Goal: Task Accomplishment & Management: Complete application form

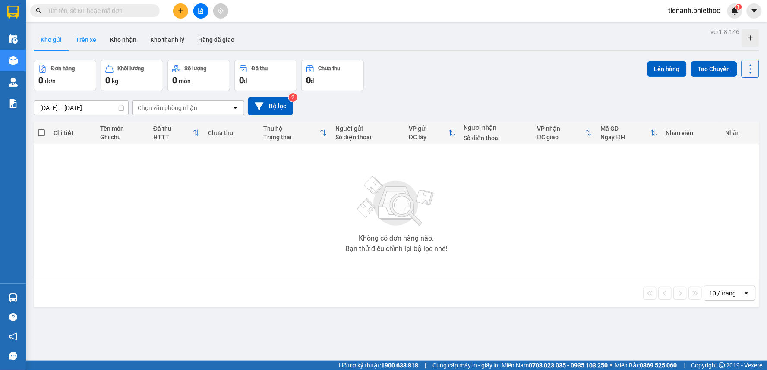
click at [94, 44] on button "Trên xe" at bounding box center [86, 39] width 35 height 21
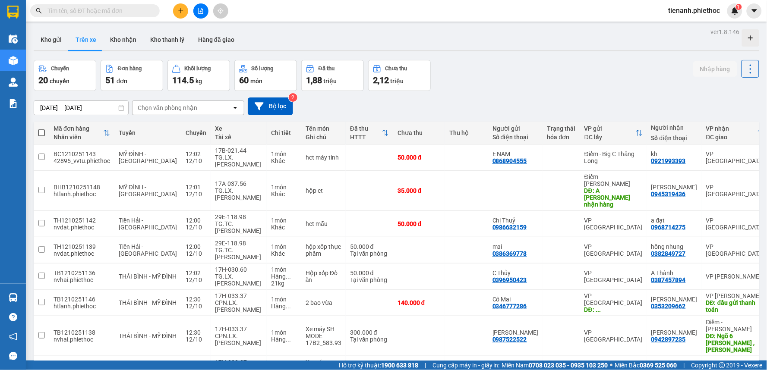
click at [163, 107] on div "Chọn văn phòng nhận" at bounding box center [168, 108] width 60 height 9
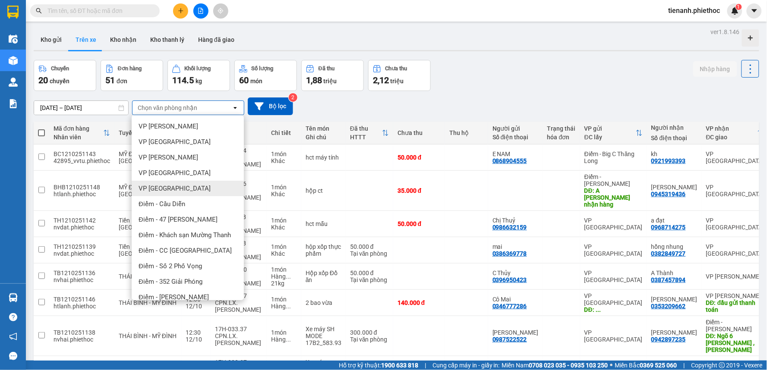
click at [180, 192] on div "VP [GEOGRAPHIC_DATA]" at bounding box center [188, 189] width 112 height 16
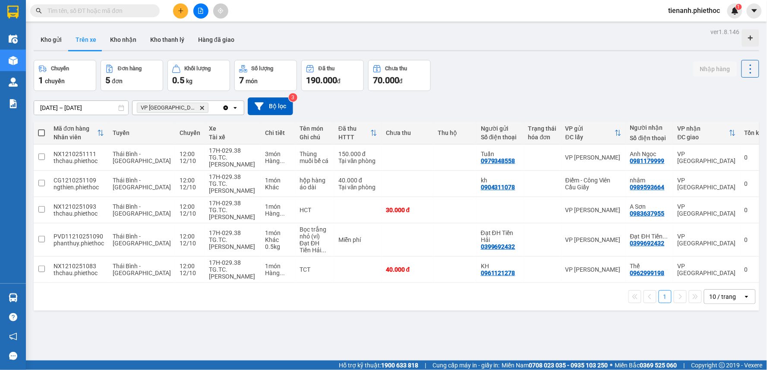
click at [42, 134] on span at bounding box center [41, 132] width 7 height 7
click at [41, 129] on input "checkbox" at bounding box center [41, 129] width 0 height 0
checkbox input "true"
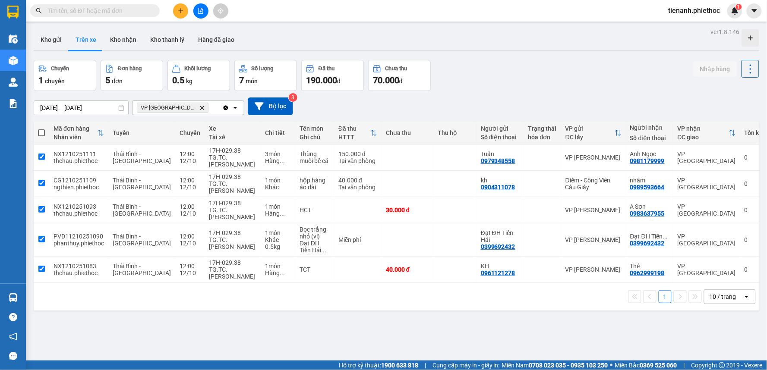
checkbox input "true"
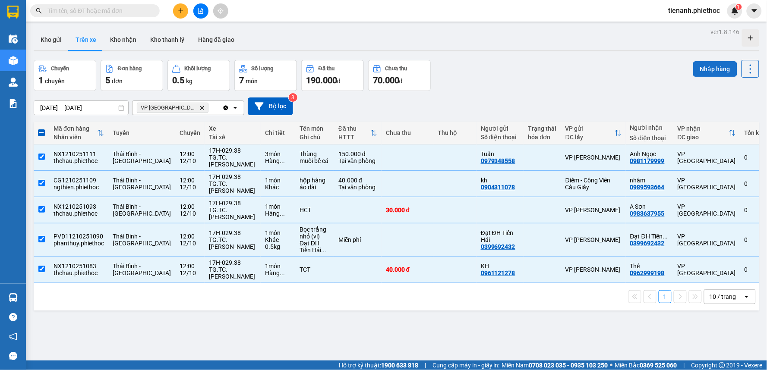
click at [702, 71] on button "Nhập hàng" at bounding box center [715, 69] width 44 height 16
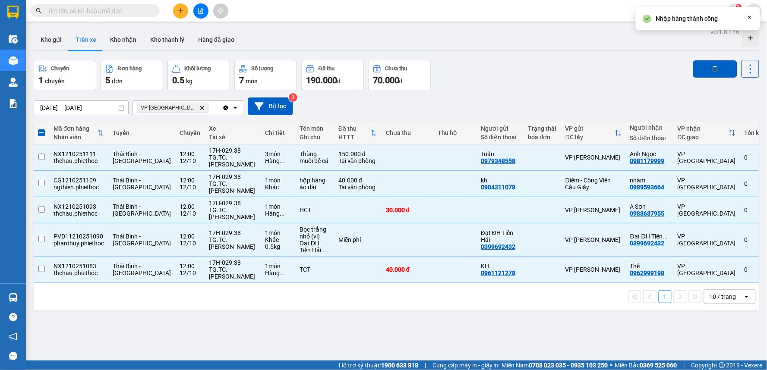
checkbox input "false"
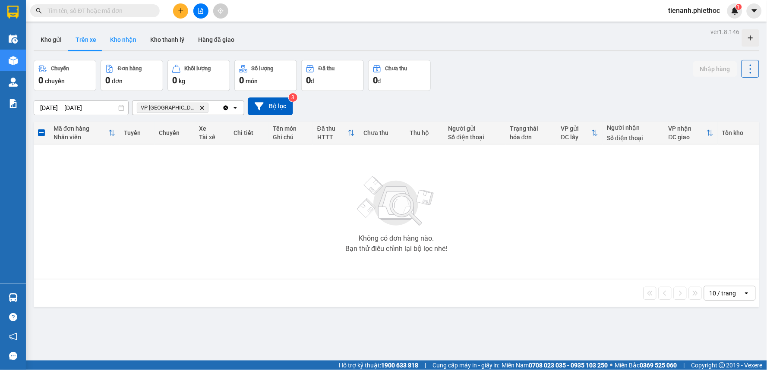
click at [118, 31] on button "Kho nhận" at bounding box center [123, 39] width 40 height 21
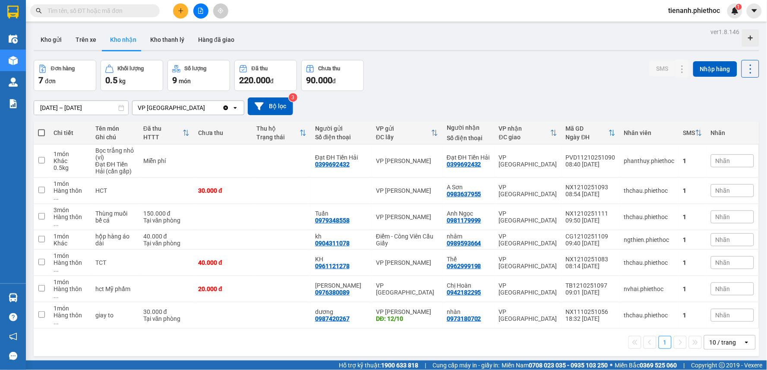
click at [53, 104] on input "[DATE] – [DATE]" at bounding box center [81, 108] width 94 height 14
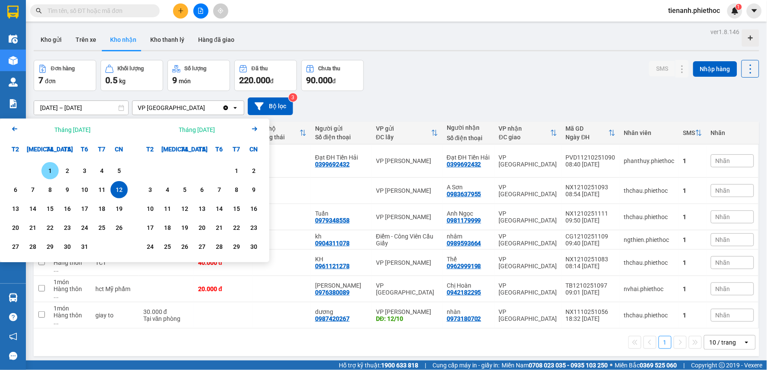
click at [55, 168] on div "1" at bounding box center [50, 171] width 12 height 10
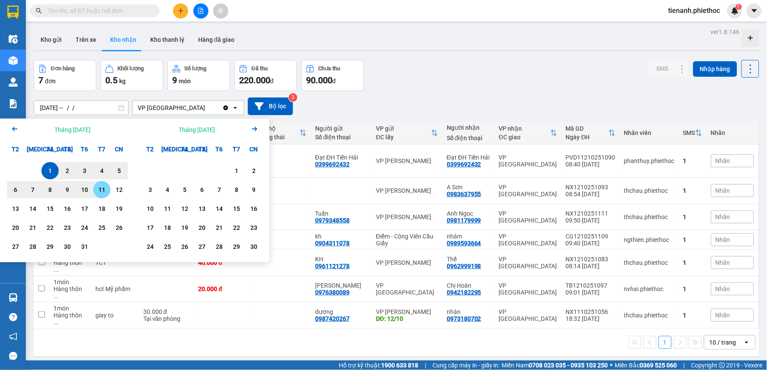
click at [116, 191] on div "12" at bounding box center [119, 190] width 12 height 10
type input "[DATE] – [DATE]"
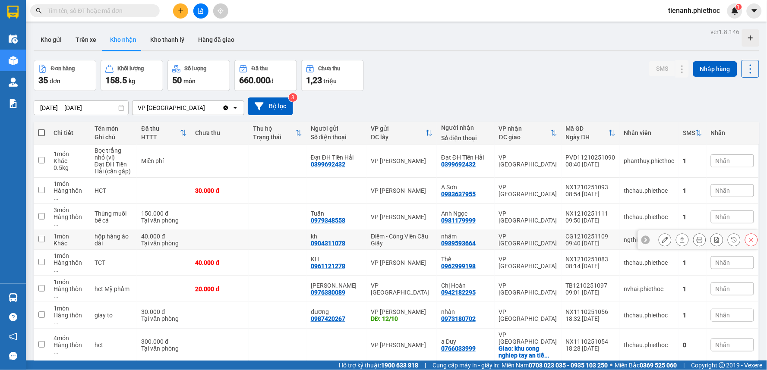
scroll to position [40, 0]
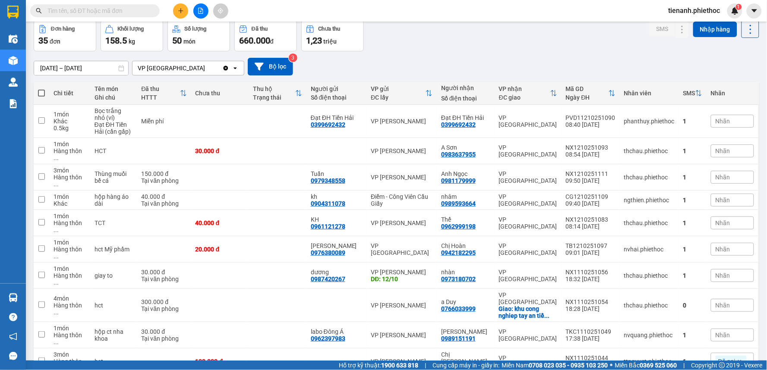
click at [713, 320] on span "100 / trang" at bounding box center [719, 318] width 31 height 9
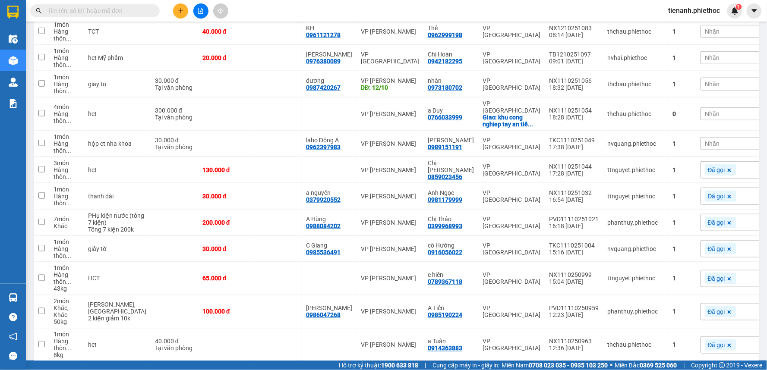
scroll to position [214, 0]
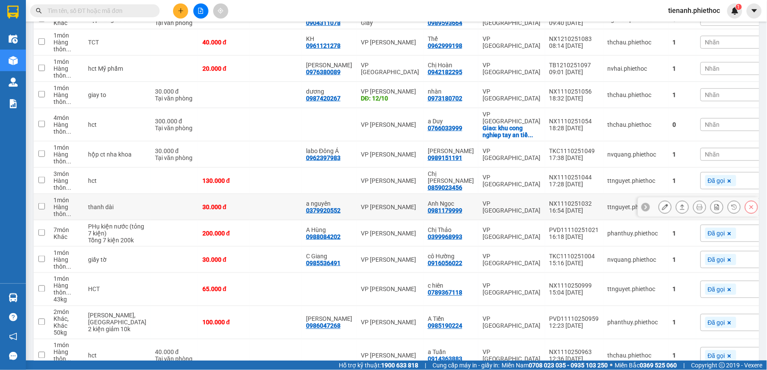
click at [676, 214] on button at bounding box center [682, 207] width 12 height 15
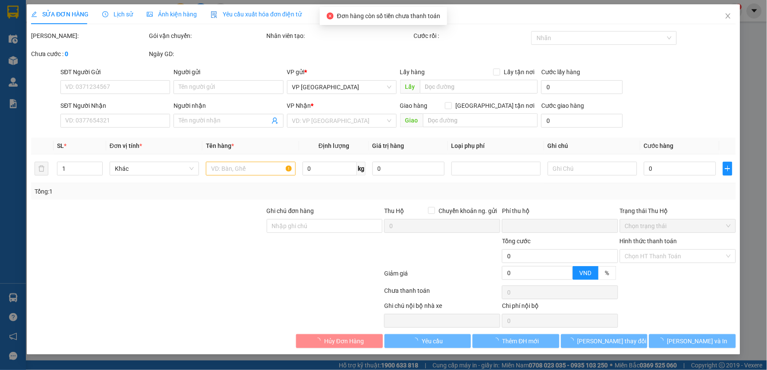
type input "0379920552"
type input "a nguyên"
type input "0981179999"
type input "Anh Ngọc"
type input "0"
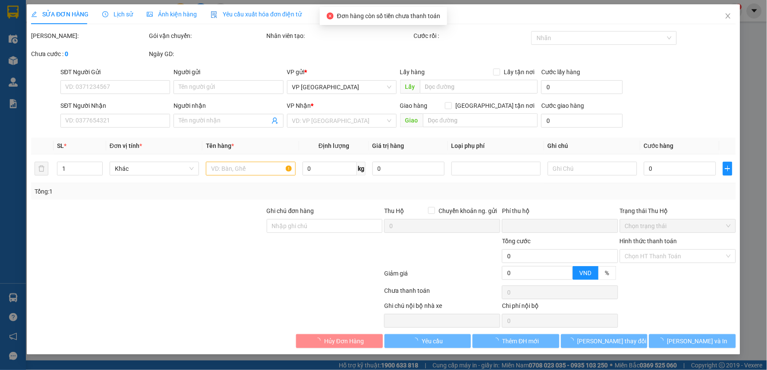
type input "30.000"
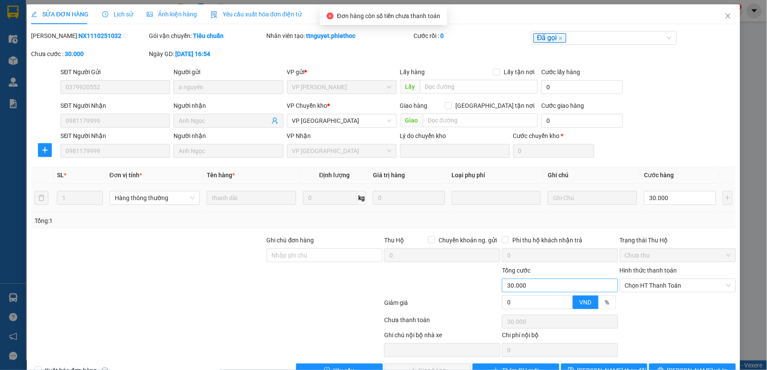
scroll to position [24, 0]
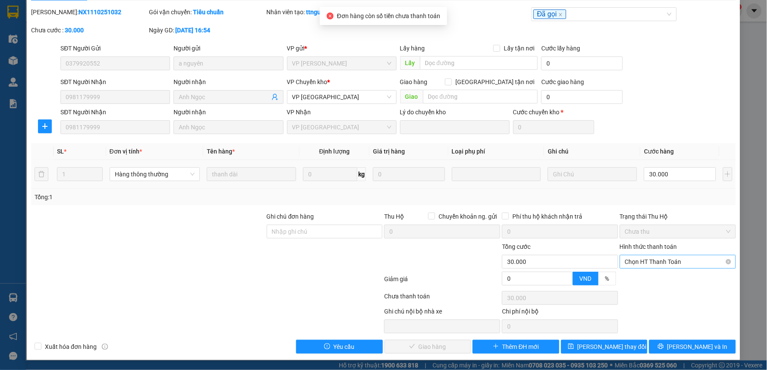
click at [644, 255] on span "Chọn HT Thanh Toán" at bounding box center [678, 261] width 106 height 13
click at [635, 278] on div "Tại văn phòng" at bounding box center [672, 278] width 104 height 9
type input "0"
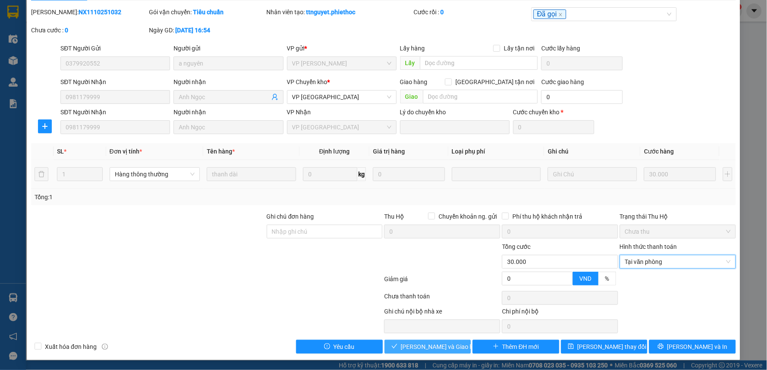
click at [446, 345] on span "[PERSON_NAME] và Giao hàng" at bounding box center [442, 346] width 83 height 9
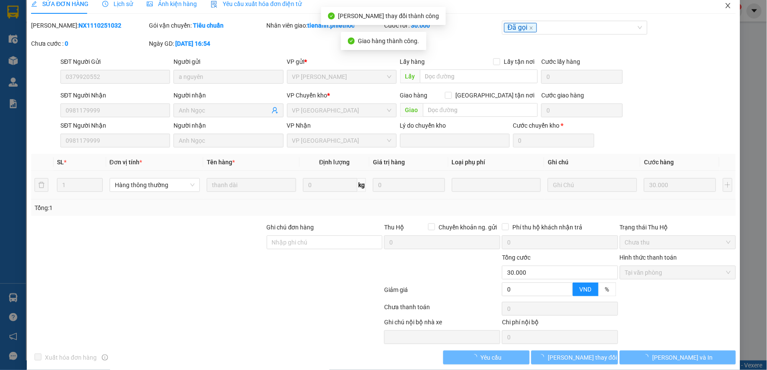
scroll to position [0, 0]
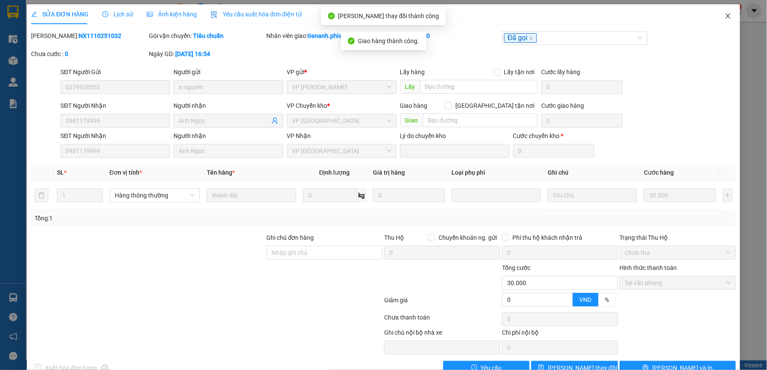
click at [725, 17] on icon "close" at bounding box center [727, 15] width 5 height 5
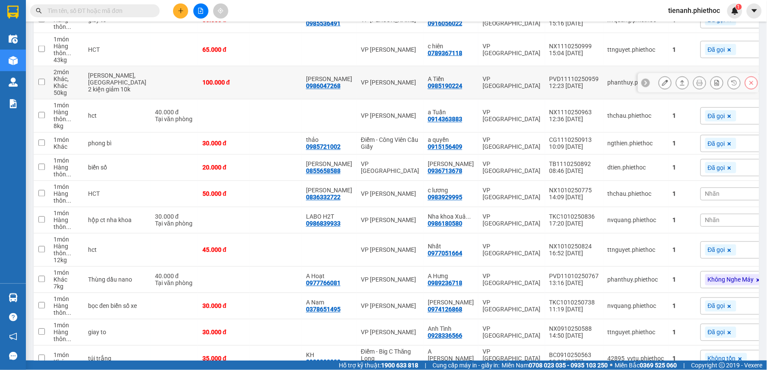
scroll to position [432, 0]
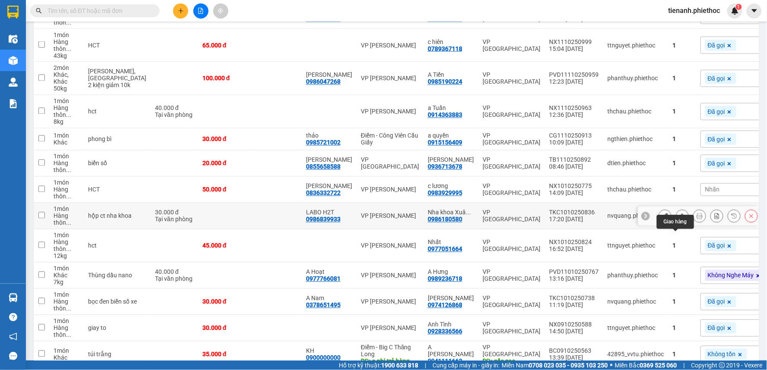
click at [679, 219] on icon at bounding box center [682, 216] width 6 height 6
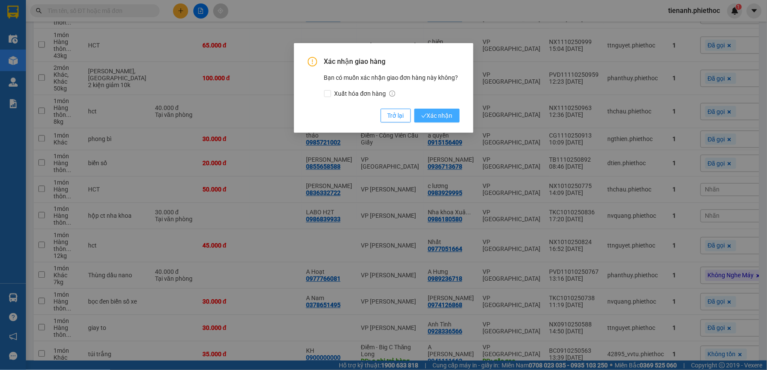
click at [445, 117] on span "Xác nhận" at bounding box center [436, 115] width 31 height 9
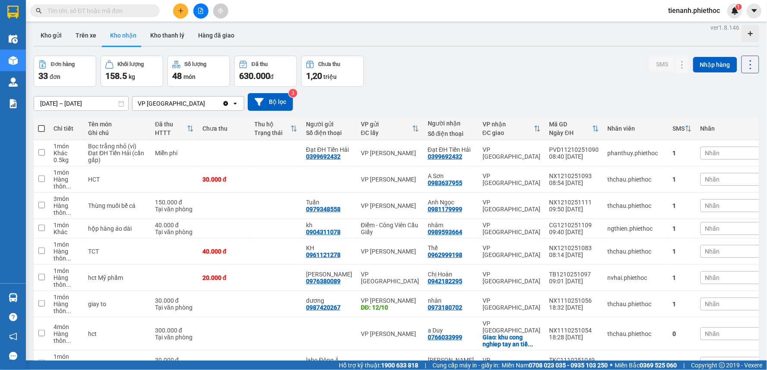
scroll to position [0, 0]
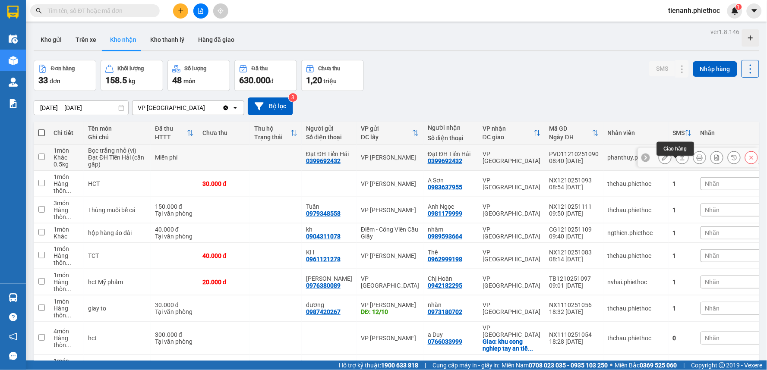
click at [679, 161] on icon at bounding box center [682, 157] width 6 height 6
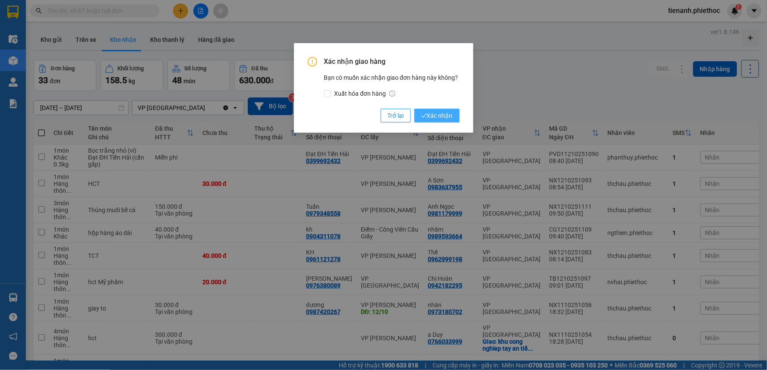
click at [445, 117] on span "Xác nhận" at bounding box center [436, 115] width 31 height 9
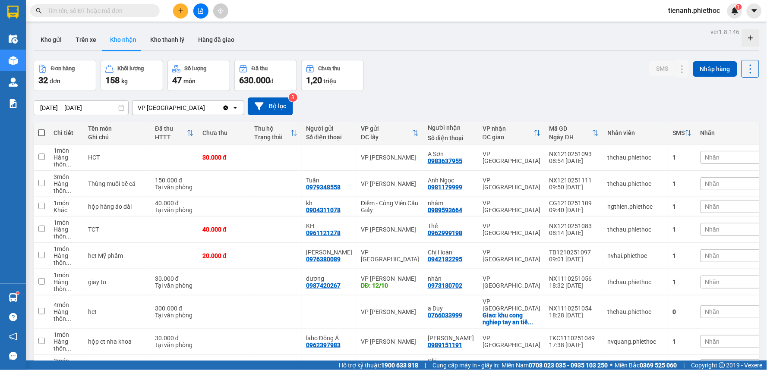
click at [178, 8] on icon "plus" at bounding box center [181, 11] width 6 height 6
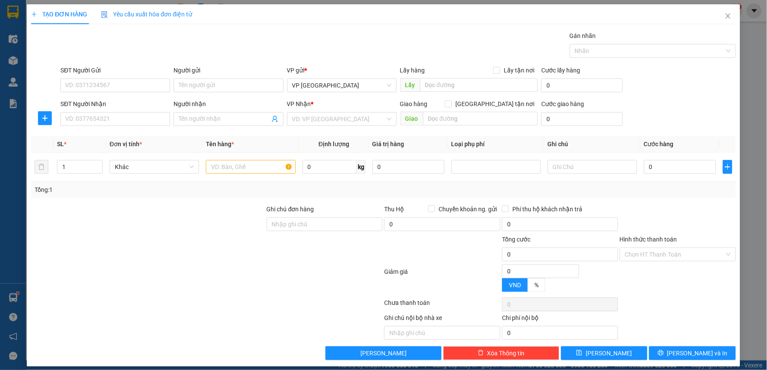
click at [98, 71] on div "SĐT Người Gửi" at bounding box center [115, 70] width 110 height 9
click at [98, 79] on input "SĐT Người Gửi" at bounding box center [115, 86] width 110 height 14
click at [97, 84] on input "SĐT Người Gửi" at bounding box center [115, 86] width 110 height 14
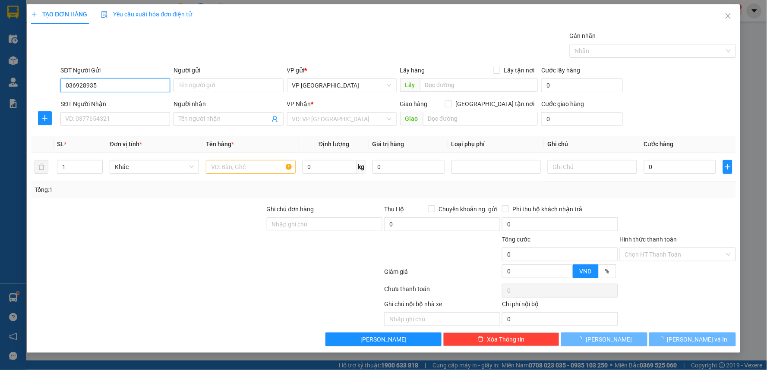
type input "0369289356"
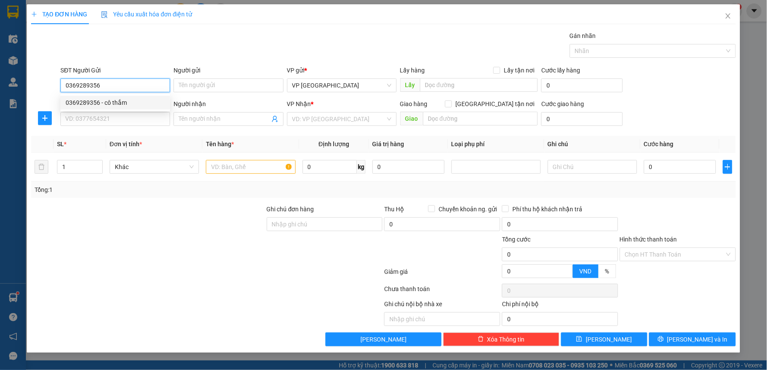
click at [130, 101] on div "0369289356 - cô thắm" at bounding box center [115, 102] width 99 height 9
type input "cô thắm"
type input "0369289356"
drag, startPoint x: 44, startPoint y: 113, endPoint x: 63, endPoint y: 117, distance: 20.0
click at [44, 113] on button "button" at bounding box center [45, 118] width 14 height 14
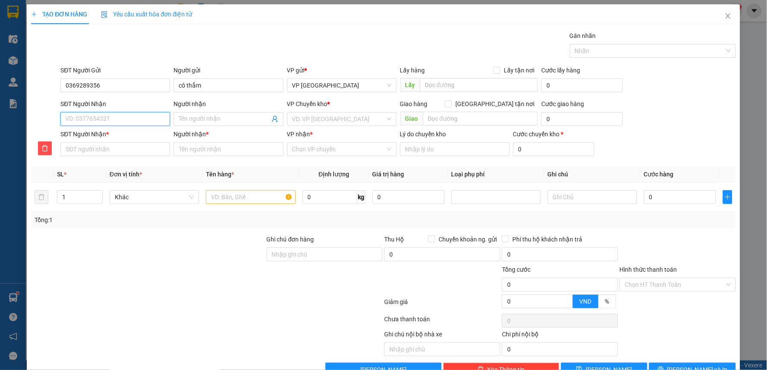
click at [85, 117] on input "SĐT Người Nhận" at bounding box center [115, 119] width 110 height 14
click at [91, 137] on div "0335976262 - A Thắng" at bounding box center [114, 136] width 98 height 9
type input "0335976262"
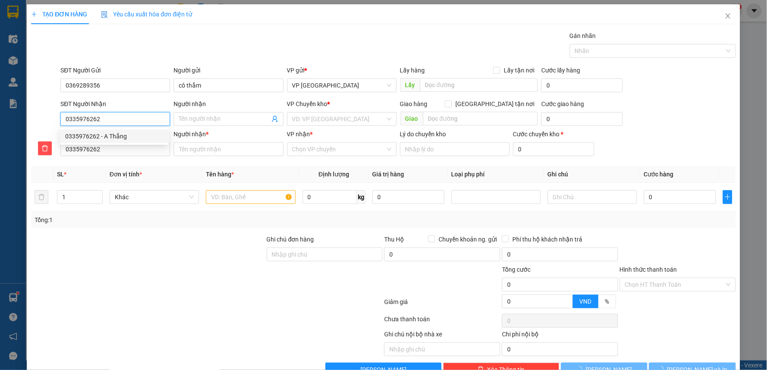
type input "A Thắng"
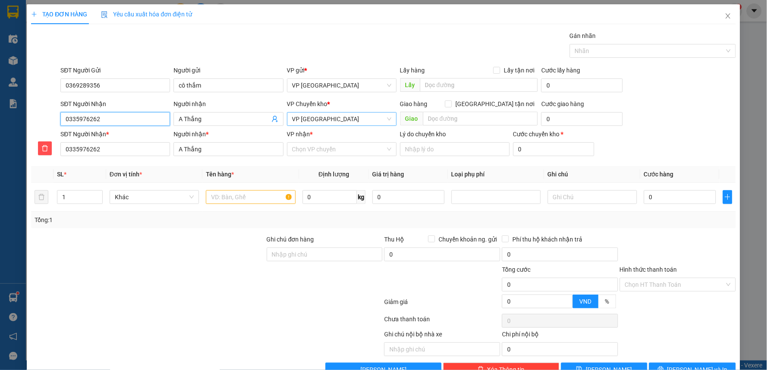
click at [354, 122] on span "VP [GEOGRAPHIC_DATA]" at bounding box center [341, 119] width 99 height 13
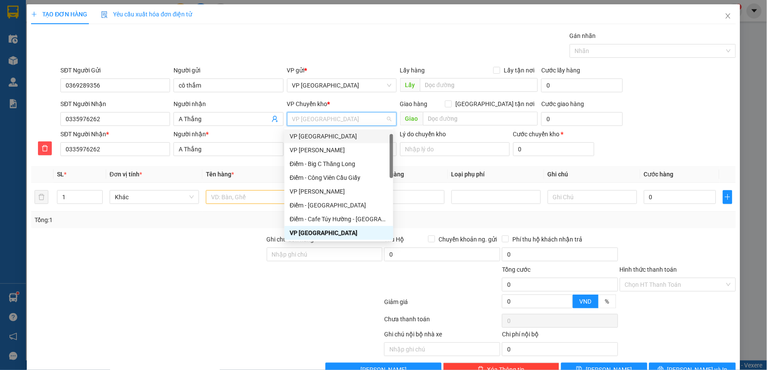
click at [333, 136] on div "VP [GEOGRAPHIC_DATA]" at bounding box center [339, 136] width 98 height 9
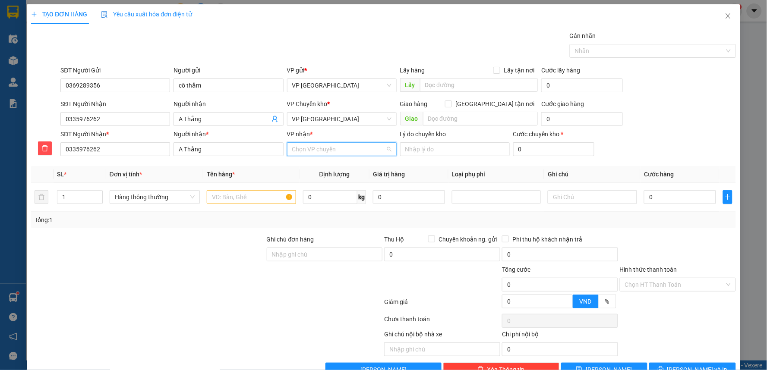
click at [331, 143] on input "VP nhận *" at bounding box center [338, 149] width 93 height 13
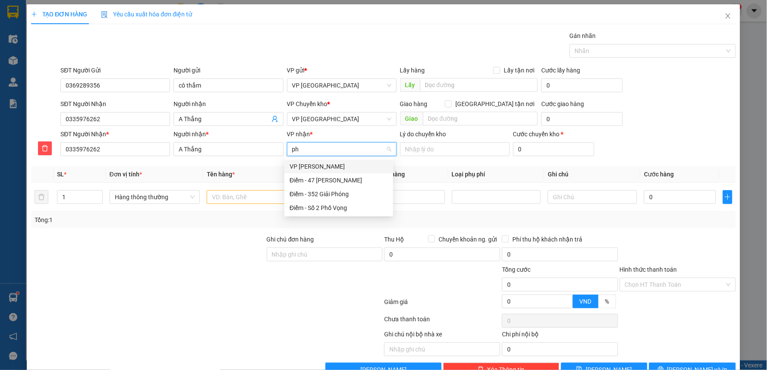
type input "pha"
click at [348, 160] on div "VP [PERSON_NAME]" at bounding box center [338, 167] width 109 height 14
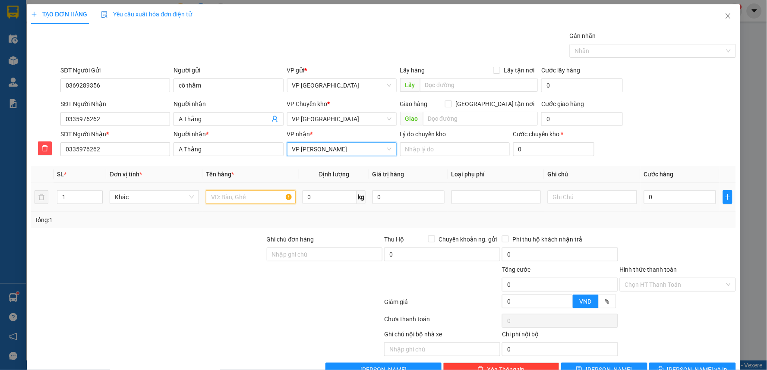
click at [244, 198] on input "text" at bounding box center [250, 197] width 89 height 14
type input "thùng xốp thực phẩm"
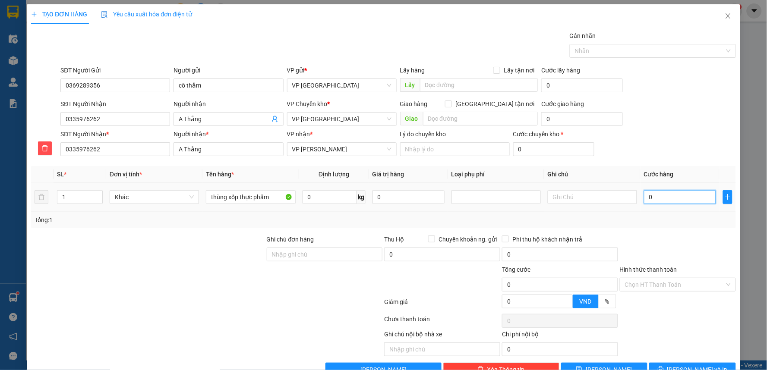
click at [646, 195] on input "0" at bounding box center [680, 197] width 72 height 14
type input "4"
type input "40"
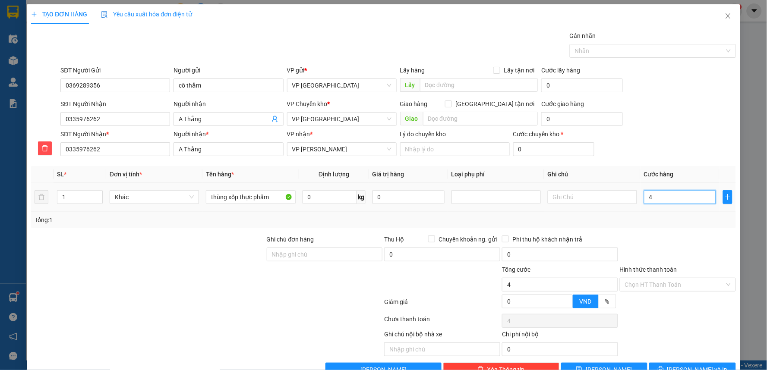
type input "40"
type input "40.000"
click at [705, 133] on div "SĐT Người Nhận * 0335976262 Người nhận * A Thắng VP nhận * VP Phạm Văn Đồng Lý …" at bounding box center [398, 144] width 678 height 30
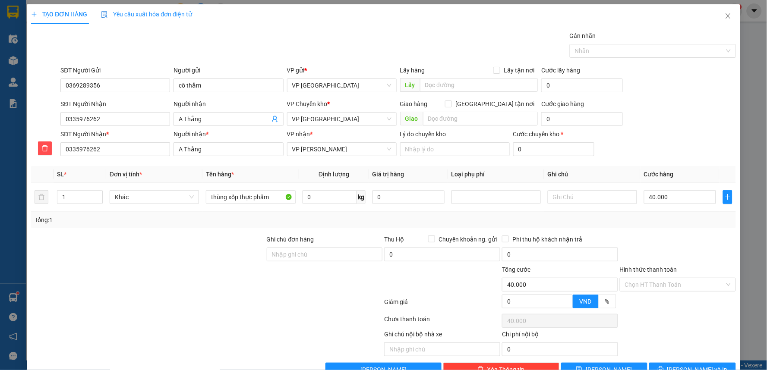
scroll to position [23, 0]
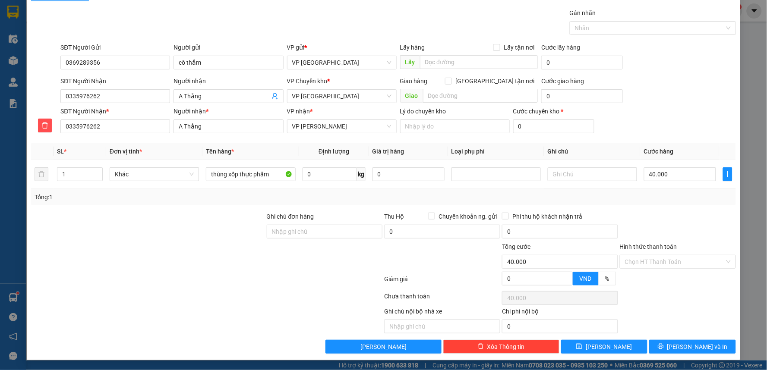
click at [679, 247] on div "Hình thức thanh toán" at bounding box center [678, 248] width 116 height 13
click at [674, 258] on input "Hình thức thanh toán" at bounding box center [675, 261] width 100 height 13
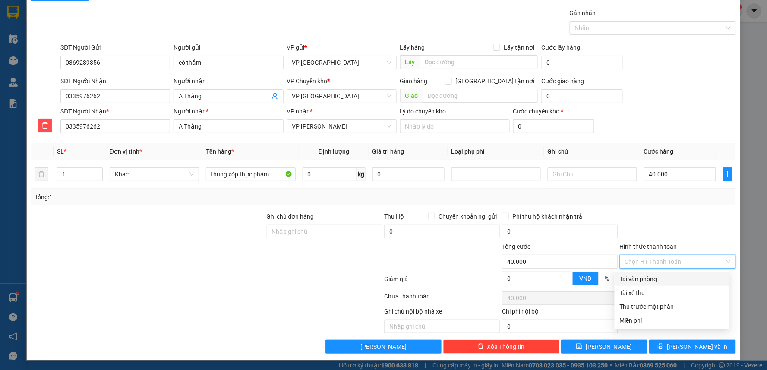
click at [663, 274] on div "Tại văn phòng" at bounding box center [672, 278] width 104 height 9
type input "0"
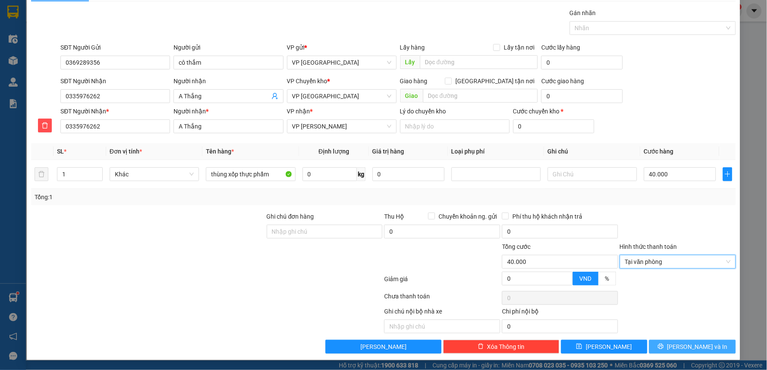
click at [682, 347] on span "[PERSON_NAME] và In" at bounding box center [697, 346] width 60 height 9
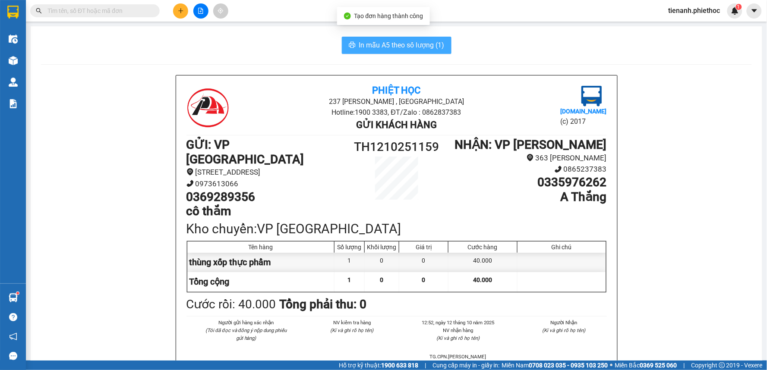
click at [403, 47] on span "In mẫu A5 theo số lượng (1)" at bounding box center [401, 45] width 85 height 11
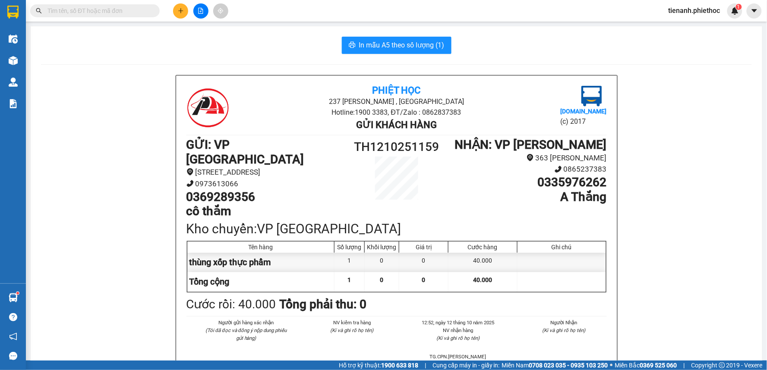
click at [96, 7] on input "text" at bounding box center [98, 10] width 102 height 9
click at [173, 12] on button at bounding box center [180, 10] width 15 height 15
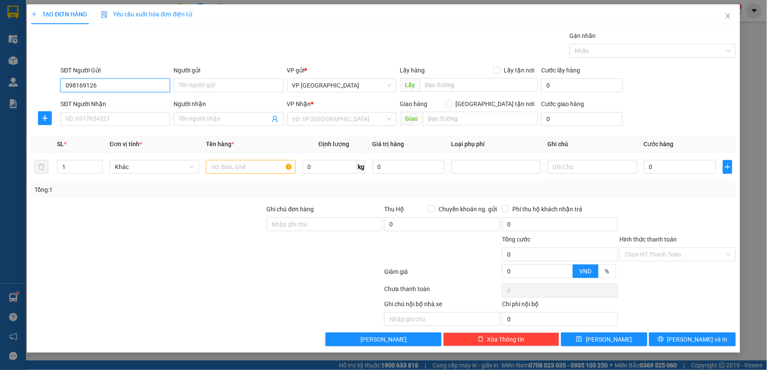
type input "0981691263"
click at [107, 97] on div "0981691263 - Annh Chiến" at bounding box center [115, 103] width 110 height 14
type input "Annh Chiến"
type input "0981691263"
click at [50, 120] on span "plus" at bounding box center [44, 118] width 13 height 7
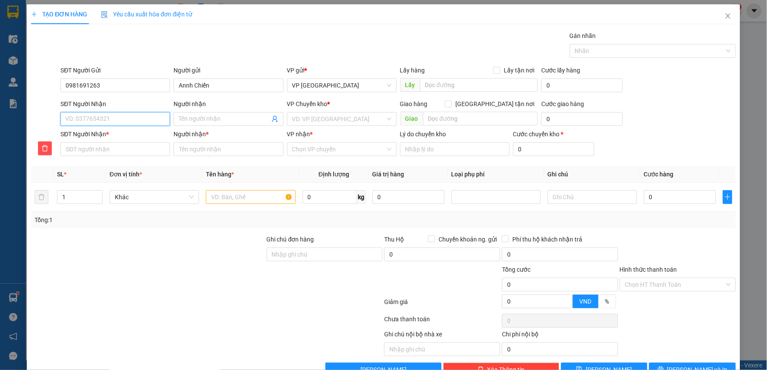
click at [69, 118] on input "SĐT Người Nhận" at bounding box center [115, 119] width 110 height 14
click at [112, 166] on div "0962866318 - Chị Mai" at bounding box center [114, 163] width 98 height 9
type input "0962866318"
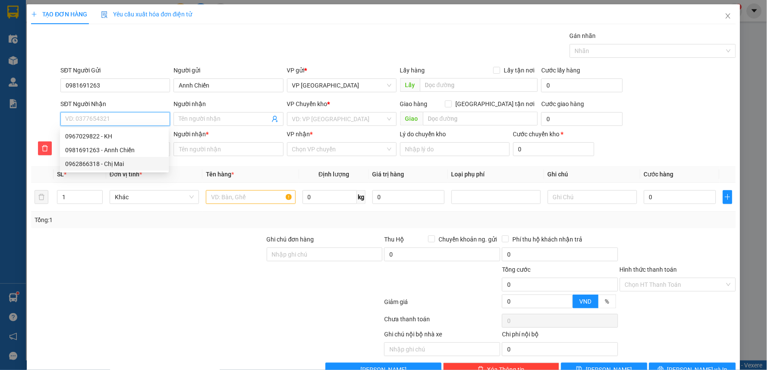
type input "0962866318"
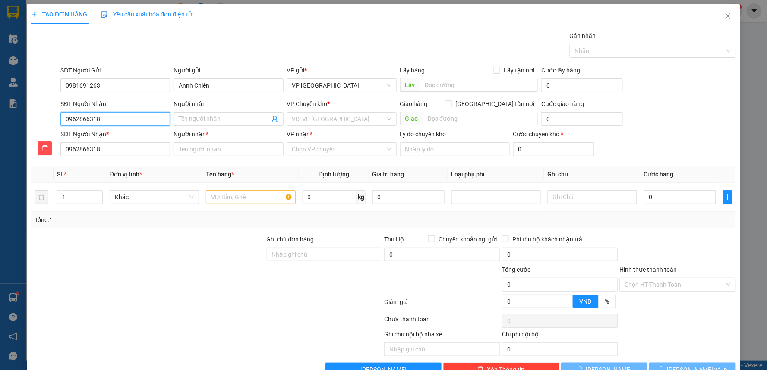
type input "Chị Mai"
checkbox input "true"
type input "Chung cư An Lạc, Ng.67 Đ. Phùng Khoang, Trung Văn, Hà Đông, Hà Nội, Việt Nam"
type input "40.000"
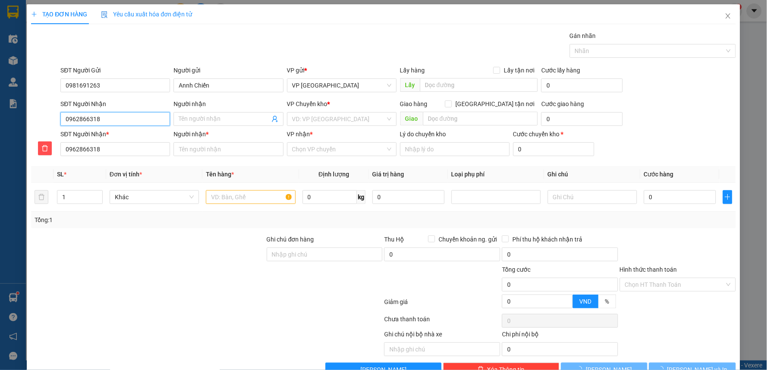
type input "Chị Mai"
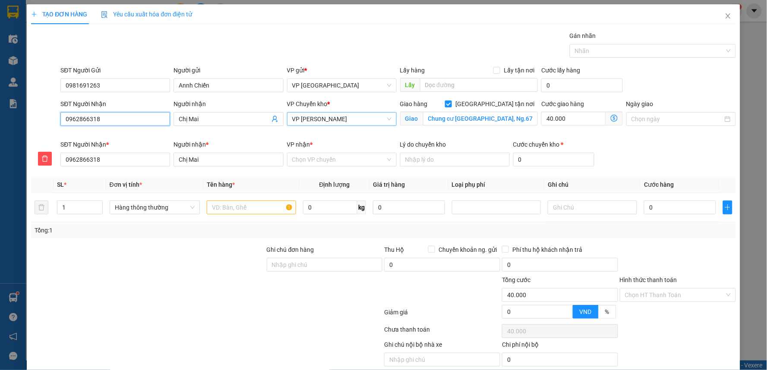
click at [342, 122] on span "VP [PERSON_NAME]" at bounding box center [341, 119] width 99 height 13
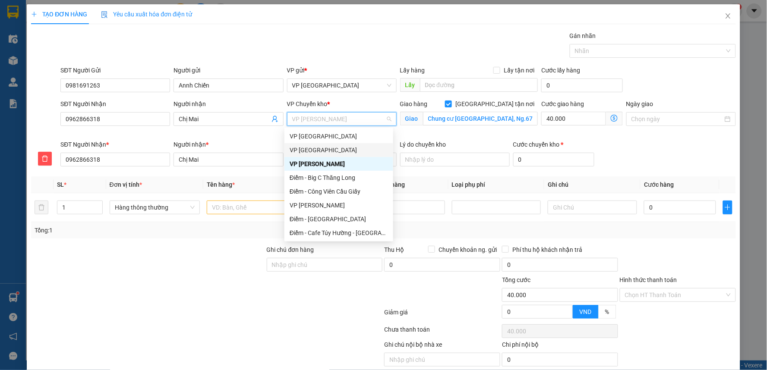
click at [314, 150] on div "VP [GEOGRAPHIC_DATA]" at bounding box center [339, 149] width 98 height 9
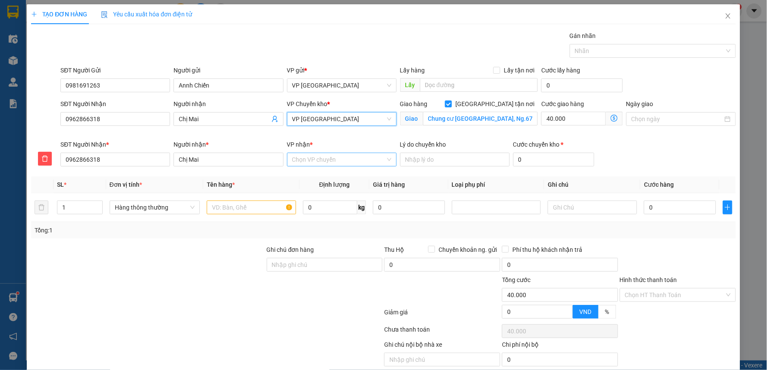
click at [312, 163] on input "VP nhận *" at bounding box center [338, 159] width 93 height 13
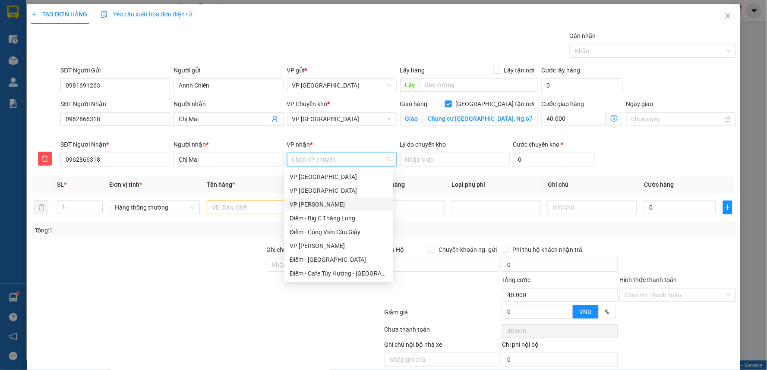
click at [315, 204] on div "VP [PERSON_NAME]" at bounding box center [339, 204] width 98 height 9
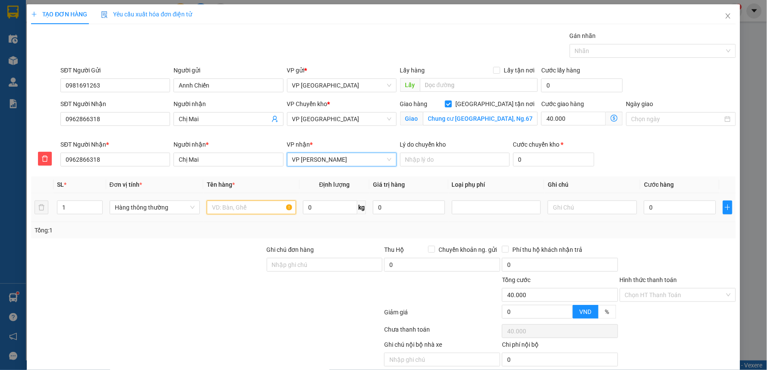
click at [254, 213] on input "text" at bounding box center [251, 208] width 89 height 14
type input "bọc cam tóc giả"
click at [677, 201] on input "0" at bounding box center [680, 208] width 72 height 14
type input "3"
type input "40.003"
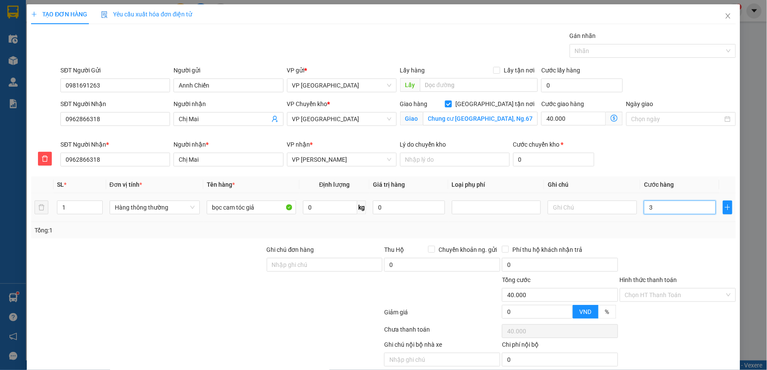
type input "40.003"
type input "30"
type input "40.030"
type input "30.000"
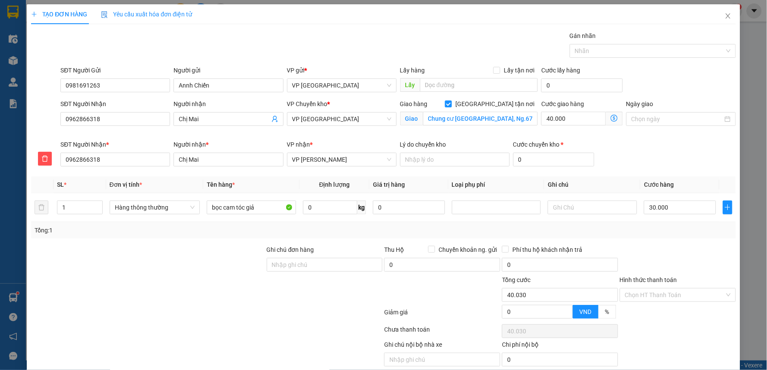
type input "70.000"
click at [636, 237] on div "Tổng: 1" at bounding box center [383, 230] width 705 height 16
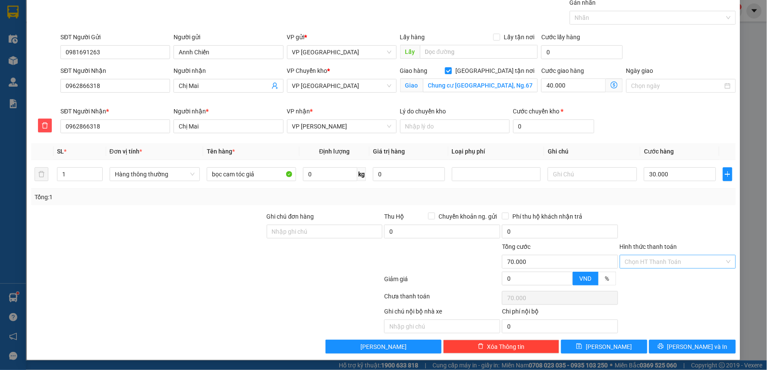
click at [650, 257] on input "Hình thức thanh toán" at bounding box center [675, 261] width 100 height 13
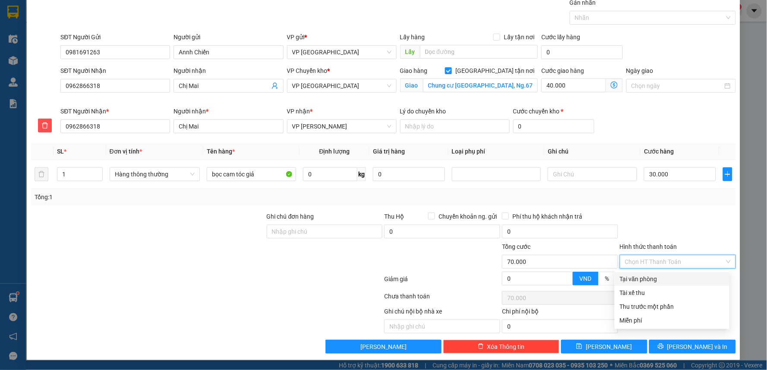
click at [642, 278] on div "Tại văn phòng" at bounding box center [672, 278] width 104 height 9
type input "0"
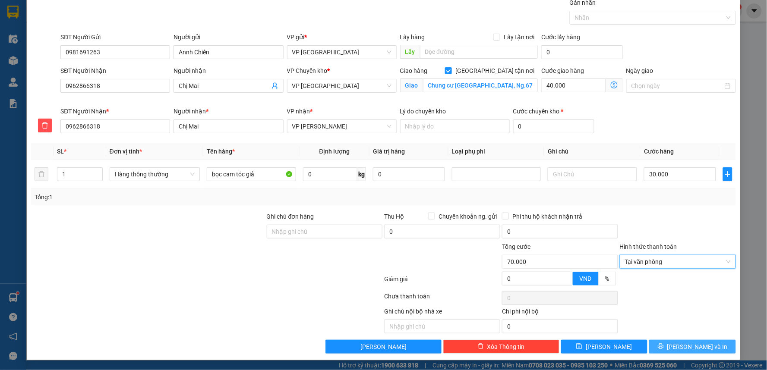
click at [664, 342] on button "[PERSON_NAME] và In" at bounding box center [692, 347] width 87 height 14
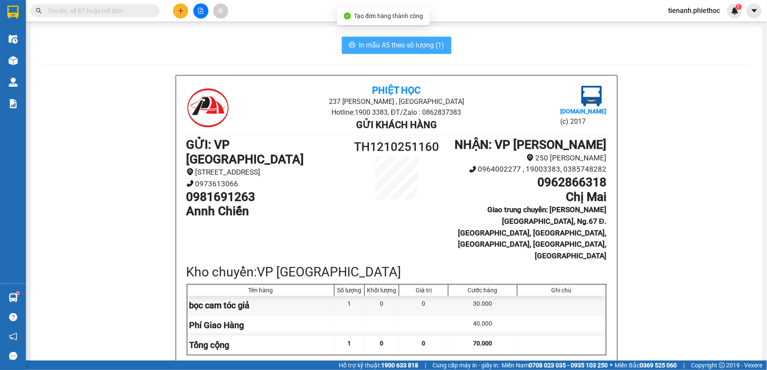
click at [383, 41] on span "In mẫu A5 theo số lượng (1)" at bounding box center [401, 45] width 85 height 11
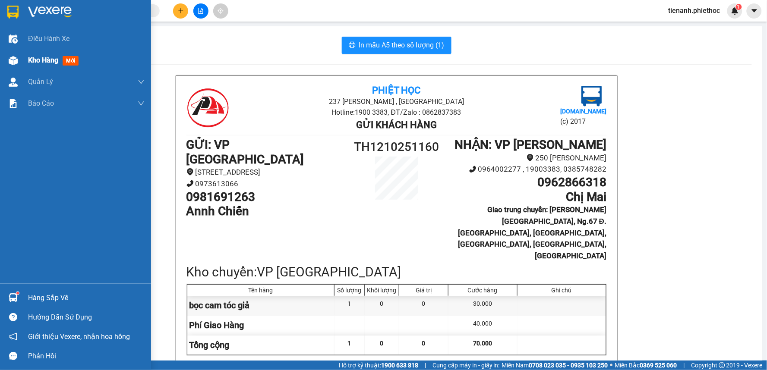
click at [51, 64] on span "Kho hàng" at bounding box center [43, 60] width 30 height 8
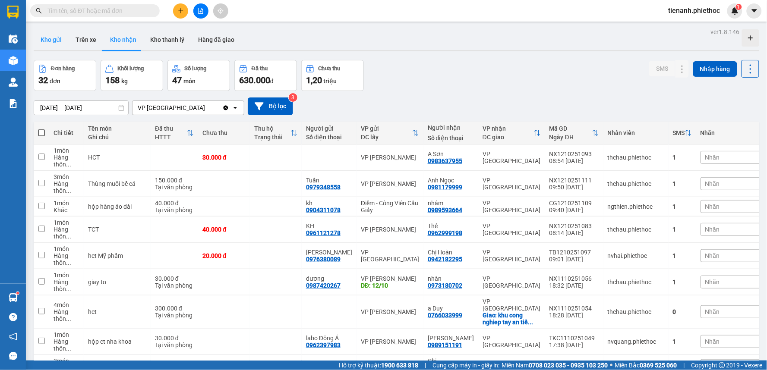
click at [59, 40] on button "Kho gửi" at bounding box center [51, 39] width 35 height 21
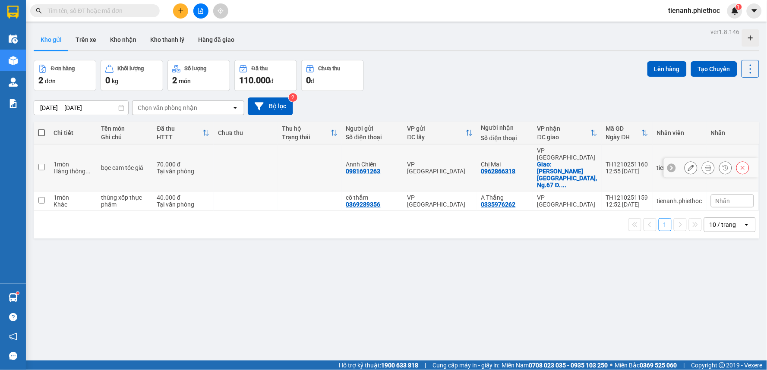
drag, startPoint x: 304, startPoint y: 154, endPoint x: 302, endPoint y: 166, distance: 11.8
click at [304, 154] on td at bounding box center [309, 168] width 64 height 47
checkbox input "true"
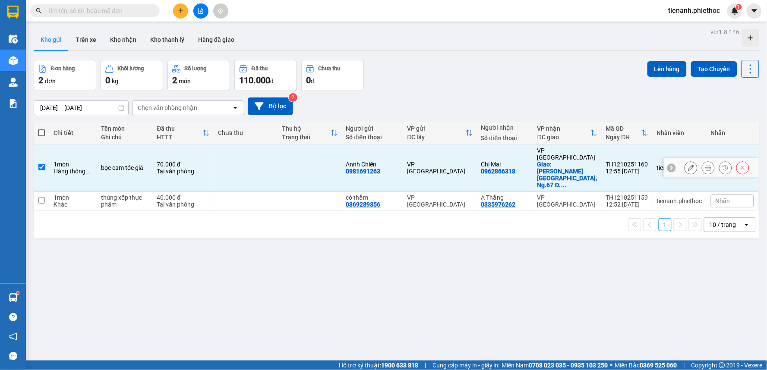
click at [300, 192] on td at bounding box center [309, 201] width 64 height 19
checkbox input "true"
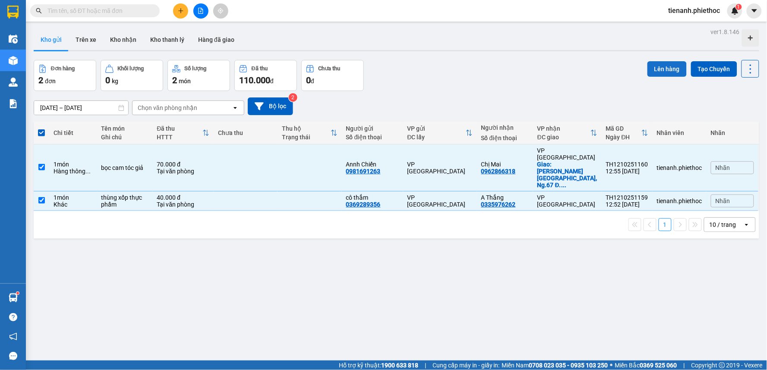
click at [666, 69] on button "Lên hàng" at bounding box center [666, 69] width 39 height 16
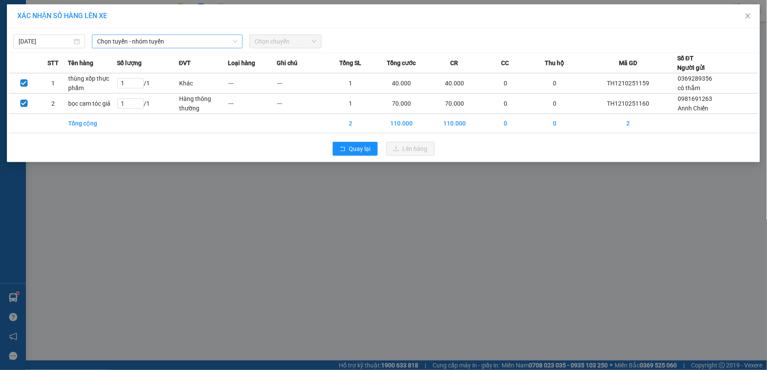
click at [186, 41] on span "Chọn tuyến - nhóm tuyến" at bounding box center [167, 41] width 140 height 13
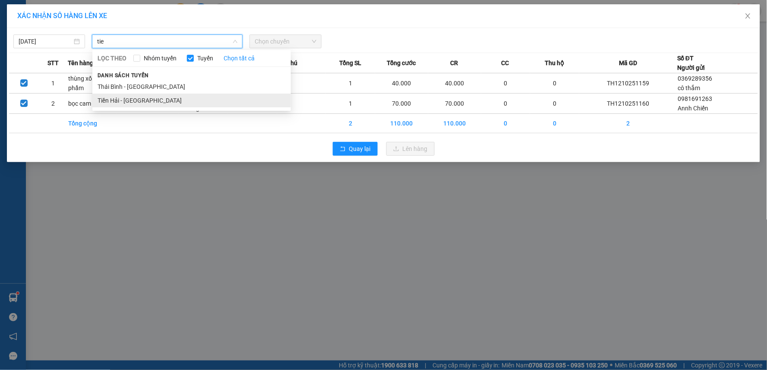
type input "tie"
click at [143, 101] on li "Tiền Hải - [GEOGRAPHIC_DATA]" at bounding box center [191, 101] width 198 height 14
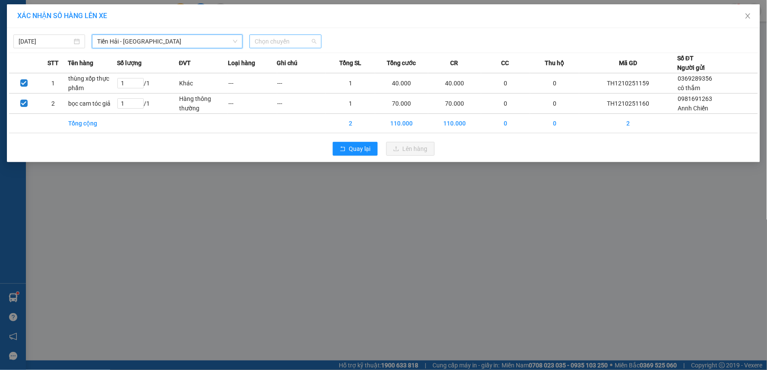
click at [288, 45] on span "Chọn chuyến" at bounding box center [285, 41] width 61 height 13
type input "13"
click at [294, 77] on div "Thêm chuyến " 13:00 "" at bounding box center [296, 73] width 92 height 15
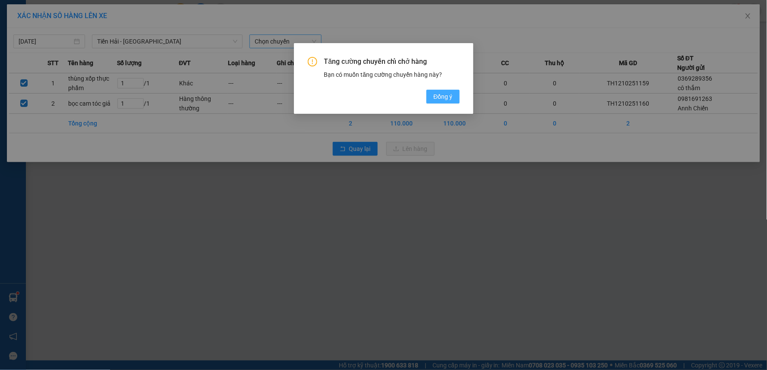
click at [450, 95] on span "Đồng ý" at bounding box center [442, 96] width 19 height 9
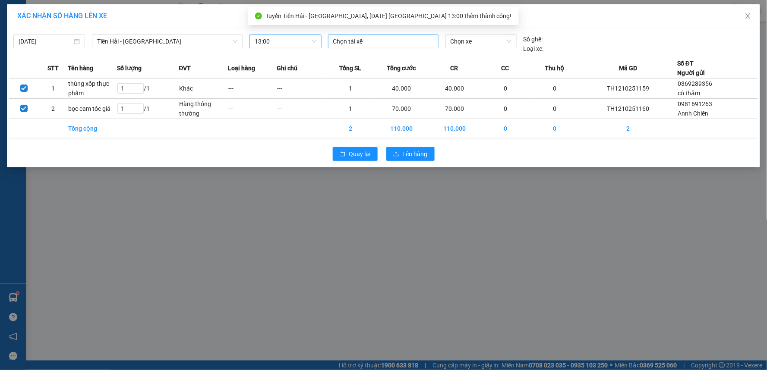
click at [375, 43] on div at bounding box center [383, 41] width 106 height 10
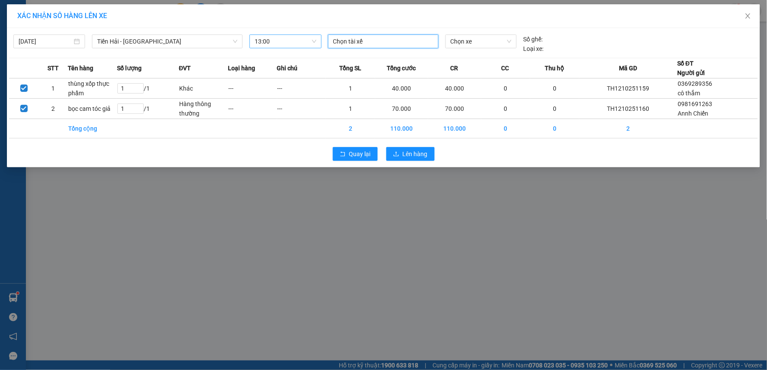
click at [372, 40] on div at bounding box center [383, 41] width 106 height 10
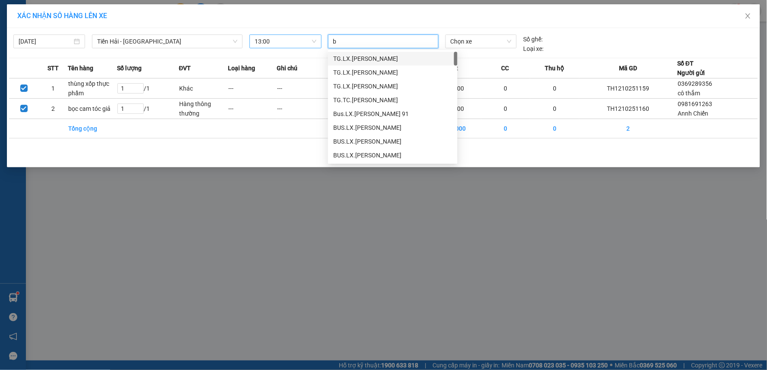
type input "bi"
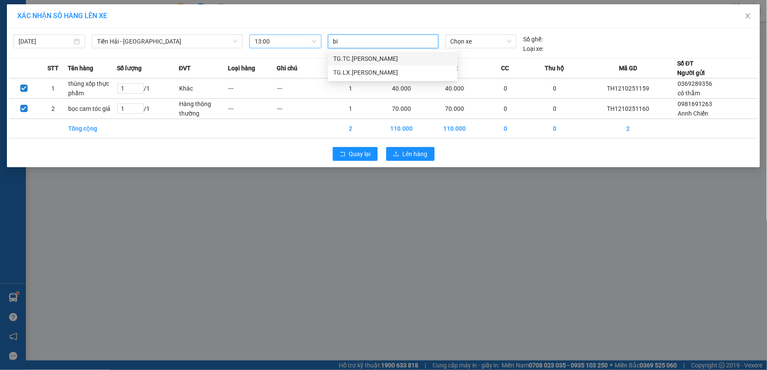
click at [377, 57] on div "TG.TC.Lê Thanh Bình" at bounding box center [392, 58] width 119 height 9
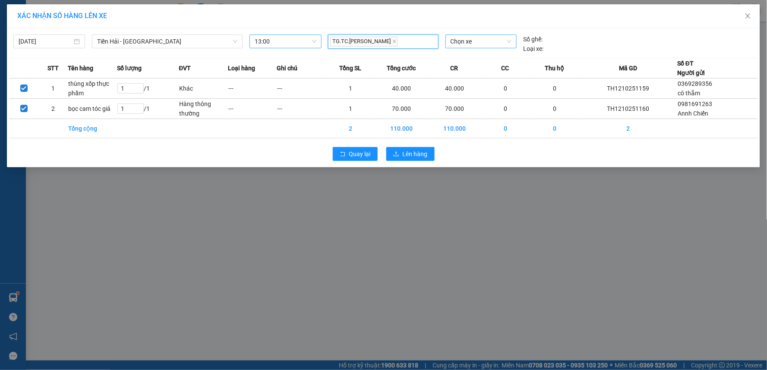
click at [470, 41] on span "Chọn xe" at bounding box center [480, 41] width 61 height 13
type input "387"
click at [470, 56] on div "29E-387.03" at bounding box center [480, 58] width 61 height 9
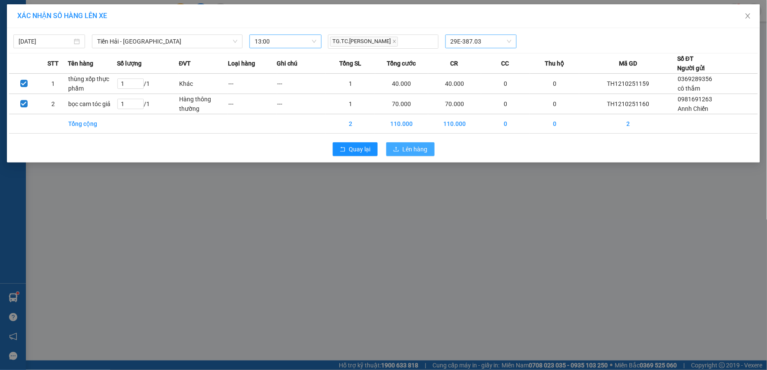
click at [420, 146] on span "Lên hàng" at bounding box center [415, 149] width 25 height 9
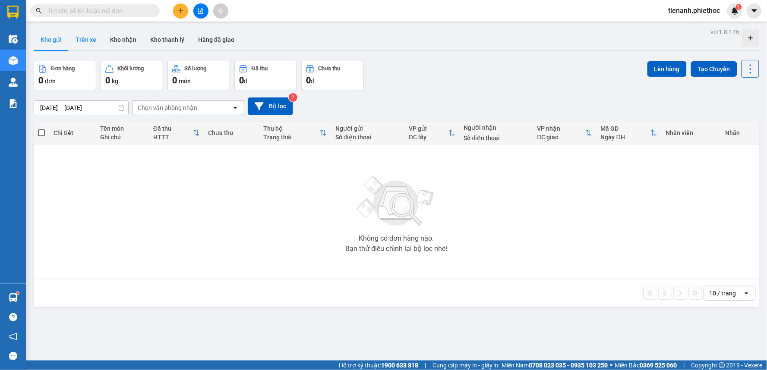
click at [91, 41] on button "Trên xe" at bounding box center [86, 39] width 35 height 21
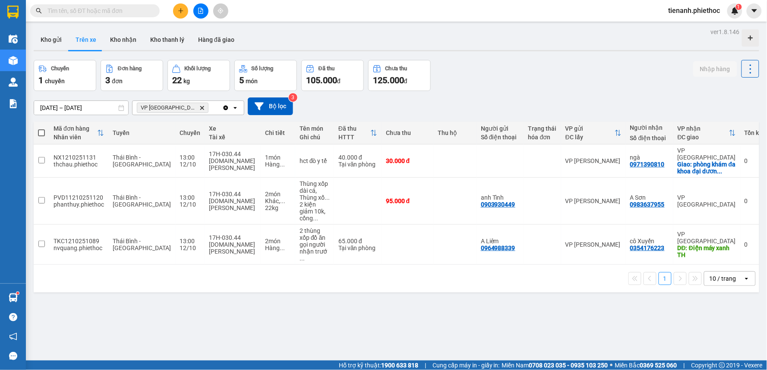
click at [100, 18] on div "Kết quả tìm kiếm ( 0 ) Bộ lọc No Data" at bounding box center [84, 10] width 168 height 15
click at [104, 13] on input "text" at bounding box center [98, 10] width 102 height 9
click at [225, 158] on div "TG.TC Bùi Văn Tuân" at bounding box center [232, 164] width 47 height 14
checkbox input "true"
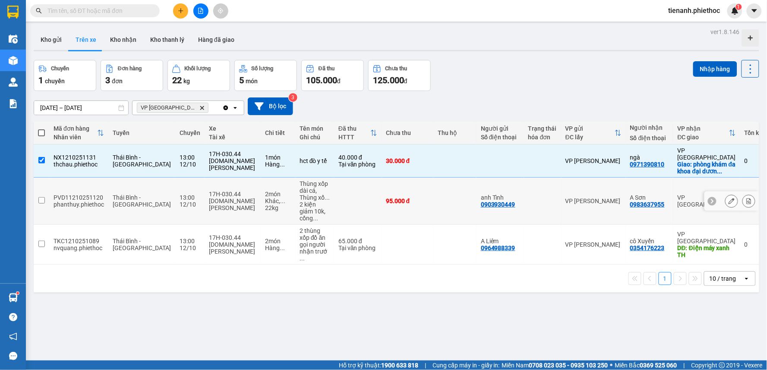
click at [225, 198] on div "TG.TC Bùi Văn Tuân" at bounding box center [232, 205] width 47 height 14
checkbox input "true"
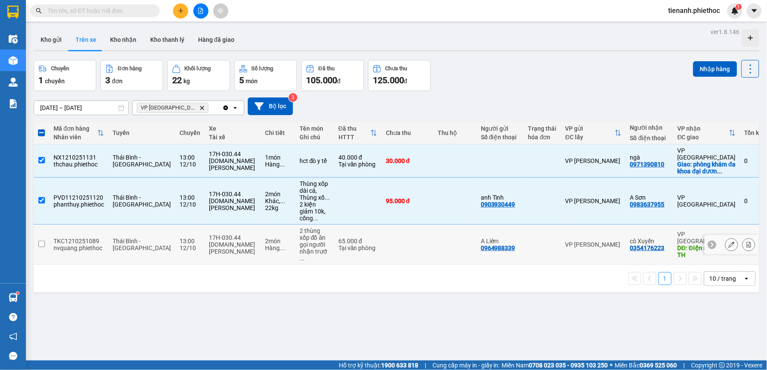
click at [222, 241] on div "TG.TC Bùi Văn Tuân" at bounding box center [232, 248] width 47 height 14
checkbox input "true"
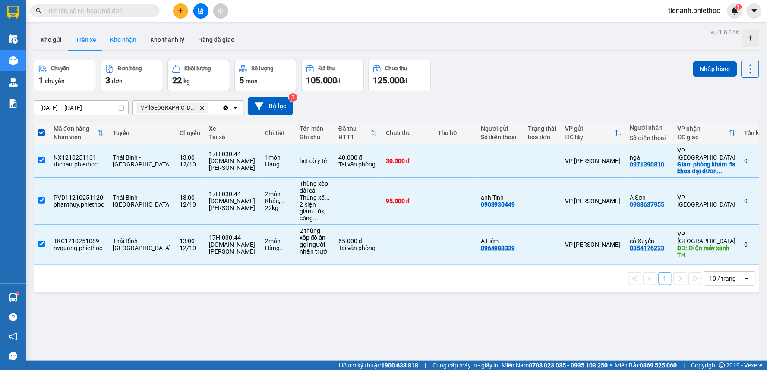
click at [127, 37] on button "Kho nhận" at bounding box center [123, 39] width 40 height 21
type input "[DATE] – [DATE]"
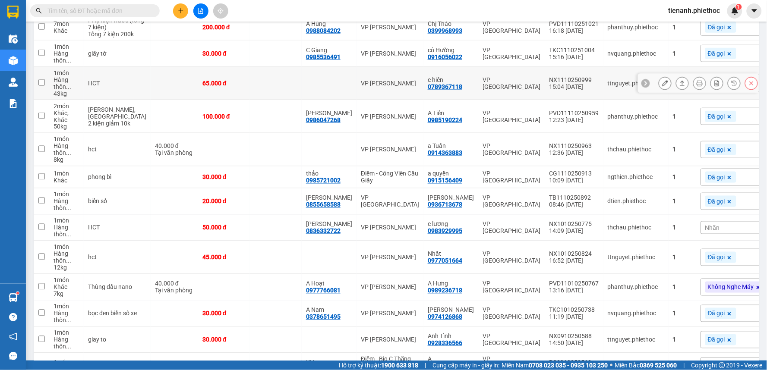
scroll to position [383, 0]
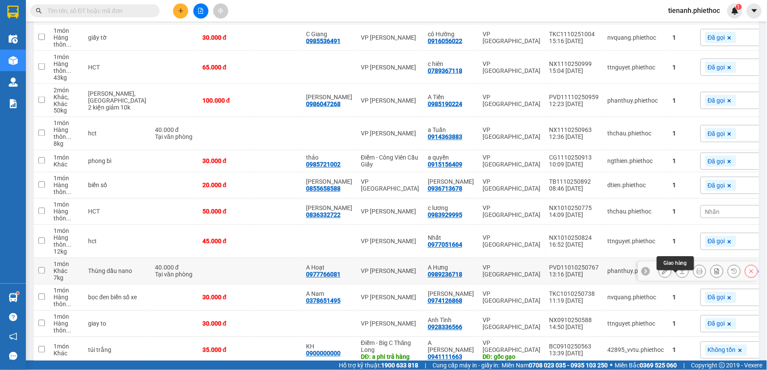
click at [679, 274] on icon at bounding box center [682, 271] width 6 height 6
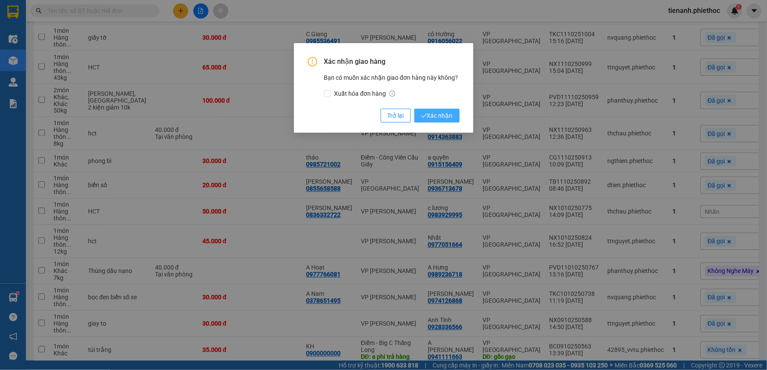
click at [433, 116] on span "Xác nhận" at bounding box center [436, 115] width 31 height 9
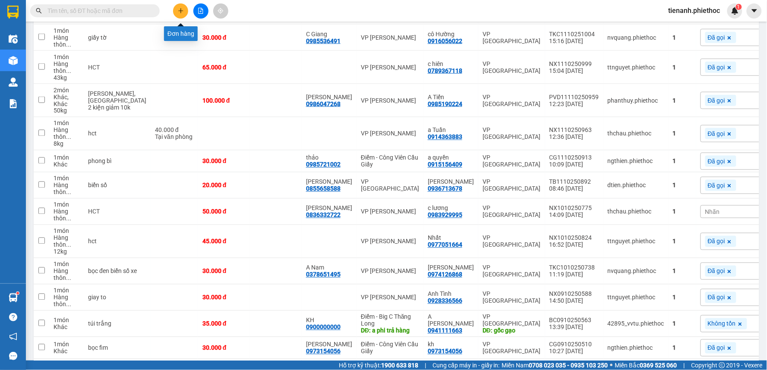
click at [183, 14] on button at bounding box center [180, 10] width 15 height 15
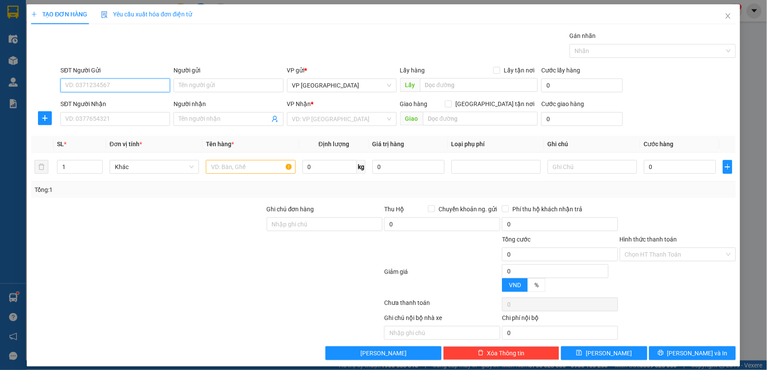
click at [118, 85] on input "SĐT Người Gửi" at bounding box center [115, 86] width 110 height 14
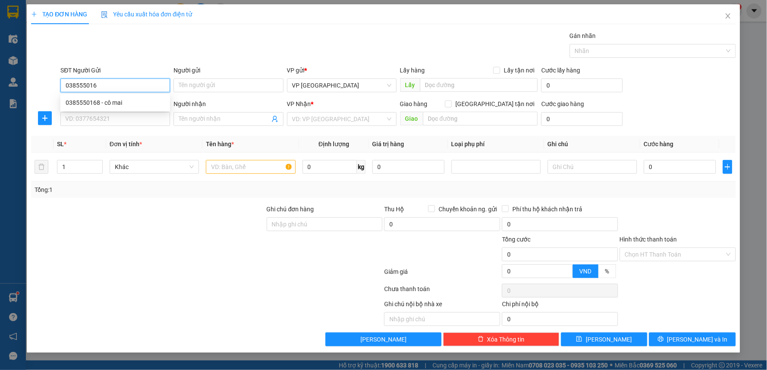
type input "0385550168"
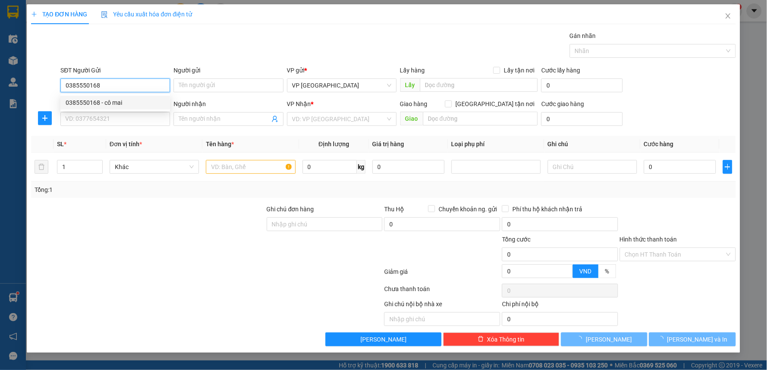
click at [113, 101] on div "0385550168 - cô mai" at bounding box center [115, 102] width 99 height 9
type input "cô mai"
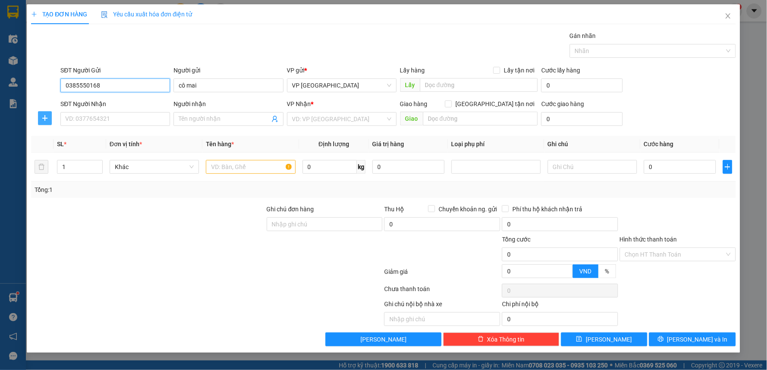
type input "0385550168"
click at [47, 123] on button "button" at bounding box center [45, 118] width 14 height 14
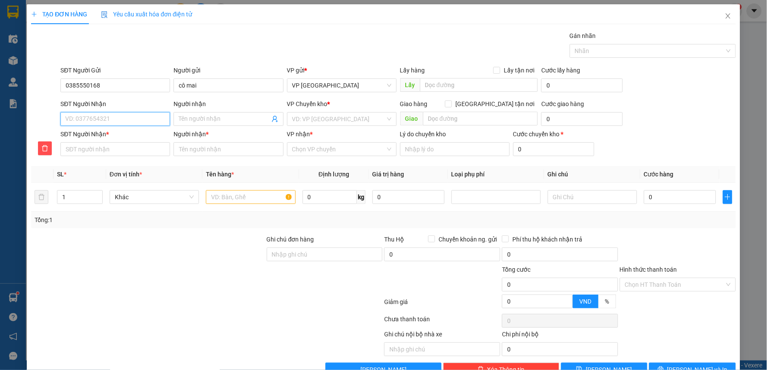
click at [89, 124] on input "SĐT Người Nhận" at bounding box center [115, 119] width 110 height 14
click at [110, 137] on div "0984074436 - mai phương" at bounding box center [114, 136] width 98 height 9
type input "0984074436"
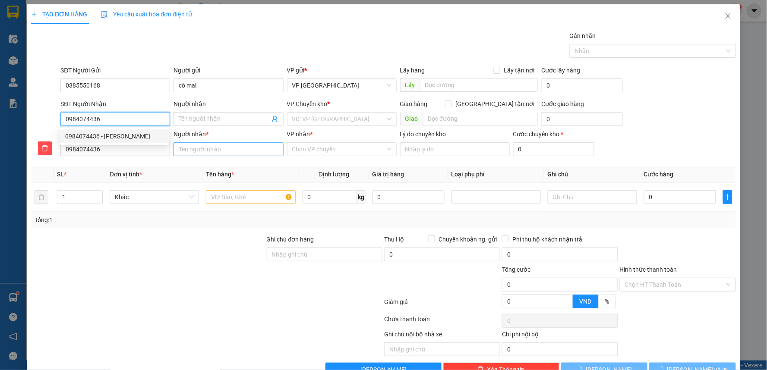
type input "mai phương"
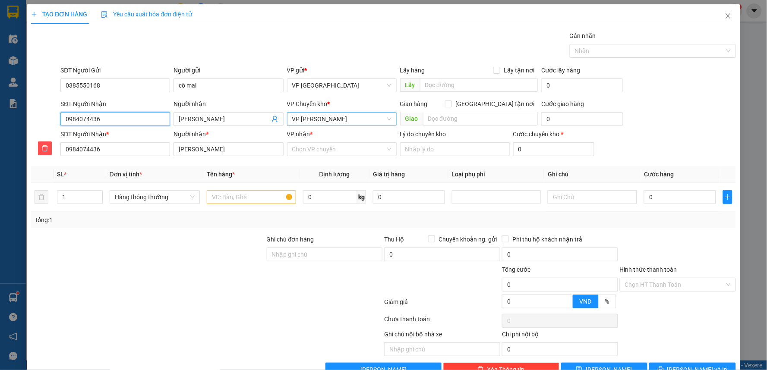
click at [350, 117] on span "VP [PERSON_NAME]" at bounding box center [341, 119] width 99 height 13
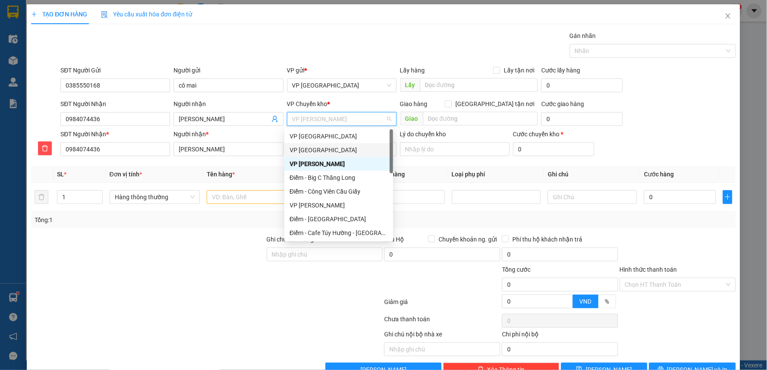
click at [325, 149] on div "VP [GEOGRAPHIC_DATA]" at bounding box center [339, 149] width 98 height 9
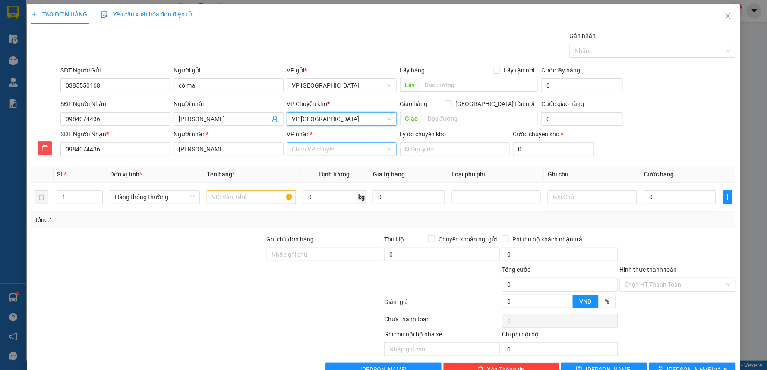
click at [318, 151] on input "VP nhận *" at bounding box center [338, 149] width 93 height 13
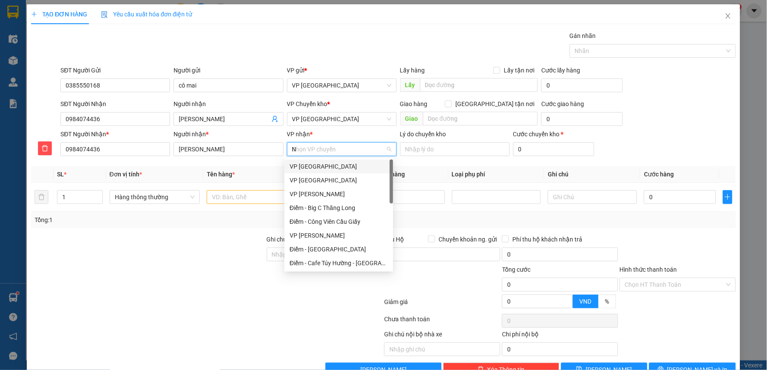
type input "NG"
click at [320, 176] on div "VP [PERSON_NAME]" at bounding box center [339, 180] width 98 height 9
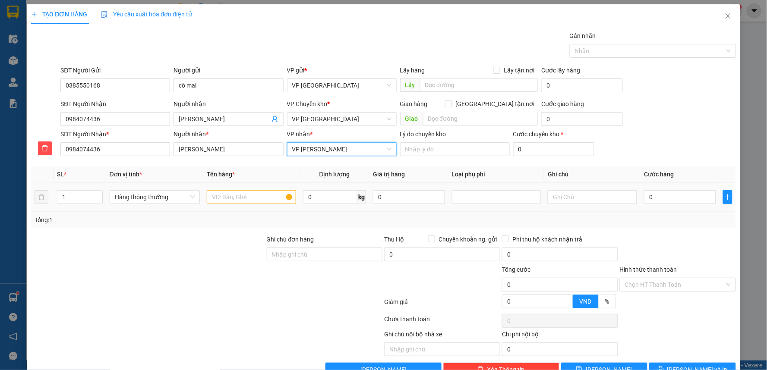
click at [241, 205] on div at bounding box center [251, 197] width 89 height 17
click at [240, 202] on input "text" at bounding box center [251, 197] width 89 height 14
type input "XỐP THỰC PHẨM"
click at [649, 195] on input "0" at bounding box center [680, 197] width 72 height 14
type input "4"
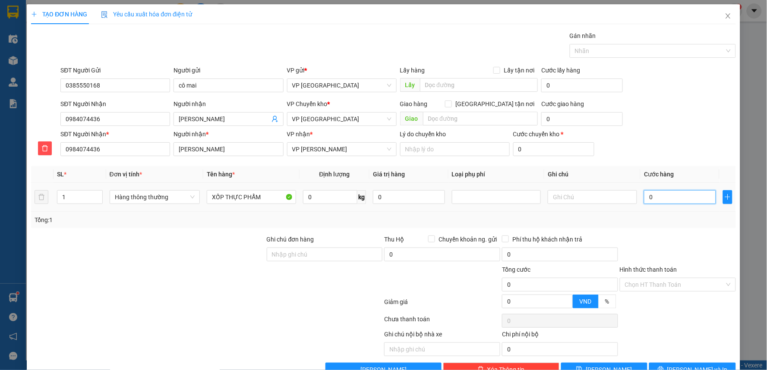
type input "4"
type input "40"
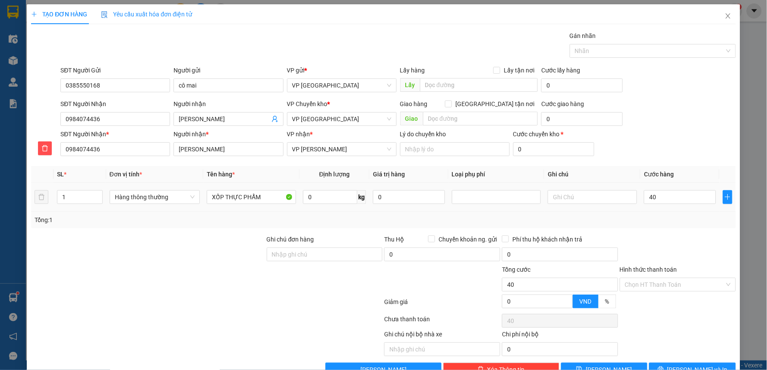
type input "40.000"
click at [680, 134] on div "SĐT Người Nhận * 0984074436 Người nhận * mai phương VP nhận * VP Nguyễn Xiển Lý…" at bounding box center [398, 144] width 678 height 30
click at [665, 287] on input "Hình thức thanh toán" at bounding box center [675, 284] width 100 height 13
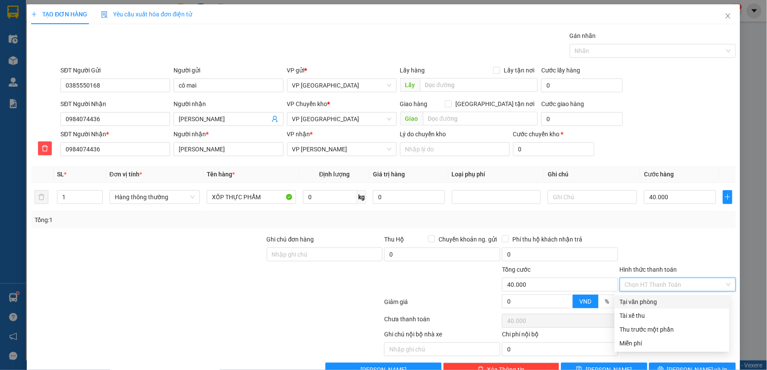
click at [650, 300] on div "Tại văn phòng" at bounding box center [672, 301] width 104 height 9
type input "0"
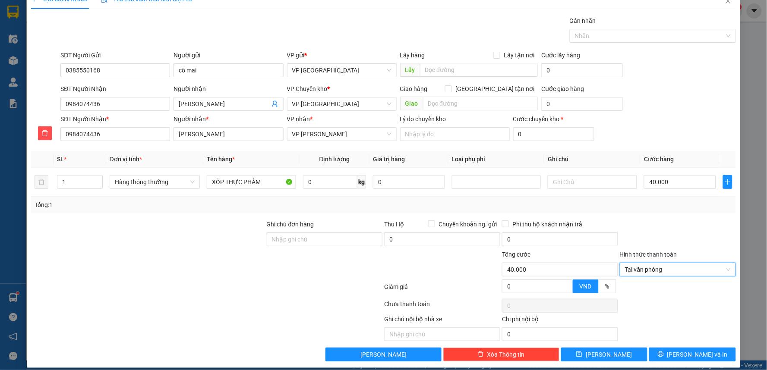
scroll to position [23, 0]
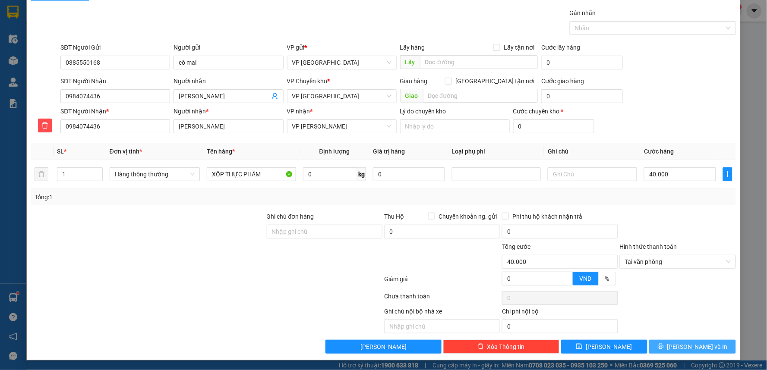
click at [680, 348] on span "[PERSON_NAME] và In" at bounding box center [697, 346] width 60 height 9
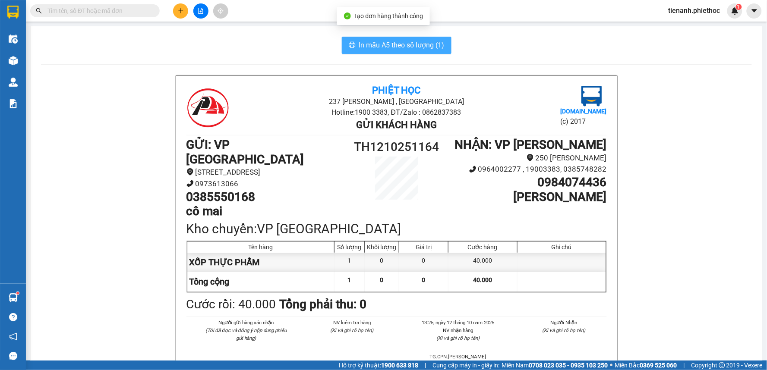
click at [399, 42] on span "In mẫu A5 theo số lượng (1)" at bounding box center [401, 45] width 85 height 11
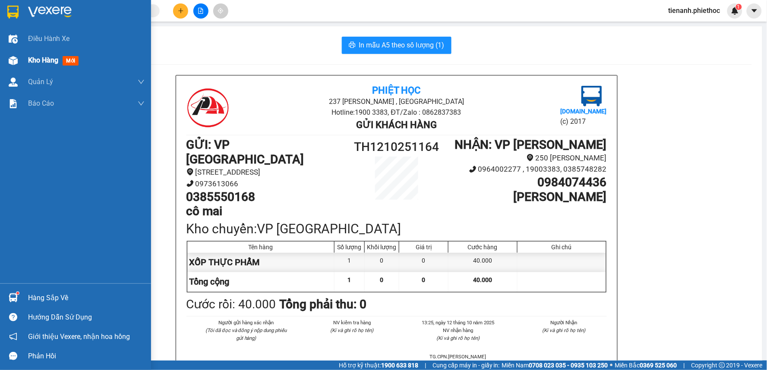
click at [40, 59] on span "Kho hàng" at bounding box center [43, 60] width 30 height 8
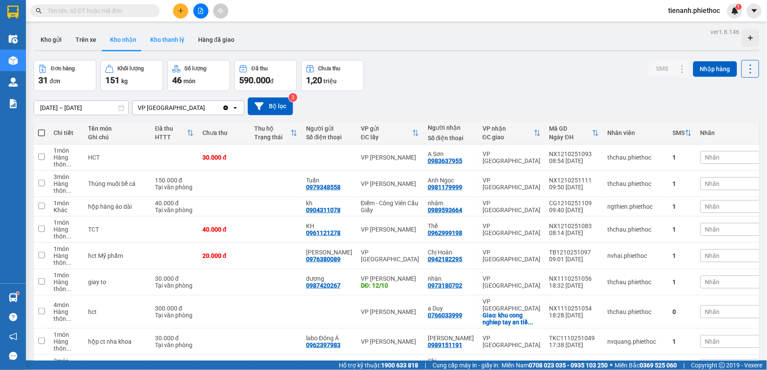
click at [154, 40] on button "Kho thanh lý" at bounding box center [167, 39] width 48 height 21
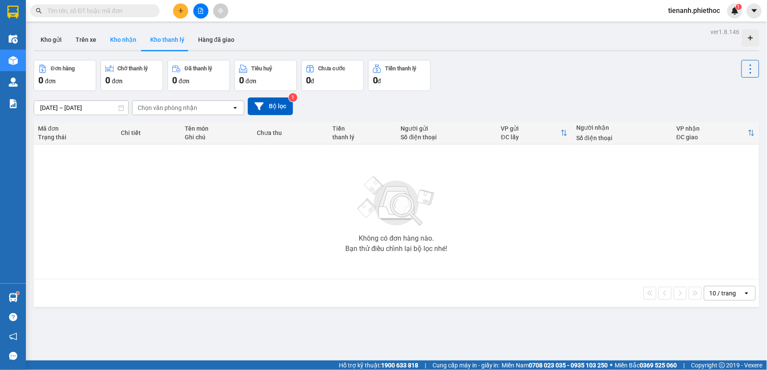
click at [124, 44] on button "Kho nhận" at bounding box center [123, 39] width 40 height 21
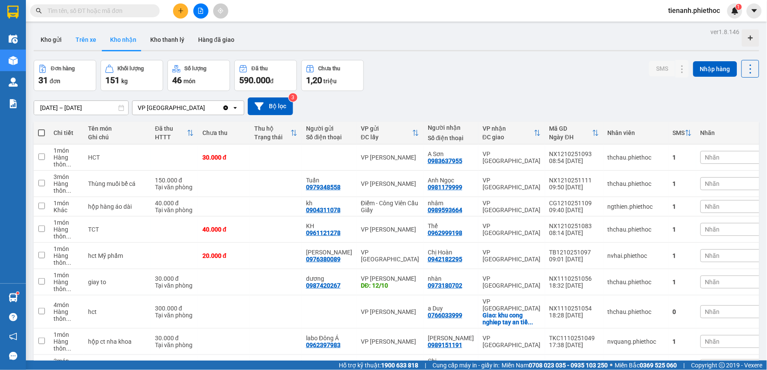
click at [90, 45] on button "Trên xe" at bounding box center [86, 39] width 35 height 21
type input "[DATE] – [DATE]"
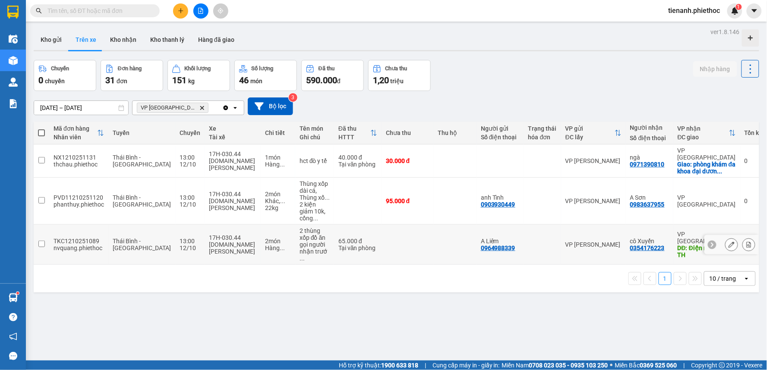
click at [400, 229] on td at bounding box center [407, 245] width 52 height 40
checkbox input "true"
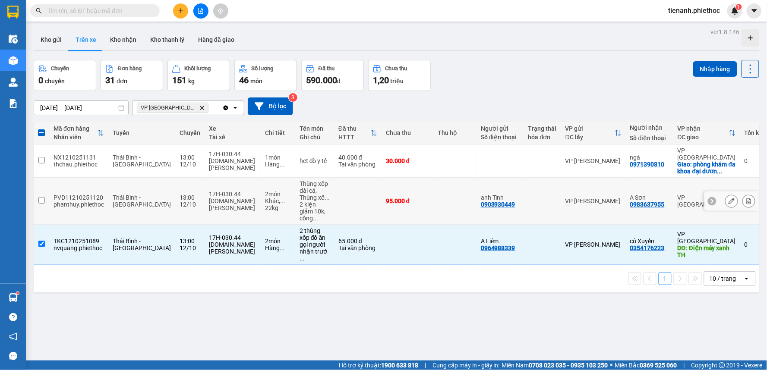
click at [412, 200] on td "95.000 đ" at bounding box center [407, 201] width 52 height 47
checkbox input "true"
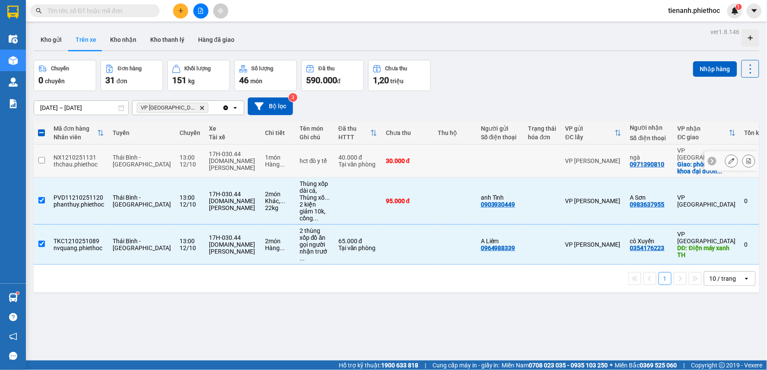
click at [433, 162] on td at bounding box center [454, 161] width 43 height 33
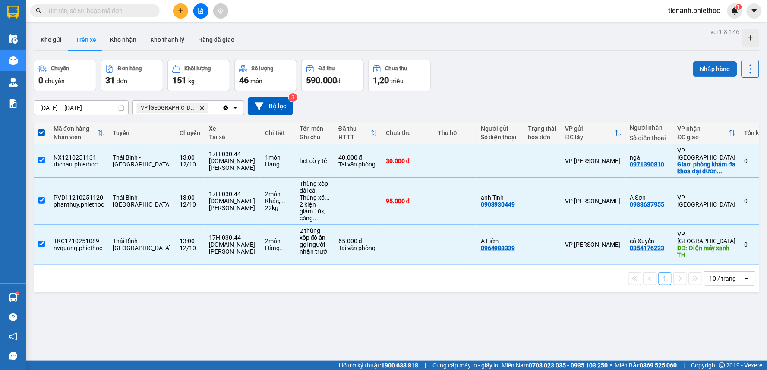
click at [713, 64] on button "Nhập hàng" at bounding box center [715, 69] width 44 height 16
checkbox input "false"
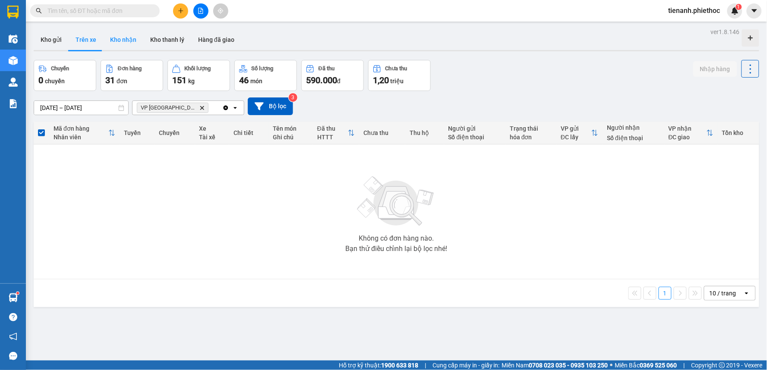
click at [120, 38] on button "Kho nhận" at bounding box center [123, 39] width 40 height 21
type input "[DATE] – [DATE]"
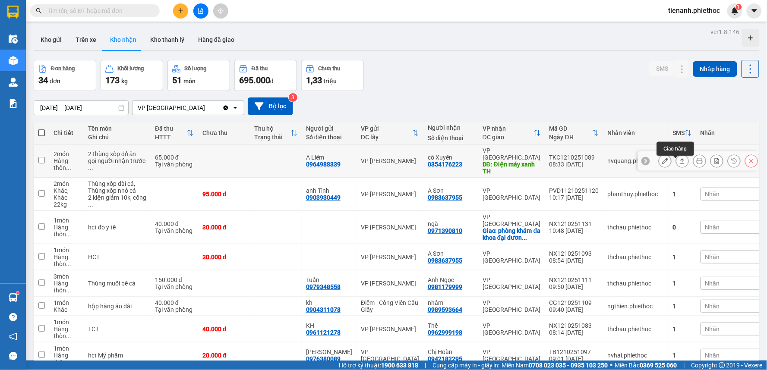
click at [676, 167] on button at bounding box center [682, 161] width 12 height 15
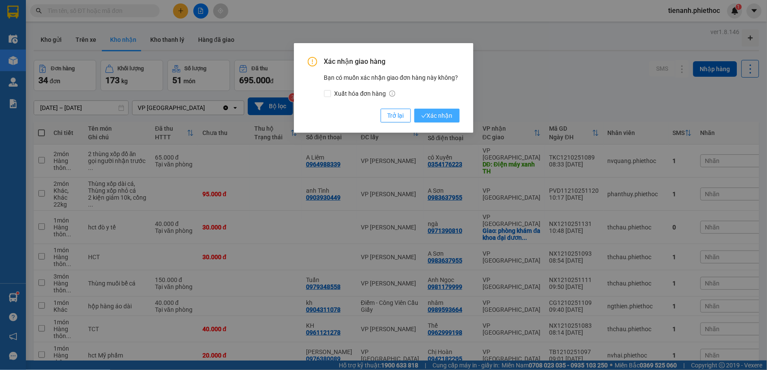
click at [439, 115] on span "Xác nhận" at bounding box center [436, 115] width 31 height 9
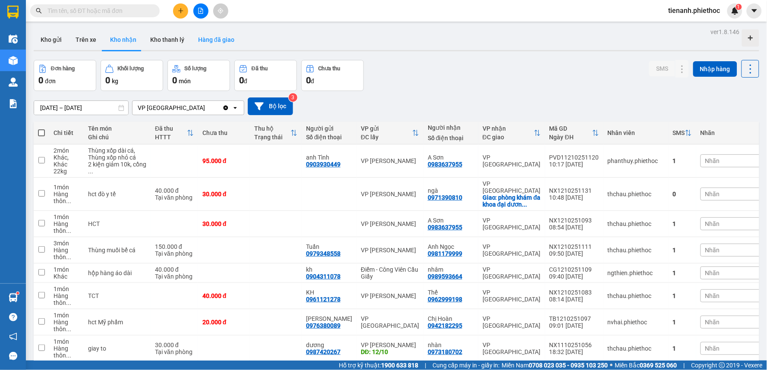
click at [207, 40] on button "Hàng đã giao" at bounding box center [216, 39] width 50 height 21
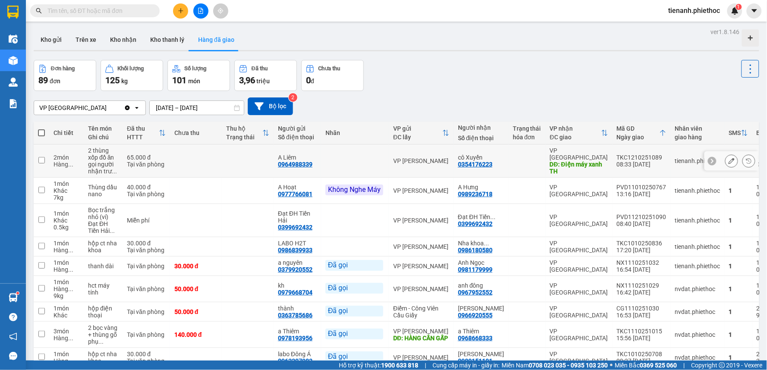
click at [725, 161] on button at bounding box center [731, 161] width 12 height 15
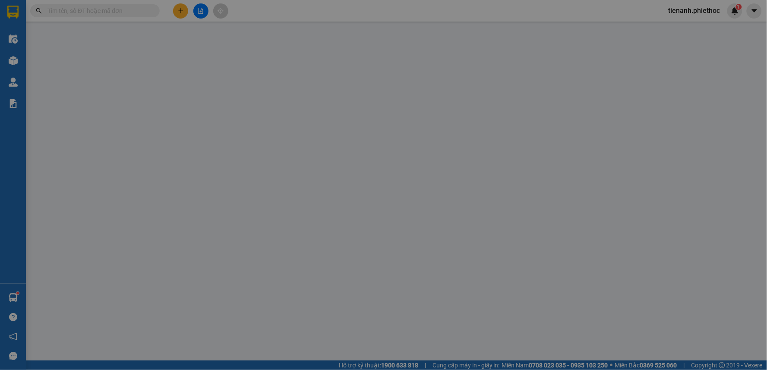
type input "0964988339"
type input "A Liêm"
type input "0354176223"
type input "cô Xuyến"
type input "Điện máy xanh TH"
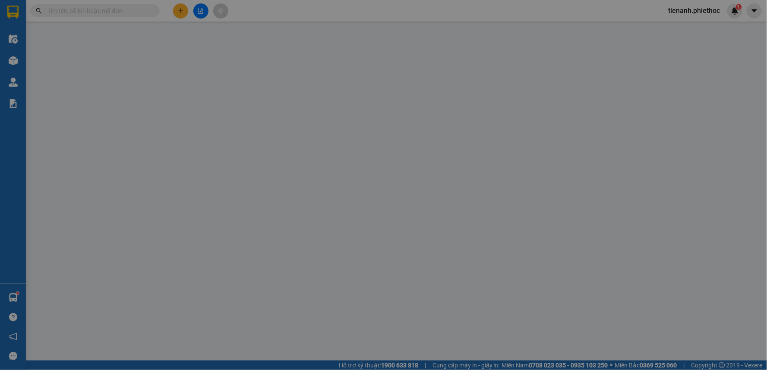
type input "5.000"
type input "0"
type input "65.000"
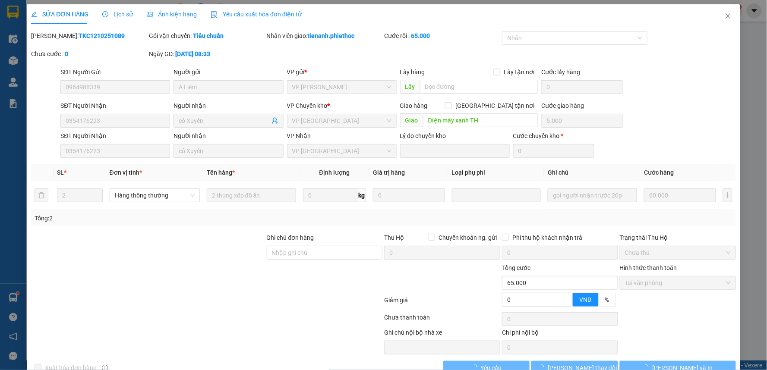
click at [119, 19] on div "Lịch sử" at bounding box center [117, 14] width 31 height 20
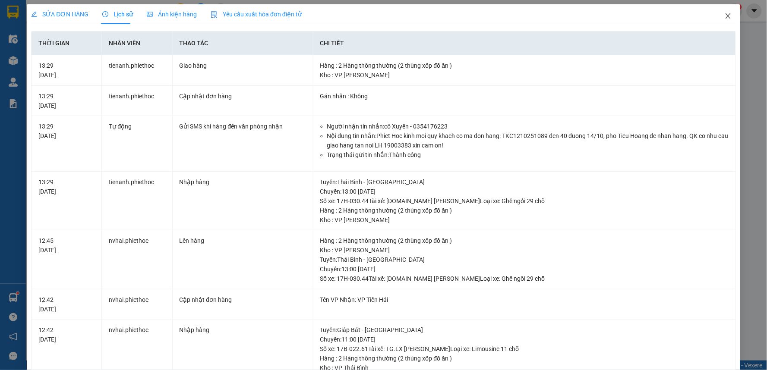
click at [724, 14] on icon "close" at bounding box center [727, 16] width 7 height 7
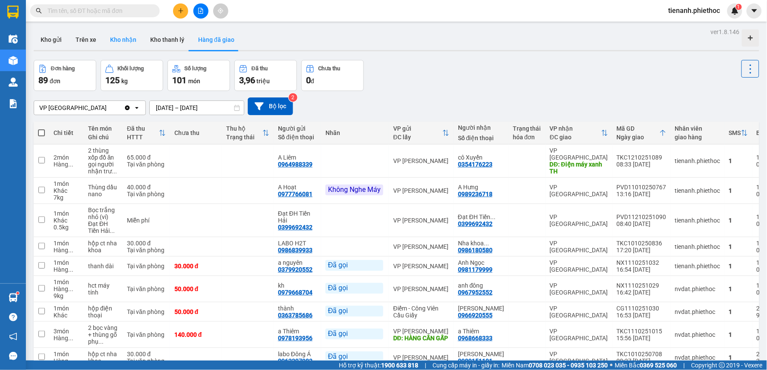
click at [121, 39] on button "Kho nhận" at bounding box center [123, 39] width 40 height 21
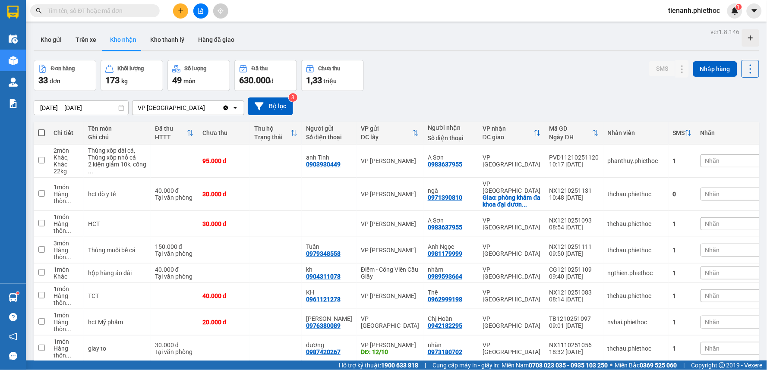
click at [82, 19] on div "Kết quả tìm kiếm ( 0 ) Bộ lọc No Data tienanh.phiethoc 1" at bounding box center [383, 11] width 767 height 22
click at [88, 10] on input "text" at bounding box center [98, 10] width 102 height 9
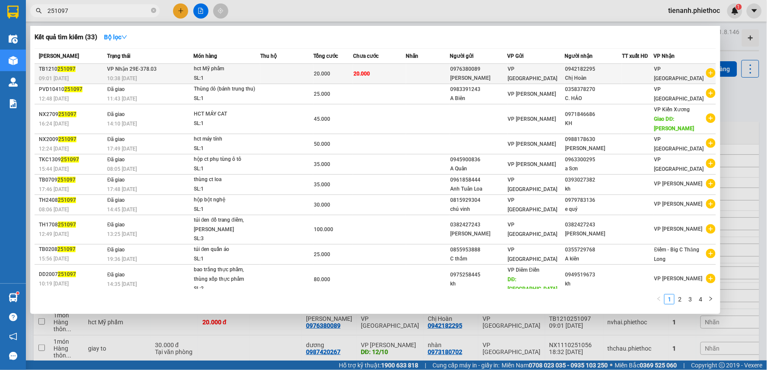
type input "251097"
click at [338, 75] on div "20.000" at bounding box center [333, 73] width 39 height 9
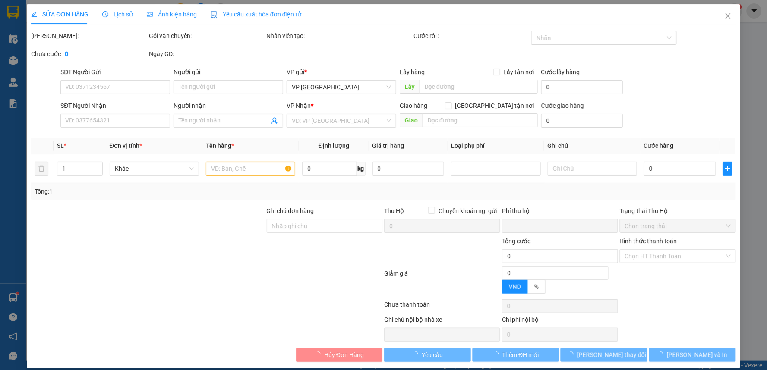
type input "0976380089"
type input "[PERSON_NAME]"
type input "0942182295"
type input "Chị Hoàn"
type input "0"
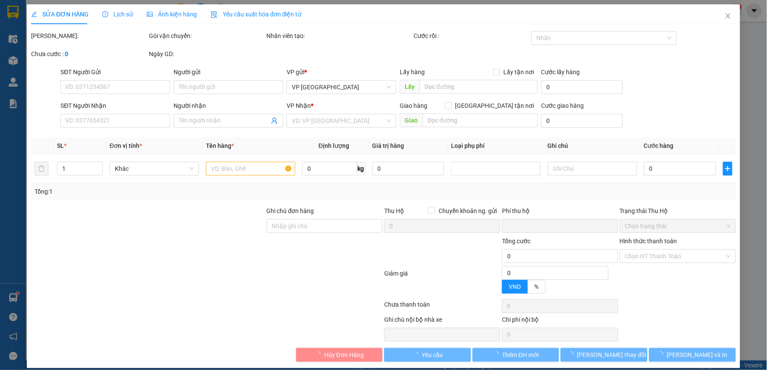
type input "20.000"
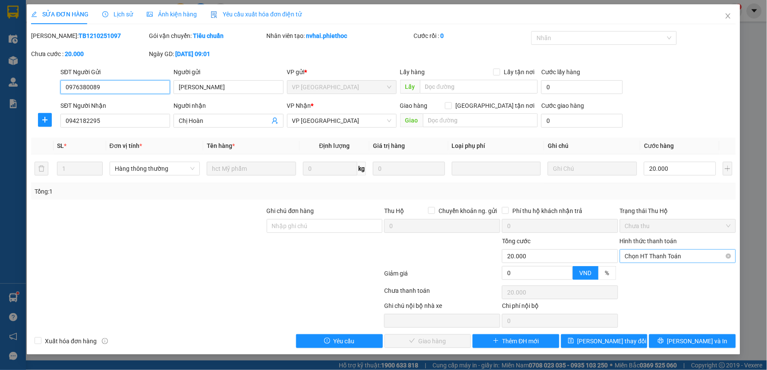
click at [658, 259] on span "Chọn HT Thanh Toán" at bounding box center [678, 256] width 106 height 13
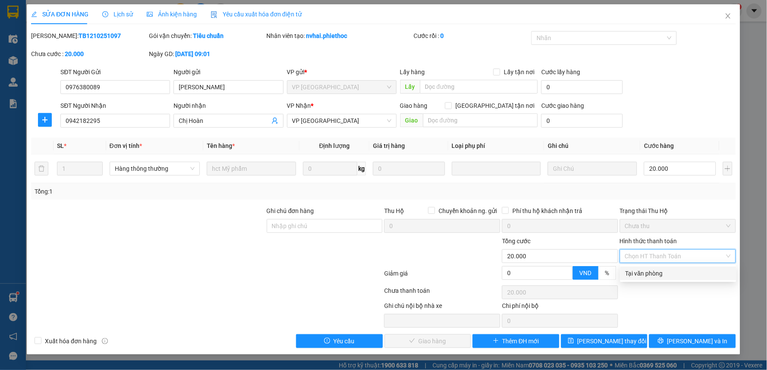
click at [644, 277] on div "Tại văn phòng" at bounding box center [678, 273] width 106 height 9
type input "0"
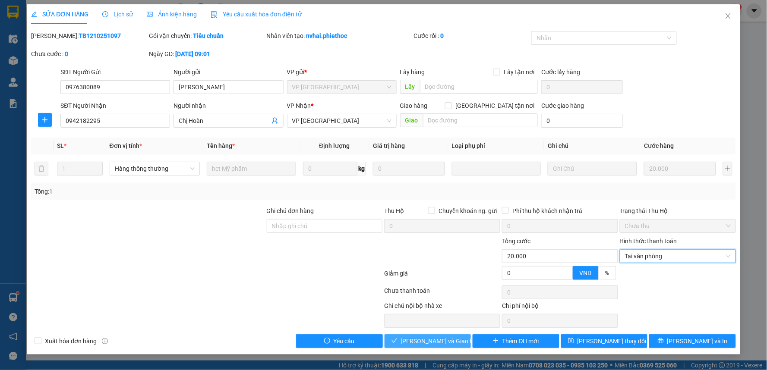
click at [444, 346] on span "[PERSON_NAME] và Giao hàng" at bounding box center [442, 341] width 83 height 9
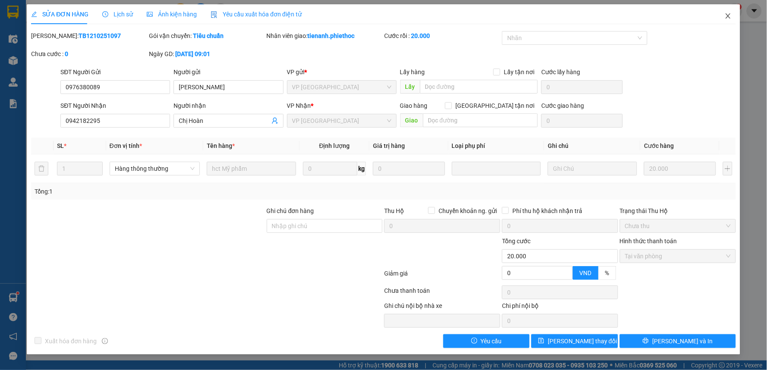
click at [731, 14] on icon "close" at bounding box center [727, 16] width 7 height 7
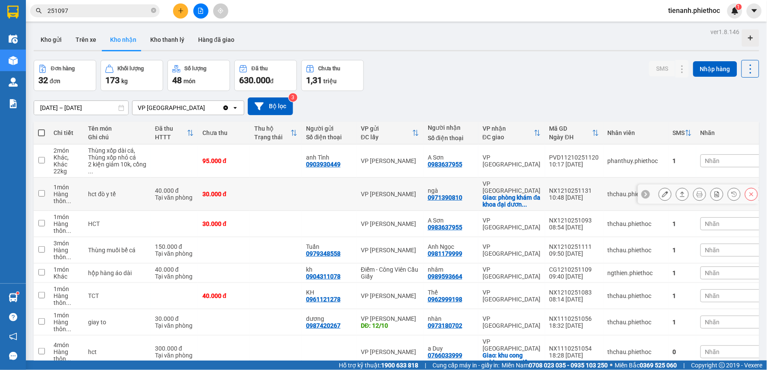
click at [662, 197] on icon at bounding box center [665, 194] width 6 height 6
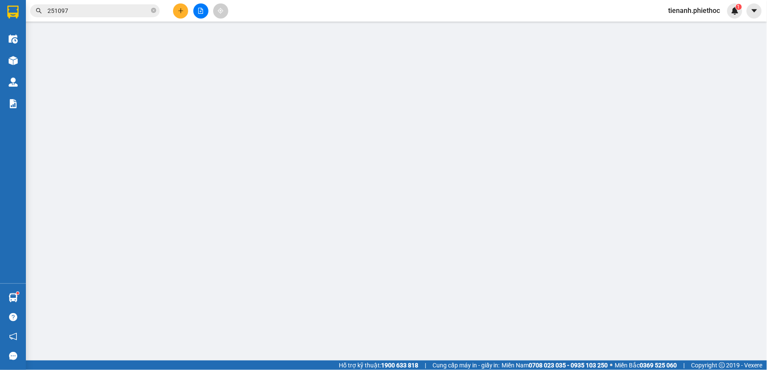
type input "0971390810"
type input "ngà"
checkbox input "true"
type input "phòng khám đa khoa đại dương tiền hải"
type input "0"
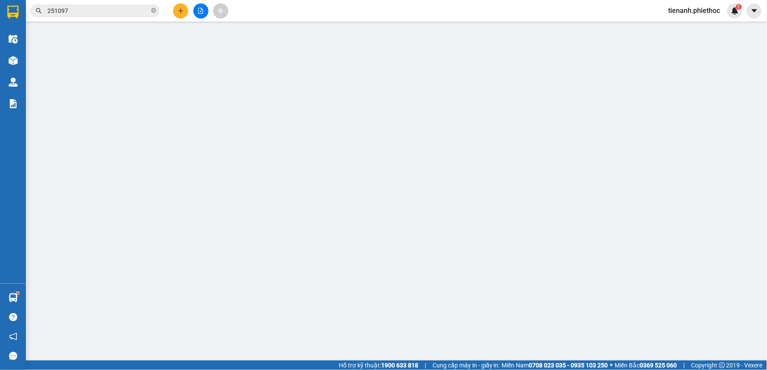
type input "70.000"
type input "40.000"
type input "30.000"
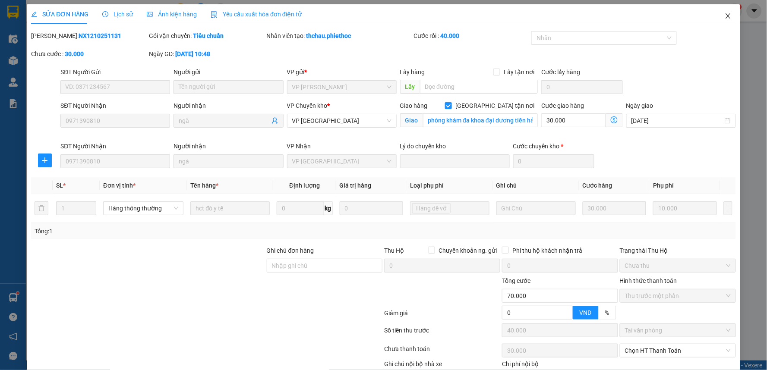
click at [724, 18] on icon "close" at bounding box center [727, 16] width 7 height 7
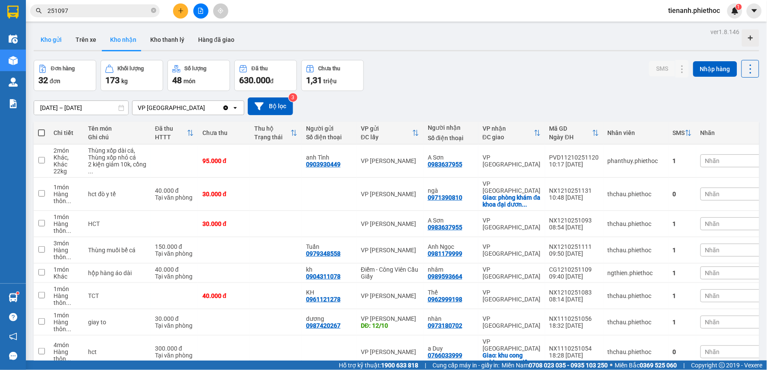
click at [59, 35] on button "Kho gửi" at bounding box center [51, 39] width 35 height 21
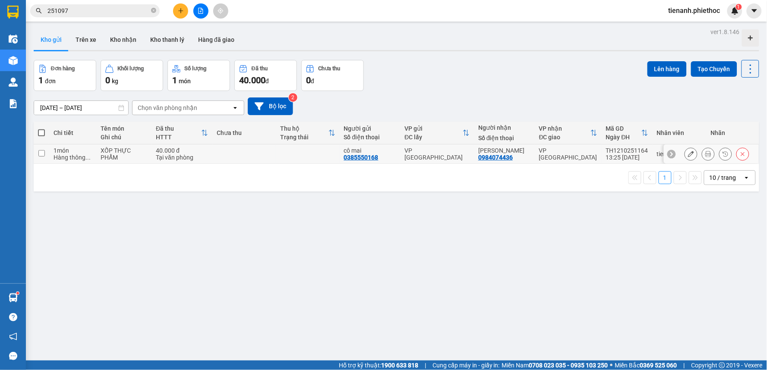
click at [128, 147] on div "XỐP THỰC PHẨM" at bounding box center [124, 154] width 47 height 14
checkbox input "true"
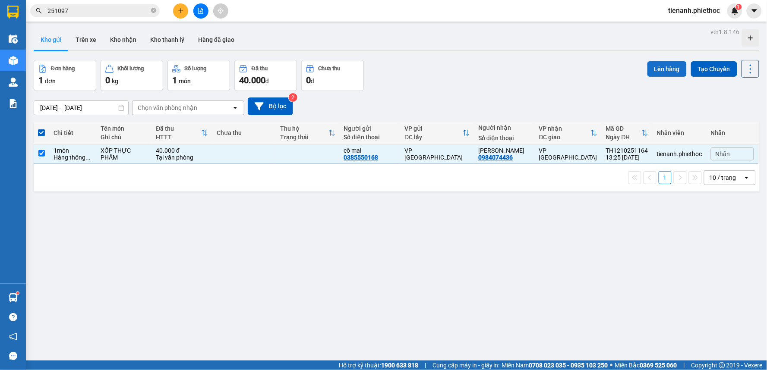
click at [673, 63] on button "Lên hàng" at bounding box center [666, 69] width 39 height 16
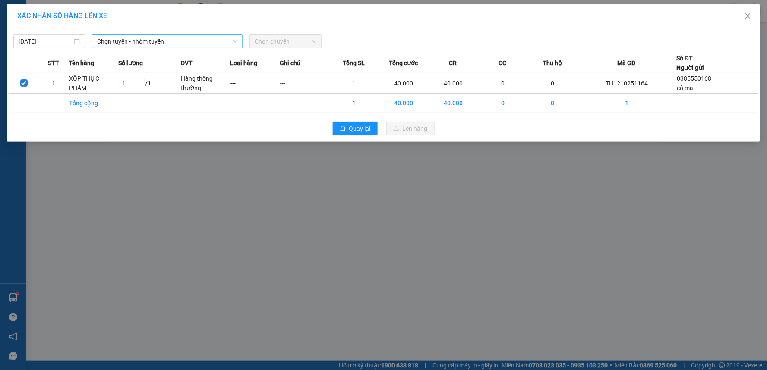
click at [183, 35] on span "Chọn tuyến - nhóm tuyến" at bounding box center [167, 41] width 140 height 13
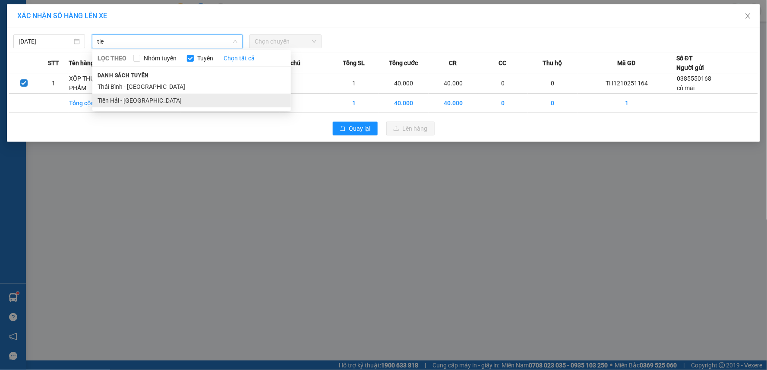
type input "tie"
click at [144, 100] on li "Tiền Hải - [GEOGRAPHIC_DATA]" at bounding box center [191, 101] width 198 height 14
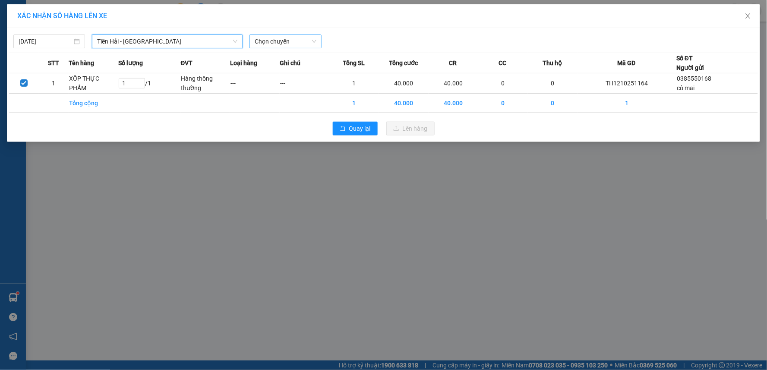
click at [280, 36] on span "Chọn chuyến" at bounding box center [285, 41] width 61 height 13
type input "14"
click at [291, 73] on div "Thêm chuyến " 14:00 "" at bounding box center [289, 73] width 78 height 15
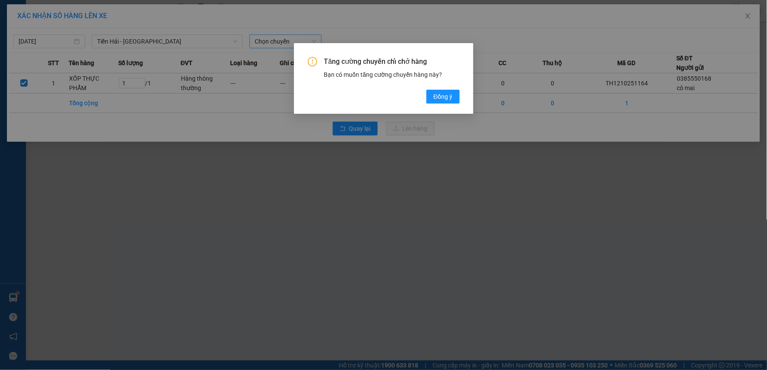
drag, startPoint x: 423, startPoint y: 100, endPoint x: 430, endPoint y: 98, distance: 7.4
click at [423, 99] on div "Tăng cường chuyến chỉ chở hàng Bạn có muốn tăng cường chuyến hàng này? Đồng ý" at bounding box center [384, 80] width 152 height 47
click at [434, 97] on span "Đồng ý" at bounding box center [442, 96] width 19 height 9
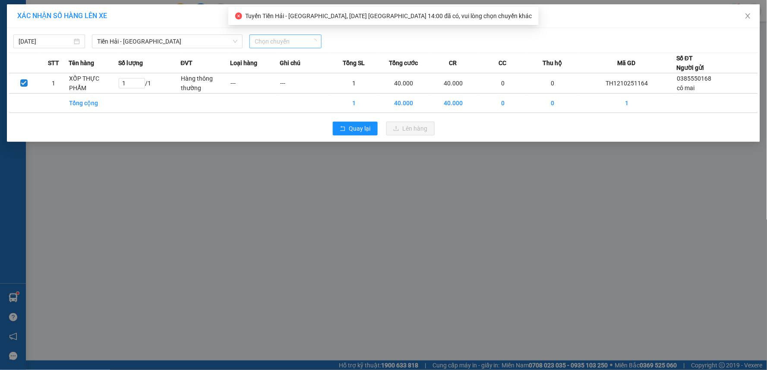
click at [286, 37] on span "Chọn chuyến" at bounding box center [285, 41] width 61 height 13
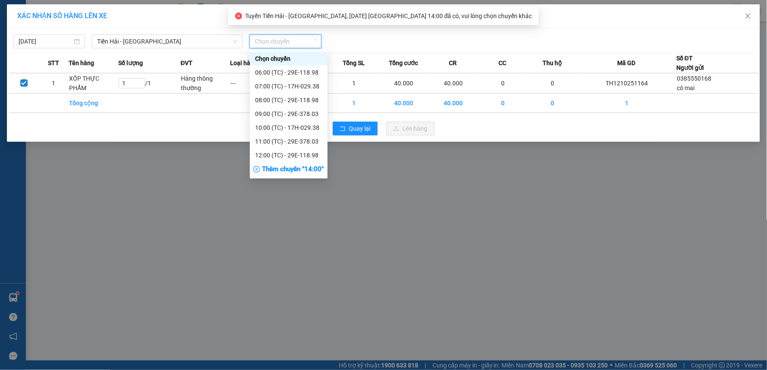
click at [298, 169] on div "Thêm chuyến " 14:00 "" at bounding box center [289, 169] width 78 height 15
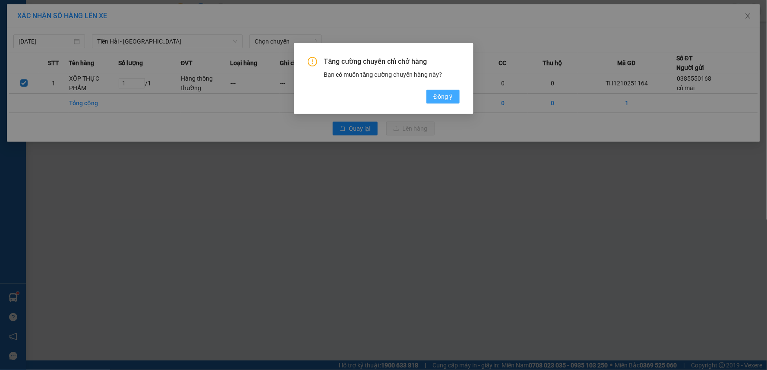
click at [442, 97] on span "Đồng ý" at bounding box center [442, 96] width 19 height 9
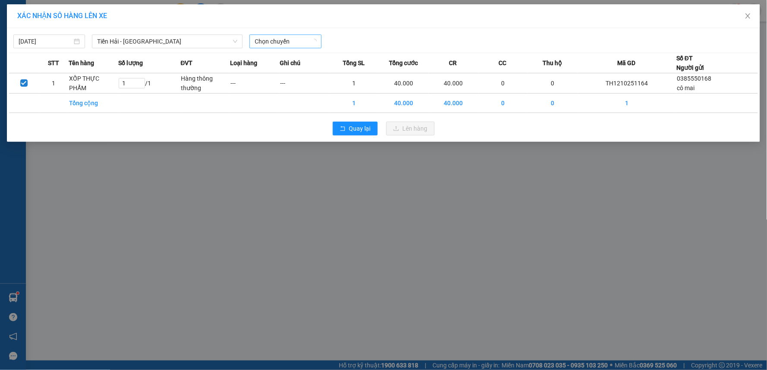
click at [301, 41] on span "Chọn chuyến" at bounding box center [285, 41] width 61 height 13
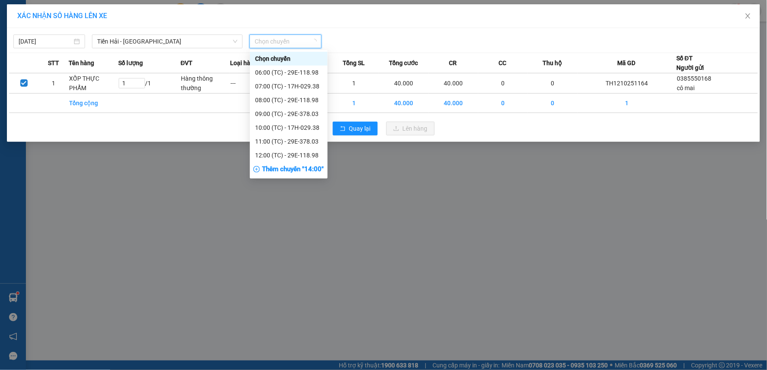
click at [273, 169] on div "Thêm chuyến " 14:00 "" at bounding box center [289, 169] width 78 height 15
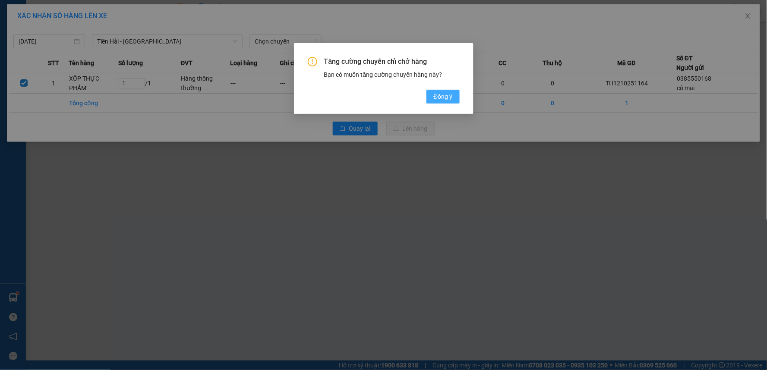
click at [445, 92] on span "Đồng ý" at bounding box center [442, 96] width 19 height 9
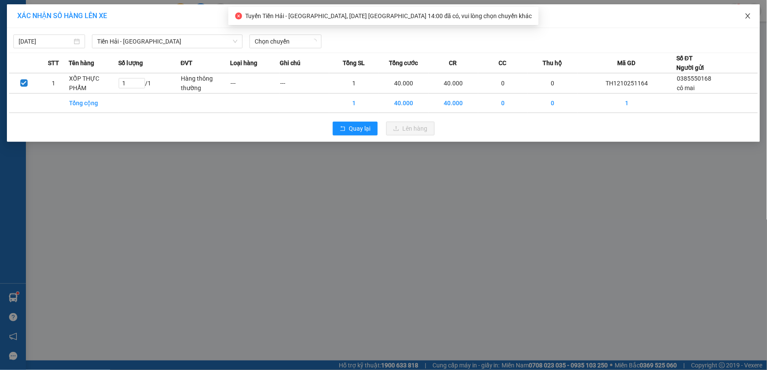
click at [743, 16] on span "Close" at bounding box center [748, 16] width 24 height 24
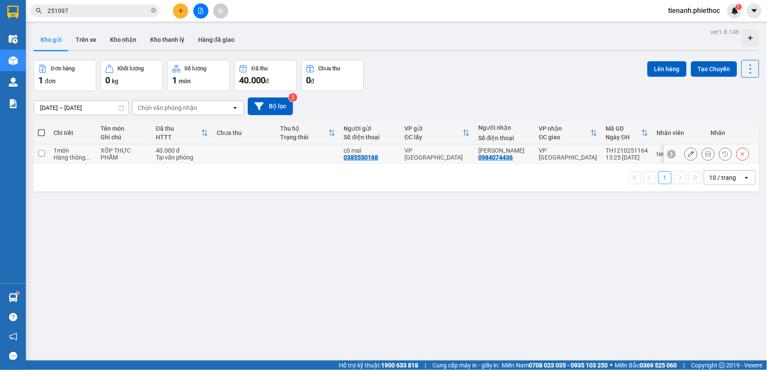
click at [65, 159] on div "Hàng thông ..." at bounding box center [73, 157] width 39 height 7
checkbox input "true"
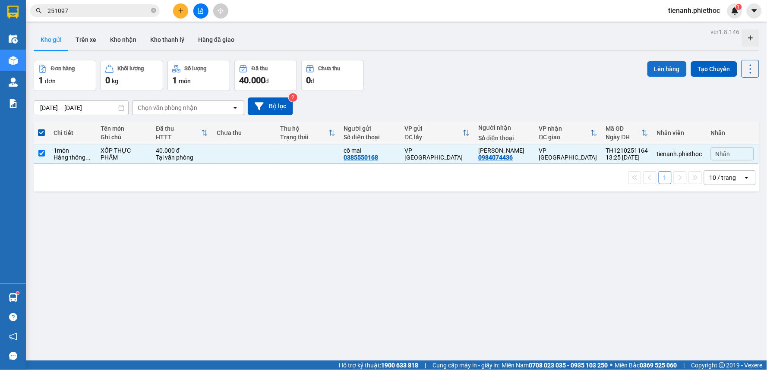
click at [656, 68] on button "Lên hàng" at bounding box center [666, 69] width 39 height 16
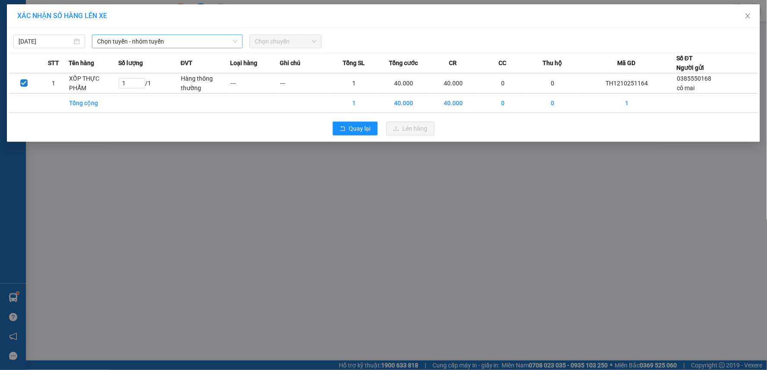
click at [193, 40] on span "Chọn tuyến - nhóm tuyến" at bounding box center [167, 41] width 140 height 13
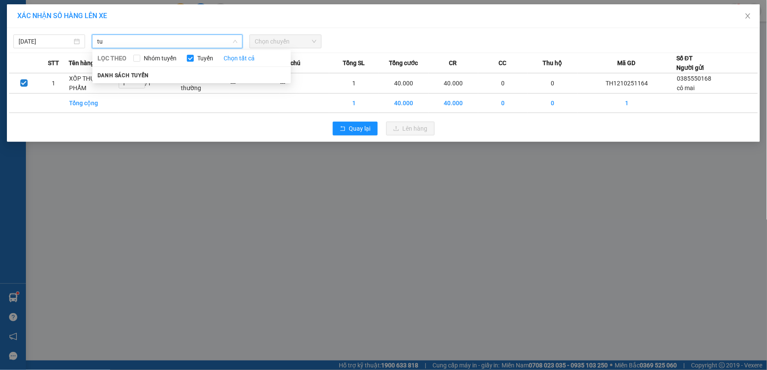
type input "t"
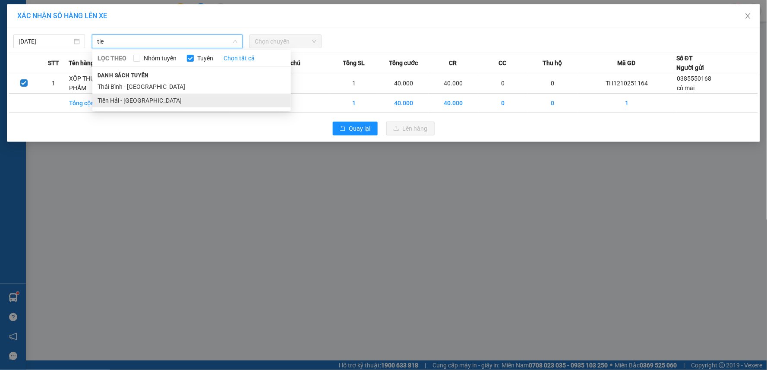
type input "tie"
click at [153, 99] on li "Tiền Hải - [GEOGRAPHIC_DATA]" at bounding box center [191, 101] width 198 height 14
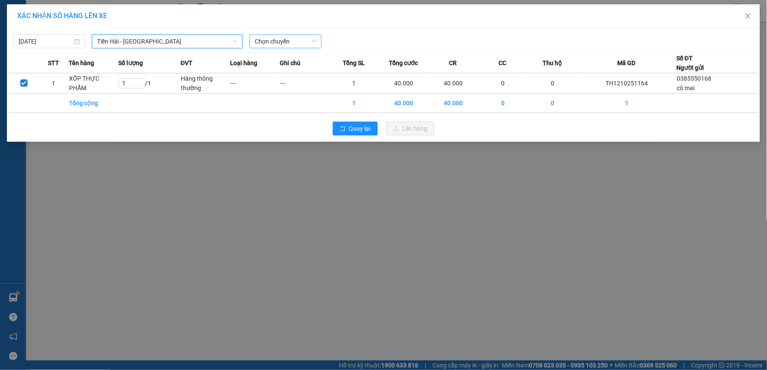
click at [288, 46] on span "Chọn chuyến" at bounding box center [285, 41] width 61 height 13
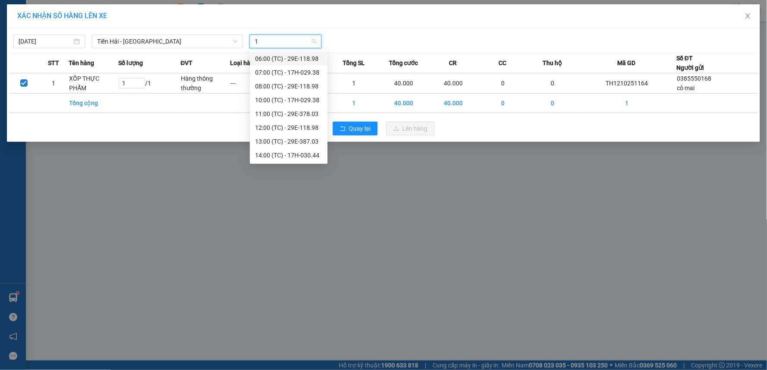
type input "14"
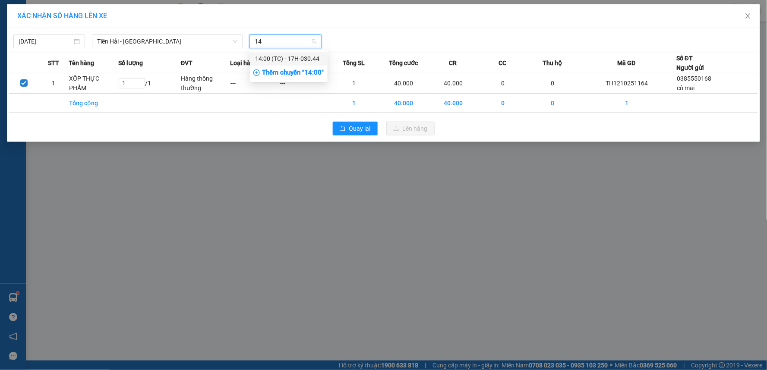
click at [294, 58] on div "14:00 (TC) - 17H-030.44" at bounding box center [288, 58] width 67 height 9
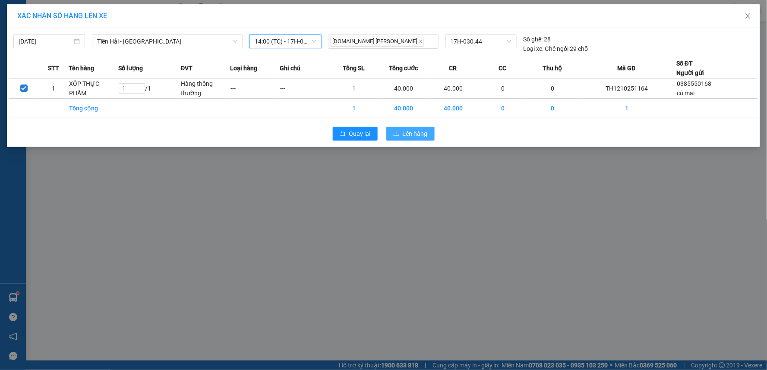
click at [423, 135] on span "Lên hàng" at bounding box center [415, 133] width 25 height 9
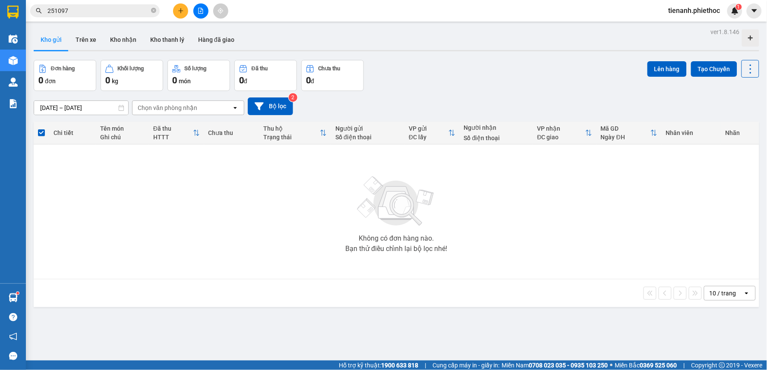
click at [183, 12] on icon "plus" at bounding box center [181, 11] width 6 height 6
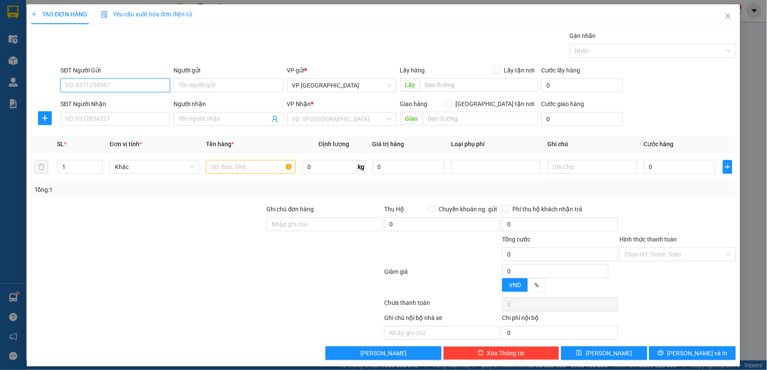
click at [137, 82] on input "SĐT Người Gửi" at bounding box center [115, 86] width 110 height 14
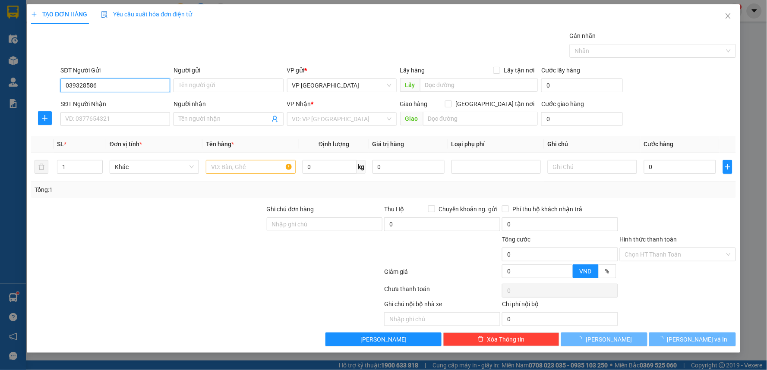
type input "0393285868"
click at [137, 82] on input "0393285868" at bounding box center [115, 86] width 110 height 14
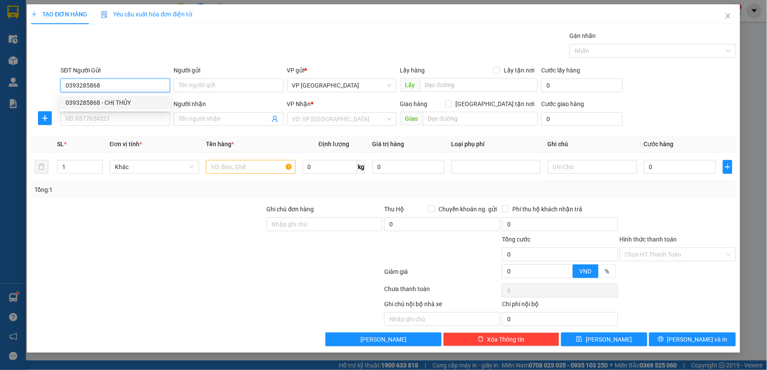
click at [134, 106] on div "0393285868 - CHỊ THỦY" at bounding box center [115, 102] width 99 height 9
type input "CHỊ THỦY"
click at [122, 82] on input "0393285868" at bounding box center [115, 86] width 110 height 14
click at [117, 101] on div "0393285868 - CHỊ THỦY" at bounding box center [115, 102] width 99 height 9
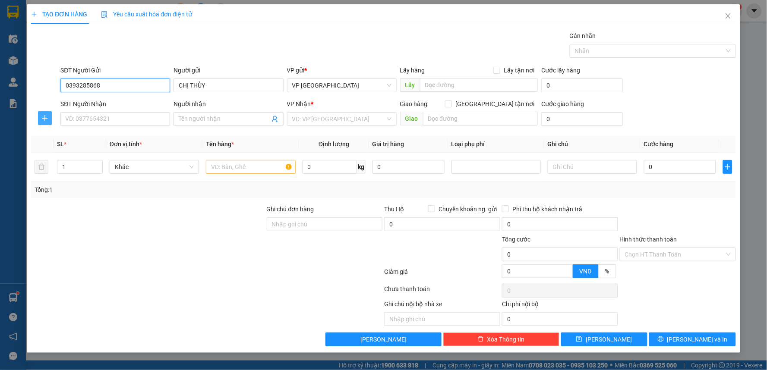
type input "0393285868"
click at [42, 123] on button "button" at bounding box center [45, 118] width 14 height 14
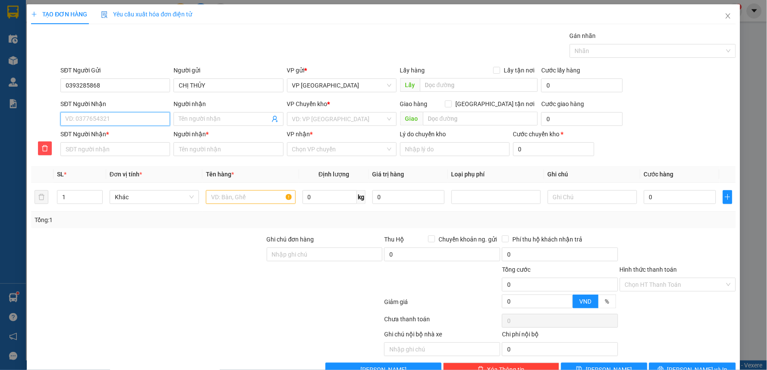
click at [83, 120] on input "SĐT Người Nhận" at bounding box center [115, 119] width 110 height 14
click at [113, 136] on div "0969714295 - Anh Hùng" at bounding box center [114, 136] width 98 height 9
type input "0969714295"
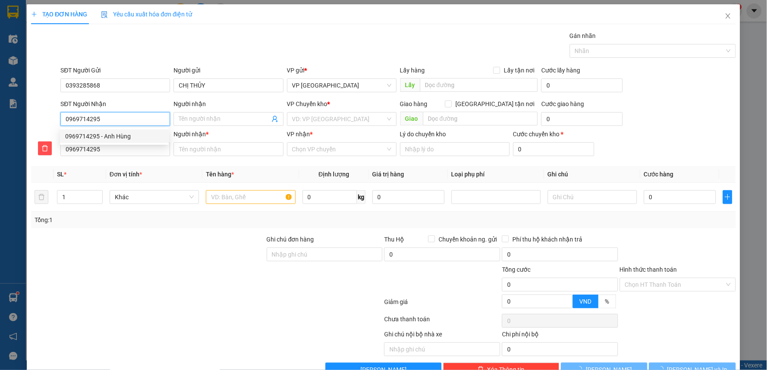
type input "Anh Hùng"
type input "bún bò 68"
type input "5.000"
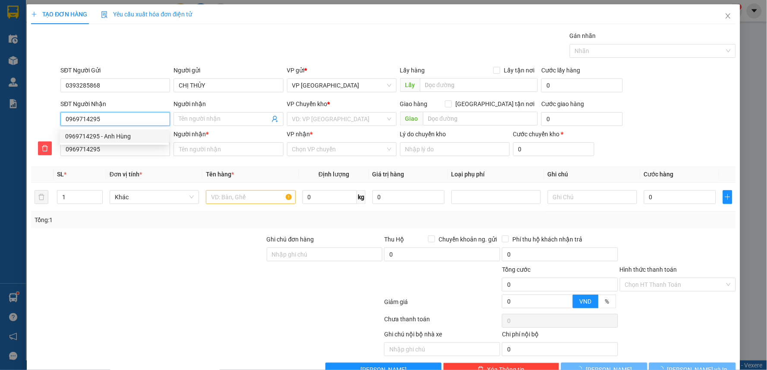
type input "Anh Hùng"
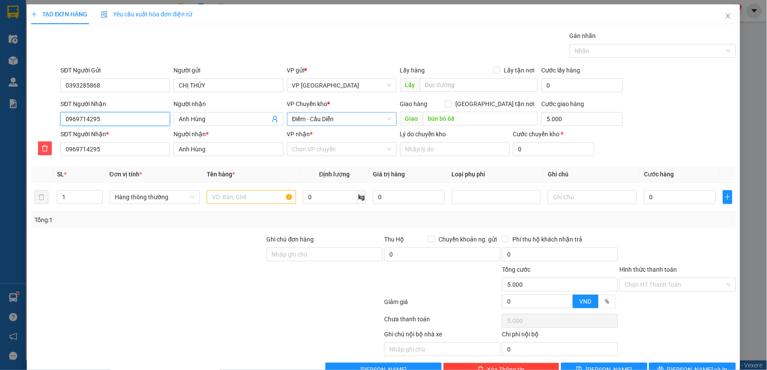
click at [321, 117] on span "Điểm - Cầu Diễn" at bounding box center [341, 119] width 99 height 13
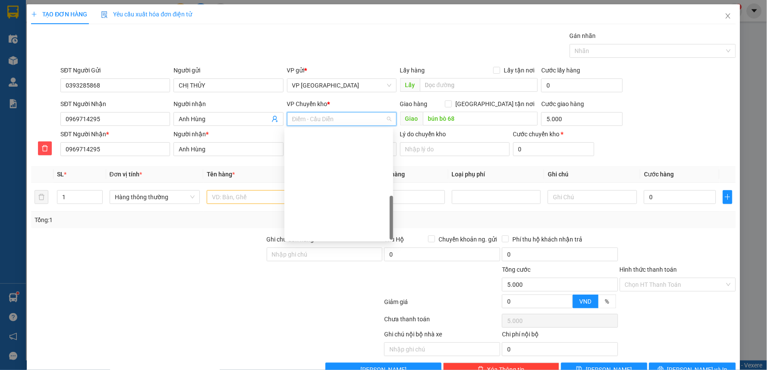
scroll to position [227, 0]
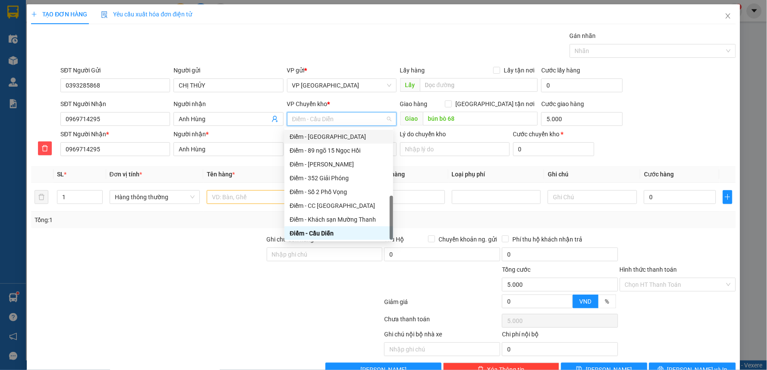
click at [315, 132] on div "Điểm - Thụy Xuân" at bounding box center [339, 136] width 98 height 9
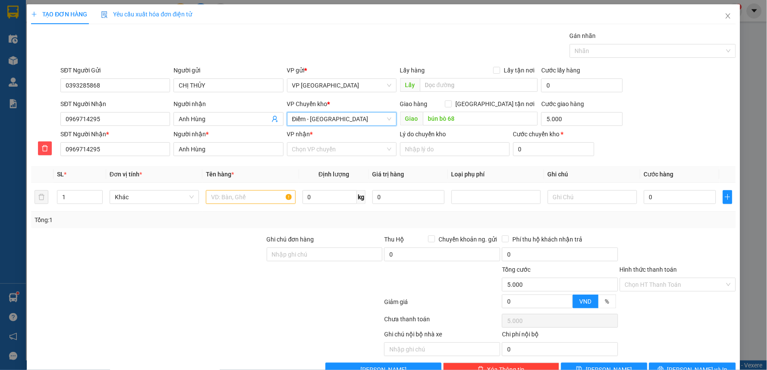
click at [327, 117] on span "Điểm - Thụy Xuân" at bounding box center [341, 119] width 99 height 13
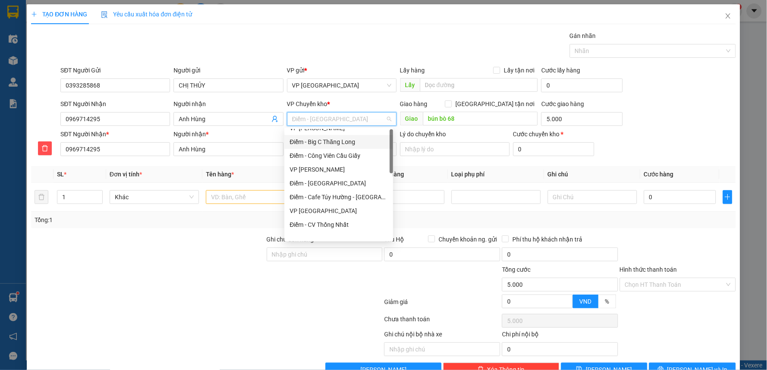
scroll to position [0, 0]
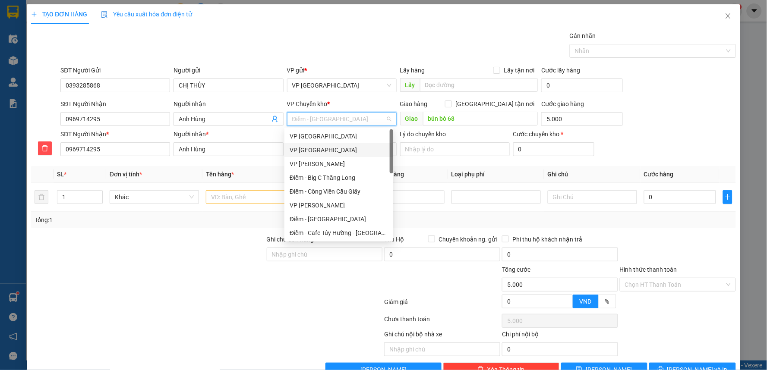
click at [316, 147] on div "VP [GEOGRAPHIC_DATA]" at bounding box center [339, 149] width 98 height 9
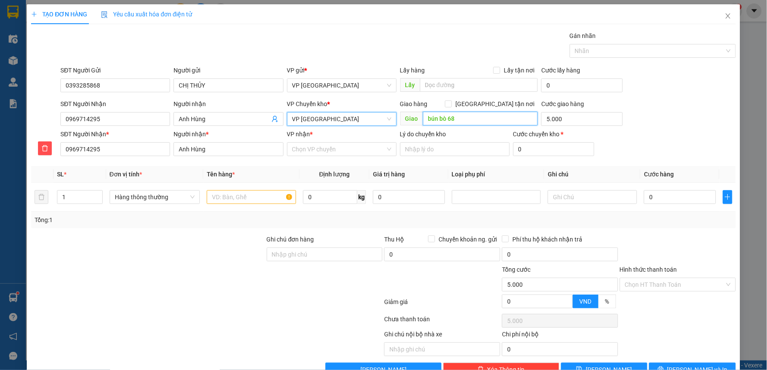
click at [439, 121] on input "bún bò 68" at bounding box center [480, 119] width 115 height 14
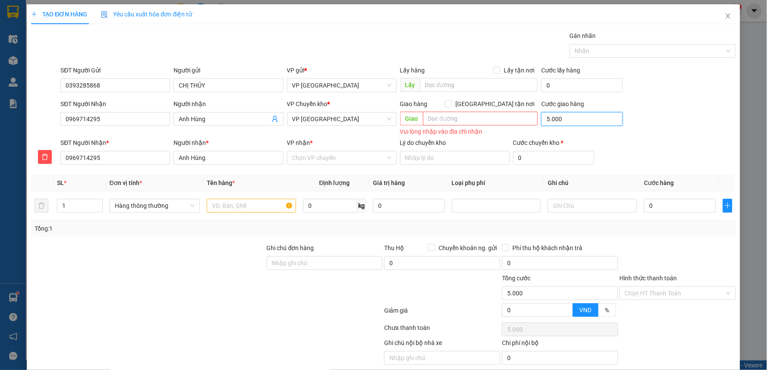
click at [561, 120] on input "5.000" at bounding box center [582, 119] width 82 height 14
type input "0"
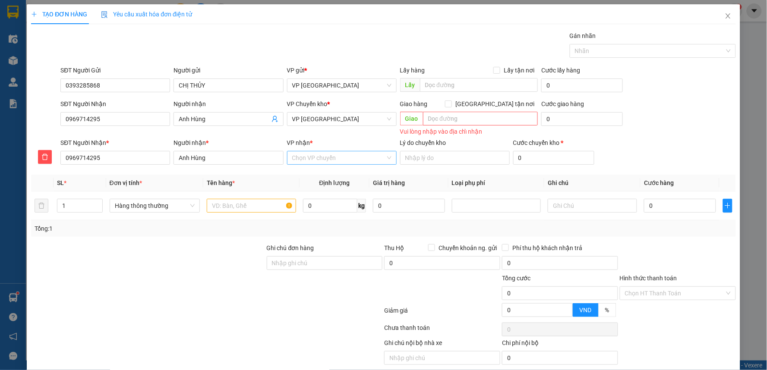
click at [323, 160] on input "VP nhận *" at bounding box center [338, 157] width 93 height 13
type input "nguy"
click at [317, 177] on div "VP [PERSON_NAME]" at bounding box center [339, 174] width 98 height 9
drag, startPoint x: 261, startPoint y: 195, endPoint x: 258, endPoint y: 205, distance: 10.4
click at [261, 196] on td at bounding box center [251, 206] width 96 height 29
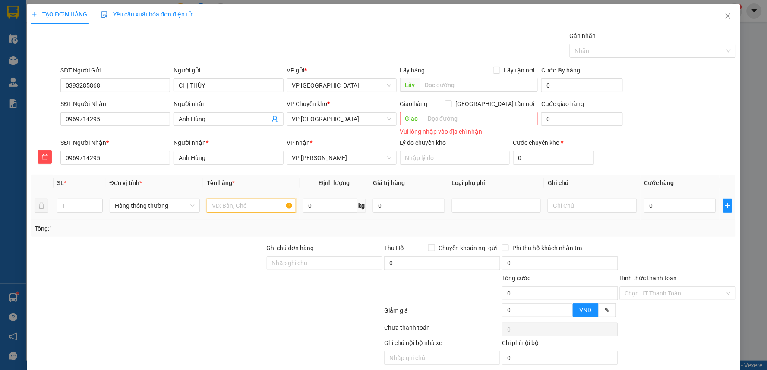
click at [258, 205] on input "text" at bounding box center [251, 206] width 89 height 14
type input "hct thực phẩm"
click at [668, 207] on input "0" at bounding box center [680, 206] width 72 height 14
type input "4"
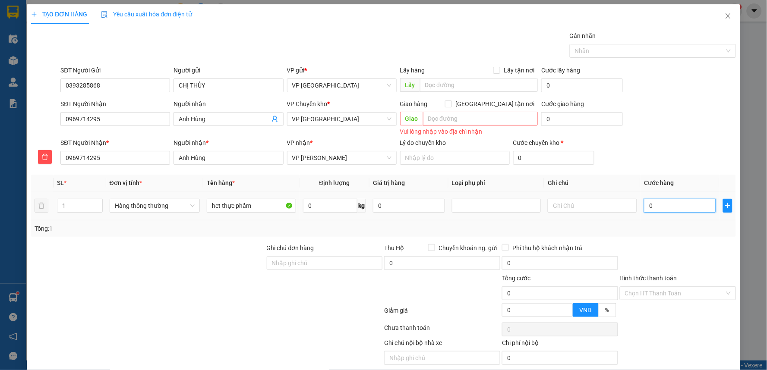
type input "4"
type input "40"
type input "40.000"
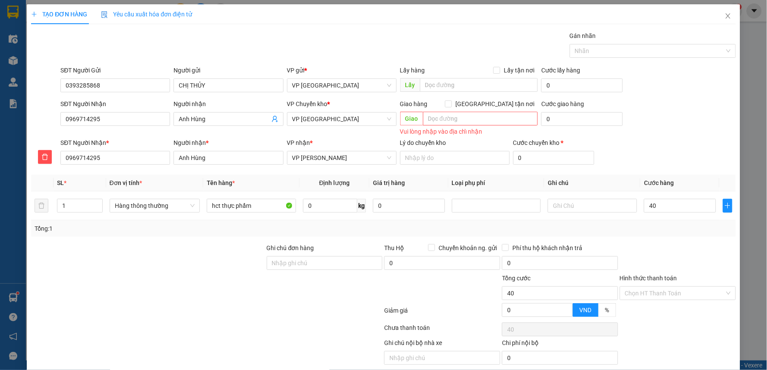
type input "40.000"
click at [694, 261] on div at bounding box center [678, 258] width 118 height 30
click at [680, 287] on div "Chọn HT Thanh Toán" at bounding box center [678, 294] width 116 height 14
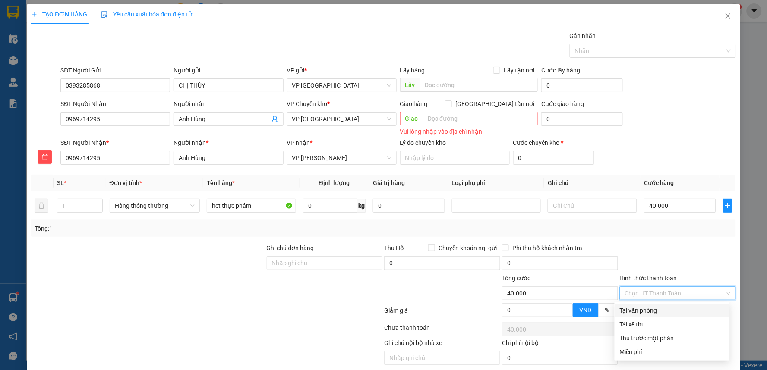
click at [677, 297] on input "Hình thức thanh toán" at bounding box center [675, 293] width 100 height 13
click at [656, 304] on div "Tại văn phòng" at bounding box center [671, 311] width 115 height 14
type input "0"
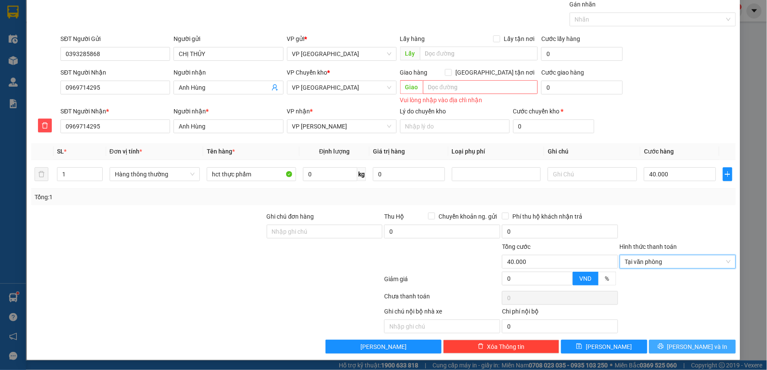
click at [675, 350] on button "[PERSON_NAME] và In" at bounding box center [692, 347] width 87 height 14
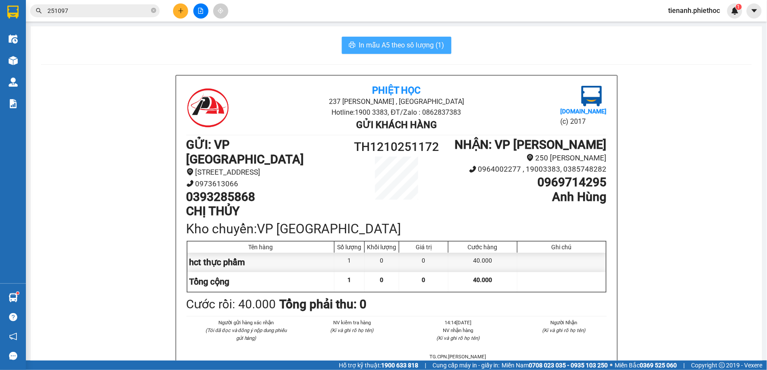
click at [406, 44] on span "In mẫu A5 theo số lượng (1)" at bounding box center [401, 45] width 85 height 11
click at [296, 50] on div "In mẫu A5 theo số lượng (1)" at bounding box center [396, 45] width 711 height 17
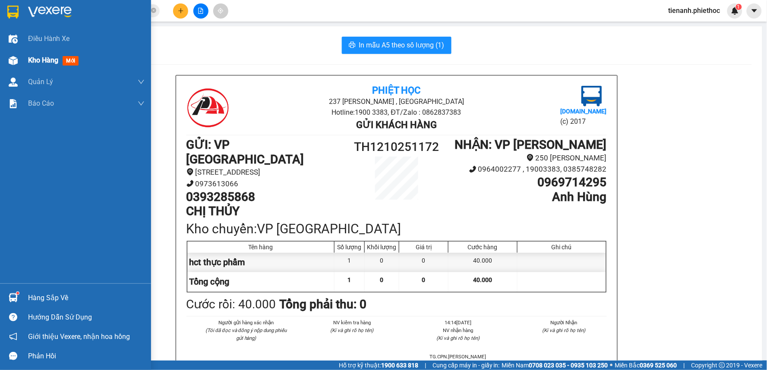
click at [41, 65] on div "Kho hàng mới" at bounding box center [55, 60] width 54 height 11
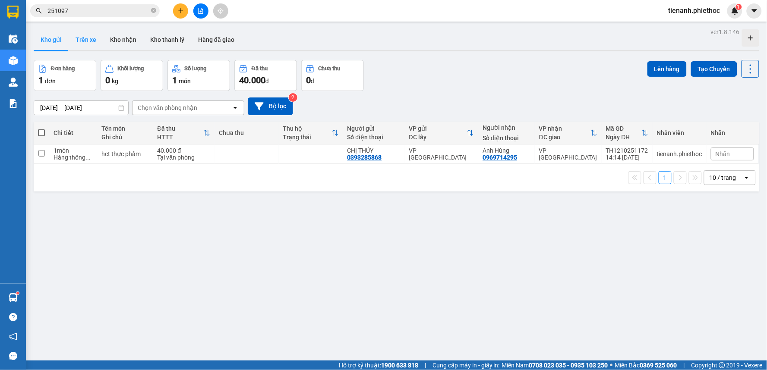
click at [96, 41] on button "Trên xe" at bounding box center [86, 39] width 35 height 21
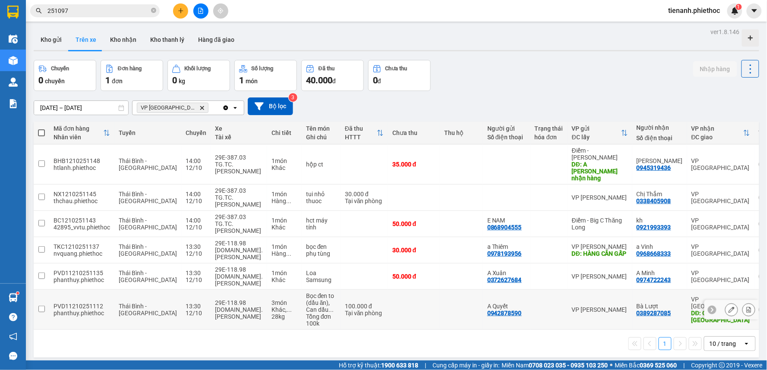
click at [267, 302] on td "3 món Khác, ... 28 kg" at bounding box center [284, 310] width 35 height 40
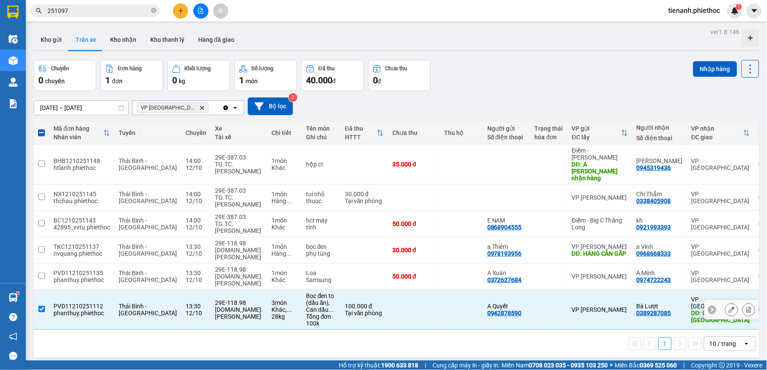
click at [267, 314] on td "3 món Khác, ... 28 kg" at bounding box center [284, 310] width 35 height 40
checkbox input "false"
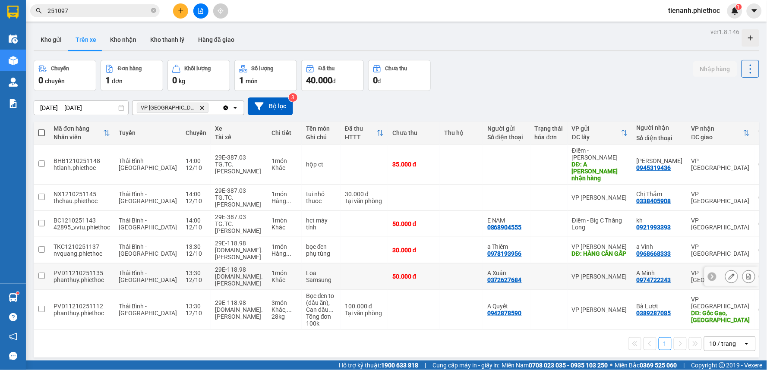
click at [340, 271] on td at bounding box center [363, 277] width 47 height 26
checkbox input "true"
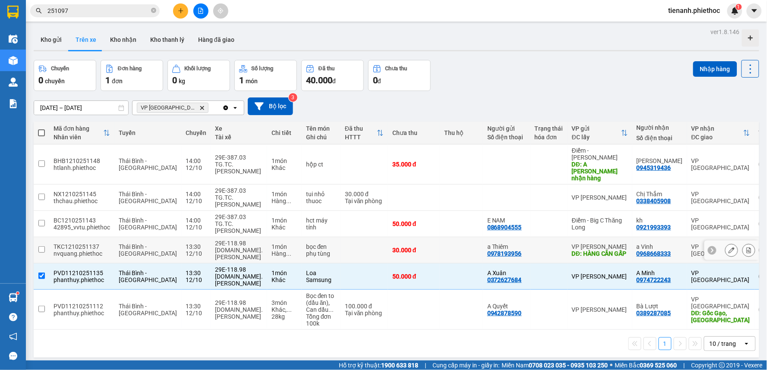
click at [340, 245] on td at bounding box center [363, 250] width 47 height 26
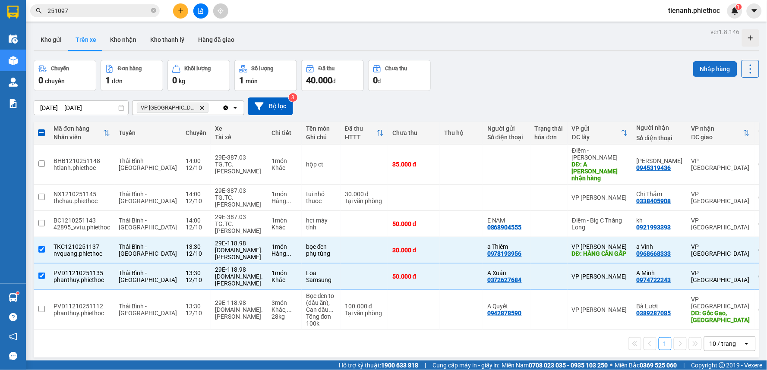
click at [700, 69] on button "Nhập hàng" at bounding box center [715, 69] width 44 height 16
checkbox input "false"
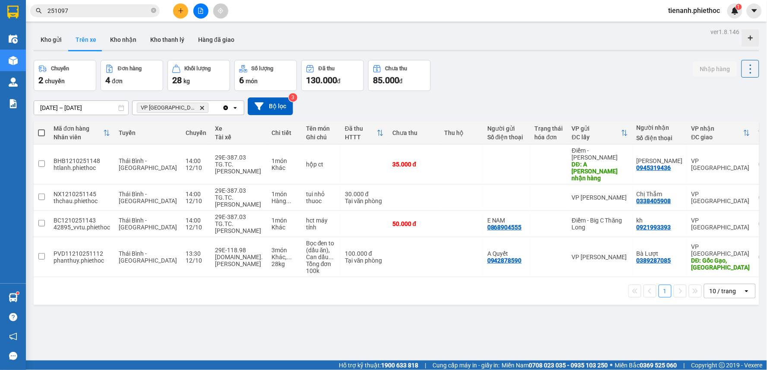
click at [179, 13] on icon "plus" at bounding box center [181, 11] width 6 height 6
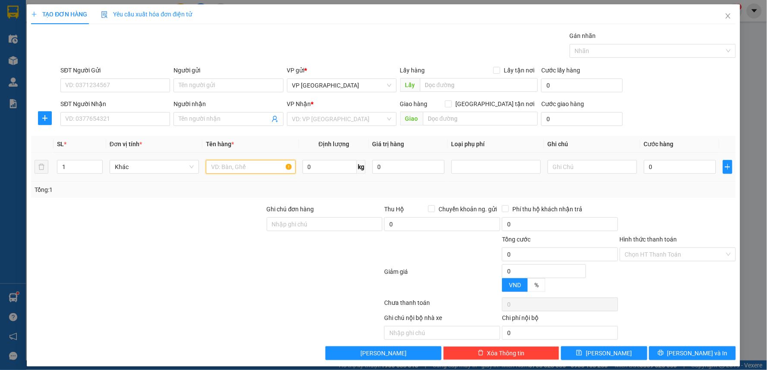
click at [253, 167] on input "text" at bounding box center [250, 167] width 89 height 14
click at [45, 118] on icon "plus" at bounding box center [44, 118] width 7 height 7
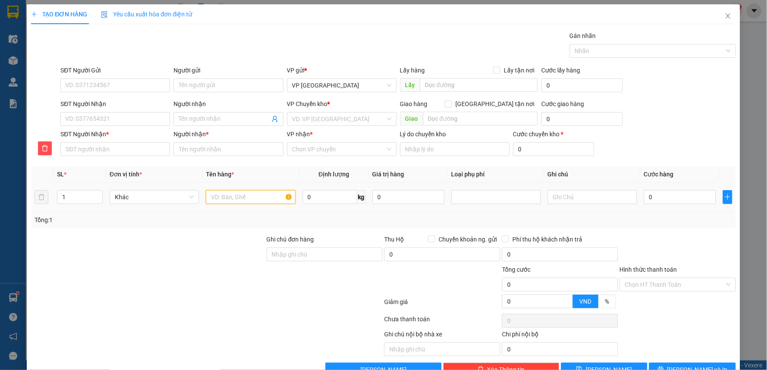
click at [223, 198] on input "text" at bounding box center [250, 197] width 89 height 14
type input "bọc xanh quần áo"
click at [115, 82] on input "SĐT Người Gửi" at bounding box center [115, 86] width 110 height 14
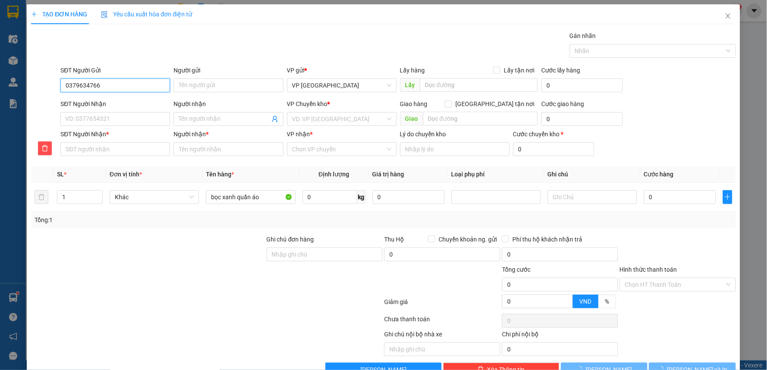
click at [114, 82] on input "0379634766" at bounding box center [115, 86] width 110 height 14
type input "0379634766"
click at [208, 84] on input "Người gửi" at bounding box center [228, 86] width 110 height 14
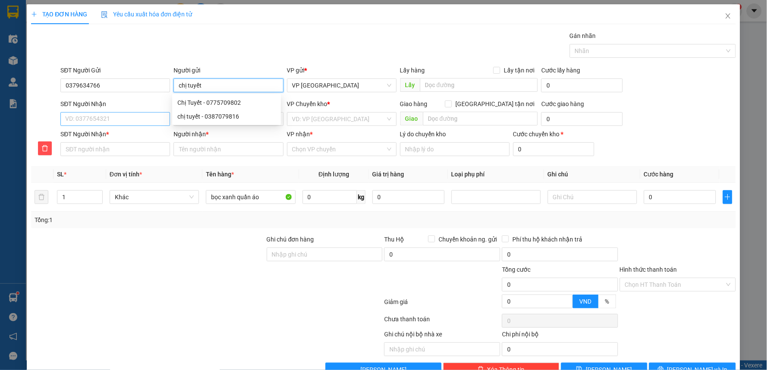
type input "chị tuyết"
click at [91, 124] on input "SĐT Người Nhận" at bounding box center [115, 119] width 110 height 14
type input "0"
type input "09"
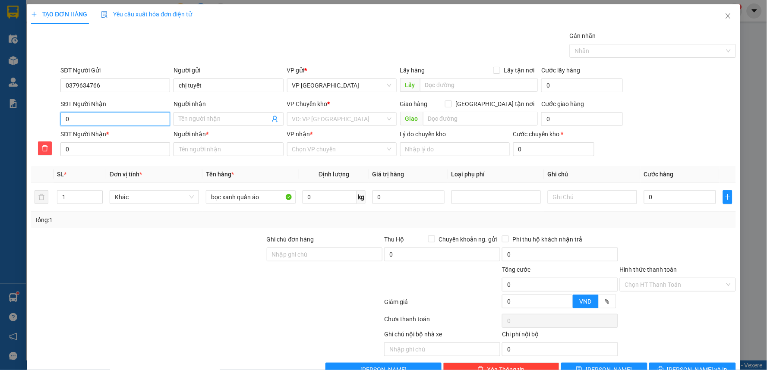
type input "09"
type input "094"
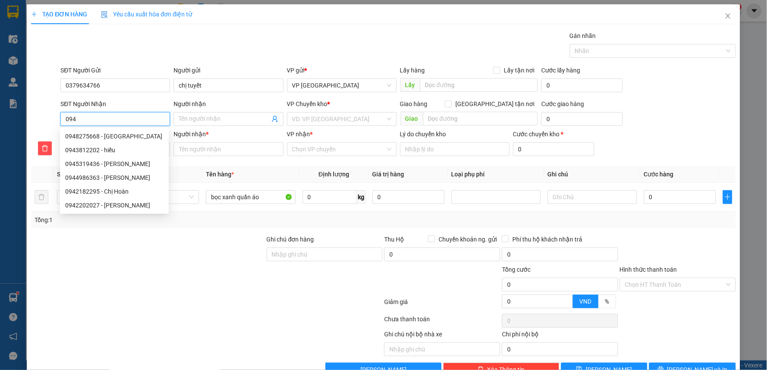
type input "0949"
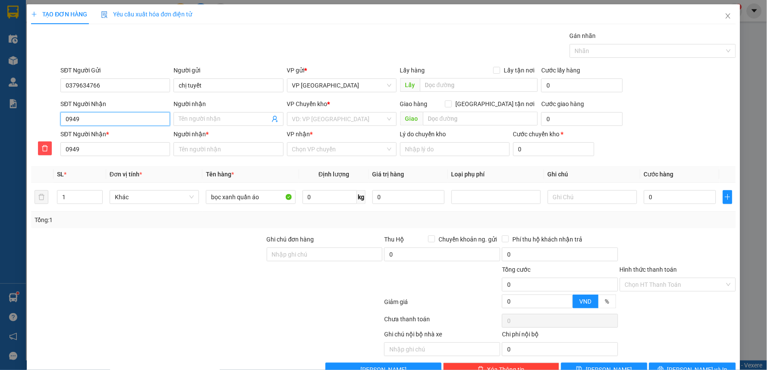
type input "09497"
type input "094974"
type input "0949741"
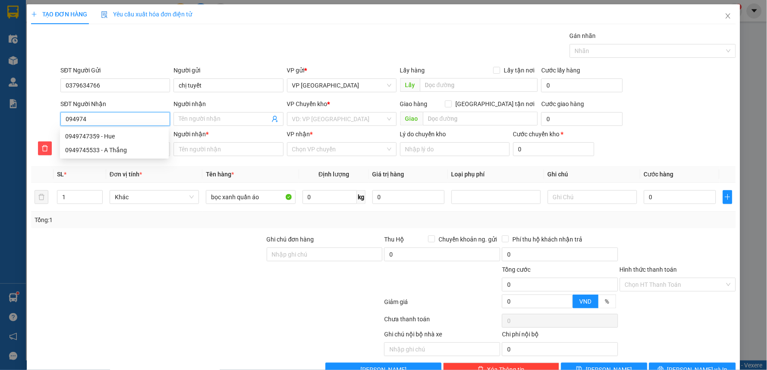
type input "0949741"
type input "09497413"
type input "094974133"
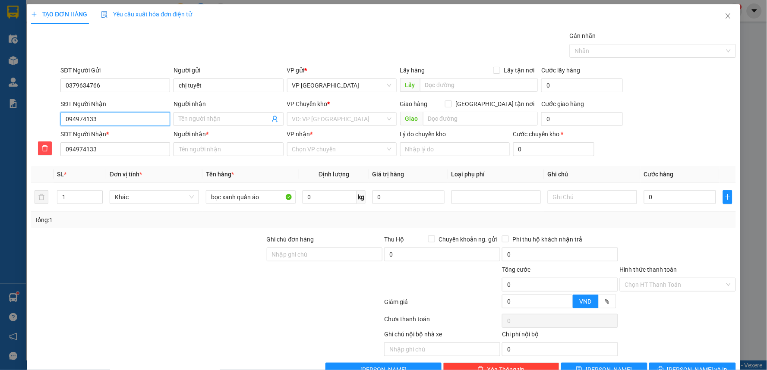
type input "0949741334"
click at [190, 117] on input "Người nhận" at bounding box center [224, 118] width 91 height 9
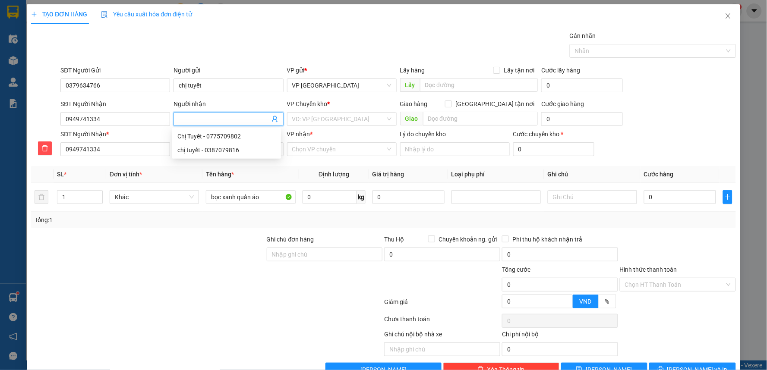
click at [190, 117] on input "Người nhận" at bounding box center [224, 118] width 91 height 9
type input "c"
type input "ch"
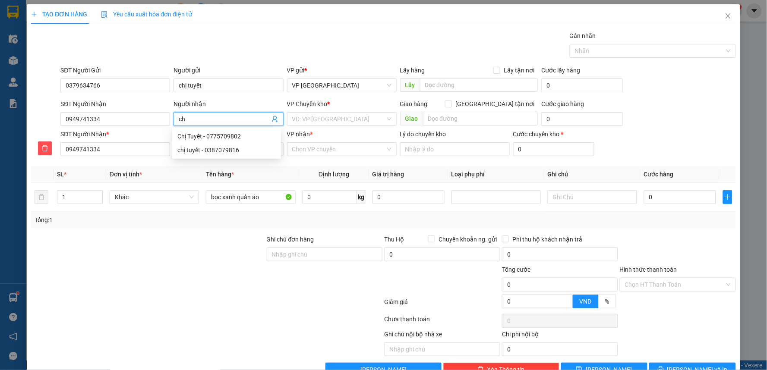
type input "chi"
type input "chị"
type input "chị t"
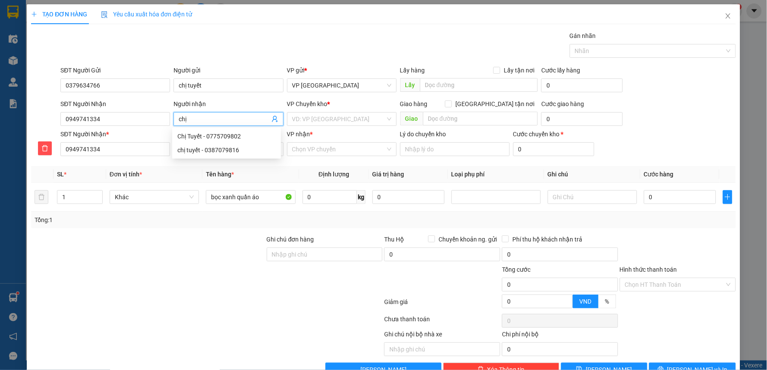
type input "chị t"
type input "chị tu"
click at [353, 118] on input "search" at bounding box center [338, 119] width 93 height 13
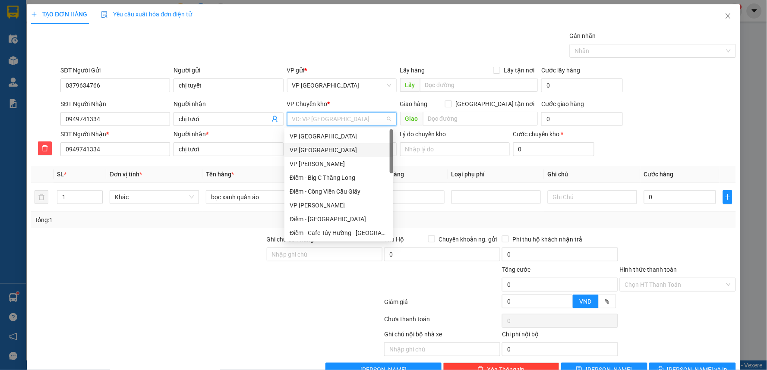
click at [320, 152] on div "VP [GEOGRAPHIC_DATA]" at bounding box center [339, 149] width 98 height 9
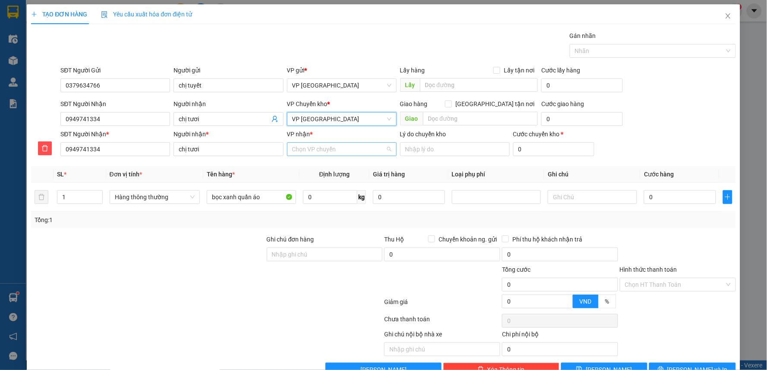
click at [325, 148] on input "VP nhận *" at bounding box center [338, 149] width 93 height 13
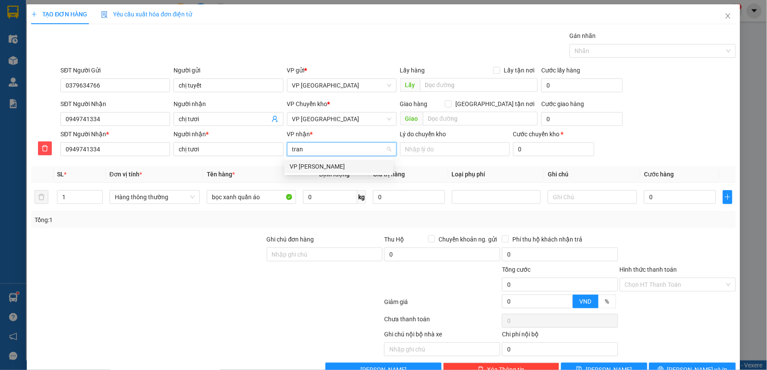
click at [325, 168] on div "VP [PERSON_NAME]" at bounding box center [339, 166] width 98 height 9
click at [663, 203] on input "0" at bounding box center [680, 197] width 72 height 14
click at [667, 241] on div at bounding box center [678, 250] width 118 height 30
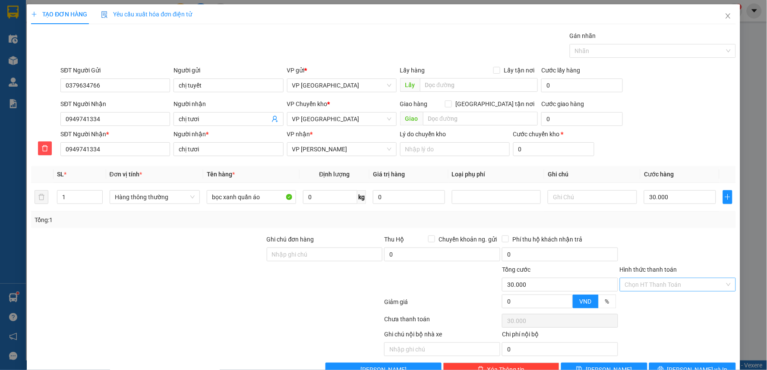
click at [662, 285] on input "Hình thức thanh toán" at bounding box center [675, 284] width 100 height 13
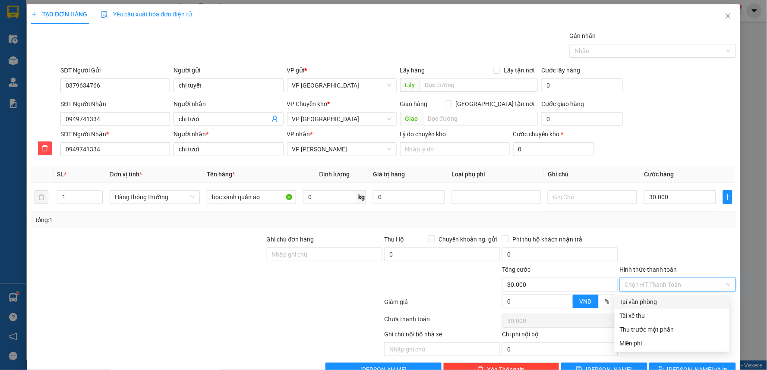
click at [670, 239] on div at bounding box center [678, 250] width 118 height 30
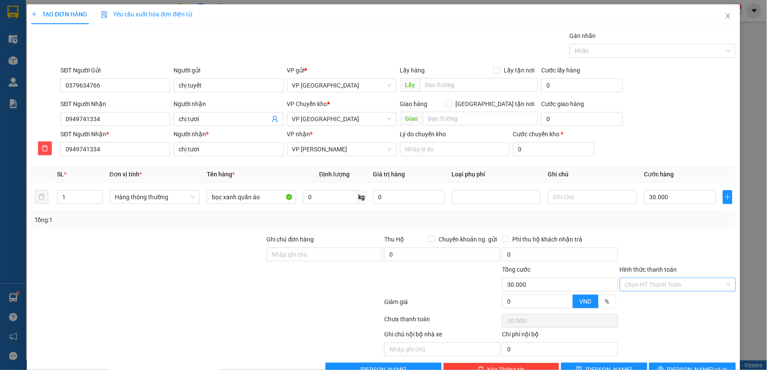
click at [669, 282] on input "Hình thức thanh toán" at bounding box center [675, 284] width 100 height 13
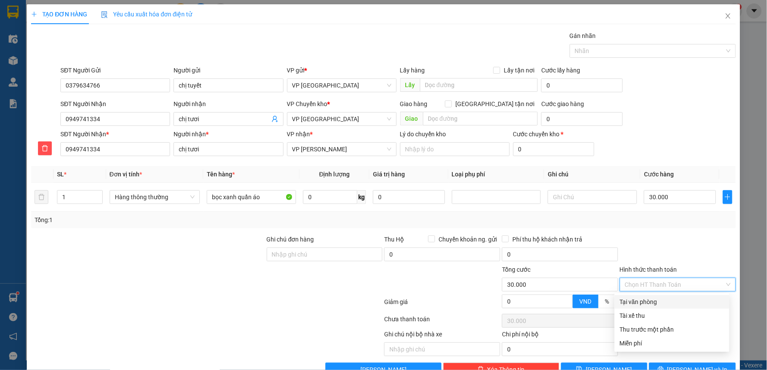
click at [671, 251] on div at bounding box center [678, 250] width 118 height 30
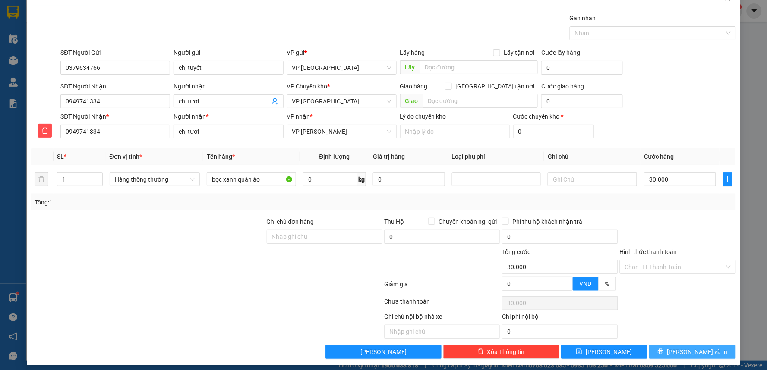
scroll to position [23, 0]
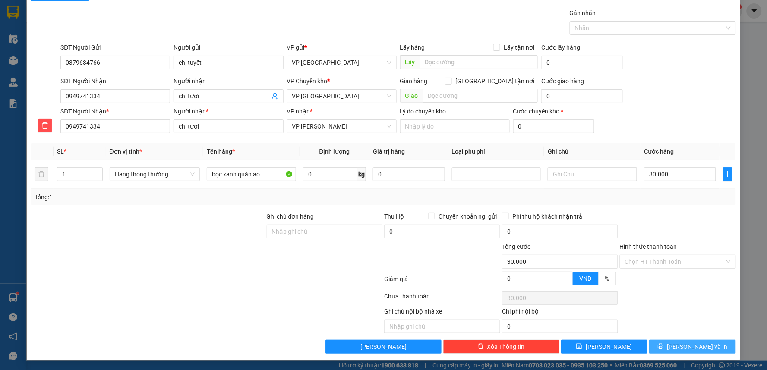
click at [676, 348] on button "[PERSON_NAME] và In" at bounding box center [692, 347] width 87 height 14
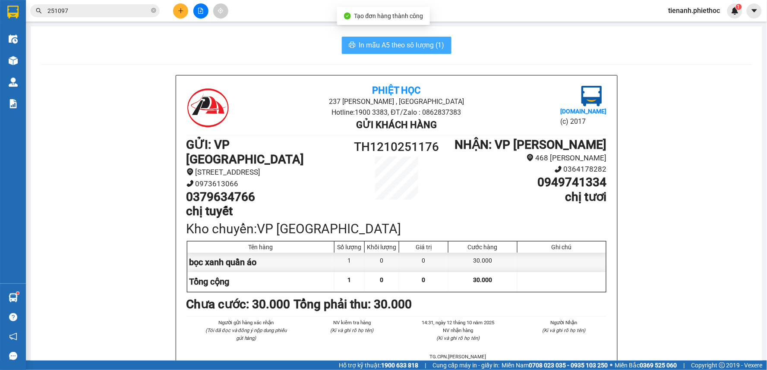
click at [383, 42] on span "In mẫu A5 theo số lượng (1)" at bounding box center [401, 45] width 85 height 11
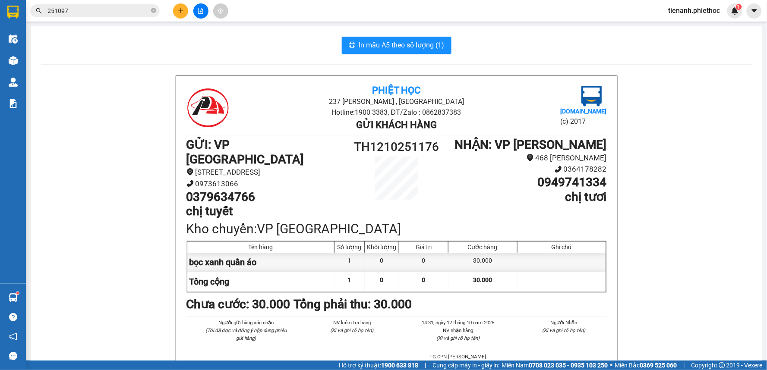
click at [186, 5] on button at bounding box center [180, 10] width 15 height 15
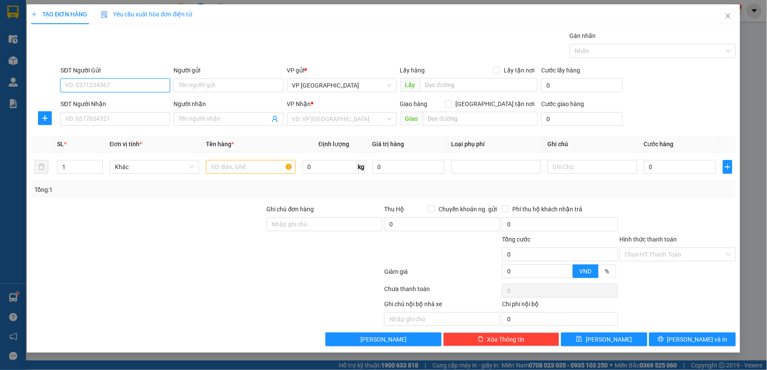
click at [100, 84] on input "SĐT Người Gửi" at bounding box center [115, 86] width 110 height 14
type input "0832103686"
click at [221, 84] on input "Người gửi" at bounding box center [228, 86] width 110 height 14
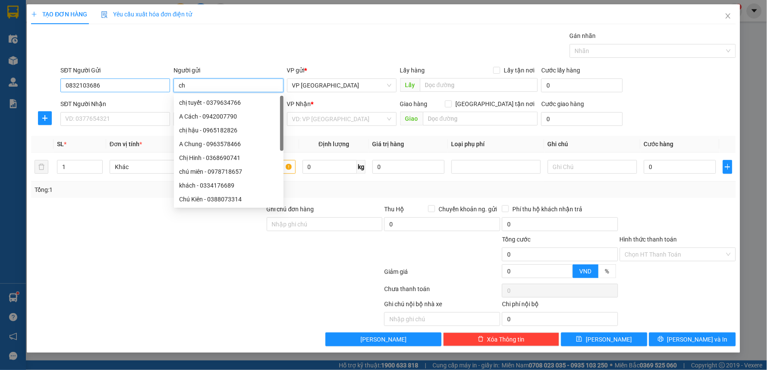
type input "c"
click at [128, 90] on input "0832103686" at bounding box center [115, 86] width 110 height 14
click at [128, 89] on input "0832103686" at bounding box center [115, 86] width 110 height 14
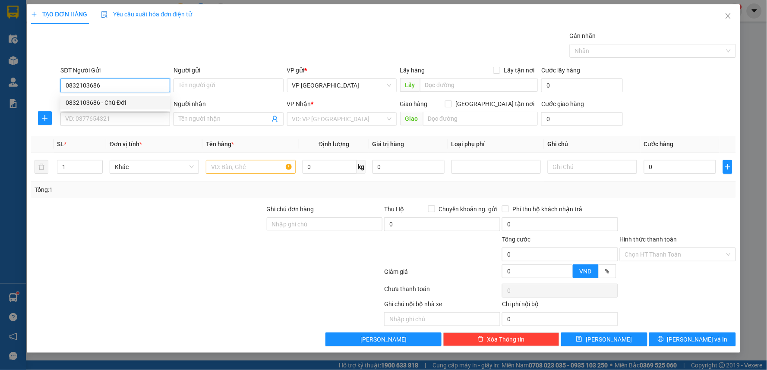
click at [128, 87] on input "0832103686" at bounding box center [115, 86] width 110 height 14
click at [120, 101] on div "0832103686 - Chú Đới" at bounding box center [115, 102] width 99 height 9
type input "Chú Đới"
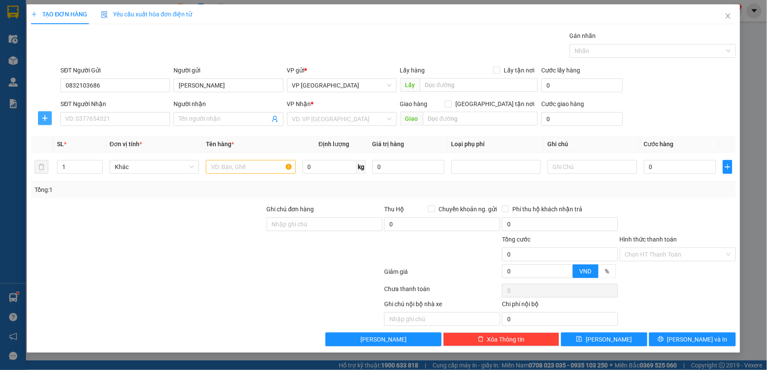
click at [47, 116] on icon "plus" at bounding box center [44, 118] width 7 height 7
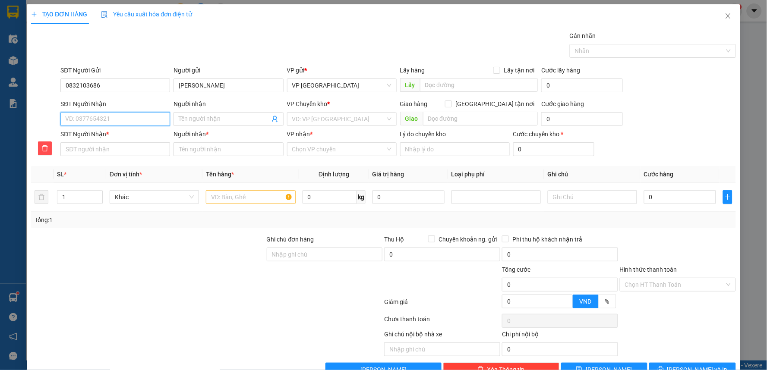
click at [100, 123] on input "SĐT Người Nhận" at bounding box center [115, 119] width 110 height 14
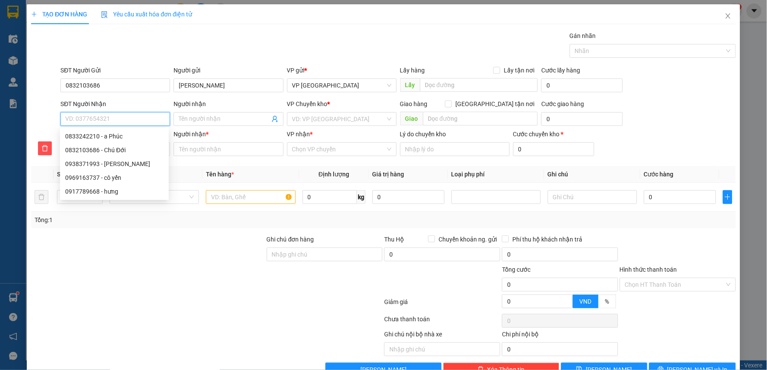
click at [104, 119] on input "SĐT Người Nhận" at bounding box center [115, 119] width 110 height 14
click at [104, 189] on div "0917789668 - hưng" at bounding box center [114, 191] width 98 height 9
type input "0917789668"
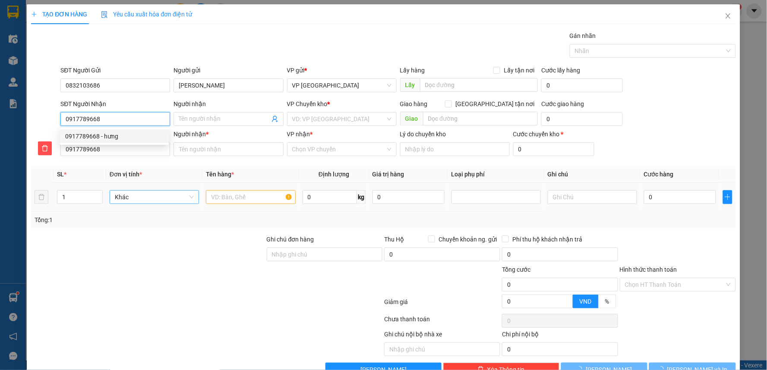
type input "hưng"
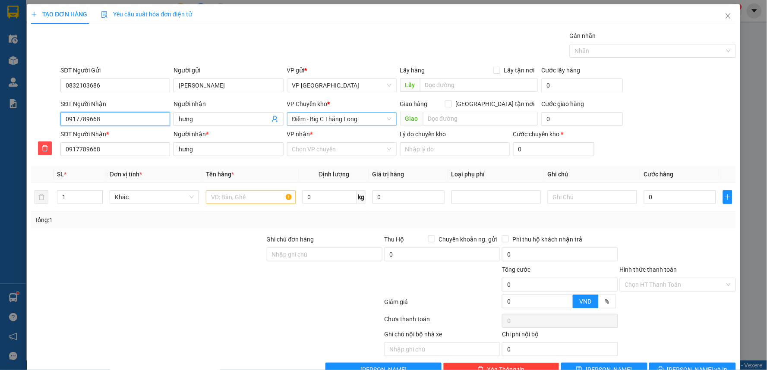
click at [334, 112] on div "Điểm - Big C Thăng Long" at bounding box center [342, 119] width 110 height 14
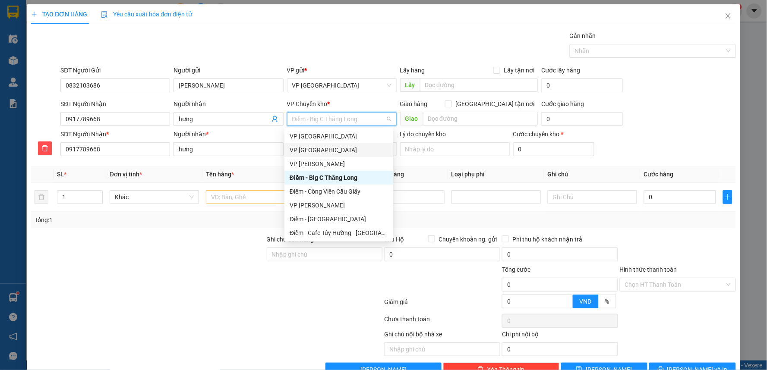
click at [315, 150] on div "VP [GEOGRAPHIC_DATA]" at bounding box center [339, 149] width 98 height 9
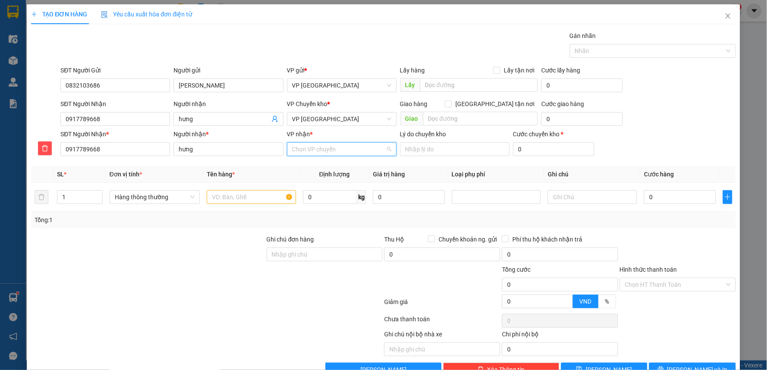
click at [318, 151] on input "VP nhận *" at bounding box center [338, 149] width 93 height 13
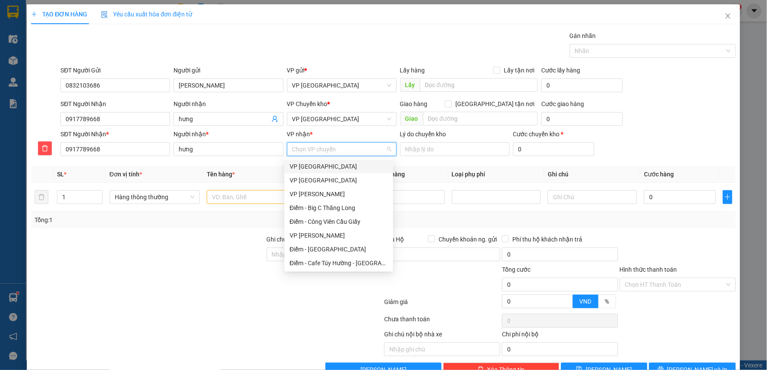
click at [320, 151] on input "VP nhận *" at bounding box center [338, 149] width 93 height 13
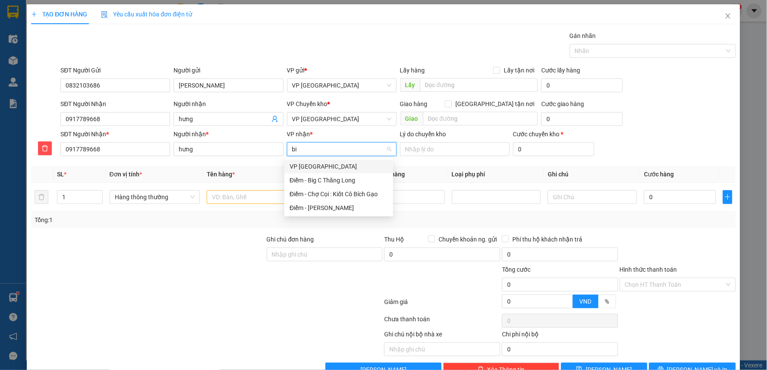
type input "big"
click at [320, 165] on div "Điểm - Big C Thăng Long" at bounding box center [339, 166] width 98 height 9
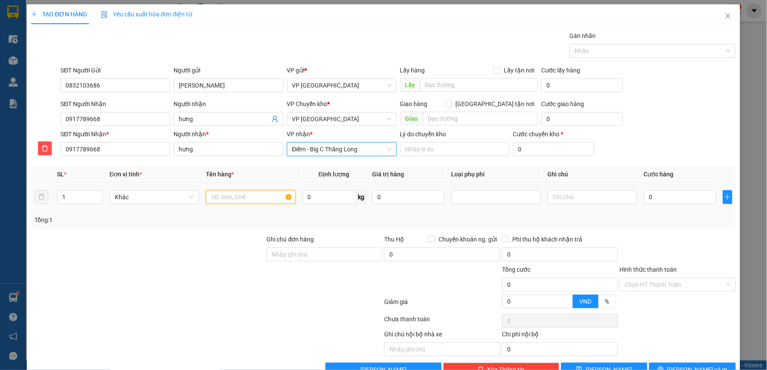
click at [263, 193] on input "text" at bounding box center [250, 197] width 89 height 14
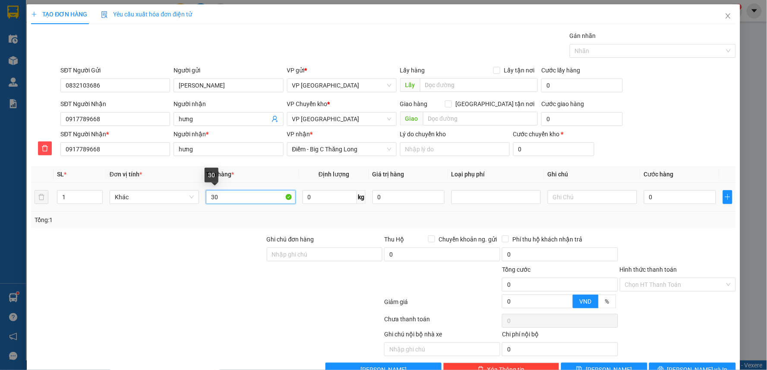
type input "3"
type input "túi trắng giấy tờ"
click at [665, 193] on input "0" at bounding box center [680, 197] width 72 height 14
type input "3"
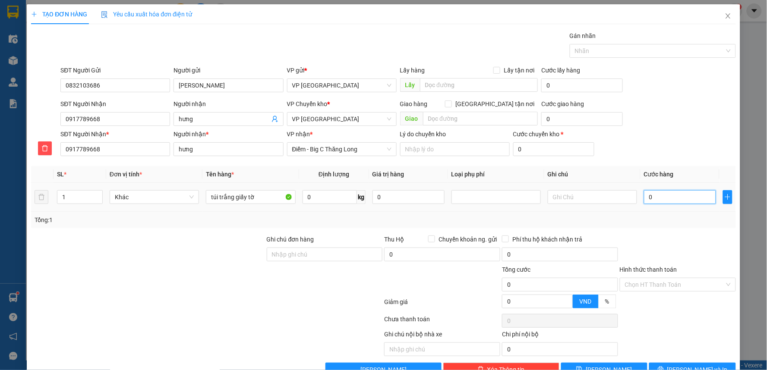
type input "3"
type input "30"
type input "30.000"
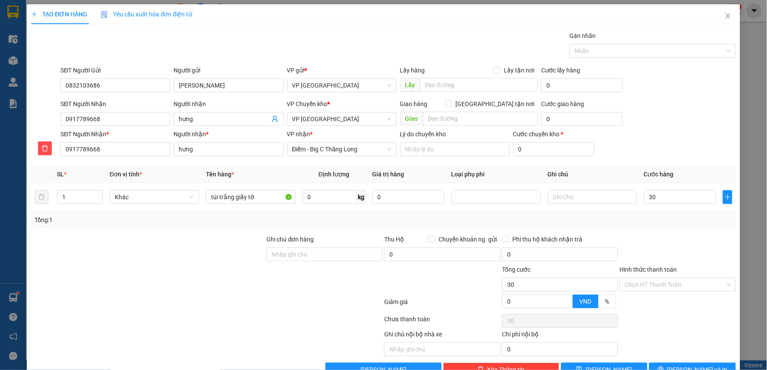
type input "30.000"
click at [689, 135] on div "SĐT Người Nhận * 0917789668 Người nhận * hưng VP nhận * Điểm - Big C Thăng Long…" at bounding box center [398, 144] width 678 height 30
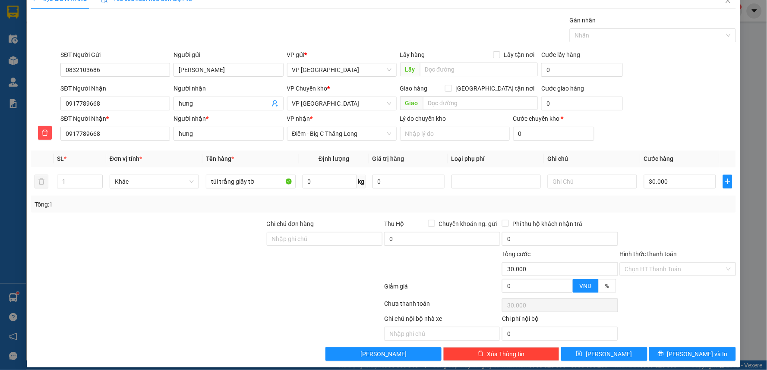
scroll to position [23, 0]
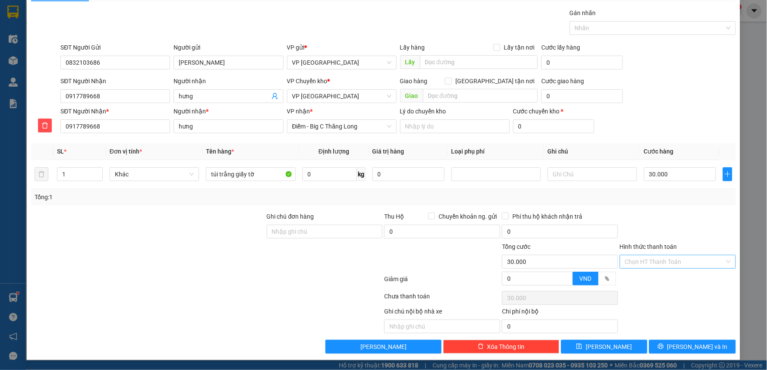
click at [650, 265] on input "Hình thức thanh toán" at bounding box center [675, 261] width 100 height 13
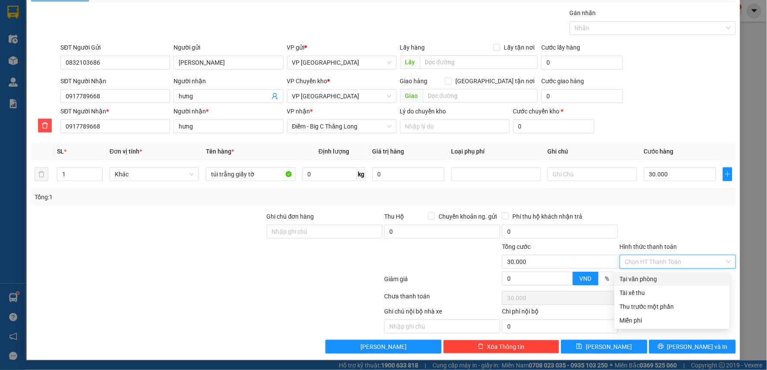
click at [642, 283] on div "Tại văn phòng" at bounding box center [672, 278] width 104 height 9
type input "0"
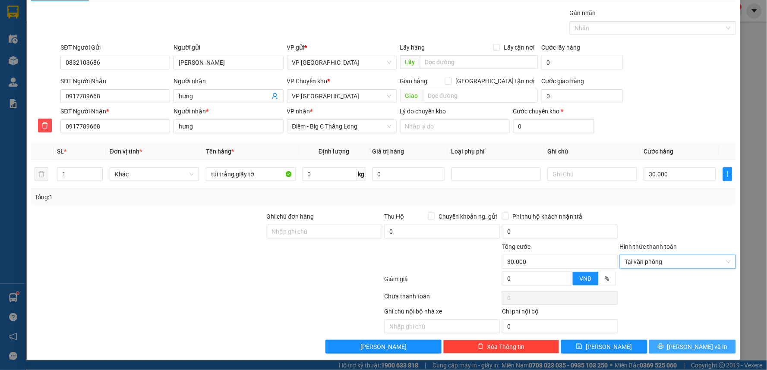
click at [678, 352] on button "[PERSON_NAME] và In" at bounding box center [692, 347] width 87 height 14
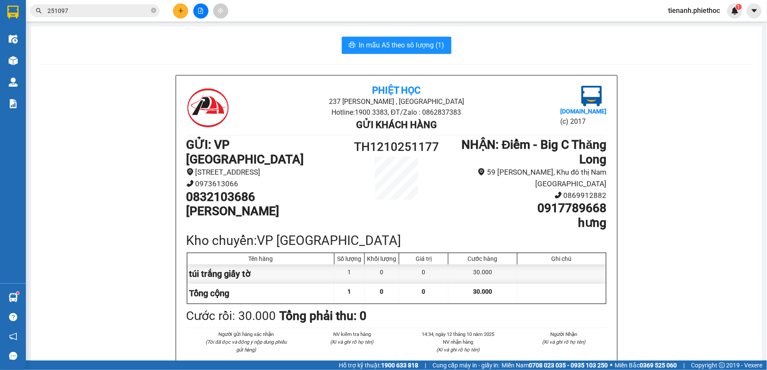
click at [399, 42] on span "In mẫu A5 theo số lượng (1)" at bounding box center [401, 45] width 85 height 11
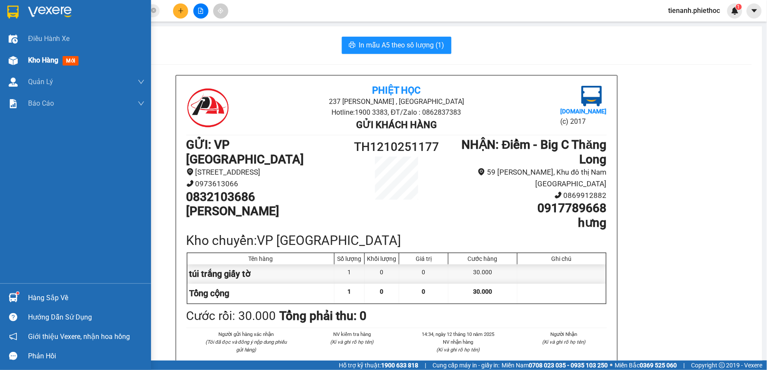
click at [25, 50] on div "Kho hàng mới" at bounding box center [75, 61] width 151 height 22
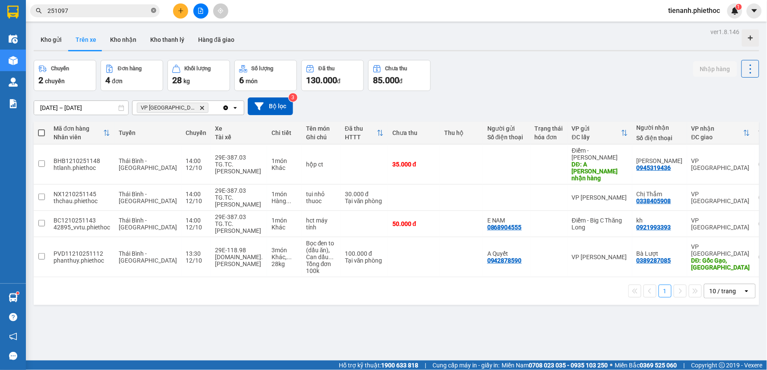
click at [151, 10] on icon "close-circle" at bounding box center [153, 10] width 5 height 5
click at [182, 12] on icon "plus" at bounding box center [181, 11] width 6 height 6
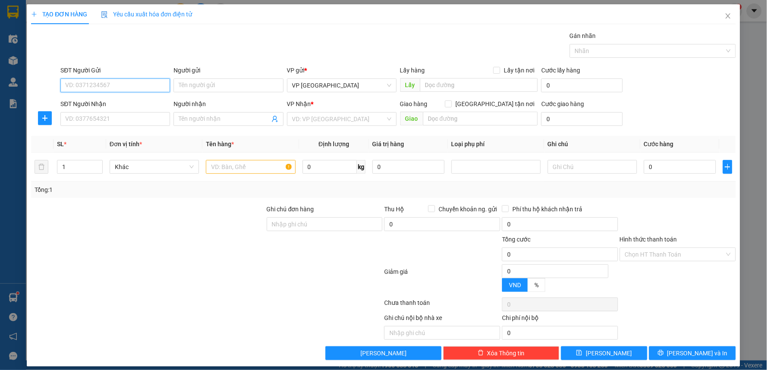
click at [118, 88] on input "SĐT Người Gửi" at bounding box center [115, 86] width 110 height 14
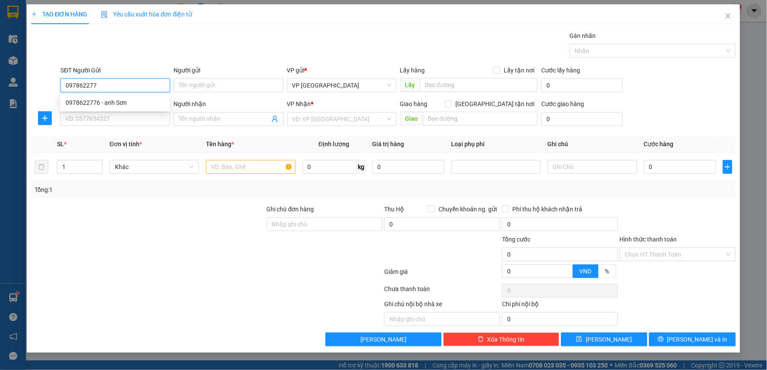
type input "0978622776"
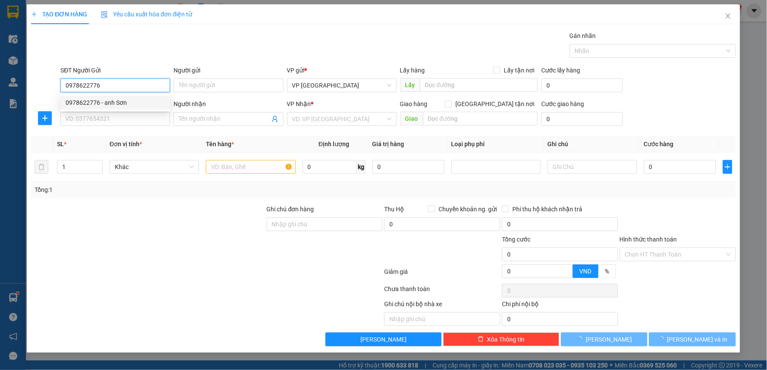
click at [115, 102] on div "0978622776 - anh Sơn" at bounding box center [115, 102] width 99 height 9
type input "anh Sơn"
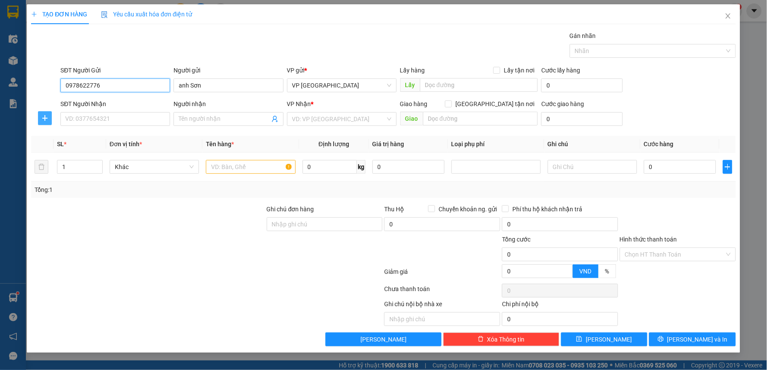
type input "0978622776"
click at [44, 123] on button "button" at bounding box center [45, 118] width 14 height 14
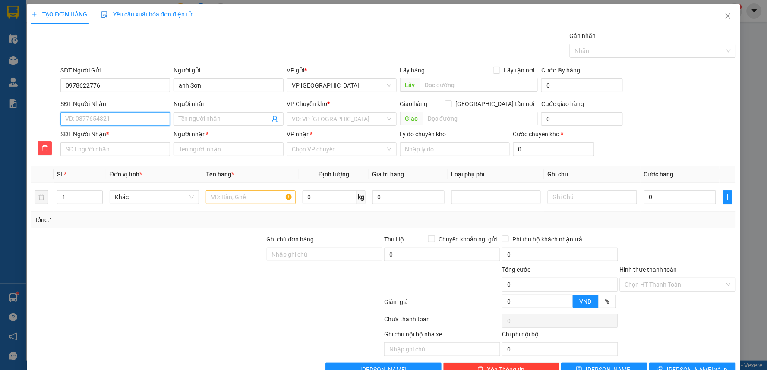
click at [111, 123] on input "SĐT Người Nhận" at bounding box center [115, 119] width 110 height 14
type input "0"
type input "09"
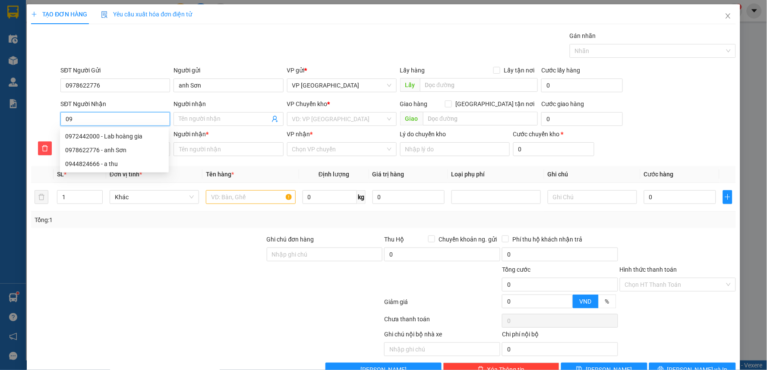
type input "097"
type input "0972"
type input "09724"
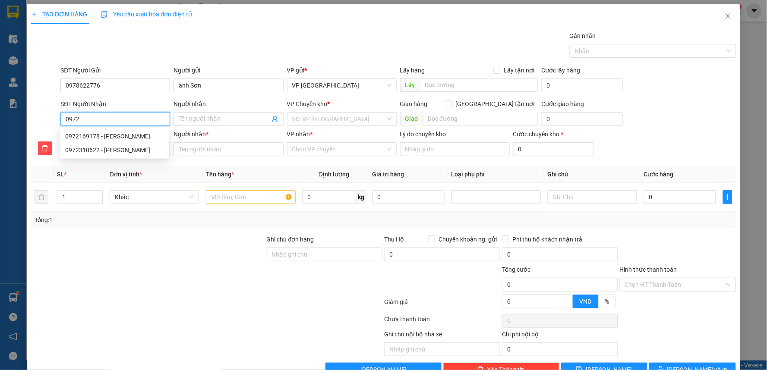
type input "09724"
type input "097244"
type input "0972442"
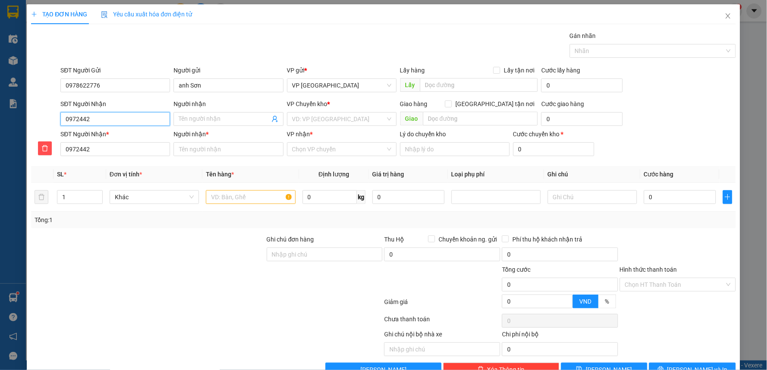
type input "09724420"
type input "097244200"
type input "0972442000"
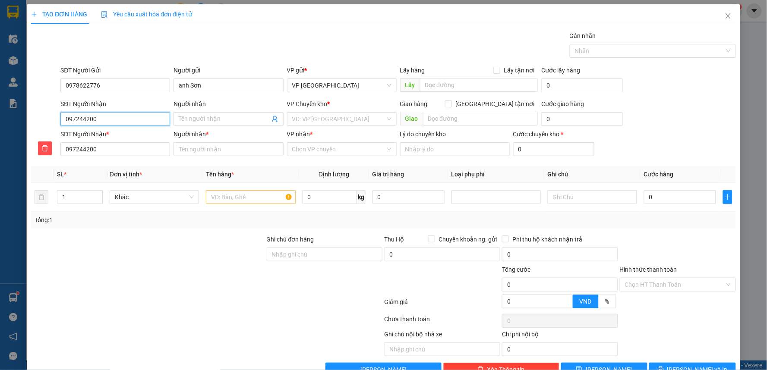
type input "0972442000"
click at [111, 123] on input "0972442000" at bounding box center [115, 119] width 110 height 14
drag, startPoint x: 118, startPoint y: 136, endPoint x: 170, endPoint y: 129, distance: 52.8
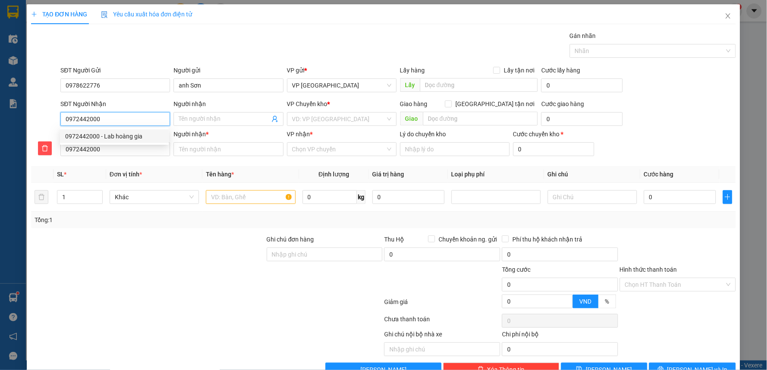
click at [118, 136] on div "0972442000 - Lab hoàng gia" at bounding box center [114, 136] width 98 height 9
type input "Lab hoàng gia"
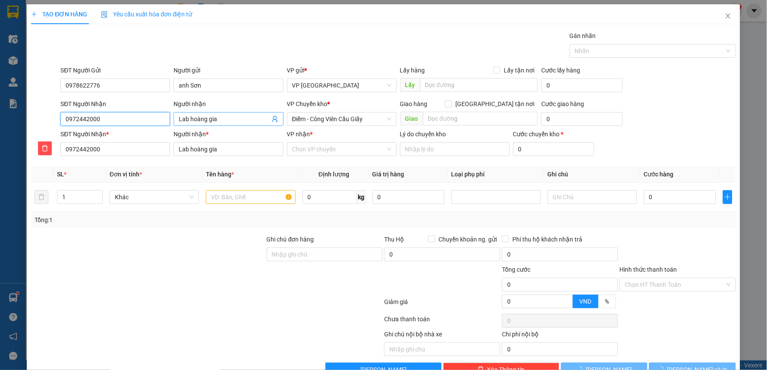
type input "0972442000"
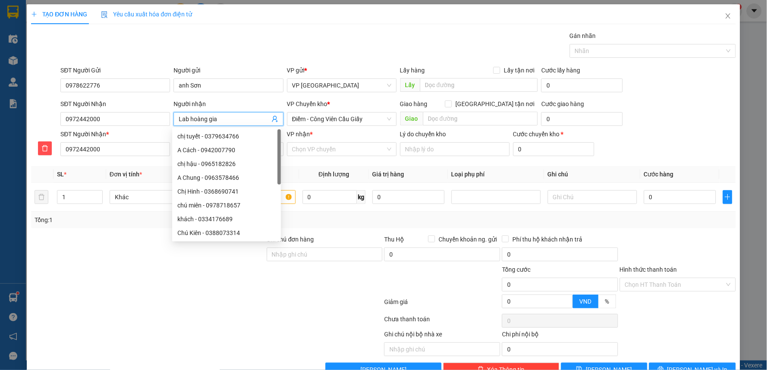
drag, startPoint x: 226, startPoint y: 121, endPoint x: 189, endPoint y: 120, distance: 37.1
click at [189, 120] on input "Lab hoàng gia" at bounding box center [224, 118] width 91 height 9
type input "Lab s"
type input "Lab se"
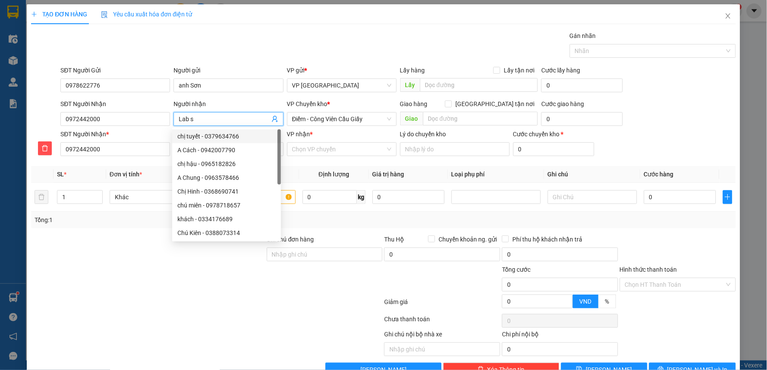
type input "Lab se"
type input "Lab sen"
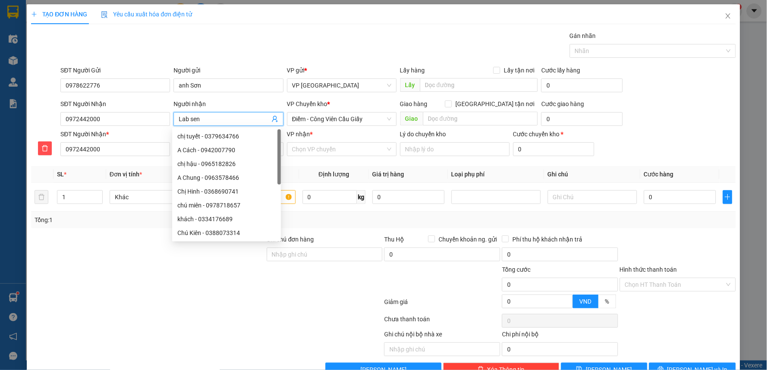
type input "Lab sen v"
type input "Lab sen vi"
type input "Lab sen vie"
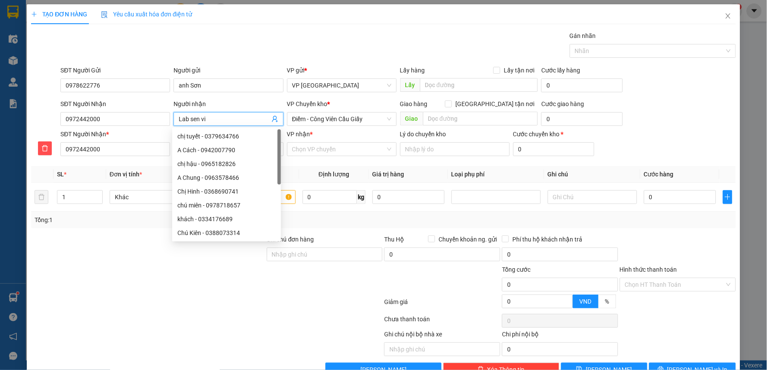
type input "Lab sen vie"
type input "Lab sen viê"
type input "Lab sen việ"
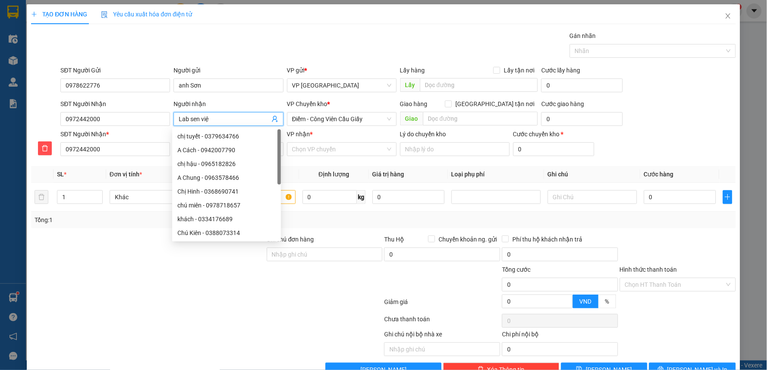
type input "Lab sen việt"
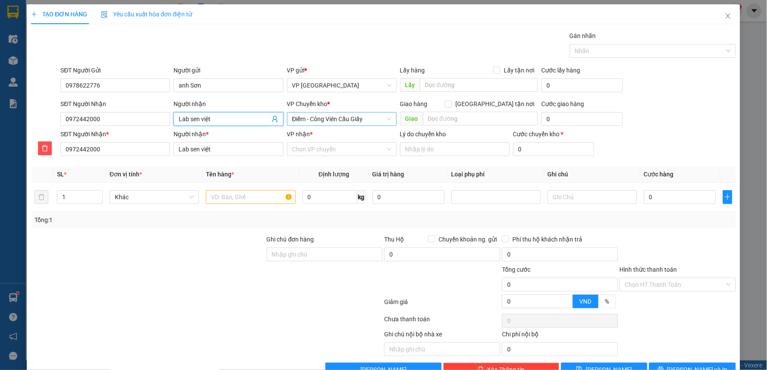
click at [339, 122] on span "Điểm - Công Viên Cầu Giấy" at bounding box center [341, 119] width 99 height 13
type input "Lab sen việt"
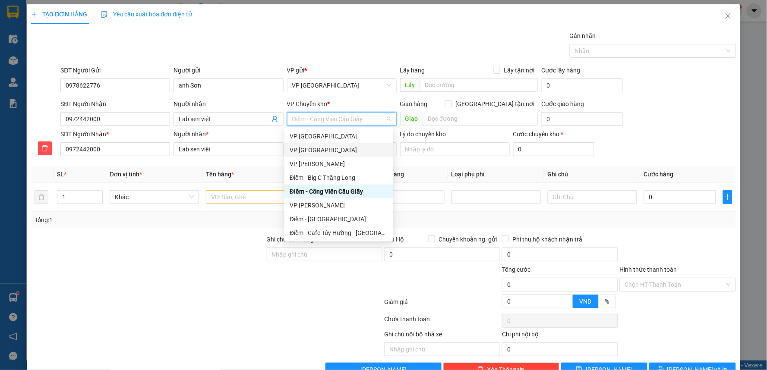
click at [321, 148] on div "VP [GEOGRAPHIC_DATA]" at bounding box center [339, 149] width 98 height 9
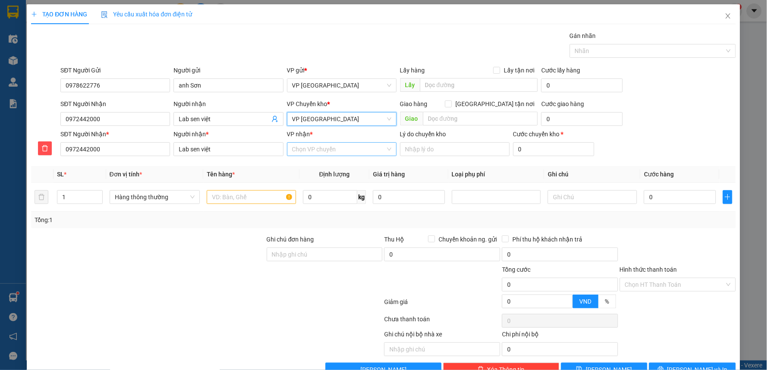
click at [321, 148] on input "VP nhận *" at bounding box center [338, 149] width 93 height 13
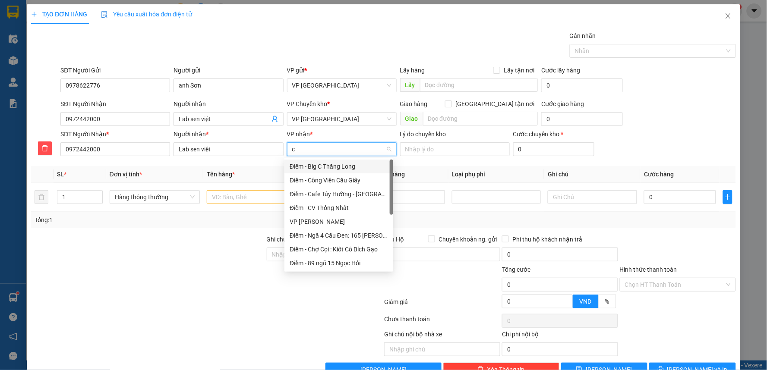
type input "ca"
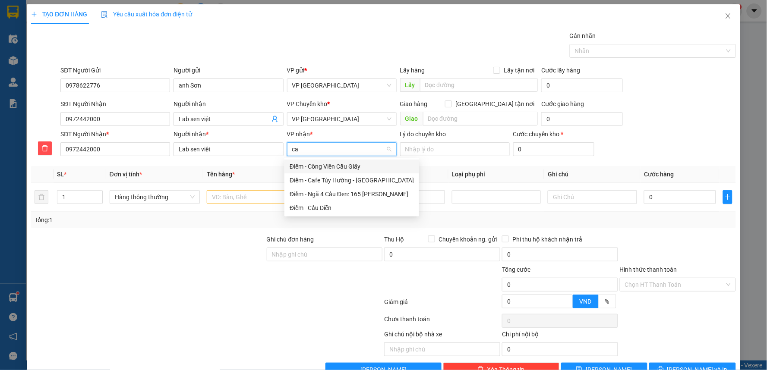
click at [334, 167] on div "Điểm - Công Viên Cầu Giấy" at bounding box center [352, 166] width 124 height 9
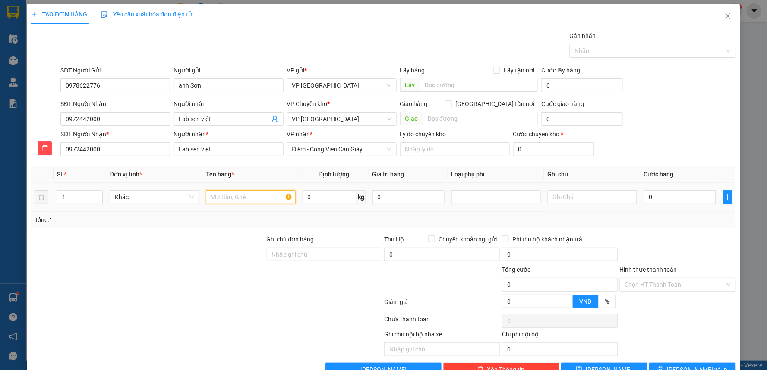
click at [247, 203] on input "text" at bounding box center [250, 197] width 89 height 14
type input "mẫu xét nghiệm"
click at [672, 192] on input "0" at bounding box center [680, 197] width 72 height 14
type input "3"
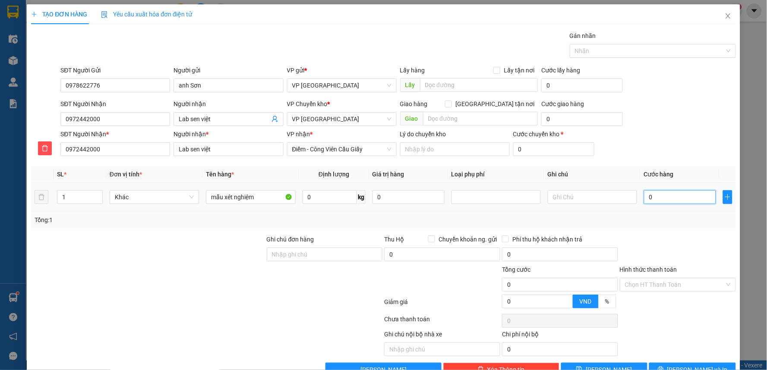
type input "3"
type input "30"
type input "30.000"
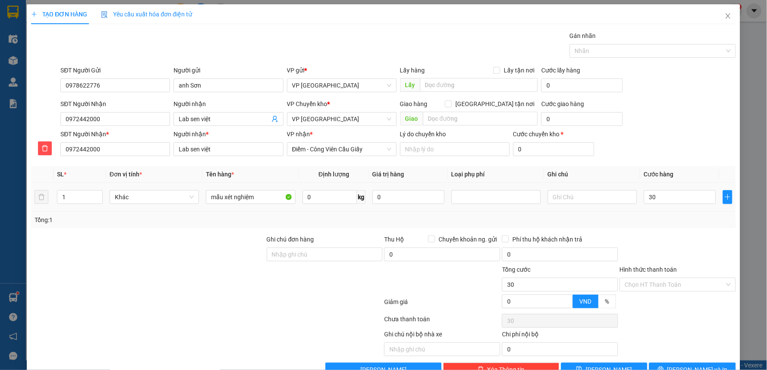
type input "30.000"
drag, startPoint x: 652, startPoint y: 226, endPoint x: 656, endPoint y: 234, distance: 9.3
click at [654, 230] on div "Transit Pickup Surcharge Ids Transit Deliver Surcharge Ids Transit Deliver Surc…" at bounding box center [383, 204] width 705 height 346
click at [655, 298] on div at bounding box center [678, 304] width 118 height 15
click at [656, 288] on input "Hình thức thanh toán" at bounding box center [675, 284] width 100 height 13
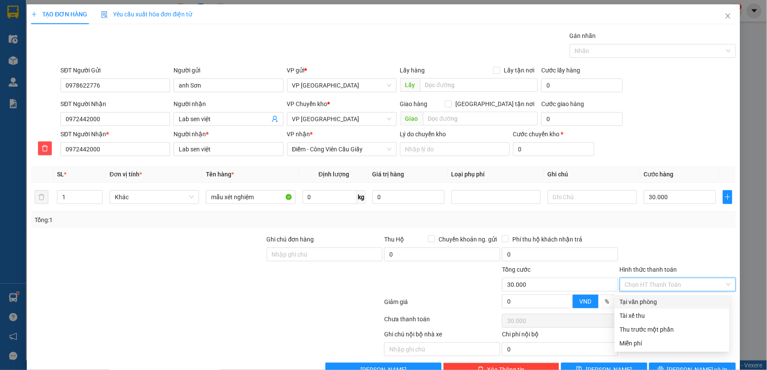
click at [649, 302] on div "Tại văn phòng" at bounding box center [672, 301] width 104 height 9
type input "0"
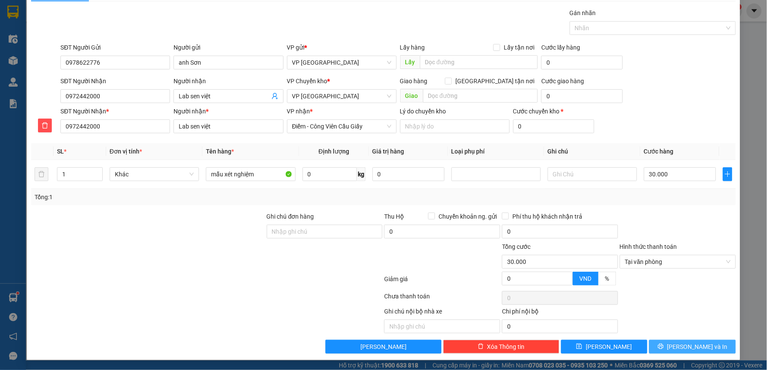
click at [687, 350] on span "[PERSON_NAME] và In" at bounding box center [697, 346] width 60 height 9
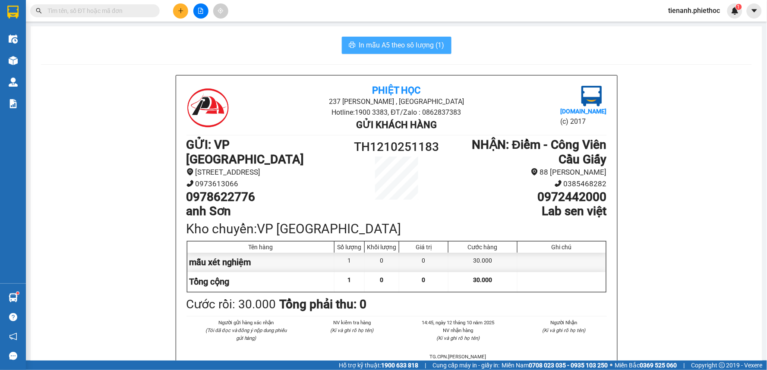
click at [400, 44] on span "In mẫu A5 theo số lượng (1)" at bounding box center [401, 45] width 85 height 11
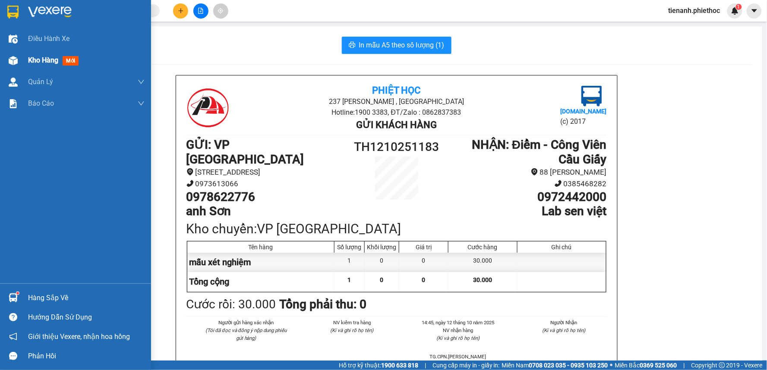
click at [50, 62] on span "Kho hàng" at bounding box center [43, 60] width 30 height 8
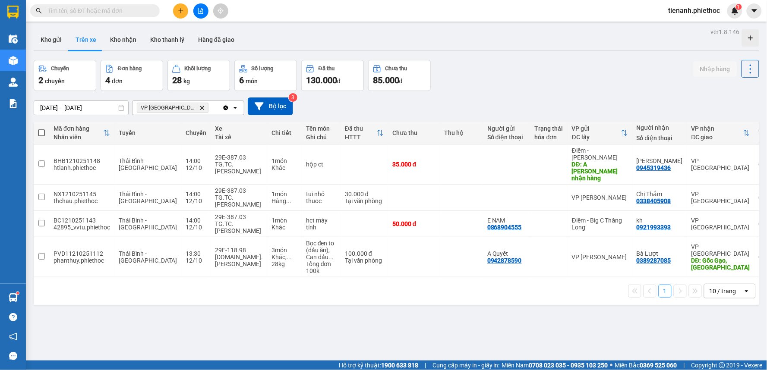
click at [135, 8] on input "text" at bounding box center [98, 10] width 102 height 9
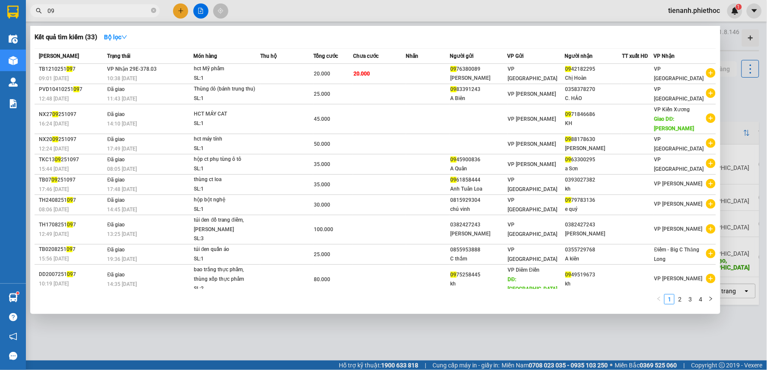
type input "0"
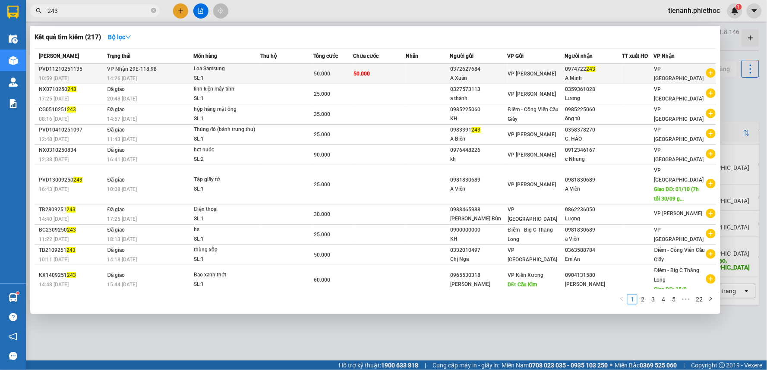
type input "243"
click at [239, 74] on div "SL: 1" at bounding box center [226, 78] width 65 height 9
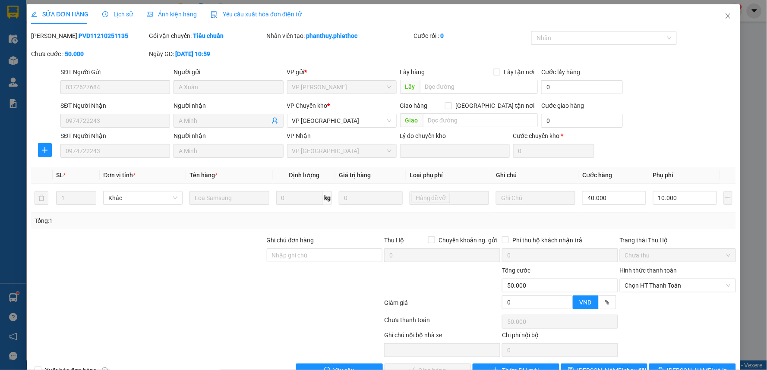
click at [115, 16] on span "Lịch sử" at bounding box center [117, 14] width 31 height 7
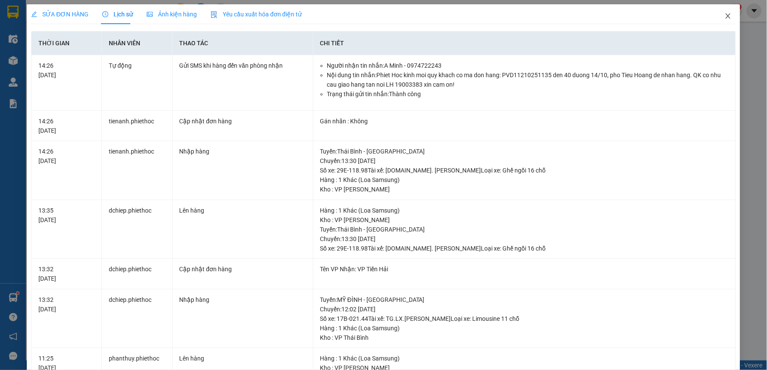
click at [717, 12] on span "Close" at bounding box center [728, 16] width 24 height 24
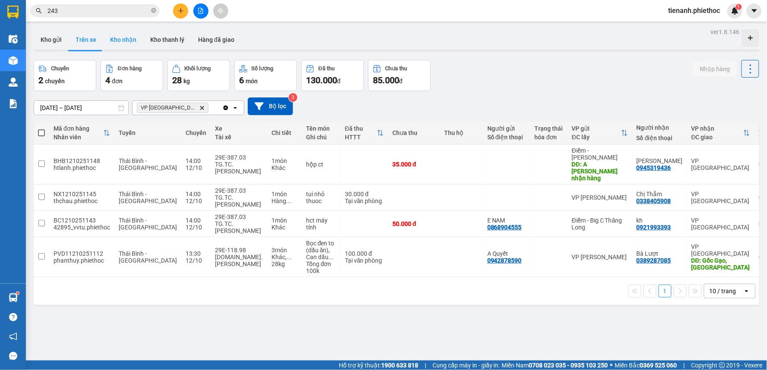
drag, startPoint x: 128, startPoint y: 37, endPoint x: 154, endPoint y: 46, distance: 27.3
click at [129, 37] on button "Kho nhận" at bounding box center [123, 39] width 40 height 21
type input "[DATE] – [DATE]"
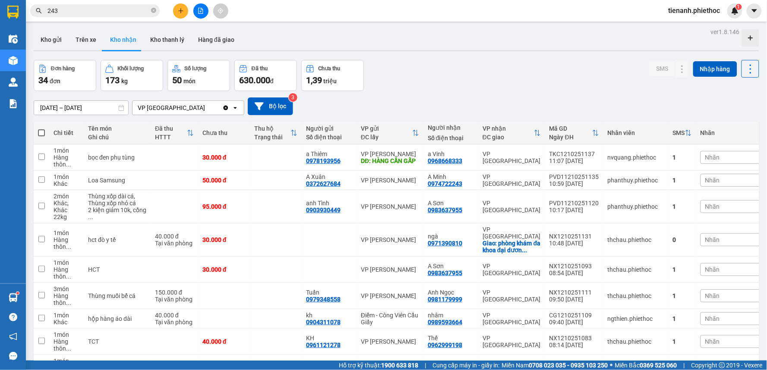
click at [106, 9] on input "243" at bounding box center [98, 10] width 102 height 9
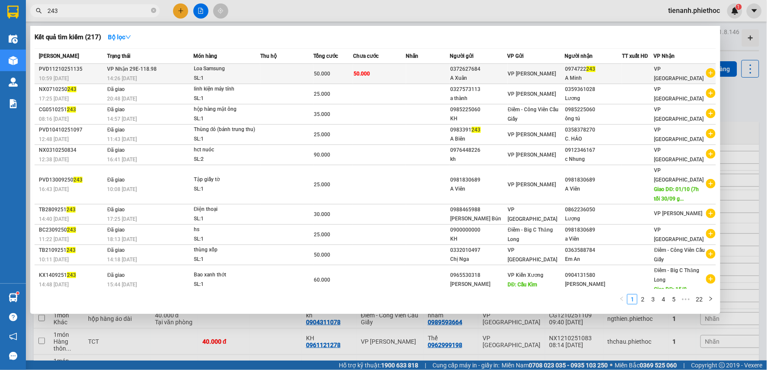
click at [212, 72] on div "Loa Samsung" at bounding box center [226, 68] width 65 height 9
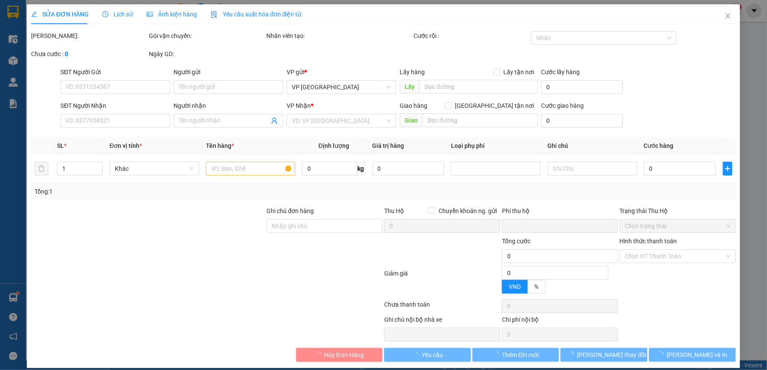
type input "0372627684"
type input "A Xuân"
type input "0974722243"
type input "A Minh"
type input "0"
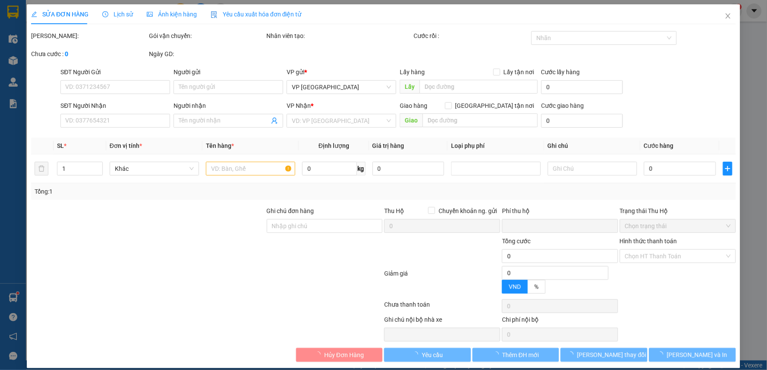
type input "50.000"
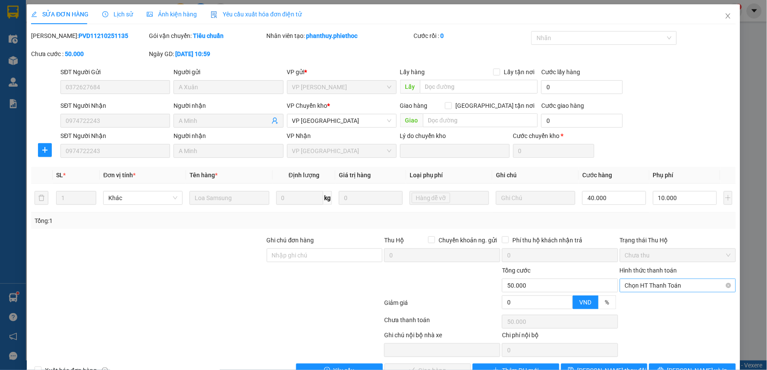
click at [634, 279] on span "Chọn HT Thanh Toán" at bounding box center [678, 285] width 106 height 13
click at [634, 298] on div "Tại văn phòng" at bounding box center [672, 302] width 104 height 9
type input "0"
click at [446, 366] on span "[PERSON_NAME] và Giao hàng" at bounding box center [442, 370] width 83 height 9
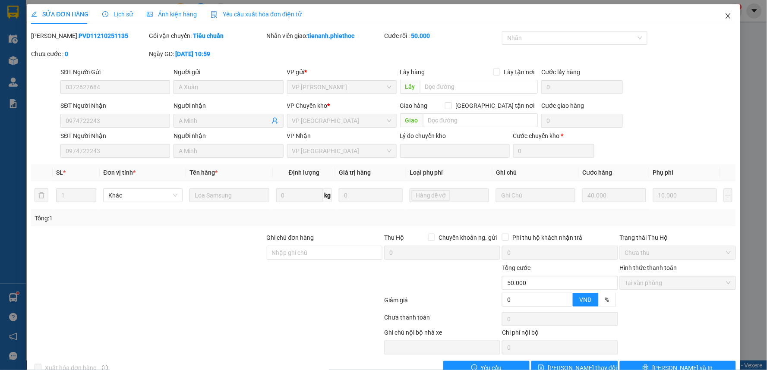
click at [717, 17] on span "Close" at bounding box center [728, 16] width 24 height 24
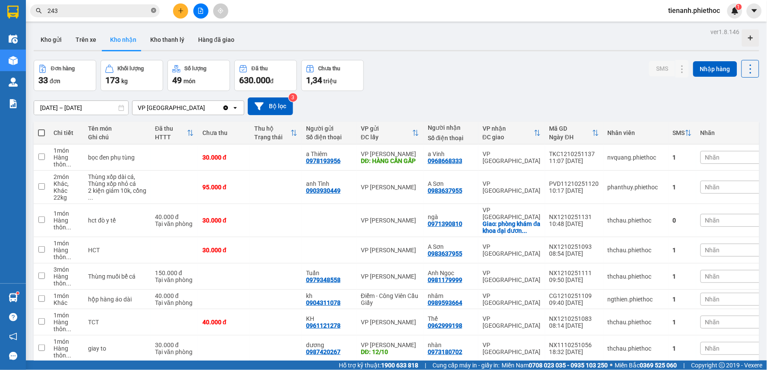
click at [152, 11] on icon "close-circle" at bounding box center [153, 10] width 5 height 5
click at [54, 42] on button "Kho gửi" at bounding box center [51, 39] width 35 height 21
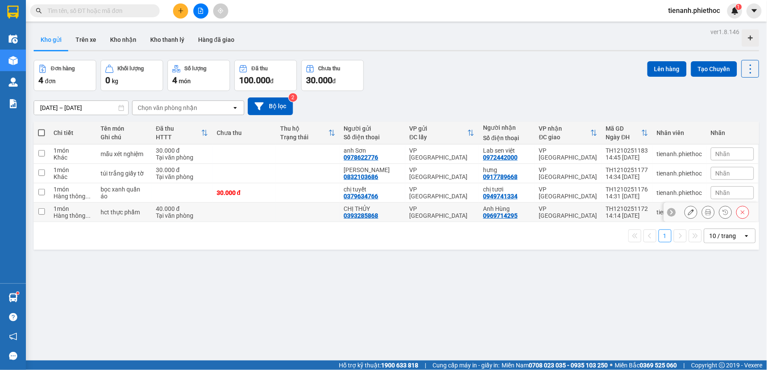
click at [136, 211] on div "hct thực phẩm" at bounding box center [124, 212] width 47 height 7
checkbox input "true"
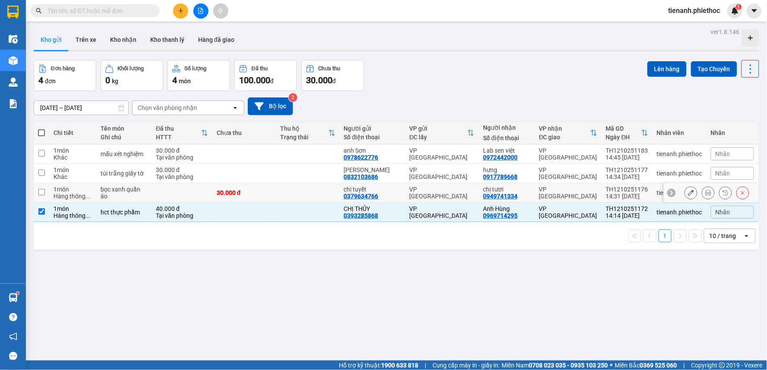
click at [141, 195] on div "bọc xanh quần áo" at bounding box center [124, 193] width 47 height 14
checkbox input "true"
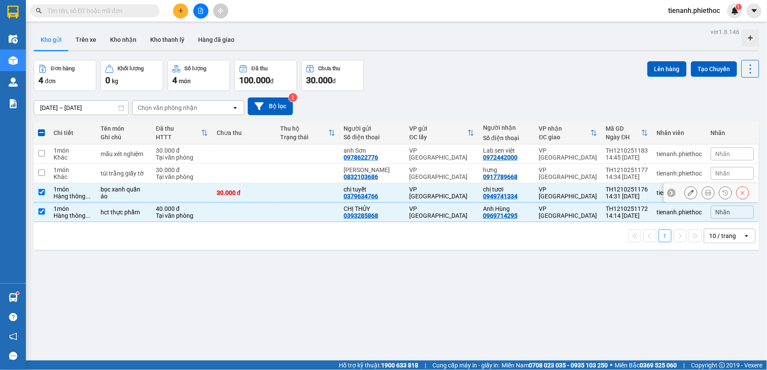
click at [145, 175] on div "túi trắng giấy tờ" at bounding box center [124, 173] width 47 height 7
checkbox input "true"
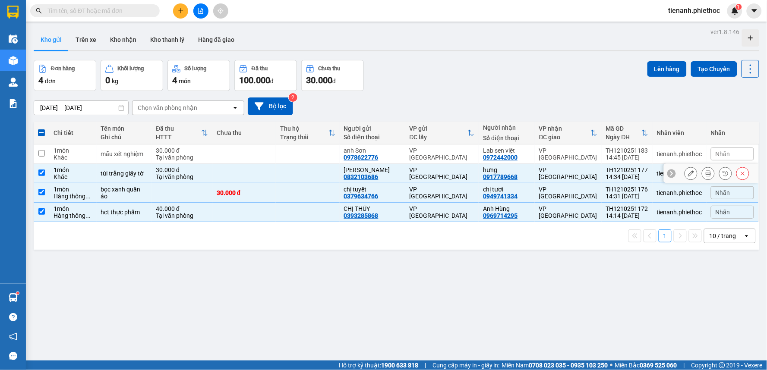
click at [148, 156] on div "mẫu xét nghiệm" at bounding box center [124, 154] width 47 height 7
checkbox input "true"
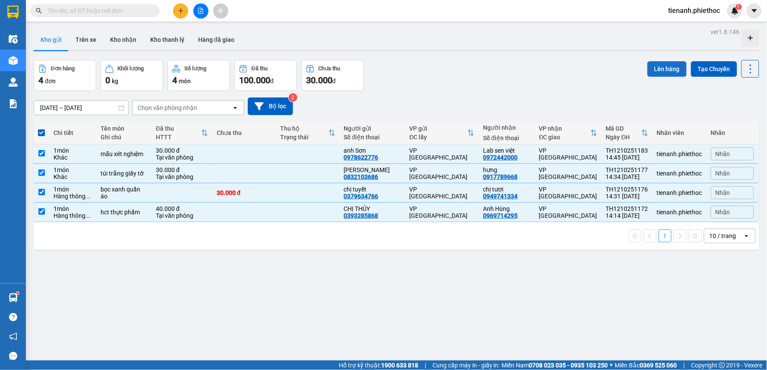
click at [652, 72] on button "Lên hàng" at bounding box center [666, 69] width 39 height 16
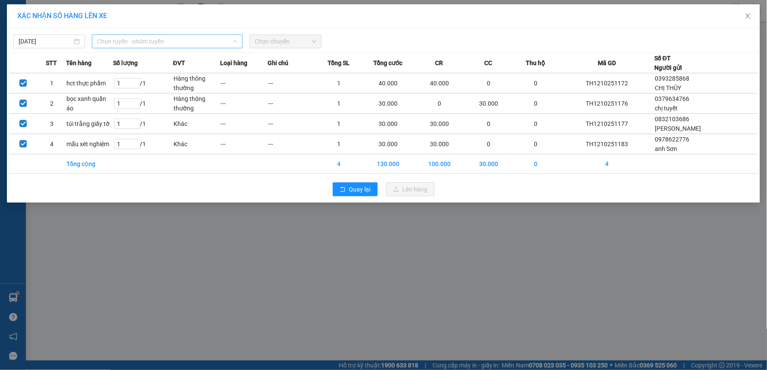
click at [177, 47] on span "Chọn tuyến - nhóm tuyến" at bounding box center [167, 41] width 140 height 13
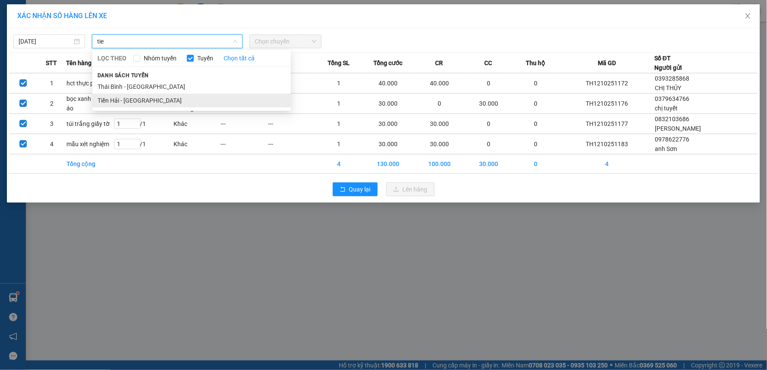
type input "tie"
click at [166, 101] on li "Tiền Hải - [GEOGRAPHIC_DATA]" at bounding box center [191, 101] width 198 height 14
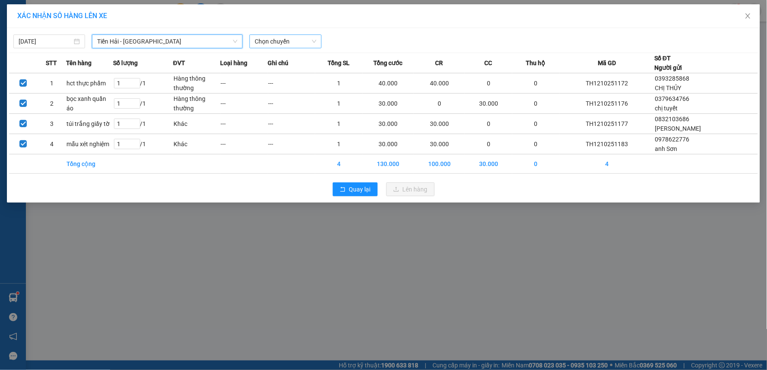
click at [287, 41] on span "Chọn chuyến" at bounding box center [285, 41] width 61 height 13
type input "15"
click at [293, 72] on div "Thêm chuyến " 15:00 "" at bounding box center [296, 73] width 92 height 15
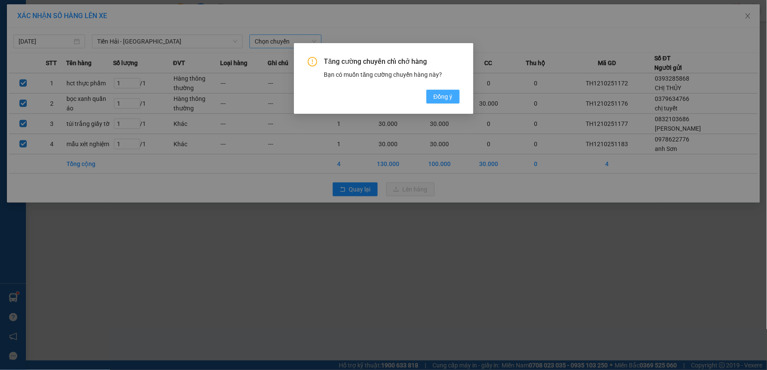
click at [441, 96] on span "Đồng ý" at bounding box center [442, 96] width 19 height 9
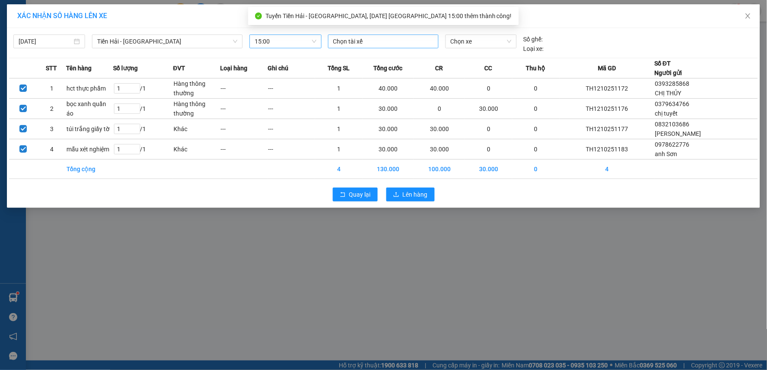
click at [360, 47] on div "Chọn tài xế" at bounding box center [383, 42] width 110 height 14
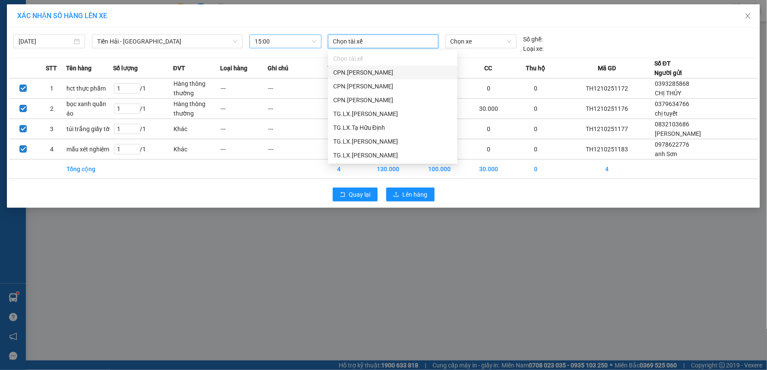
type input "k"
type input "phi"
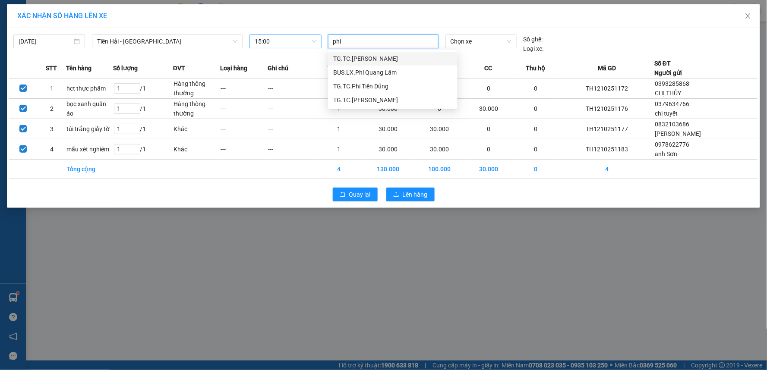
click at [374, 61] on div "TG.TC.Trương Văn Phi" at bounding box center [392, 58] width 119 height 9
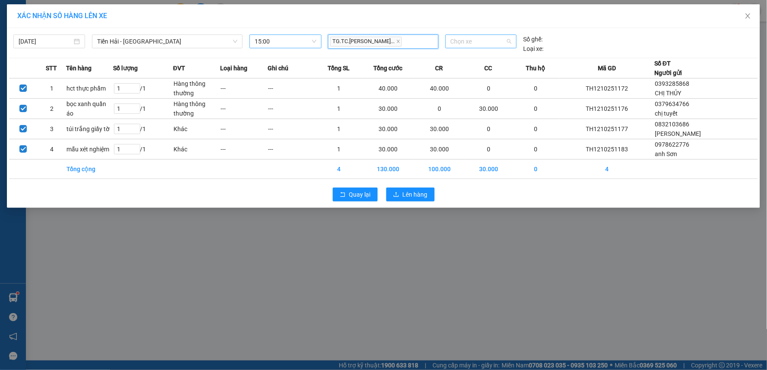
click at [472, 41] on span "Chọn xe" at bounding box center [480, 41] width 61 height 13
type input "38703"
click at [472, 57] on div "29E-387.03" at bounding box center [480, 58] width 61 height 9
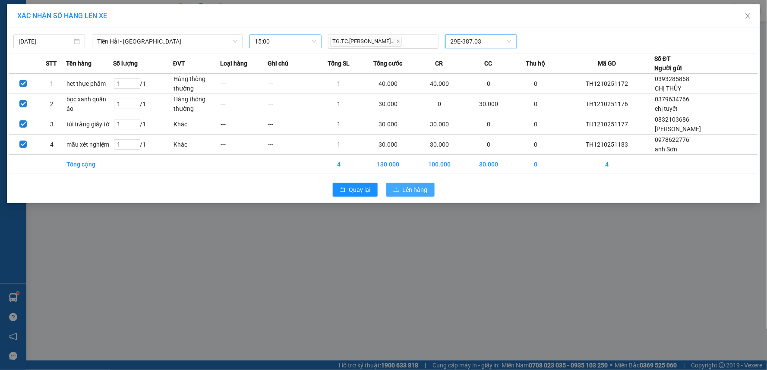
click at [416, 188] on span "Lên hàng" at bounding box center [415, 189] width 25 height 9
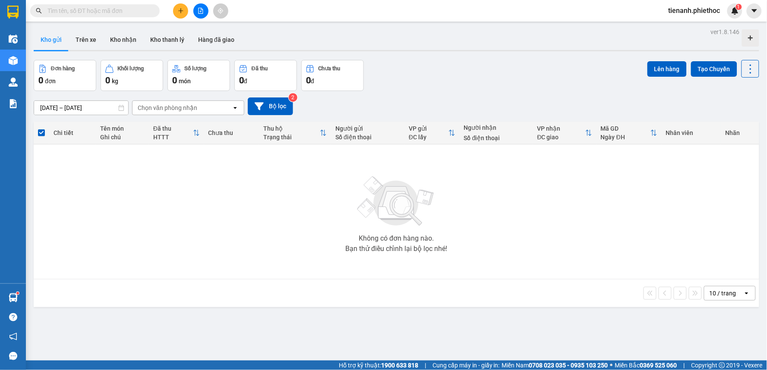
click at [107, 10] on input "text" at bounding box center [98, 10] width 102 height 9
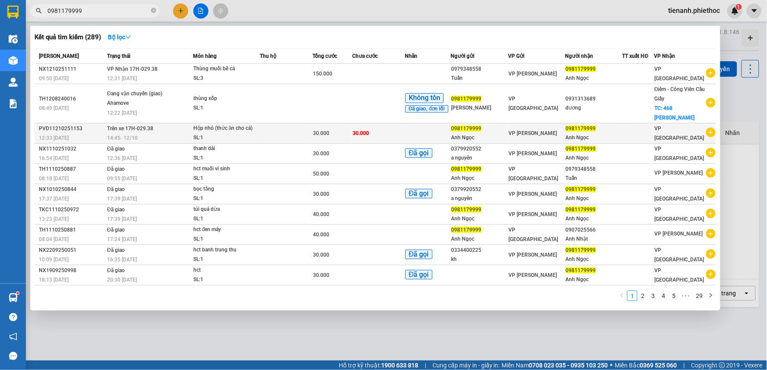
type input "0981179999"
click at [283, 139] on td at bounding box center [286, 133] width 53 height 20
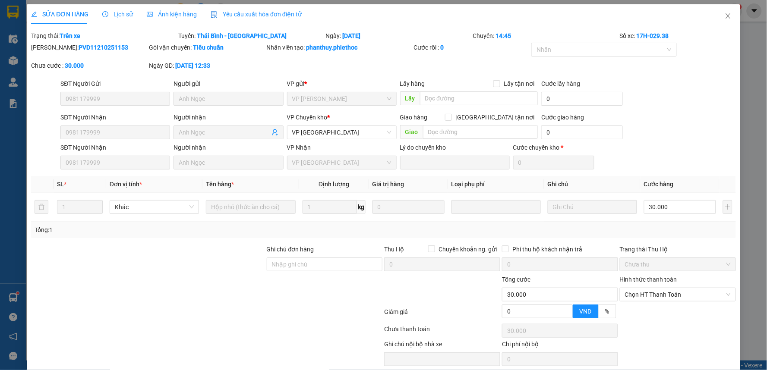
click at [121, 17] on span "Lịch sử" at bounding box center [117, 14] width 31 height 7
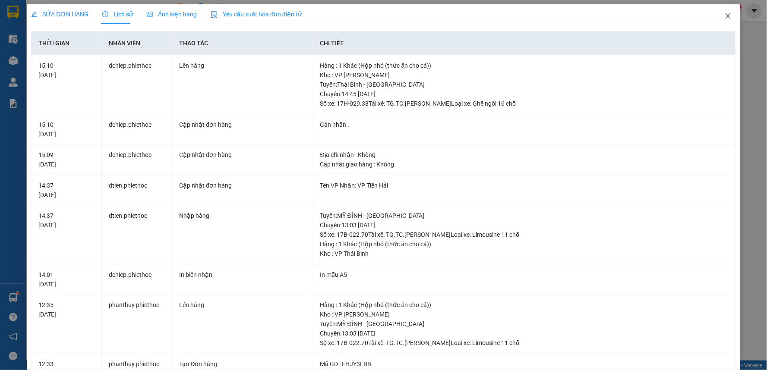
click at [725, 14] on icon "close" at bounding box center [727, 15] width 5 height 5
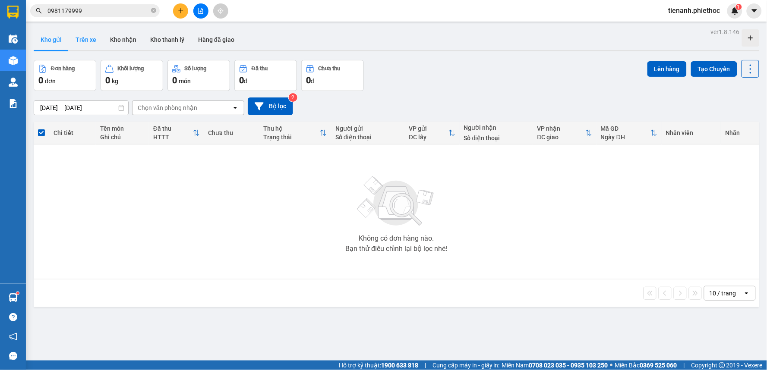
click at [95, 38] on button "Trên xe" at bounding box center [86, 39] width 35 height 21
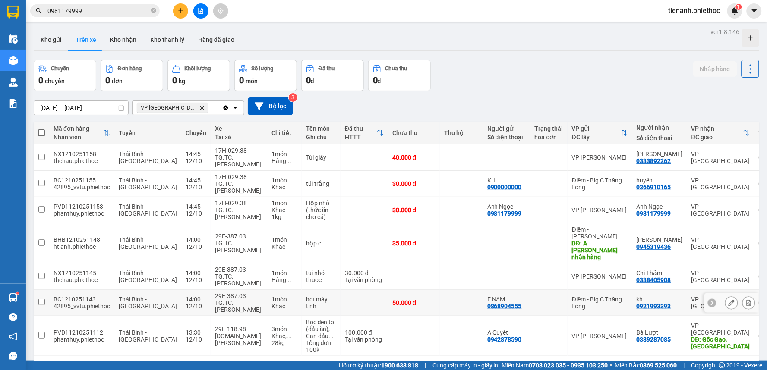
click at [340, 290] on td at bounding box center [363, 303] width 47 height 26
checkbox input "true"
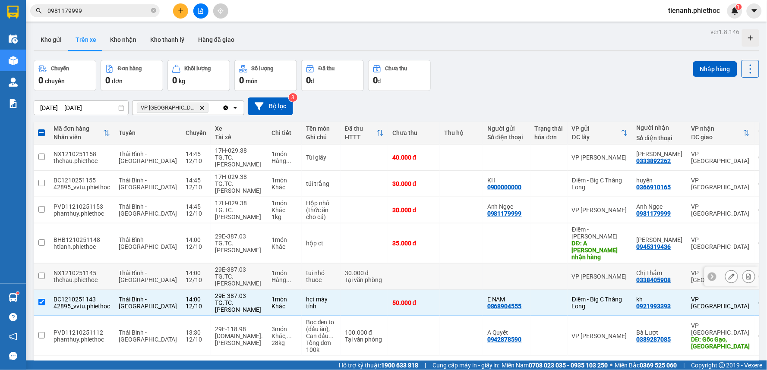
click at [306, 270] on div "tui nhỏ thuoc" at bounding box center [321, 277] width 30 height 14
checkbox input "true"
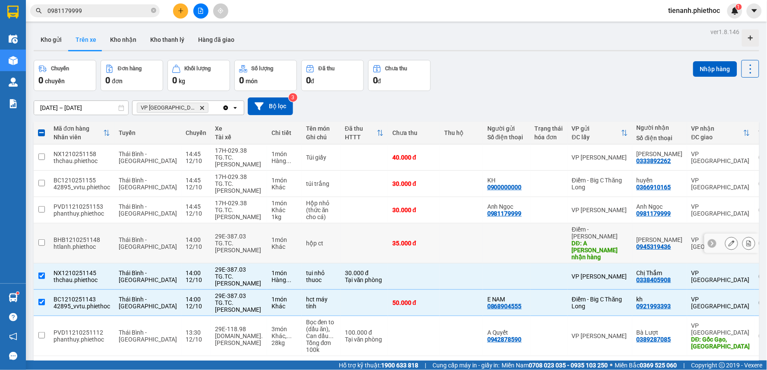
click at [306, 240] on div "hộp ct" at bounding box center [321, 243] width 30 height 7
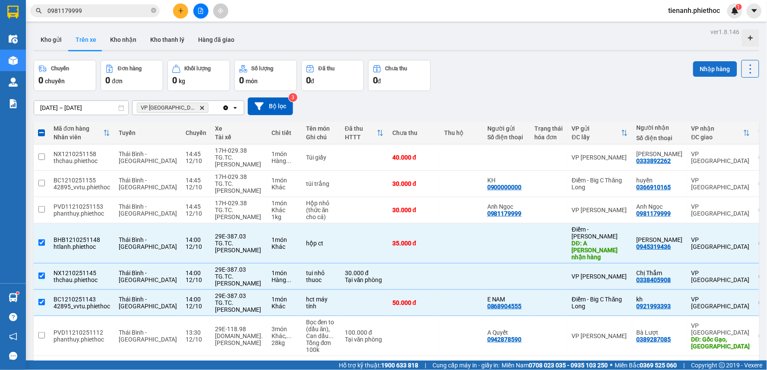
click at [706, 61] on button "Nhập hàng" at bounding box center [715, 69] width 44 height 16
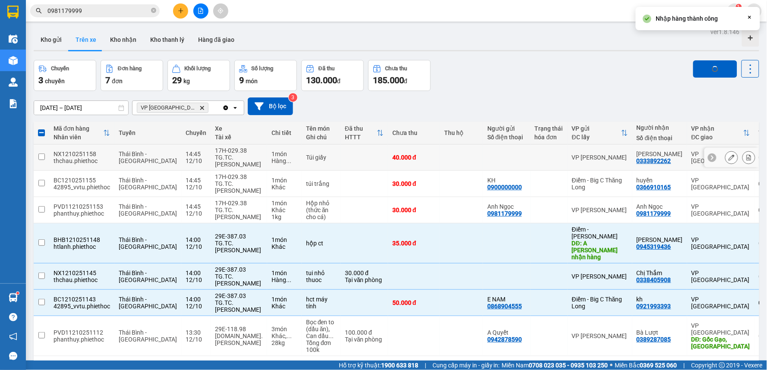
checkbox input "false"
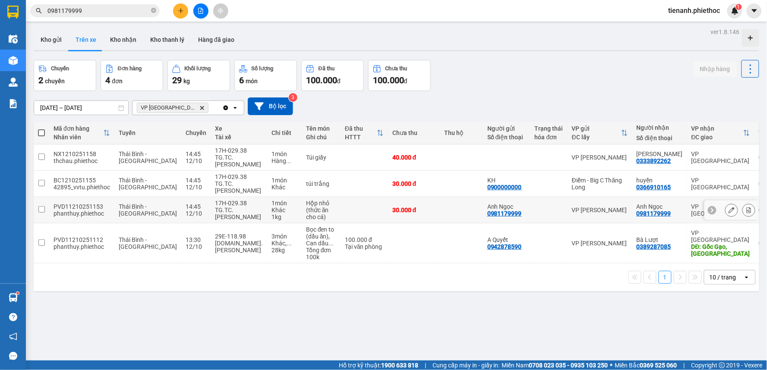
click at [440, 197] on td at bounding box center [461, 210] width 43 height 26
checkbox input "true"
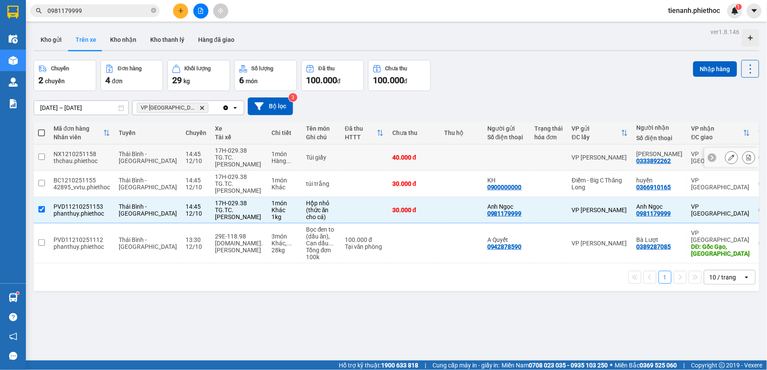
click at [440, 145] on td at bounding box center [461, 158] width 43 height 26
checkbox input "true"
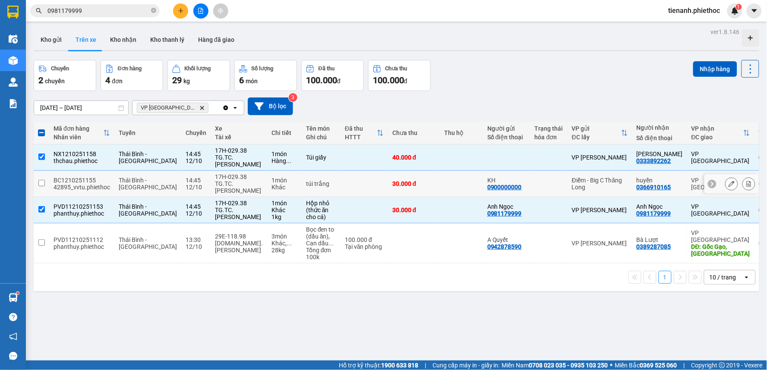
click at [403, 171] on td "30.000 đ" at bounding box center [414, 184] width 52 height 26
checkbox input "true"
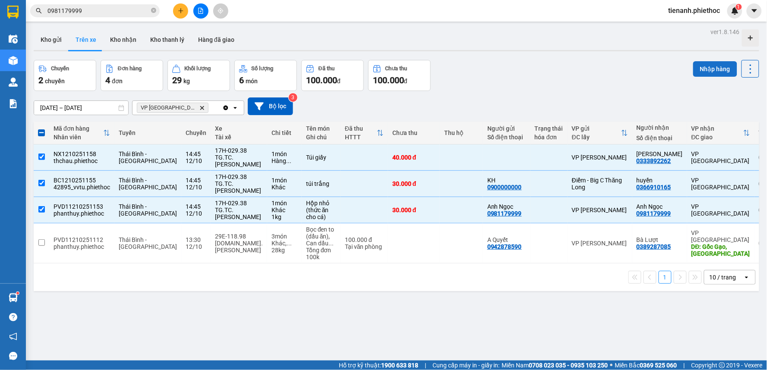
click at [721, 61] on button "Nhập hàng" at bounding box center [715, 69] width 44 height 16
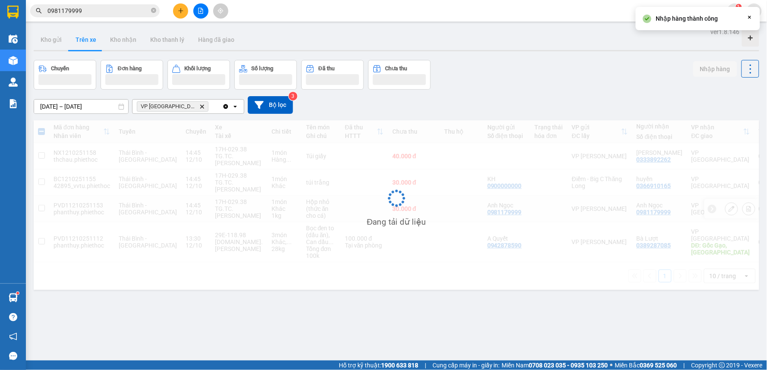
checkbox input "false"
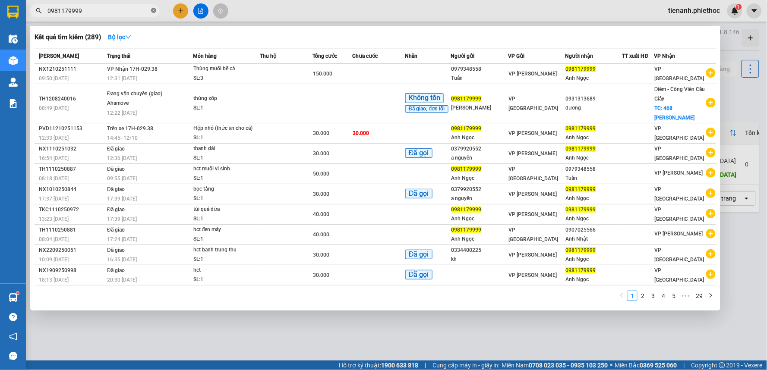
click at [151, 11] on icon "close-circle" at bounding box center [153, 10] width 5 height 5
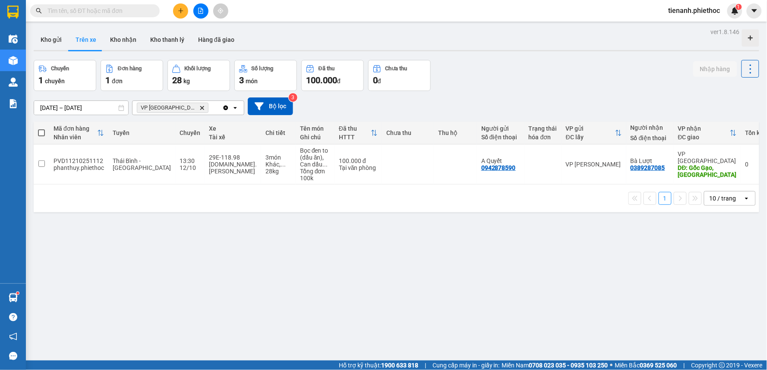
click at [104, 16] on span at bounding box center [94, 10] width 129 height 13
click at [94, 19] on div "Kết quả tìm kiếm ( 289 ) Bộ lọc Mã ĐH Trạng thái Món hàng Thu hộ Tổng cước Chưa…" at bounding box center [383, 11] width 767 height 22
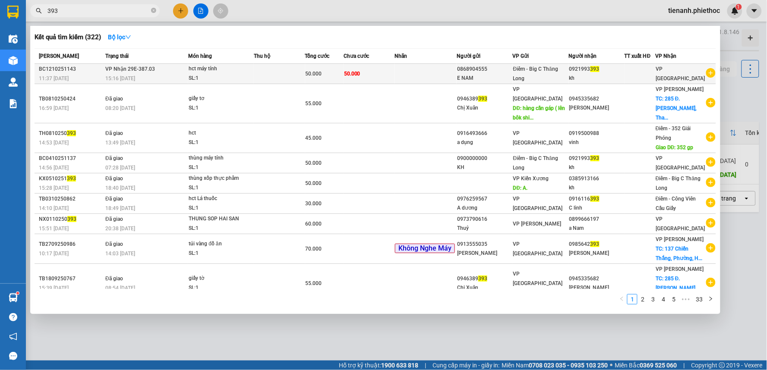
type input "393"
click at [234, 73] on div "hct máy tính" at bounding box center [221, 68] width 65 height 9
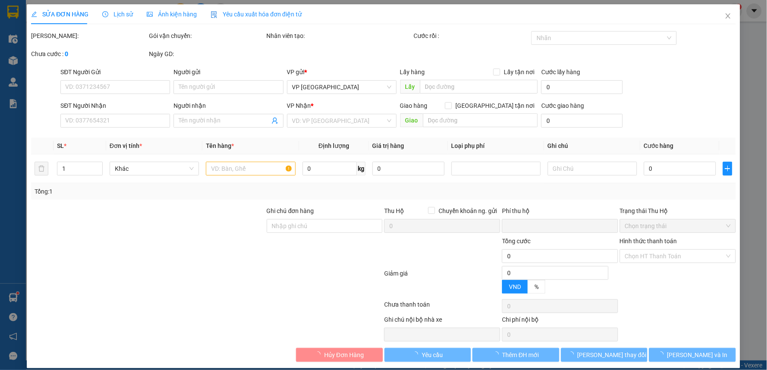
type input "0868904555"
type input "E NAM"
type input "0921993393"
type input "kh"
type input "0"
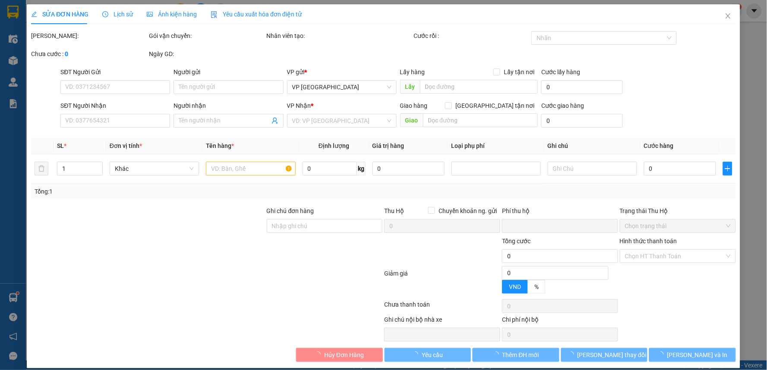
type input "50.000"
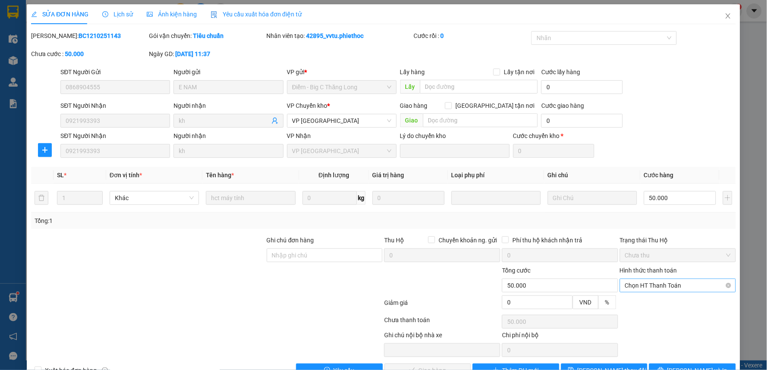
click at [666, 279] on span "Chọn HT Thanh Toán" at bounding box center [678, 285] width 106 height 13
click at [657, 298] on div "Tại văn phòng" at bounding box center [672, 302] width 104 height 9
type input "0"
click at [430, 366] on span "[PERSON_NAME] và Giao hàng" at bounding box center [442, 370] width 83 height 9
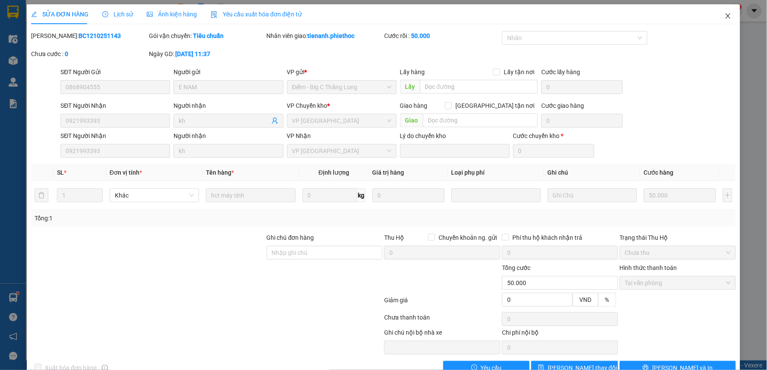
click at [724, 15] on icon "close" at bounding box center [727, 16] width 7 height 7
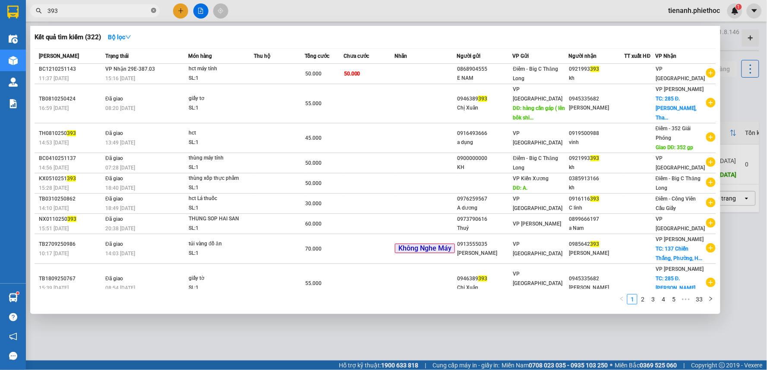
click at [153, 12] on icon "close-circle" at bounding box center [153, 10] width 5 height 5
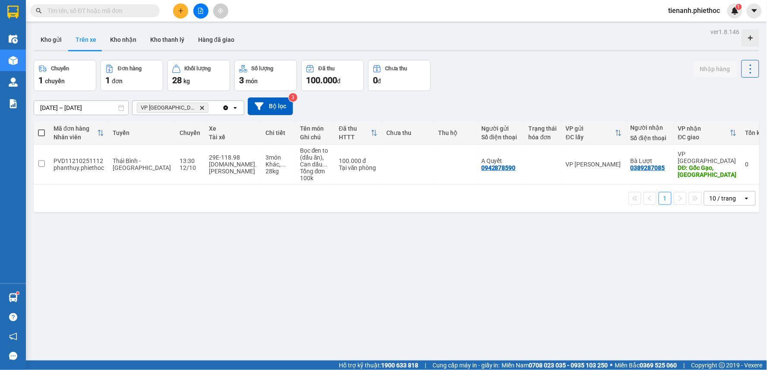
click at [124, 17] on div "Kết quả tìm kiếm ( 322 ) Bộ lọc Mã ĐH Trạng thái Món hàng Thu hộ Tổng cước Chưa…" at bounding box center [84, 10] width 168 height 15
click at [125, 11] on input "text" at bounding box center [98, 10] width 102 height 9
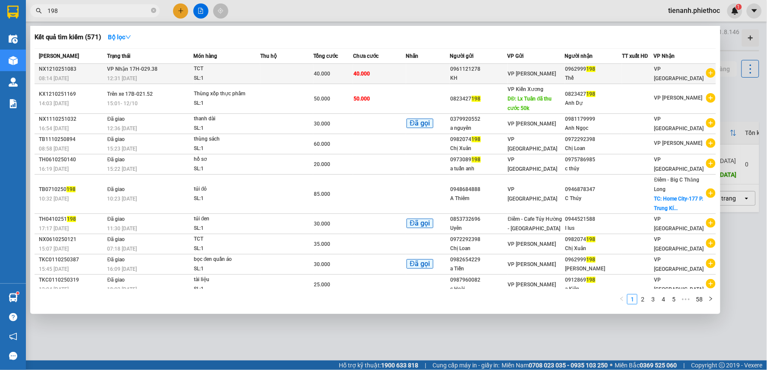
type input "198"
click at [286, 66] on td at bounding box center [286, 74] width 53 height 20
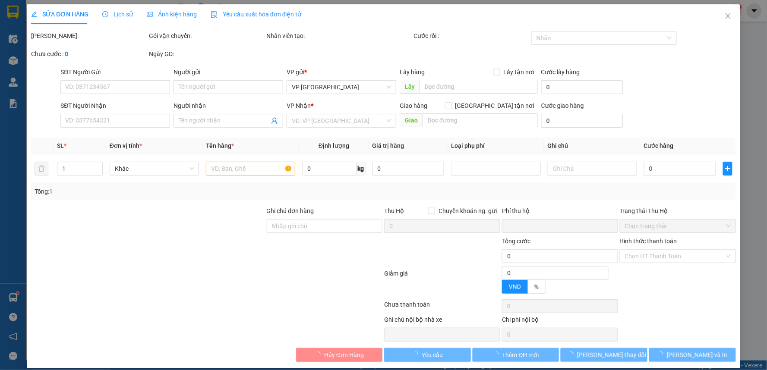
type input "0961121278"
type input "KH"
type input "0962999198"
type input "Thế"
type input "0"
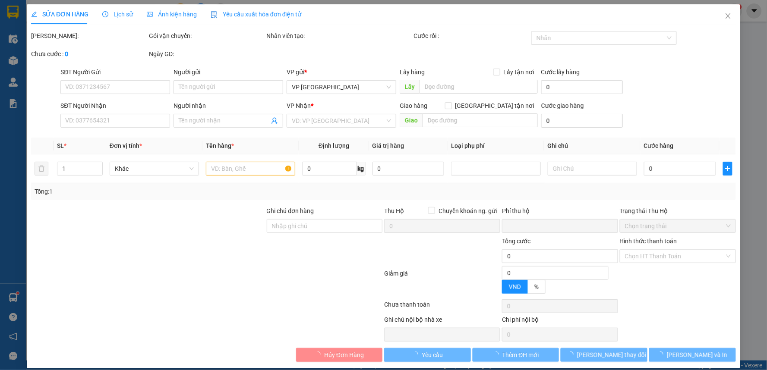
type input "40.000"
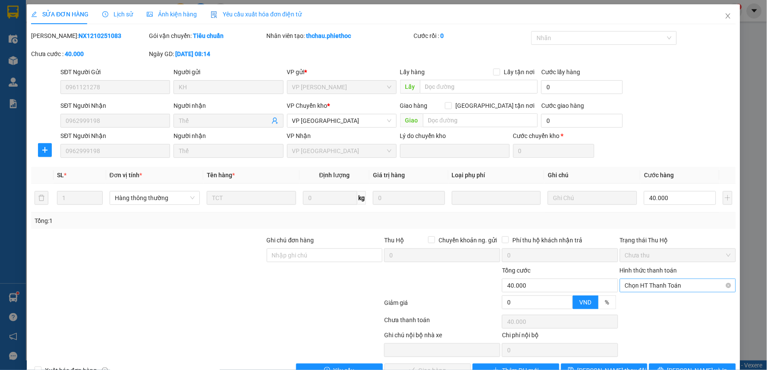
click at [648, 279] on span "Chọn HT Thanh Toán" at bounding box center [678, 285] width 106 height 13
click at [641, 298] on div "Tại văn phòng" at bounding box center [672, 302] width 104 height 9
type input "0"
click at [438, 366] on span "[PERSON_NAME] và Giao hàng" at bounding box center [442, 370] width 83 height 9
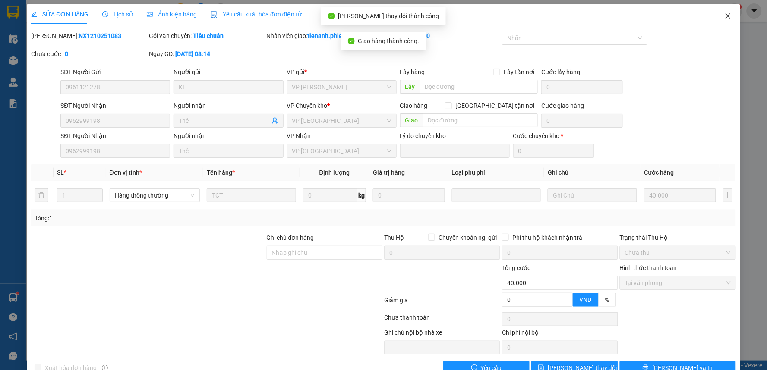
click at [725, 18] on icon "close" at bounding box center [727, 15] width 5 height 5
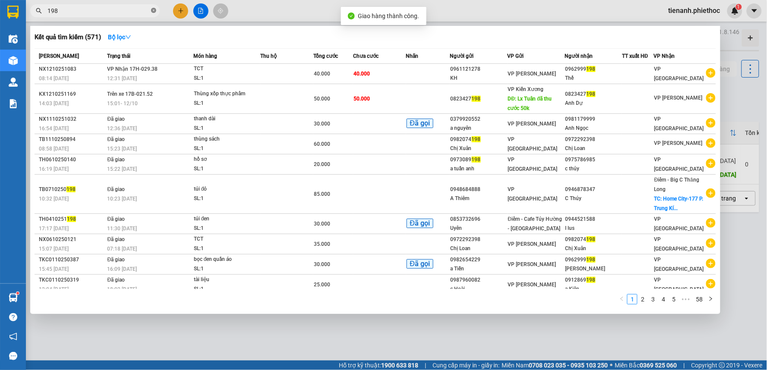
click at [151, 10] on icon "close-circle" at bounding box center [153, 10] width 5 height 5
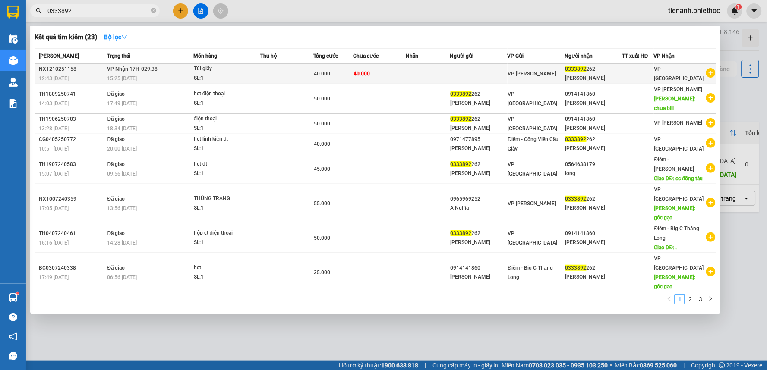
type input "0333892"
click at [278, 78] on td at bounding box center [286, 74] width 53 height 20
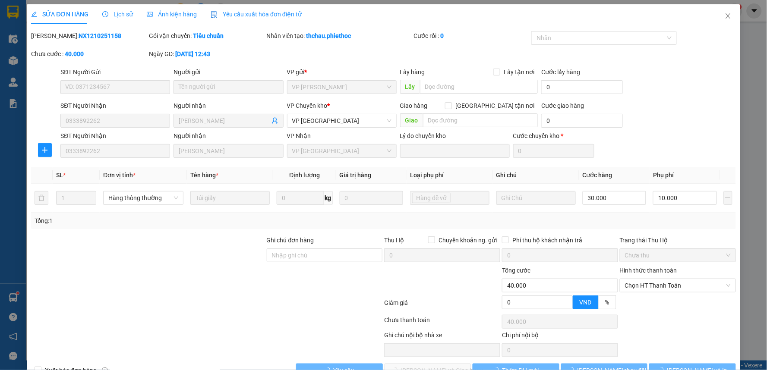
click at [116, 18] on div "Lịch sử" at bounding box center [117, 13] width 31 height 9
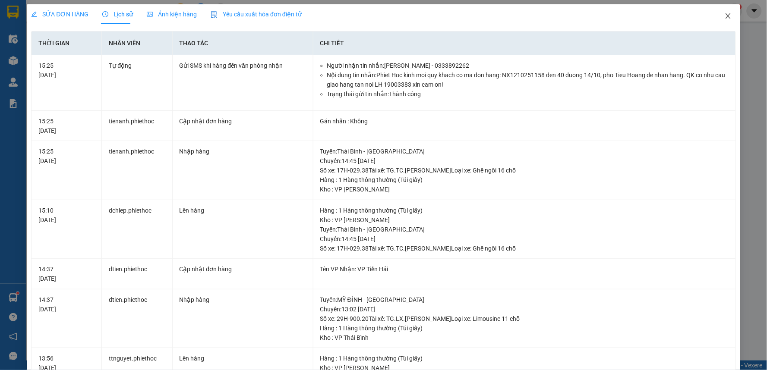
click at [717, 19] on span "Close" at bounding box center [728, 16] width 24 height 24
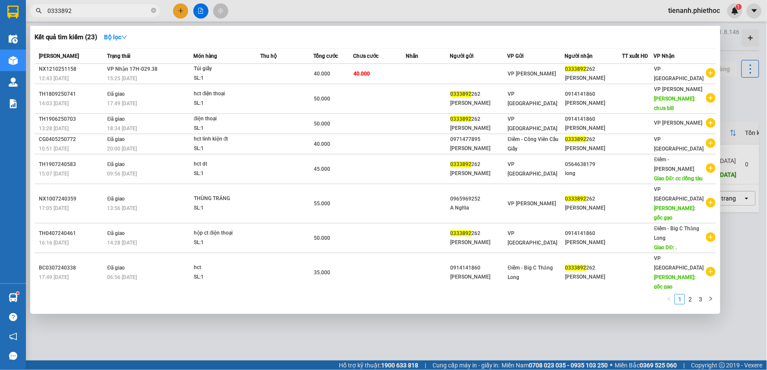
click at [126, 11] on input "0333892" at bounding box center [98, 10] width 102 height 9
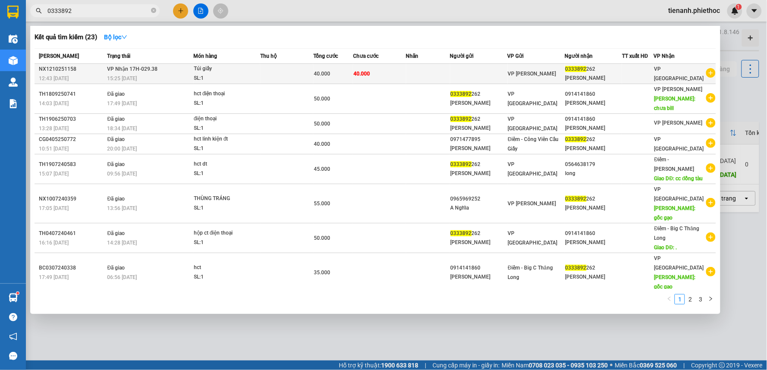
click at [429, 79] on td at bounding box center [428, 74] width 44 height 20
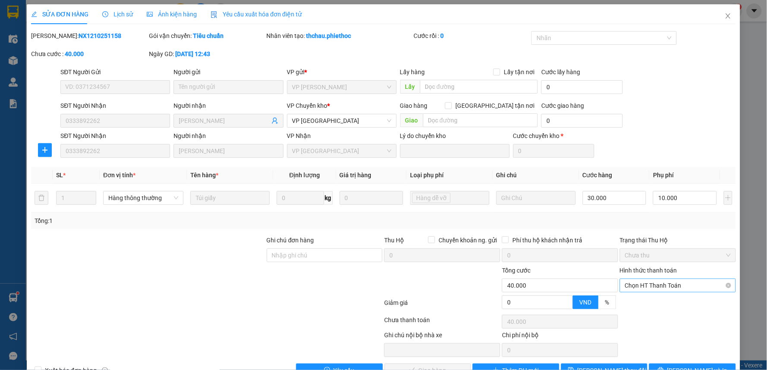
click at [662, 284] on span "Chọn HT Thanh Toán" at bounding box center [678, 285] width 106 height 13
click at [641, 305] on div "Tại văn phòng" at bounding box center [672, 302] width 104 height 9
type input "0"
click at [638, 285] on span "Tại văn phòng" at bounding box center [678, 285] width 106 height 13
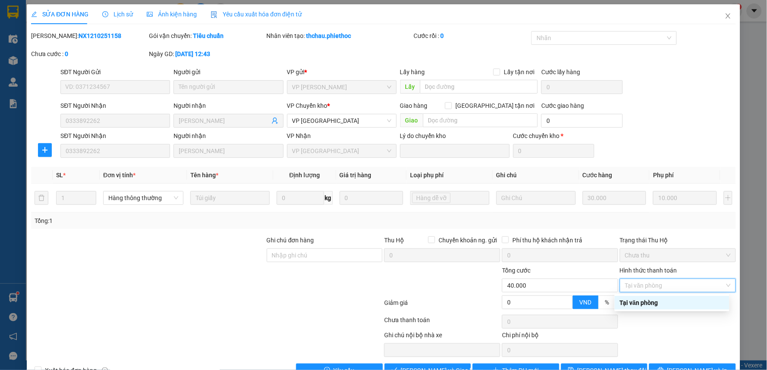
click at [634, 299] on div "Tại văn phòng" at bounding box center [672, 302] width 104 height 9
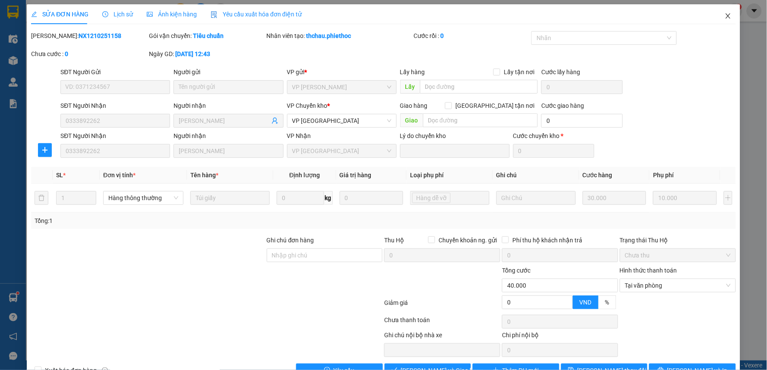
click at [724, 13] on icon "close" at bounding box center [727, 16] width 7 height 7
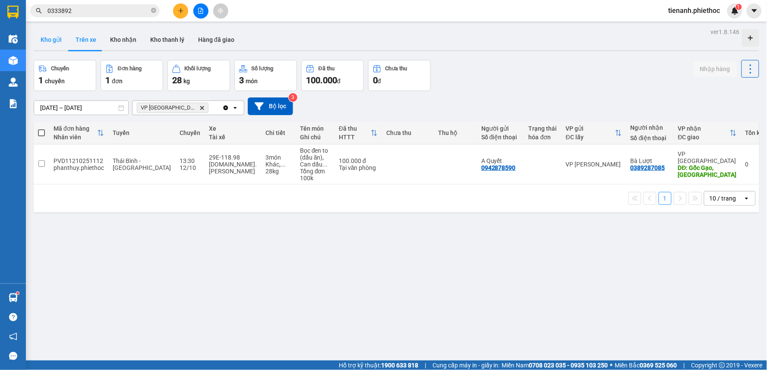
click at [53, 42] on button "Kho gửi" at bounding box center [51, 39] width 35 height 21
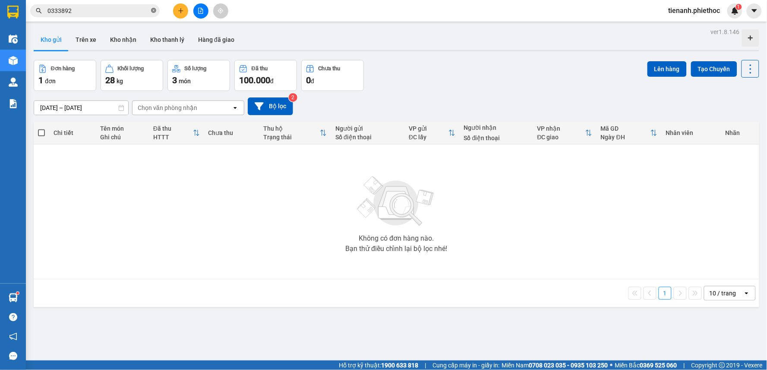
click at [152, 13] on span at bounding box center [153, 11] width 5 height 8
click at [126, 14] on input "text" at bounding box center [98, 10] width 102 height 9
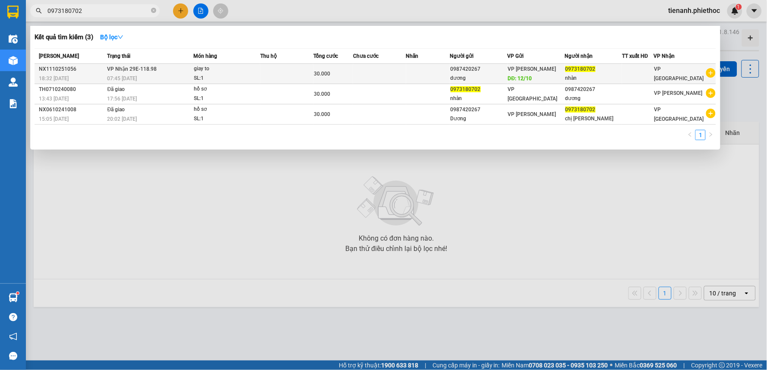
type input "0973180702"
click at [292, 76] on td at bounding box center [286, 74] width 53 height 20
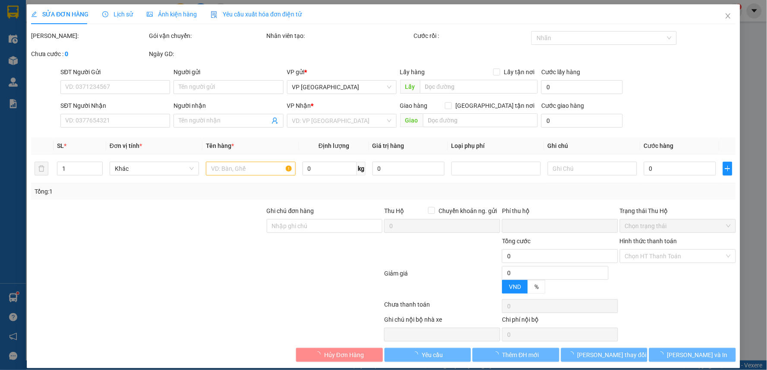
type input "0987420267"
type input "dương"
type input "12/10"
type input "0973180702"
type input "nhàn"
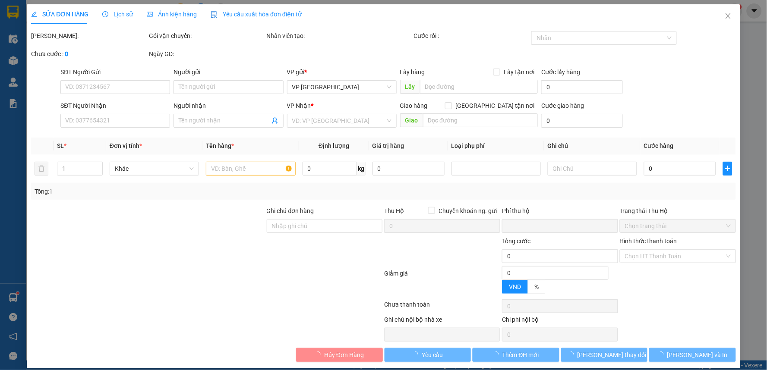
type input "0"
type input "30.000"
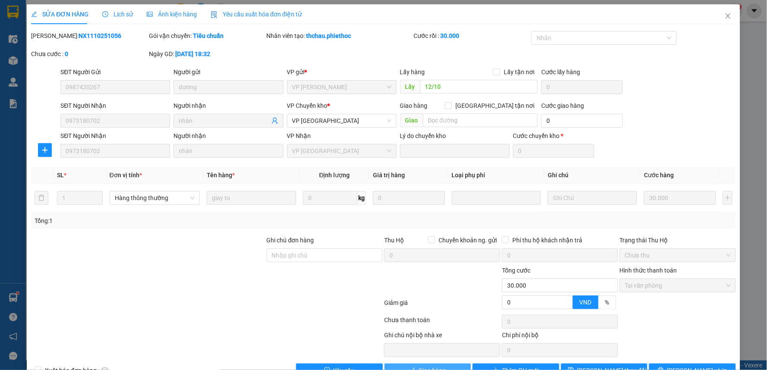
click at [436, 366] on span "Giao hàng" at bounding box center [433, 370] width 28 height 9
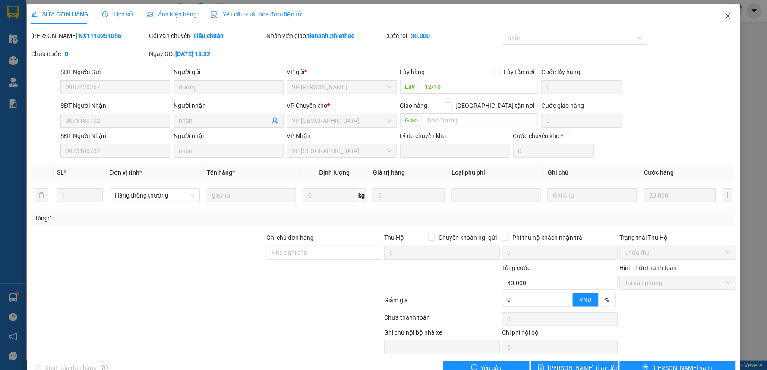
click at [724, 15] on icon "close" at bounding box center [727, 16] width 7 height 7
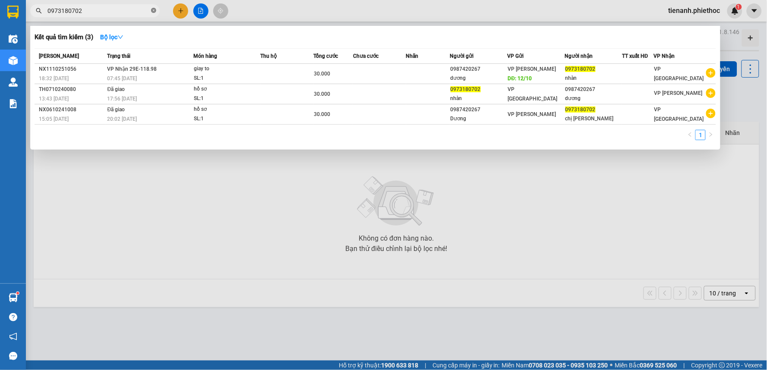
click at [153, 11] on icon "close-circle" at bounding box center [153, 10] width 5 height 5
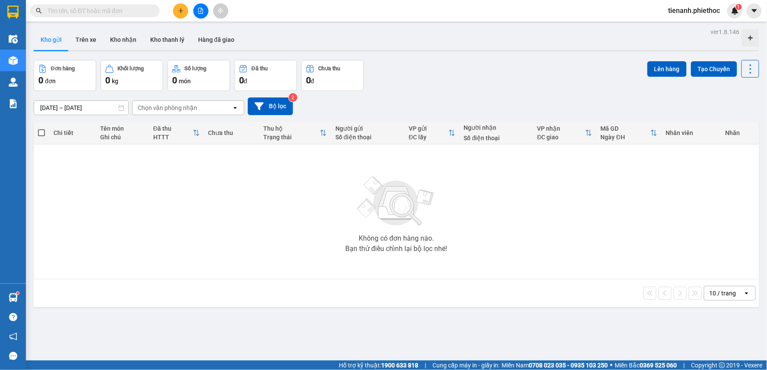
click at [122, 13] on input "text" at bounding box center [98, 10] width 102 height 9
click at [126, 42] on button "Kho nhận" at bounding box center [123, 39] width 40 height 21
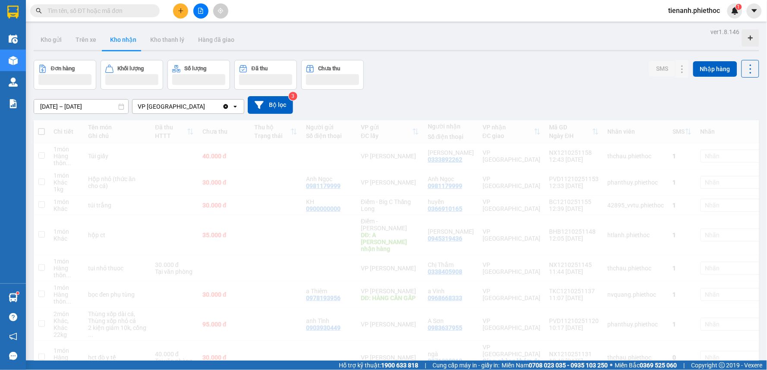
click at [128, 9] on input "text" at bounding box center [98, 10] width 102 height 9
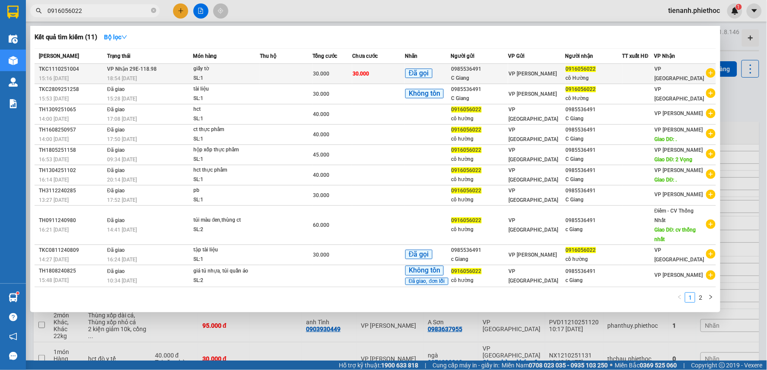
type input "0916056022"
click at [296, 74] on td at bounding box center [286, 74] width 53 height 20
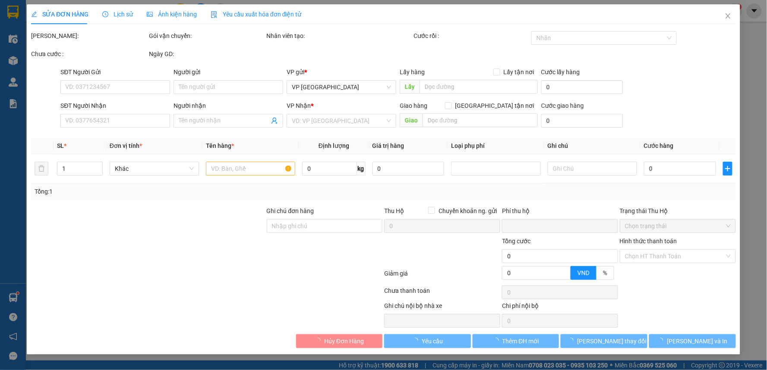
type input "0985536491"
type input "C Giang"
type input "0916056022"
type input "cô Hường"
type input "0"
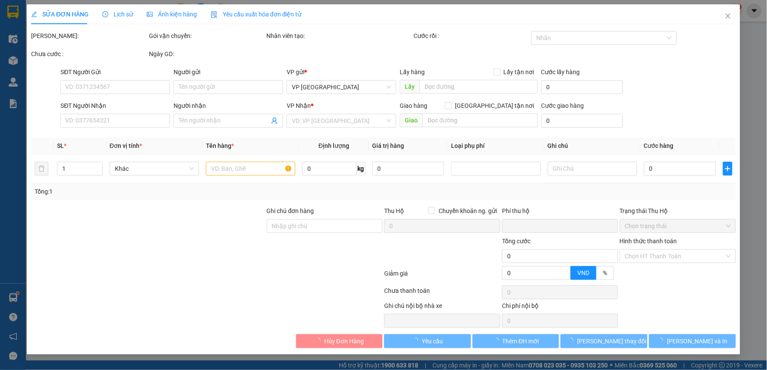
type input "30.000"
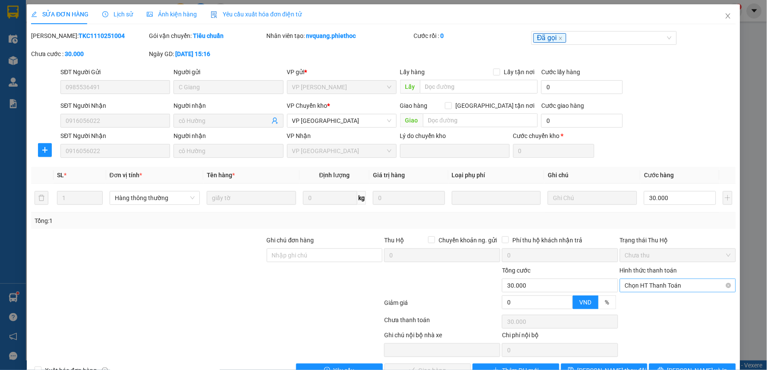
click at [640, 279] on span "Chọn HT Thanh Toán" at bounding box center [678, 285] width 106 height 13
click at [636, 298] on div "Tại văn phòng" at bounding box center [672, 302] width 104 height 9
click at [431, 366] on span "[PERSON_NAME] và Giao hàng" at bounding box center [442, 370] width 83 height 9
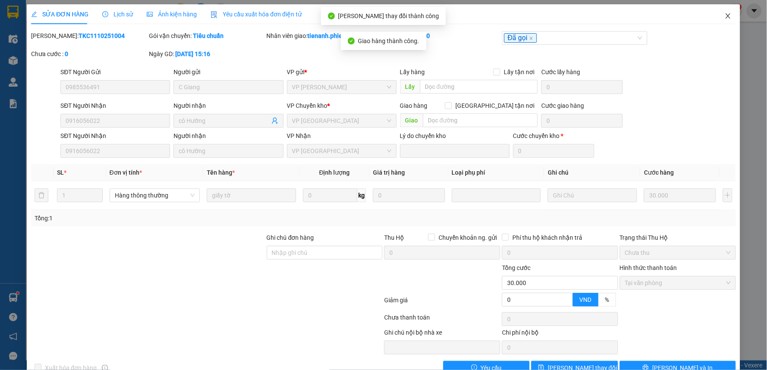
click at [724, 16] on icon "close" at bounding box center [727, 16] width 7 height 7
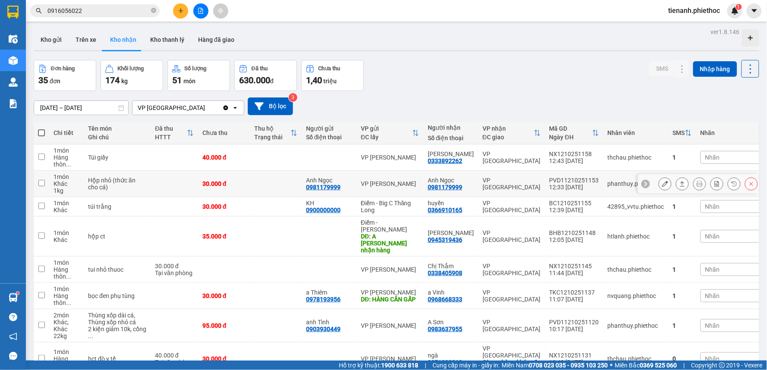
click at [679, 182] on icon at bounding box center [682, 184] width 6 height 6
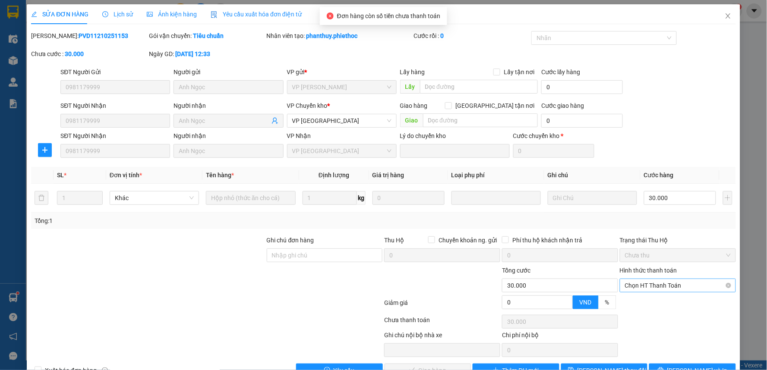
click at [640, 279] on span "Chọn HT Thanh Toán" at bounding box center [678, 285] width 106 height 13
click at [635, 298] on div "Tại văn phòng" at bounding box center [672, 302] width 104 height 9
click at [424, 366] on span "[PERSON_NAME] và Giao hàng" at bounding box center [442, 370] width 83 height 9
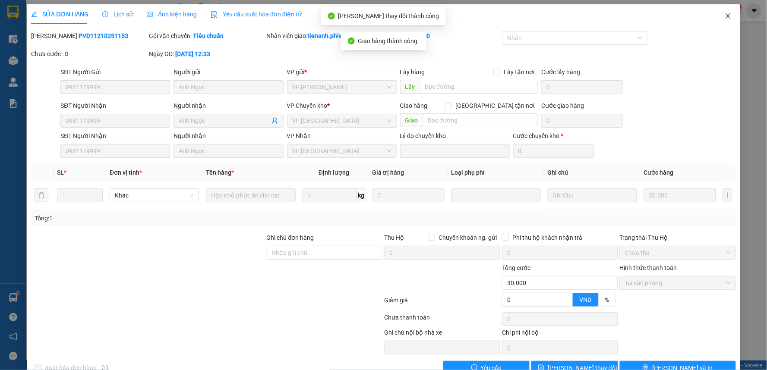
click at [724, 13] on icon "close" at bounding box center [727, 16] width 7 height 7
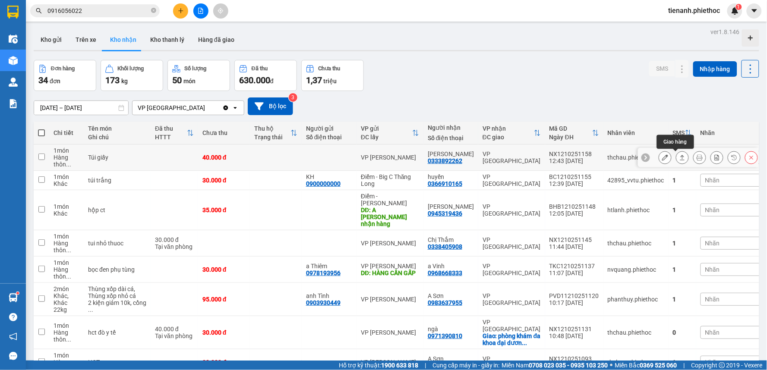
click at [679, 157] on icon at bounding box center [682, 157] width 6 height 6
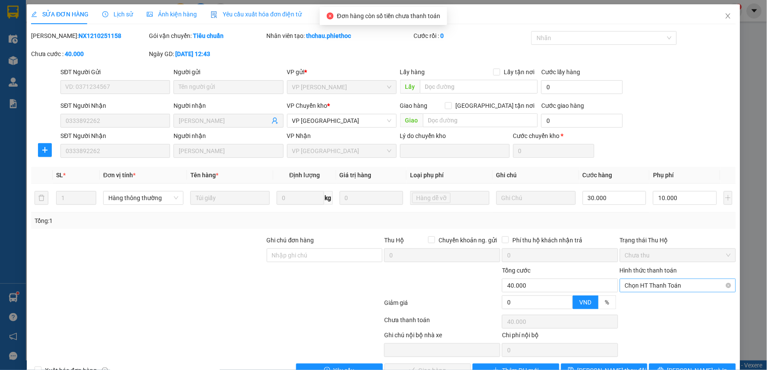
click at [648, 279] on span "Chọn HT Thanh Toán" at bounding box center [678, 285] width 106 height 13
click at [642, 298] on div "Tại văn phòng" at bounding box center [672, 302] width 104 height 9
click at [433, 366] on span "[PERSON_NAME] và Giao hàng" at bounding box center [442, 370] width 83 height 9
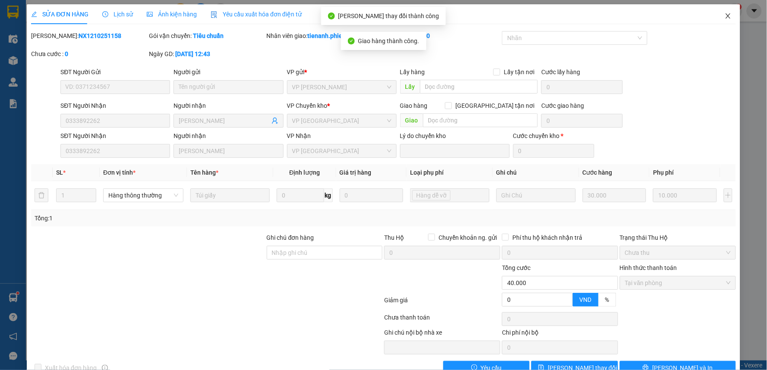
click at [724, 16] on icon "close" at bounding box center [727, 16] width 7 height 7
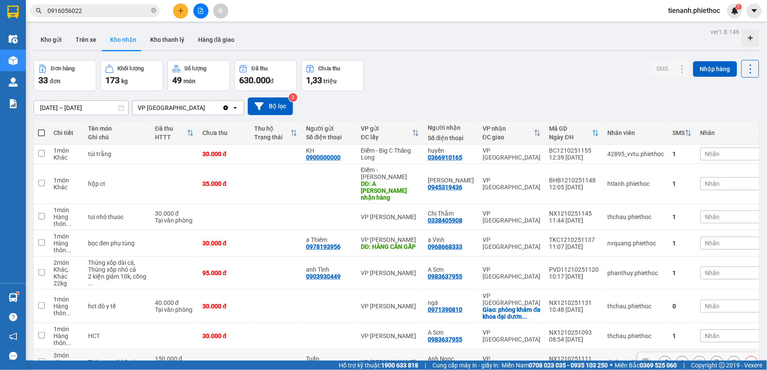
click at [679, 359] on icon at bounding box center [682, 362] width 6 height 6
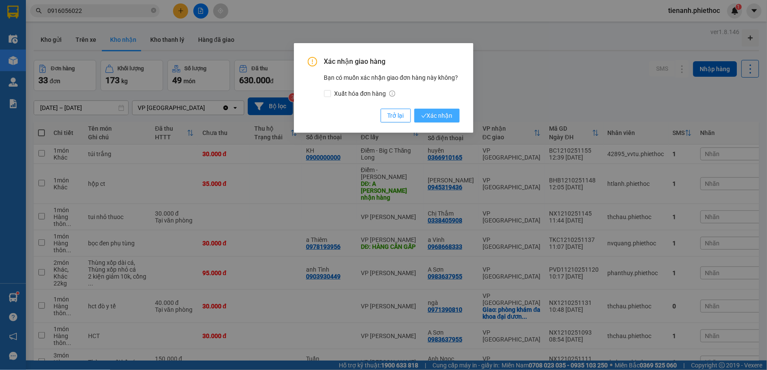
click at [434, 117] on span "Xác nhận" at bounding box center [436, 115] width 31 height 9
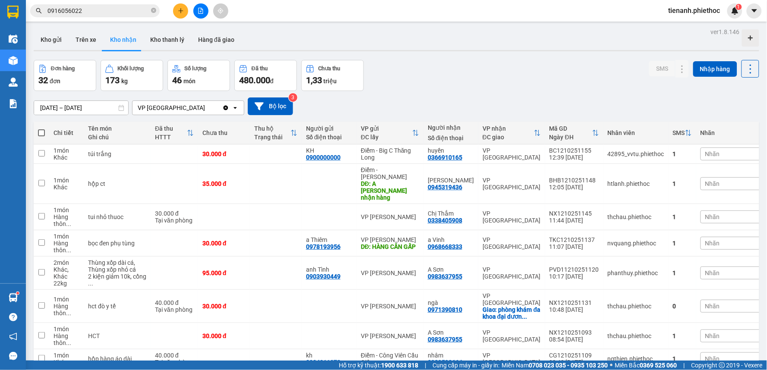
click at [700, 237] on div "Nhãn" at bounding box center [743, 243] width 87 height 13
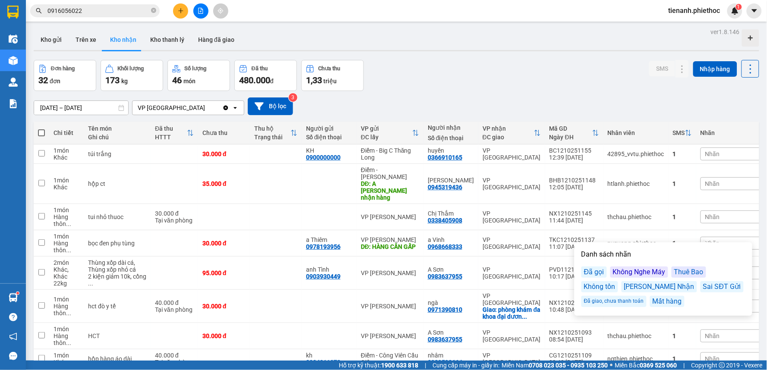
click at [601, 267] on div "Đã gọi" at bounding box center [593, 272] width 25 height 11
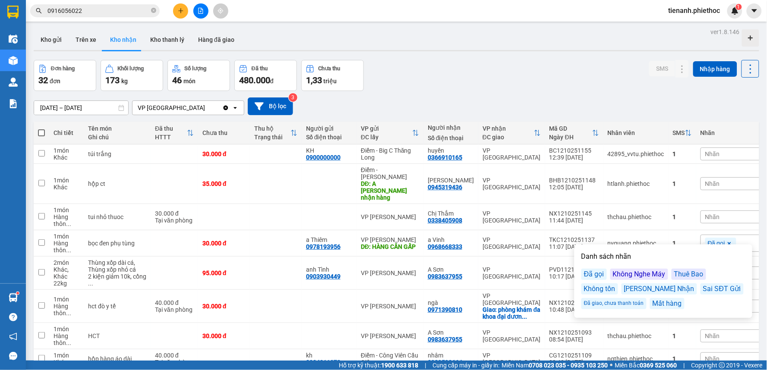
click at [571, 11] on div "Kết quả tìm kiếm ( 11 ) Bộ lọc Mã ĐH Trạng thái Món hàng Thu hộ Tổng cước Chưa …" at bounding box center [383, 11] width 767 height 22
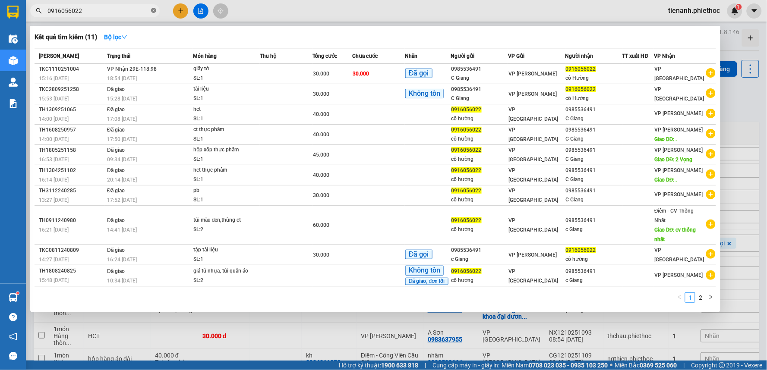
click at [151, 9] on icon "close-circle" at bounding box center [153, 10] width 5 height 5
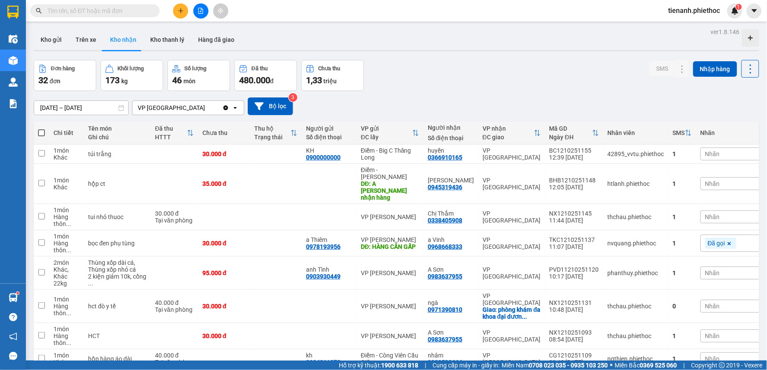
click at [124, 15] on input "text" at bounding box center [98, 10] width 102 height 9
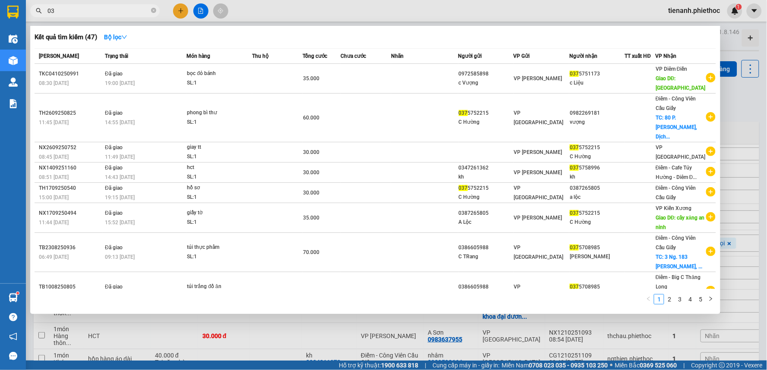
type input "0"
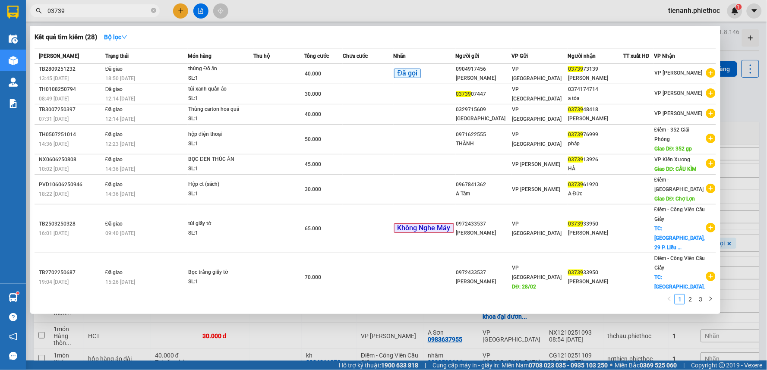
drag, startPoint x: 54, startPoint y: 11, endPoint x: 16, endPoint y: 16, distance: 39.2
click at [16, 16] on section "Kết quả tìm kiếm ( 28 ) Bộ lọc Mã ĐH Trạng thái Món hàng Thu hộ Tổng cước Chưa …" at bounding box center [383, 185] width 767 height 370
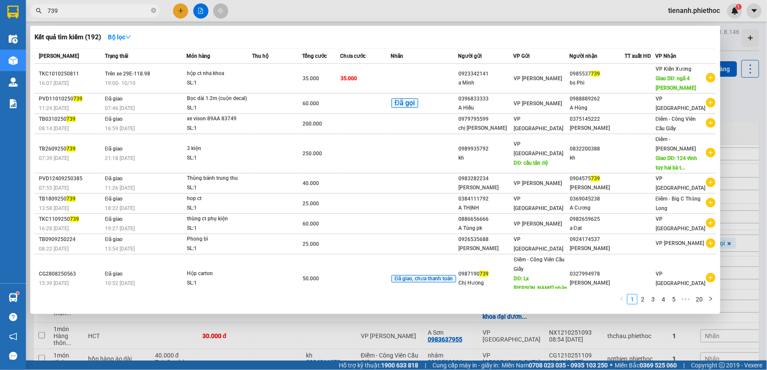
click at [82, 12] on input "739" at bounding box center [98, 10] width 102 height 9
type input "7"
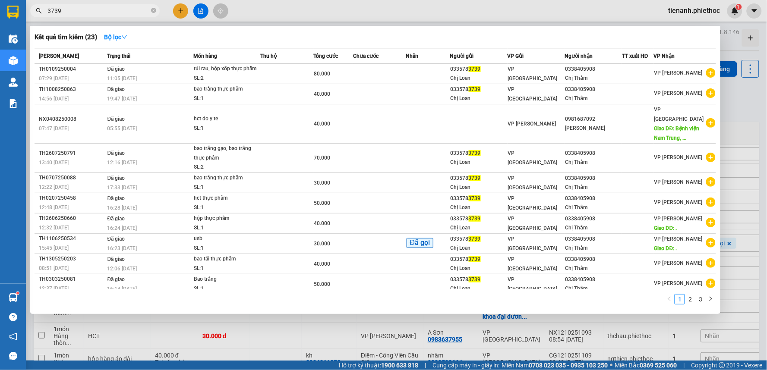
type input "3739"
click at [298, 331] on div at bounding box center [383, 185] width 767 height 370
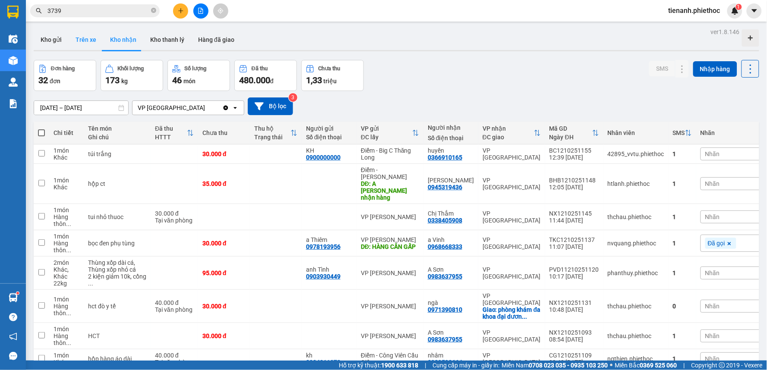
click at [87, 42] on button "Trên xe" at bounding box center [86, 39] width 35 height 21
type input "[DATE] – [DATE]"
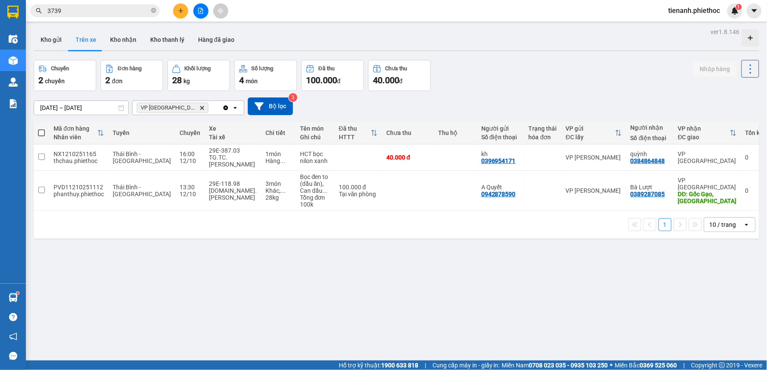
click at [122, 5] on span "3739" at bounding box center [94, 10] width 129 height 13
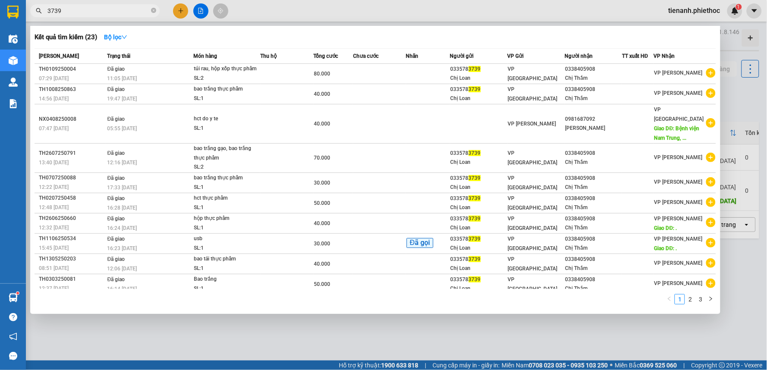
click at [420, 331] on div at bounding box center [383, 185] width 767 height 370
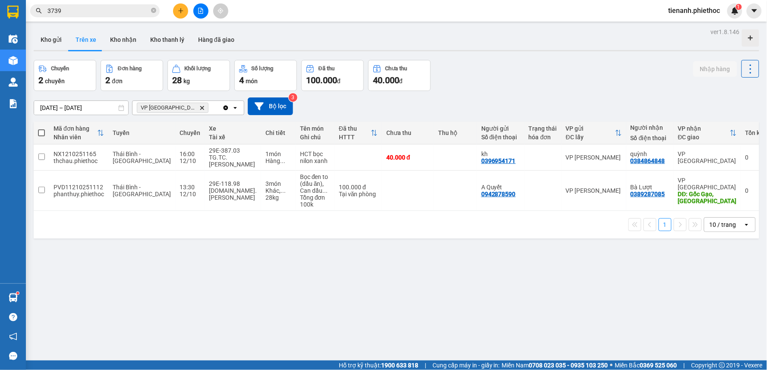
click at [180, 6] on button at bounding box center [180, 10] width 15 height 15
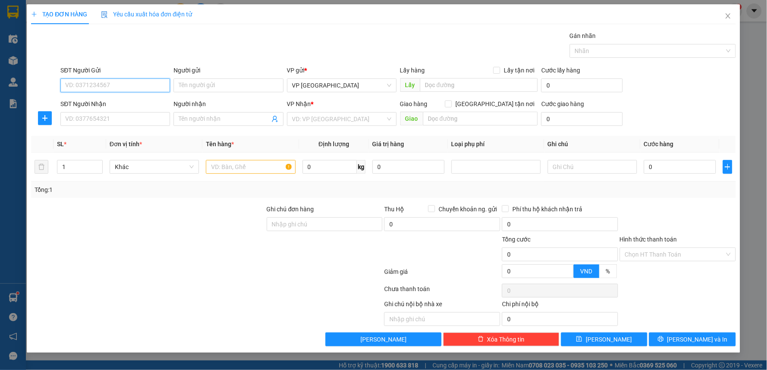
click at [104, 88] on input "SĐT Người Gửi" at bounding box center [115, 86] width 110 height 14
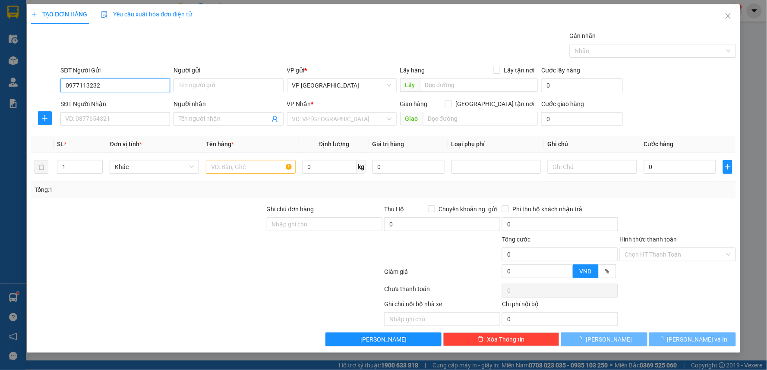
click at [101, 84] on input "0977113232" at bounding box center [115, 86] width 110 height 14
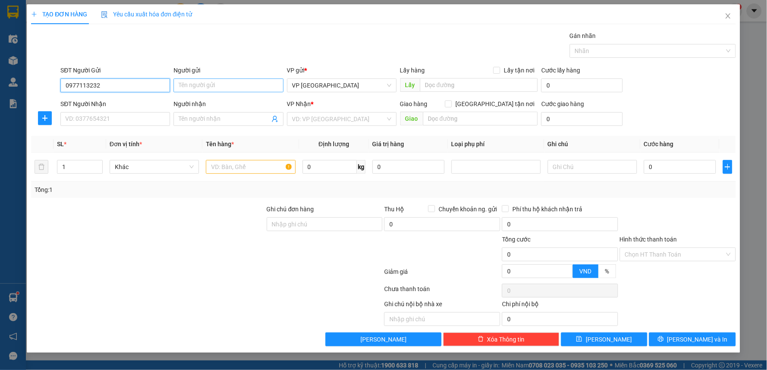
type input "0977113232"
click at [249, 84] on input "Người gửi" at bounding box center [228, 86] width 110 height 14
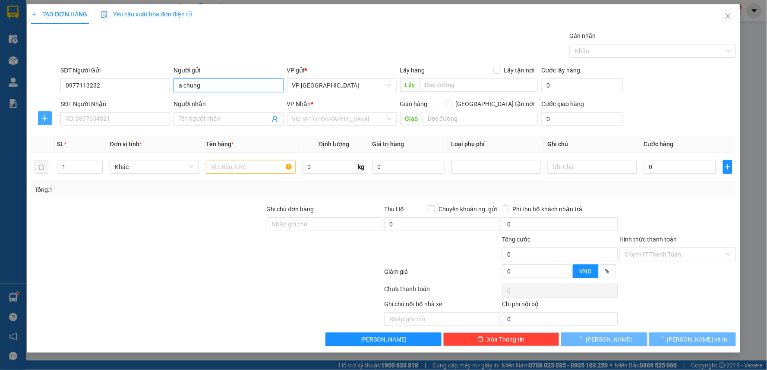
type input "a chung"
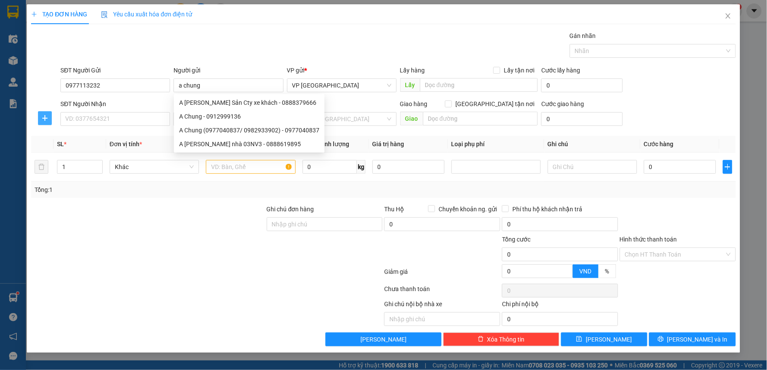
click at [41, 121] on icon "plus" at bounding box center [44, 118] width 7 height 7
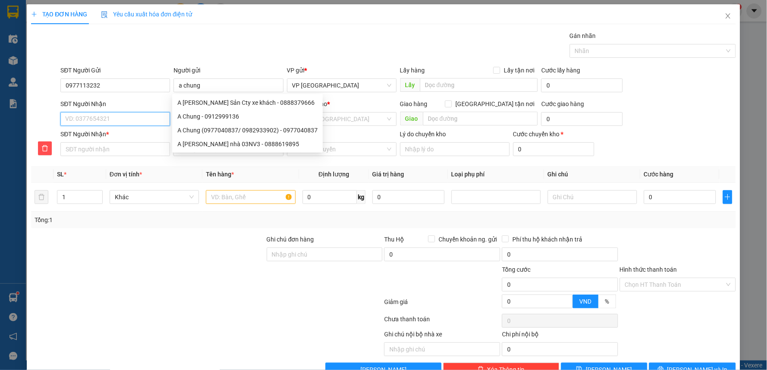
click at [100, 119] on input "SĐT Người Nhận" at bounding box center [115, 119] width 110 height 14
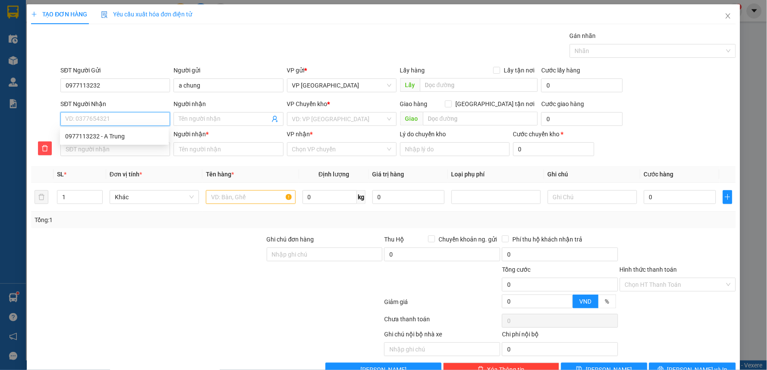
type input "0"
type input "09"
type input "098"
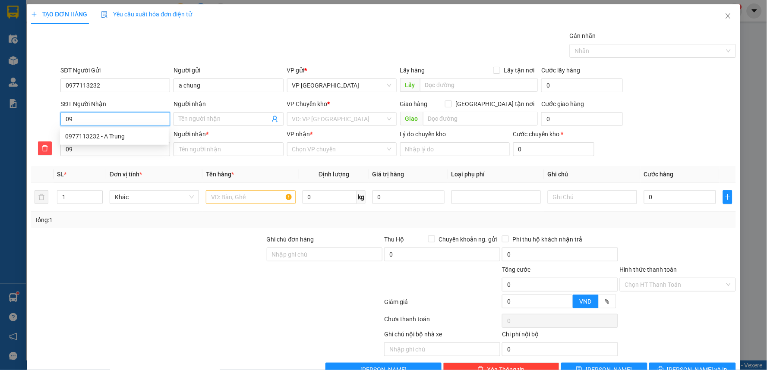
type input "098"
type input "0989"
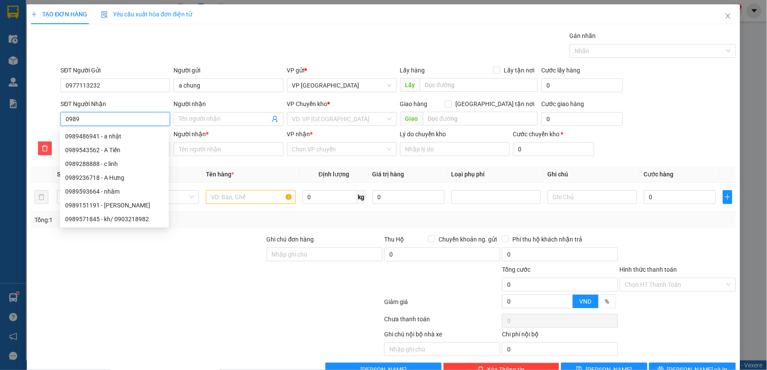
type input "09899"
type input "098991"
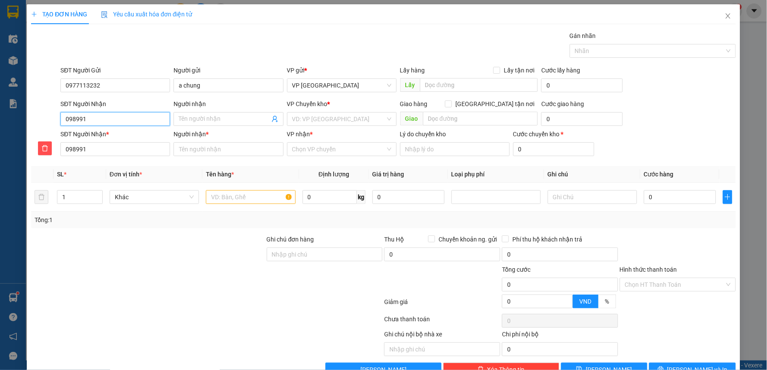
type input "0989918"
type input "09899184"
type input "098991848"
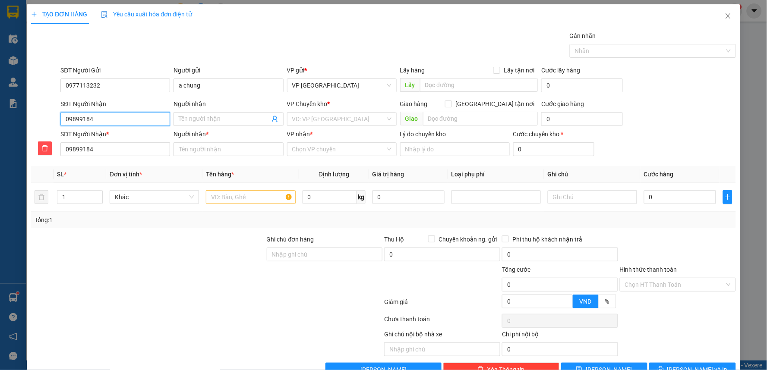
type input "098991848"
type input "0989918482"
click at [200, 114] on input "Người nhận" at bounding box center [224, 118] width 91 height 9
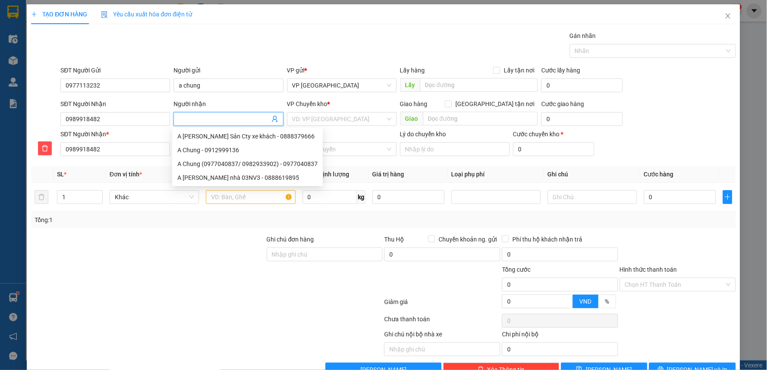
type input "a"
type input "an"
type input "anh"
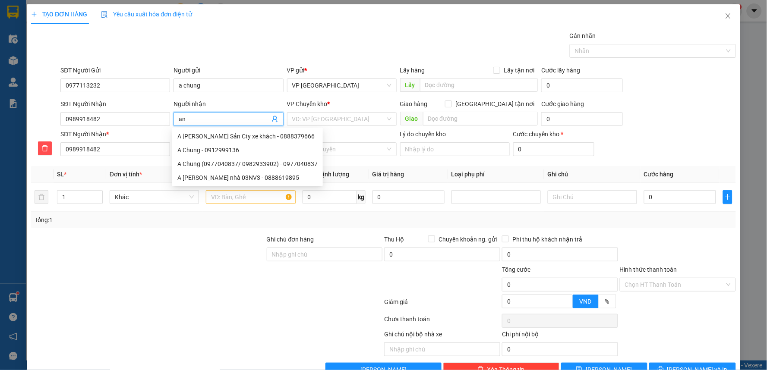
type input "anh"
type input "anh h"
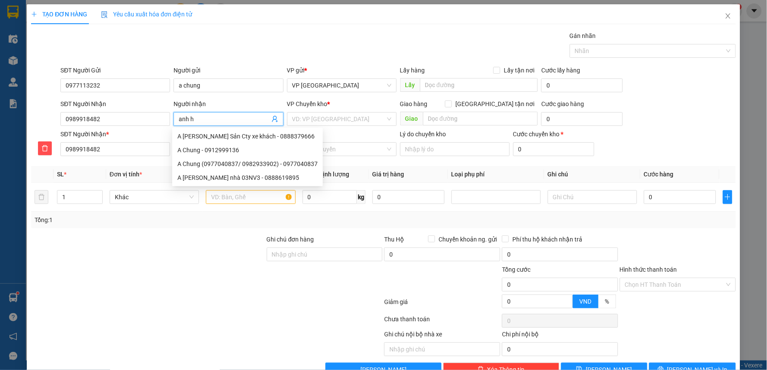
type input "anh hu"
type input "anh huy"
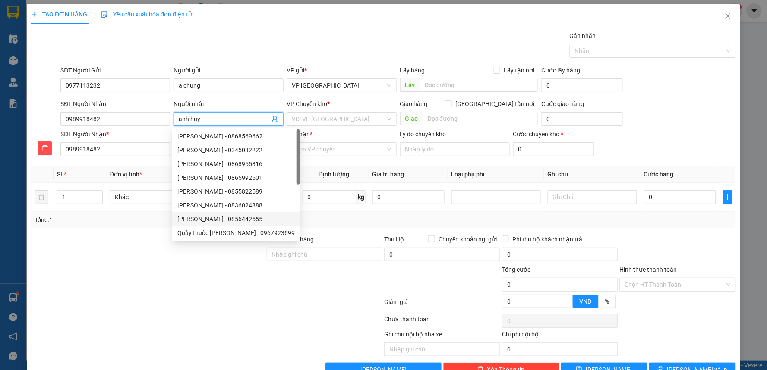
type input "anh huy"
click at [151, 274] on div at bounding box center [148, 280] width 236 height 30
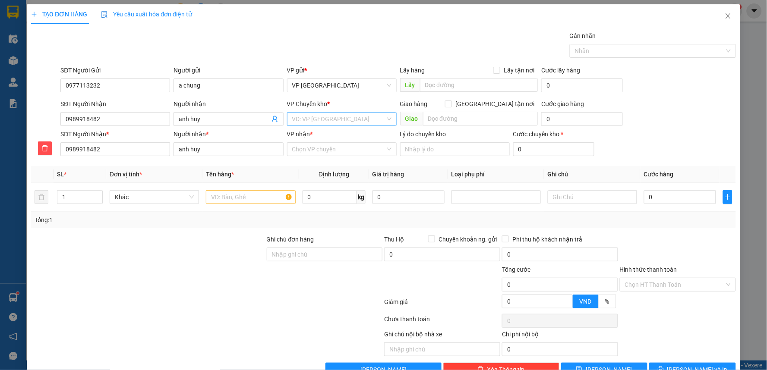
click at [351, 115] on input "search" at bounding box center [338, 119] width 93 height 13
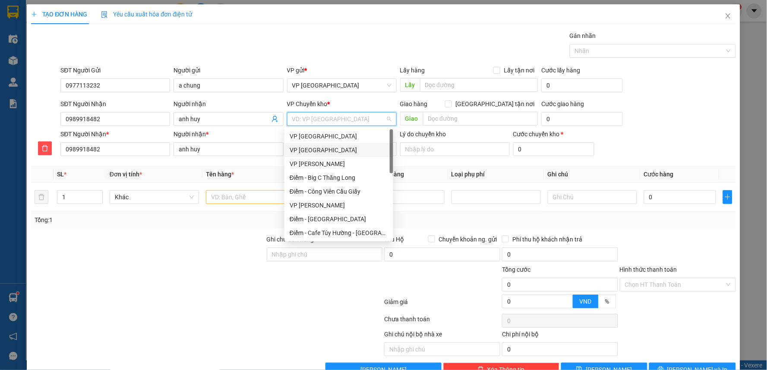
click at [321, 148] on div "VP [GEOGRAPHIC_DATA]" at bounding box center [339, 149] width 98 height 9
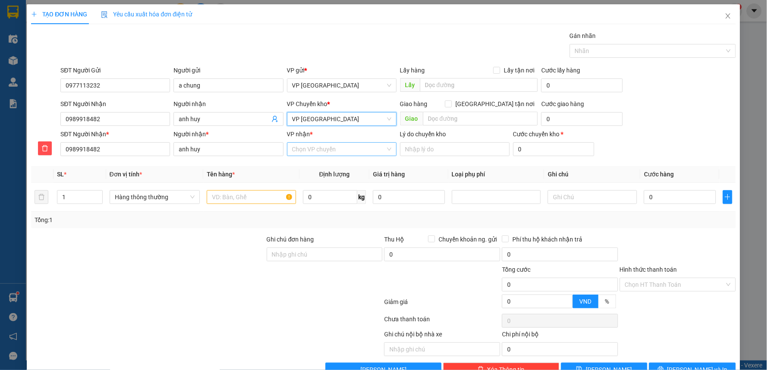
click at [314, 154] on input "VP nhận *" at bounding box center [338, 149] width 93 height 13
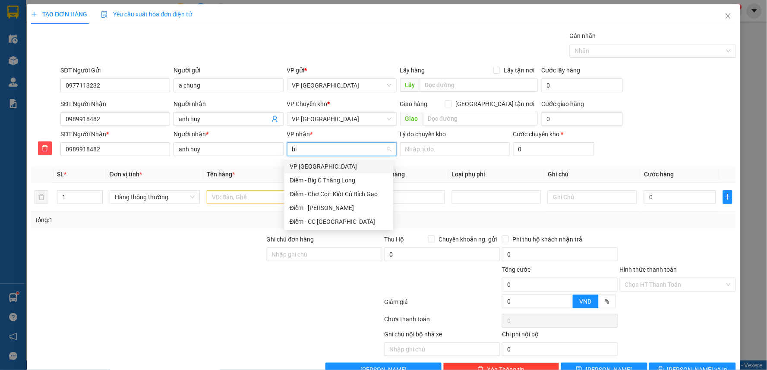
type input "big"
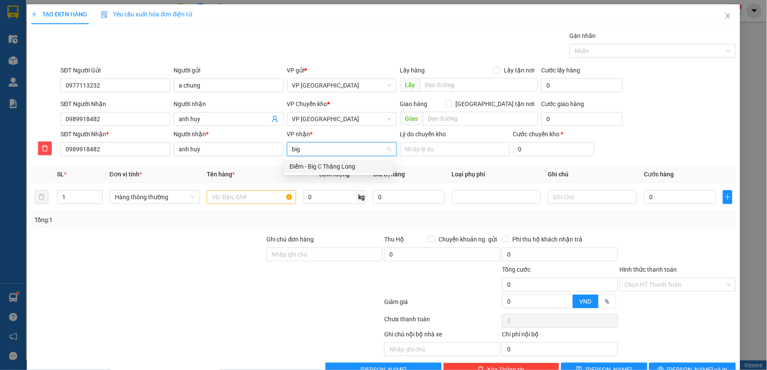
click at [326, 166] on div "Điểm - Big C Thăng Long" at bounding box center [339, 166] width 98 height 9
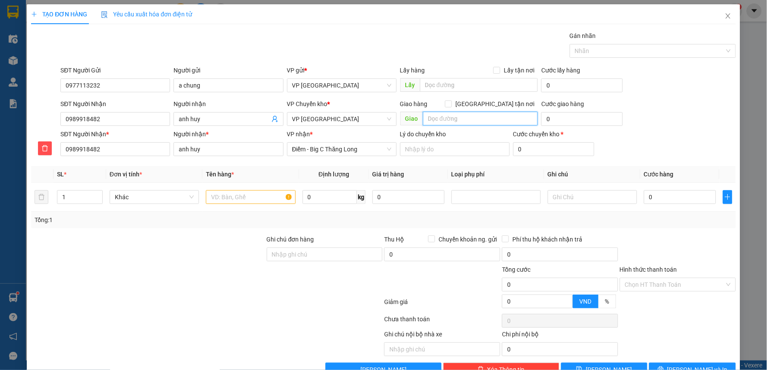
click at [451, 122] on input "text" at bounding box center [480, 119] width 115 height 14
type input "bic thăng long cần gấp"
click at [76, 200] on input "1" at bounding box center [79, 197] width 45 height 13
type input "2"
click at [261, 192] on input "text" at bounding box center [250, 197] width 89 height 14
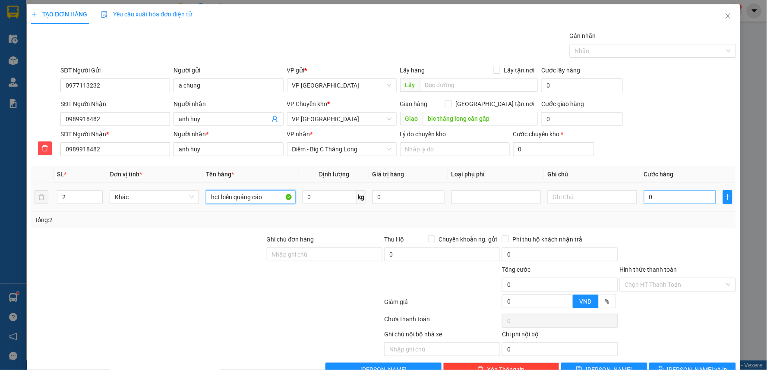
type input "hct biển quảng cáo"
click at [666, 196] on input "0" at bounding box center [680, 197] width 72 height 14
type input "8"
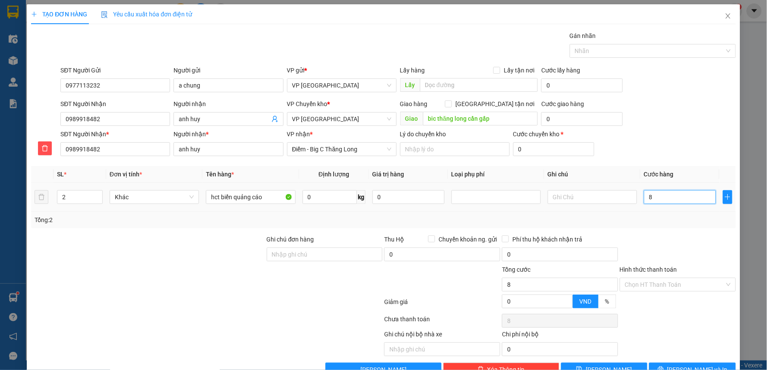
type input "80"
click at [698, 130] on div "SĐT Người Nhận * 0989918482 Người nhận * anh huy VP nhận * Điểm - Big C Thăng L…" at bounding box center [398, 144] width 678 height 30
click at [652, 287] on input "Hình thức thanh toán" at bounding box center [675, 284] width 100 height 13
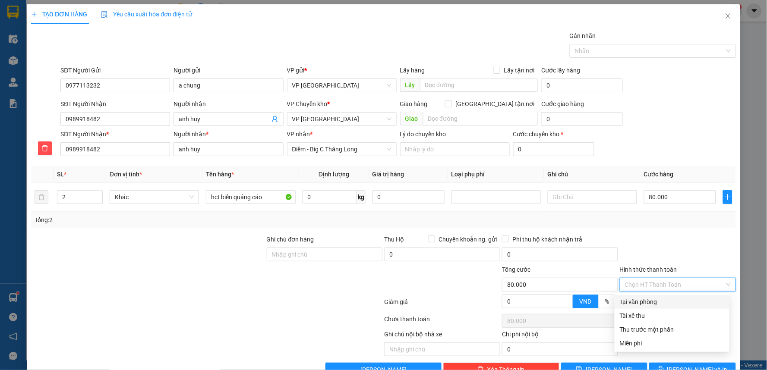
click at [645, 304] on div "Tại văn phòng" at bounding box center [672, 301] width 104 height 9
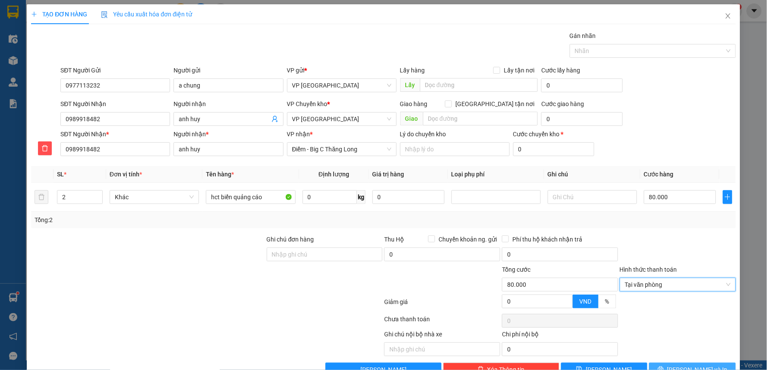
click at [678, 363] on button "[PERSON_NAME] và In" at bounding box center [692, 370] width 87 height 14
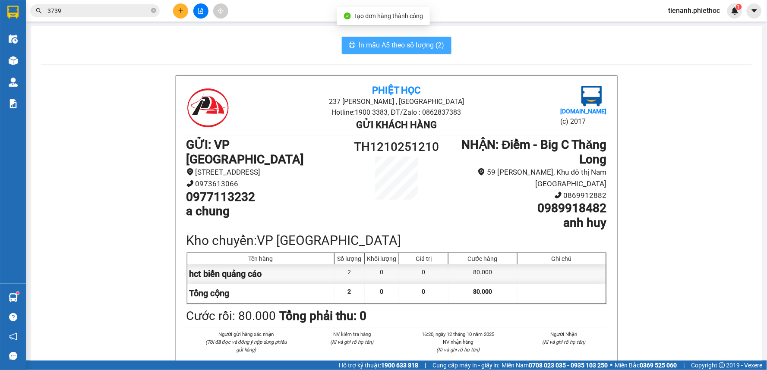
click at [368, 46] on span "In mẫu A5 theo số lượng (2)" at bounding box center [401, 45] width 85 height 11
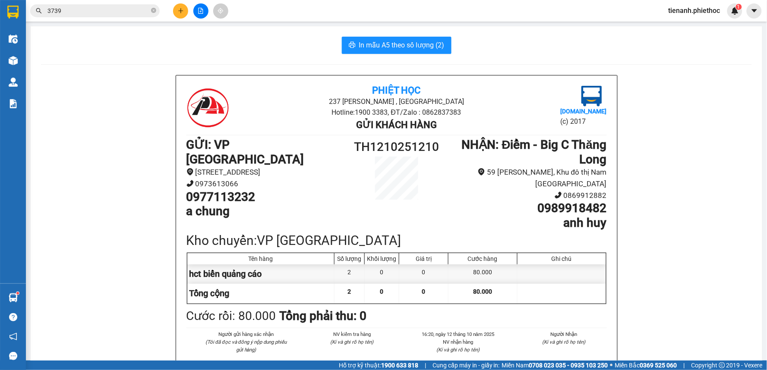
click at [151, 12] on icon "close-circle" at bounding box center [153, 10] width 5 height 5
click at [122, 12] on input "text" at bounding box center [98, 10] width 102 height 9
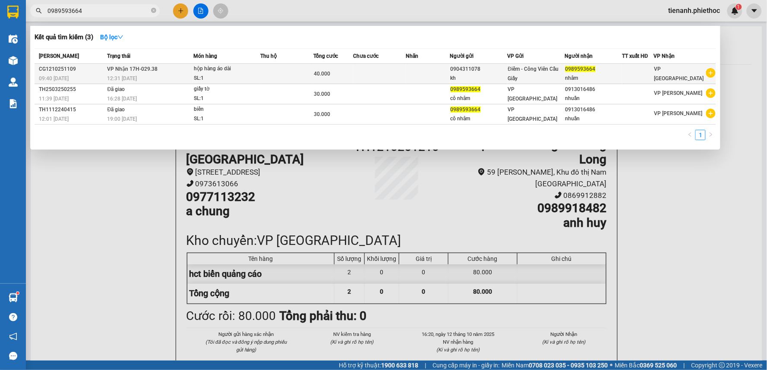
click at [271, 75] on td at bounding box center [286, 74] width 53 height 20
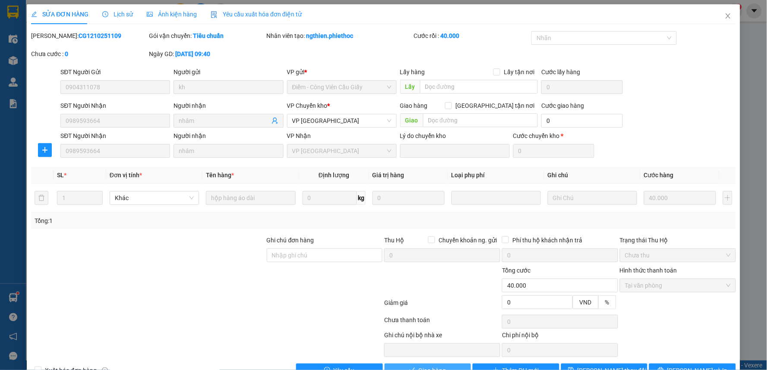
click at [414, 364] on button "Giao hàng" at bounding box center [427, 371] width 87 height 14
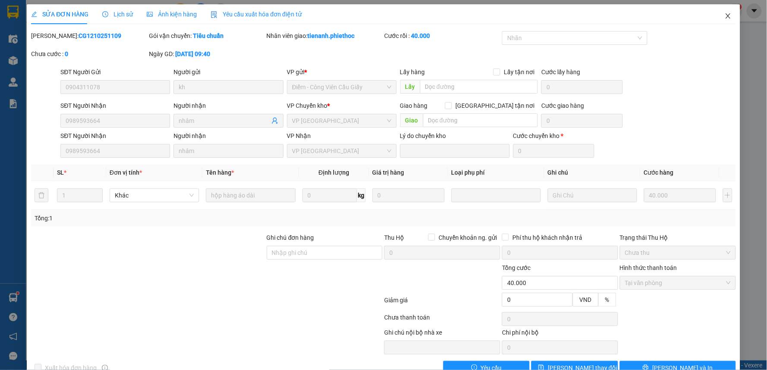
click at [718, 10] on span "Close" at bounding box center [728, 16] width 24 height 24
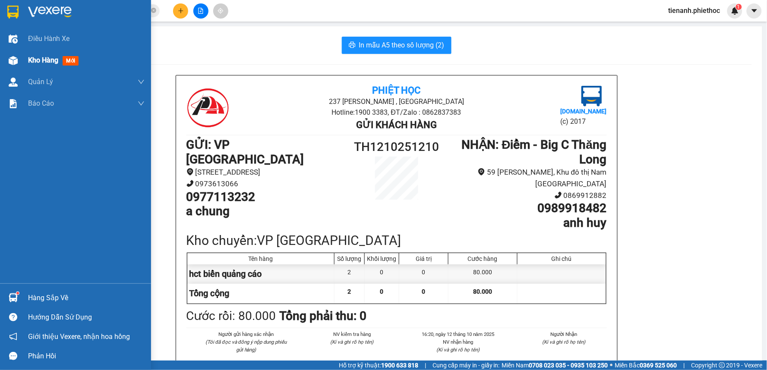
click at [36, 60] on span "Kho hàng" at bounding box center [43, 60] width 30 height 8
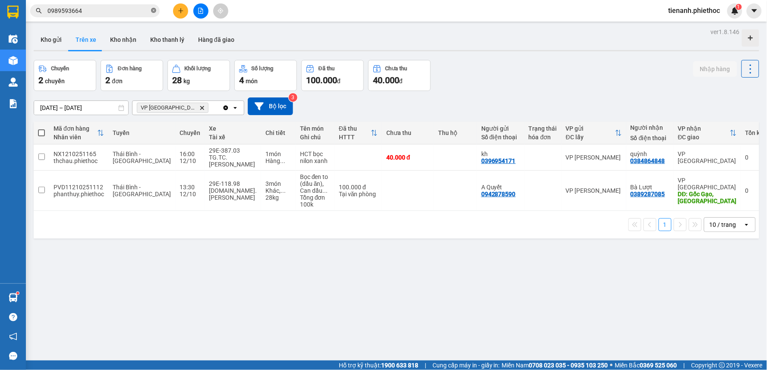
drag, startPoint x: 154, startPoint y: 10, endPoint x: 124, endPoint y: 10, distance: 29.3
click at [153, 10] on icon "close-circle" at bounding box center [153, 10] width 5 height 5
click at [123, 10] on input "text" at bounding box center [98, 10] width 102 height 9
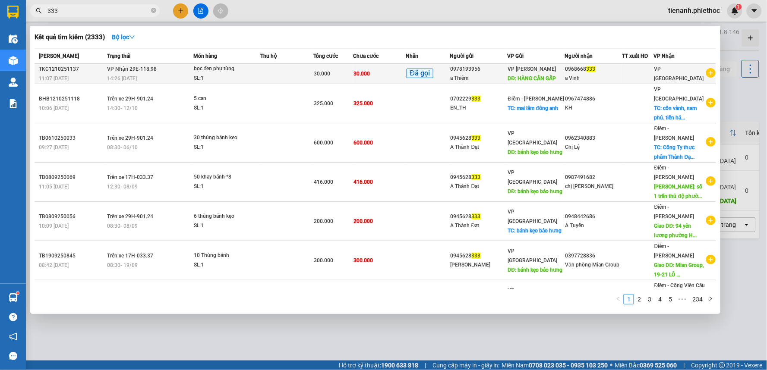
type input "333"
click at [282, 66] on td at bounding box center [286, 74] width 53 height 20
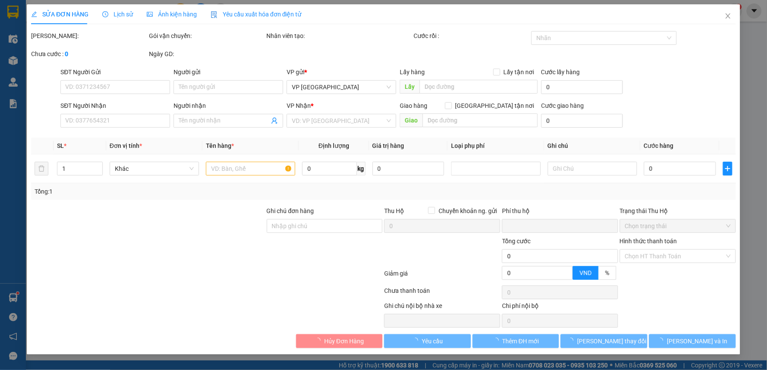
type input "0978193956"
type input "a Thiêm"
type input "HÀNG CẦN GẤP"
type input "0968668333"
type input "a Vinh"
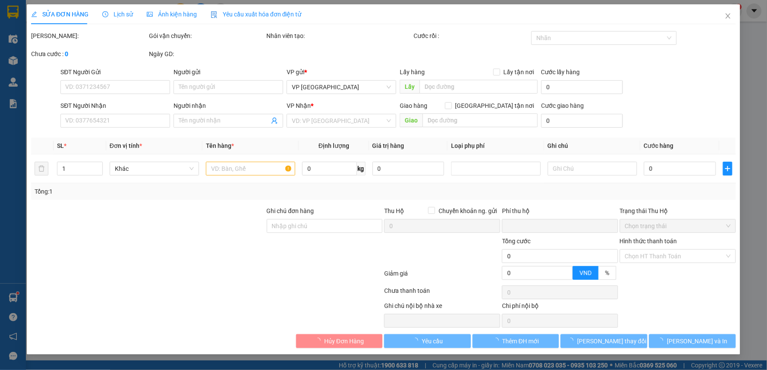
type input "0"
type input "30.000"
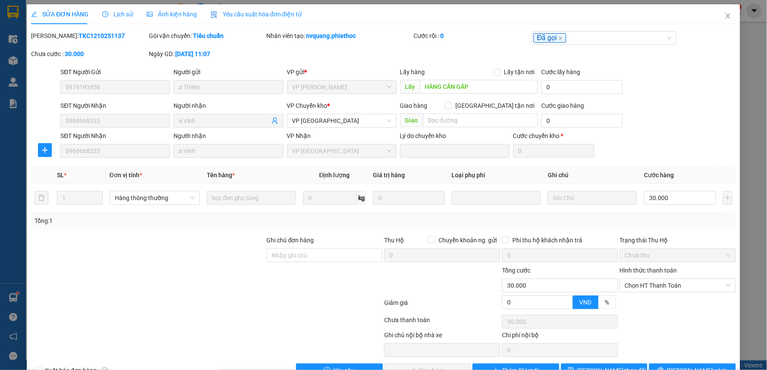
scroll to position [24, 0]
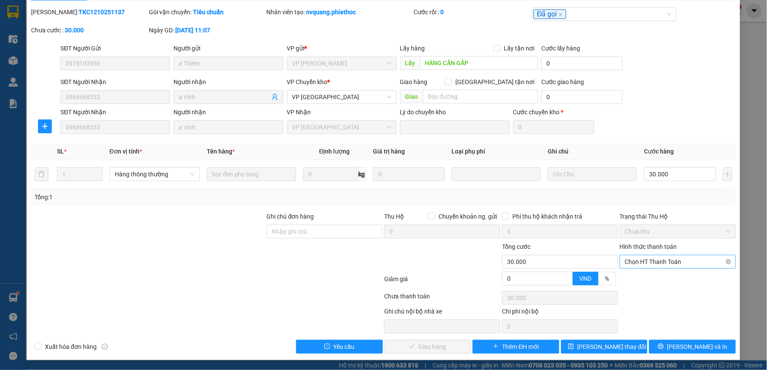
click at [654, 261] on span "Chọn HT Thanh Toán" at bounding box center [678, 261] width 106 height 13
click at [645, 277] on div "Tại văn phòng" at bounding box center [672, 278] width 104 height 9
type input "0"
click at [446, 347] on span "[PERSON_NAME] và Giao hàng" at bounding box center [442, 346] width 83 height 9
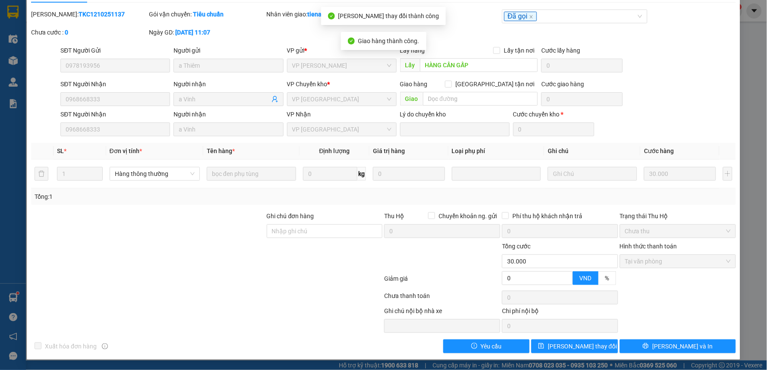
scroll to position [0, 0]
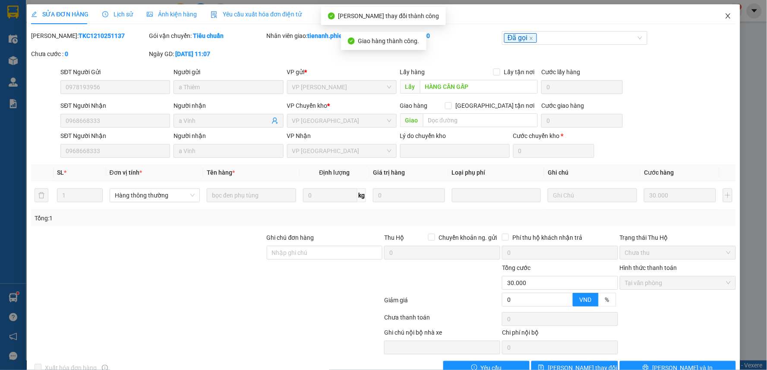
click at [724, 14] on icon "close" at bounding box center [727, 16] width 7 height 7
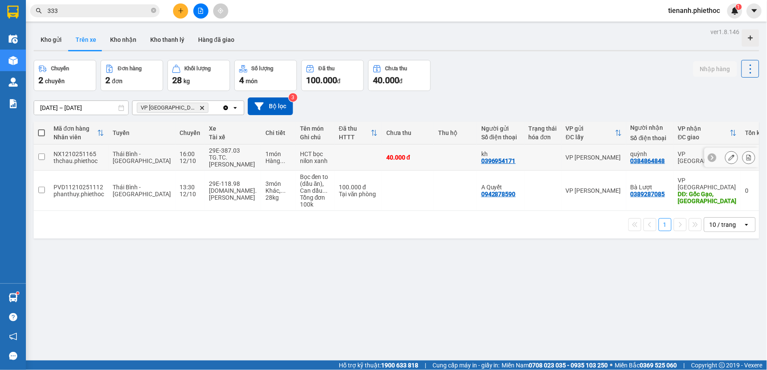
click at [265, 154] on div "1 món" at bounding box center [278, 154] width 26 height 7
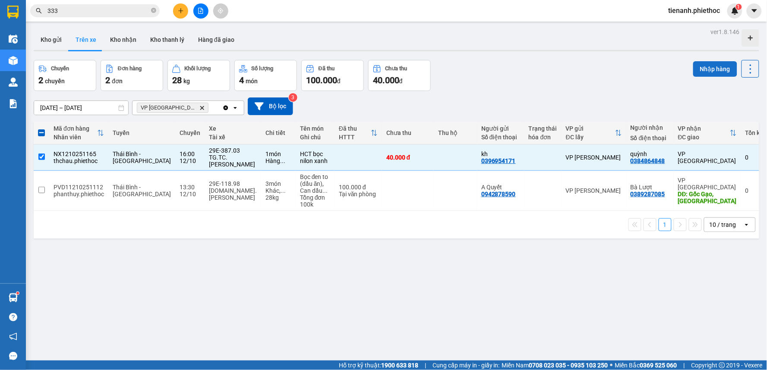
click at [711, 71] on button "Nhập hàng" at bounding box center [715, 69] width 44 height 16
checkbox input "false"
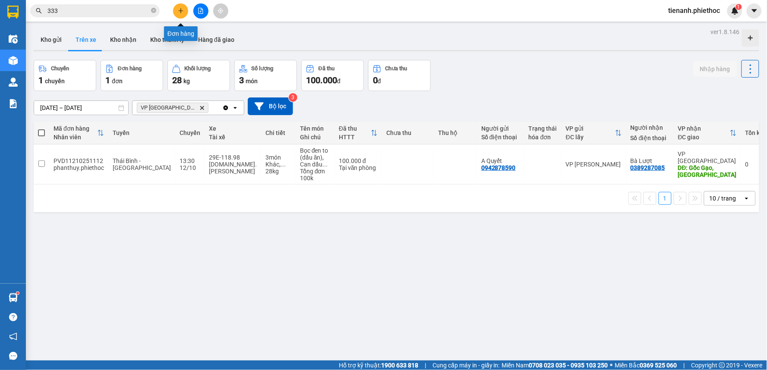
click at [182, 9] on icon "plus" at bounding box center [181, 11] width 6 height 6
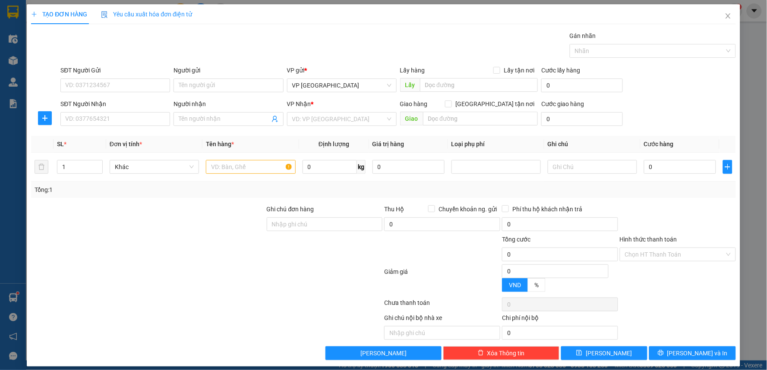
click at [145, 77] on div "SĐT Người Gửi" at bounding box center [115, 72] width 110 height 13
click at [139, 88] on input "SĐT Người Gửi" at bounding box center [115, 86] width 110 height 14
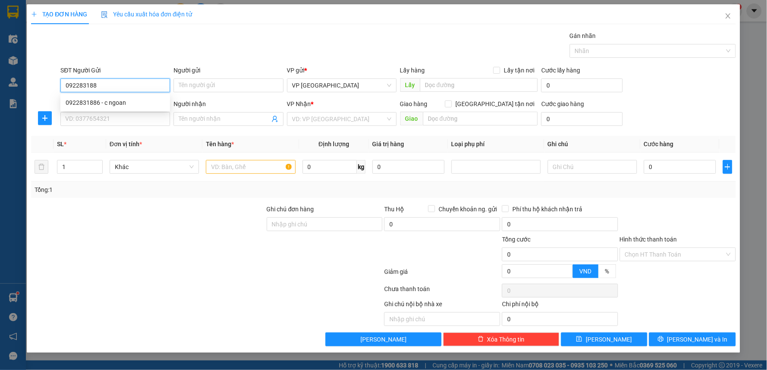
type input "0922831886"
click at [128, 100] on div "0922831886 - c ngoan" at bounding box center [115, 102] width 99 height 9
type input "c ngoan"
type input "0922831886"
click at [46, 121] on icon "plus" at bounding box center [44, 118] width 7 height 7
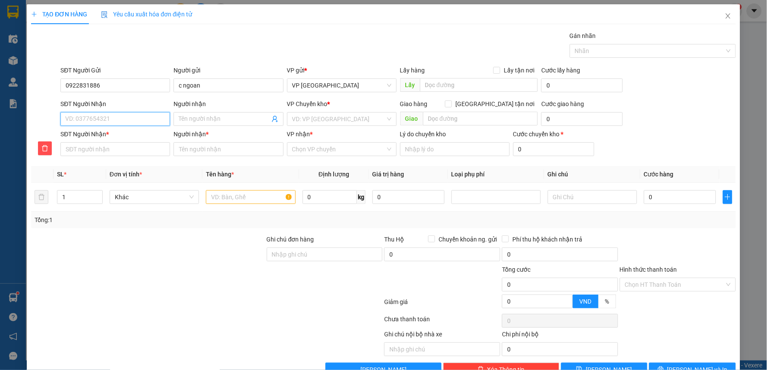
click at [105, 121] on input "SĐT Người Nhận" at bounding box center [115, 119] width 110 height 14
type input "0"
type input "09"
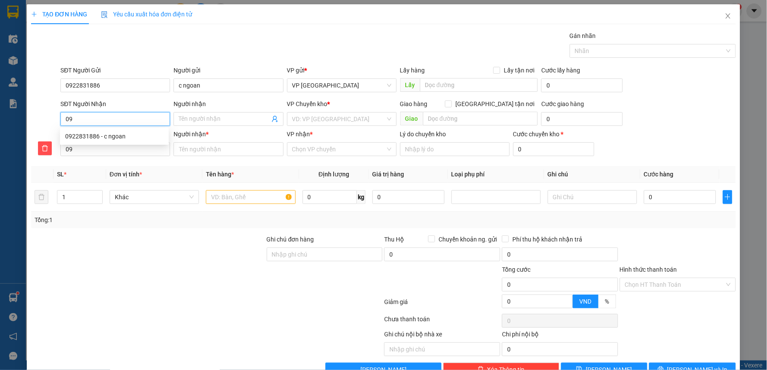
type input "098"
type input "0985"
type input "09850"
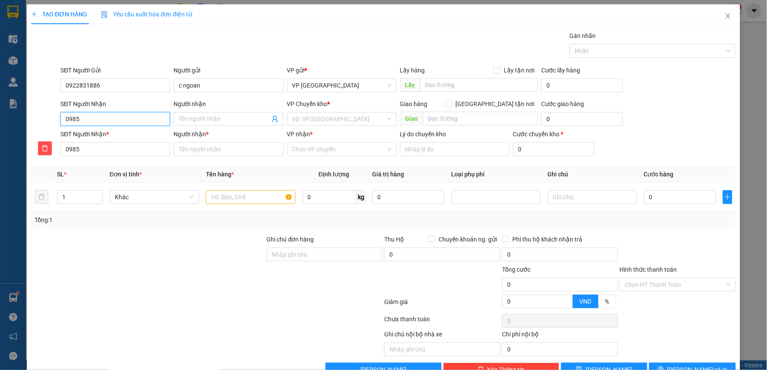
type input "09850"
type input "098509"
type input "0985095"
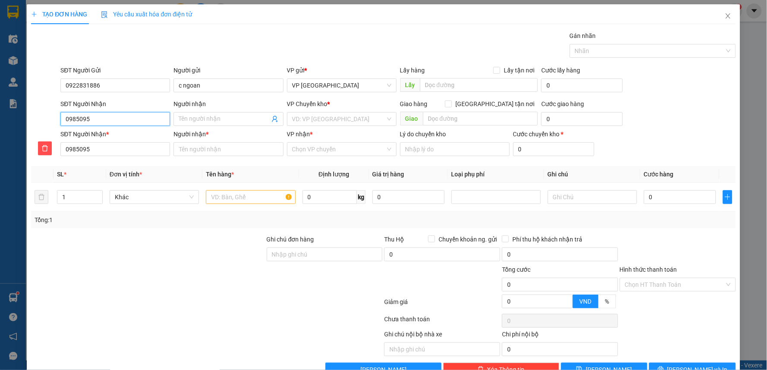
type input "09850953"
type input "098509536"
type input "0985095366"
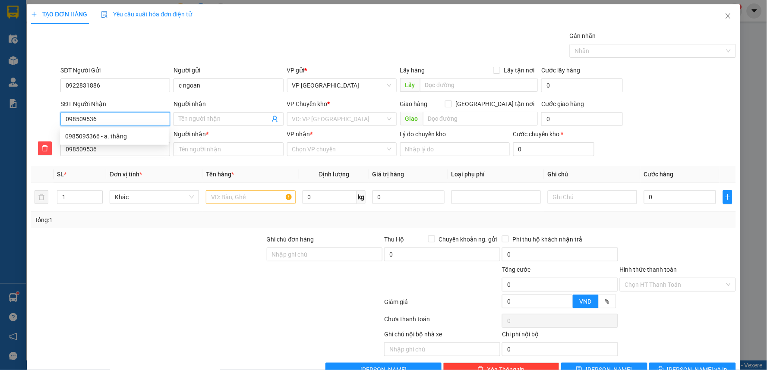
type input "0985095366"
click at [114, 134] on div "0985095366 - a. thắng" at bounding box center [114, 136] width 98 height 9
type input "a. thắng"
checkbox input "true"
type input "bện viện phụ sản thái bình"
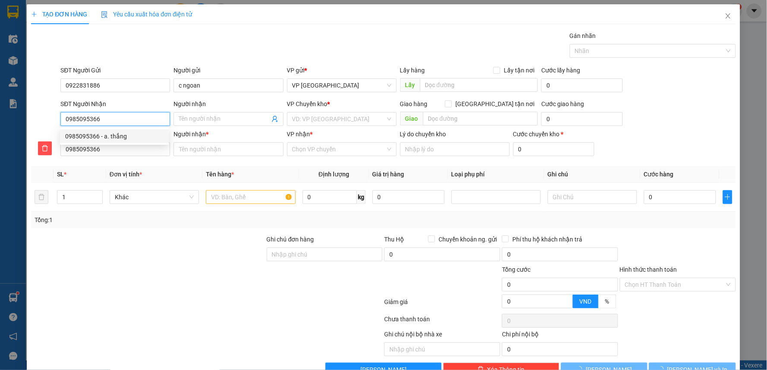
type input "20.000"
type input "a. thắng"
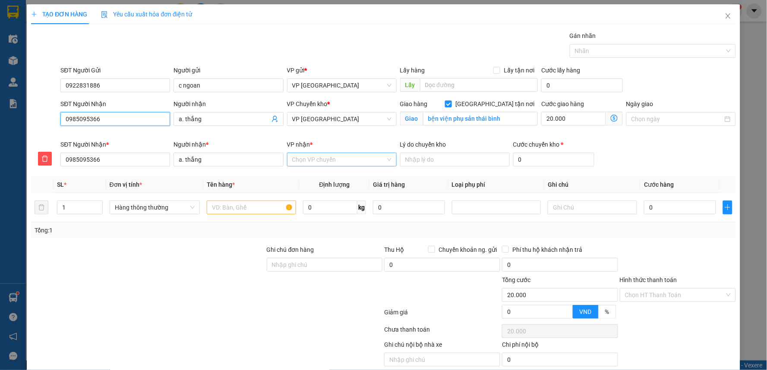
type input "0985095366"
click at [325, 160] on input "VP nhận *" at bounding box center [338, 159] width 93 height 13
type input "bui"
click at [338, 179] on div "Điểm - [PERSON_NAME]" at bounding box center [339, 176] width 98 height 9
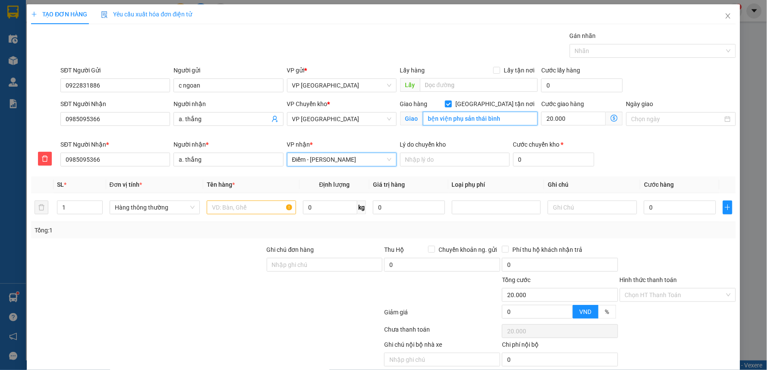
click at [473, 119] on input "bện viện phụ sản thái bình" at bounding box center [480, 119] width 115 height 14
type input "trạm thu phí liêm tuyền"
click at [451, 102] on input "[GEOGRAPHIC_DATA] tận nơi" at bounding box center [448, 104] width 6 height 6
checkbox input "false"
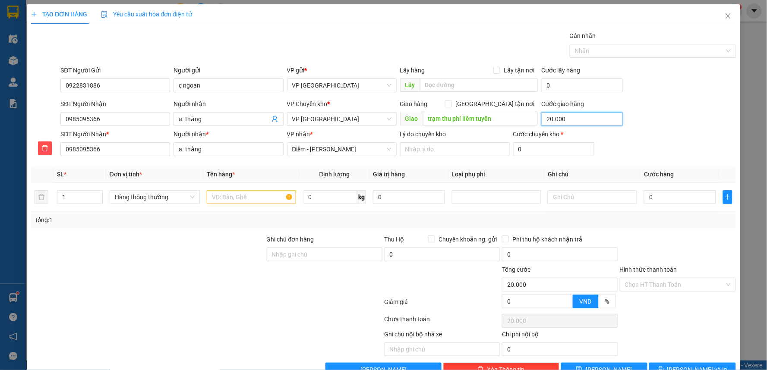
click at [563, 117] on input "20.000" at bounding box center [582, 119] width 82 height 14
type input "0"
type input "5"
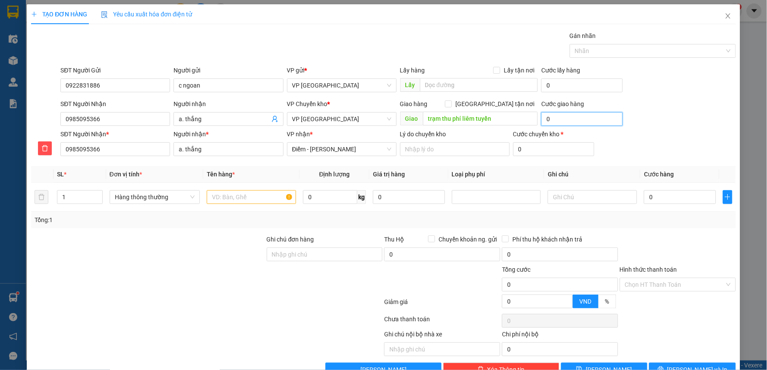
type input "5"
type input "5.000"
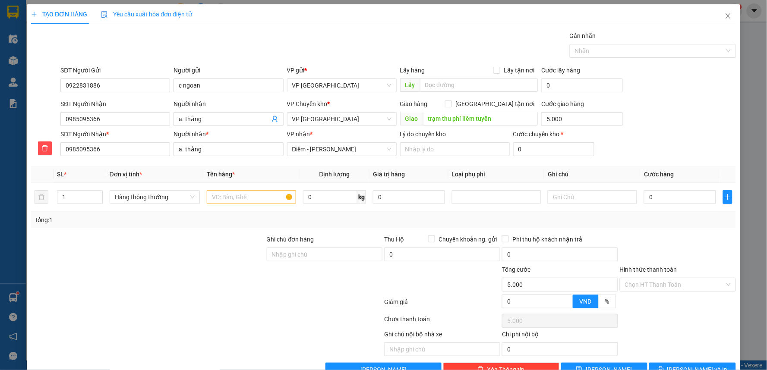
click at [680, 87] on div "SĐT Người Gửi 0922831886 Người gửi c ngoan VP gửi * VP Tiền Hải Lấy hàng Lấy tậ…" at bounding box center [398, 81] width 678 height 30
click at [724, 201] on button "button" at bounding box center [727, 197] width 9 height 14
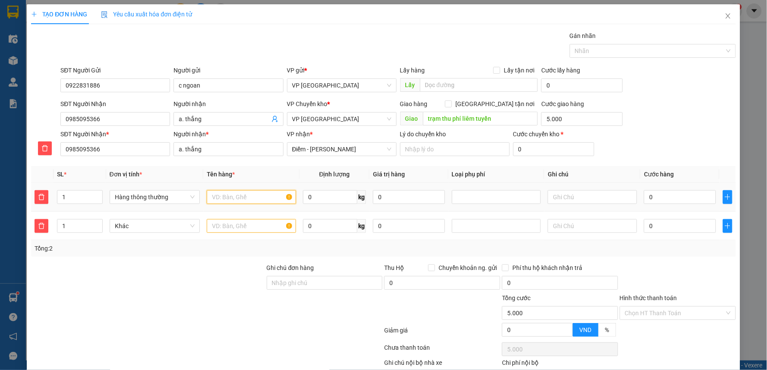
click at [243, 199] on input "text" at bounding box center [251, 197] width 89 height 14
type input "xốp thực phẩm"
click at [246, 229] on input "text" at bounding box center [251, 226] width 89 height 14
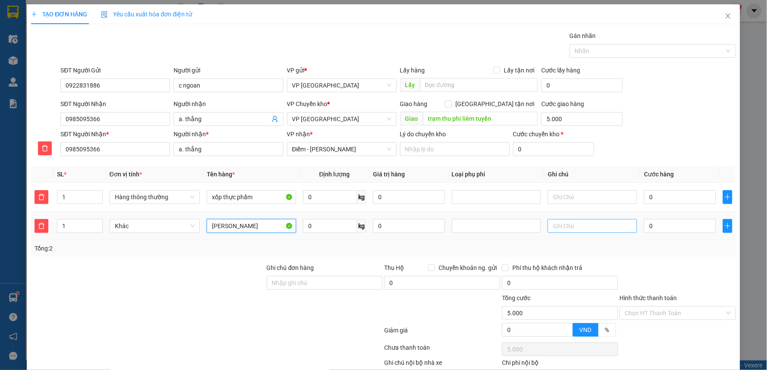
type input "túi máy tính"
click at [598, 225] on input "text" at bounding box center [592, 226] width 89 height 14
click at [523, 228] on div at bounding box center [496, 226] width 85 height 10
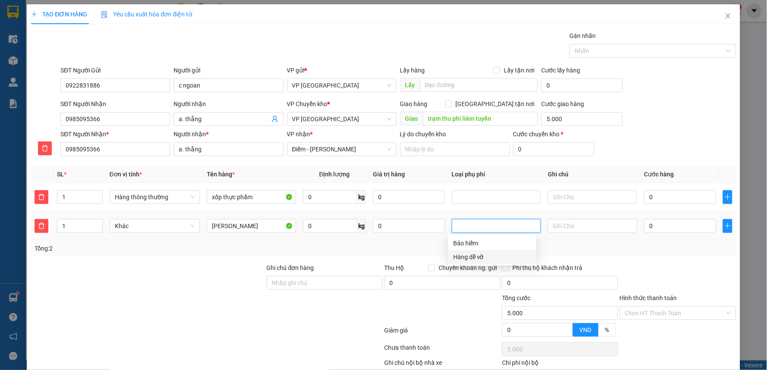
drag, startPoint x: 476, startPoint y: 256, endPoint x: 499, endPoint y: 256, distance: 22.9
click at [476, 256] on div "Hàng dễ vỡ" at bounding box center [492, 256] width 78 height 9
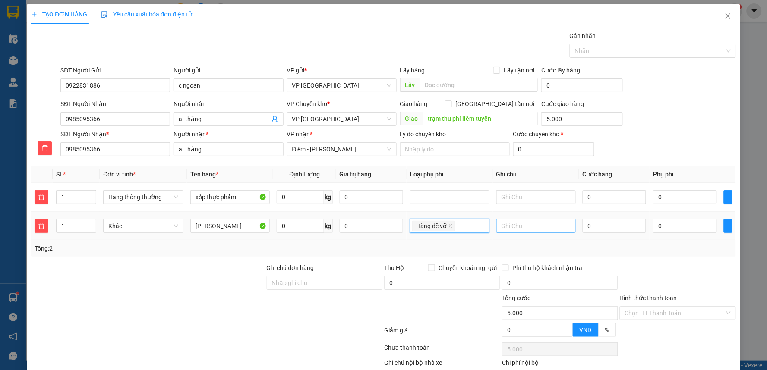
type input "15.000"
type input "10.000"
click at [612, 230] on input "0" at bounding box center [615, 226] width 64 height 14
type input "15.004"
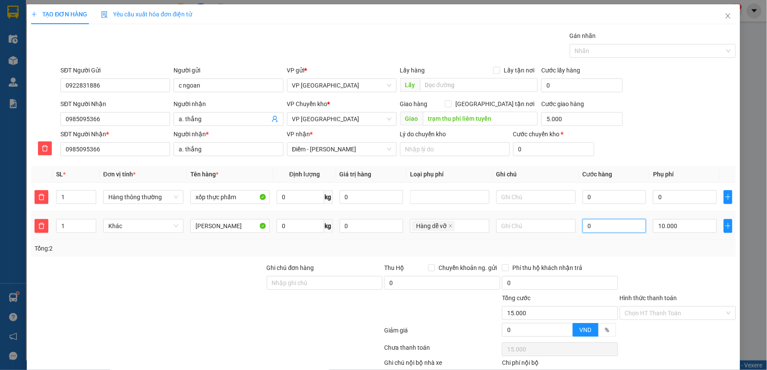
type input "15.004"
type input "4"
type input "15.040"
type input "40"
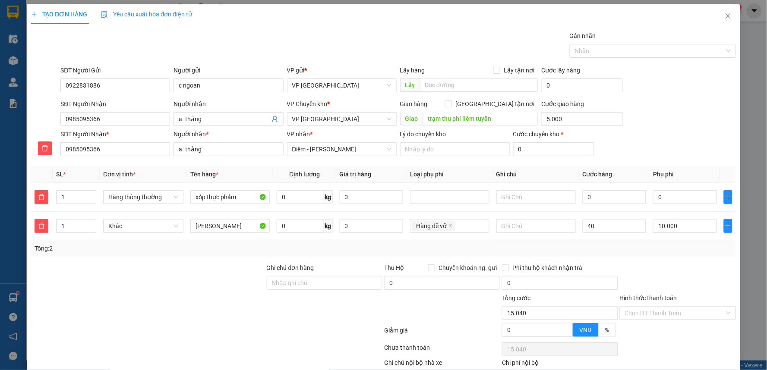
type input "55.000"
type input "40.000"
click at [691, 123] on div "SĐT Người Nhận 0985095366 Người nhận a. thắng VP Chuyển kho * VP Thái Bình Giao…" at bounding box center [398, 114] width 678 height 30
click at [667, 199] on input "0" at bounding box center [685, 197] width 64 height 14
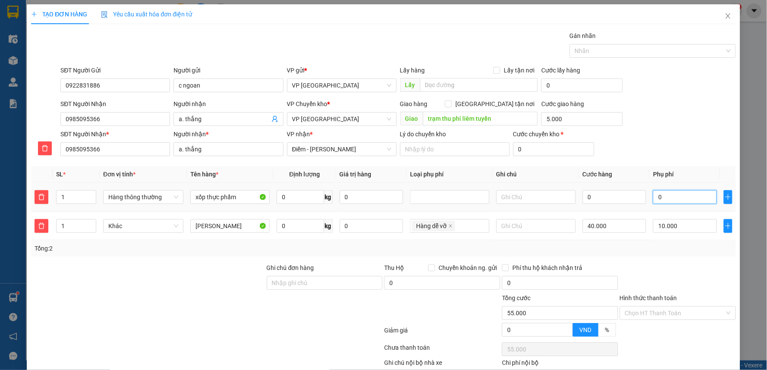
type input "55.004"
type input "4"
type input "55.040"
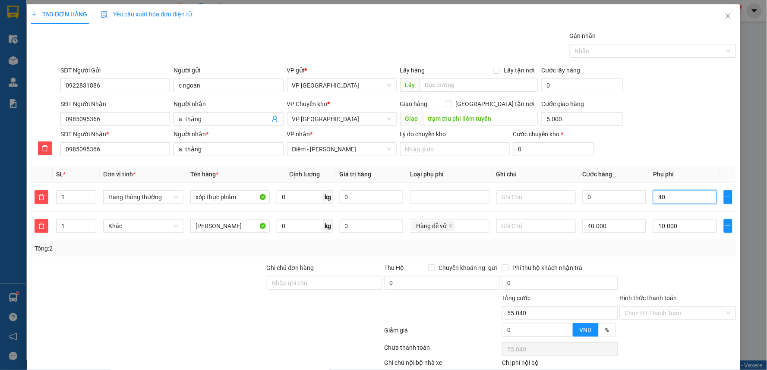
type input "40"
type input "95.000"
type input "40.000"
click at [695, 117] on div "SĐT Người Nhận 0985095366 Người nhận a. thắng VP Chuyển kho * VP Thái Bình Giao…" at bounding box center [398, 114] width 678 height 30
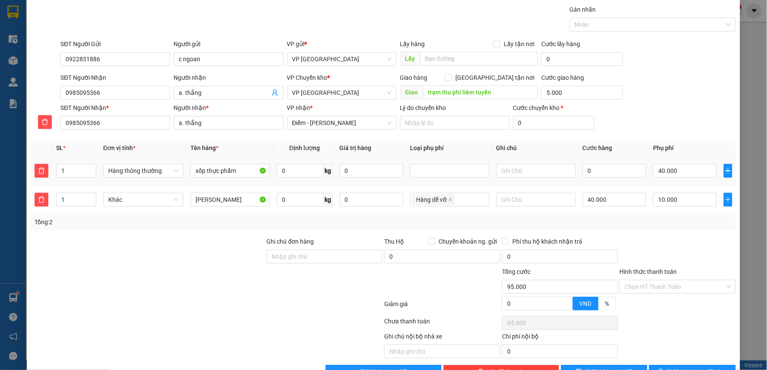
scroll to position [52, 0]
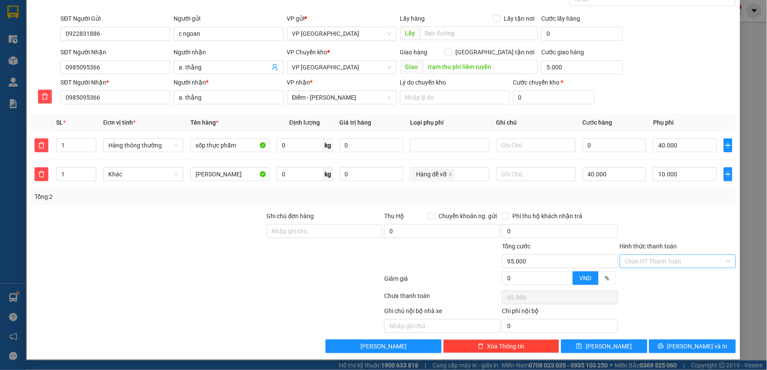
click at [654, 258] on input "Hình thức thanh toán" at bounding box center [675, 261] width 100 height 13
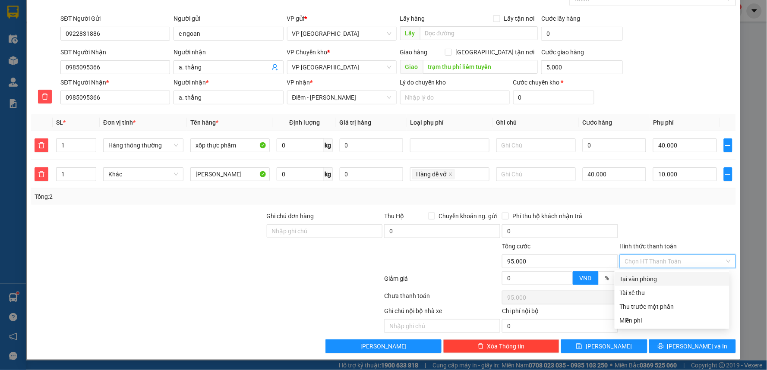
click at [653, 276] on div "Tại văn phòng" at bounding box center [672, 278] width 104 height 9
type input "0"
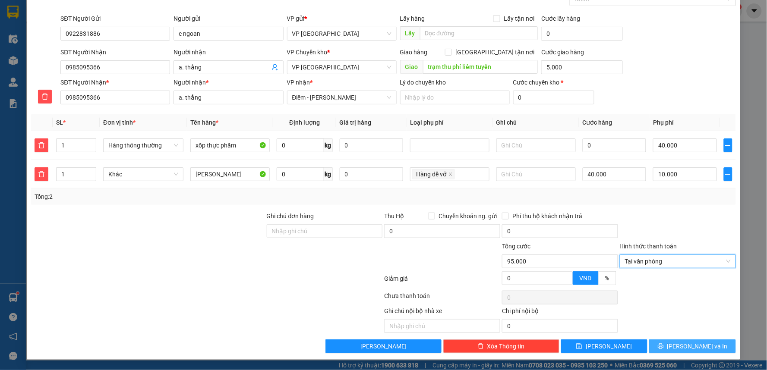
click at [691, 344] on span "[PERSON_NAME] và In" at bounding box center [697, 346] width 60 height 9
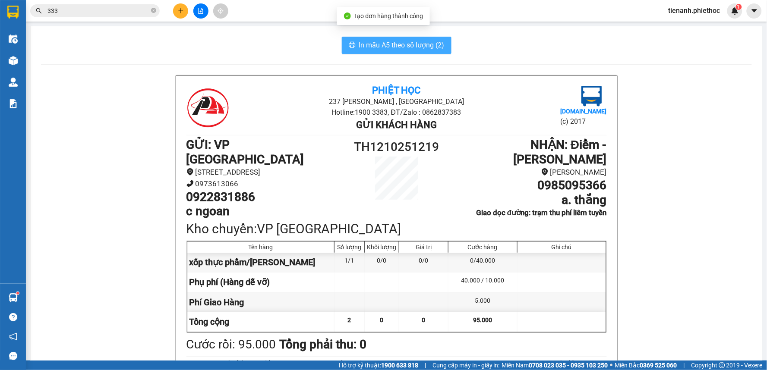
click at [429, 37] on button "In mẫu A5 theo số lượng (2)" at bounding box center [397, 45] width 110 height 17
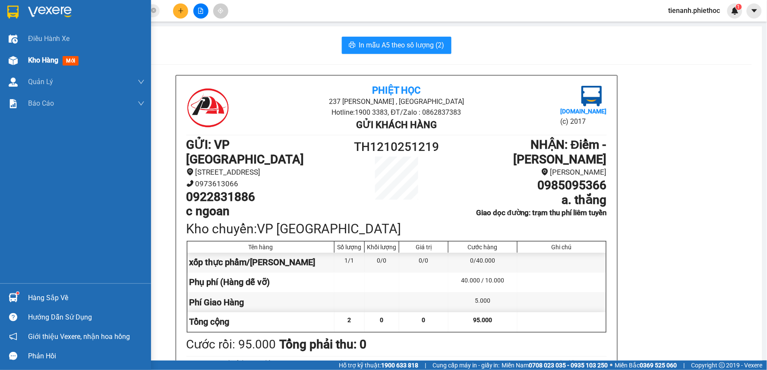
click at [40, 57] on span "Kho hàng" at bounding box center [43, 60] width 30 height 8
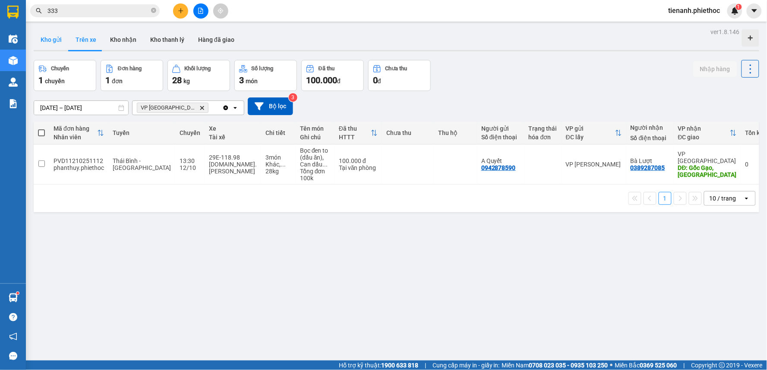
click at [51, 46] on button "Kho gửi" at bounding box center [51, 39] width 35 height 21
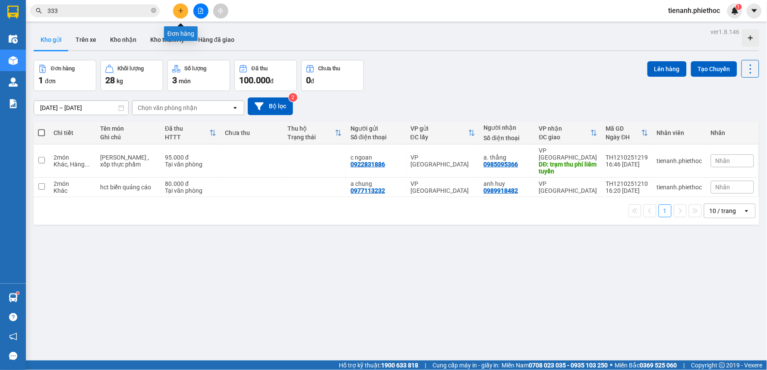
click at [183, 6] on button at bounding box center [180, 10] width 15 height 15
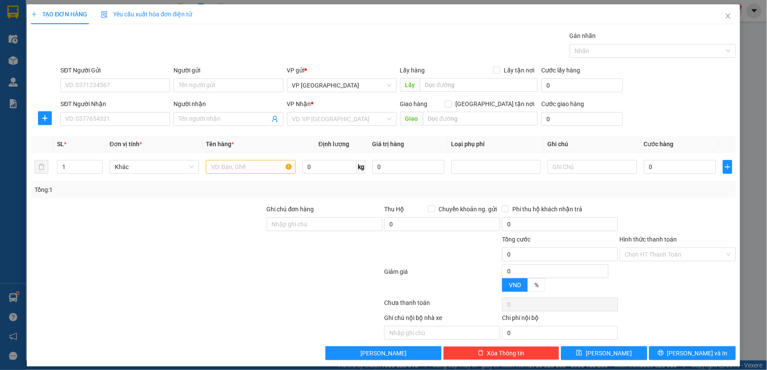
click at [113, 93] on div "SĐT Người Gửi VD: 0371234567" at bounding box center [115, 81] width 110 height 30
click at [117, 88] on input "SĐT Người Gửi" at bounding box center [115, 86] width 110 height 14
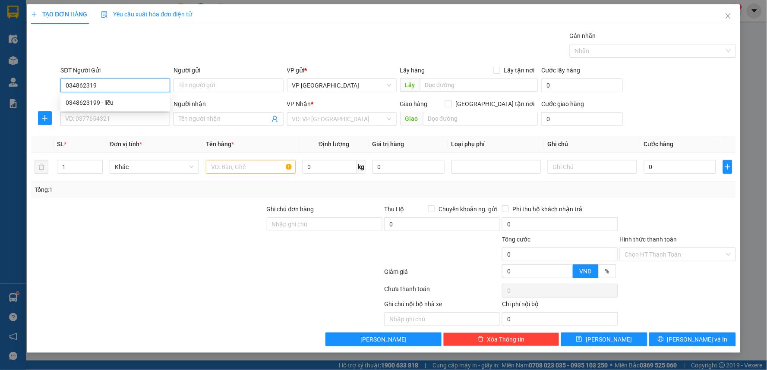
type input "0348623199"
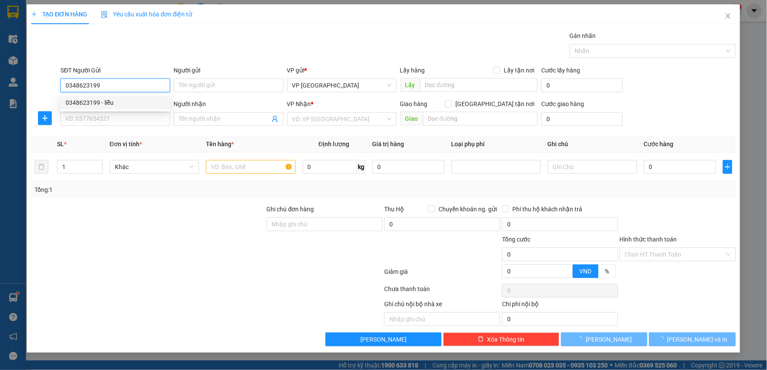
click at [115, 98] on div "0348623199 - liễu" at bounding box center [115, 102] width 99 height 9
type input "liễu"
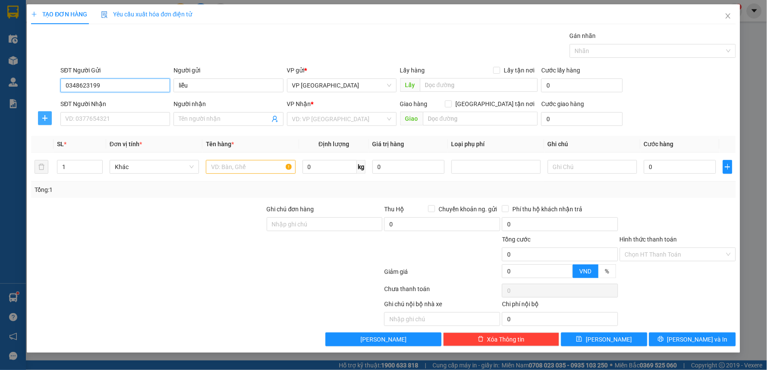
type input "0348623199"
click at [46, 118] on icon "plus" at bounding box center [44, 118] width 5 height 0
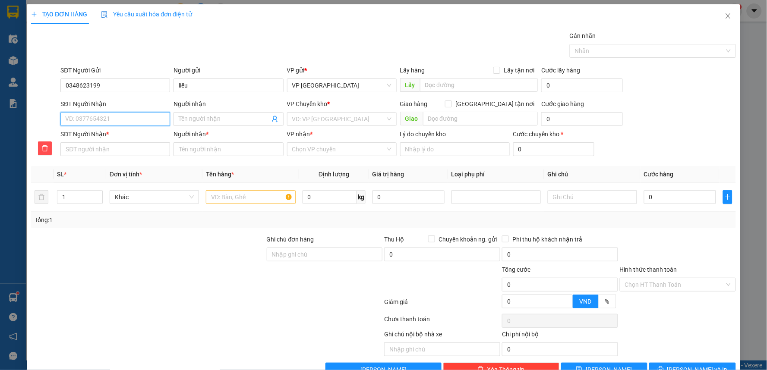
click at [100, 121] on input "SĐT Người Nhận" at bounding box center [115, 119] width 110 height 14
type input "0"
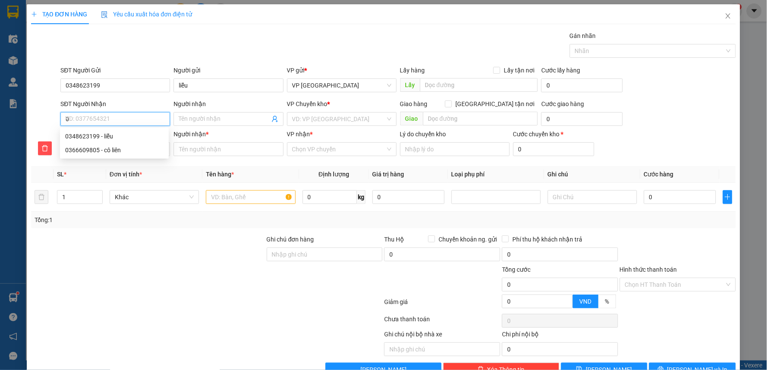
type input "09"
type input "091"
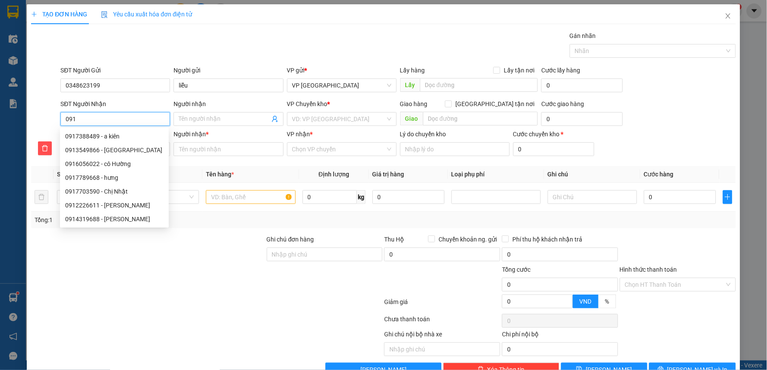
type input "091"
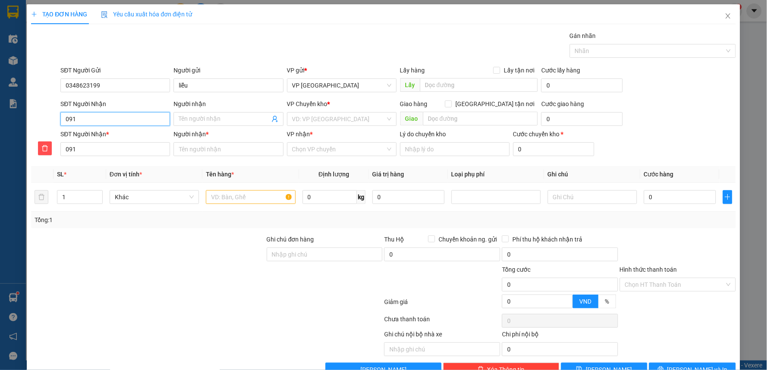
click at [97, 118] on input "091" at bounding box center [115, 119] width 110 height 14
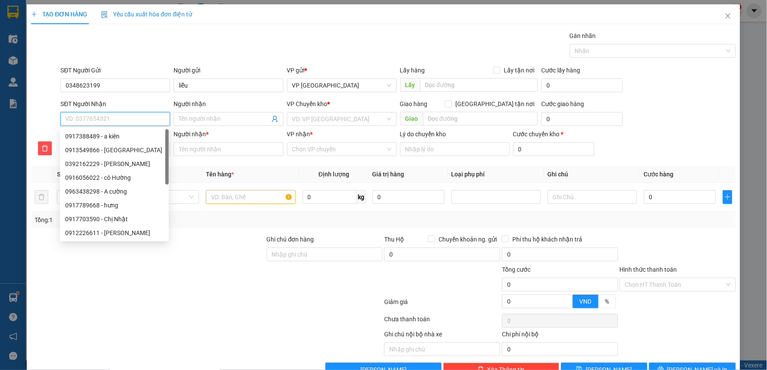
type input "0"
type input "09"
type input "091"
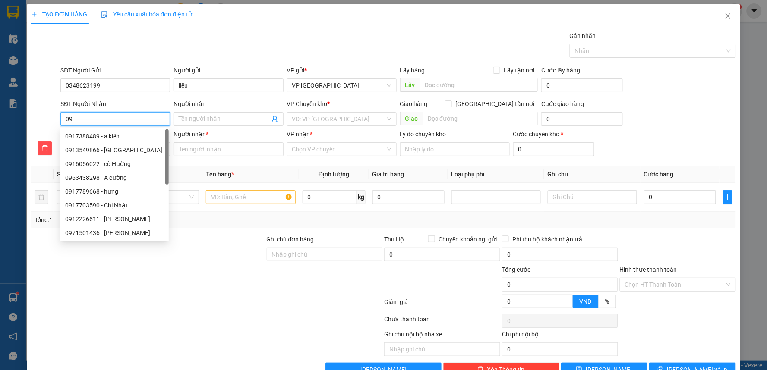
type input "091"
type input "0912"
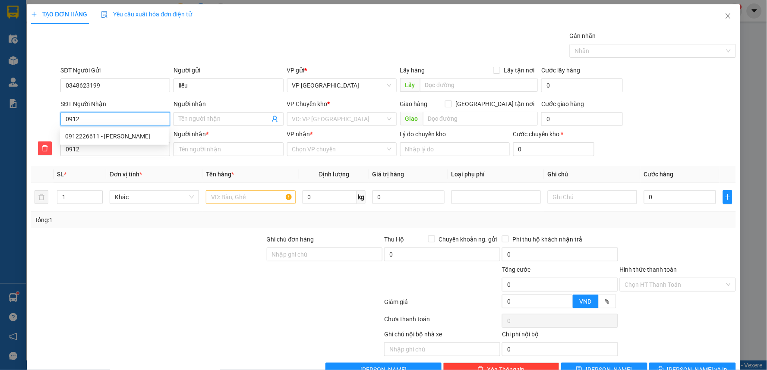
type input "09125"
type input "091250"
type input "0912506"
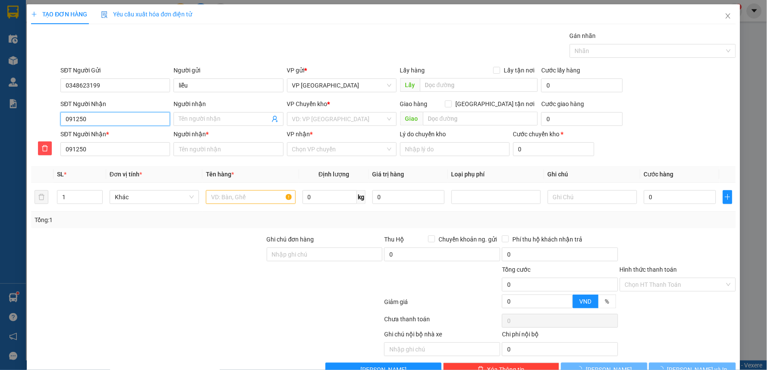
type input "0912506"
type input "09125069"
type input "091250698"
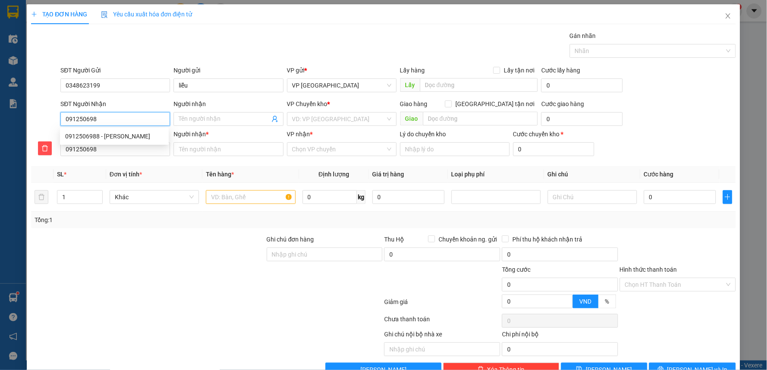
type input "0912506988"
click at [123, 137] on div "0912506988 - đỗ văn sơn" at bounding box center [114, 136] width 98 height 9
type input "đỗ văn sơn"
checkbox input "true"
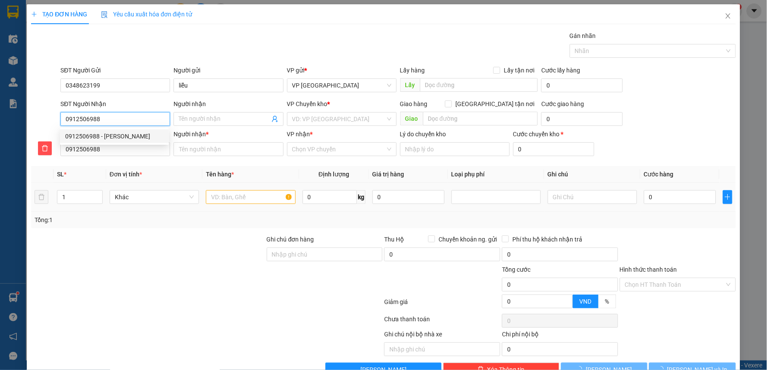
type input "37, Ng. 164 P. Vương Thừa Vũ, Khương Trung, Thanh Xuân, Hà Nội, Việt Nam"
type input "40.000"
type input "đỗ văn sơn"
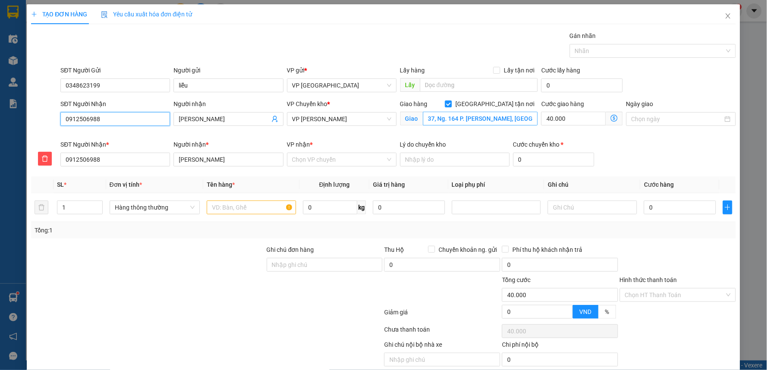
type input "0912506988"
click at [467, 118] on input "37, Ng. 164 P. Vương Thừa Vũ, Khương Trung, Thanh Xuân, Hà Nội, Việt Nam" at bounding box center [480, 119] width 115 height 14
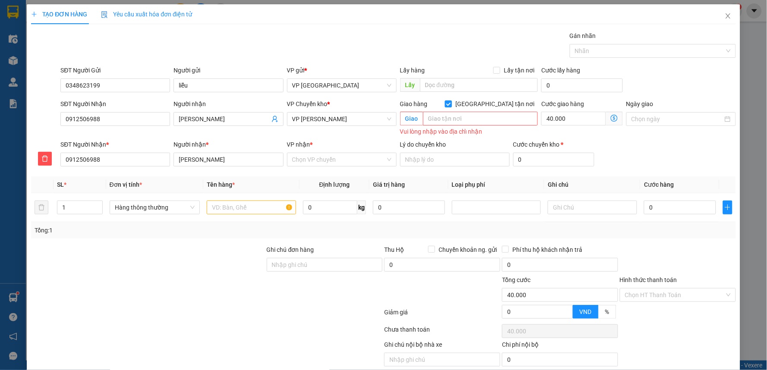
click at [495, 102] on span "[GEOGRAPHIC_DATA] tận nơi" at bounding box center [495, 103] width 86 height 9
click at [451, 102] on input "[GEOGRAPHIC_DATA] tận nơi" at bounding box center [448, 104] width 6 height 6
checkbox input "false"
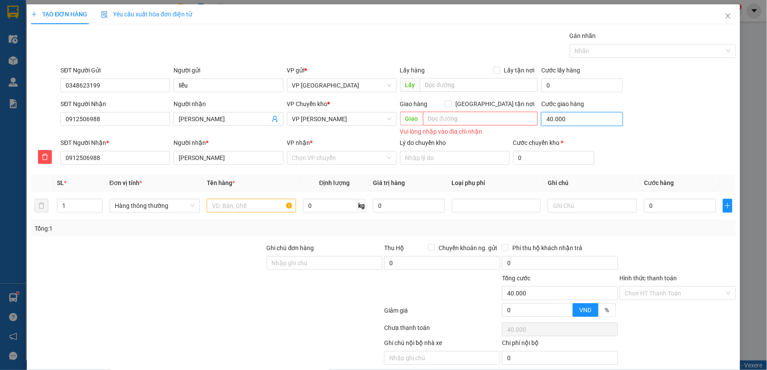
click at [558, 115] on input "40.000" at bounding box center [582, 119] width 82 height 14
type input "0"
click at [346, 118] on span "VP [PERSON_NAME]" at bounding box center [341, 119] width 99 height 13
type input "0"
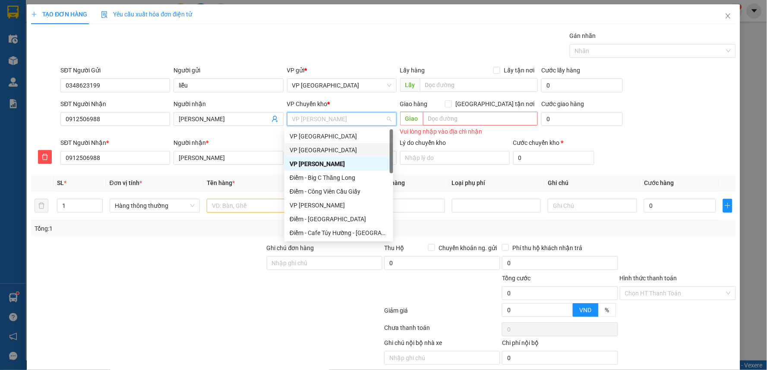
click at [321, 146] on div "VP [GEOGRAPHIC_DATA]" at bounding box center [339, 149] width 98 height 9
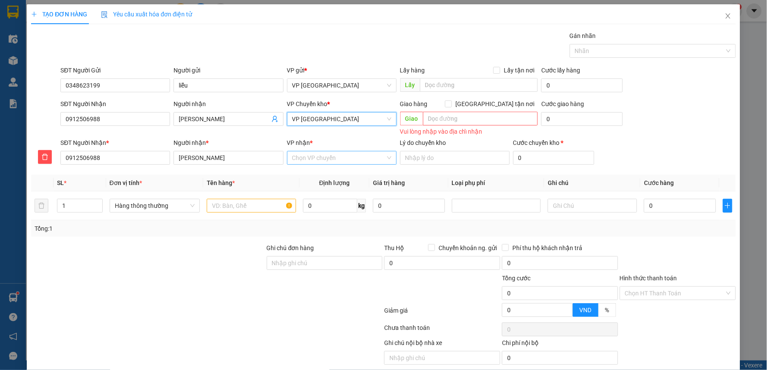
click at [322, 151] on div "Chọn VP chuyển" at bounding box center [342, 158] width 110 height 14
type input "nguye"
click at [337, 177] on div "VP [PERSON_NAME]" at bounding box center [339, 174] width 98 height 9
click at [459, 123] on input "text" at bounding box center [480, 119] width 115 height 14
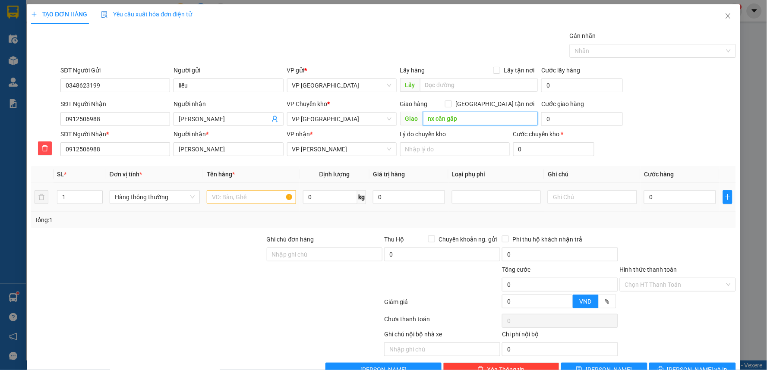
type input "nx cần gấp"
click at [242, 200] on input "text" at bounding box center [251, 197] width 89 height 14
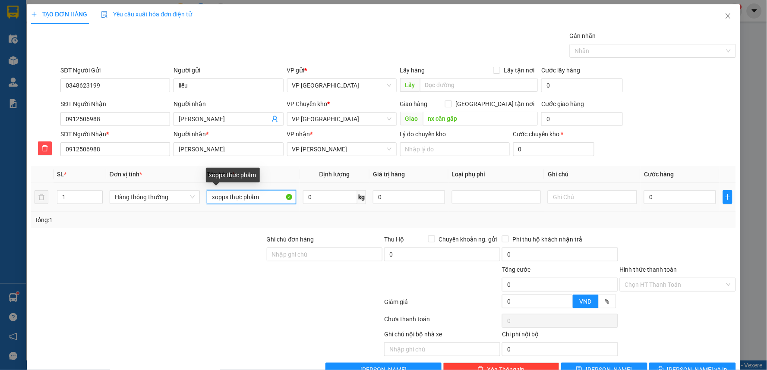
drag, startPoint x: 221, startPoint y: 199, endPoint x: 167, endPoint y: 208, distance: 54.7
click at [154, 206] on tr "1 Hàng thông thường xopps thực phẩm 0 kg 0 0" at bounding box center [383, 197] width 705 height 29
type input "xốp thực phẩm"
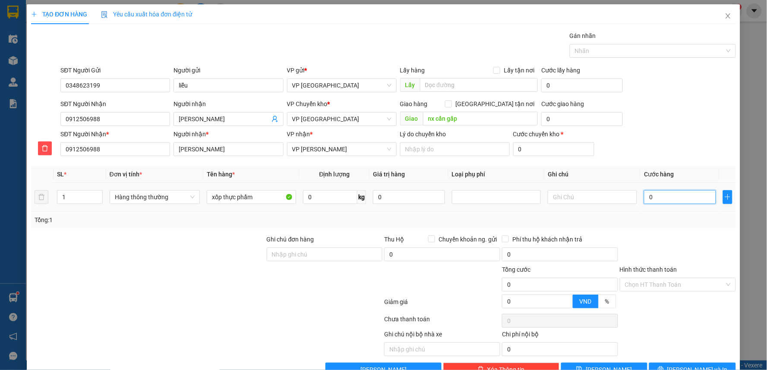
click at [665, 195] on input "0" at bounding box center [680, 197] width 72 height 14
type input "40"
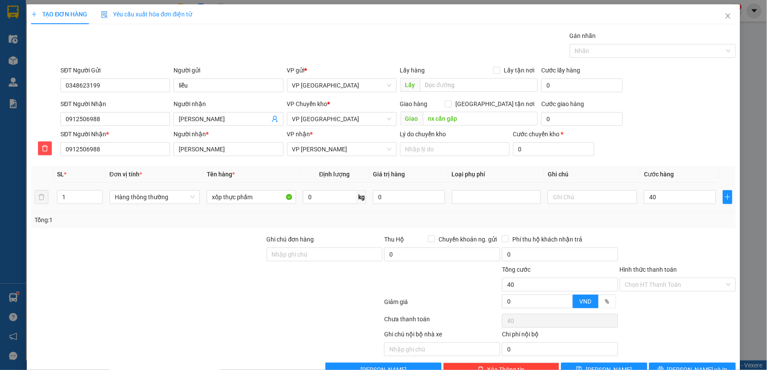
type input "40.000"
click at [705, 225] on div "Tổng: 1" at bounding box center [383, 220] width 705 height 16
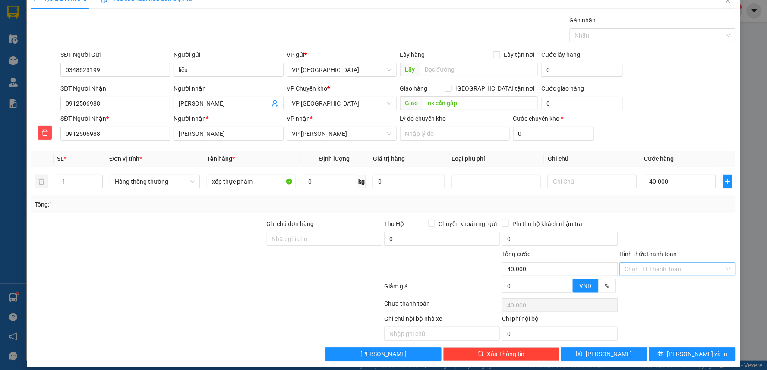
scroll to position [23, 0]
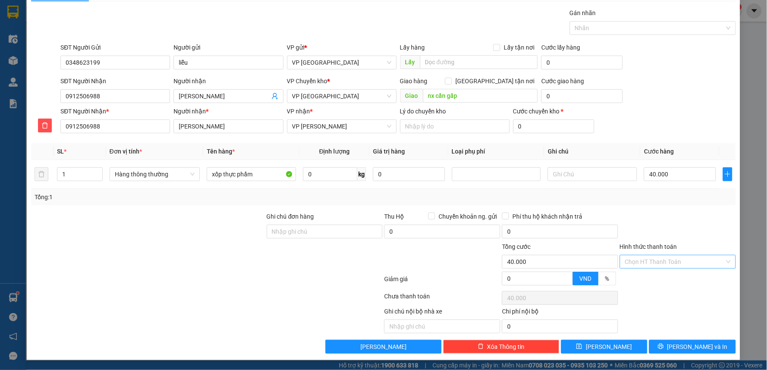
click at [672, 260] on input "Hình thức thanh toán" at bounding box center [675, 261] width 100 height 13
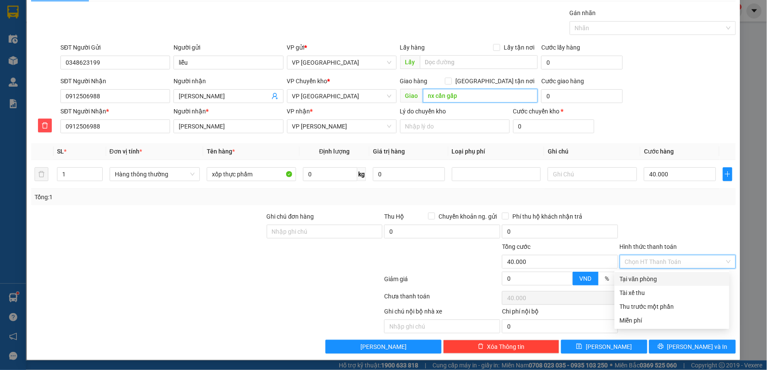
click at [499, 97] on input "nx cần gấp" at bounding box center [480, 96] width 115 height 14
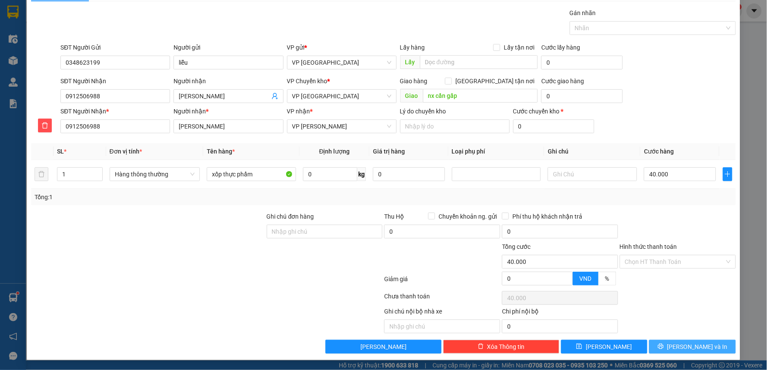
click at [689, 350] on span "[PERSON_NAME] và In" at bounding box center [697, 346] width 60 height 9
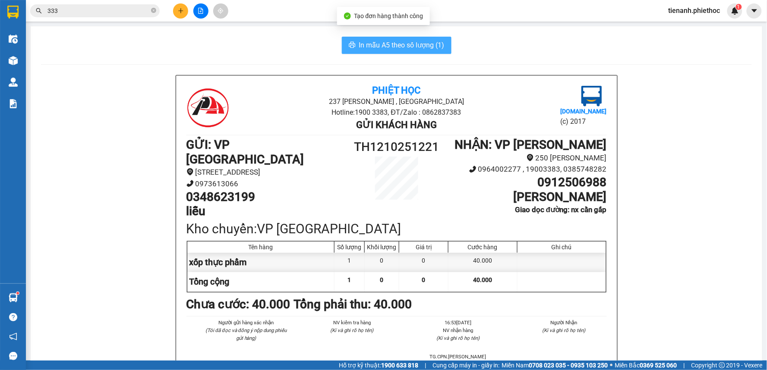
click at [390, 44] on span "In mẫu A5 theo số lượng (1)" at bounding box center [401, 45] width 85 height 11
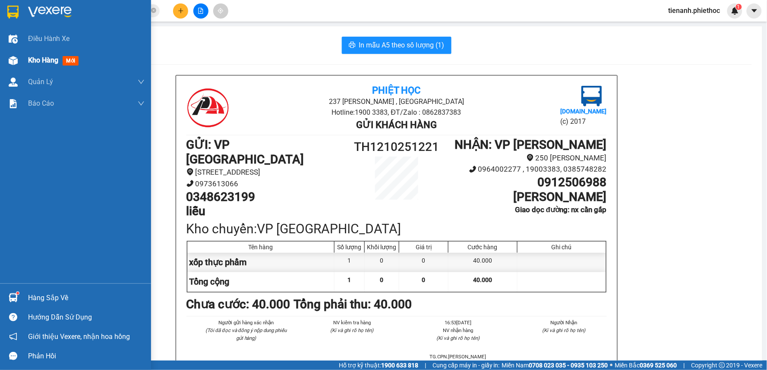
click at [34, 64] on span "Kho hàng" at bounding box center [43, 60] width 30 height 8
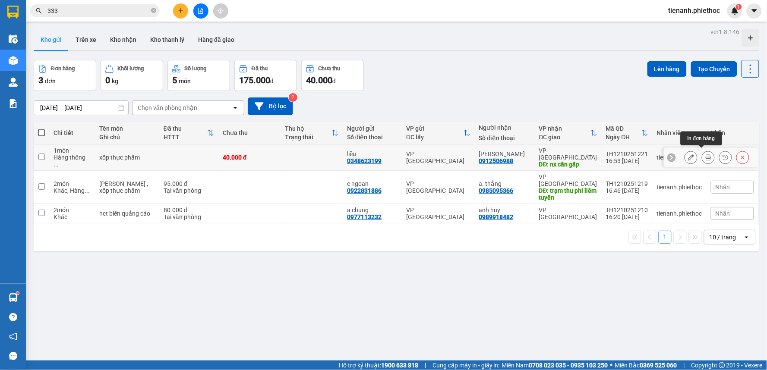
click at [688, 154] on icon at bounding box center [691, 157] width 6 height 6
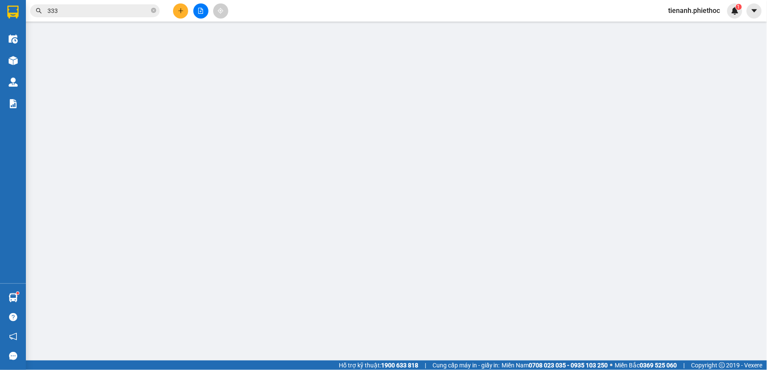
type input "0348623199"
type input "liễu"
type input "0912506988"
type input "đỗ văn sơn"
type input "nx cần gấp"
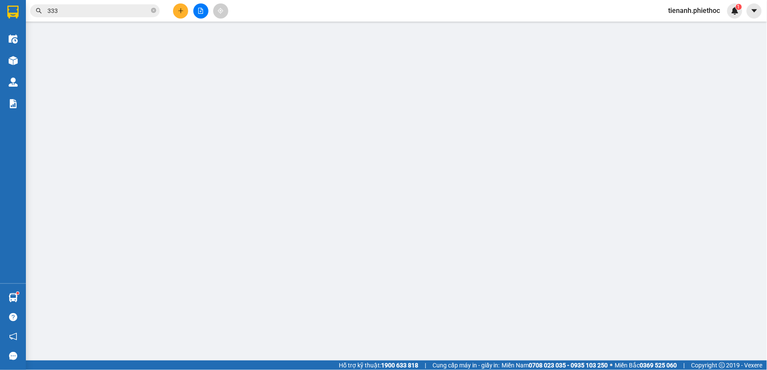
type input "0"
type input "40.000"
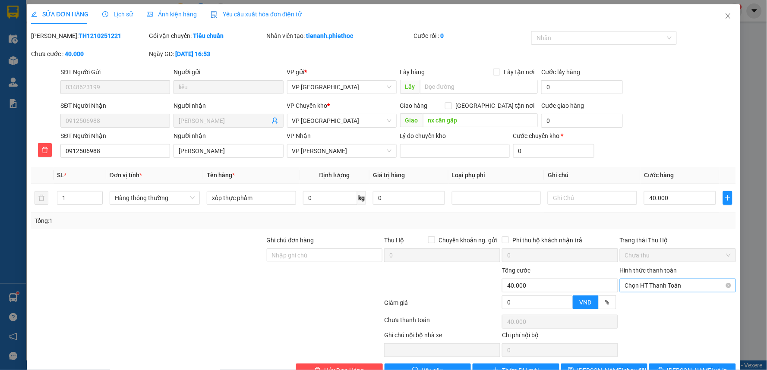
click at [646, 287] on span "Chọn HT Thanh Toán" at bounding box center [678, 285] width 106 height 13
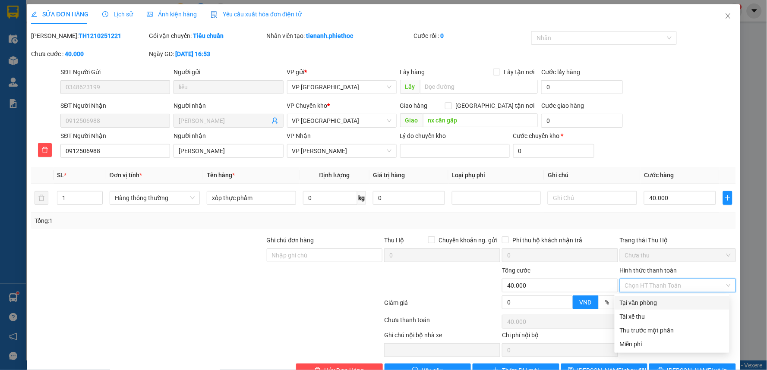
click at [636, 300] on div "Tại văn phòng" at bounding box center [672, 302] width 104 height 9
type input "0"
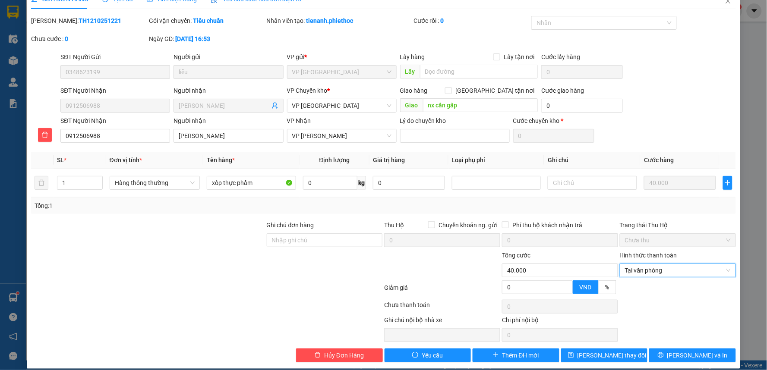
scroll to position [24, 0]
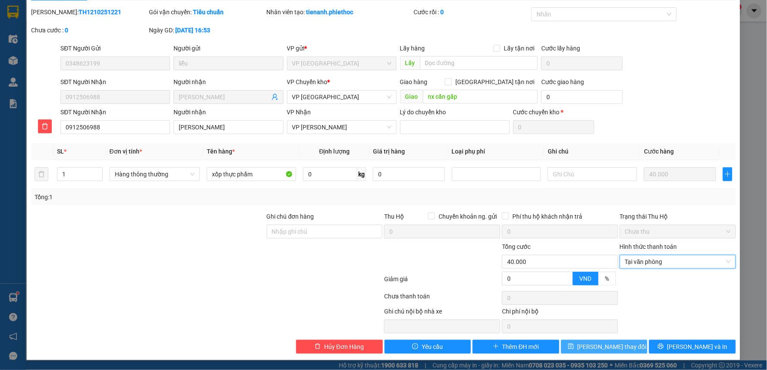
click at [617, 349] on span "[PERSON_NAME] thay đổi" at bounding box center [611, 346] width 69 height 9
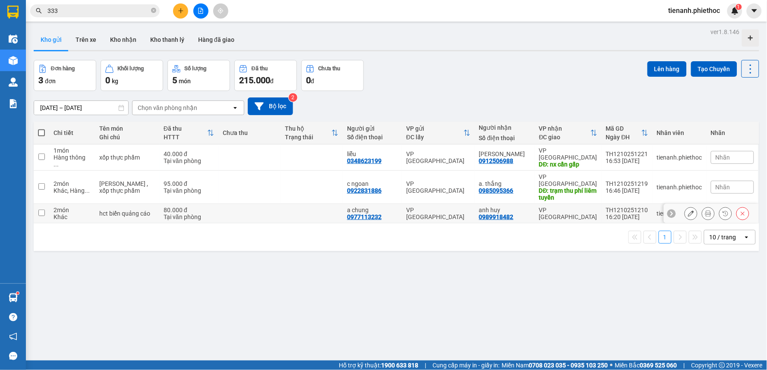
click at [270, 204] on td at bounding box center [249, 213] width 62 height 19
checkbox input "true"
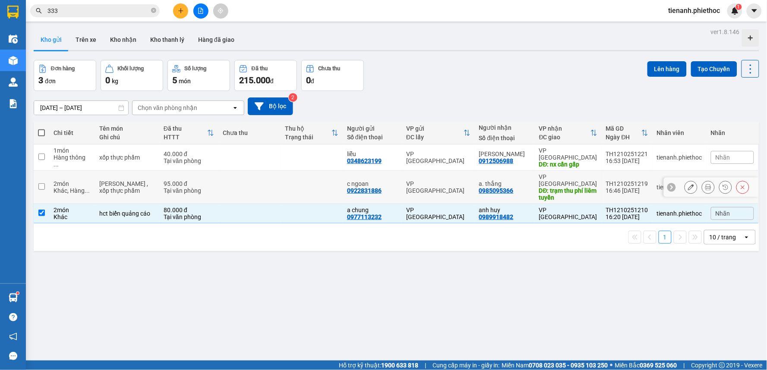
click at [259, 177] on td at bounding box center [249, 187] width 62 height 33
checkbox input "true"
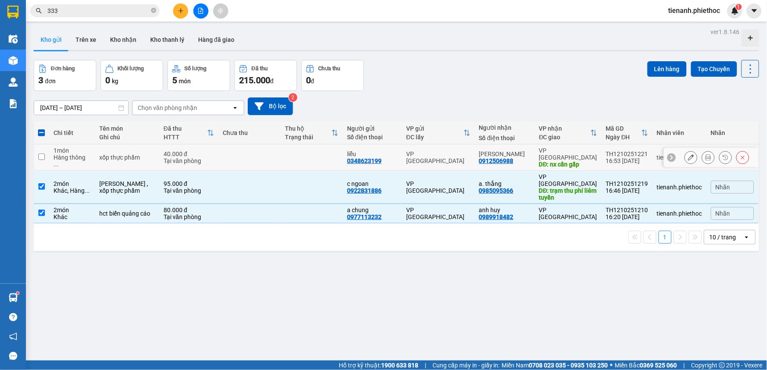
click at [258, 153] on td at bounding box center [249, 158] width 62 height 26
checkbox input "true"
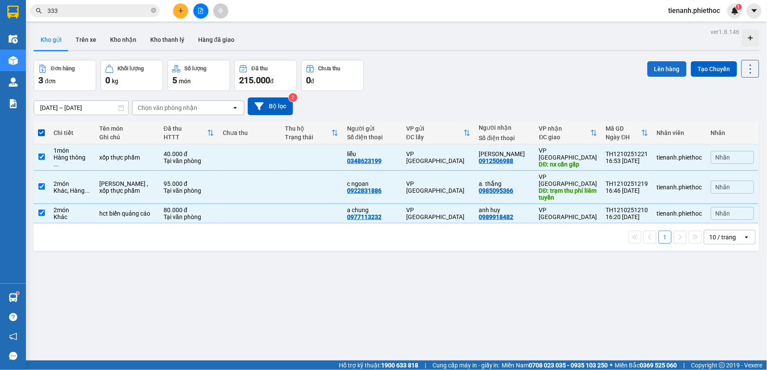
click at [661, 74] on button "Lên hàng" at bounding box center [666, 69] width 39 height 16
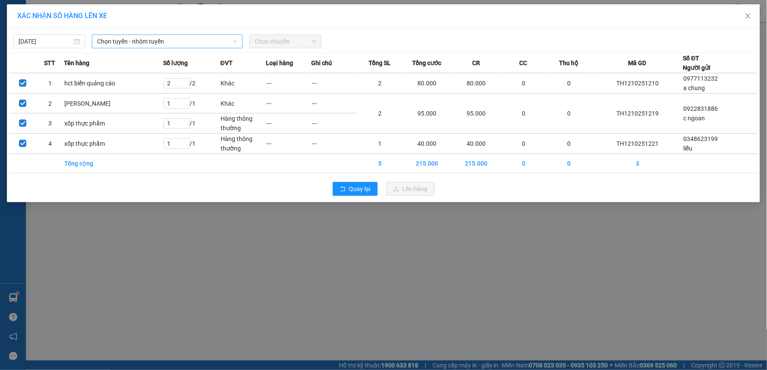
click at [195, 42] on span "Chọn tuyến - nhóm tuyến" at bounding box center [167, 41] width 140 height 13
click at [475, 292] on div "XÁC NHẬN SỐ HÀNG LÊN XE 12/10/2025 Chọn tuyến - nhóm tuyến LỌC THEO Nhóm tuyến …" at bounding box center [383, 185] width 767 height 370
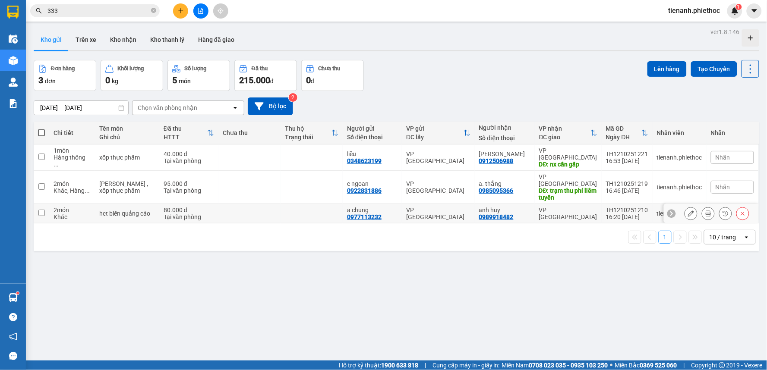
click at [688, 211] on icon at bounding box center [691, 214] width 6 height 6
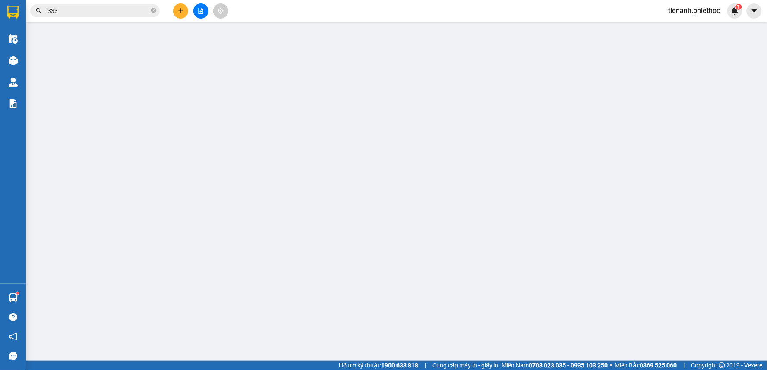
type input "0977113232"
type input "a chung"
type input "0989918482"
type input "anh huy"
type input "0"
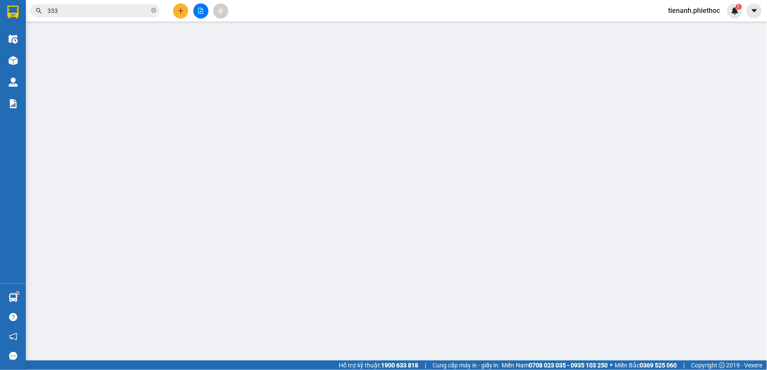
type input "80.000"
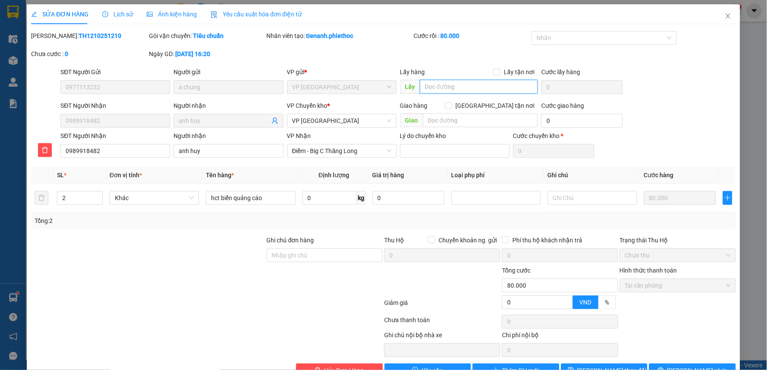
click at [452, 88] on input "text" at bounding box center [479, 87] width 118 height 14
type input "13/10"
click at [602, 199] on input "text" at bounding box center [592, 198] width 89 height 14
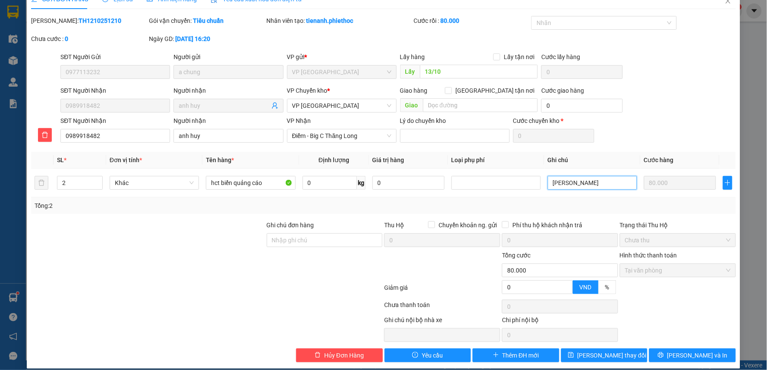
scroll to position [24, 0]
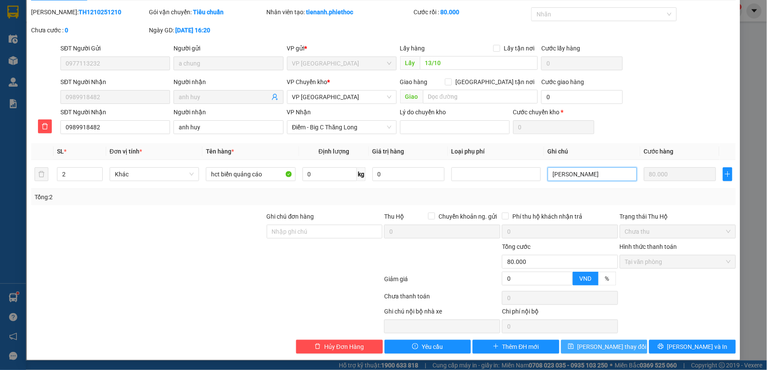
type input "[PERSON_NAME]"
click at [620, 343] on span "[PERSON_NAME] thay đổi" at bounding box center [611, 346] width 69 height 9
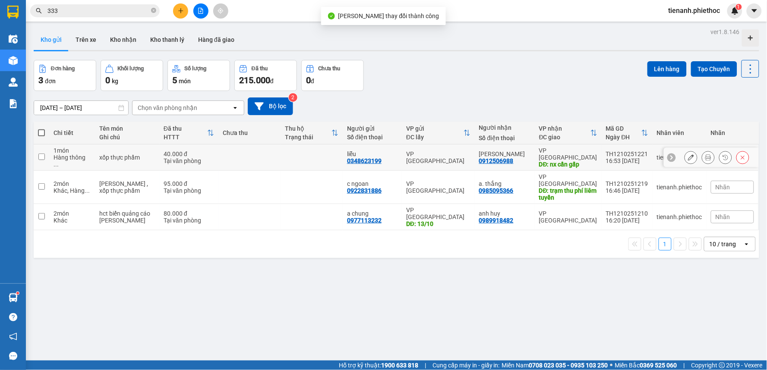
click at [211, 155] on td "40.000 đ Tại văn phòng" at bounding box center [188, 158] width 59 height 26
checkbox input "true"
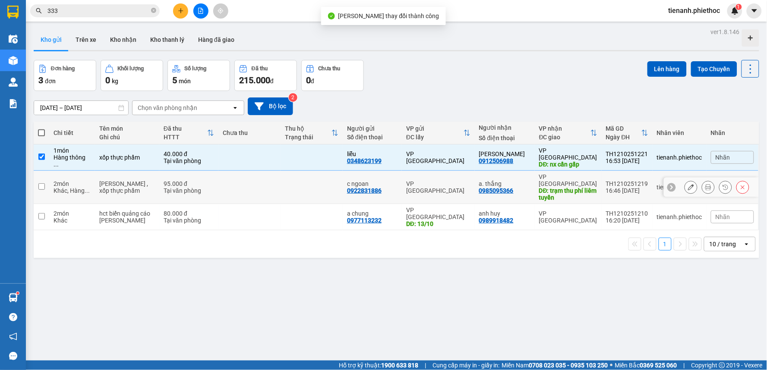
drag, startPoint x: 207, startPoint y: 172, endPoint x: 210, endPoint y: 189, distance: 17.1
click at [207, 180] on div "95.000 đ" at bounding box center [189, 183] width 50 height 7
checkbox input "true"
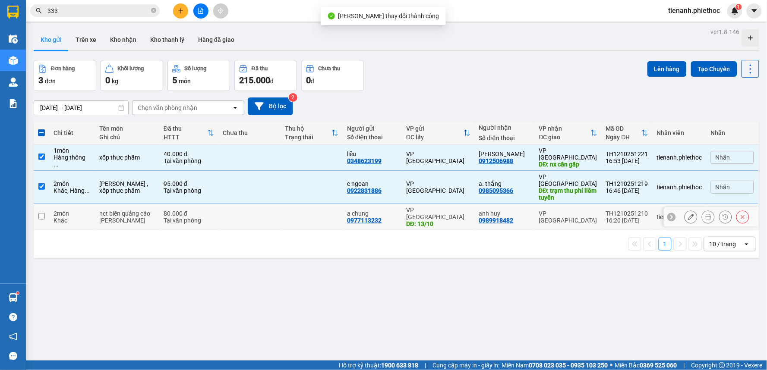
click at [210, 204] on td "80.000 đ Tại văn phòng" at bounding box center [188, 217] width 59 height 26
checkbox input "true"
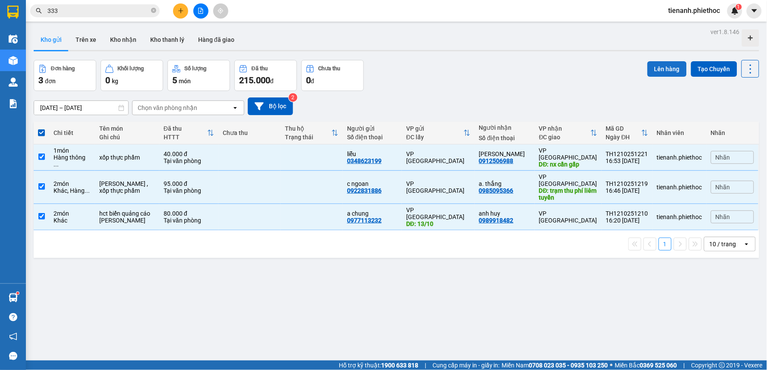
click at [650, 72] on button "Lên hàng" at bounding box center [666, 69] width 39 height 16
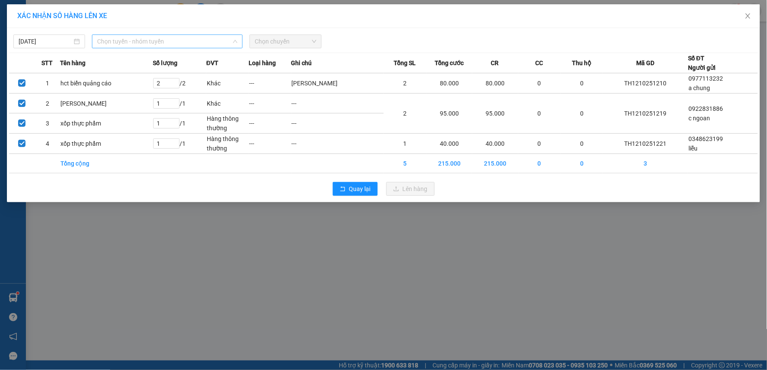
click at [144, 41] on span "Chọn tuyến - nhóm tuyến" at bounding box center [167, 41] width 140 height 13
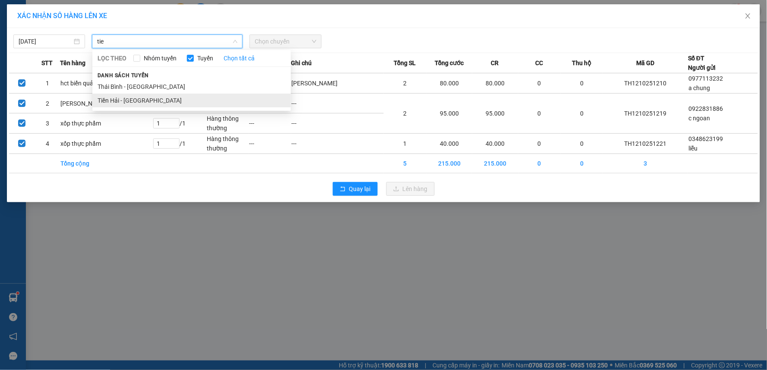
type input "tie"
click at [135, 97] on li "Tiền Hải - [GEOGRAPHIC_DATA]" at bounding box center [191, 101] width 198 height 14
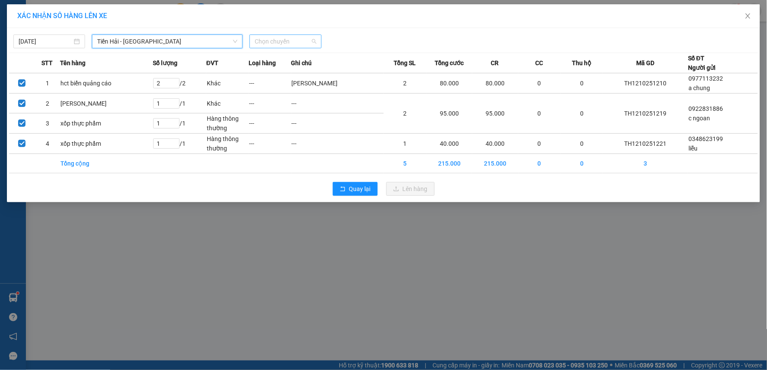
click at [293, 41] on span "Chọn chuyến" at bounding box center [285, 41] width 61 height 13
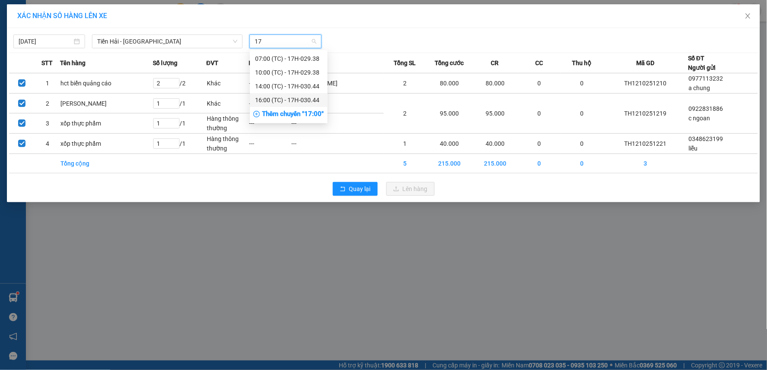
type input "17"
click at [277, 114] on div "Thêm chuyến " 17:00 "" at bounding box center [289, 114] width 78 height 15
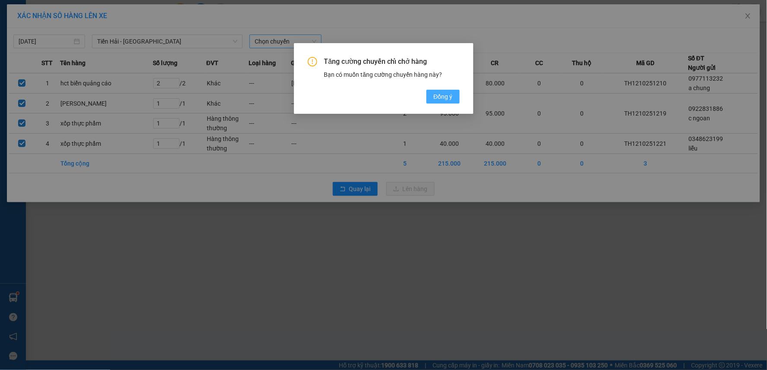
click at [453, 97] on button "Đồng ý" at bounding box center [442, 97] width 33 height 14
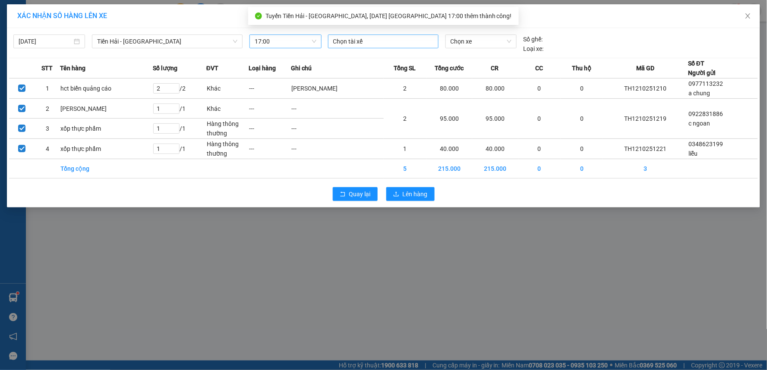
click at [369, 44] on div at bounding box center [383, 41] width 106 height 10
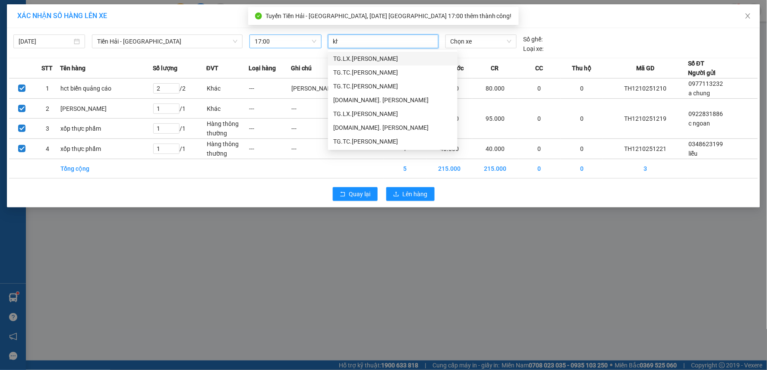
type input "kho"
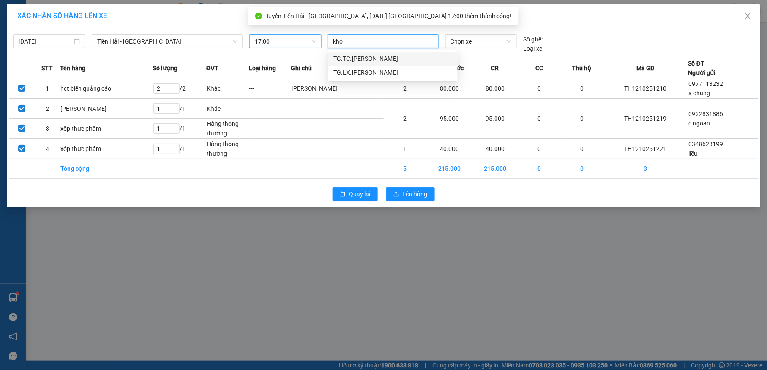
click at [378, 60] on div "TG.TC.Ngô Gia Khoản" at bounding box center [392, 58] width 119 height 9
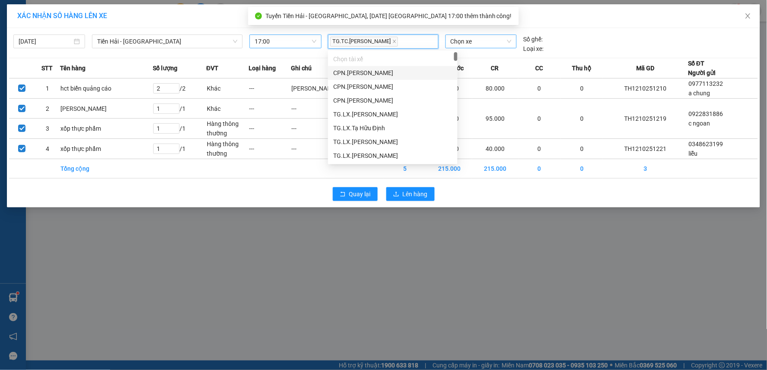
click at [488, 44] on span "Chọn xe" at bounding box center [480, 41] width 61 height 13
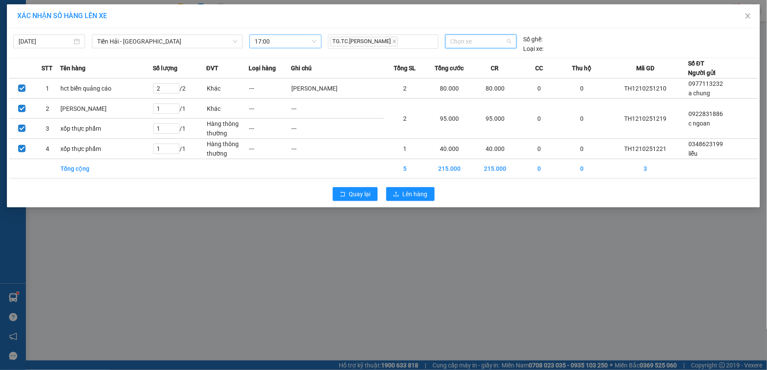
click at [459, 40] on span "Chọn xe" at bounding box center [480, 41] width 61 height 13
type input "1"
type input "11898"
click at [489, 58] on div "29E-118.98" at bounding box center [480, 58] width 61 height 9
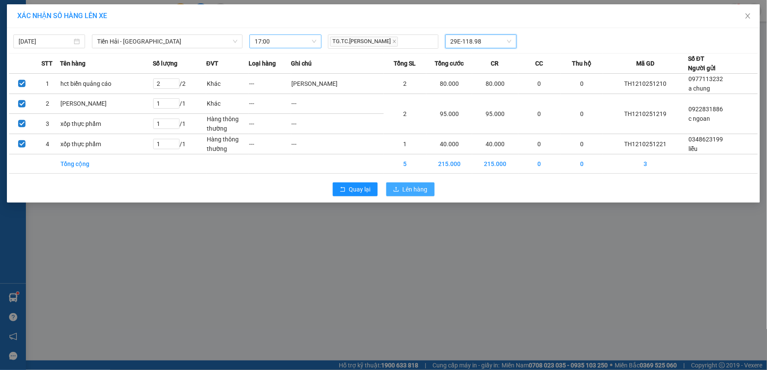
click at [425, 184] on button "Lên hàng" at bounding box center [410, 190] width 48 height 14
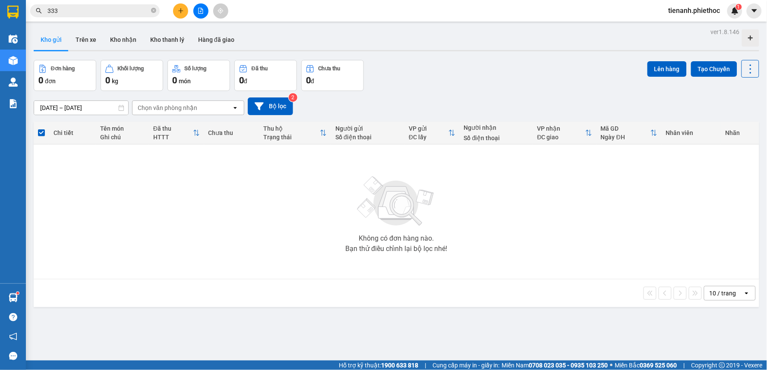
click at [104, 9] on input "333" at bounding box center [98, 10] width 102 height 9
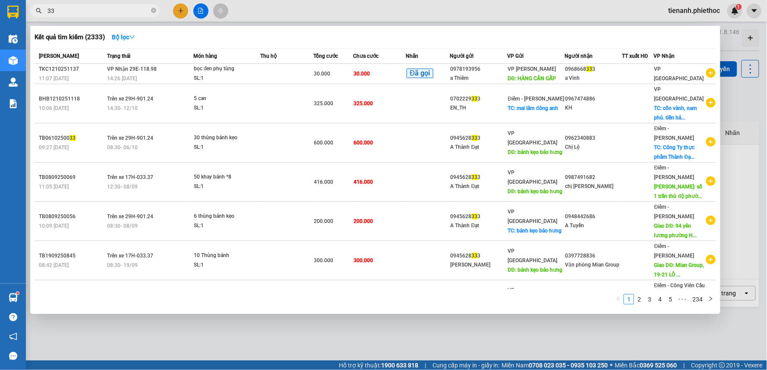
type input "3"
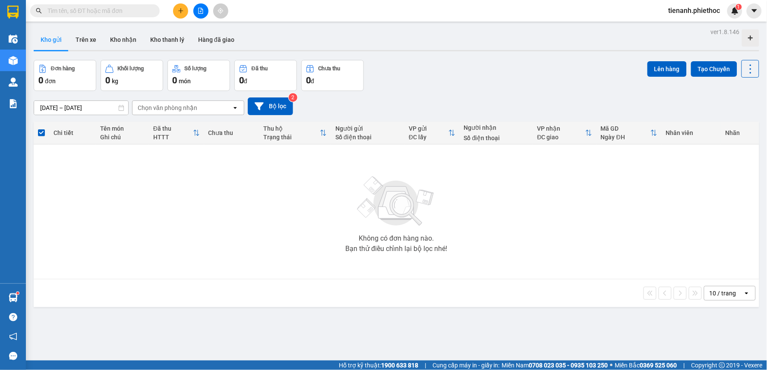
click at [143, 13] on input "text" at bounding box center [98, 10] width 102 height 9
click at [137, 10] on input "text" at bounding box center [98, 10] width 102 height 9
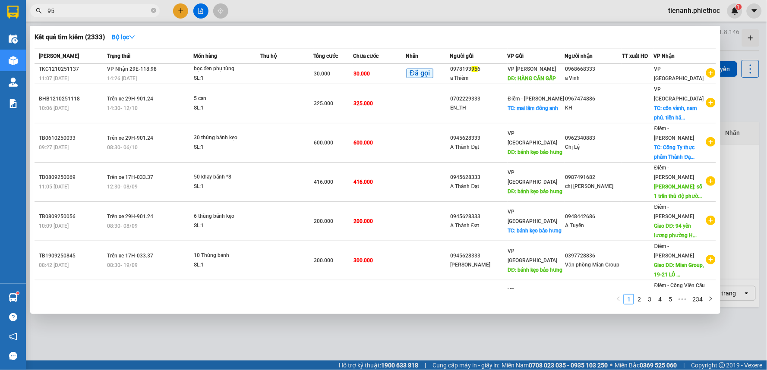
type input "955"
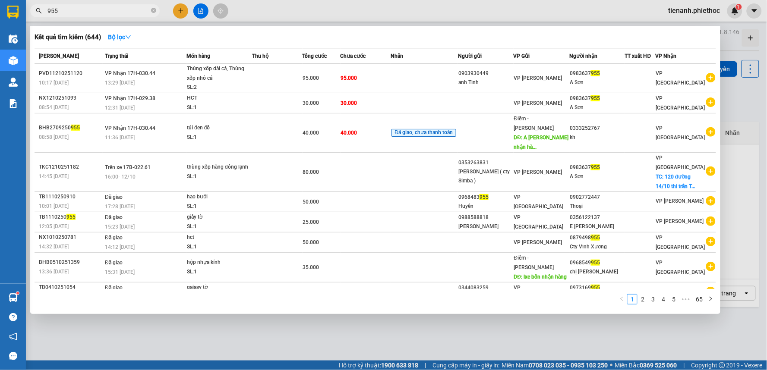
click at [104, 14] on input "955" at bounding box center [98, 10] width 102 height 9
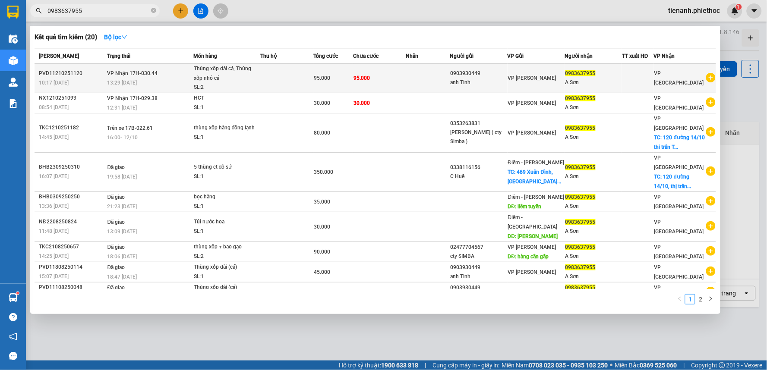
type input "0983637955"
click at [274, 82] on td at bounding box center [286, 78] width 53 height 29
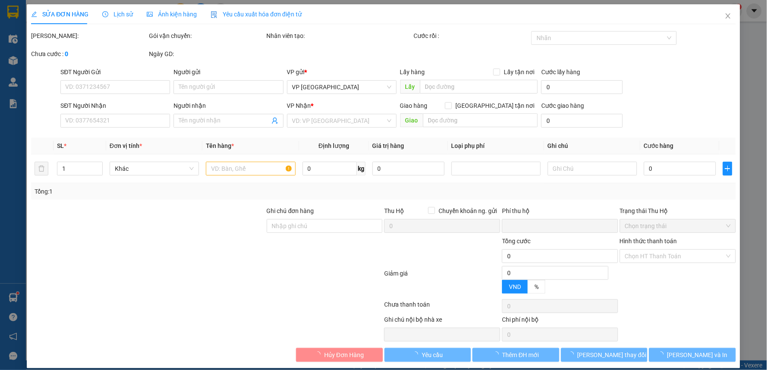
type input "0903930449"
type input "anh Tình"
type input "0983637955"
type input "A Sơn"
type input "0"
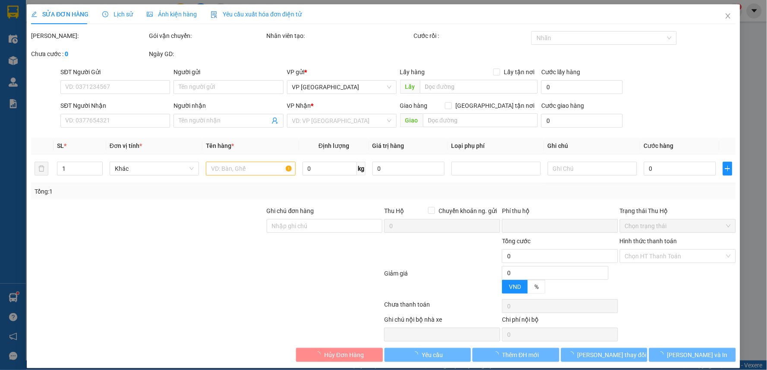
type input "95.000"
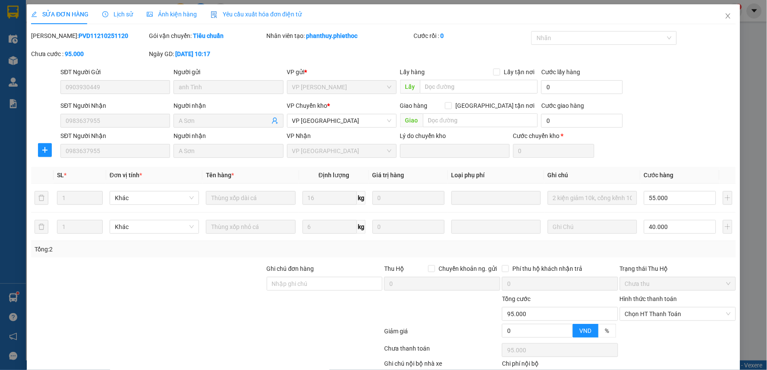
scroll to position [53, 0]
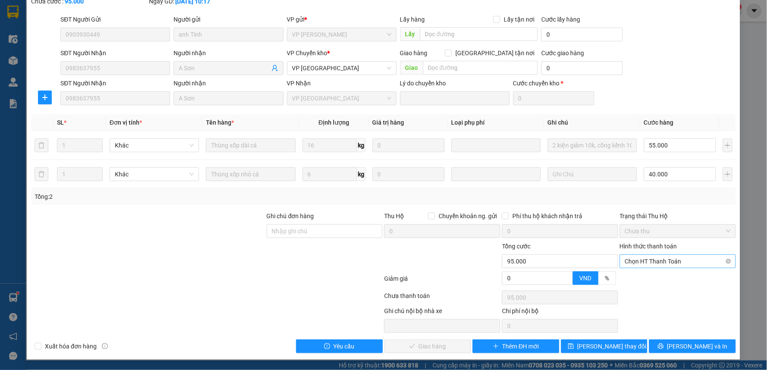
click at [637, 263] on span "Chọn HT Thanh Toán" at bounding box center [678, 261] width 106 height 13
click at [636, 279] on div "Tại văn phòng" at bounding box center [672, 278] width 104 height 9
type input "0"
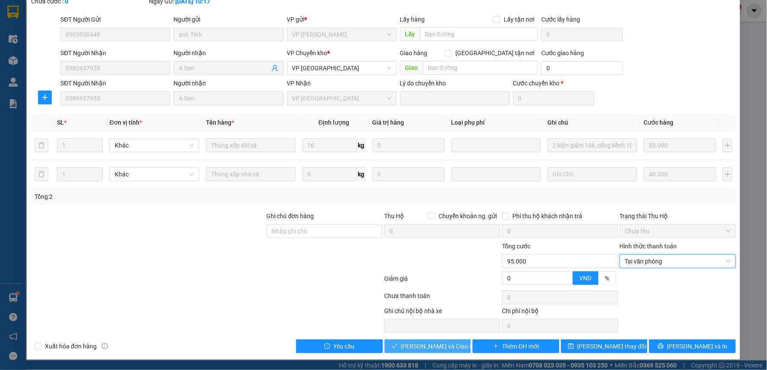
click at [423, 349] on span "[PERSON_NAME] và Giao hàng" at bounding box center [442, 346] width 83 height 9
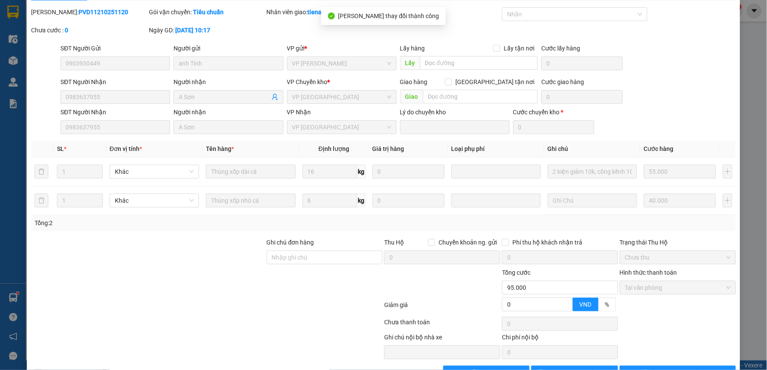
scroll to position [0, 0]
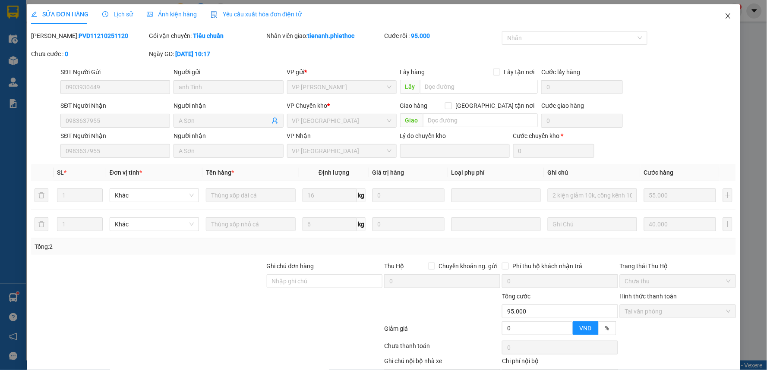
click at [725, 16] on span "Close" at bounding box center [728, 16] width 24 height 24
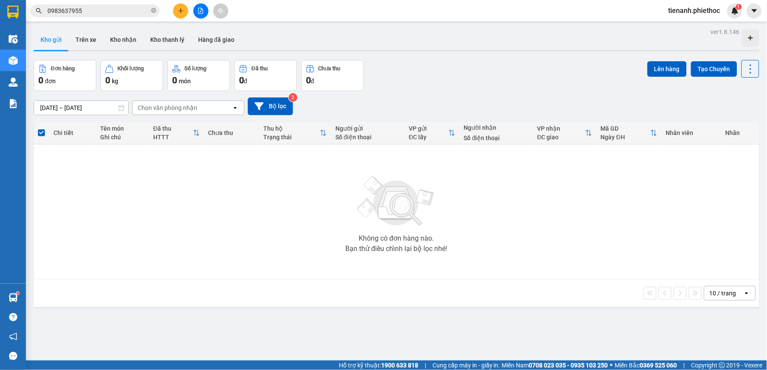
click at [129, 9] on input "0983637955" at bounding box center [98, 10] width 102 height 9
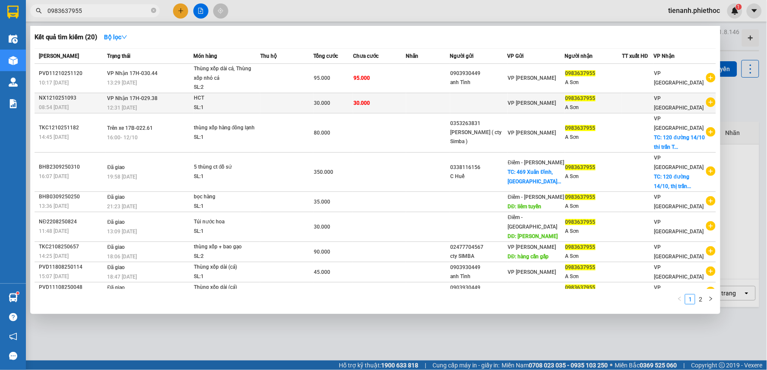
click at [351, 97] on td "30.000" at bounding box center [333, 103] width 40 height 20
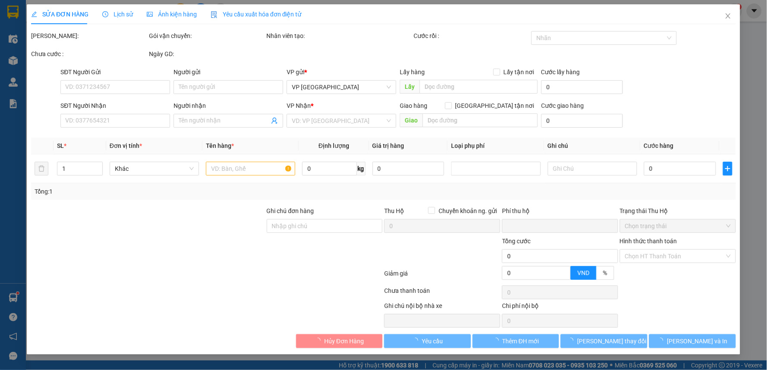
type input "0983637955"
type input "A Sơn"
type input "0"
type input "30.000"
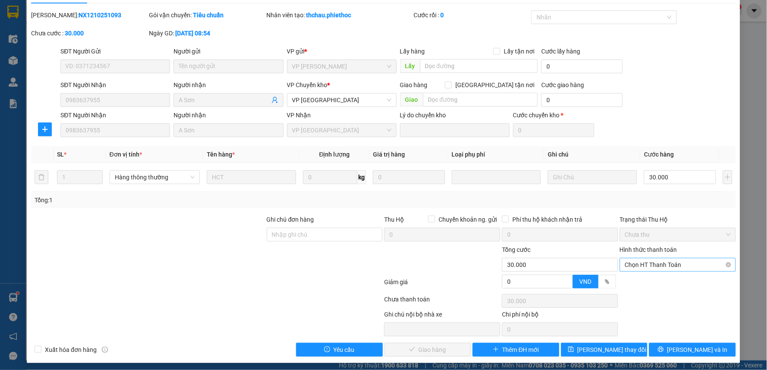
scroll to position [24, 0]
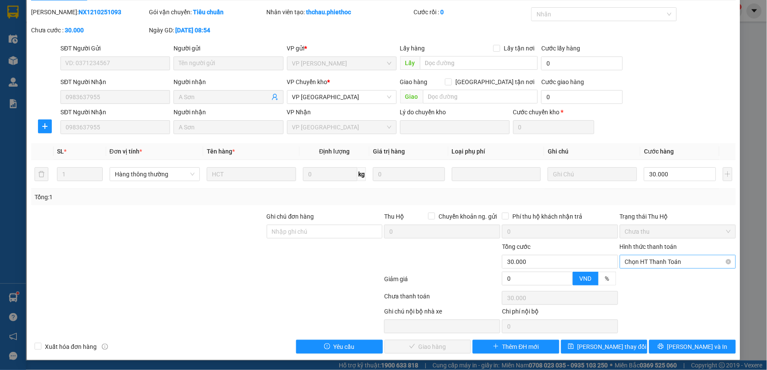
click at [675, 257] on span "Chọn HT Thanh Toán" at bounding box center [678, 261] width 106 height 13
click at [643, 282] on div "Tại văn phòng" at bounding box center [672, 278] width 104 height 9
type input "0"
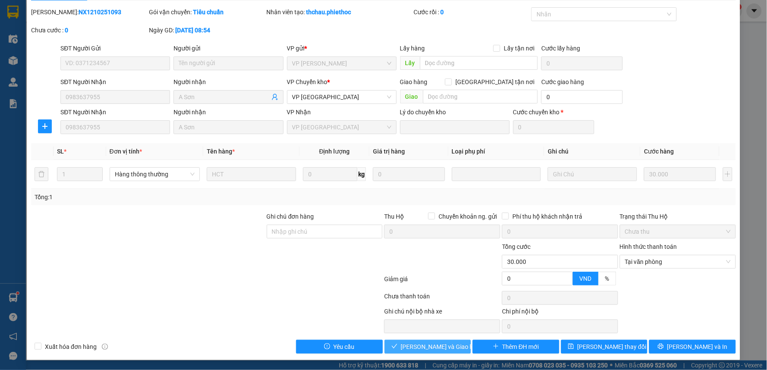
click at [441, 346] on span "[PERSON_NAME] và Giao hàng" at bounding box center [442, 346] width 83 height 9
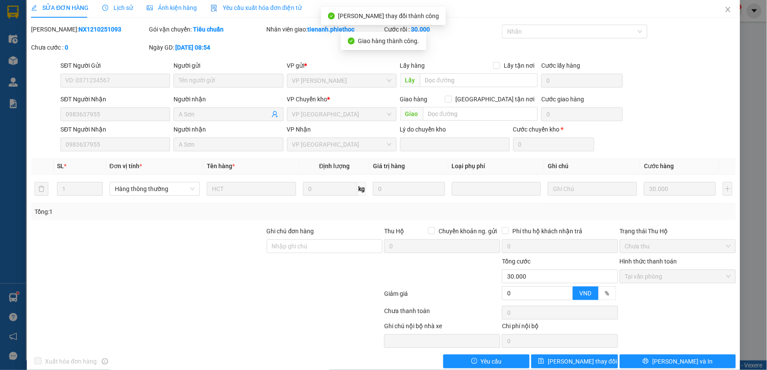
scroll to position [0, 0]
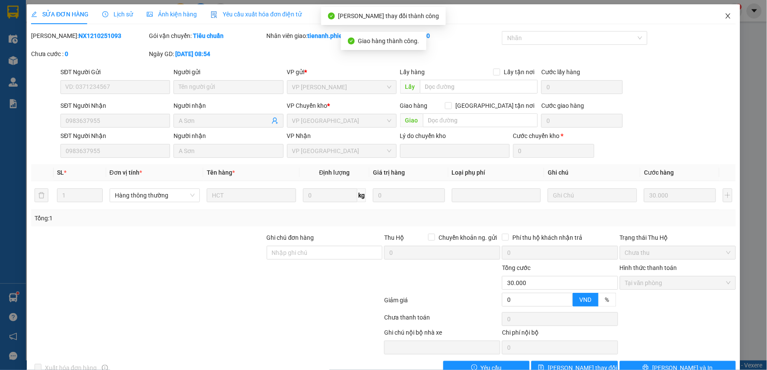
click at [722, 22] on span "Close" at bounding box center [728, 16] width 24 height 24
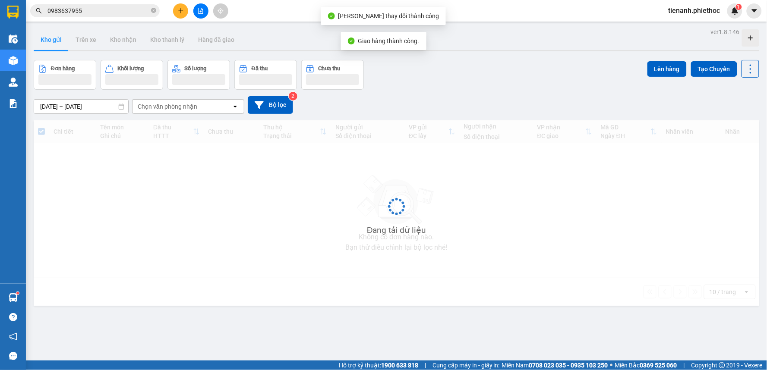
click at [721, 16] on div "tienanh.phiethoc 1" at bounding box center [701, 10] width 81 height 15
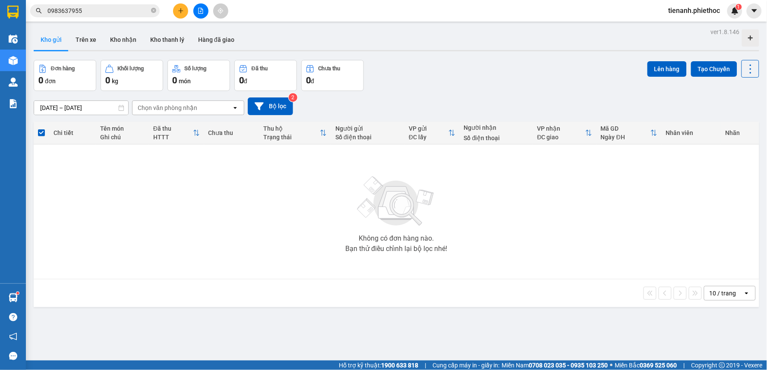
click at [91, 6] on input "0983637955" at bounding box center [98, 10] width 102 height 9
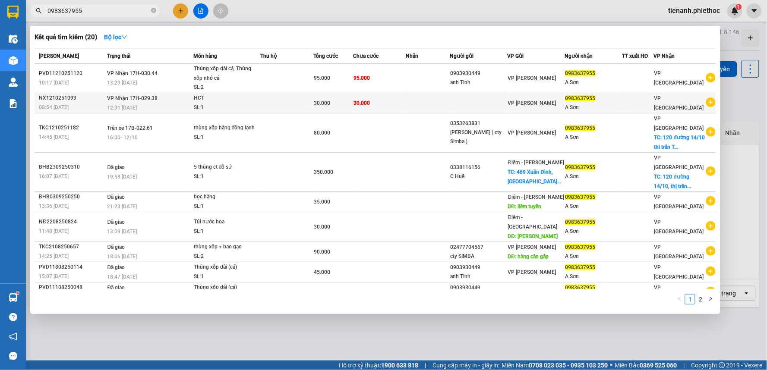
click at [397, 93] on td "30.000" at bounding box center [379, 103] width 53 height 20
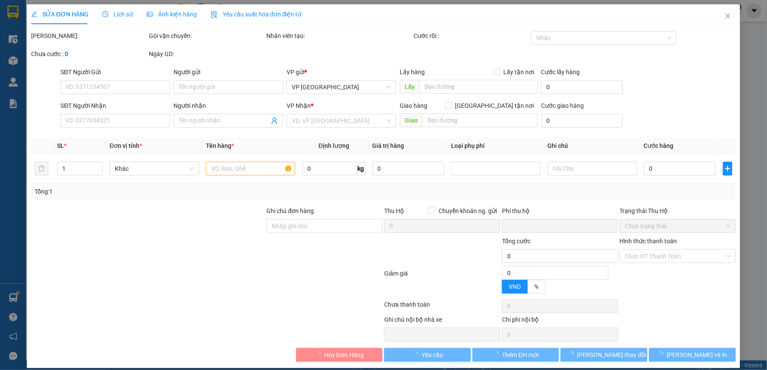
type input "0983637955"
type input "A Sơn"
type input "0"
type input "30.000"
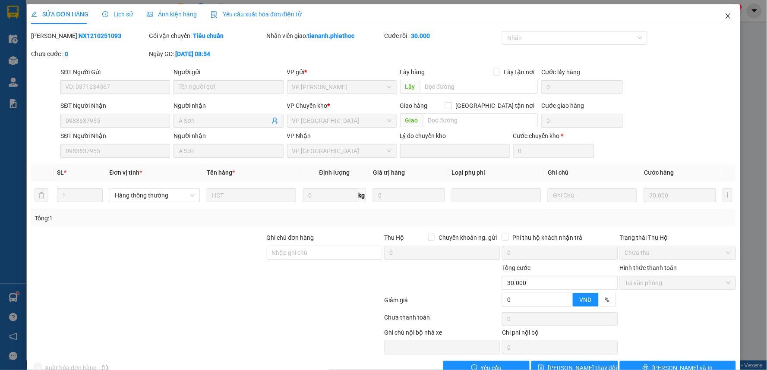
click at [720, 10] on span "Close" at bounding box center [728, 16] width 24 height 24
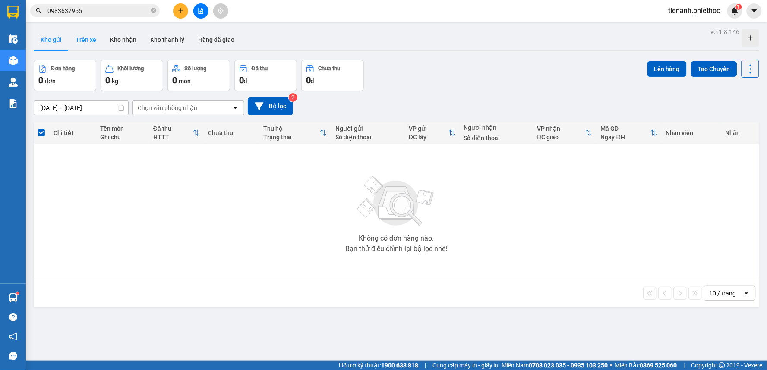
click at [90, 39] on button "Trên xe" at bounding box center [86, 39] width 35 height 21
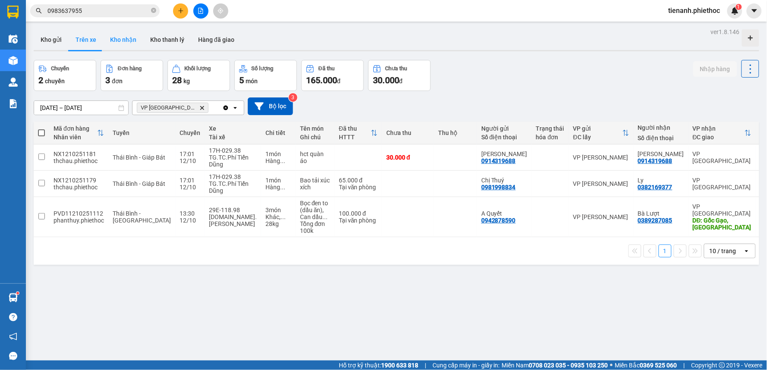
click at [117, 39] on button "Kho nhận" at bounding box center [123, 39] width 40 height 21
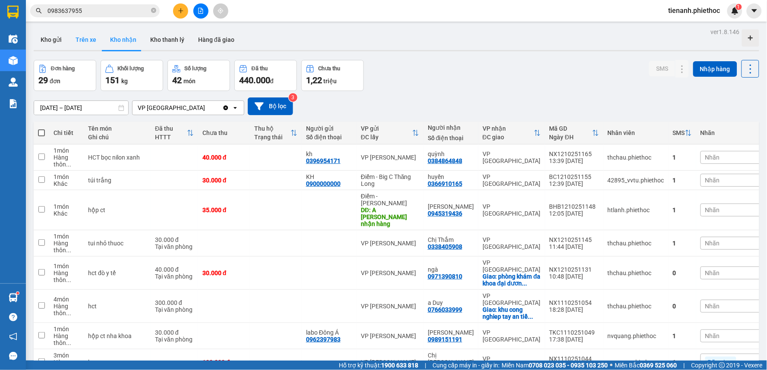
click at [73, 46] on button "Trên xe" at bounding box center [86, 39] width 35 height 21
type input "[DATE] – [DATE]"
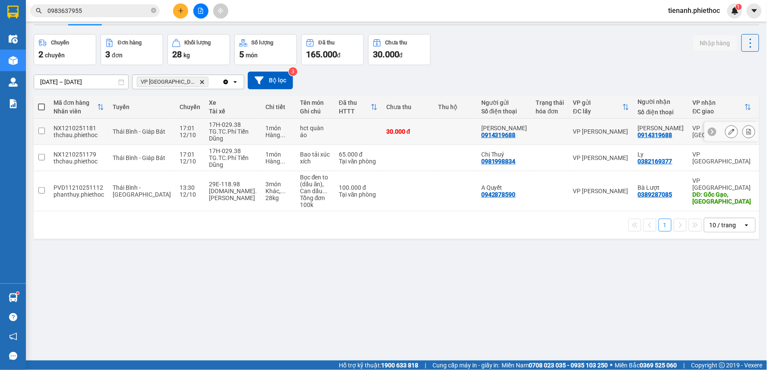
scroll to position [40, 0]
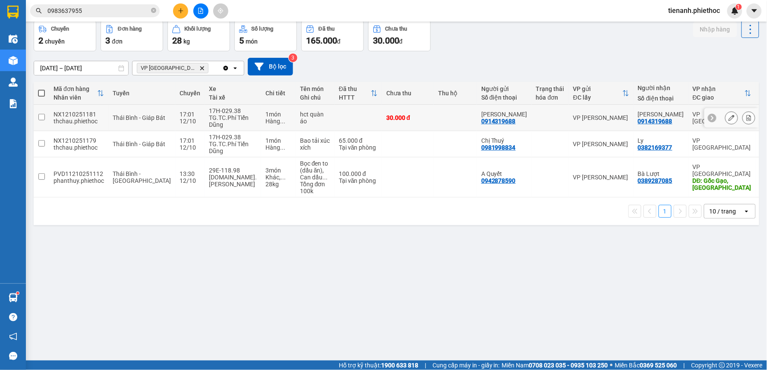
click at [271, 123] on td "1 món Hàng ..." at bounding box center [278, 118] width 35 height 26
checkbox input "true"
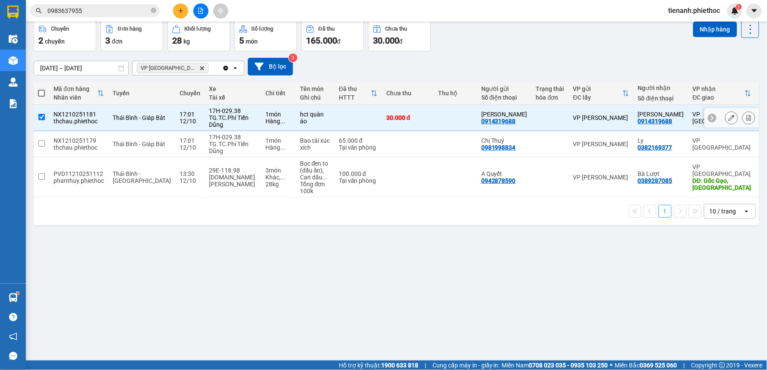
click at [296, 145] on td "Bao tải xúc xích" at bounding box center [315, 144] width 39 height 26
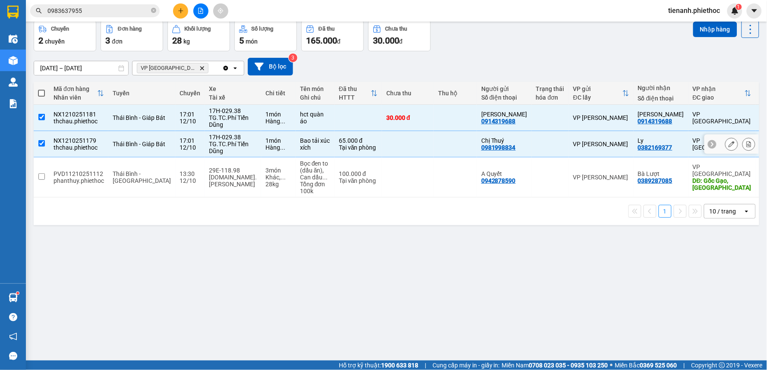
checkbox input "true"
click at [704, 29] on button "Nhập hàng" at bounding box center [715, 30] width 44 height 16
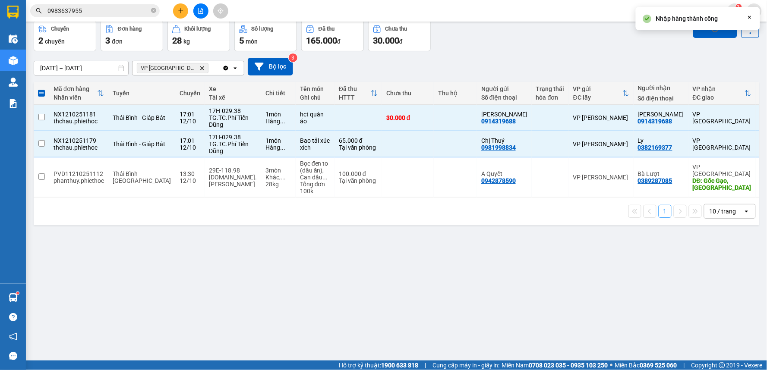
checkbox input "false"
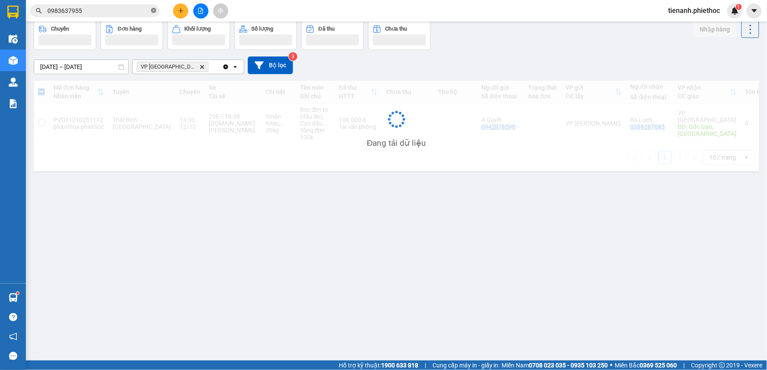
click at [154, 10] on icon "close-circle" at bounding box center [153, 10] width 5 height 5
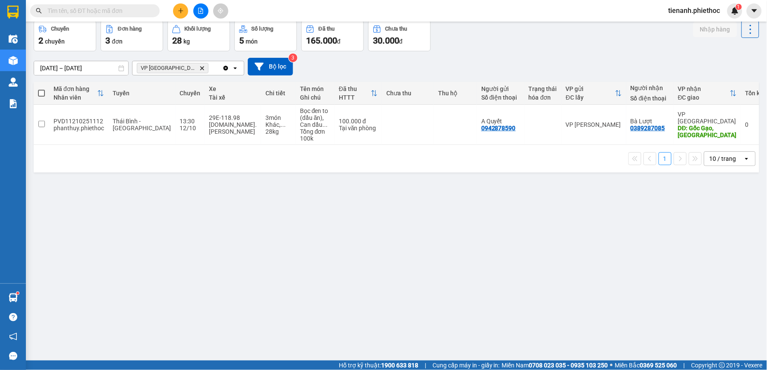
click at [111, 16] on span at bounding box center [94, 10] width 129 height 13
click at [114, 7] on input "text" at bounding box center [98, 10] width 102 height 9
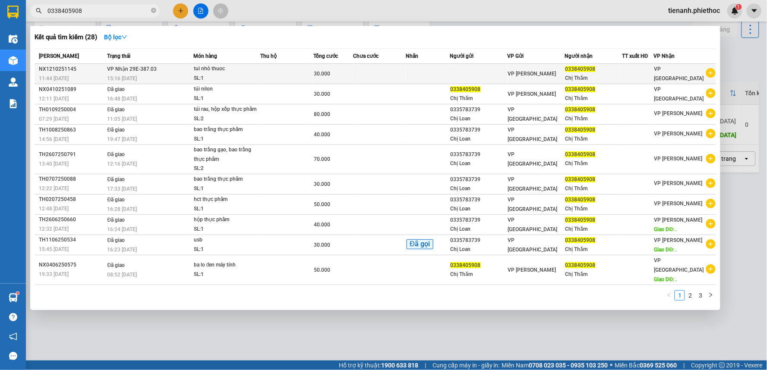
type input "0338405908"
click at [326, 75] on span "30.000" at bounding box center [322, 74] width 16 height 6
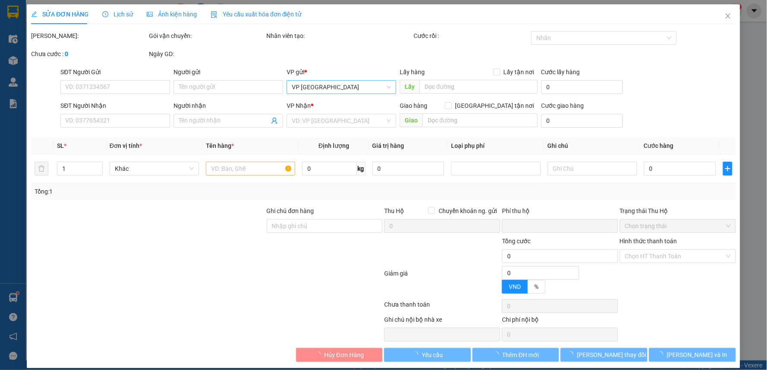
type input "0338405908"
type input "Chị Thắm"
type input "0"
type input "30.000"
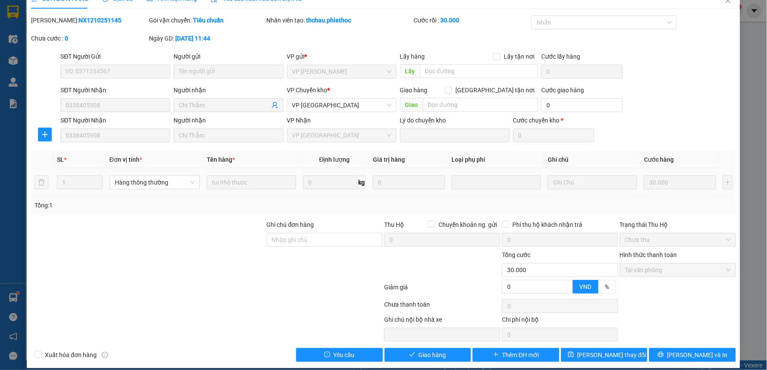
scroll to position [24, 0]
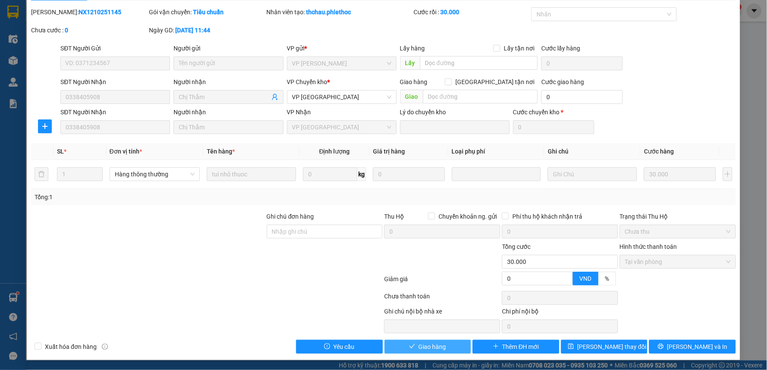
click at [433, 347] on span "Giao hàng" at bounding box center [433, 346] width 28 height 9
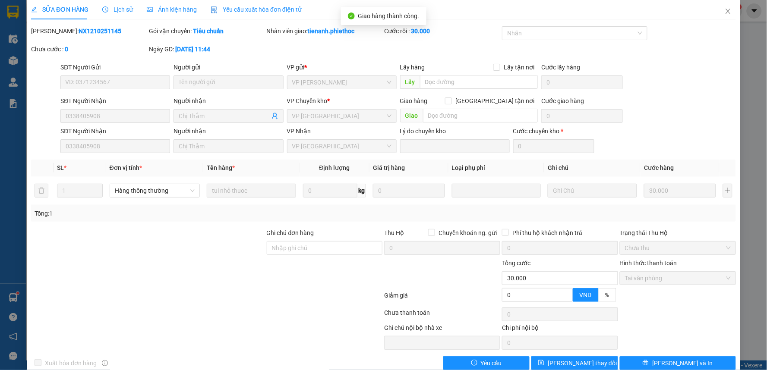
scroll to position [0, 0]
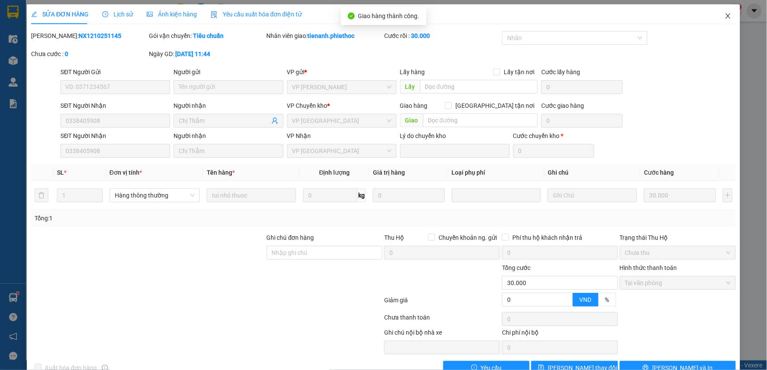
click at [724, 18] on icon "close" at bounding box center [727, 16] width 7 height 7
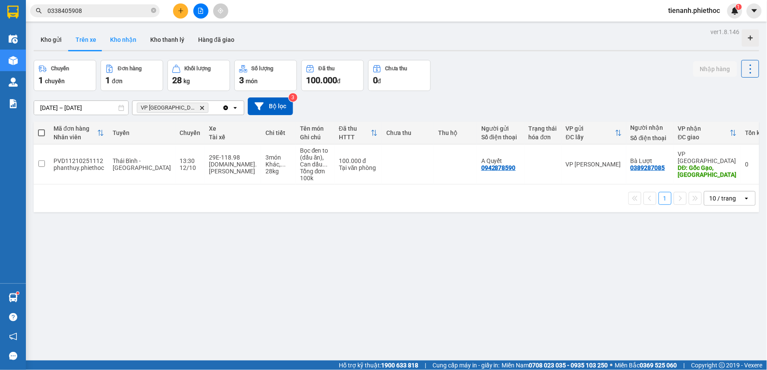
click at [113, 42] on button "Kho nhận" at bounding box center [123, 39] width 40 height 21
type input "[DATE] – [DATE]"
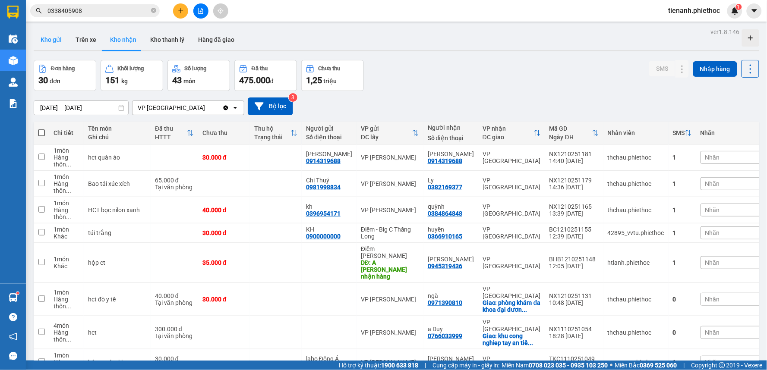
click at [57, 39] on button "Kho gửi" at bounding box center [51, 39] width 35 height 21
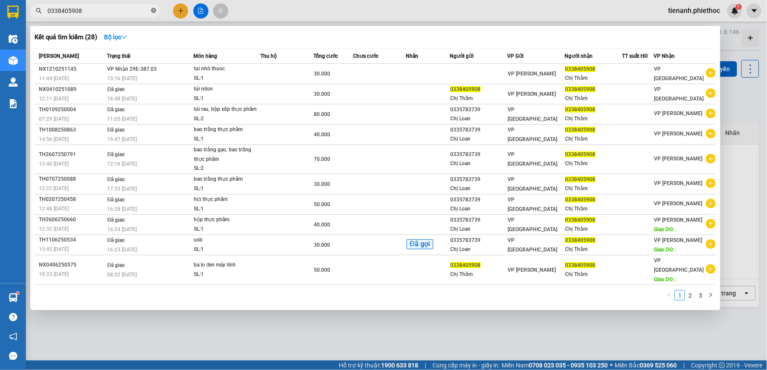
click at [153, 11] on icon "close-circle" at bounding box center [153, 10] width 5 height 5
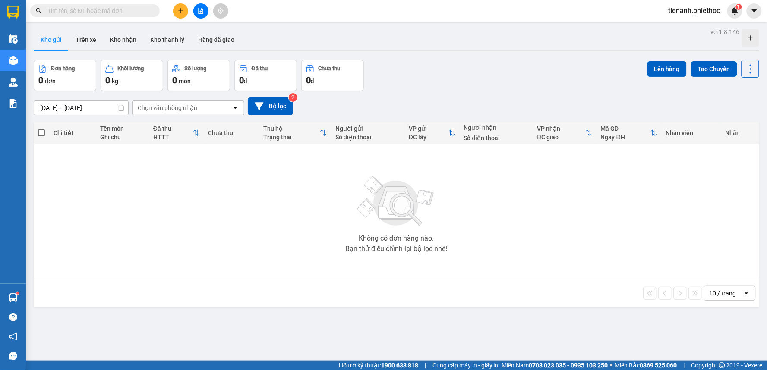
click at [131, 16] on span at bounding box center [94, 10] width 129 height 13
click at [130, 15] on input "text" at bounding box center [98, 10] width 102 height 9
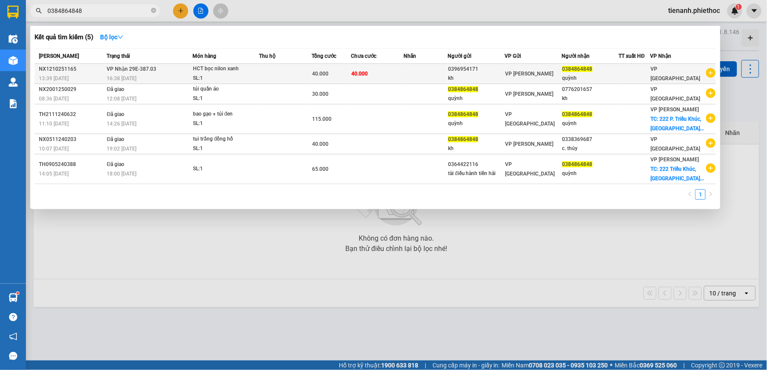
type input "0384864848"
click at [301, 74] on td at bounding box center [285, 74] width 53 height 20
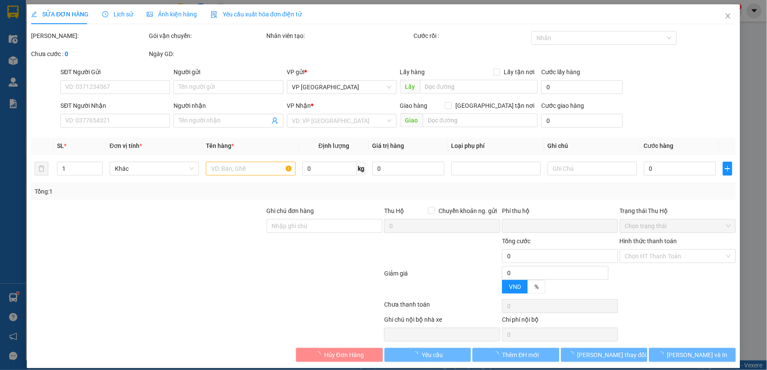
type input "0396954171"
type input "kh"
type input "0384864848"
type input "quỳnh"
type input "0"
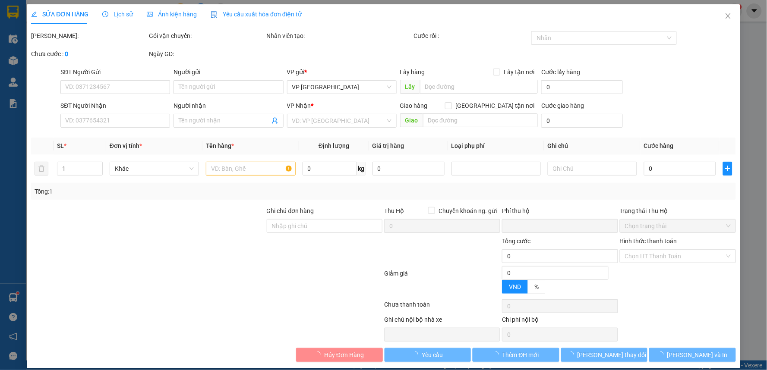
type input "40.000"
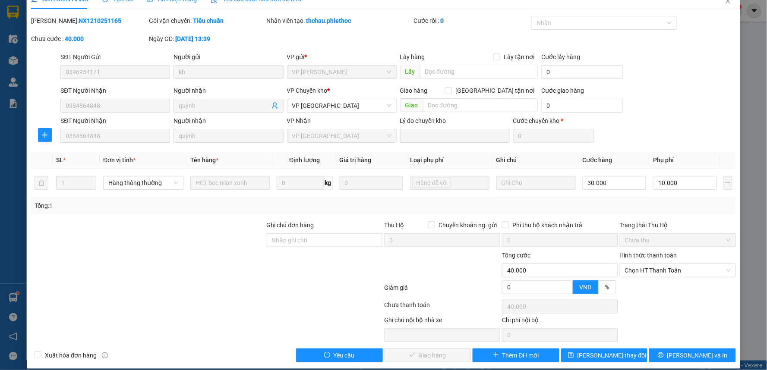
scroll to position [24, 0]
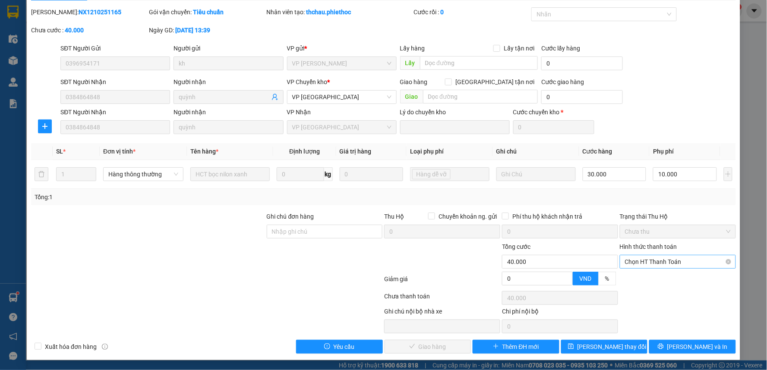
click at [657, 262] on span "Chọn HT Thanh Toán" at bounding box center [678, 261] width 106 height 13
drag, startPoint x: 649, startPoint y: 280, endPoint x: 626, endPoint y: 281, distance: 22.5
click at [648, 280] on div "Tại văn phòng" at bounding box center [672, 278] width 104 height 9
type input "0"
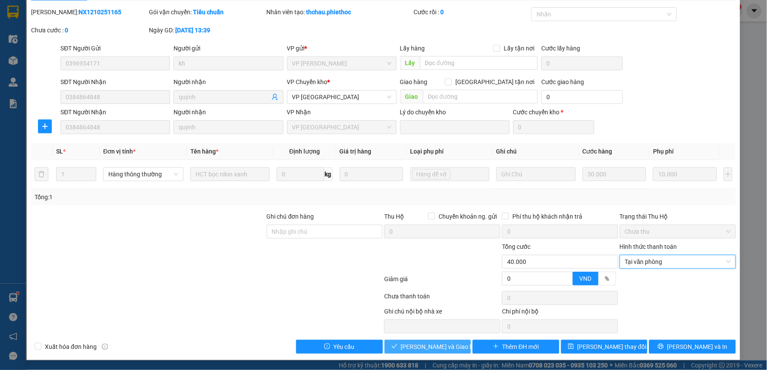
click at [449, 347] on span "[PERSON_NAME] và Giao hàng" at bounding box center [442, 346] width 83 height 9
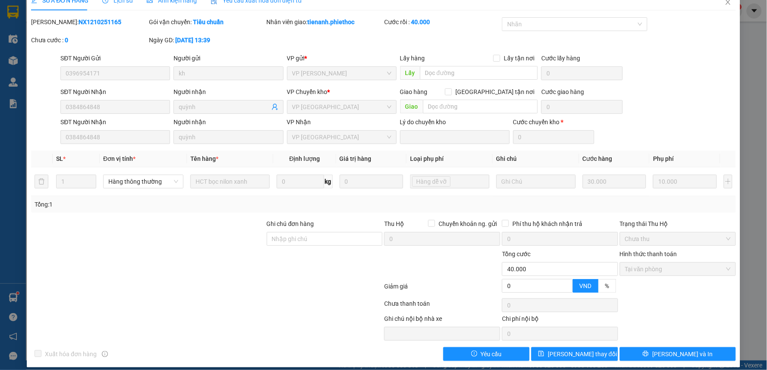
scroll to position [0, 0]
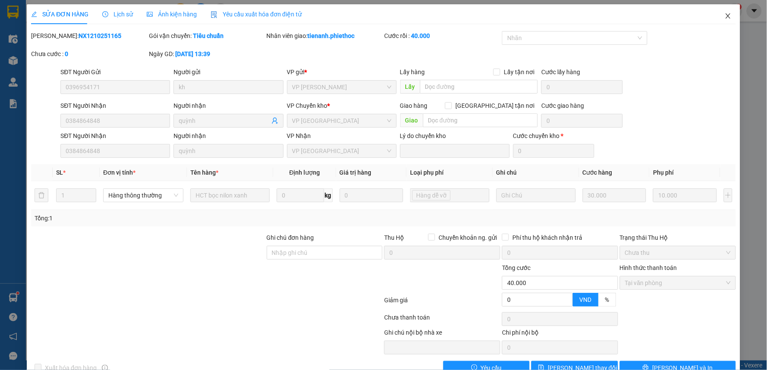
click at [723, 12] on span "Close" at bounding box center [728, 16] width 24 height 24
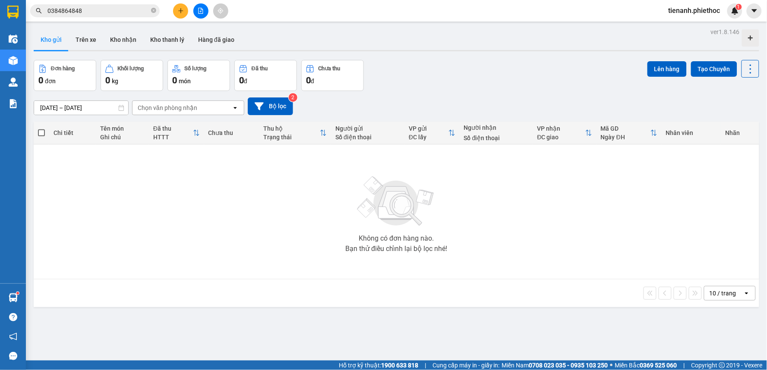
click at [54, 38] on button "Kho gửi" at bounding box center [51, 39] width 35 height 21
click at [91, 48] on button "Trên xe" at bounding box center [86, 39] width 35 height 21
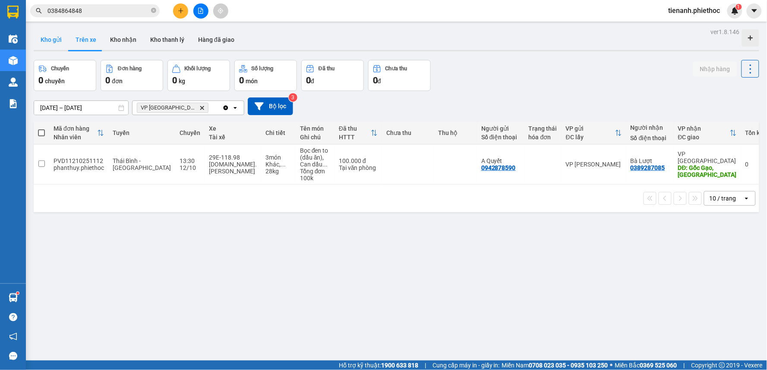
click at [63, 38] on button "Kho gửi" at bounding box center [51, 39] width 35 height 21
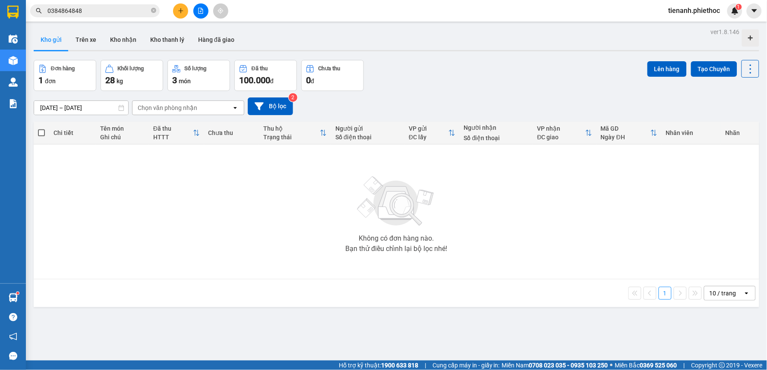
click at [174, 9] on button at bounding box center [180, 10] width 15 height 15
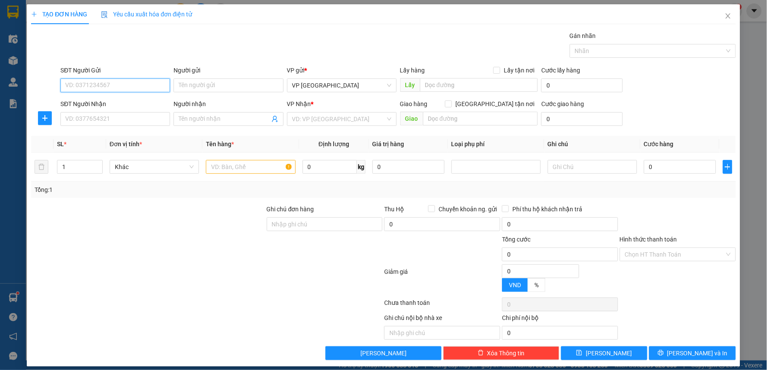
click at [113, 83] on input "SĐT Người Gửi" at bounding box center [115, 86] width 110 height 14
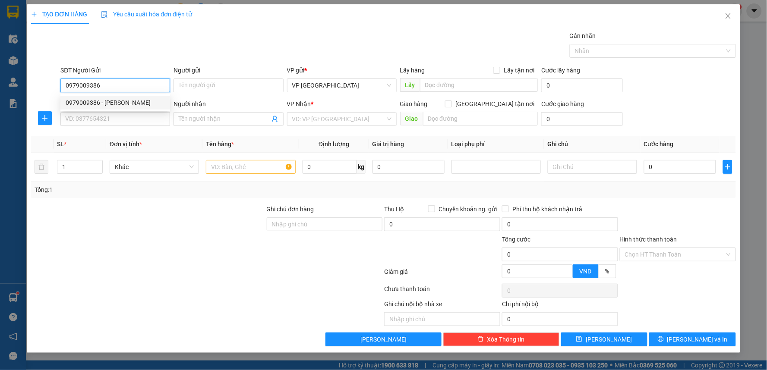
click at [122, 102] on div "0979009386 - Chú Quế" at bounding box center [115, 102] width 99 height 9
click at [42, 117] on icon "plus" at bounding box center [44, 118] width 7 height 7
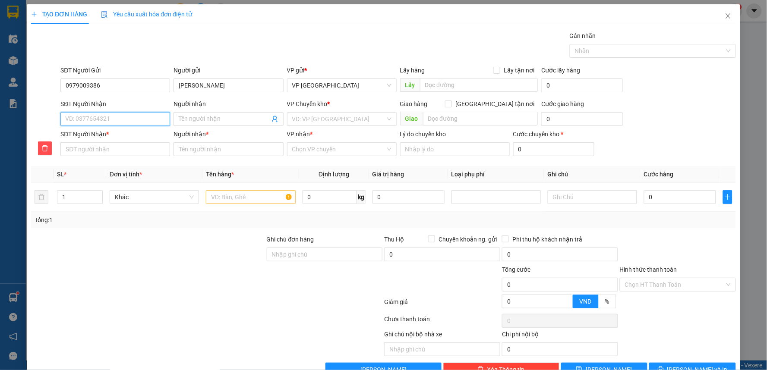
click at [90, 117] on input "SĐT Người Nhận" at bounding box center [115, 119] width 110 height 14
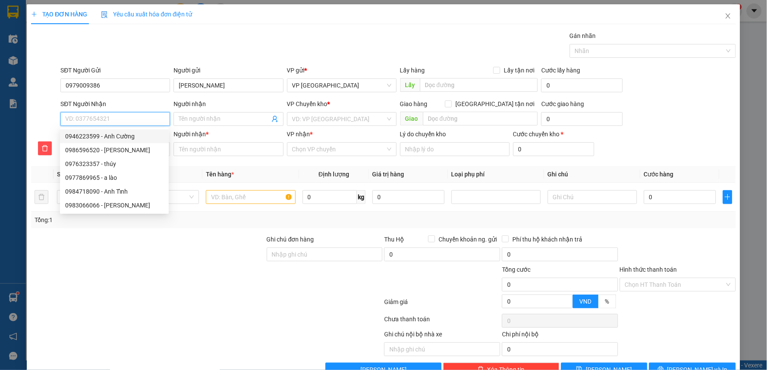
click at [92, 140] on div "0946223599 - Anh Cường" at bounding box center [114, 136] width 98 height 9
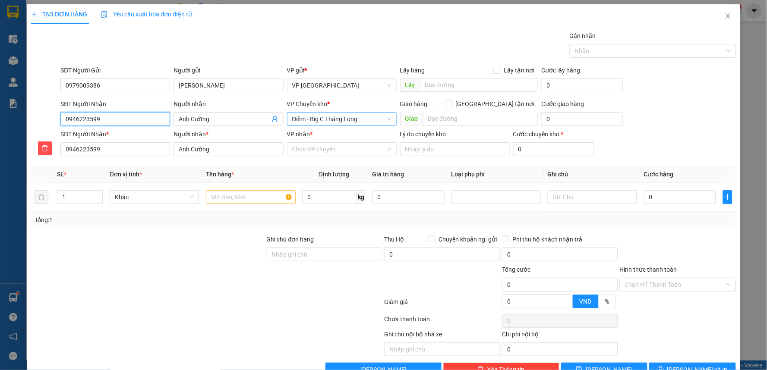
click at [315, 123] on span "Điểm - Big C Thăng Long" at bounding box center [341, 119] width 99 height 13
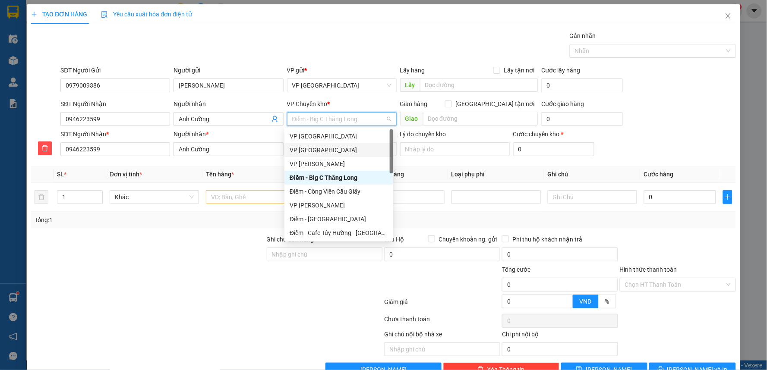
click at [315, 149] on div "VP [GEOGRAPHIC_DATA]" at bounding box center [339, 149] width 98 height 9
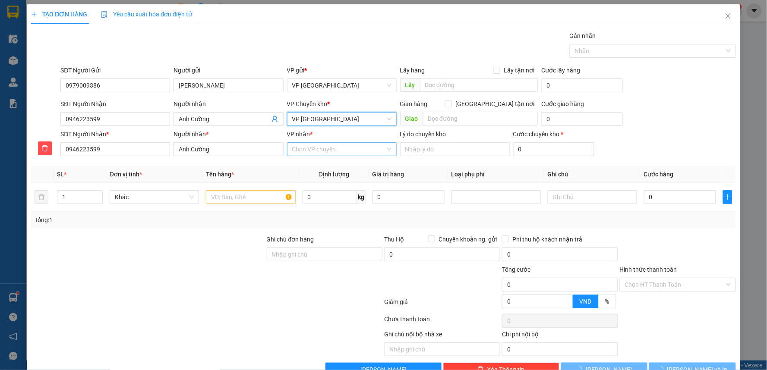
click at [324, 145] on input "VP nhận *" at bounding box center [338, 149] width 93 height 13
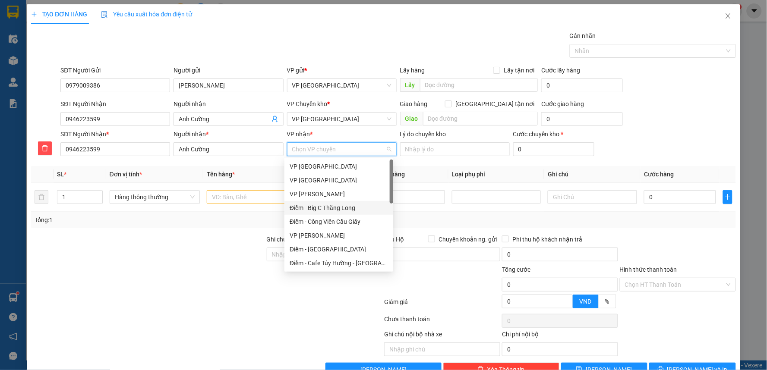
click at [332, 205] on div "Điểm - Big C Thăng Long" at bounding box center [339, 207] width 98 height 9
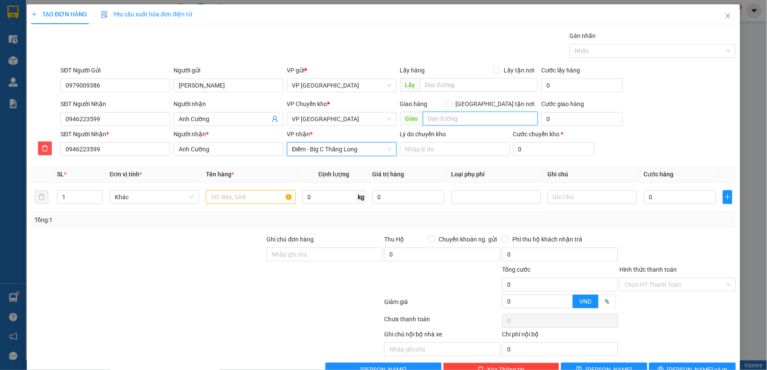
click at [468, 121] on input "text" at bounding box center [480, 119] width 115 height 14
click at [473, 121] on input "big c thăng" at bounding box center [480, 119] width 115 height 14
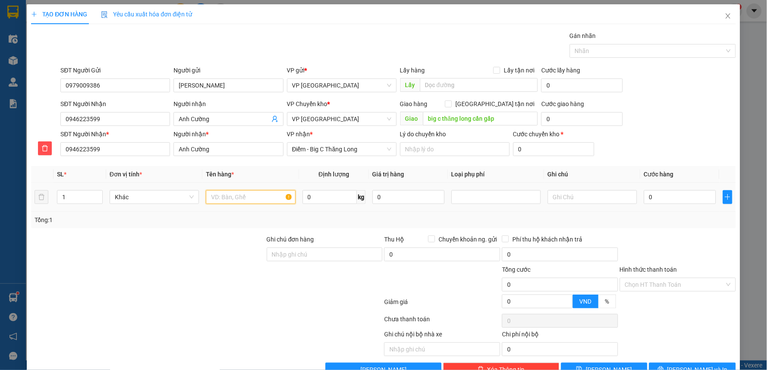
click at [261, 198] on input "text" at bounding box center [250, 197] width 89 height 14
click at [652, 201] on input "0" at bounding box center [680, 197] width 72 height 14
click at [564, 117] on input "0" at bounding box center [582, 119] width 82 height 14
click at [719, 85] on div "SĐT Người Gửi 0979009386 Người gửi Chú Quế VP gửi * VP Tiền Hải Lấy hàng Lấy t…" at bounding box center [398, 81] width 678 height 30
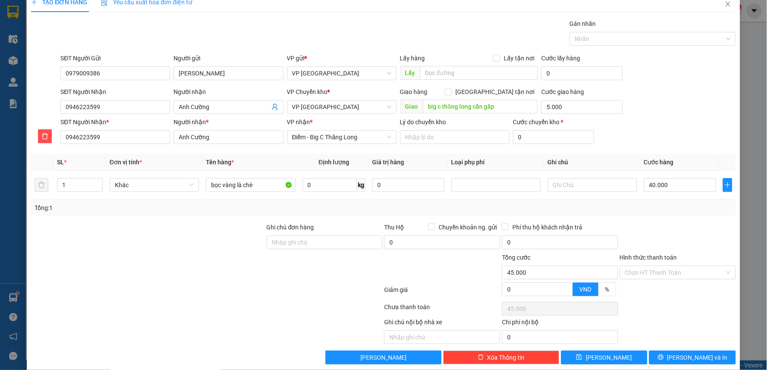
scroll to position [23, 0]
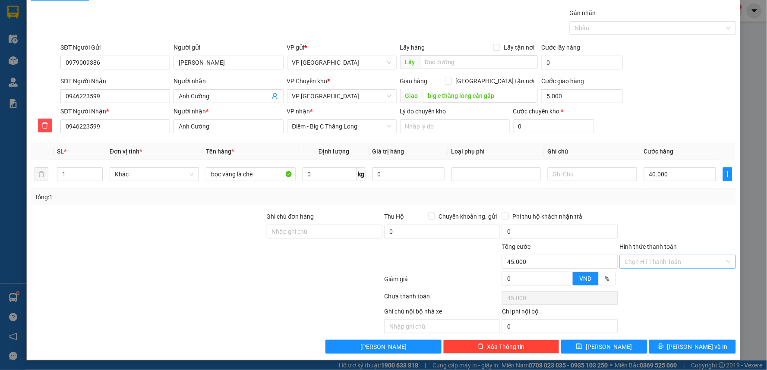
click at [674, 268] on div "Chọn HT Thanh Toán" at bounding box center [678, 262] width 116 height 14
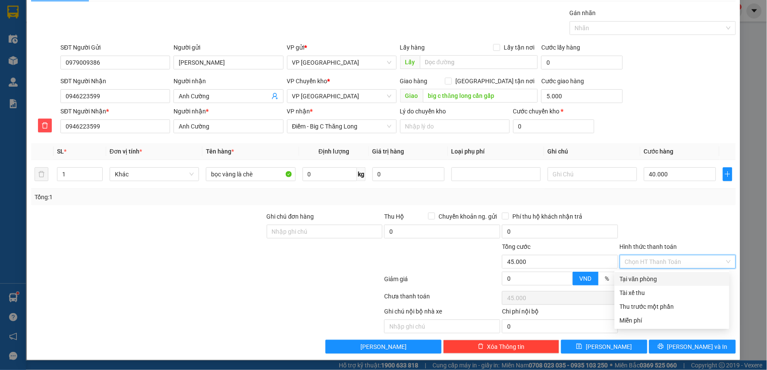
click at [655, 282] on div "Tại văn phòng" at bounding box center [672, 278] width 104 height 9
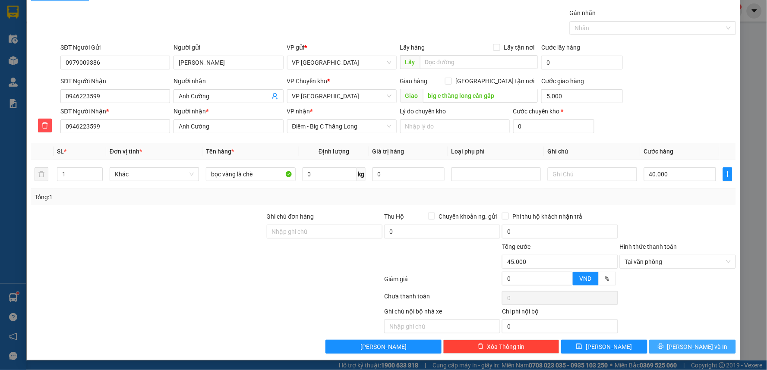
click at [693, 346] on span "[PERSON_NAME] và In" at bounding box center [697, 346] width 60 height 9
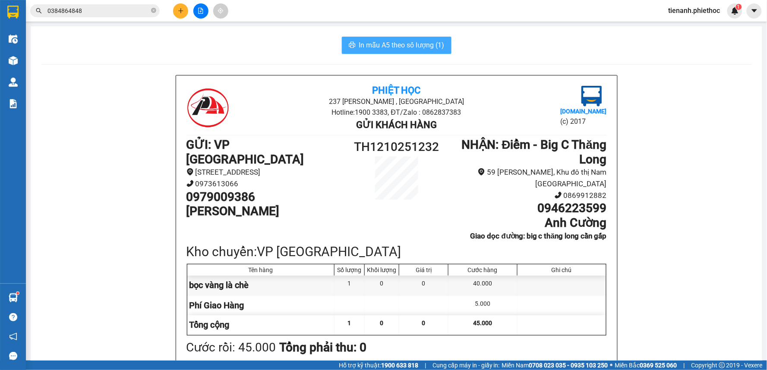
click at [396, 49] on span "In mẫu A5 theo số lượng (1)" at bounding box center [401, 45] width 85 height 11
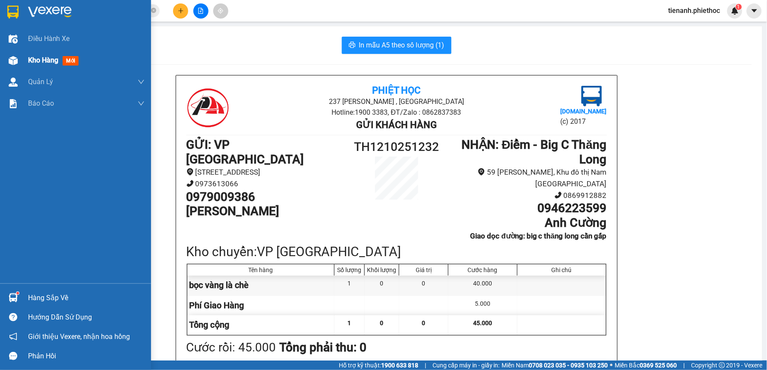
click at [32, 66] on div "Kho hàng mới" at bounding box center [86, 61] width 117 height 22
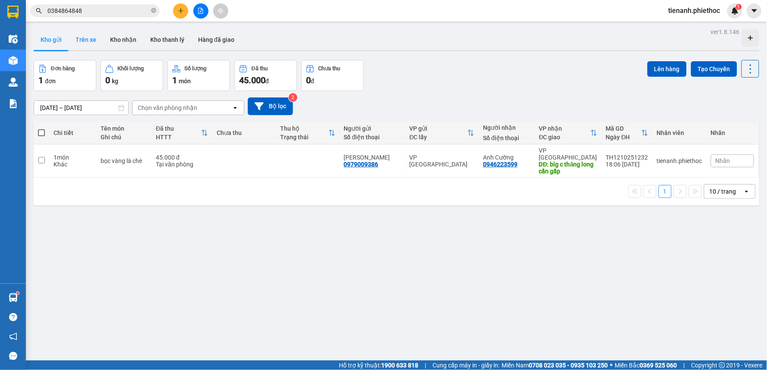
click at [94, 46] on button "Trên xe" at bounding box center [86, 39] width 35 height 21
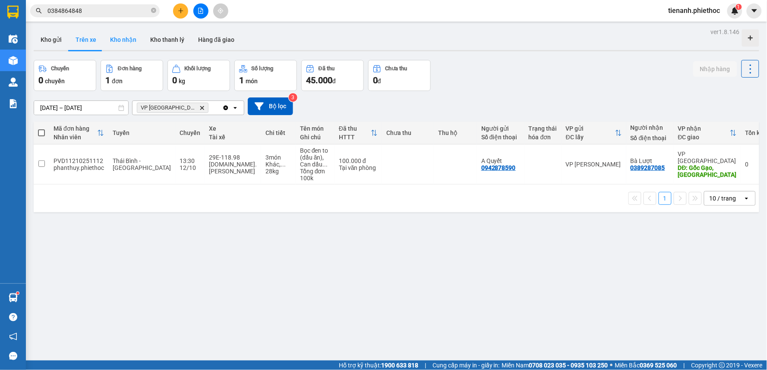
click at [123, 44] on button "Kho nhận" at bounding box center [123, 39] width 40 height 21
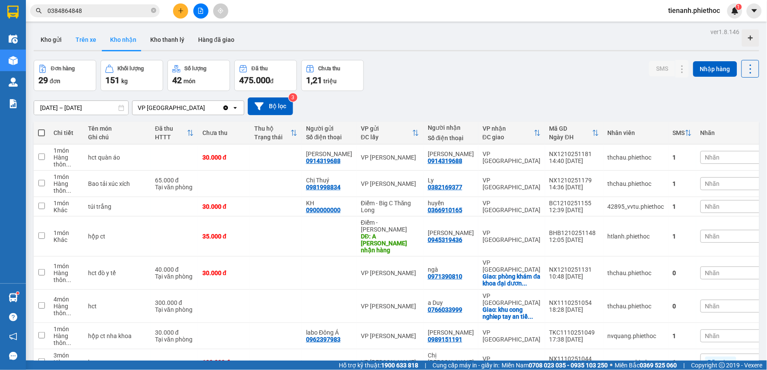
click at [87, 42] on button "Trên xe" at bounding box center [86, 39] width 35 height 21
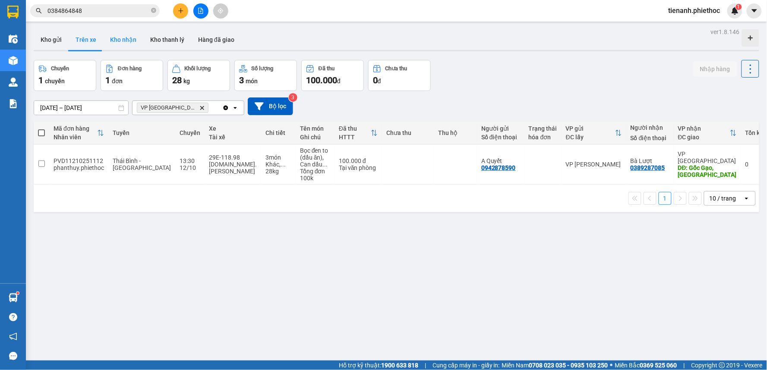
click at [106, 41] on button "Kho nhận" at bounding box center [123, 39] width 40 height 21
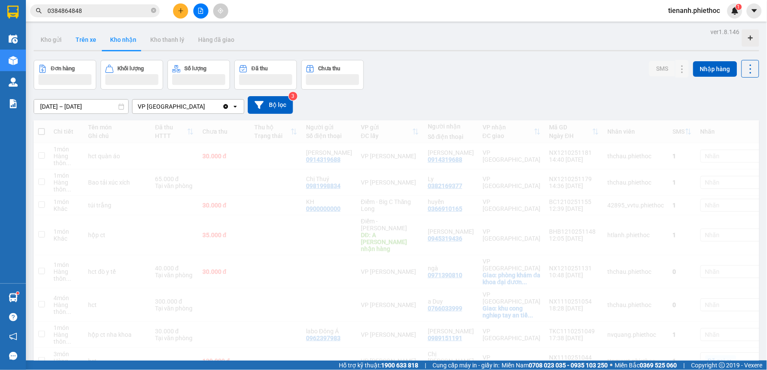
click at [91, 45] on button "Trên xe" at bounding box center [86, 39] width 35 height 21
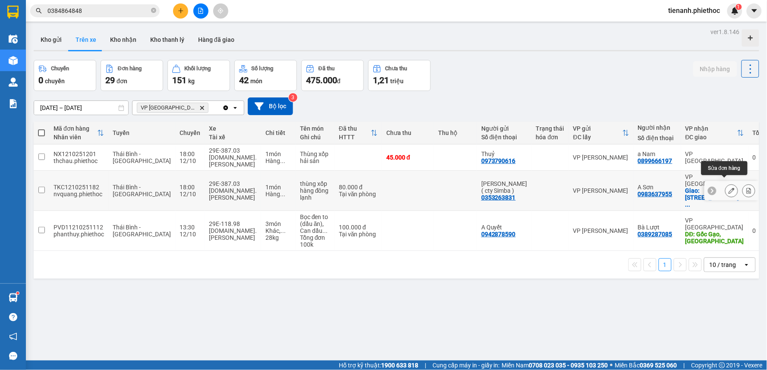
click at [728, 188] on icon at bounding box center [731, 191] width 6 height 6
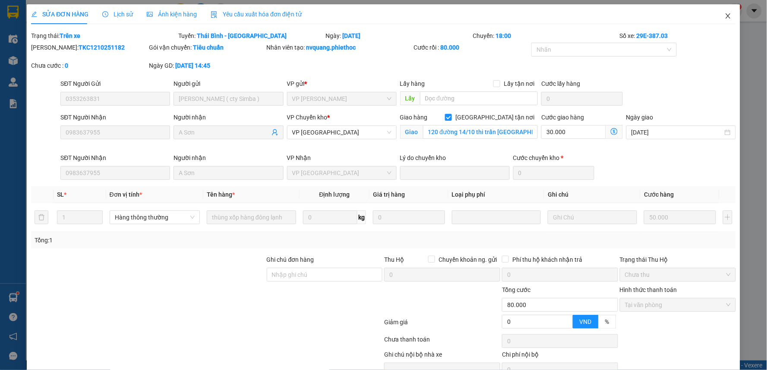
click at [726, 18] on span "Close" at bounding box center [728, 16] width 24 height 24
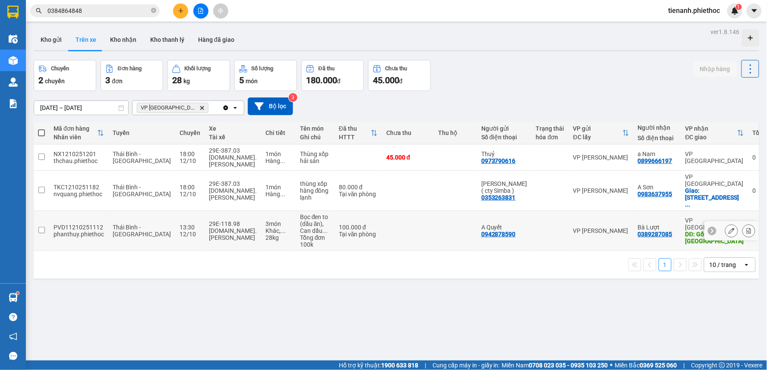
scroll to position [40, 0]
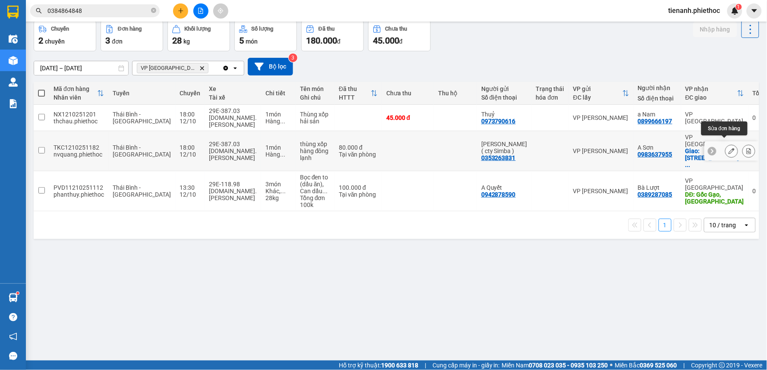
click at [728, 145] on button at bounding box center [731, 151] width 12 height 15
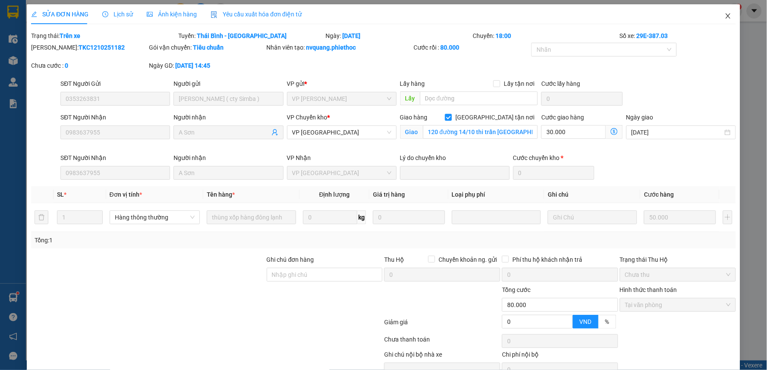
click at [724, 19] on icon "close" at bounding box center [727, 16] width 7 height 7
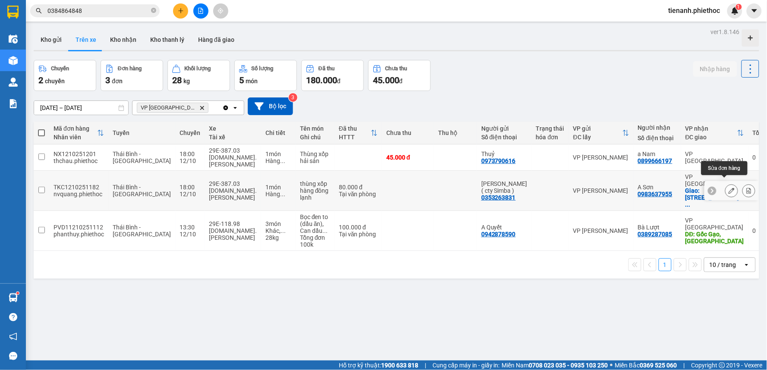
click at [730, 183] on button at bounding box center [731, 190] width 12 height 15
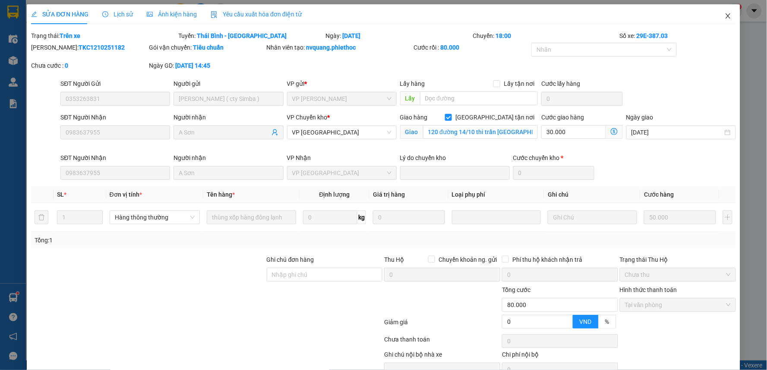
click at [725, 18] on icon "close" at bounding box center [727, 15] width 5 height 5
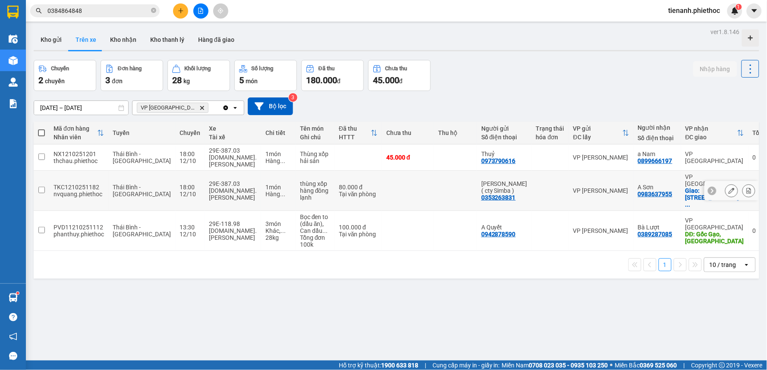
click at [434, 179] on td at bounding box center [455, 191] width 43 height 40
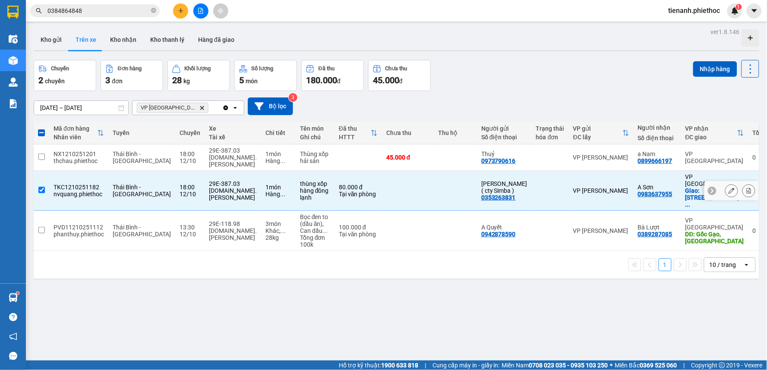
click at [434, 179] on td at bounding box center [455, 191] width 43 height 40
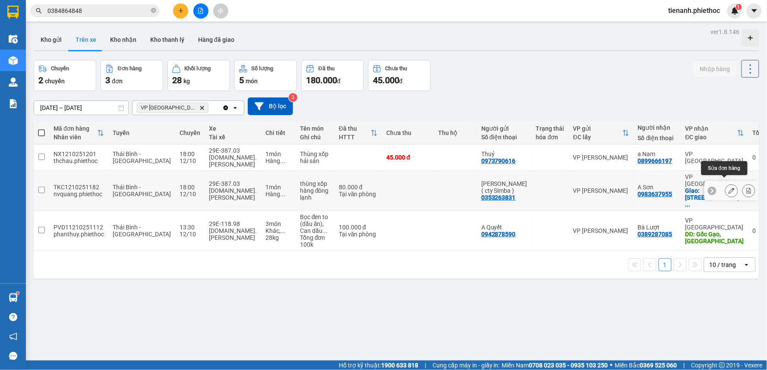
click at [728, 188] on icon at bounding box center [731, 191] width 6 height 6
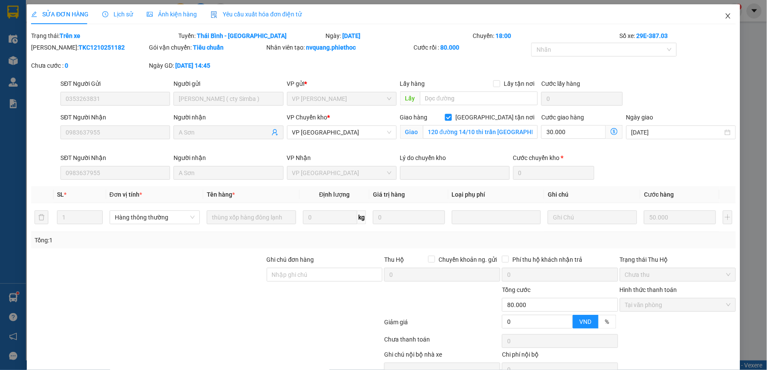
click at [724, 15] on icon "close" at bounding box center [727, 16] width 7 height 7
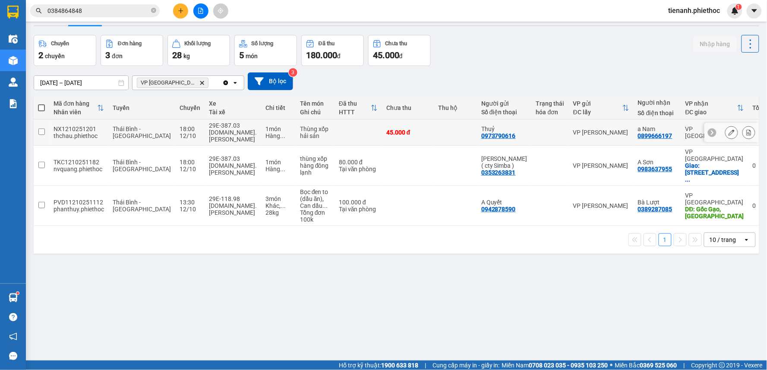
scroll to position [40, 0]
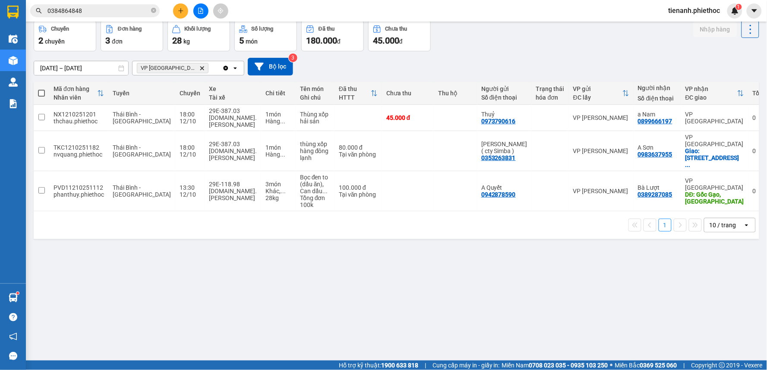
click at [150, 11] on span "0384864848" at bounding box center [94, 10] width 129 height 13
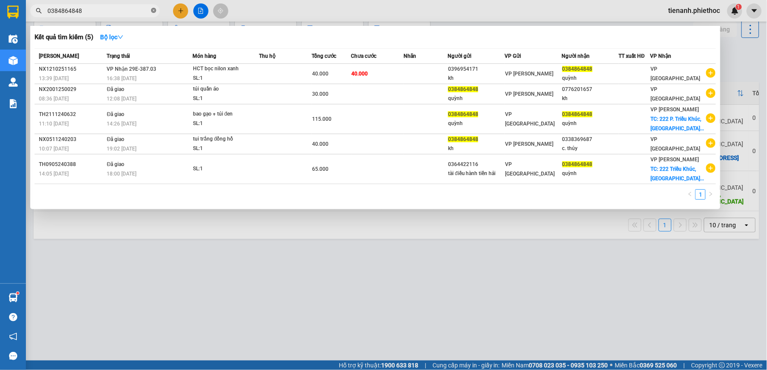
click at [153, 10] on icon "close-circle" at bounding box center [153, 10] width 5 height 5
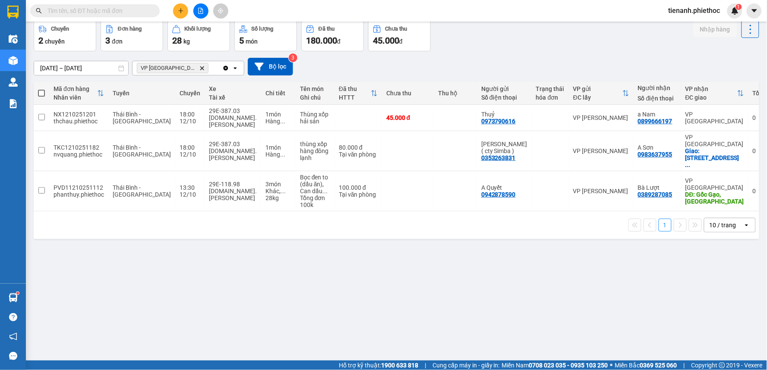
click at [130, 11] on input "text" at bounding box center [98, 10] width 102 height 9
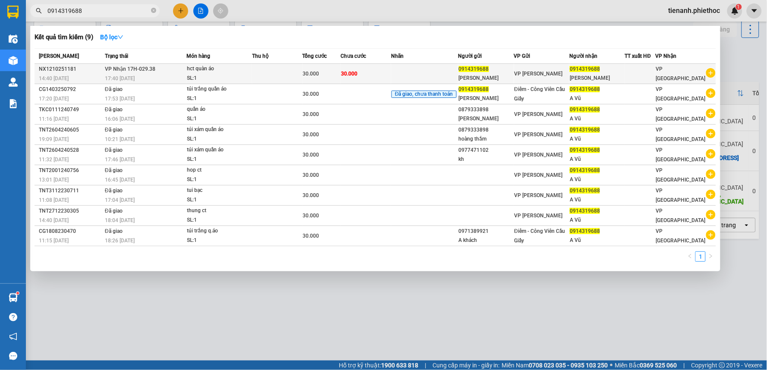
click at [350, 71] on span "30.000" at bounding box center [349, 74] width 16 height 6
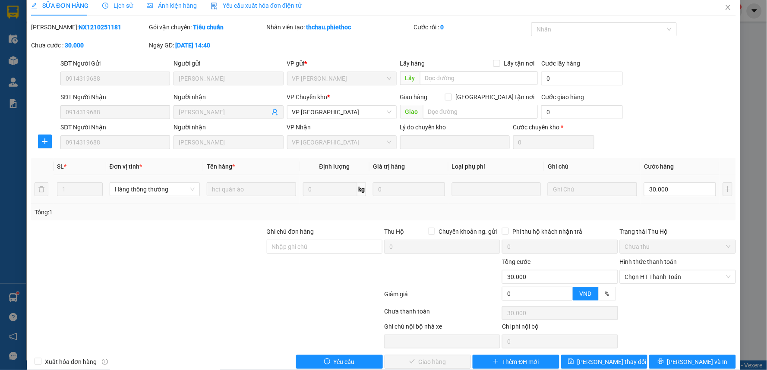
scroll to position [24, 0]
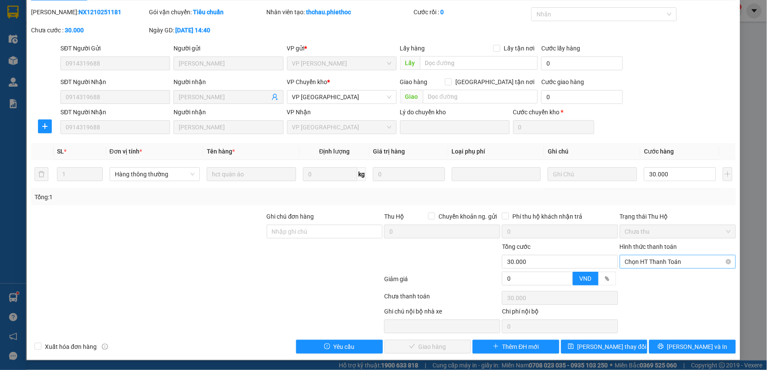
click at [659, 263] on span "Chọn HT Thanh Toán" at bounding box center [678, 261] width 106 height 13
drag, startPoint x: 655, startPoint y: 280, endPoint x: 641, endPoint y: 283, distance: 14.1
click at [654, 280] on div "Tại văn phòng" at bounding box center [672, 278] width 104 height 9
click at [432, 347] on span "[PERSON_NAME] và Giao hàng" at bounding box center [442, 346] width 83 height 9
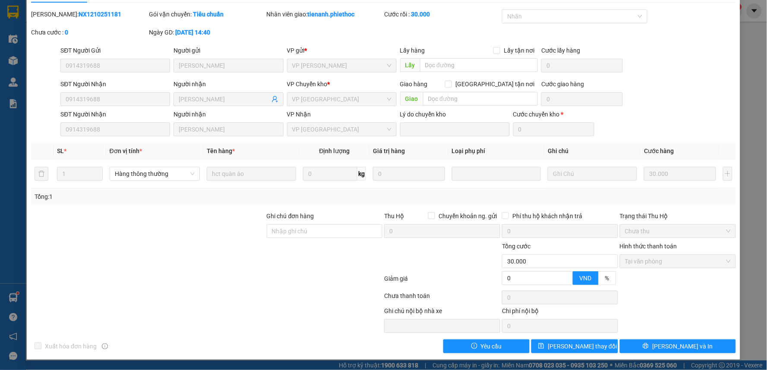
scroll to position [0, 0]
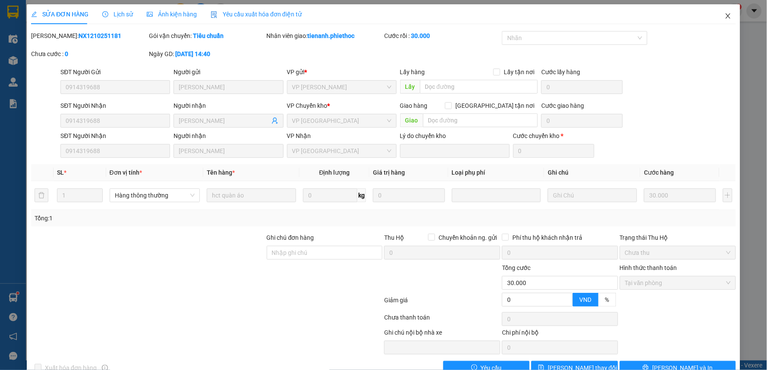
click at [725, 15] on icon "close" at bounding box center [727, 15] width 5 height 5
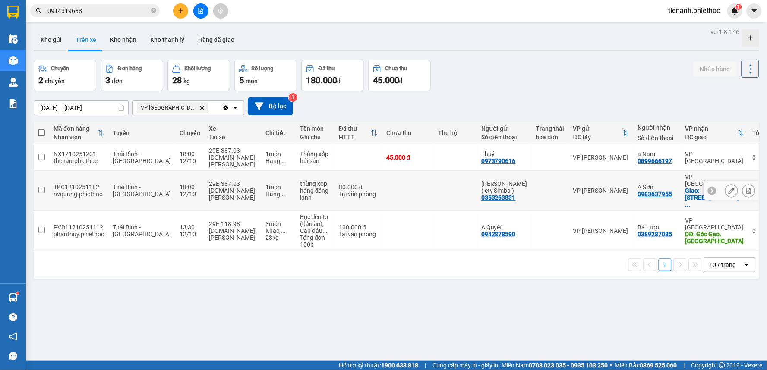
click at [344, 191] on div "Tại văn phòng" at bounding box center [358, 194] width 39 height 7
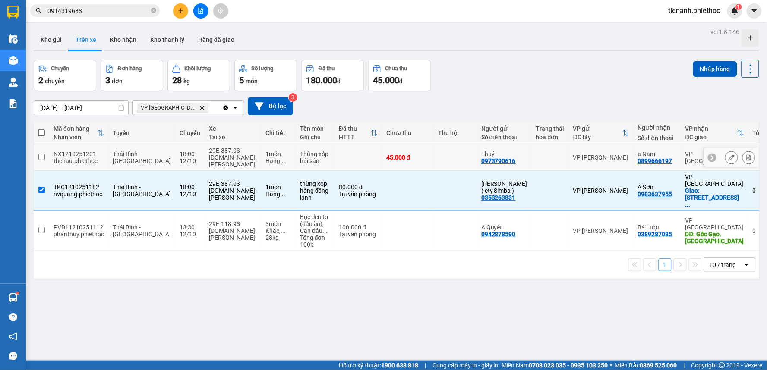
click at [348, 167] on td at bounding box center [357, 158] width 47 height 26
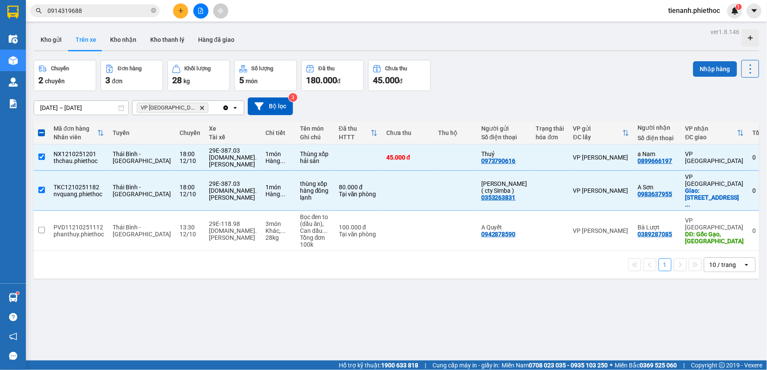
click at [693, 72] on button "Nhập hàng" at bounding box center [715, 69] width 44 height 16
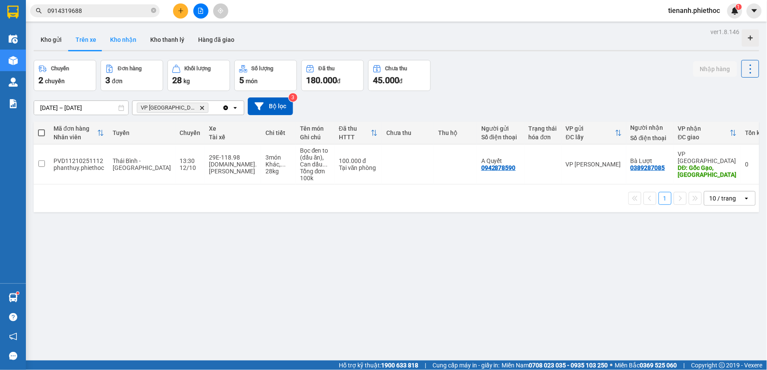
click at [138, 41] on button "Kho nhận" at bounding box center [123, 39] width 40 height 21
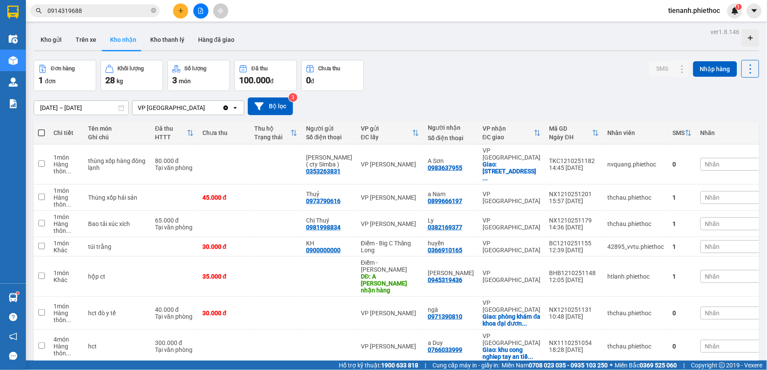
click at [700, 191] on div "Nhãn" at bounding box center [743, 197] width 87 height 13
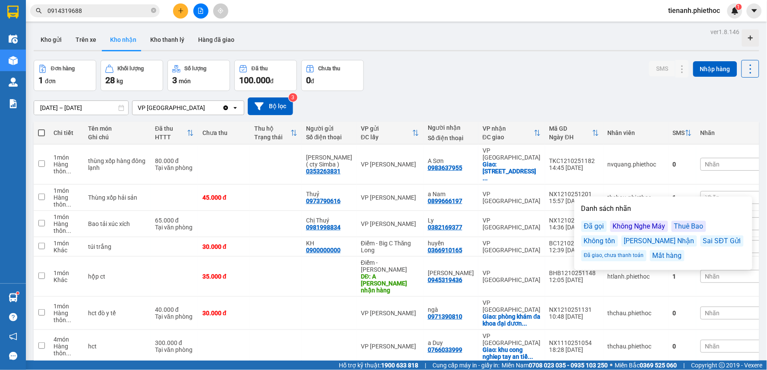
click at [633, 226] on div "Không Nghe Máy" at bounding box center [639, 226] width 58 height 11
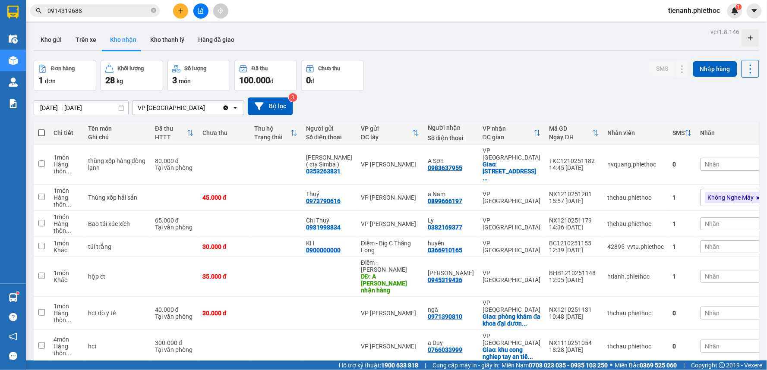
click at [642, 108] on div "01/10/2025 – 12/10/2025 Press the down arrow key to interact with the calendar …" at bounding box center [396, 107] width 725 height 18
click at [65, 38] on button "Kho gửi" at bounding box center [51, 39] width 35 height 21
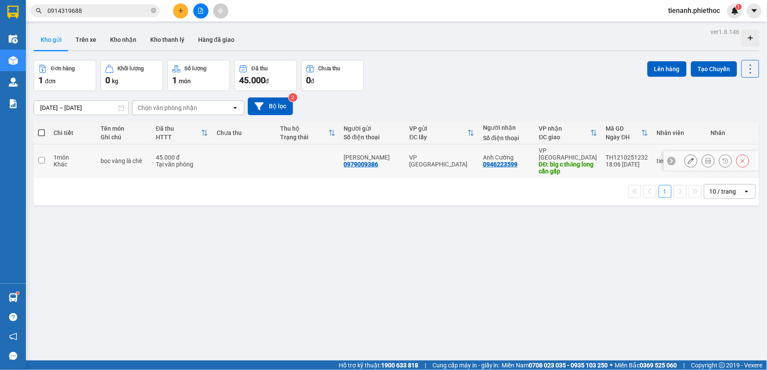
click at [201, 154] on div "45.000 đ" at bounding box center [182, 157] width 52 height 7
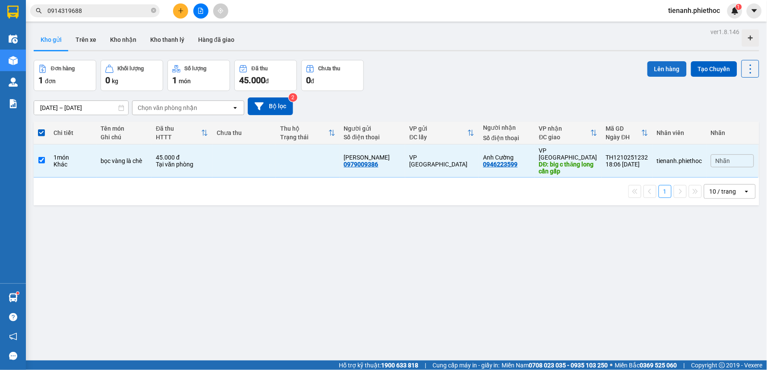
click at [661, 67] on button "Lên hàng" at bounding box center [666, 69] width 39 height 16
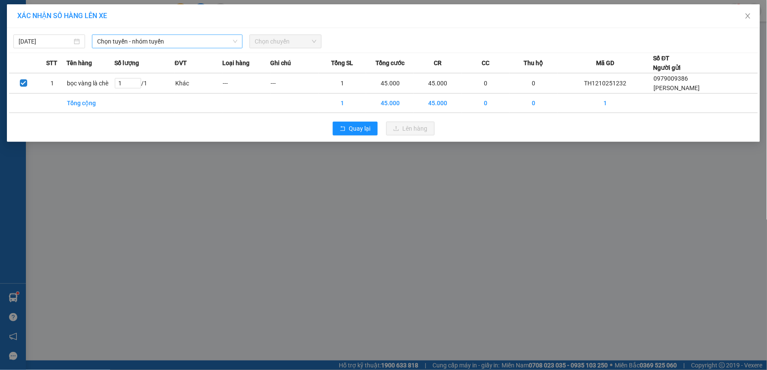
click at [169, 42] on span "Chọn tuyến - nhóm tuyến" at bounding box center [167, 41] width 140 height 13
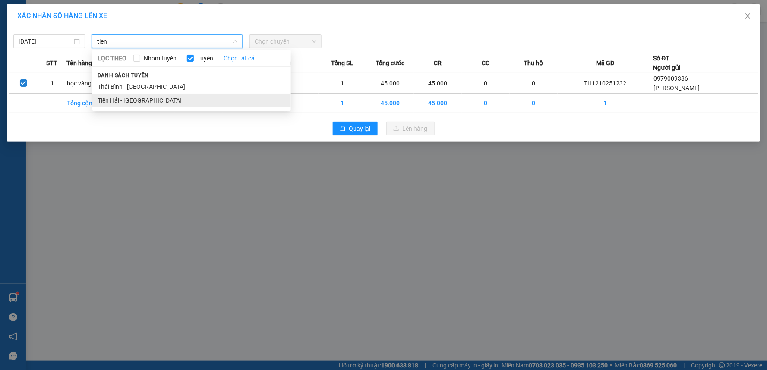
click at [113, 97] on li "Tiền Hải - Thái Bình" at bounding box center [191, 101] width 198 height 14
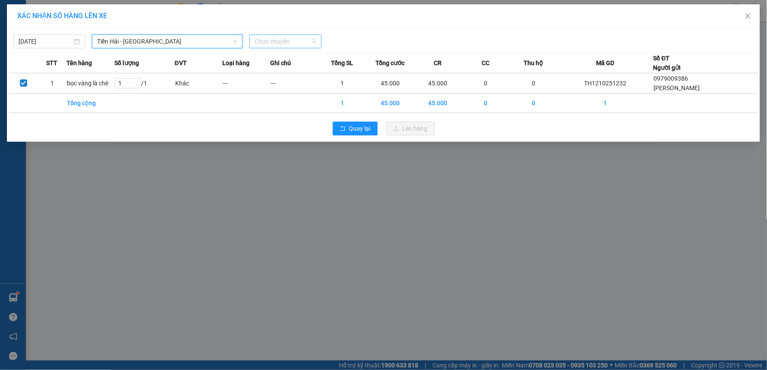
click at [265, 41] on span "Chọn chuyến" at bounding box center [285, 41] width 61 height 13
click at [293, 72] on div "Thêm chuyến " 19:00 "" at bounding box center [296, 73] width 92 height 15
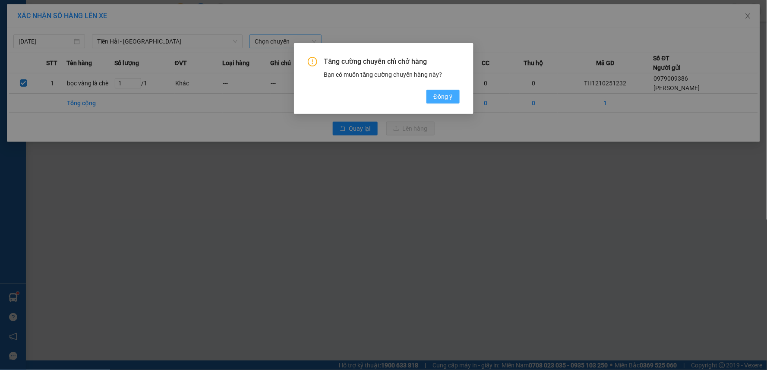
click at [446, 98] on span "Đồng ý" at bounding box center [442, 96] width 19 height 9
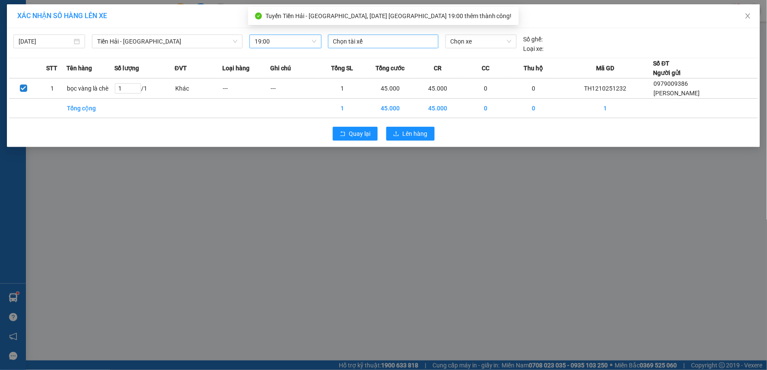
click at [377, 42] on div at bounding box center [383, 41] width 106 height 10
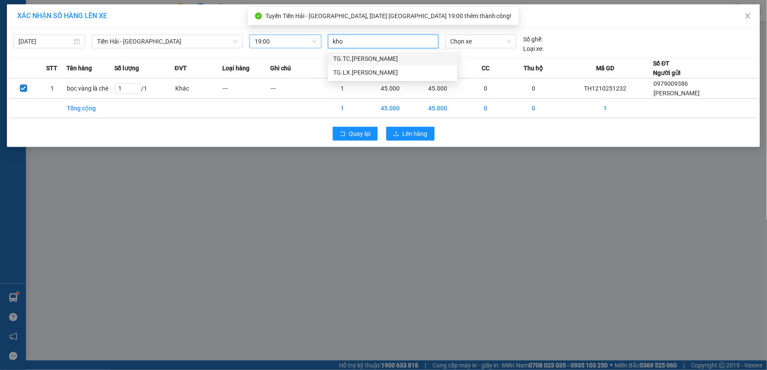
click at [374, 61] on div "TG.TC.Ngô Gia Khoản" at bounding box center [392, 58] width 119 height 9
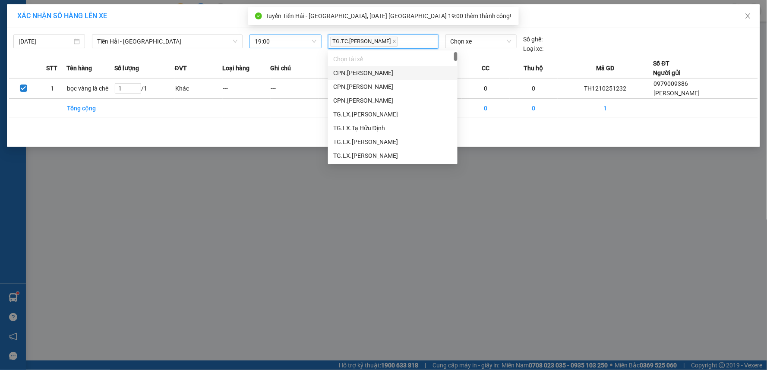
click at [467, 31] on div "12/10/2025 Tiền Hải - Thái Bình LỌC THEO Nhóm tuyến Tuyến Chọn tất cả Danh sách…" at bounding box center [383, 41] width 749 height 23
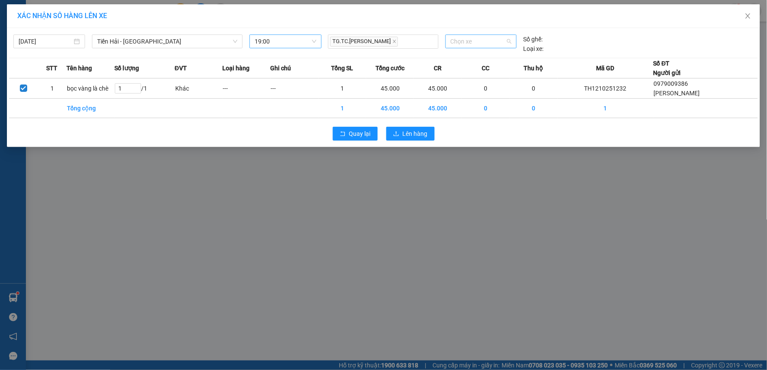
click at [465, 41] on span "Chọn xe" at bounding box center [480, 41] width 61 height 13
click at [496, 44] on span "Chọn xe" at bounding box center [480, 41] width 61 height 13
click at [472, 56] on div "29E-118.98" at bounding box center [480, 58] width 61 height 9
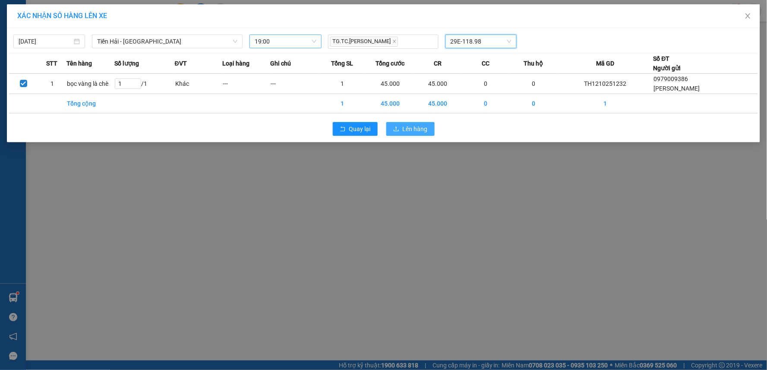
click at [417, 129] on span "Lên hàng" at bounding box center [415, 128] width 25 height 9
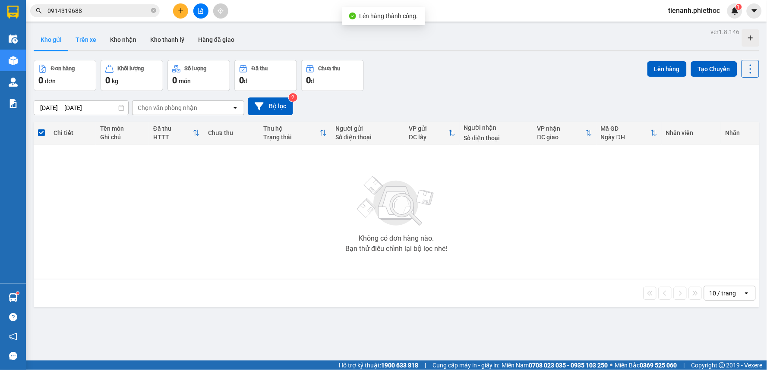
click at [91, 35] on button "Trên xe" at bounding box center [86, 39] width 35 height 21
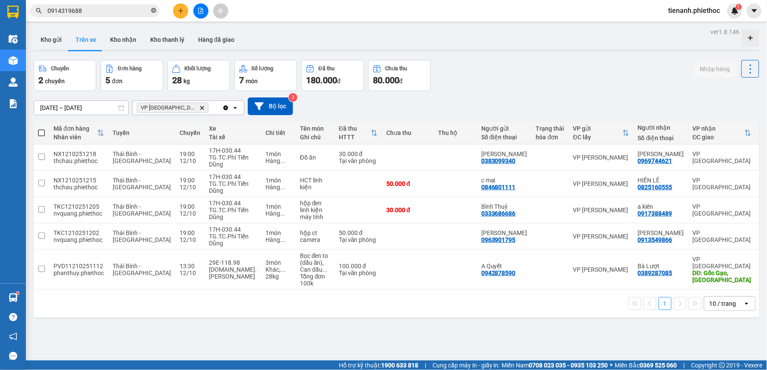
click at [155, 9] on icon "close-circle" at bounding box center [153, 10] width 5 height 5
click at [135, 9] on input "text" at bounding box center [98, 10] width 102 height 9
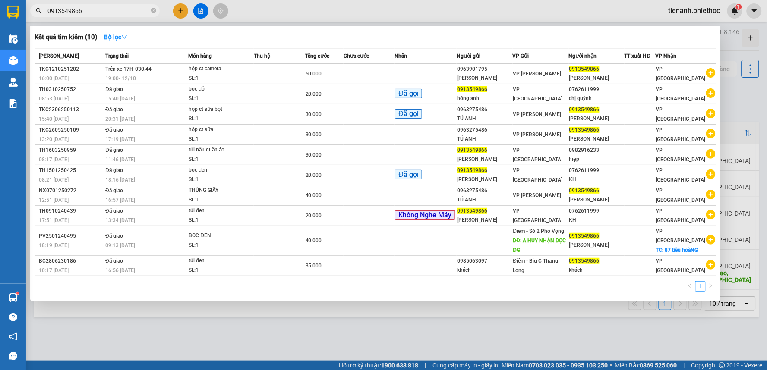
click at [287, 325] on div at bounding box center [383, 185] width 767 height 370
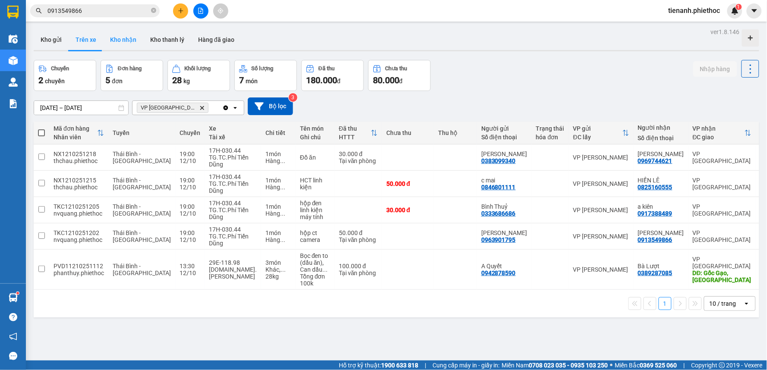
click at [136, 40] on button "Kho nhận" at bounding box center [123, 39] width 40 height 21
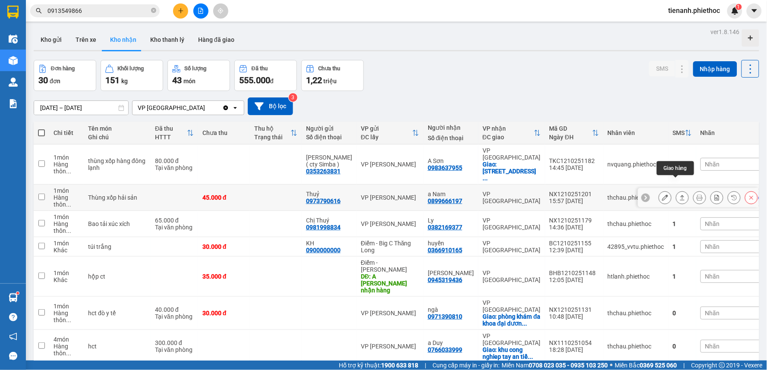
click at [679, 195] on icon at bounding box center [682, 198] width 6 height 6
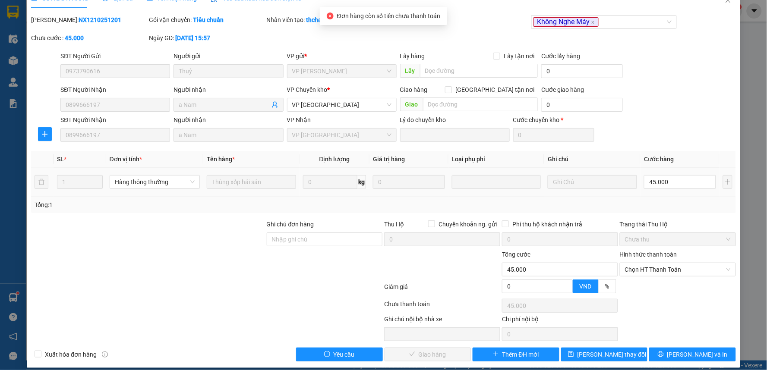
scroll to position [24, 0]
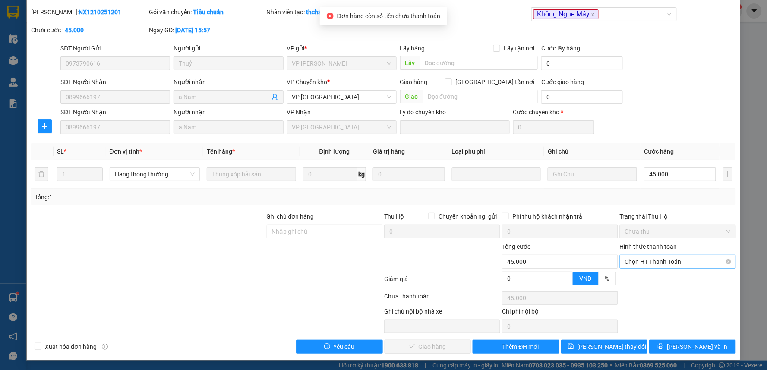
click at [653, 262] on span "Chọn HT Thanh Toán" at bounding box center [678, 261] width 106 height 13
click at [648, 274] on div "Tại văn phòng" at bounding box center [672, 278] width 104 height 9
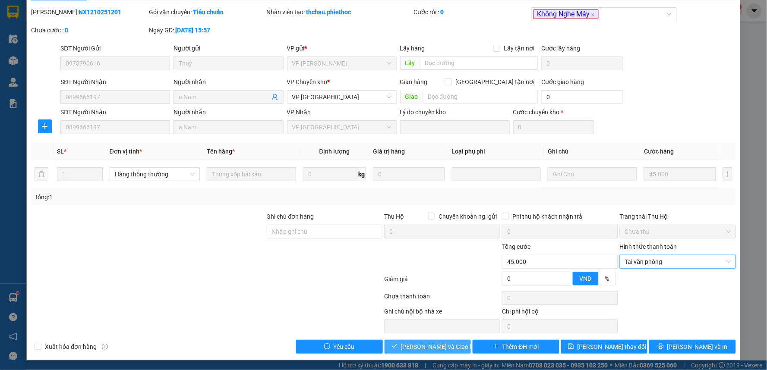
click at [413, 348] on span "[PERSON_NAME] và Giao hàng" at bounding box center [442, 346] width 83 height 9
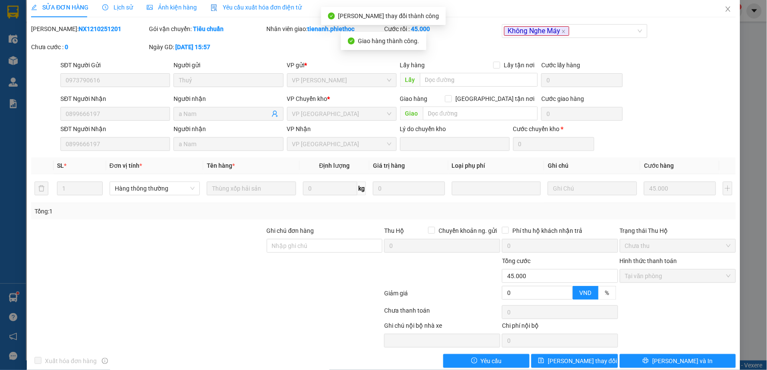
scroll to position [0, 0]
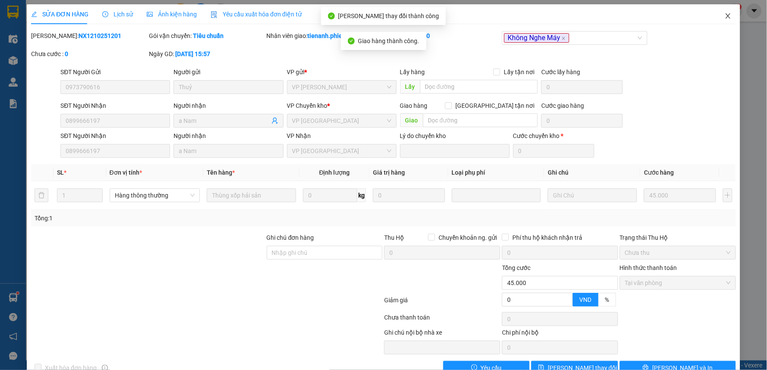
click at [725, 16] on span "Close" at bounding box center [728, 16] width 24 height 24
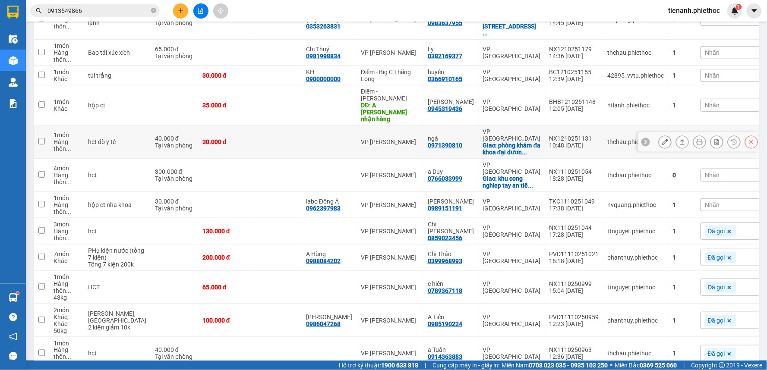
scroll to position [192, 0]
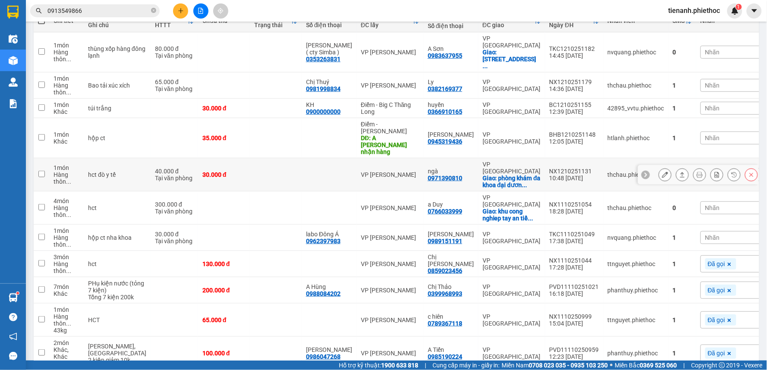
scroll to position [48, 0]
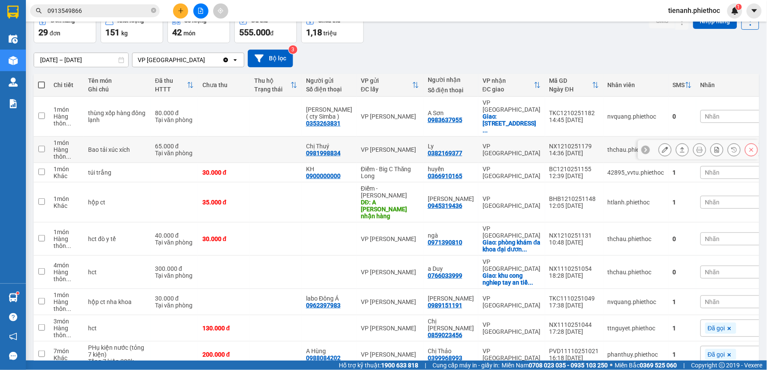
click at [676, 142] on button at bounding box center [682, 149] width 12 height 15
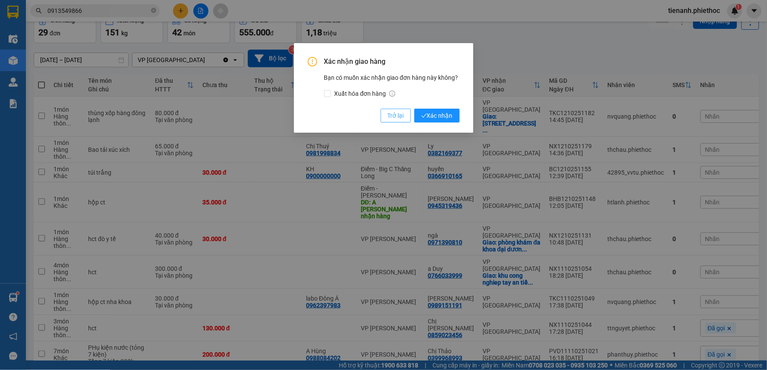
click at [407, 113] on button "Trở lại" at bounding box center [396, 116] width 30 height 14
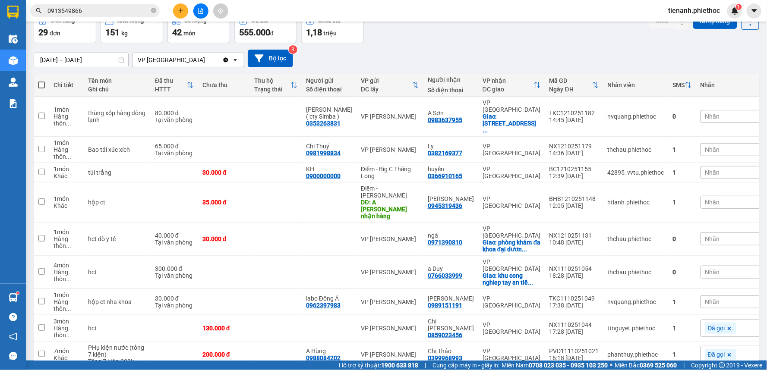
click at [700, 143] on div "Nhãn" at bounding box center [743, 149] width 87 height 13
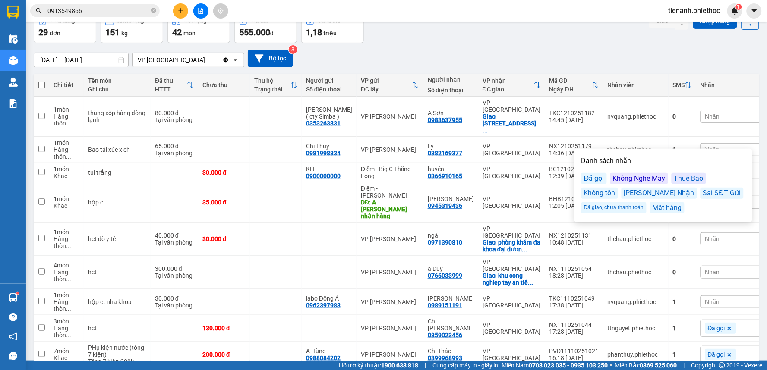
click at [598, 182] on div "Đã gọi" at bounding box center [593, 178] width 25 height 11
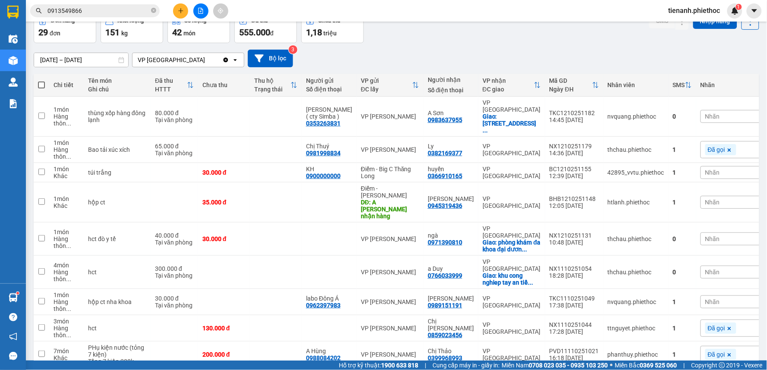
click at [596, 69] on div "[DATE] – [DATE] Press the down arrow key to interact with the calendar and sele…" at bounding box center [396, 58] width 725 height 31
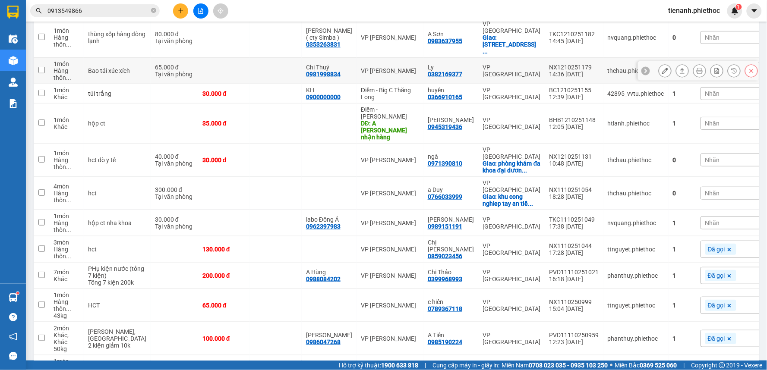
scroll to position [144, 0]
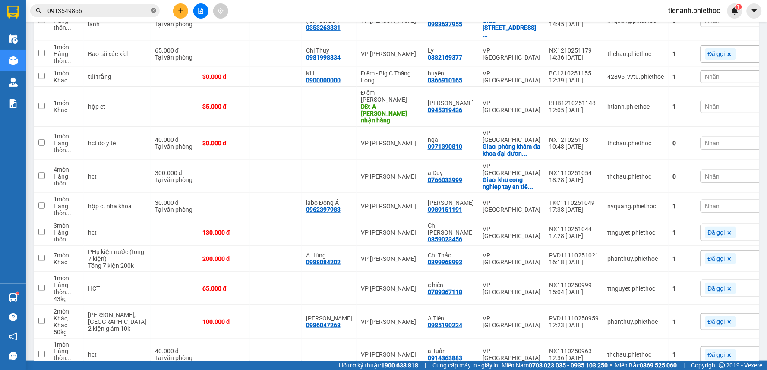
click at [153, 10] on icon "close-circle" at bounding box center [153, 10] width 5 height 5
click at [111, 9] on input "text" at bounding box center [98, 10] width 102 height 9
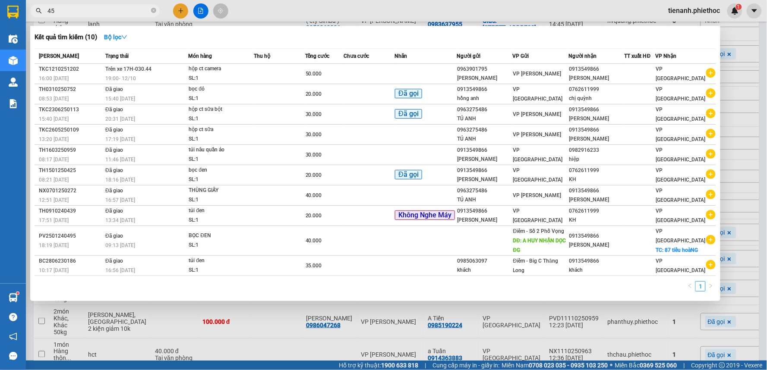
type input "456"
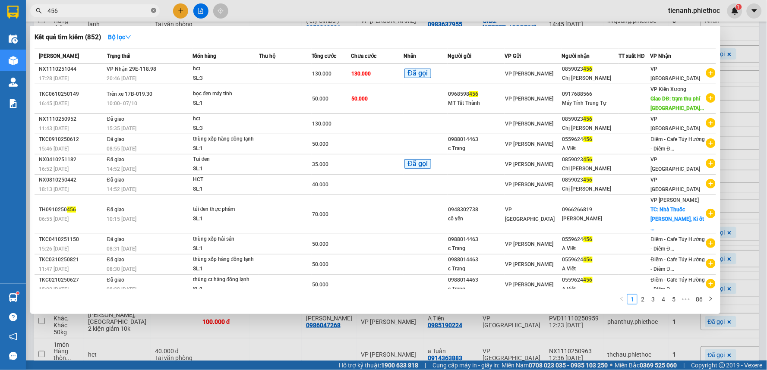
click at [154, 10] on icon "close-circle" at bounding box center [153, 10] width 5 height 5
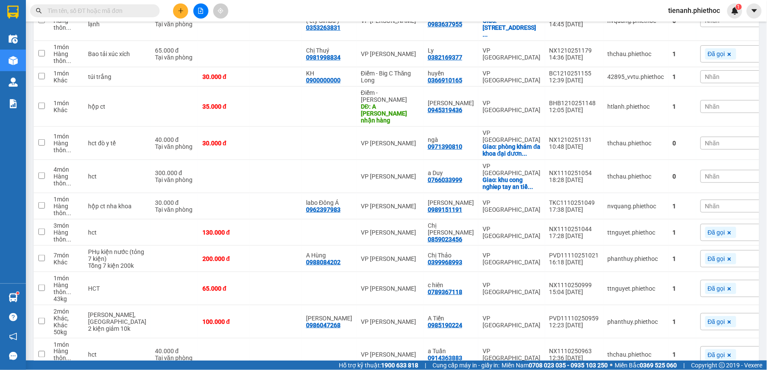
click at [114, 10] on input "text" at bounding box center [98, 10] width 102 height 9
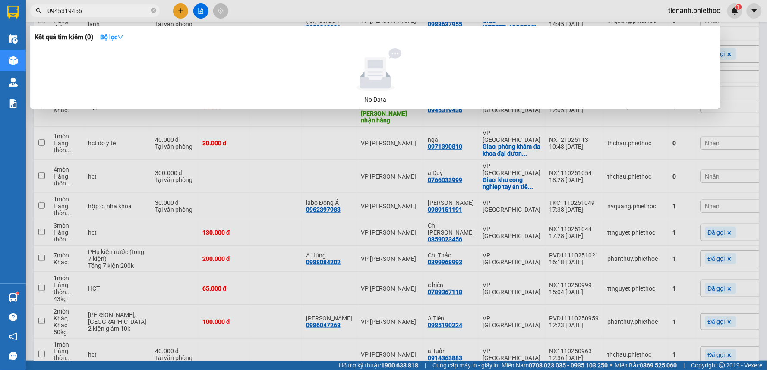
type input "0945319456"
click at [150, 11] on span "0945319456" at bounding box center [94, 10] width 129 height 13
click at [153, 9] on icon "close-circle" at bounding box center [153, 10] width 5 height 5
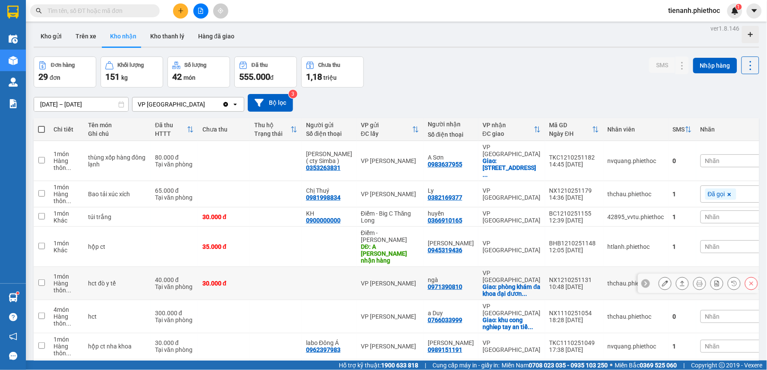
scroll to position [0, 0]
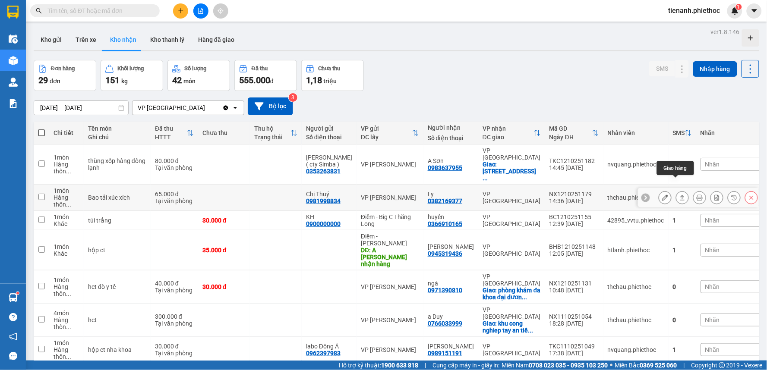
click at [679, 195] on icon at bounding box center [682, 198] width 6 height 6
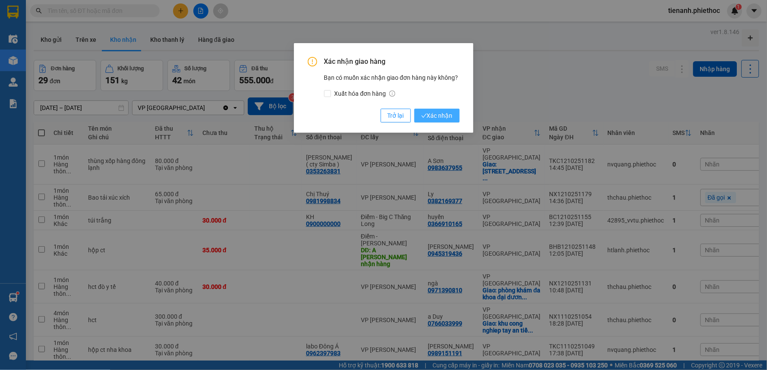
click at [446, 119] on span "Xác nhận" at bounding box center [436, 115] width 31 height 9
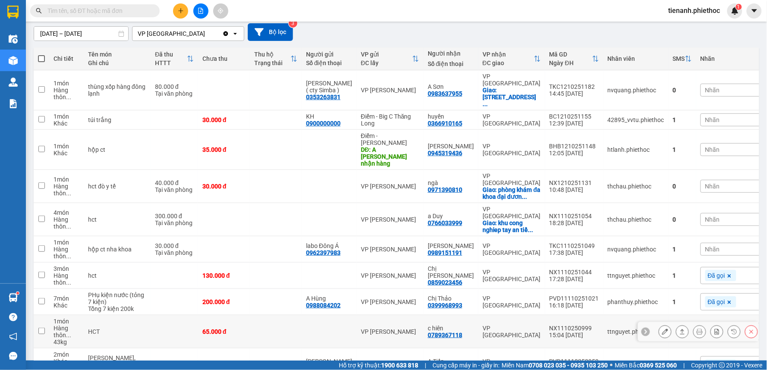
scroll to position [96, 0]
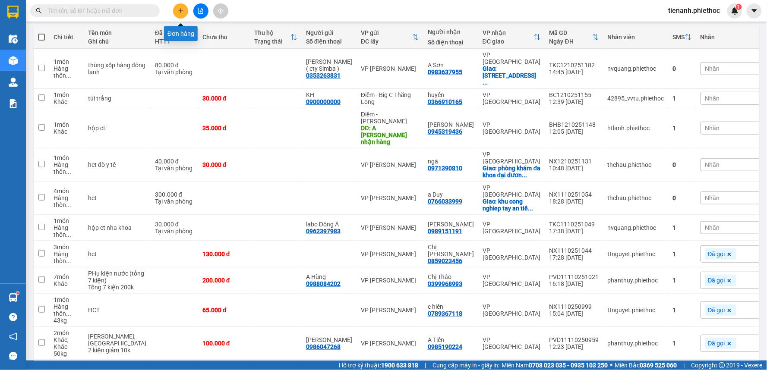
click at [183, 9] on icon "plus" at bounding box center [181, 11] width 6 height 6
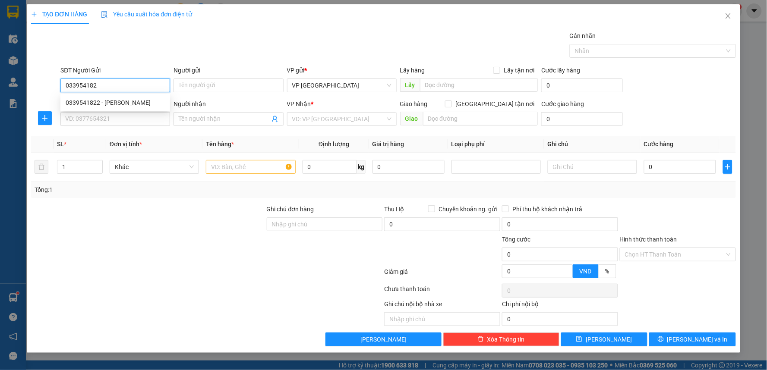
type input "0339541822"
click at [117, 104] on div "0339541822 - [PERSON_NAME]" at bounding box center [115, 102] width 99 height 9
type input "[PERSON_NAME]"
type input "0339541822"
click at [40, 123] on button "button" at bounding box center [45, 118] width 14 height 14
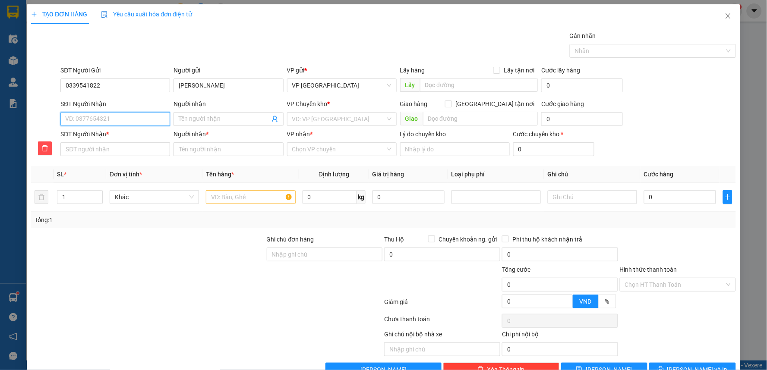
click at [95, 123] on input "SĐT Người Nhận" at bounding box center [115, 119] width 110 height 14
type input "0"
type input "08"
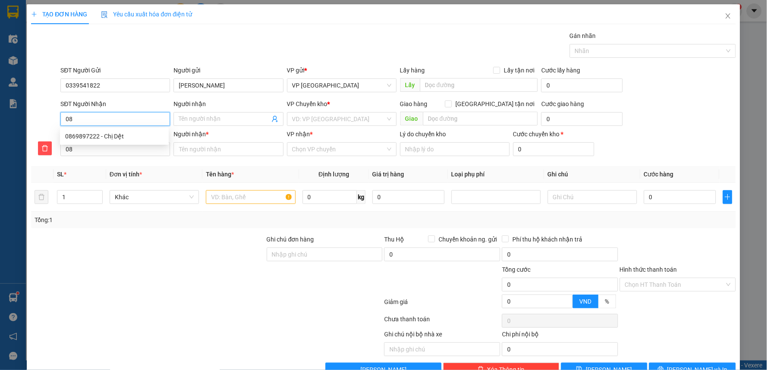
type input "086"
type input "0869"
type input "08698"
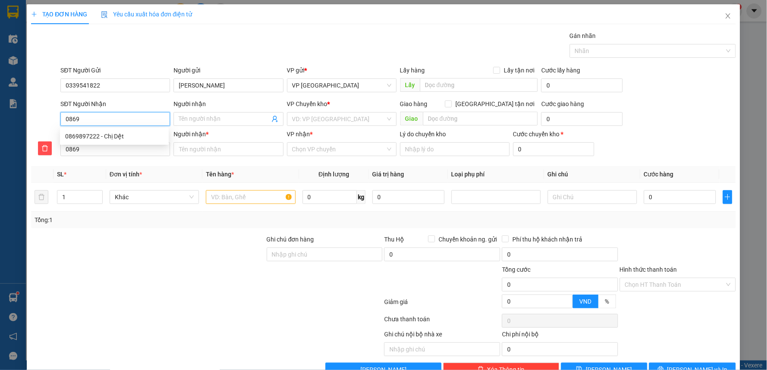
type input "08698"
type input "086989"
type input "0869897"
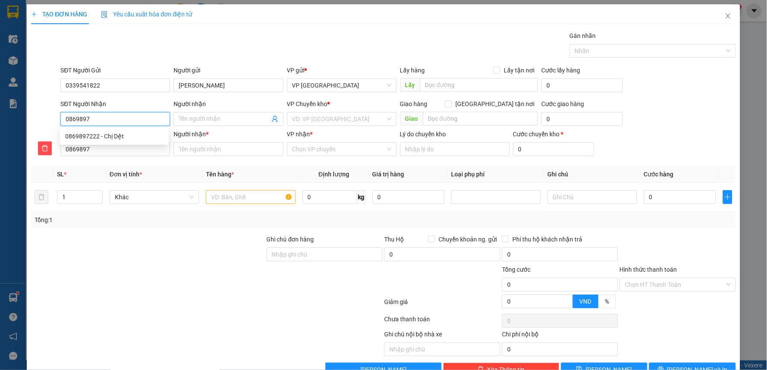
type input "08698972"
type input "086989722"
type input "0869897222"
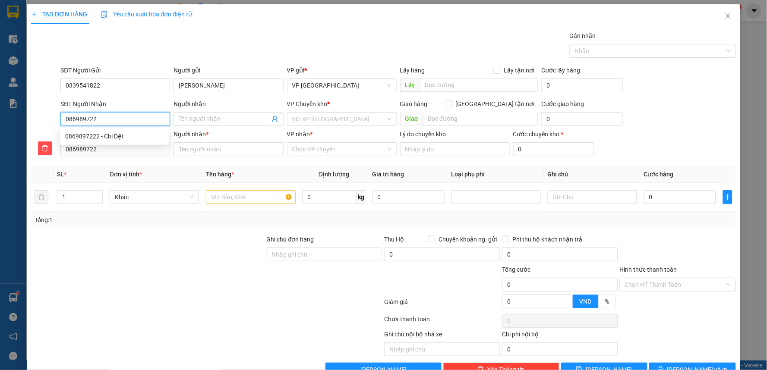
type input "0869897222"
click at [98, 133] on div "0869897222 - Chị Dệt" at bounding box center [114, 136] width 98 height 9
type input "Chị Dệt"
click at [352, 119] on span "Điểm - Công Viên Cầu Giấy" at bounding box center [341, 119] width 99 height 13
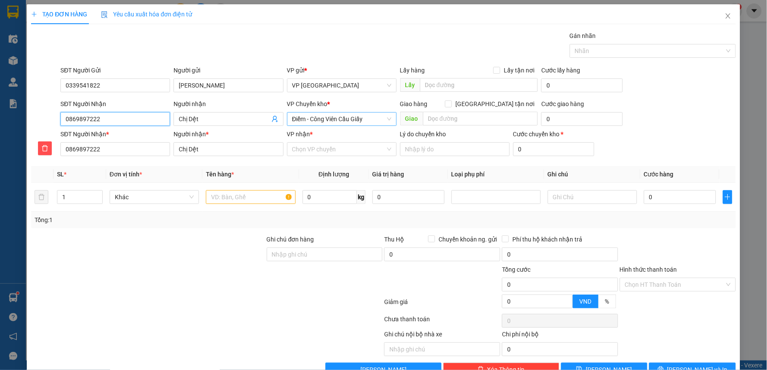
type input "0869897222"
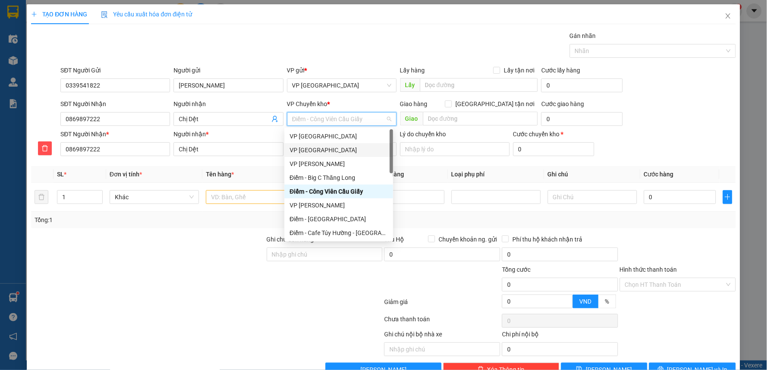
click at [312, 153] on div "VP [GEOGRAPHIC_DATA]" at bounding box center [339, 149] width 98 height 9
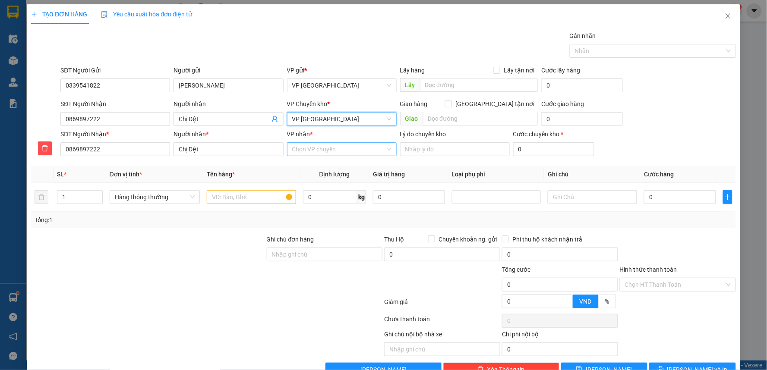
click at [316, 151] on input "VP nhận *" at bounding box center [338, 149] width 93 height 13
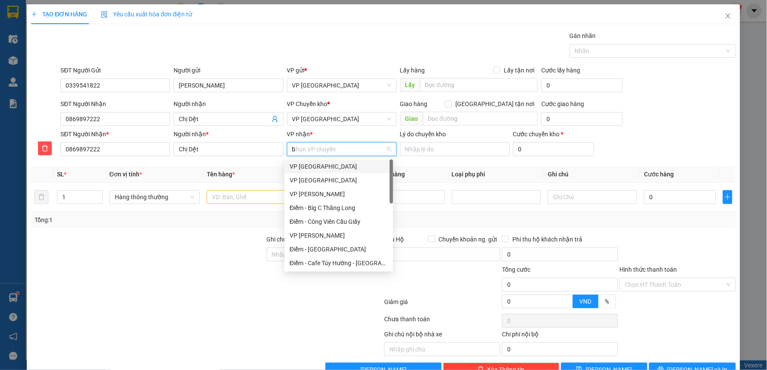
type input "bi"
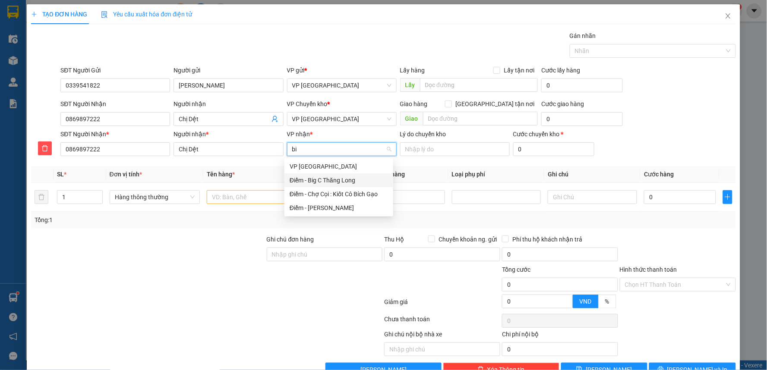
click at [326, 179] on div "Điểm - Big C Thăng Long" at bounding box center [339, 180] width 98 height 9
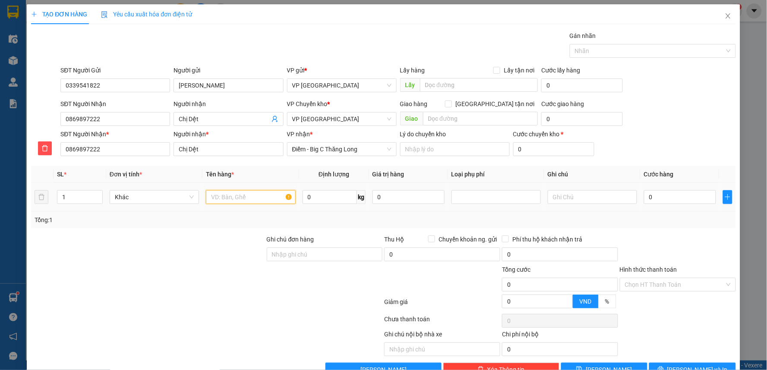
click at [238, 197] on input "text" at bounding box center [250, 197] width 89 height 14
type input "mẫu xét nghiệm"
click at [683, 200] on input "0" at bounding box center [680, 197] width 72 height 14
click at [454, 113] on input "text" at bounding box center [480, 119] width 115 height 14
click at [465, 88] on input "text" at bounding box center [479, 85] width 118 height 14
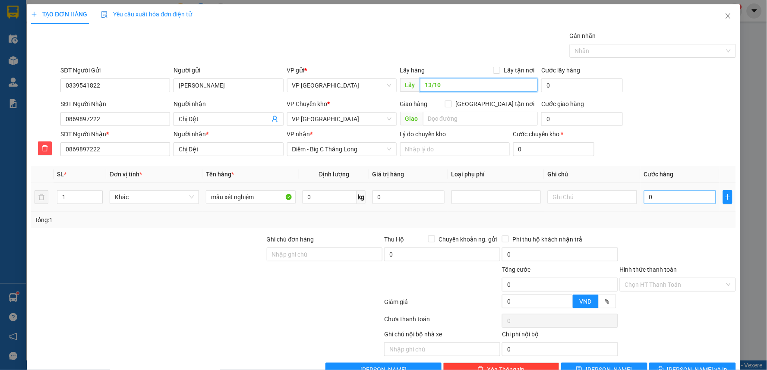
type input "13/10"
click at [668, 203] on input "0" at bounding box center [680, 197] width 72 height 14
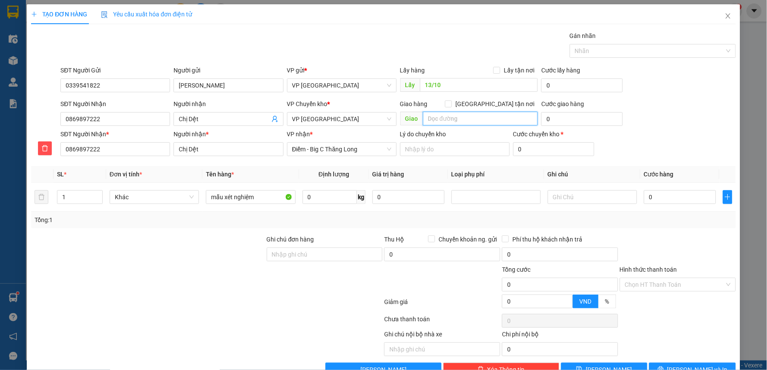
click at [469, 122] on input "text" at bounding box center [480, 119] width 115 height 14
click at [571, 191] on div at bounding box center [592, 197] width 89 height 17
click at [572, 192] on input "text" at bounding box center [592, 197] width 89 height 14
type input "[PERSON_NAME]"
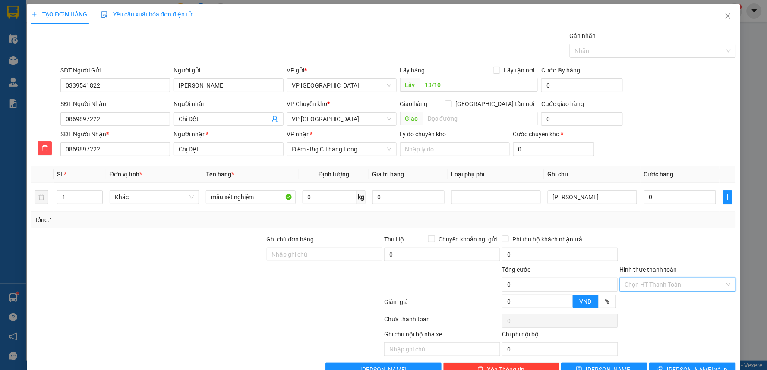
click at [670, 283] on input "Hình thức thanh toán" at bounding box center [675, 284] width 100 height 13
click at [657, 243] on div at bounding box center [678, 250] width 118 height 30
click at [661, 196] on input "0" at bounding box center [680, 197] width 72 height 14
type input "3"
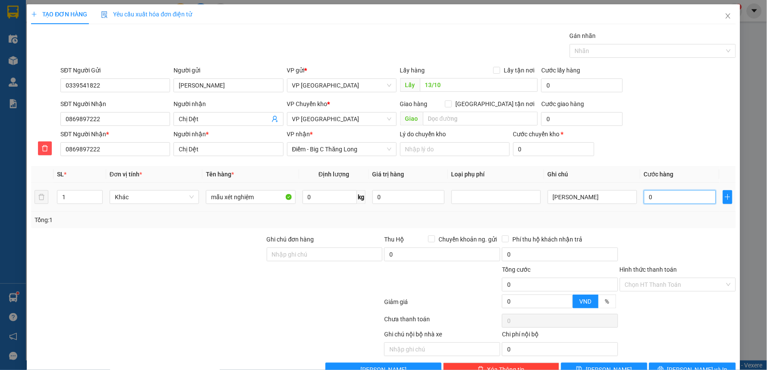
type input "3"
type input "30"
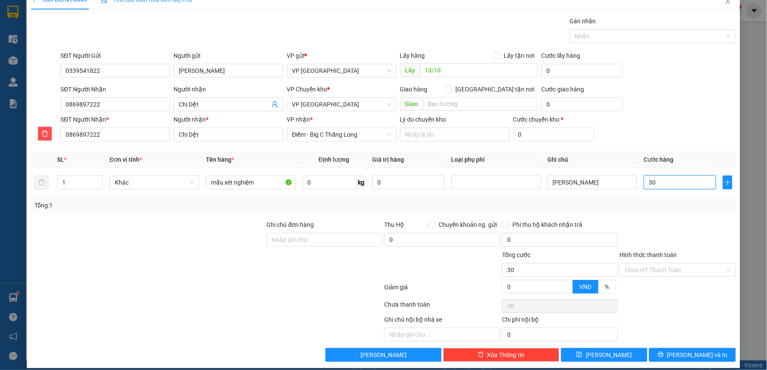
scroll to position [23, 0]
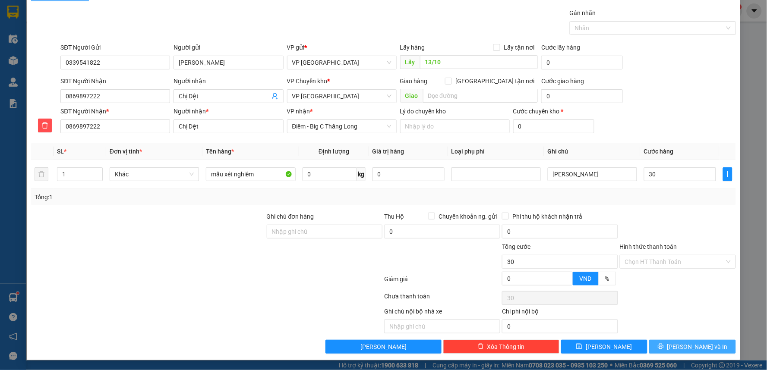
type input "30.000"
click at [677, 343] on button "[PERSON_NAME] và In" at bounding box center [692, 347] width 87 height 14
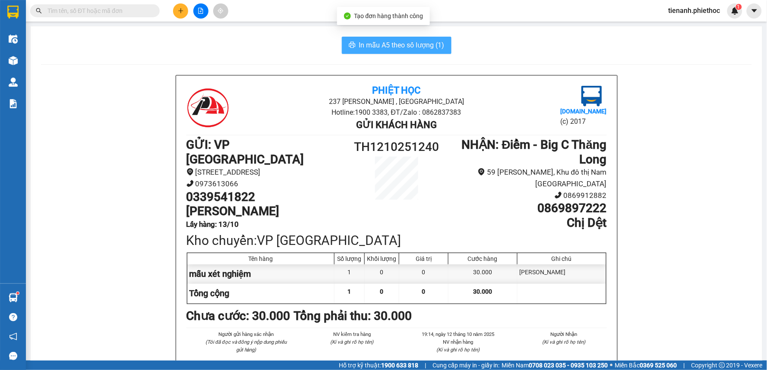
drag, startPoint x: 408, startPoint y: 39, endPoint x: 421, endPoint y: 40, distance: 12.5
click at [408, 39] on button "In mẫu A5 theo số lượng (1)" at bounding box center [397, 45] width 110 height 17
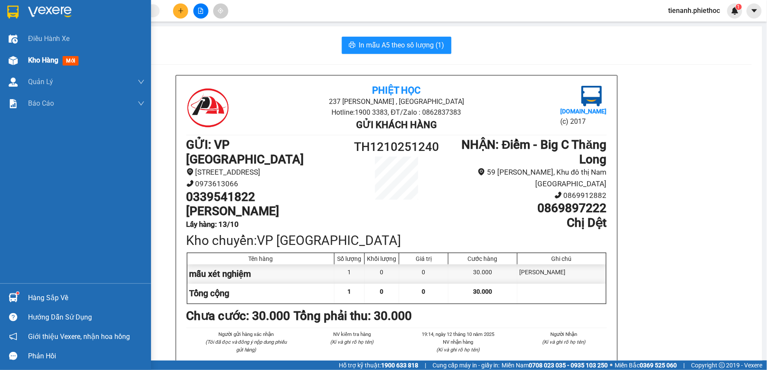
click at [52, 66] on div "Kho hàng mới" at bounding box center [55, 60] width 54 height 11
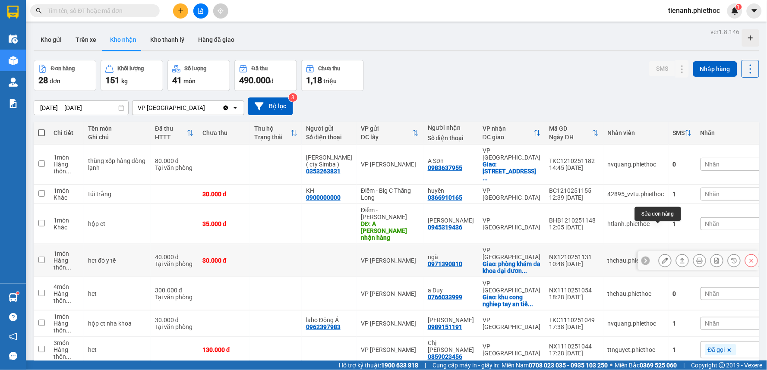
click at [662, 258] on icon at bounding box center [665, 261] width 6 height 6
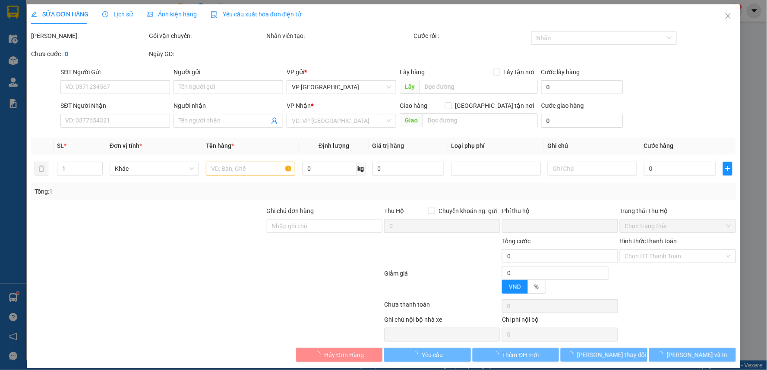
type input "0971390810"
type input "ngà"
checkbox input "true"
type input "phòng khám đa khoa đại dương tiền hải"
type input "0"
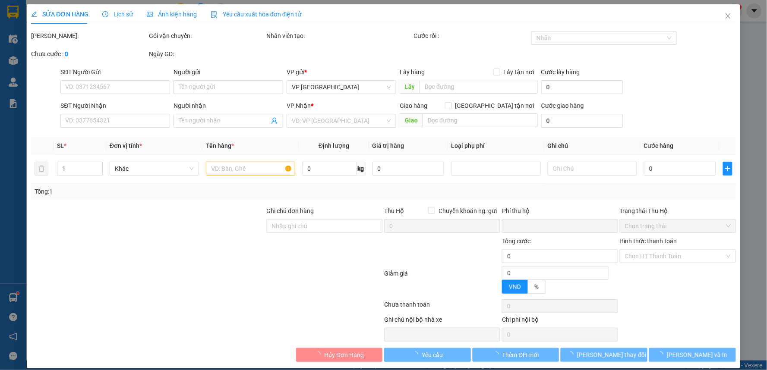
type input "70.000"
type input "40.000"
type input "30.000"
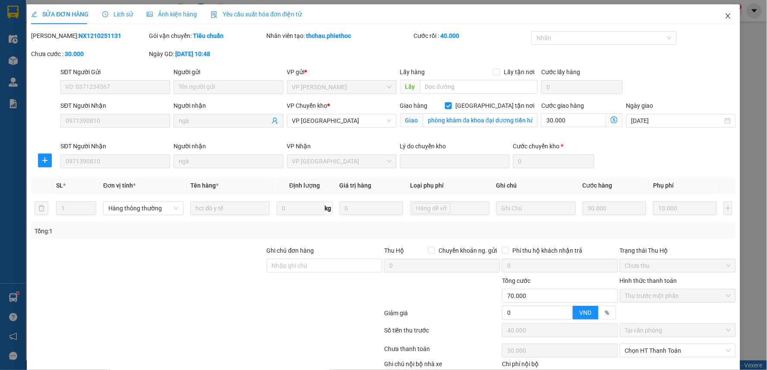
click at [724, 16] on icon "close" at bounding box center [727, 16] width 7 height 7
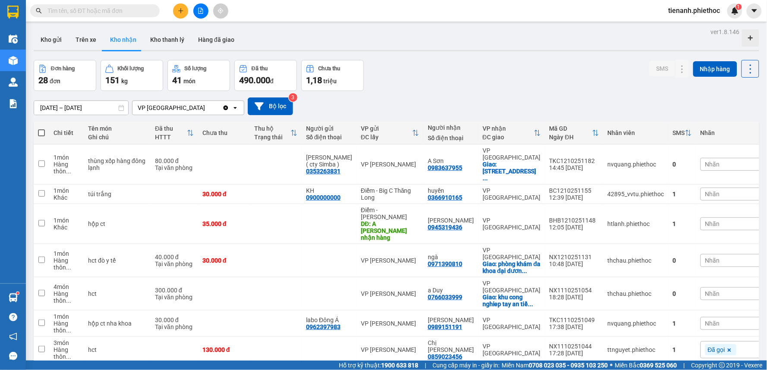
click at [509, 81] on div "Đơn hàng 28 đơn Khối lượng 151 kg Số lượng 41 món Đã thu 490.000 đ Chưa thu 1,1…" at bounding box center [396, 75] width 725 height 31
click at [539, 78] on div "Đơn hàng 28 đơn Khối lượng 151 kg Số lượng 41 món Đã thu 490.000 đ Chưa thu 1,1…" at bounding box center [396, 75] width 725 height 31
click at [128, 13] on input "text" at bounding box center [98, 10] width 102 height 9
click at [276, 35] on div "Kho gửi Trên xe Kho nhận Kho thanh [PERSON_NAME] đã giao" at bounding box center [396, 40] width 725 height 23
click at [142, 12] on input "text" at bounding box center [98, 10] width 102 height 9
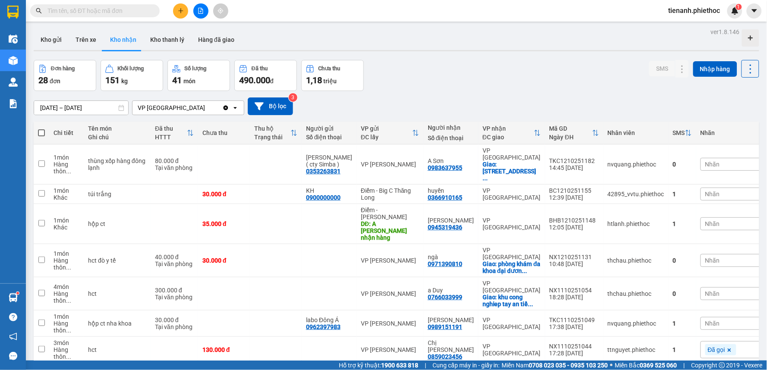
click at [142, 12] on input "text" at bounding box center [98, 10] width 102 height 9
click at [126, 10] on input "text" at bounding box center [98, 10] width 102 height 9
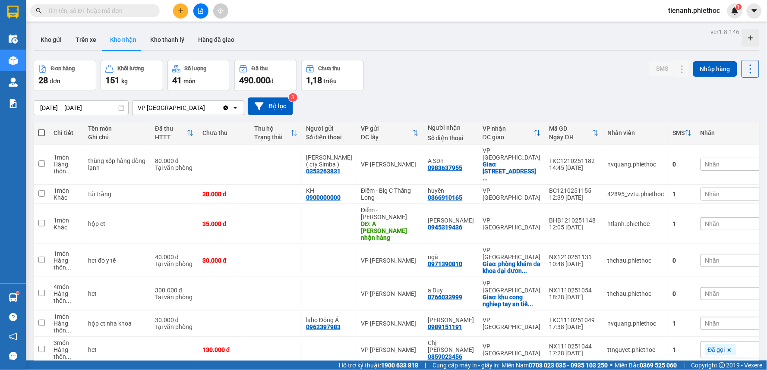
click at [126, 10] on input "text" at bounding box center [98, 10] width 102 height 9
click at [450, 100] on div "[DATE] – [DATE] Press the down arrow key to interact with the calendar and sele…" at bounding box center [396, 107] width 725 height 18
click at [150, 13] on span at bounding box center [94, 10] width 129 height 13
click at [148, 11] on input "text" at bounding box center [98, 10] width 102 height 9
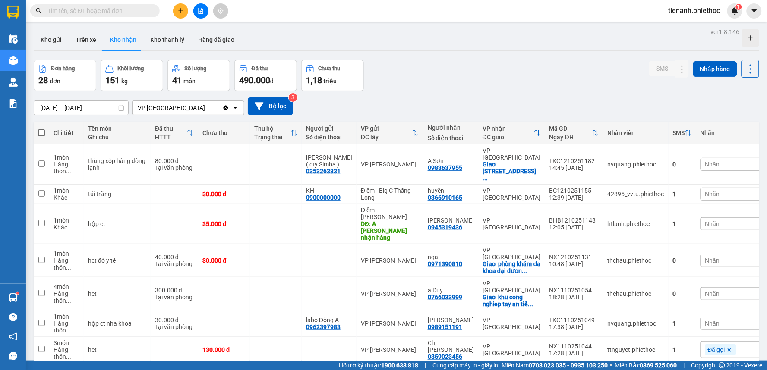
click at [148, 11] on input "text" at bounding box center [98, 10] width 102 height 9
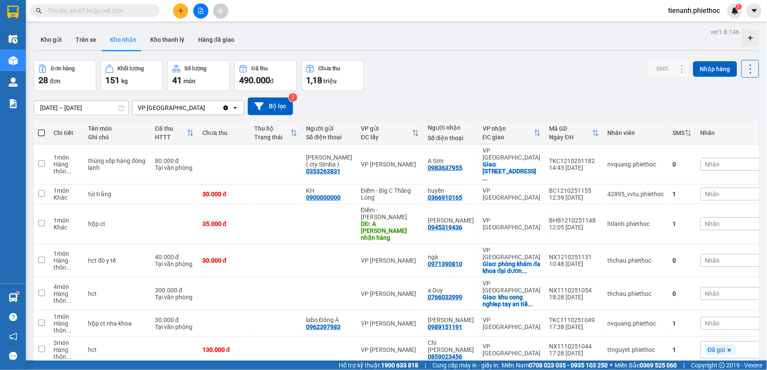
click at [113, 3] on div "Kết quả tìm kiếm ( 0 ) Bộ lọc No Data" at bounding box center [84, 10] width 168 height 15
click at [114, 10] on input "text" at bounding box center [98, 10] width 102 height 9
click at [115, 12] on input "text" at bounding box center [98, 10] width 102 height 9
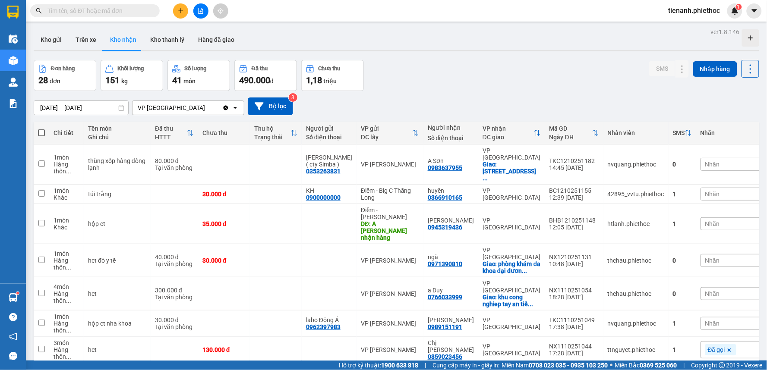
click at [115, 12] on input "text" at bounding box center [98, 10] width 102 height 9
click at [83, 11] on input "text" at bounding box center [98, 10] width 102 height 9
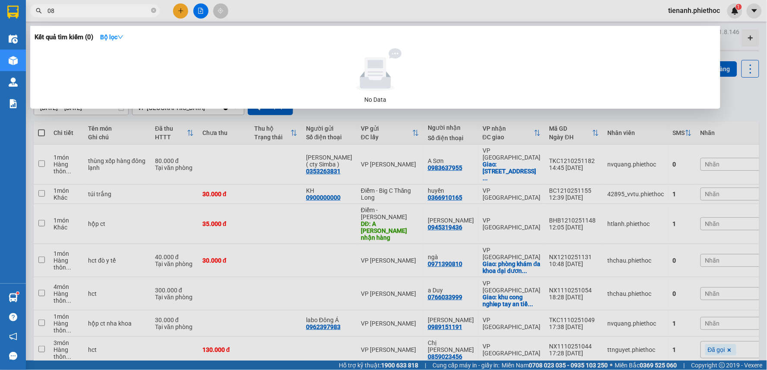
type input "0"
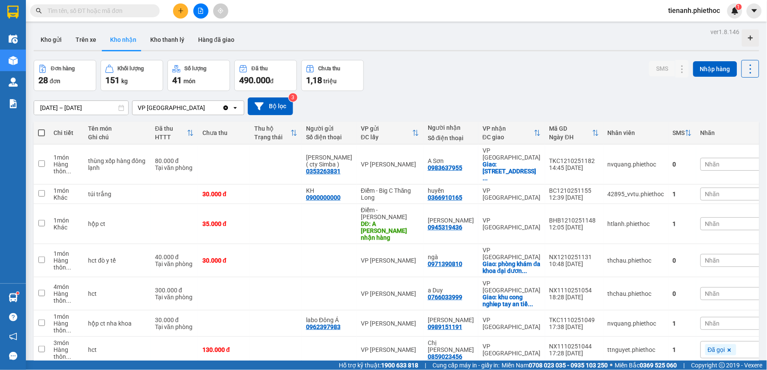
click at [83, 11] on input "text" at bounding box center [98, 10] width 102 height 9
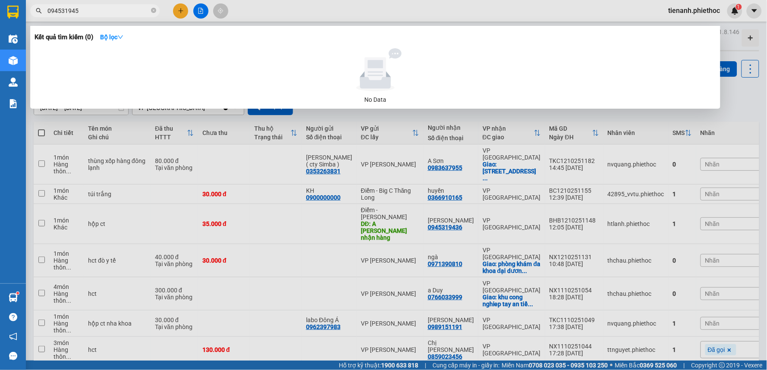
type input "0945319456"
drag, startPoint x: 83, startPoint y: 11, endPoint x: 0, endPoint y: 33, distance: 86.2
click at [0, 33] on section "Kết quả tìm kiếm ( 0 ) Bộ lọc No Data 0945319456 tienanh.phiethoc 1 Điều hành x…" at bounding box center [383, 185] width 767 height 370
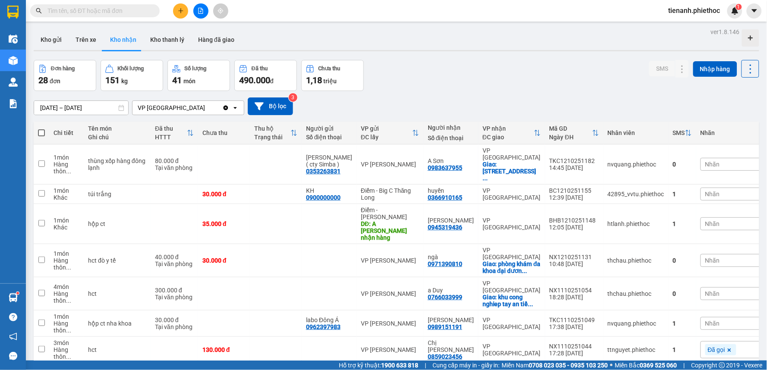
click at [368, 143] on th "VP gửi ĐC lấy" at bounding box center [389, 133] width 67 height 23
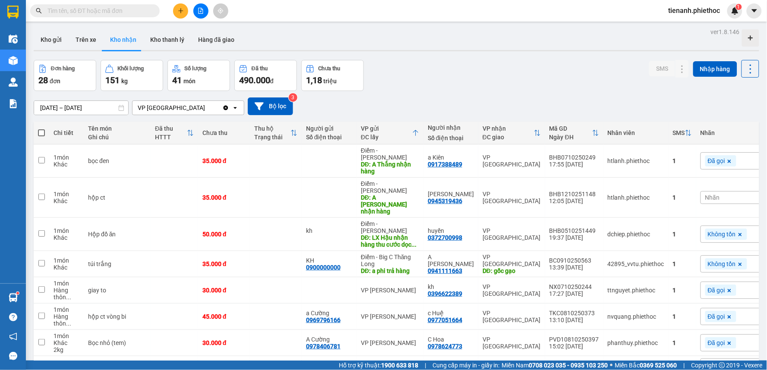
click at [113, 18] on div "Kết quả tìm kiếm ( 0 ) Bộ lọc No Data" at bounding box center [84, 10] width 168 height 15
click at [110, 11] on input "text" at bounding box center [98, 10] width 102 height 9
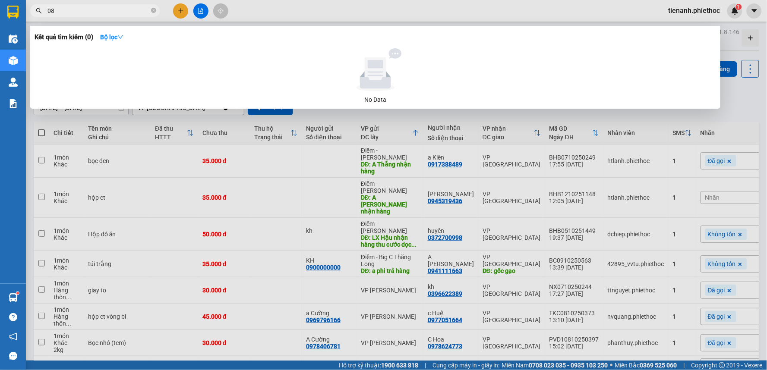
type input "0"
type input "0945319456"
click at [312, 120] on div at bounding box center [383, 185] width 767 height 370
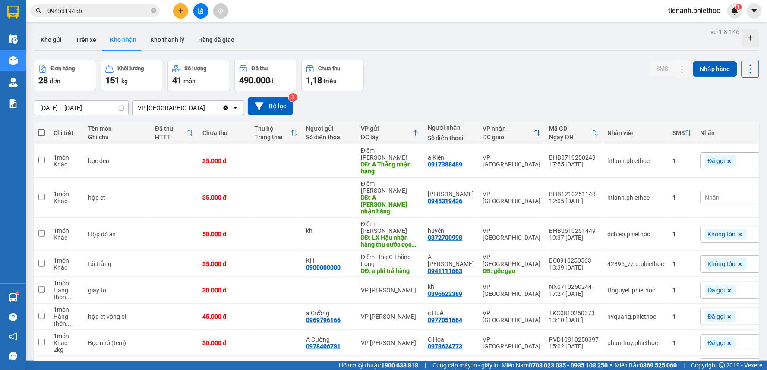
click at [435, 95] on div "[DATE] – [DATE] Press the down arrow key to interact with the calendar and sele…" at bounding box center [396, 106] width 725 height 31
click at [424, 95] on div "[DATE] – [DATE] Press the down arrow key to interact with the calendar and sele…" at bounding box center [396, 106] width 725 height 31
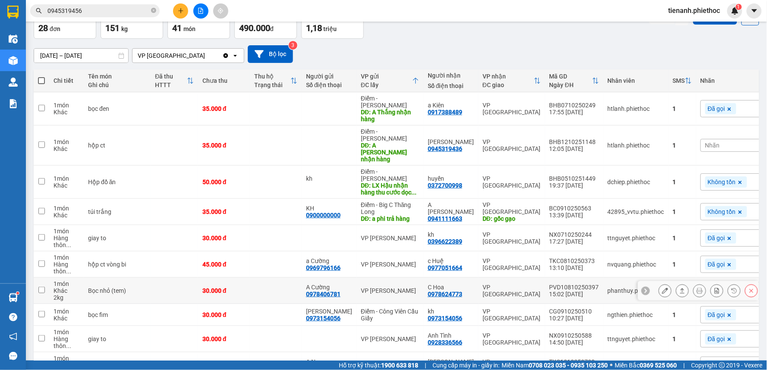
scroll to position [48, 0]
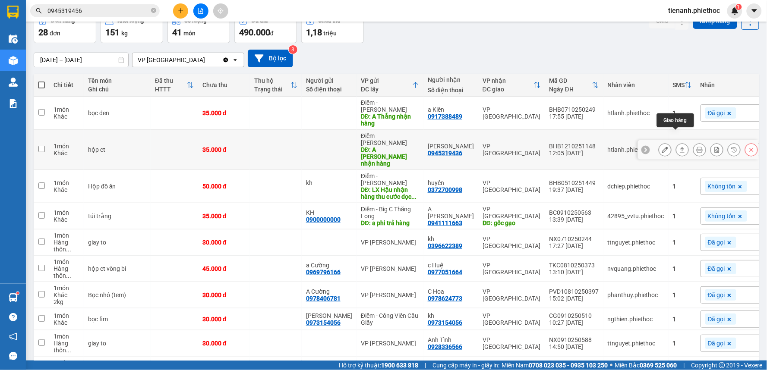
click at [679, 147] on icon at bounding box center [682, 150] width 6 height 6
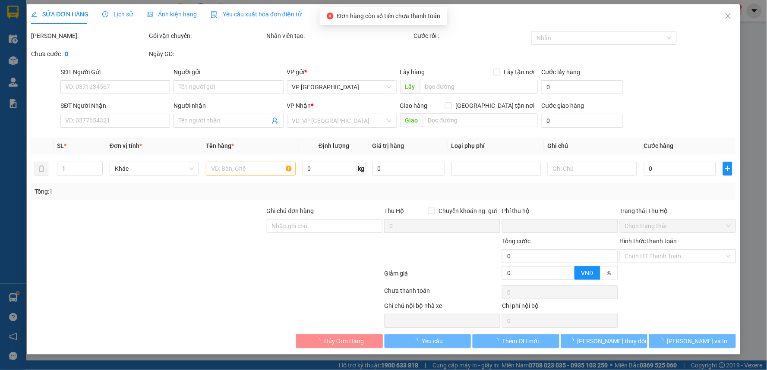
type input "A [PERSON_NAME] nhận hàng"
type input "5.000"
type input "0945319436"
type input "[PERSON_NAME]"
type input "0"
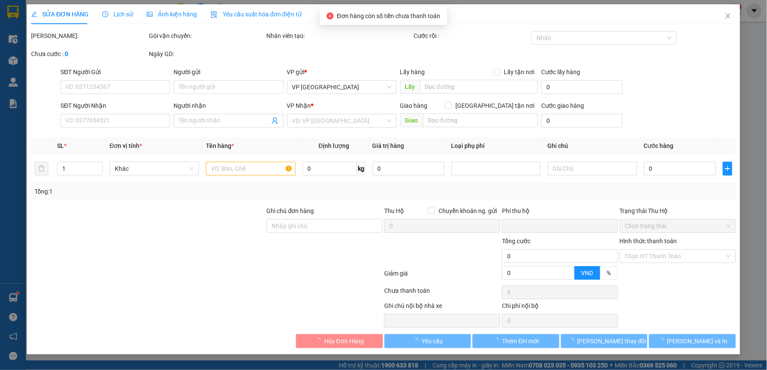
type input "35.000"
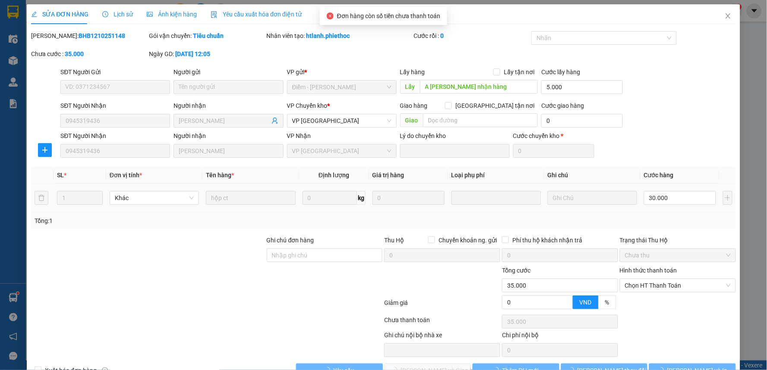
scroll to position [24, 0]
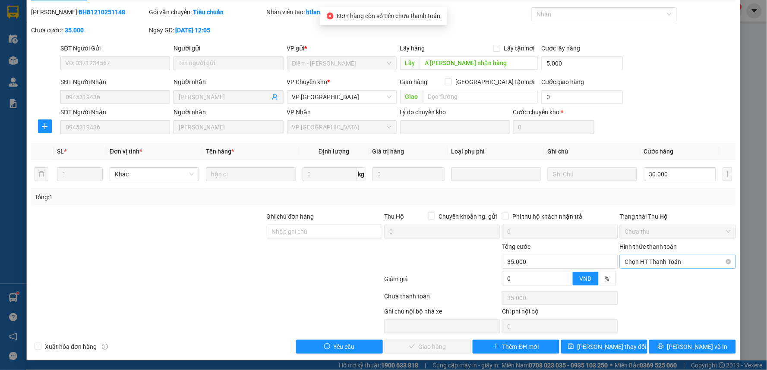
click at [671, 264] on span "Chọn HT Thanh Toán" at bounding box center [678, 261] width 106 height 13
click at [659, 274] on div "Tại văn phòng" at bounding box center [672, 278] width 104 height 9
type input "0"
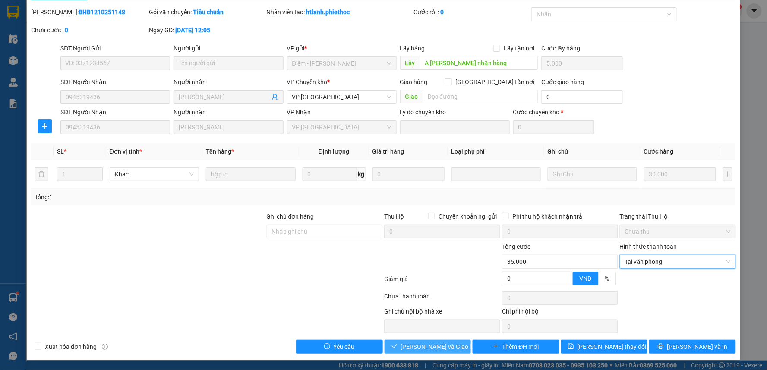
click at [428, 349] on span "[PERSON_NAME] và Giao hàng" at bounding box center [442, 346] width 83 height 9
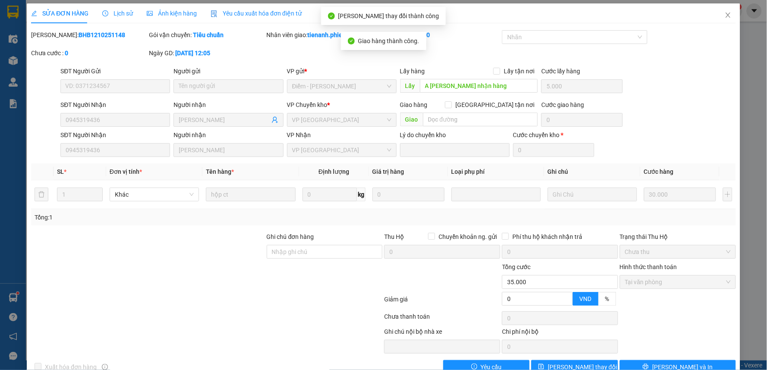
scroll to position [0, 0]
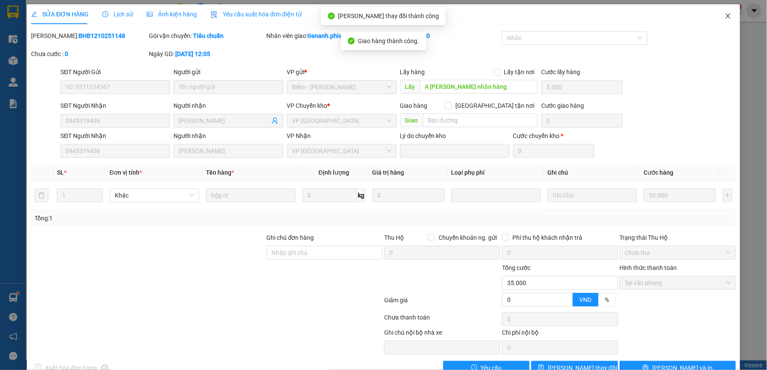
click at [724, 19] on icon "close" at bounding box center [727, 16] width 7 height 7
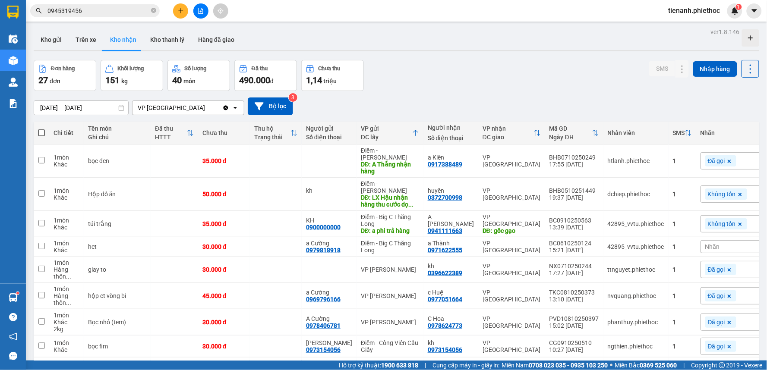
click at [76, 106] on input "[DATE] – [DATE]" at bounding box center [81, 108] width 94 height 14
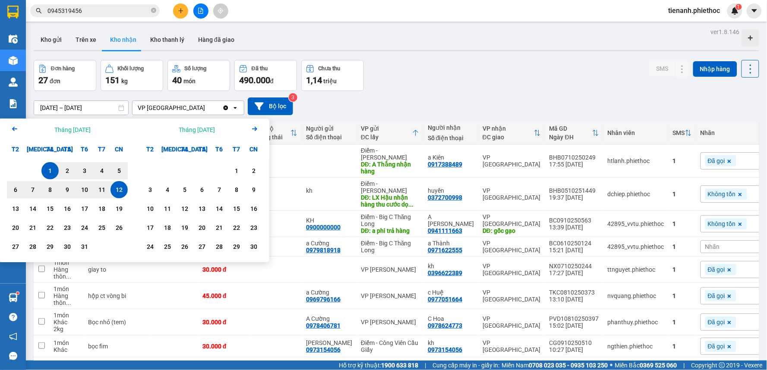
click at [121, 188] on div "12" at bounding box center [119, 190] width 12 height 10
type input "[DATE] – [DATE]"
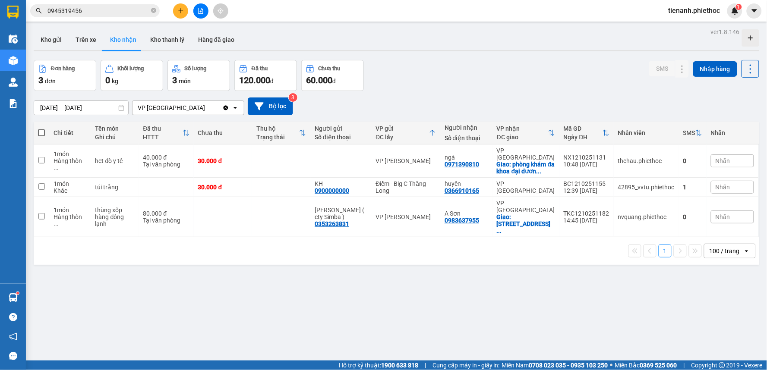
click at [51, 110] on input "[DATE] – [DATE]" at bounding box center [81, 108] width 94 height 14
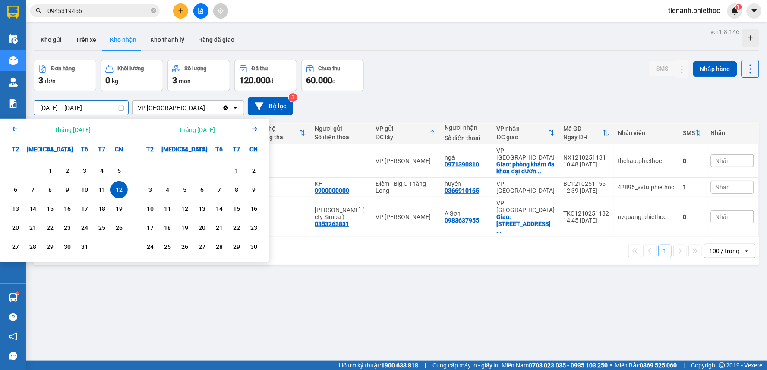
click at [404, 48] on div "Kho gửi Trên xe Kho nhận Kho thanh [PERSON_NAME] đã giao" at bounding box center [396, 40] width 725 height 23
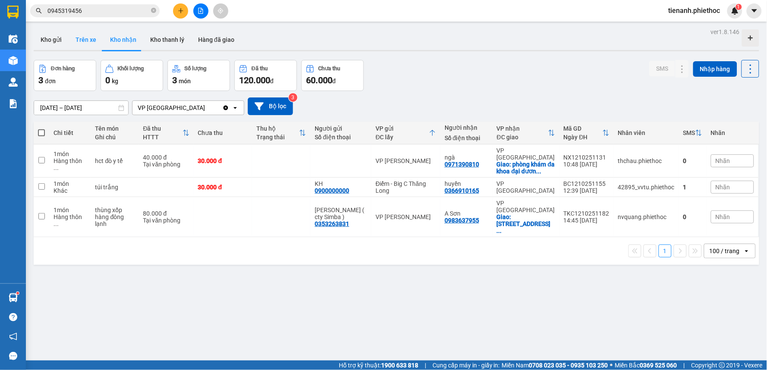
click at [76, 39] on button "Trên xe" at bounding box center [86, 39] width 35 height 21
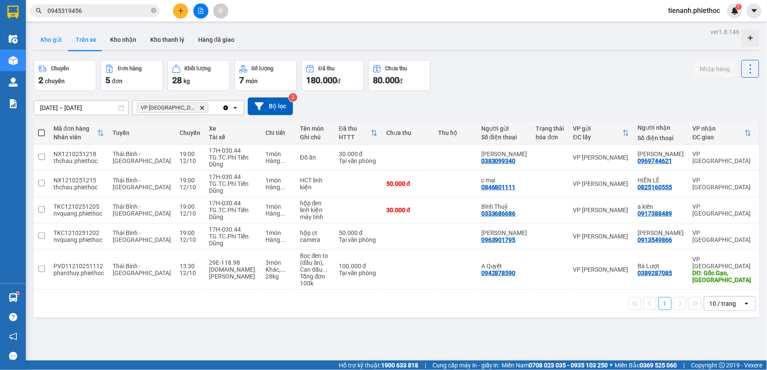
click at [61, 41] on button "Kho gửi" at bounding box center [51, 39] width 35 height 21
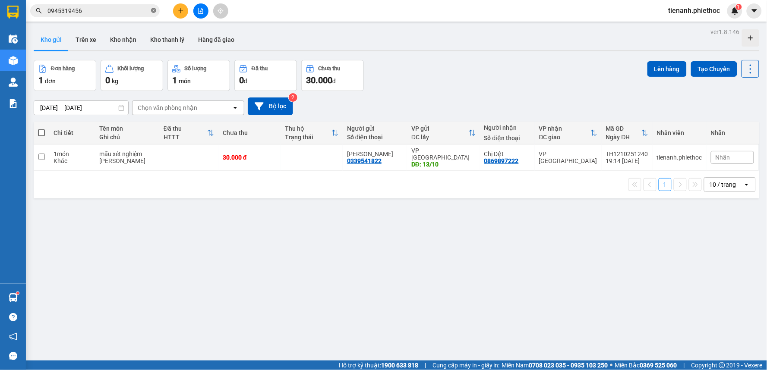
click at [152, 10] on icon "close-circle" at bounding box center [153, 10] width 5 height 5
click at [124, 11] on input "text" at bounding box center [98, 10] width 102 height 9
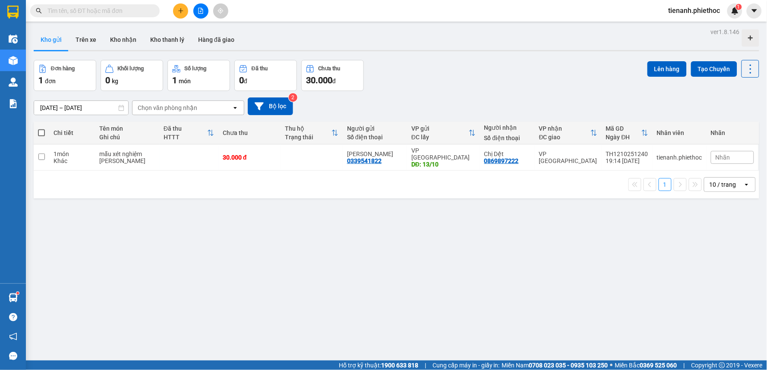
click at [124, 11] on input "text" at bounding box center [98, 10] width 102 height 9
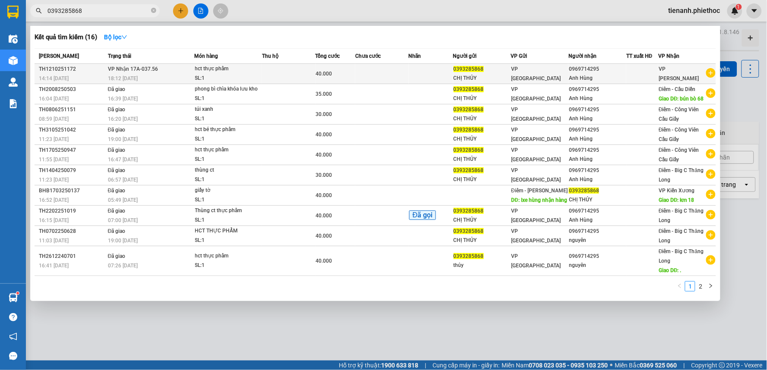
type input "0393285868"
click at [276, 72] on td at bounding box center [289, 74] width 54 height 20
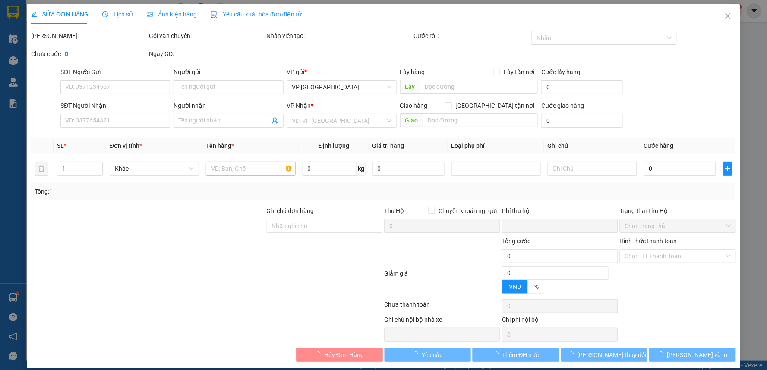
type input "0393285868"
type input "CHỊ THỦY"
type input "0969714295"
type input "Anh Hùng"
type input "0"
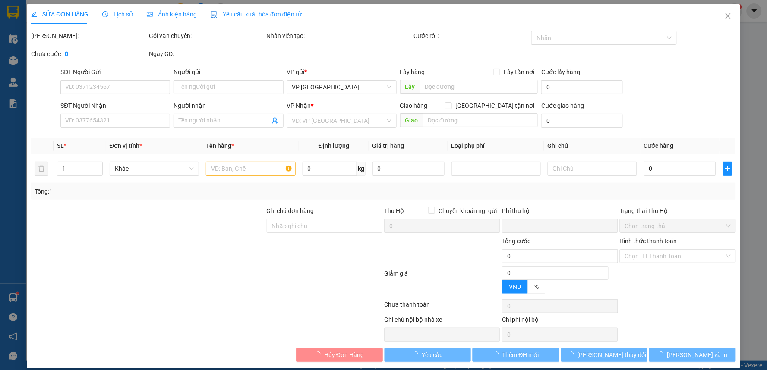
type input "40.000"
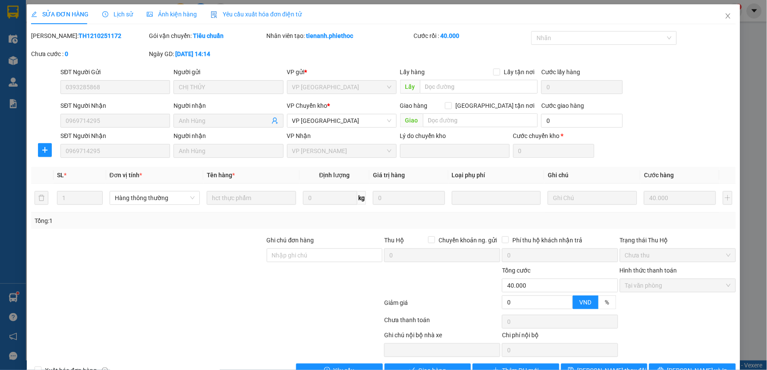
click at [109, 13] on span "Lịch sử" at bounding box center [117, 14] width 31 height 7
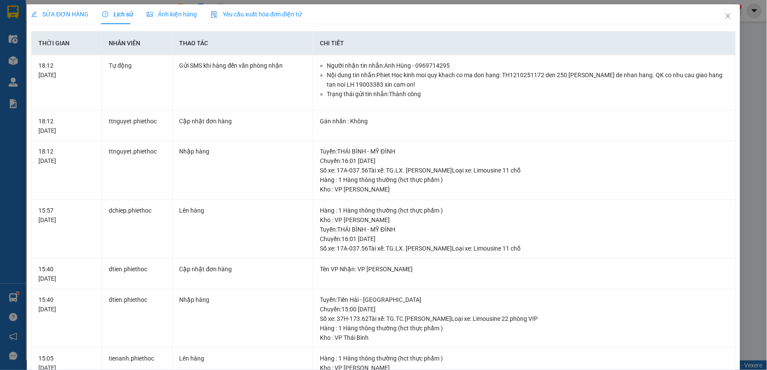
click at [71, 18] on span "SỬA ĐƠN HÀNG" at bounding box center [59, 14] width 57 height 7
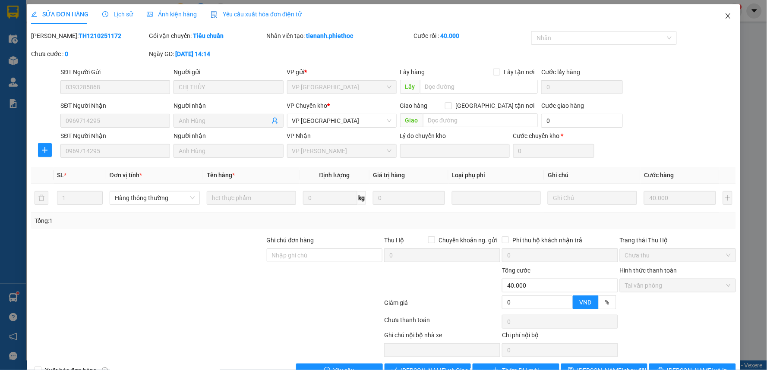
click at [724, 13] on icon "close" at bounding box center [727, 16] width 7 height 7
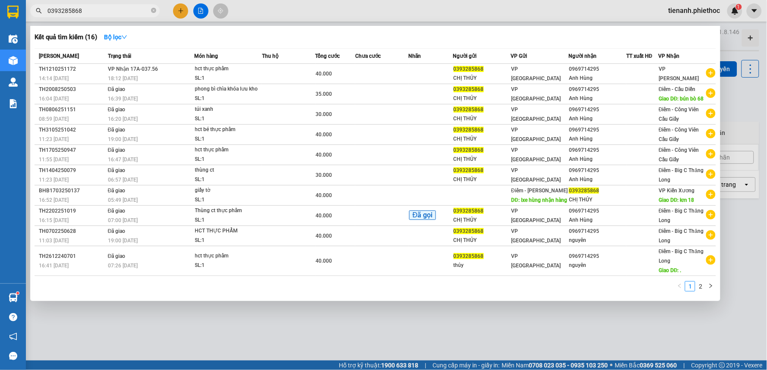
drag, startPoint x: 89, startPoint y: 10, endPoint x: 110, endPoint y: 29, distance: 28.4
click at [90, 10] on input "0393285868" at bounding box center [98, 10] width 102 height 9
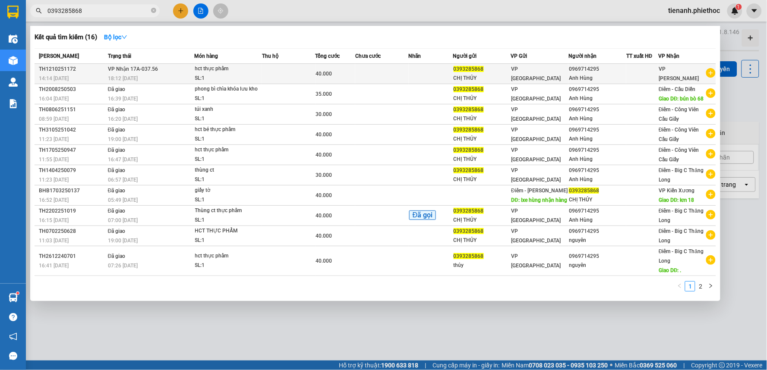
click at [135, 74] on div "18:12 [DATE]" at bounding box center [151, 78] width 86 height 9
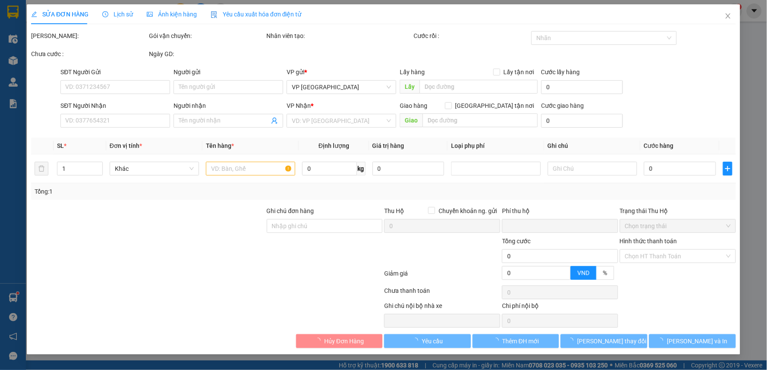
type input "0393285868"
type input "CHỊ THỦY"
type input "0969714295"
type input "Anh Hùng"
type input "0"
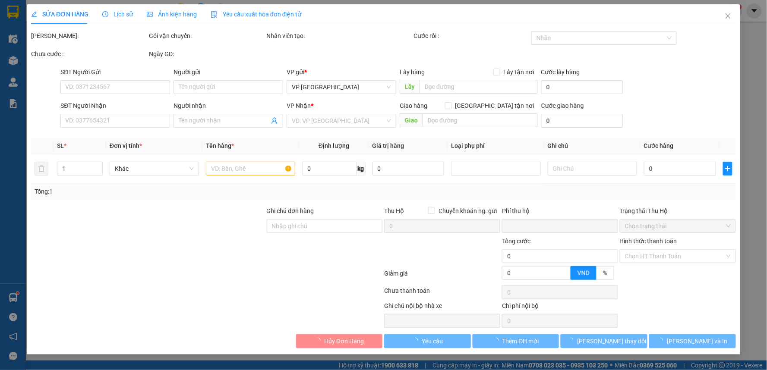
type input "40.000"
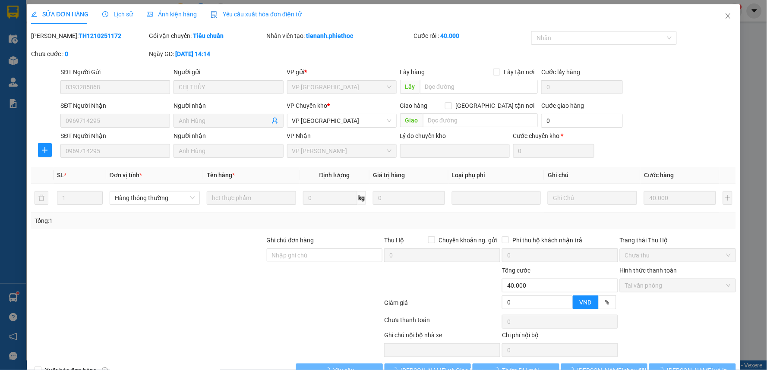
click at [122, 13] on span "Lịch sử" at bounding box center [117, 14] width 31 height 7
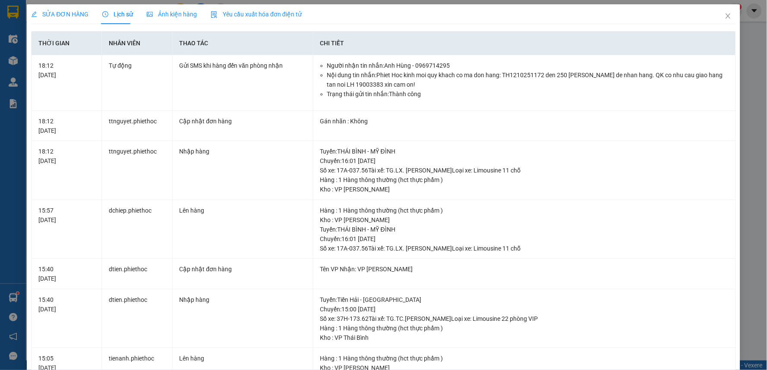
click at [70, 15] on span "SỬA ĐƠN HÀNG" at bounding box center [59, 14] width 57 height 7
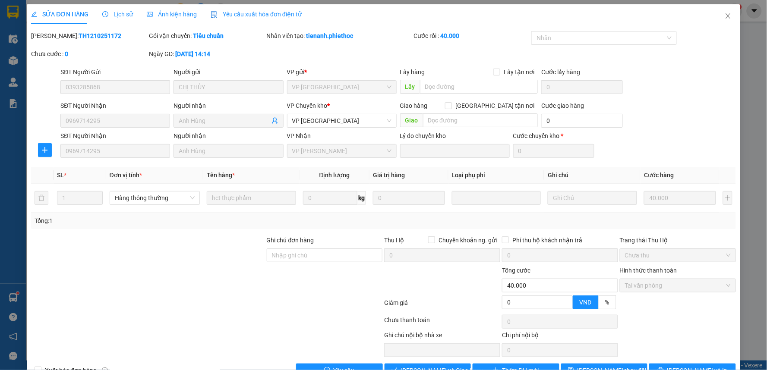
click at [121, 12] on span "Lịch sử" at bounding box center [117, 14] width 31 height 7
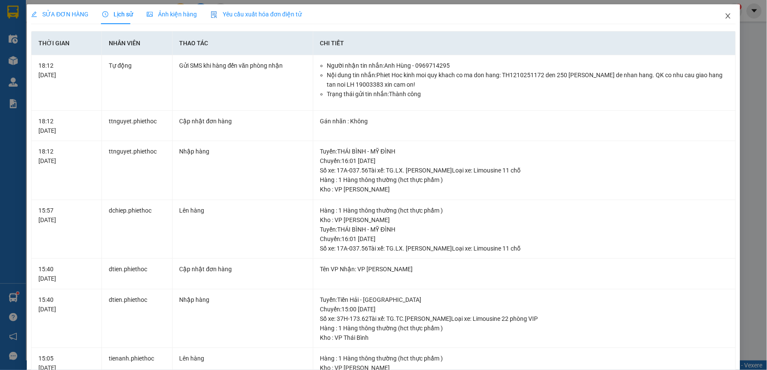
click at [725, 13] on span "Close" at bounding box center [728, 16] width 24 height 24
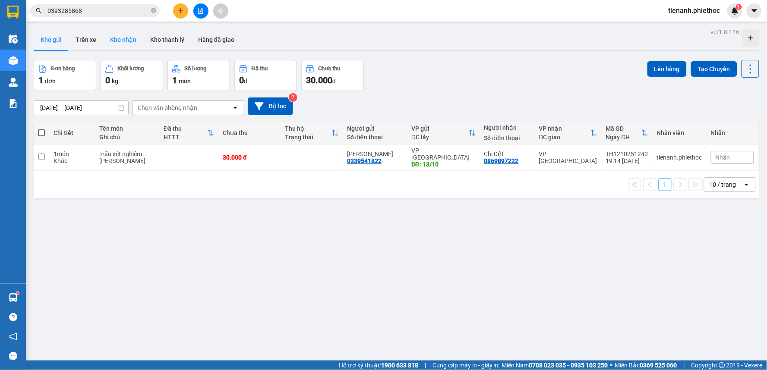
click at [126, 40] on button "Kho nhận" at bounding box center [123, 39] width 40 height 21
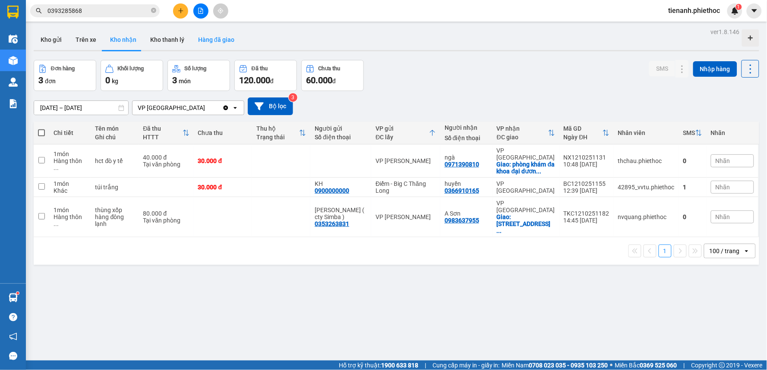
click at [205, 38] on button "Hàng đã giao" at bounding box center [216, 39] width 50 height 21
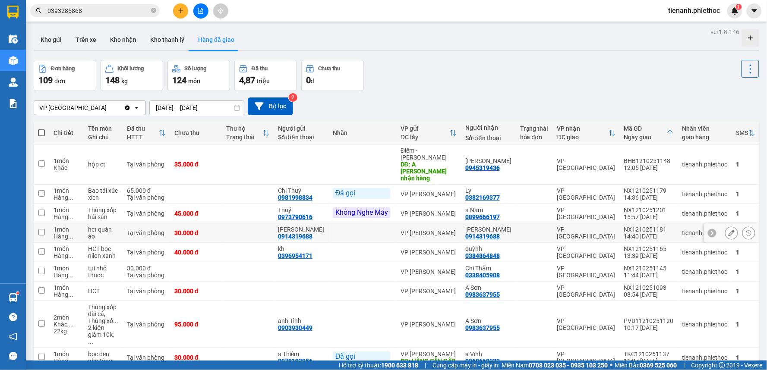
scroll to position [52, 0]
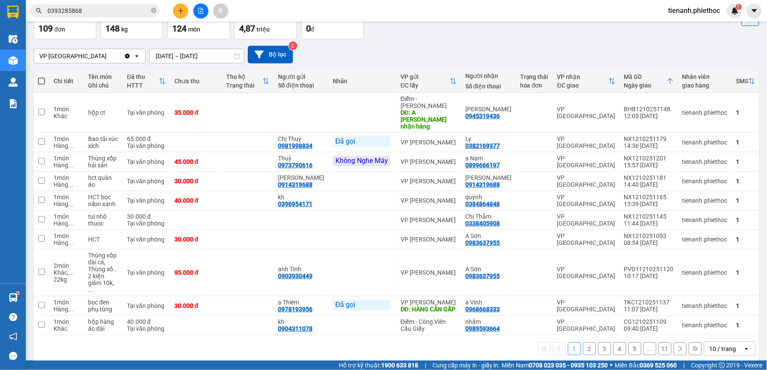
click at [724, 345] on div "10 / trang" at bounding box center [722, 349] width 27 height 9
click at [711, 324] on span "100 / trang" at bounding box center [719, 320] width 31 height 9
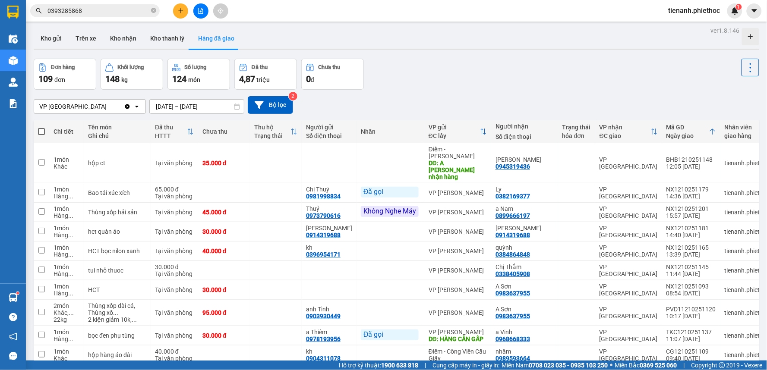
scroll to position [0, 0]
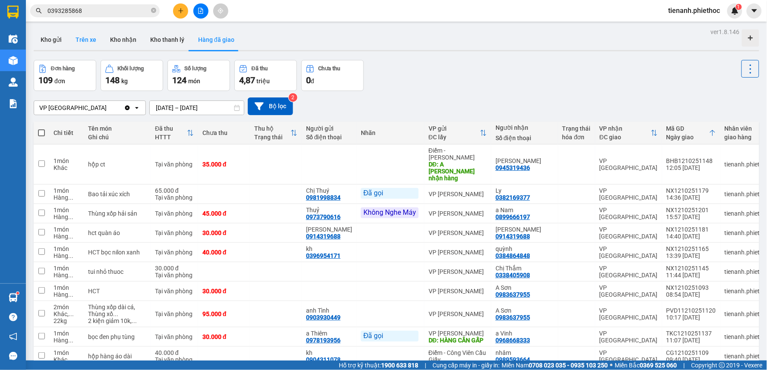
click at [96, 44] on button "Trên xe" at bounding box center [86, 39] width 35 height 21
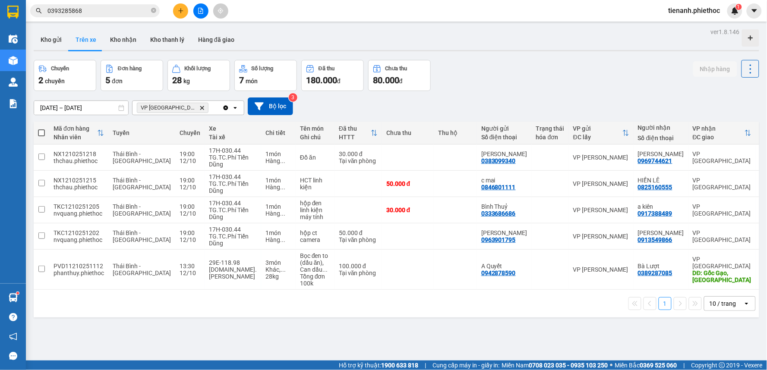
click at [129, 10] on input "0393285868" at bounding box center [98, 10] width 102 height 9
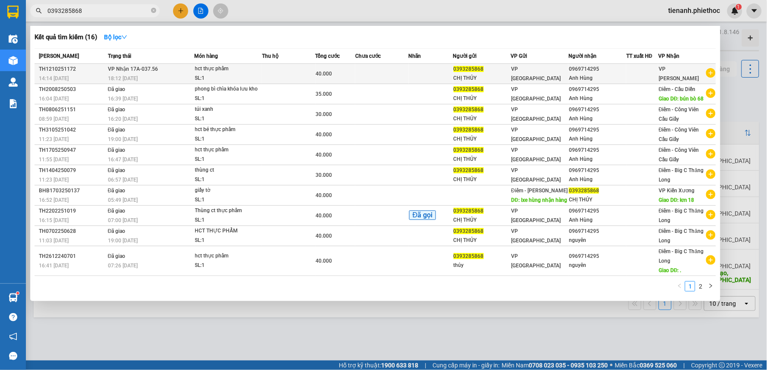
click at [227, 75] on div "SL: 1" at bounding box center [227, 78] width 65 height 9
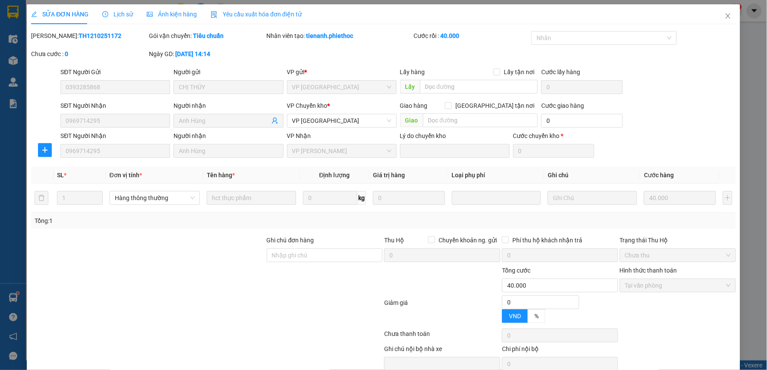
type input "0393285868"
type input "CHỊ THỦY"
type input "0969714295"
type input "Anh Hùng"
type input "0"
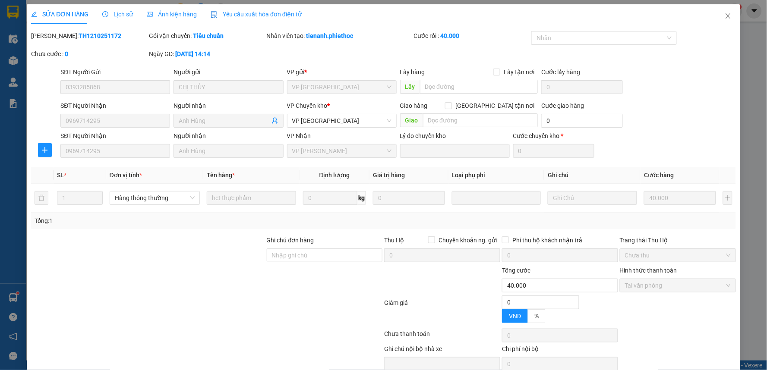
type input "40.000"
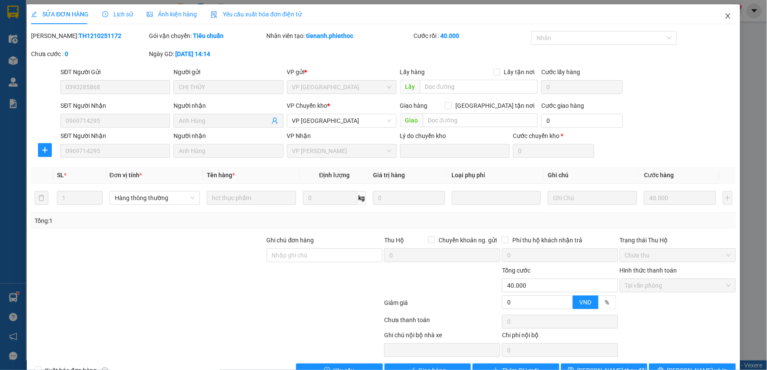
click at [724, 18] on icon "close" at bounding box center [727, 16] width 7 height 7
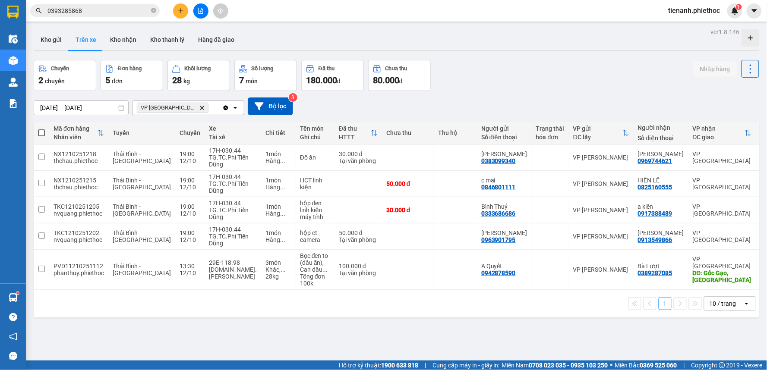
click at [53, 109] on input "[DATE] – [DATE]" at bounding box center [81, 108] width 94 height 14
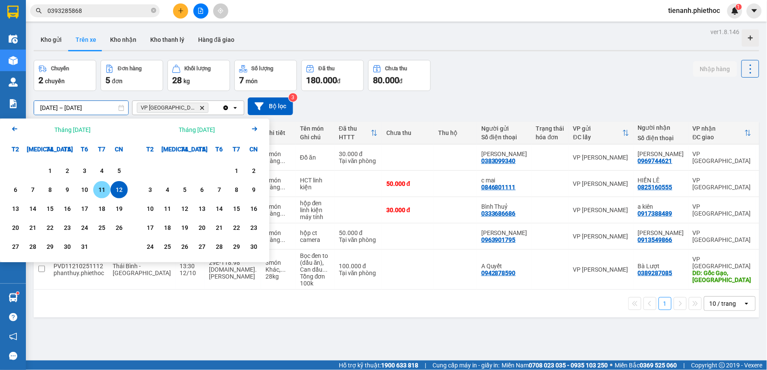
click at [97, 191] on div "11" at bounding box center [102, 190] width 12 height 10
click at [84, 189] on div "10" at bounding box center [85, 190] width 12 height 10
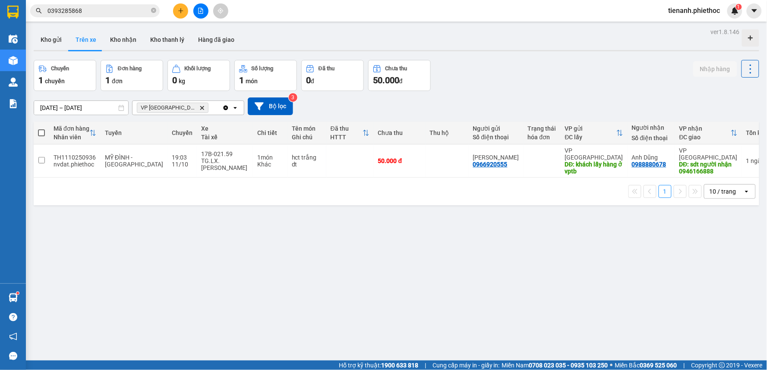
click at [114, 40] on button "Kho nhận" at bounding box center [123, 39] width 40 height 21
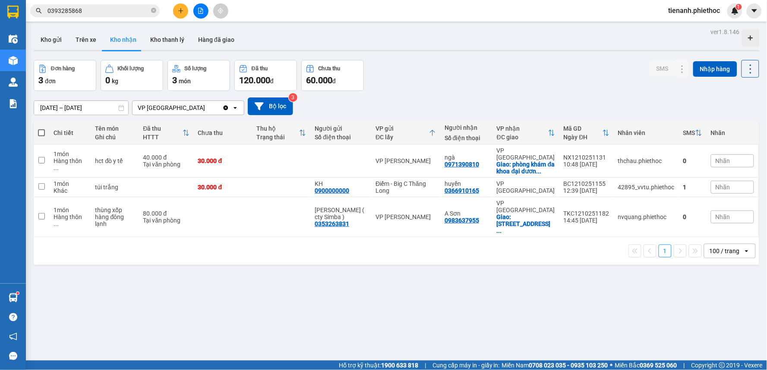
click at [63, 105] on input "[DATE] – [DATE]" at bounding box center [81, 108] width 94 height 14
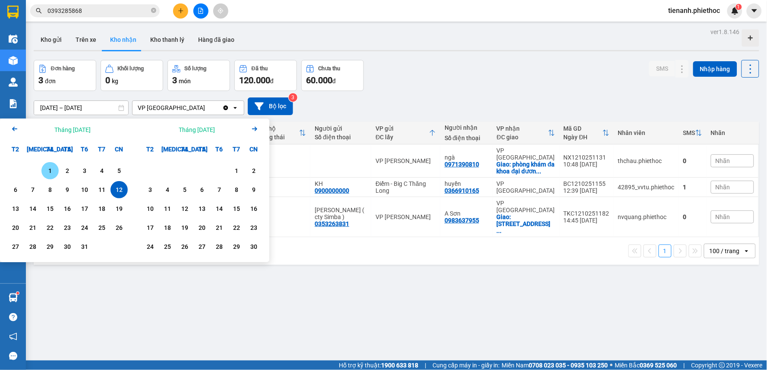
drag, startPoint x: 49, startPoint y: 172, endPoint x: 157, endPoint y: 203, distance: 112.3
click at [49, 173] on div "1" at bounding box center [50, 171] width 12 height 10
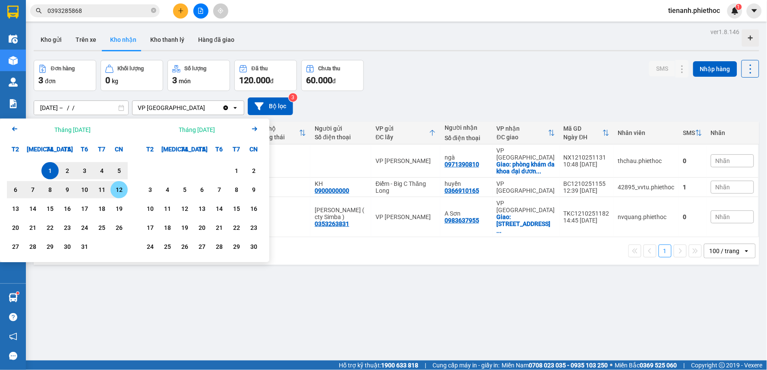
click at [117, 190] on div "12" at bounding box center [119, 190] width 12 height 10
type input "[DATE] – [DATE]"
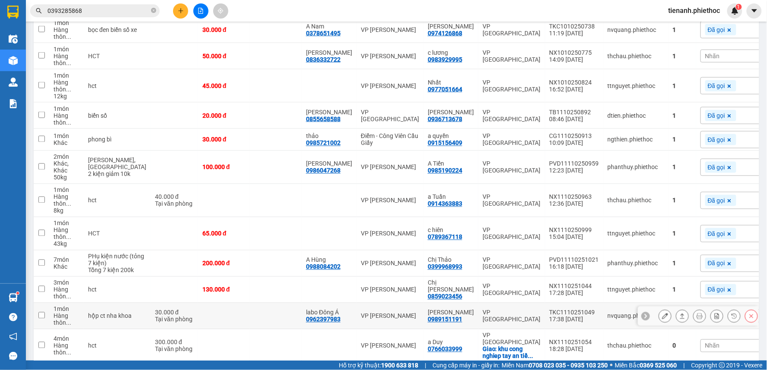
scroll to position [383, 0]
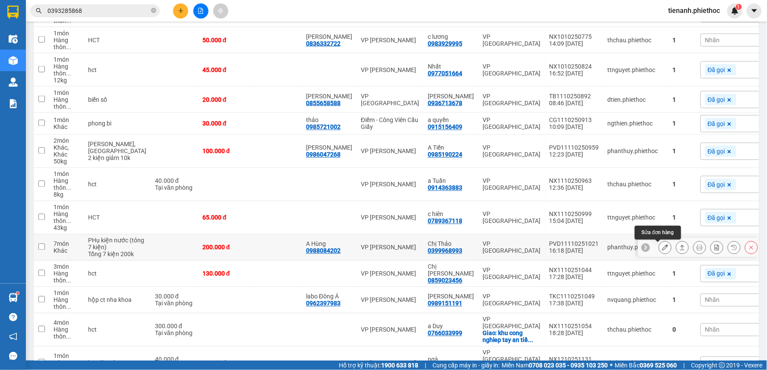
click at [661, 252] on button at bounding box center [665, 247] width 12 height 15
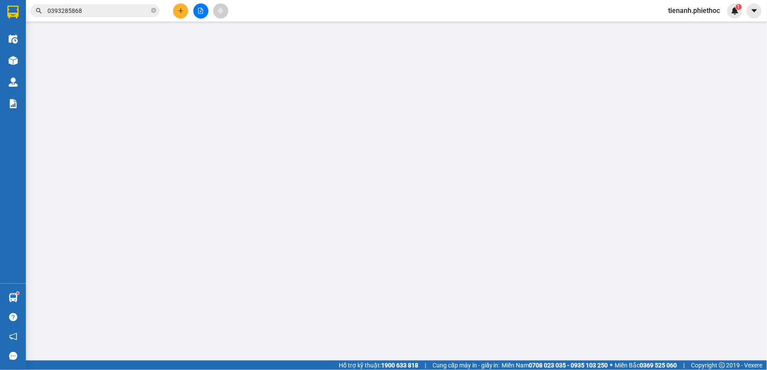
type input "0988084202"
type input "A Hùng"
type input "0399968993"
type input "Chị Thảo"
type input "0"
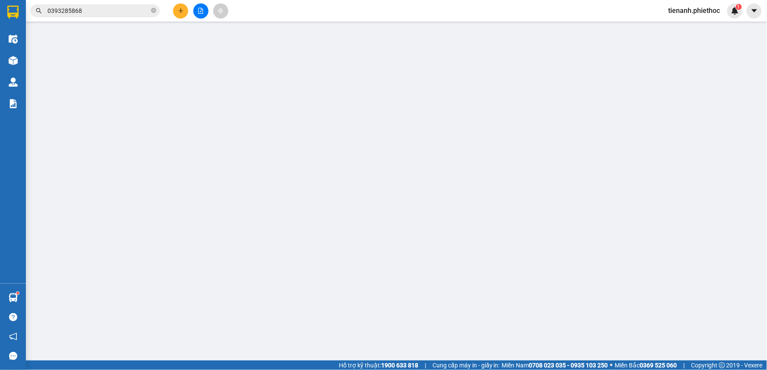
type input "200.000"
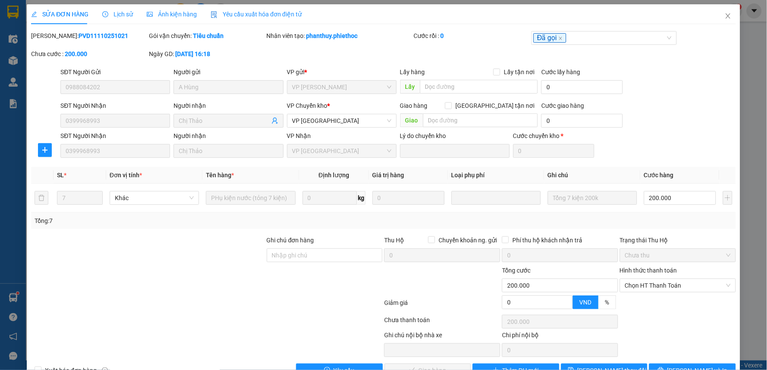
click at [118, 16] on span "Lịch sử" at bounding box center [117, 14] width 31 height 7
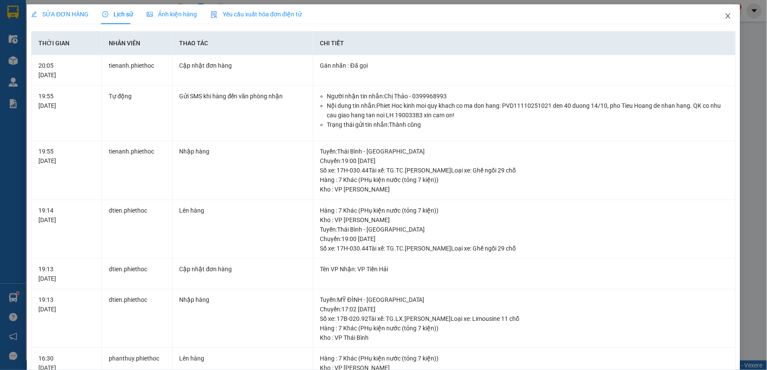
click at [724, 16] on icon "close" at bounding box center [727, 16] width 7 height 7
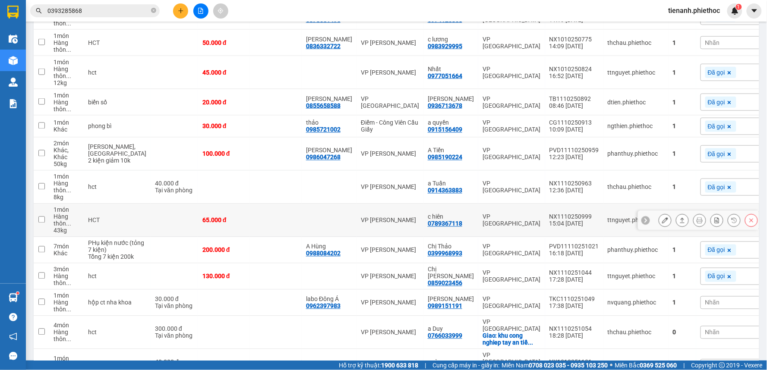
scroll to position [383, 0]
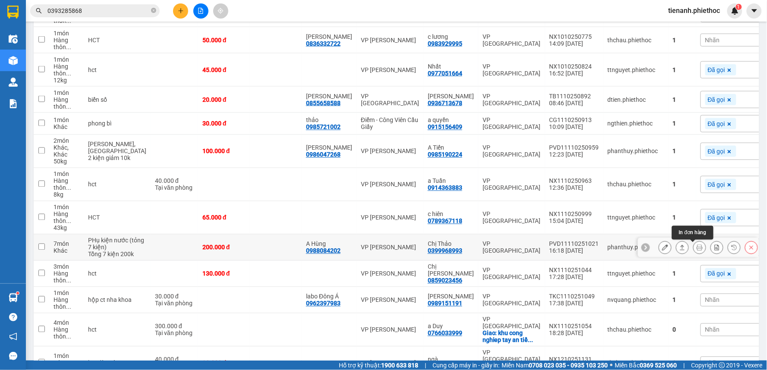
click at [696, 251] on icon at bounding box center [699, 248] width 6 height 6
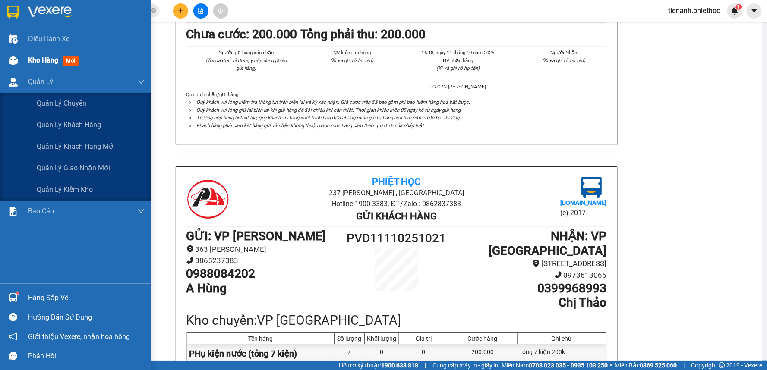
scroll to position [269, 0]
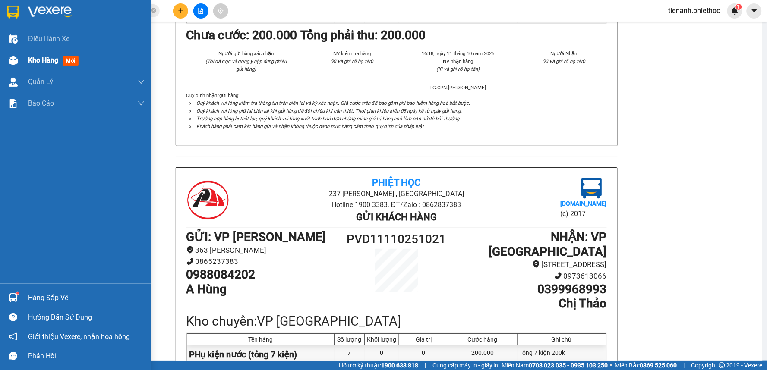
click at [42, 60] on span "Kho hàng" at bounding box center [43, 60] width 30 height 8
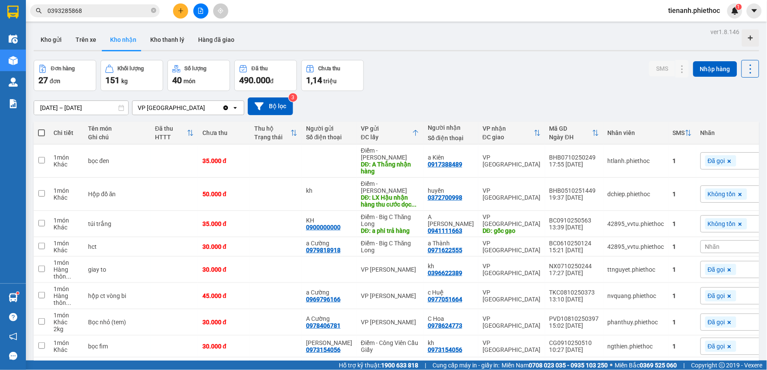
click at [80, 37] on button "Trên xe" at bounding box center [86, 39] width 35 height 21
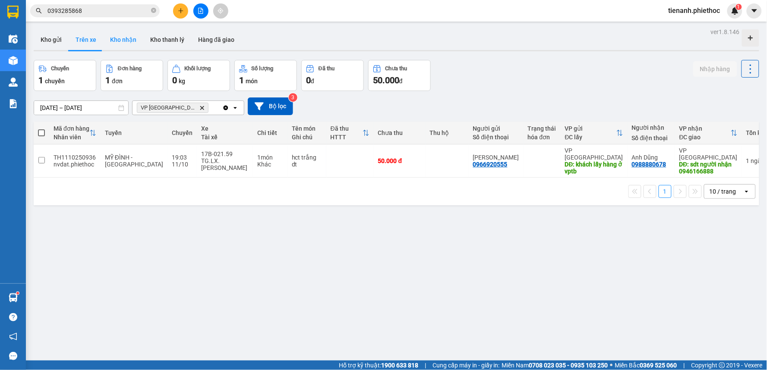
click at [120, 38] on button "Kho nhận" at bounding box center [123, 39] width 40 height 21
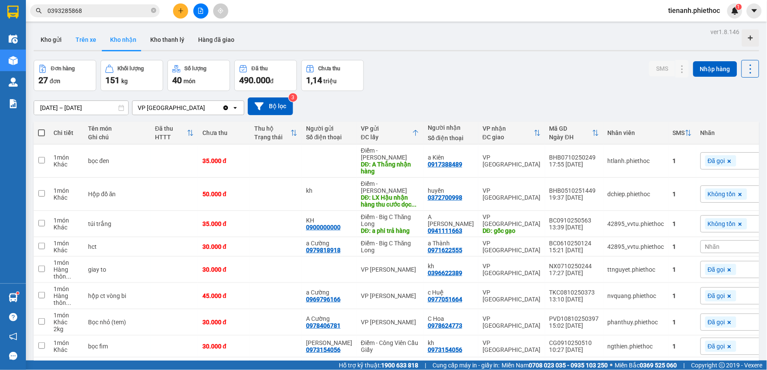
click at [94, 40] on button "Trên xe" at bounding box center [86, 39] width 35 height 21
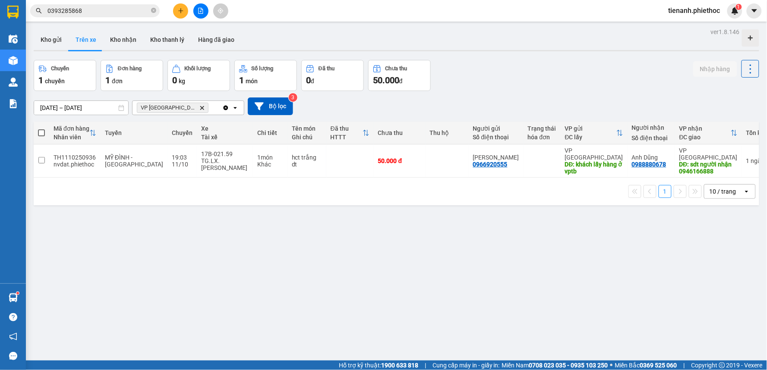
click at [93, 109] on input "[DATE] – [DATE]" at bounding box center [81, 108] width 94 height 14
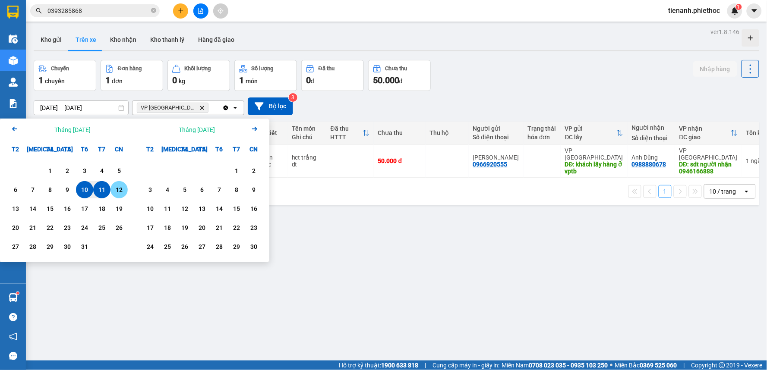
click at [114, 186] on div "12" at bounding box center [119, 190] width 12 height 10
type input "[DATE] – [DATE]"
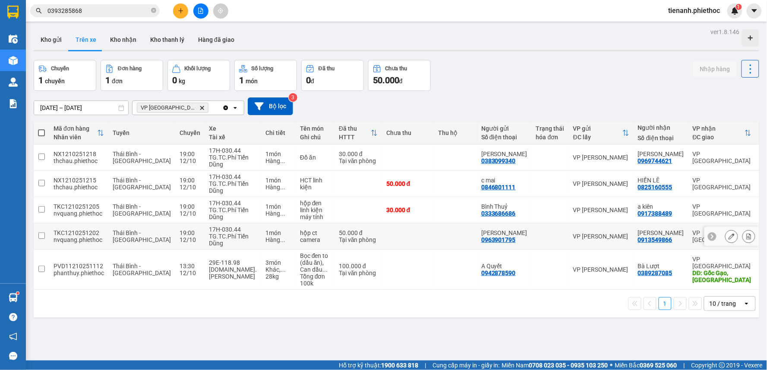
drag, startPoint x: 381, startPoint y: 236, endPoint x: 389, endPoint y: 231, distance: 9.5
click at [382, 236] on td at bounding box center [408, 237] width 52 height 26
checkbox input "true"
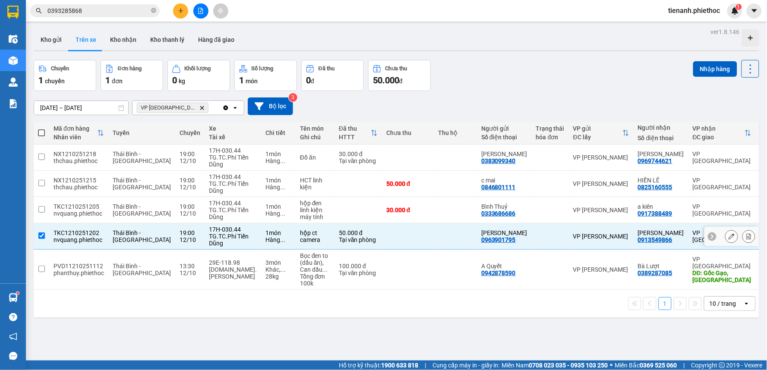
click at [396, 216] on td "30.000 đ" at bounding box center [408, 210] width 52 height 26
checkbox input "true"
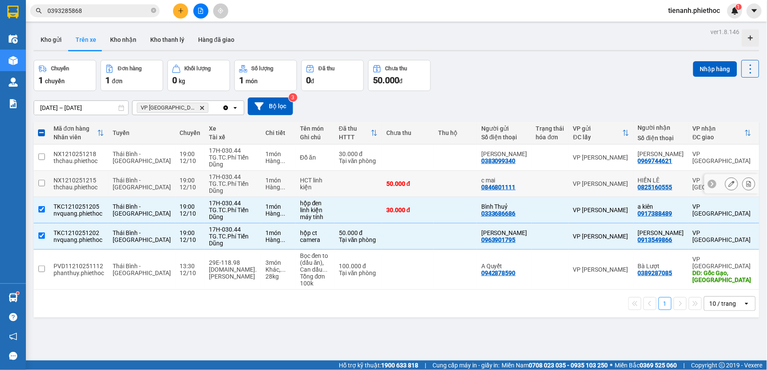
click at [413, 189] on td "50.000 đ" at bounding box center [408, 184] width 52 height 26
checkbox input "true"
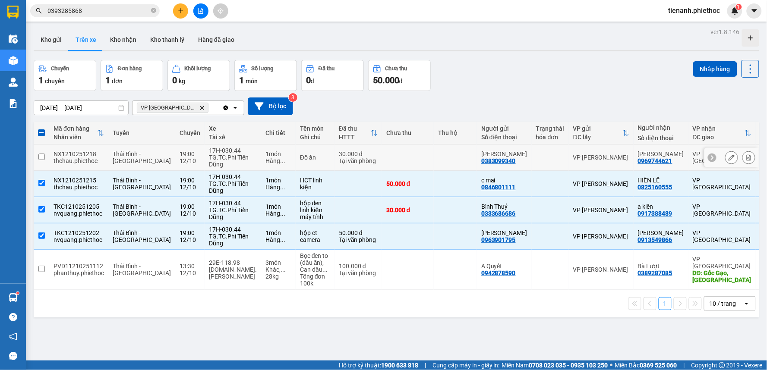
click at [434, 163] on td at bounding box center [455, 158] width 43 height 26
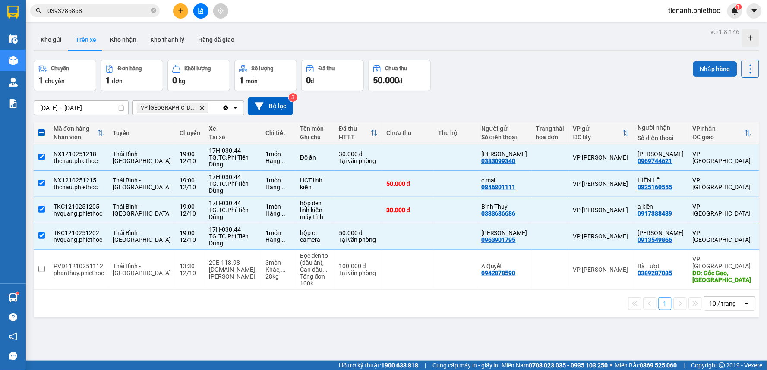
click at [707, 64] on button "Nhập hàng" at bounding box center [715, 69] width 44 height 16
checkbox input "false"
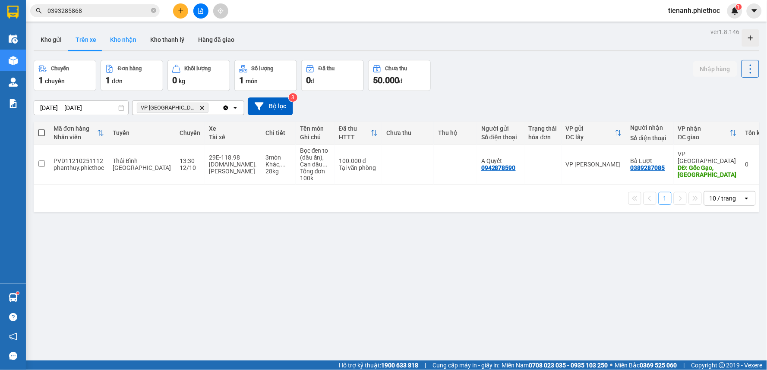
click at [117, 40] on button "Kho nhận" at bounding box center [123, 39] width 40 height 21
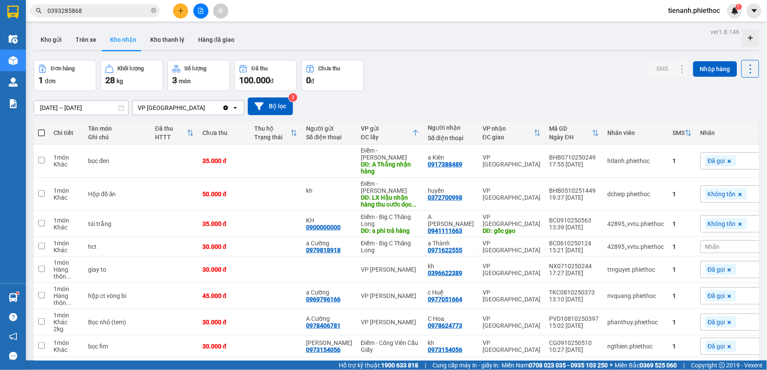
click at [51, 110] on input "[DATE] – [DATE]" at bounding box center [81, 108] width 94 height 14
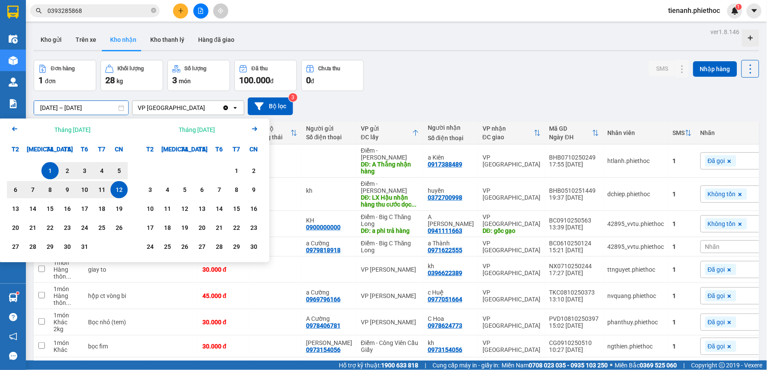
click at [117, 194] on div "12" at bounding box center [119, 190] width 12 height 10
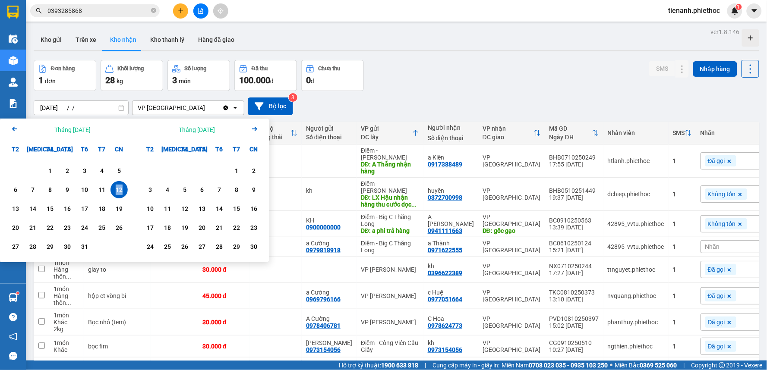
click at [117, 194] on div "12" at bounding box center [119, 190] width 12 height 10
type input "[DATE] – [DATE]"
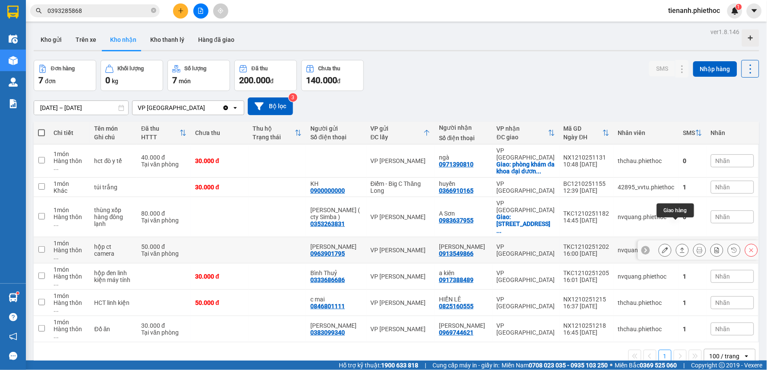
click at [679, 247] on icon at bounding box center [682, 250] width 6 height 6
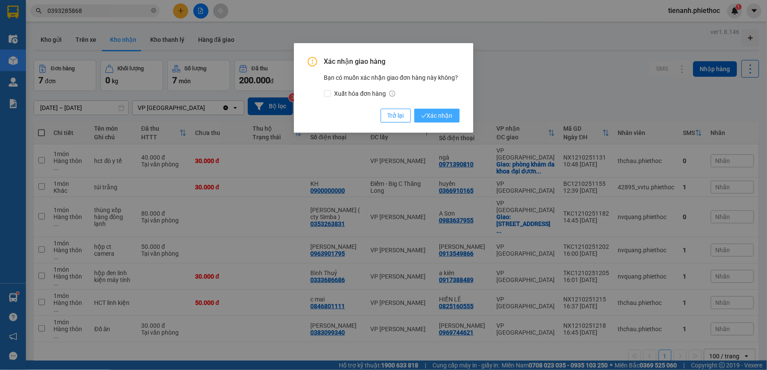
click at [441, 117] on span "Xác nhận" at bounding box center [436, 115] width 31 height 9
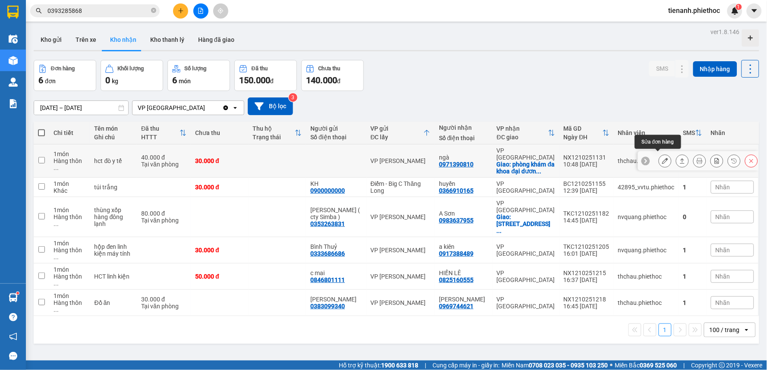
click at [662, 158] on button at bounding box center [665, 161] width 12 height 15
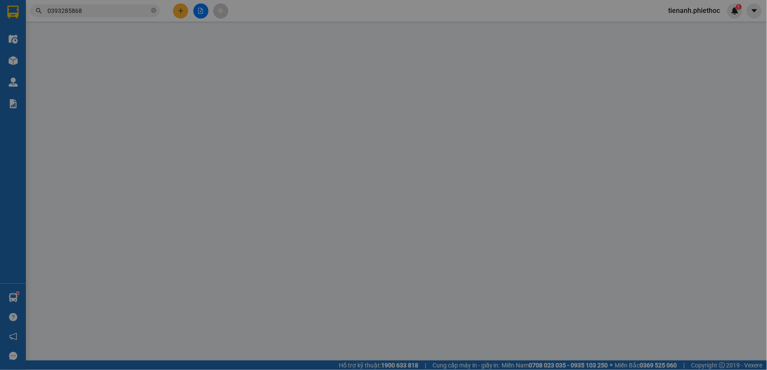
type input "0971390810"
type input "ngà"
checkbox input "true"
type input "phòng khám đa khoa đại dương tiền hải"
type input "0"
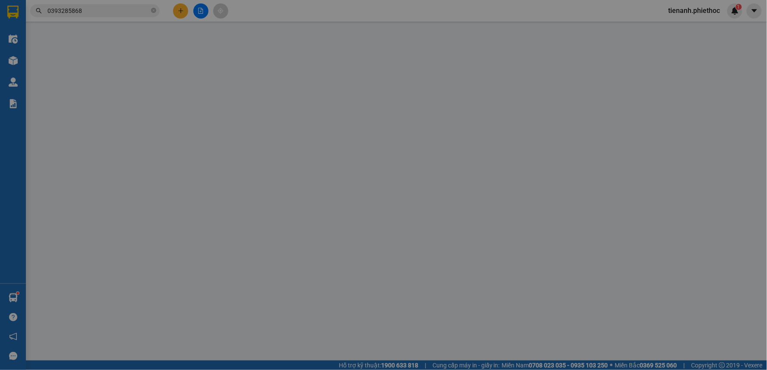
type input "70.000"
type input "40.000"
type input "30.000"
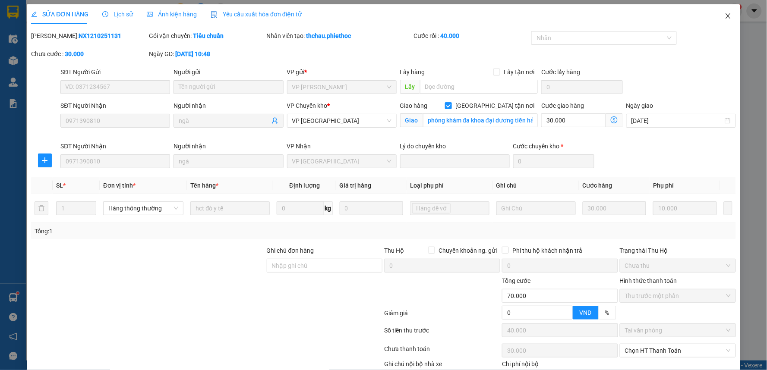
click at [721, 10] on span "Close" at bounding box center [728, 16] width 24 height 24
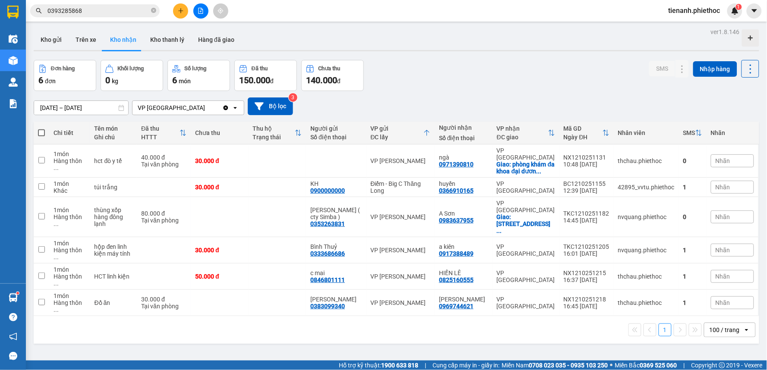
click at [721, 299] on span "Nhãn" at bounding box center [722, 302] width 15 height 7
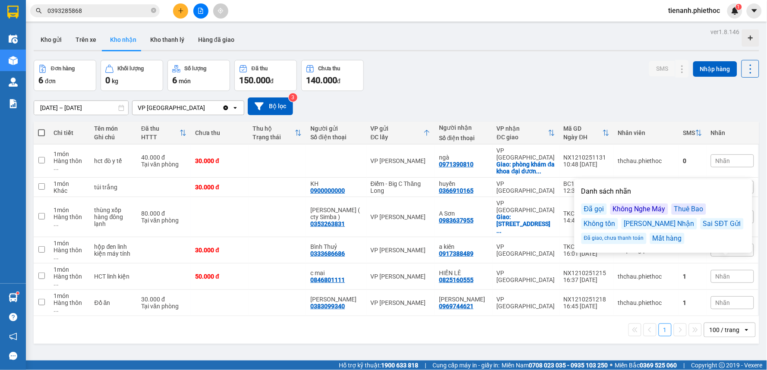
click at [601, 206] on div "Đã gọi" at bounding box center [593, 209] width 25 height 11
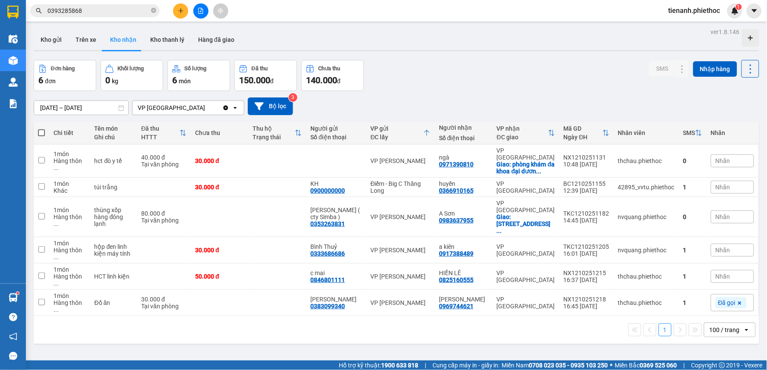
click at [586, 76] on div "Đơn hàng 6 đơn Khối lượng 0 kg Số lượng 6 món Đã thu 150.000 đ Chưa thu 140.000…" at bounding box center [396, 75] width 725 height 31
click at [717, 273] on span "Nhãn" at bounding box center [722, 276] width 15 height 7
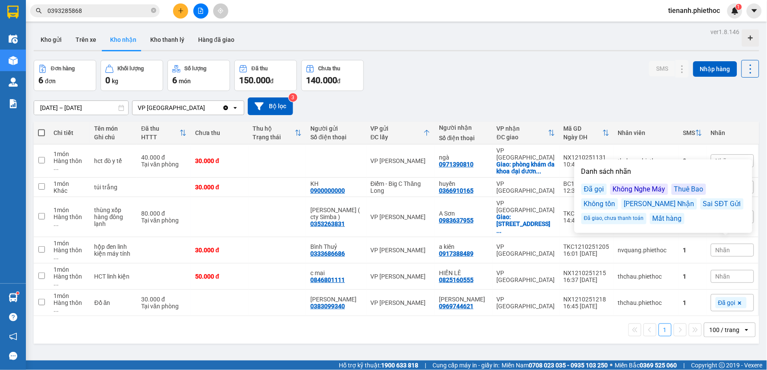
click at [588, 191] on div "Đã gọi" at bounding box center [593, 189] width 25 height 11
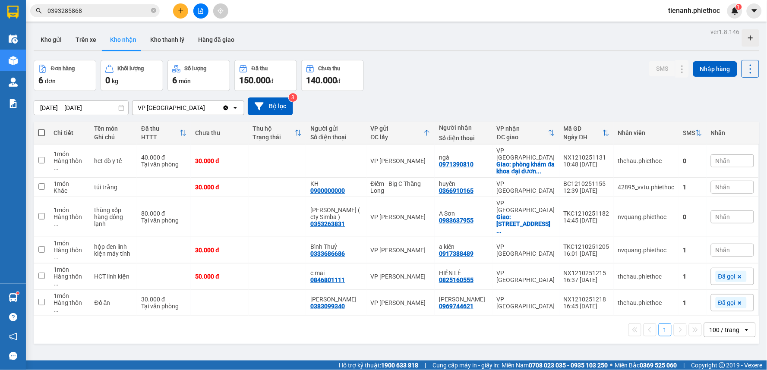
click at [599, 92] on div "[DATE] – [DATE] Press the down arrow key to interact with the calendar and sele…" at bounding box center [396, 106] width 725 height 31
click at [715, 244] on div "Nhãn" at bounding box center [732, 250] width 43 height 13
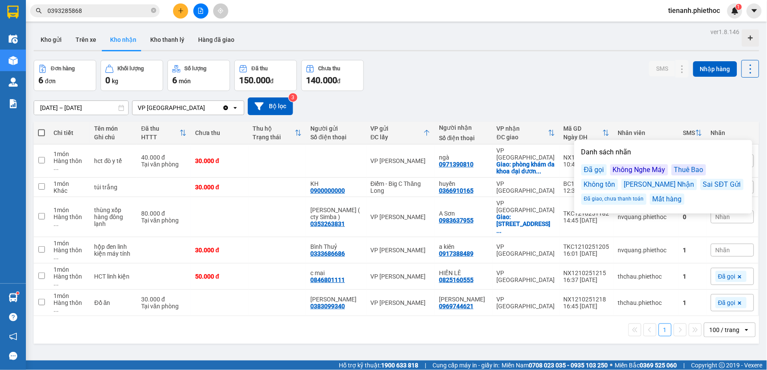
click at [592, 167] on div "Đã gọi" at bounding box center [593, 169] width 25 height 11
click at [595, 95] on div "12/10/2025 – 12/10/2025 Press the down arrow key to interact with the calendar …" at bounding box center [396, 106] width 725 height 31
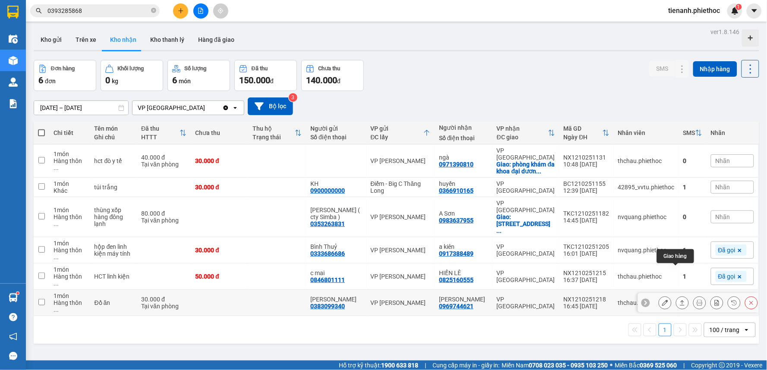
click at [679, 300] on icon at bounding box center [682, 303] width 6 height 6
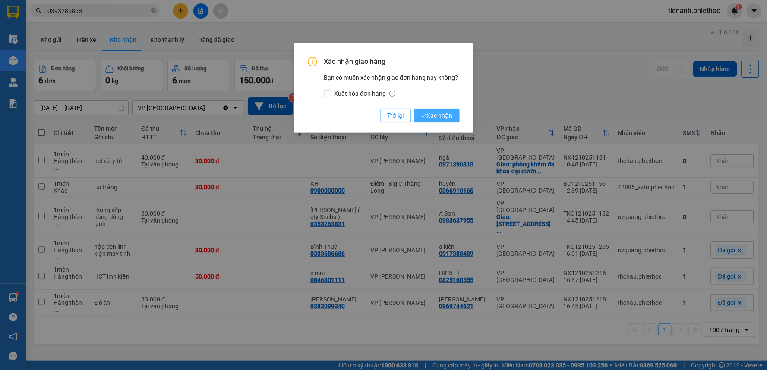
click at [447, 115] on span "Xác nhận" at bounding box center [436, 115] width 31 height 9
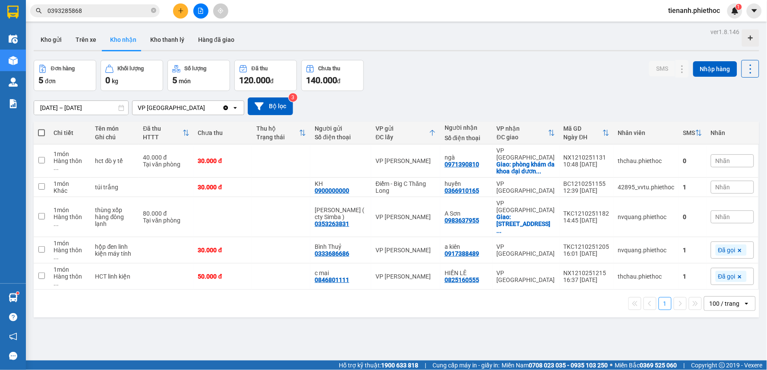
click at [715, 184] on span "Nhãn" at bounding box center [722, 187] width 15 height 7
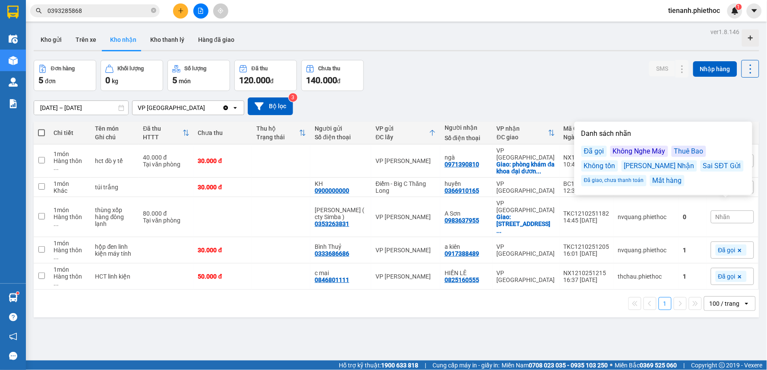
click at [592, 154] on div "Đã gọi" at bounding box center [593, 151] width 25 height 11
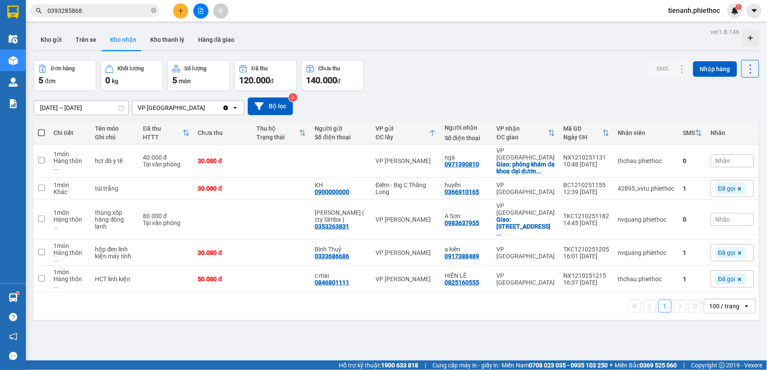
click at [585, 115] on div "12/10/2025 – 12/10/2025 Press the down arrow key to interact with the calendar …" at bounding box center [396, 107] width 725 height 18
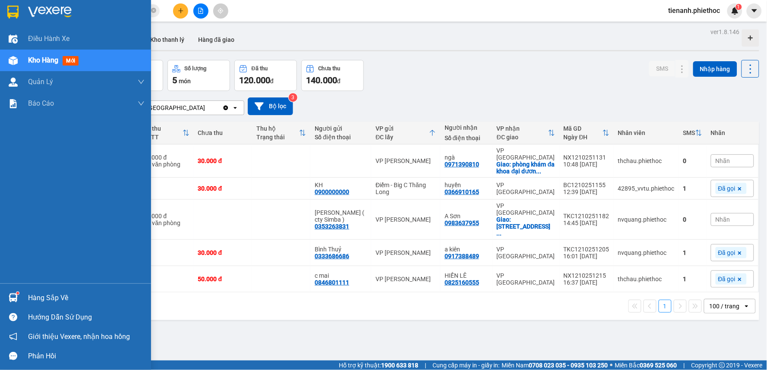
click at [39, 288] on div "Hàng sắp về Hướng dẫn sử dụng Giới thiệu Vexere, nhận hoa hồng Phản hồi" at bounding box center [75, 324] width 151 height 82
click at [41, 300] on div "Hàng sắp về" at bounding box center [86, 298] width 117 height 13
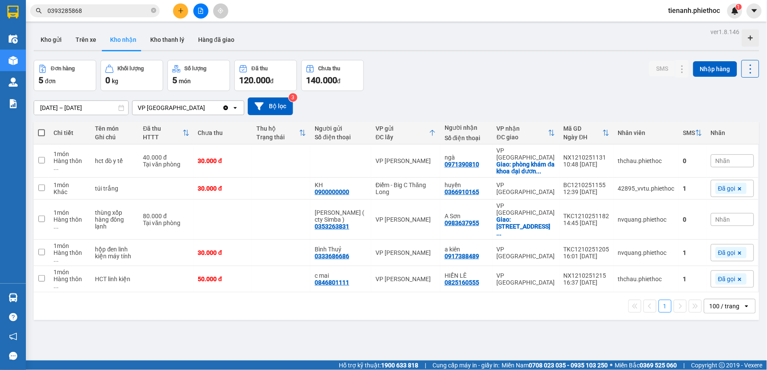
click at [480, 65] on section "Kết quả tìm kiếm ( 16 ) Bộ lọc Mã ĐH Trạng thái Món hàng Thu hộ Tổng cước Chưa …" at bounding box center [383, 185] width 767 height 370
click at [93, 38] on button "Trên xe" at bounding box center [86, 39] width 35 height 21
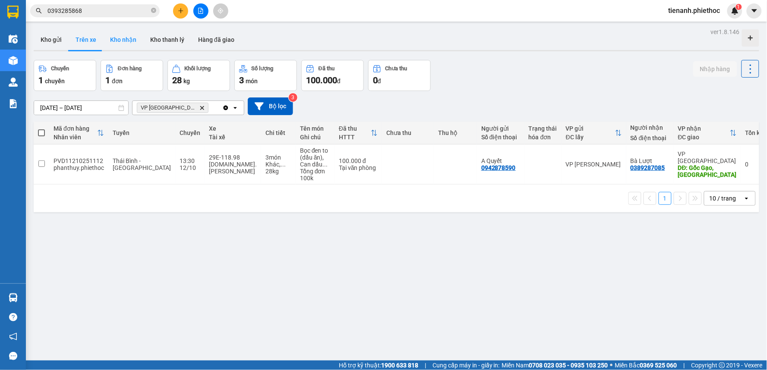
click at [122, 35] on button "Kho nhận" at bounding box center [123, 39] width 40 height 21
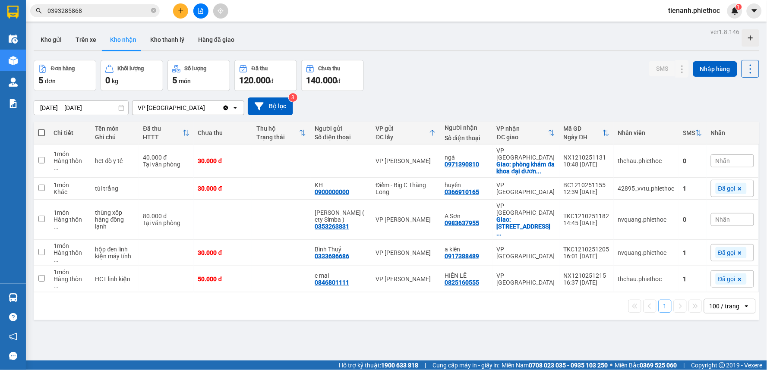
click at [46, 110] on input "[DATE] – [DATE]" at bounding box center [81, 108] width 94 height 14
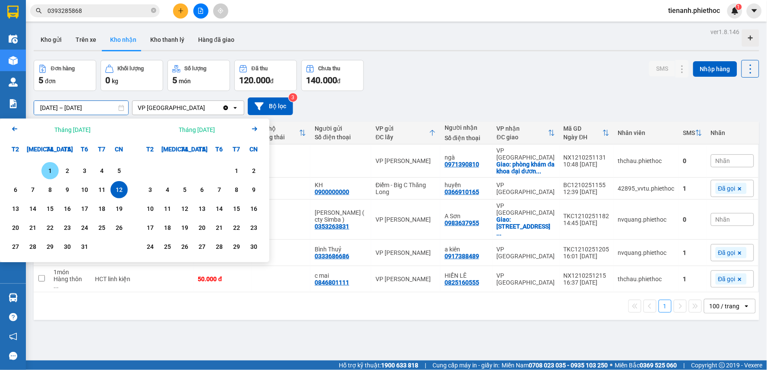
click at [50, 169] on div "1" at bounding box center [50, 171] width 12 height 10
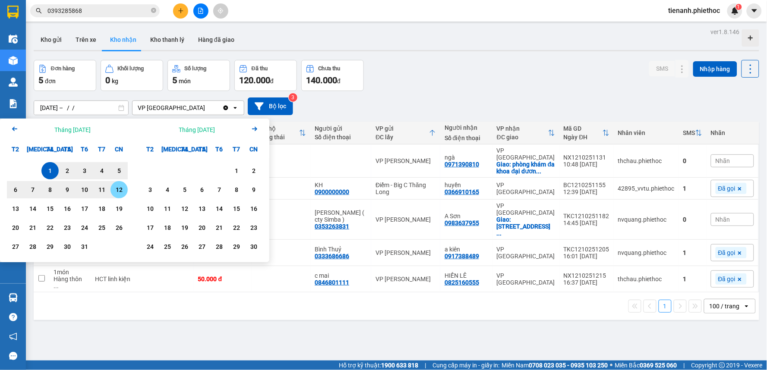
click at [116, 190] on div "12" at bounding box center [119, 190] width 12 height 10
type input "[DATE] – [DATE]"
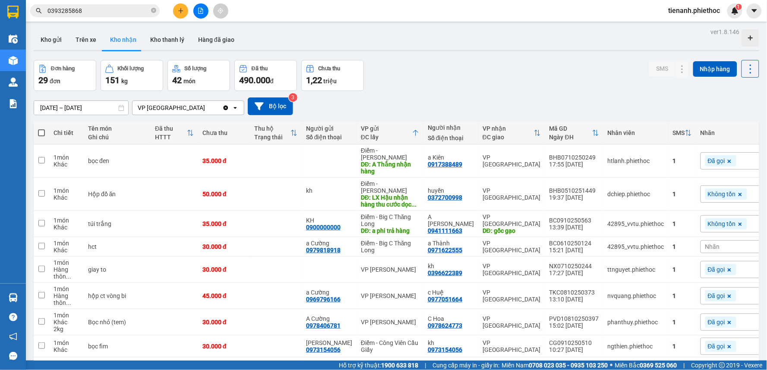
click at [549, 135] on div "Ngày ĐH" at bounding box center [570, 137] width 43 height 7
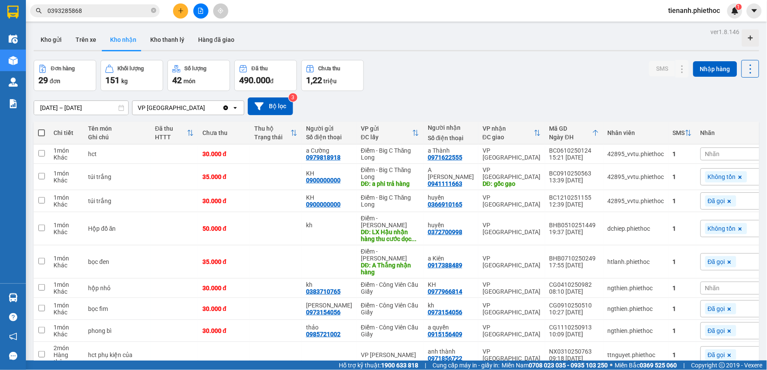
click at [549, 139] on div "Ngày ĐH" at bounding box center [570, 137] width 43 height 7
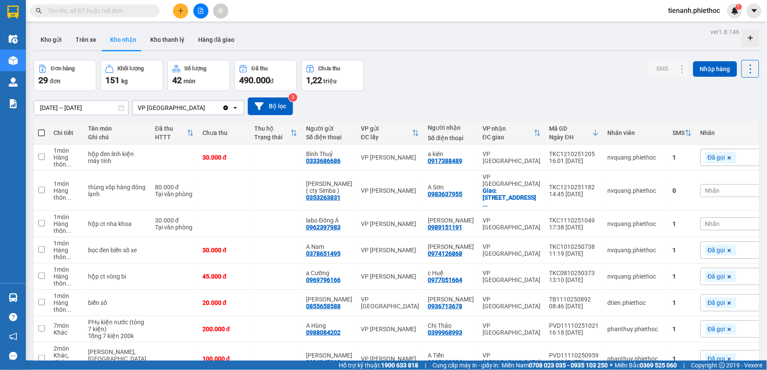
click at [490, 92] on div "[DATE] – [DATE] Press the down arrow key to interact with the calendar and sele…" at bounding box center [396, 106] width 725 height 31
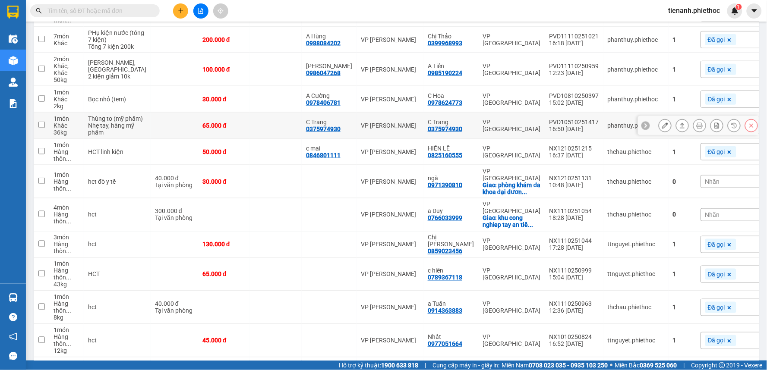
scroll to position [287, 0]
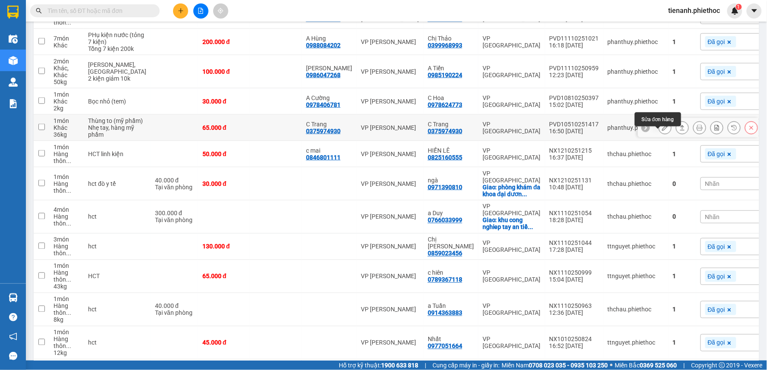
click at [662, 131] on icon at bounding box center [665, 128] width 6 height 6
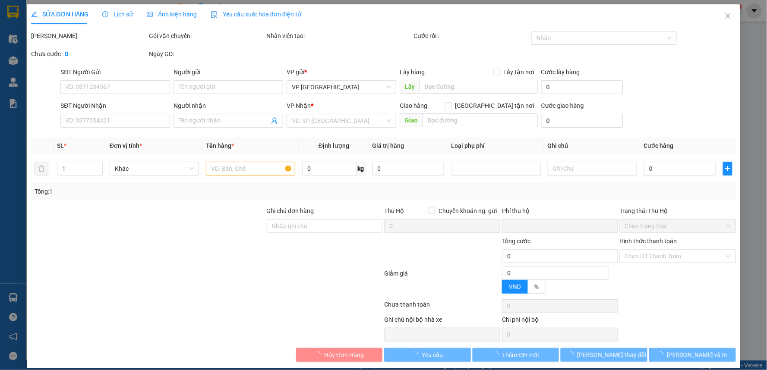
type input "0375974930"
type input "C Trang"
type input "0375974930"
type input "C Trang"
type input "0"
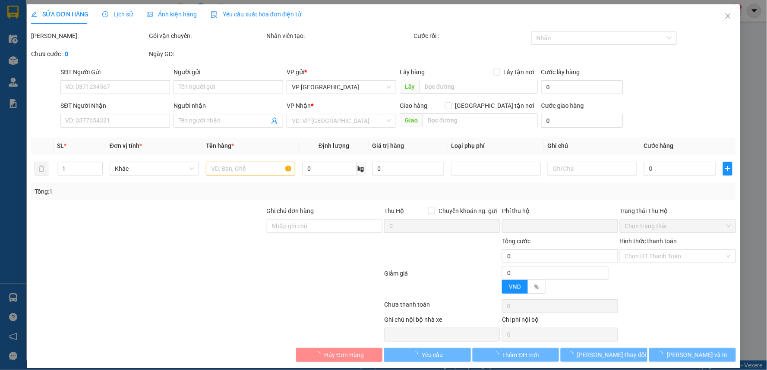
type input "65.000"
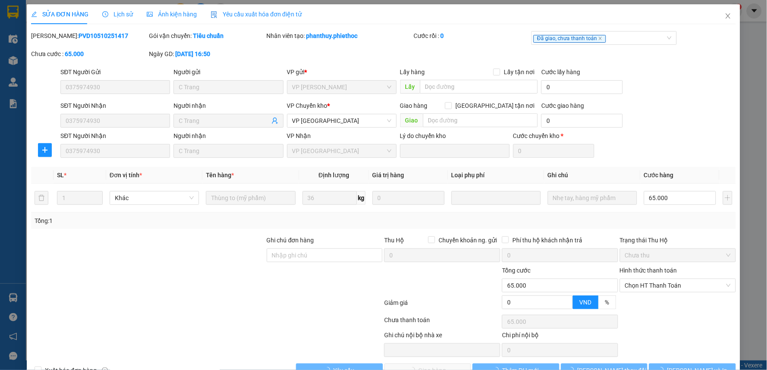
click at [115, 14] on span "Lịch sử" at bounding box center [117, 14] width 31 height 7
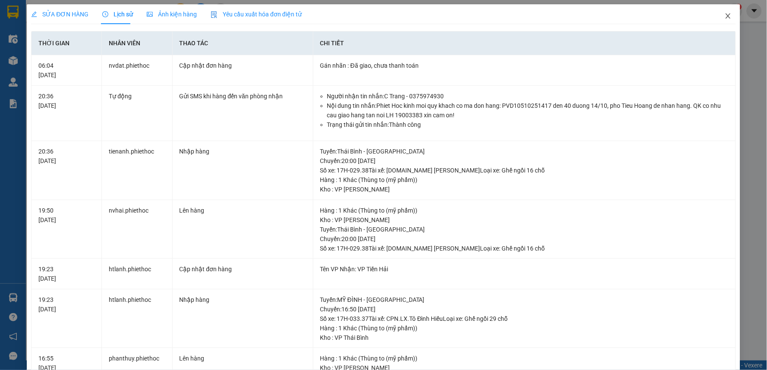
click at [724, 13] on icon "close" at bounding box center [727, 16] width 7 height 7
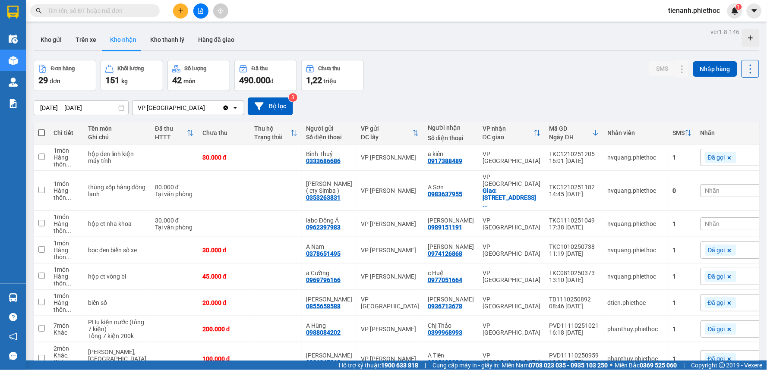
click at [85, 12] on input "text" at bounding box center [98, 10] width 102 height 9
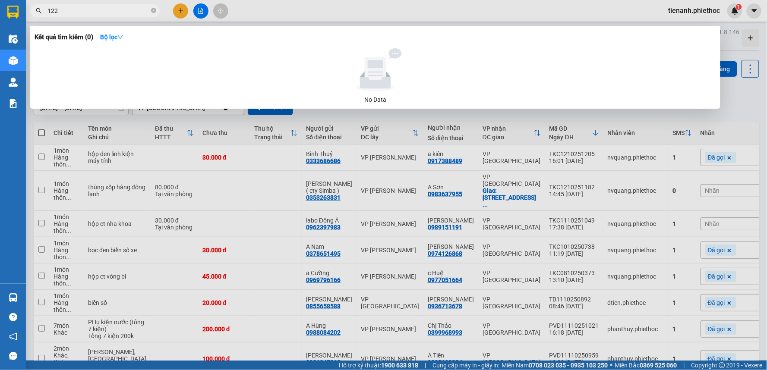
type input "1221"
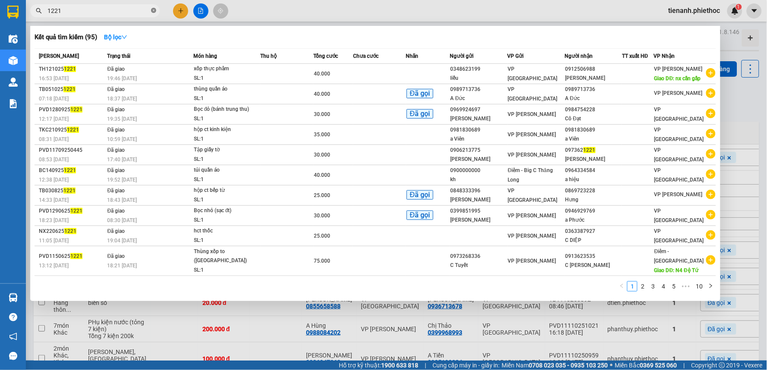
click at [154, 11] on icon "close-circle" at bounding box center [153, 10] width 5 height 5
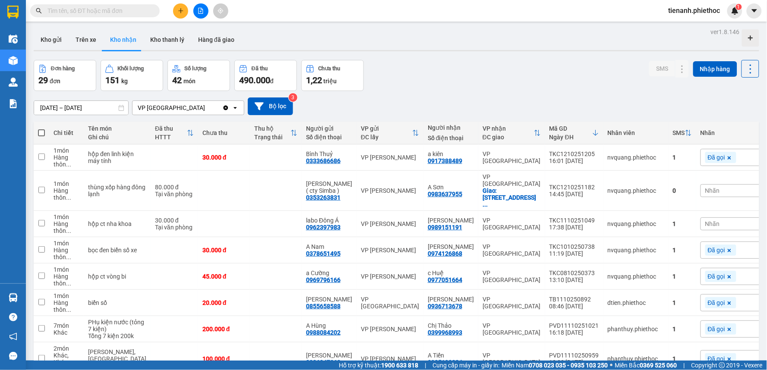
click at [127, 11] on input "text" at bounding box center [98, 10] width 102 height 9
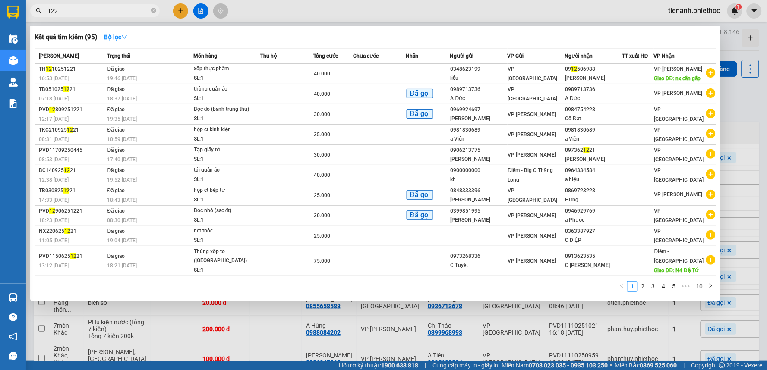
type input "1221"
click at [151, 10] on icon "close-circle" at bounding box center [153, 10] width 5 height 5
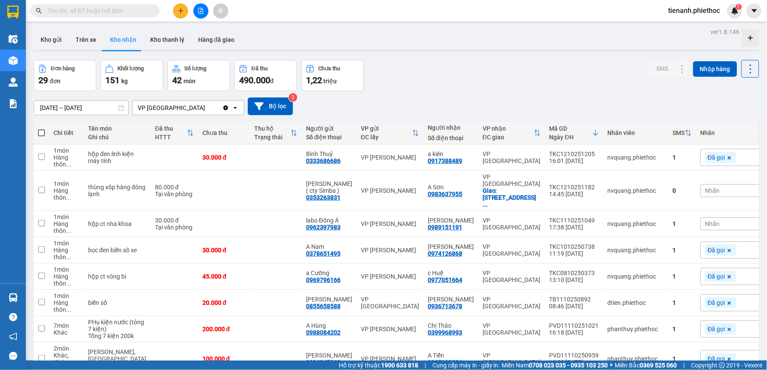
click at [129, 10] on input "text" at bounding box center [98, 10] width 102 height 9
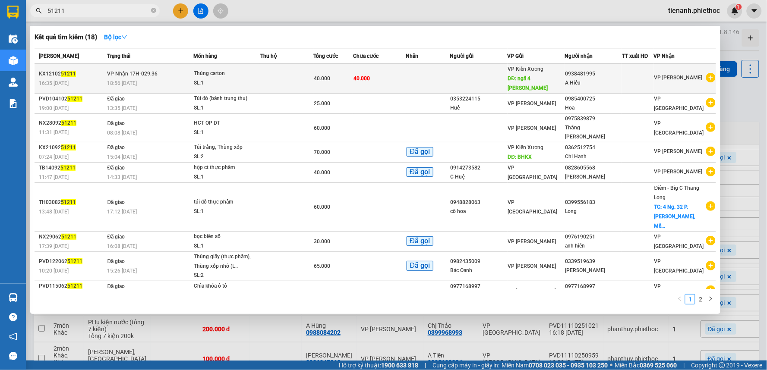
type input "51211"
click at [294, 75] on td at bounding box center [286, 79] width 53 height 30
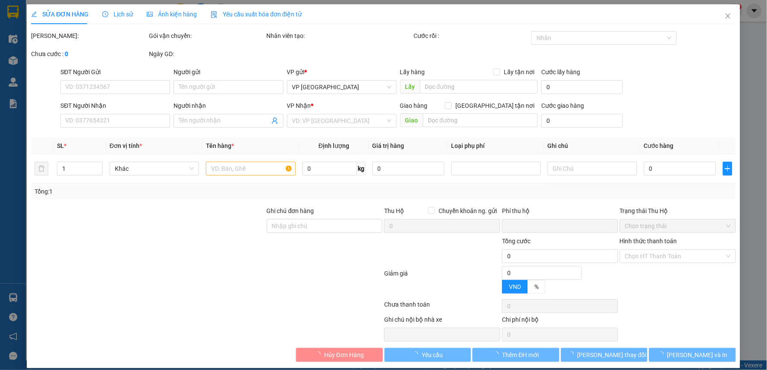
type input "ngã 4 [PERSON_NAME]"
type input "5.000"
type input "0938481995"
type input "A Hiếu"
type input "0"
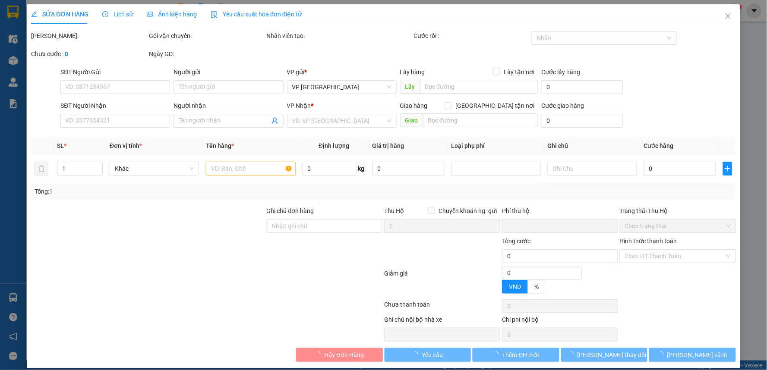
type input "40.000"
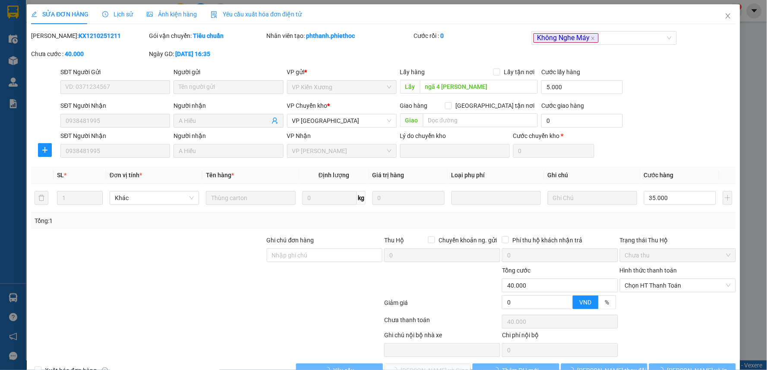
click at [110, 12] on span "Lịch sử" at bounding box center [117, 14] width 31 height 7
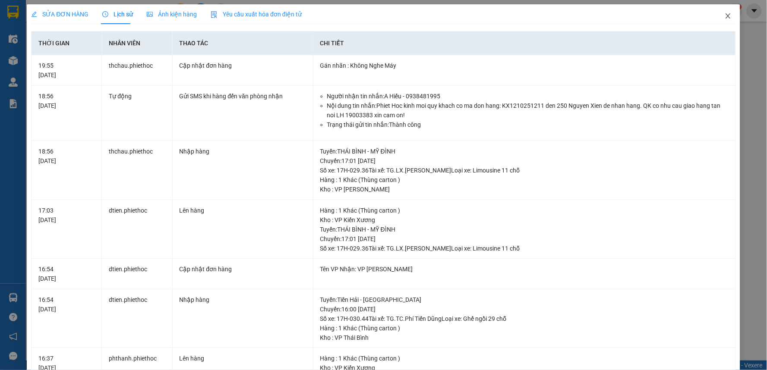
click at [724, 13] on icon "close" at bounding box center [727, 16] width 7 height 7
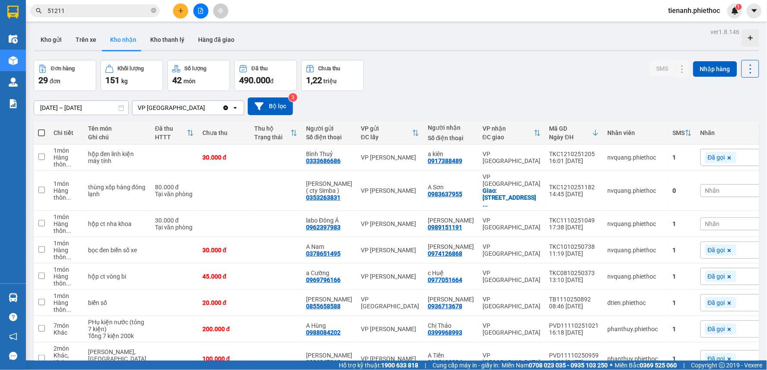
click at [91, 13] on input "51211" at bounding box center [98, 10] width 102 height 9
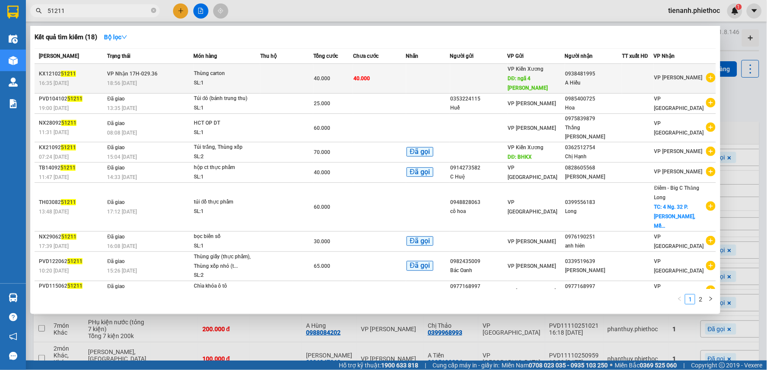
click at [287, 77] on td at bounding box center [286, 79] width 53 height 30
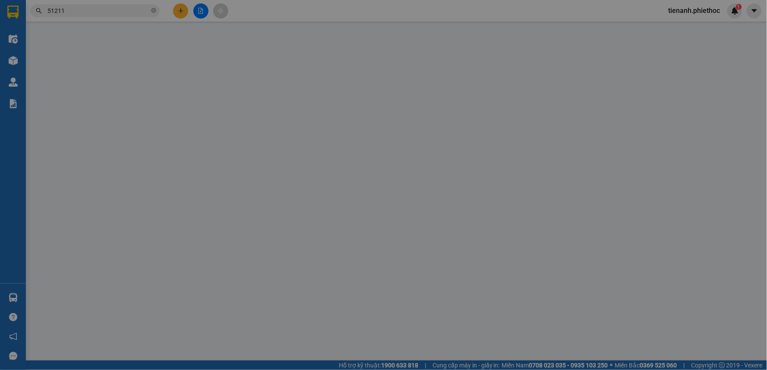
type input "ngã 4 Vũ Quý"
type input "5.000"
type input "0938481995"
type input "A Hiếu"
type input "0"
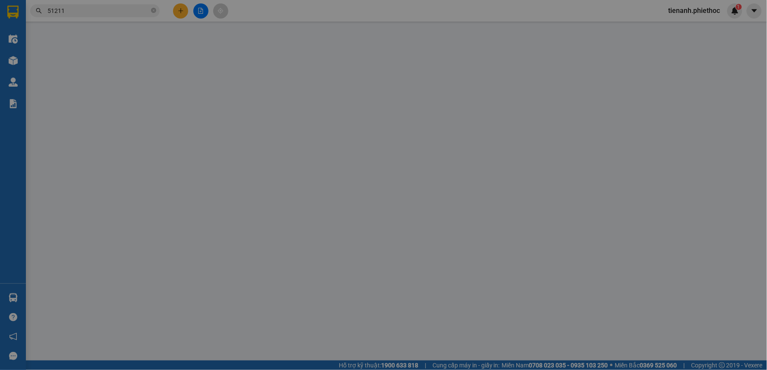
type input "40.000"
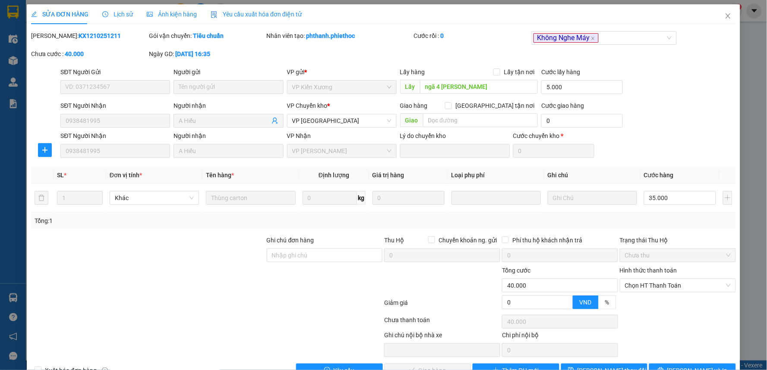
click at [132, 19] on div "SỬA ĐƠN HÀNG Lịch sử Ảnh kiện hàng Yêu cầu xuất hóa đơn điện tử" at bounding box center [166, 14] width 271 height 20
click at [128, 16] on span "Lịch sử" at bounding box center [117, 14] width 31 height 7
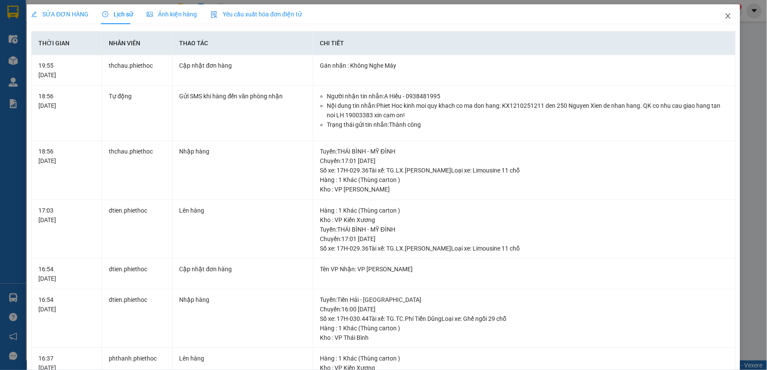
click at [724, 16] on icon "close" at bounding box center [727, 16] width 7 height 7
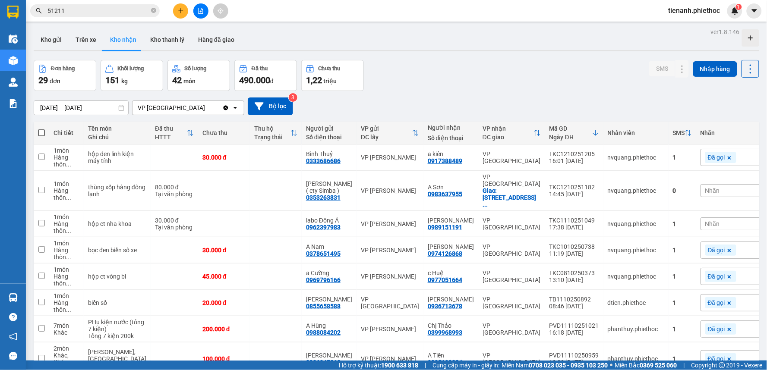
click at [501, 63] on div "Đơn hàng 29 đơn Khối lượng 151 kg Số lượng 42 món Đã thu 490.000 đ Chưa thu 1,2…" at bounding box center [396, 75] width 725 height 31
click at [81, 35] on button "Trên xe" at bounding box center [86, 39] width 35 height 21
type input "[DATE] – [DATE]"
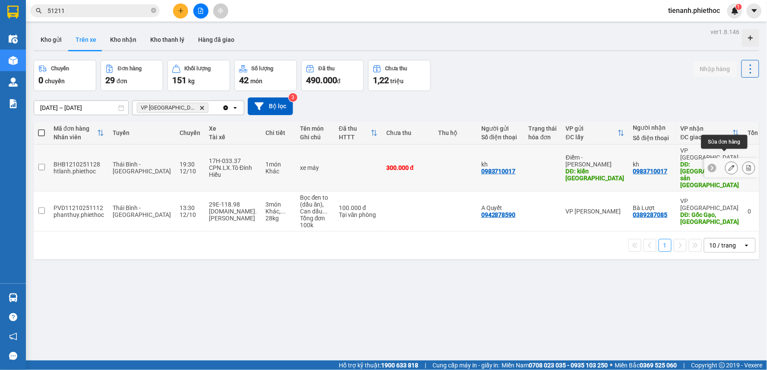
click at [728, 165] on icon at bounding box center [731, 168] width 6 height 6
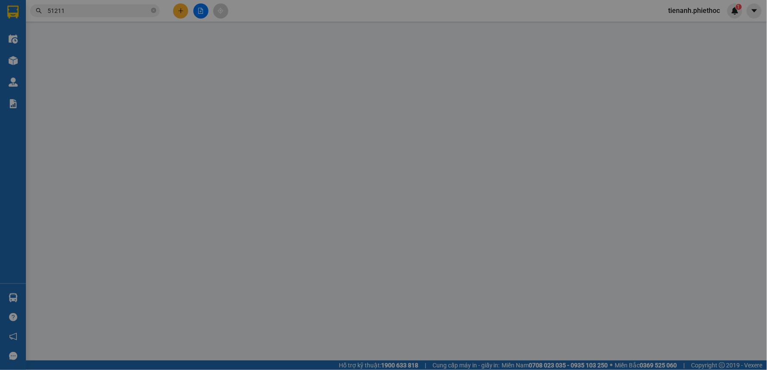
type input "0983710017"
type input "kh"
type input "kiến hưng hà đông"
type input "0983710017"
type input "kh"
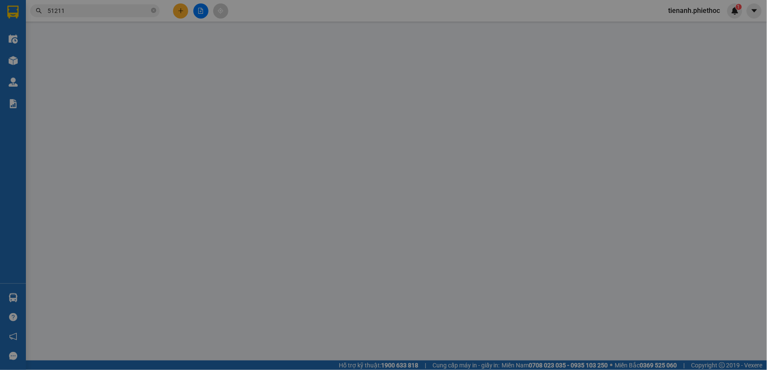
type input "chợ hải sản đông minh"
type input "0"
type input "300.000"
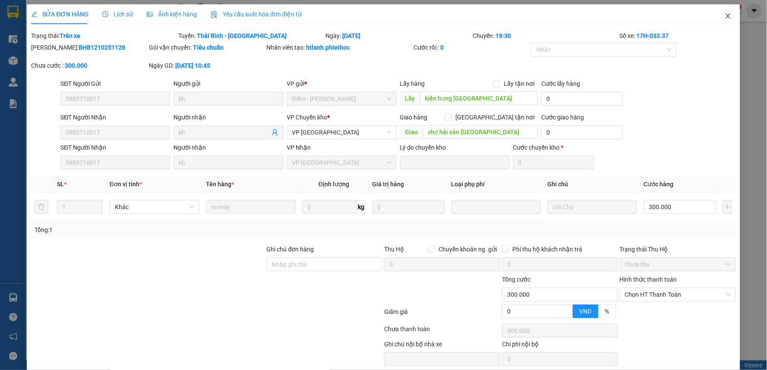
click at [725, 12] on span "Close" at bounding box center [728, 16] width 24 height 24
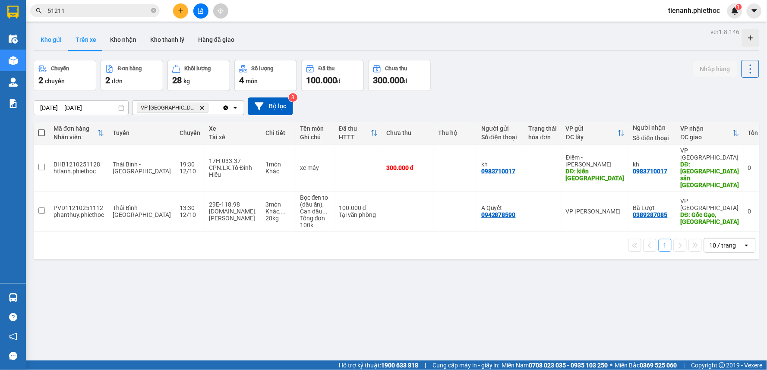
click at [52, 40] on button "Kho gửi" at bounding box center [51, 39] width 35 height 21
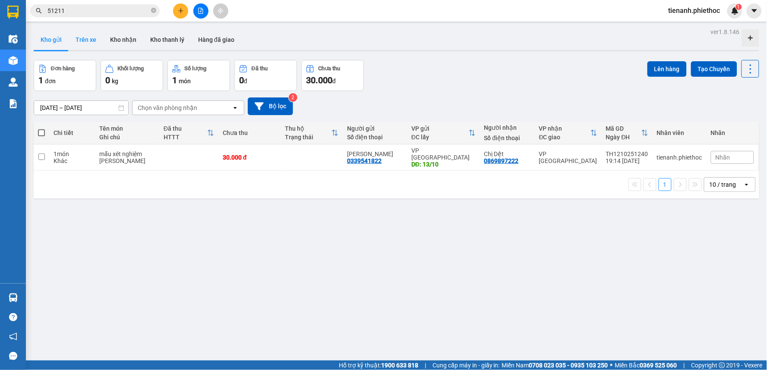
click at [87, 33] on button "Trên xe" at bounding box center [86, 39] width 35 height 21
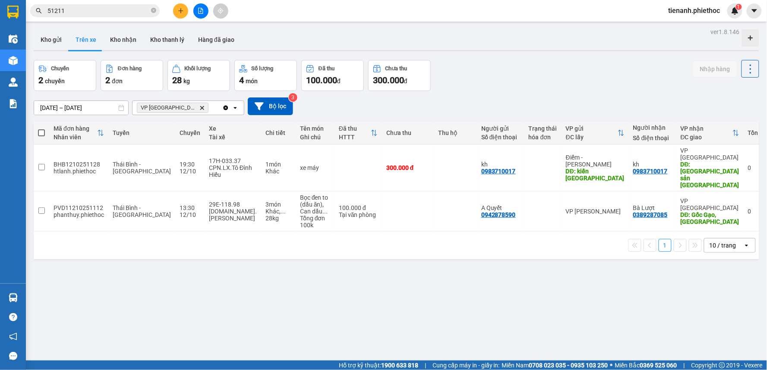
click at [105, 14] on input "51211" at bounding box center [98, 10] width 102 height 9
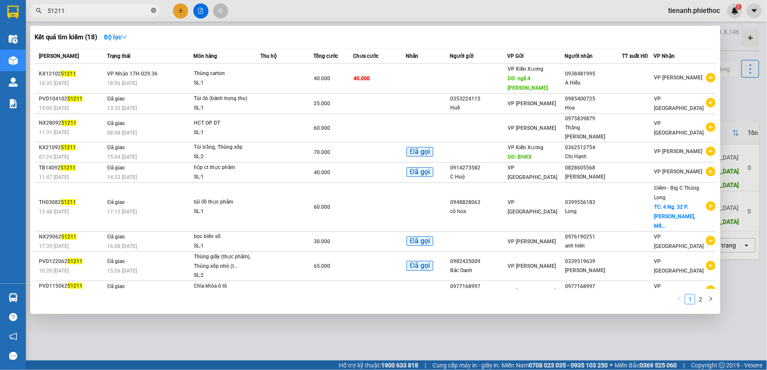
click at [154, 11] on icon "close-circle" at bounding box center [153, 10] width 5 height 5
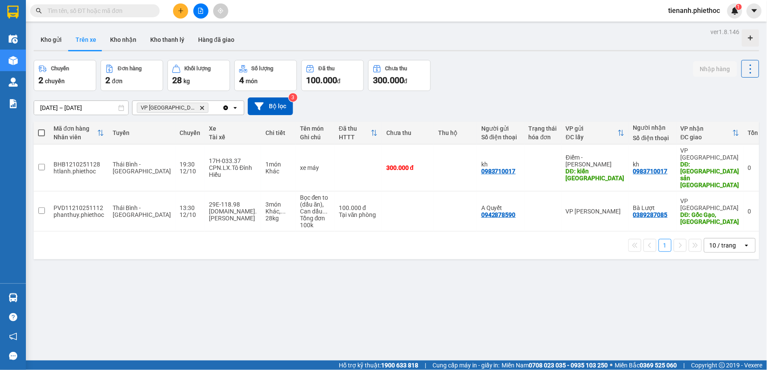
click at [130, 11] on input "text" at bounding box center [98, 10] width 102 height 9
click at [137, 11] on input "text" at bounding box center [98, 10] width 102 height 9
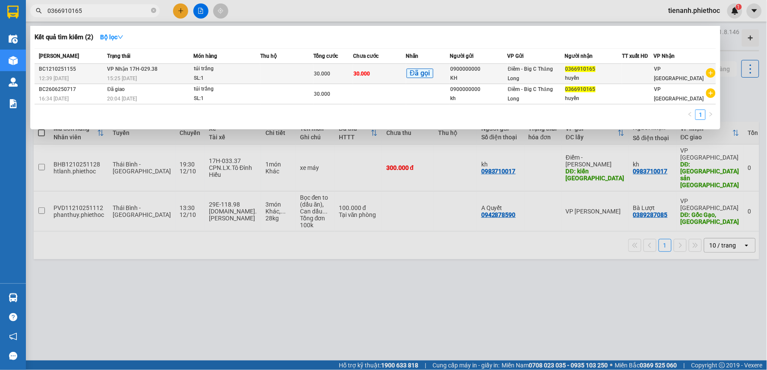
type input "0366910165"
click at [264, 74] on td at bounding box center [286, 74] width 53 height 20
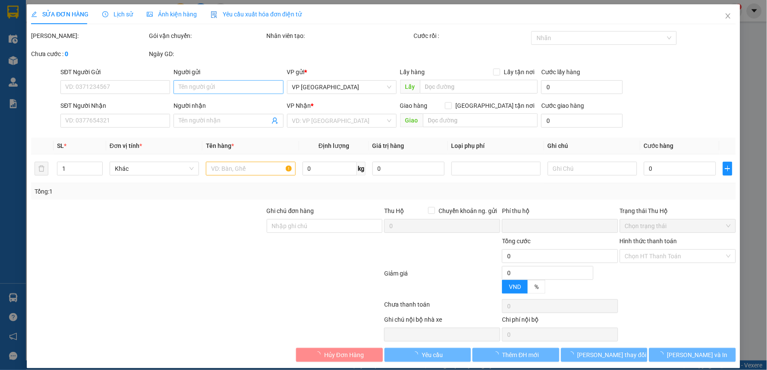
type input "0900000000"
type input "KH"
type input "0366910165"
type input "huyền"
type input "0"
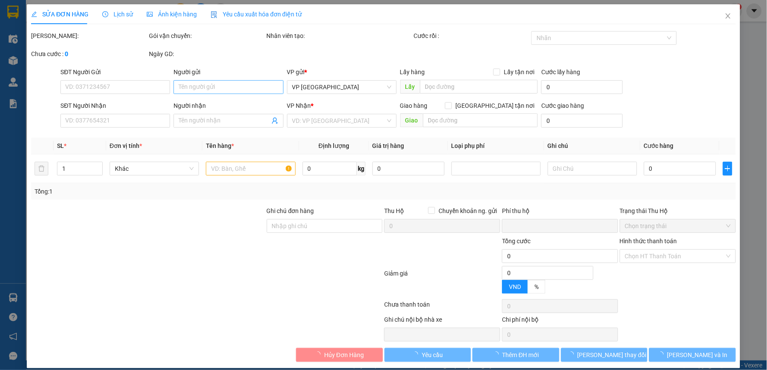
type input "30.000"
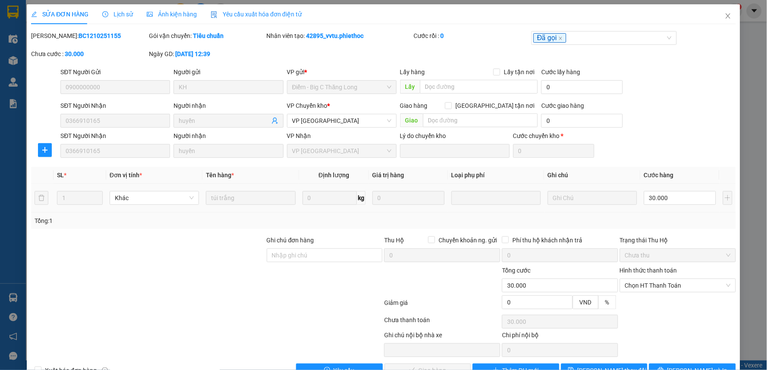
scroll to position [24, 0]
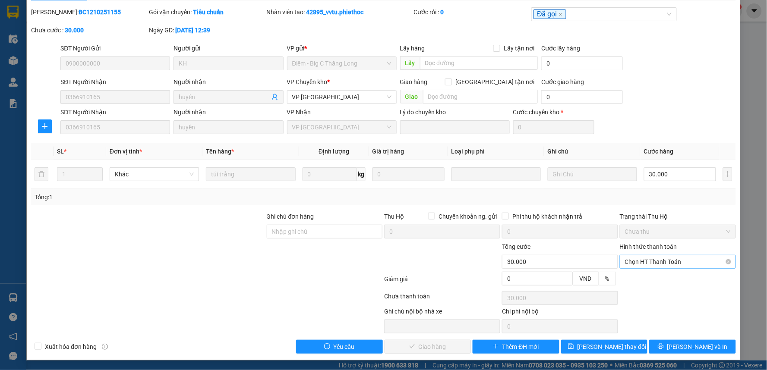
click at [671, 262] on span "Chọn HT Thanh Toán" at bounding box center [678, 261] width 106 height 13
drag, startPoint x: 663, startPoint y: 269, endPoint x: 644, endPoint y: 281, distance: 21.9
click at [656, 277] on div "Tại văn phòng" at bounding box center [672, 278] width 104 height 9
type input "0"
click at [423, 347] on span "[PERSON_NAME] và Giao hàng" at bounding box center [442, 346] width 83 height 9
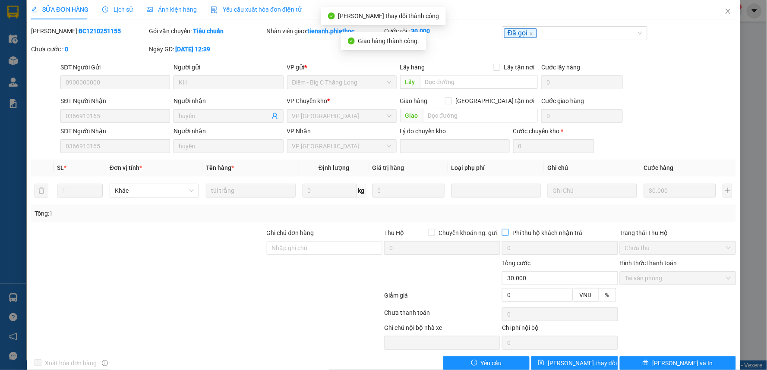
scroll to position [0, 0]
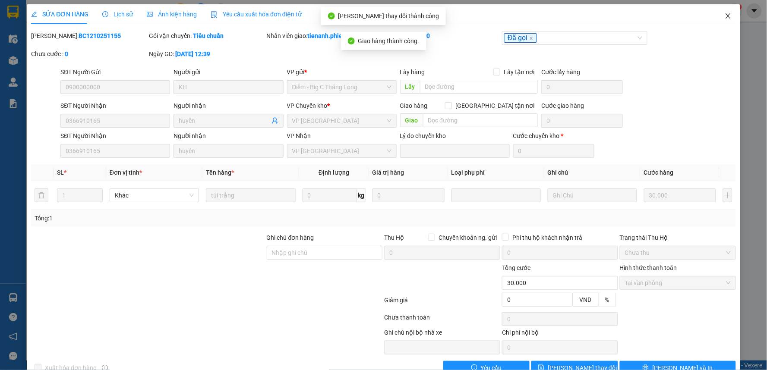
click at [724, 14] on icon "close" at bounding box center [727, 16] width 7 height 7
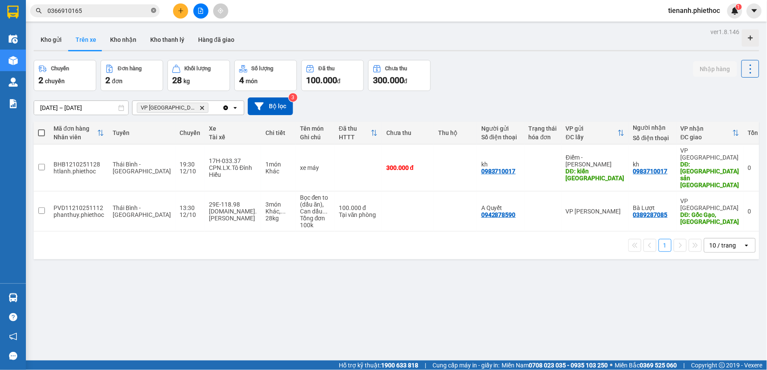
click at [153, 12] on icon "close-circle" at bounding box center [153, 10] width 5 height 5
click at [126, 13] on input "text" at bounding box center [98, 10] width 102 height 9
click at [62, 9] on input "text" at bounding box center [98, 10] width 102 height 9
click at [76, 15] on input "text" at bounding box center [98, 10] width 102 height 9
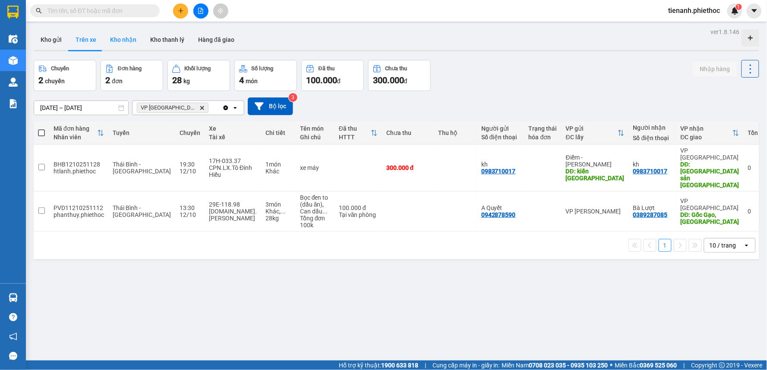
click at [104, 41] on button "Kho nhận" at bounding box center [123, 39] width 40 height 21
type input "[DATE] – [DATE]"
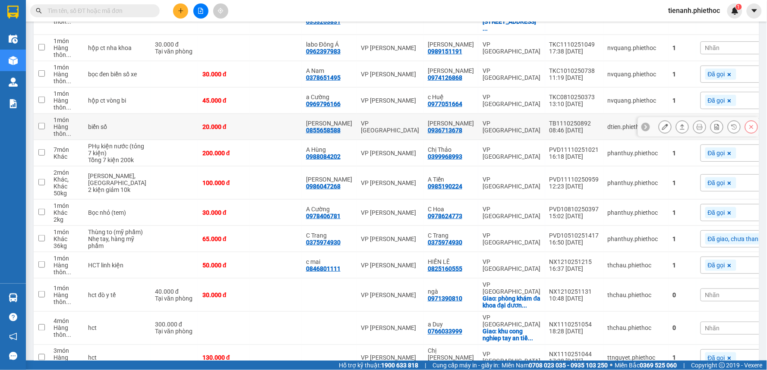
scroll to position [192, 0]
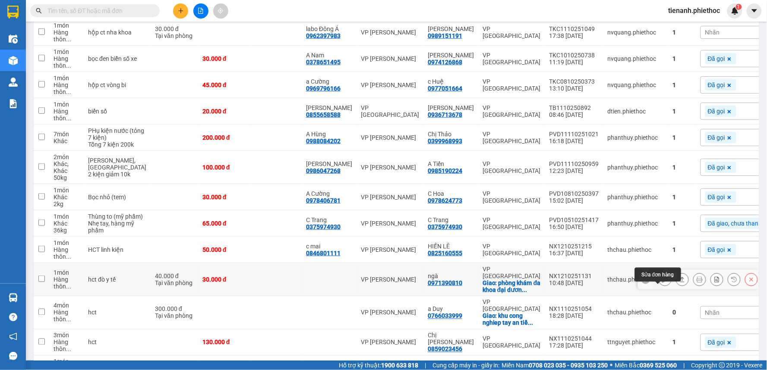
click at [659, 287] on button at bounding box center [665, 279] width 12 height 15
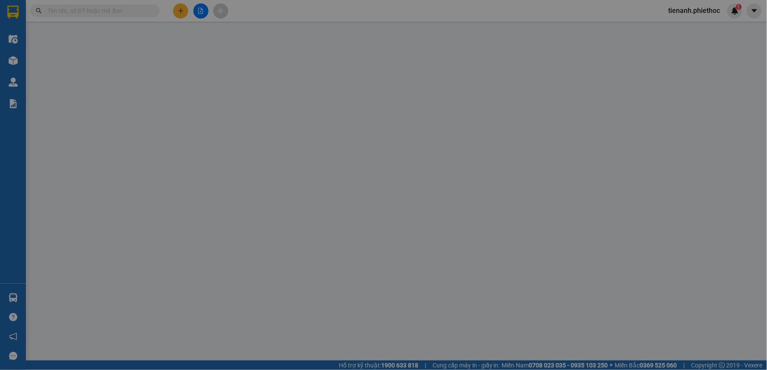
type input "0971390810"
type input "ngà"
checkbox input "true"
type input "phòng khám đa khoa đại dương tiền hải"
type input "0"
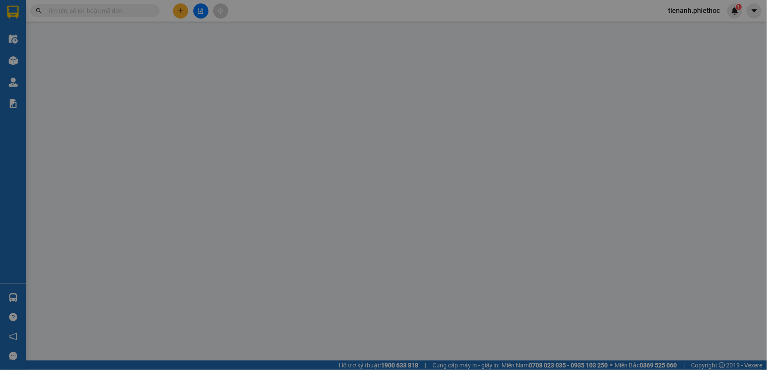
type input "70.000"
type input "40.000"
type input "30.000"
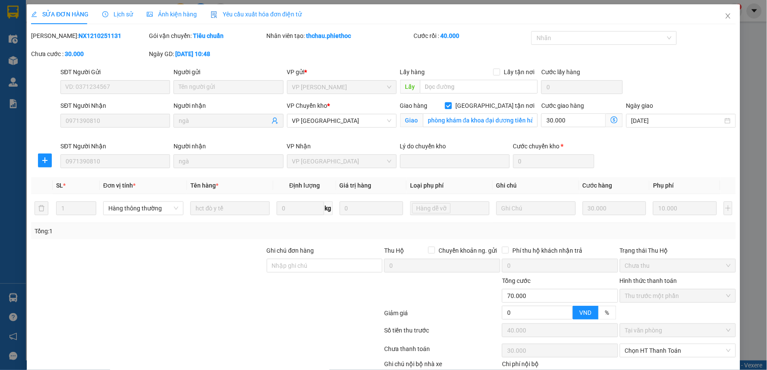
click at [107, 13] on span "Lịch sử" at bounding box center [117, 14] width 31 height 7
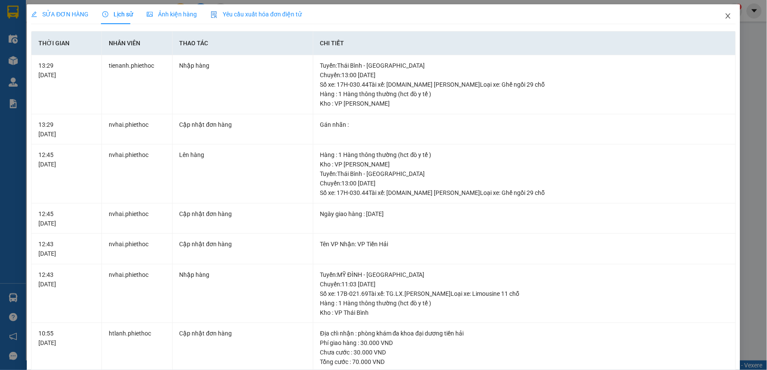
click at [725, 13] on span "Close" at bounding box center [728, 16] width 24 height 24
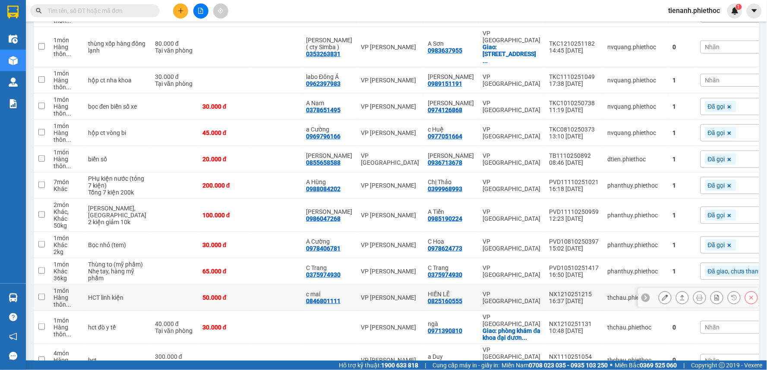
scroll to position [239, 0]
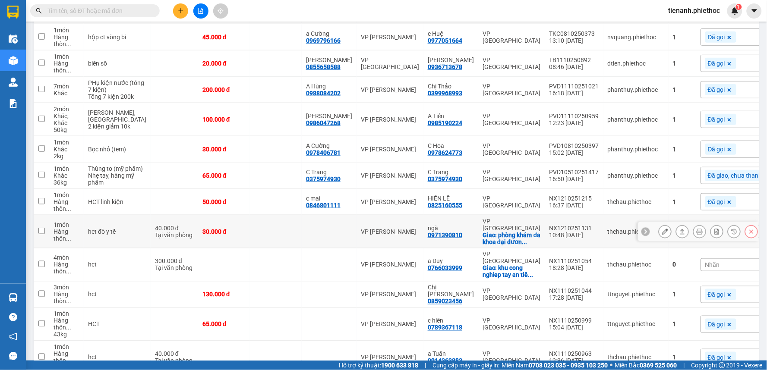
click at [659, 239] on button at bounding box center [665, 231] width 12 height 15
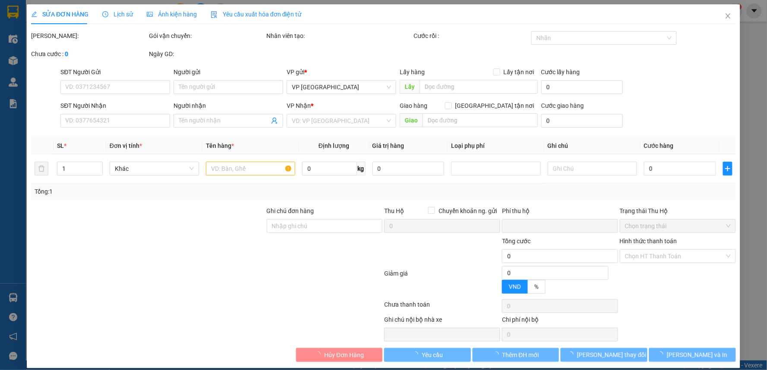
type input "0971390810"
type input "ngà"
checkbox input "true"
type input "phòng khám đa khoa đại dương tiền hải"
type input "0"
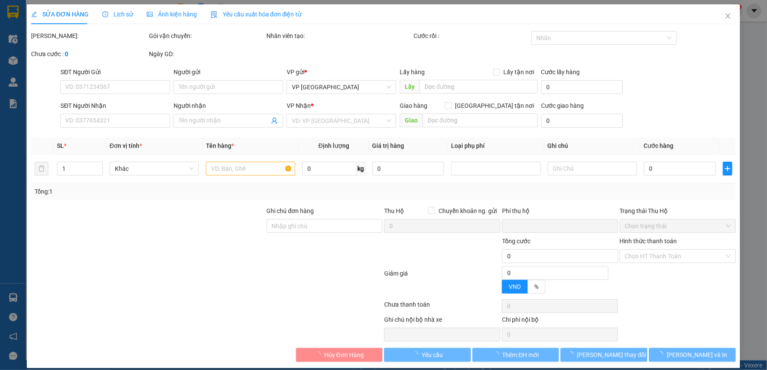
type input "70.000"
type input "40.000"
type input "30.000"
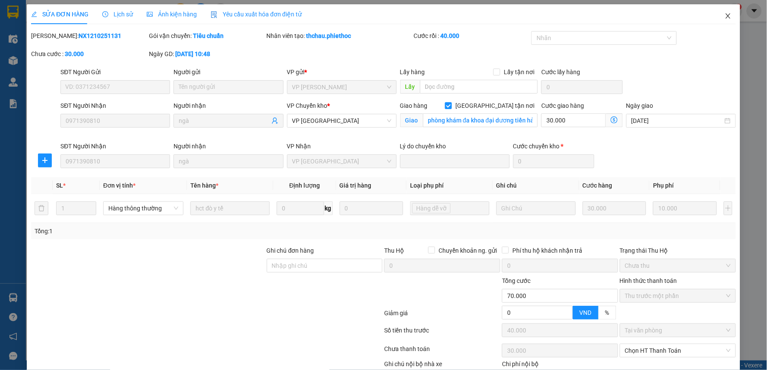
click at [724, 15] on icon "close" at bounding box center [727, 16] width 7 height 7
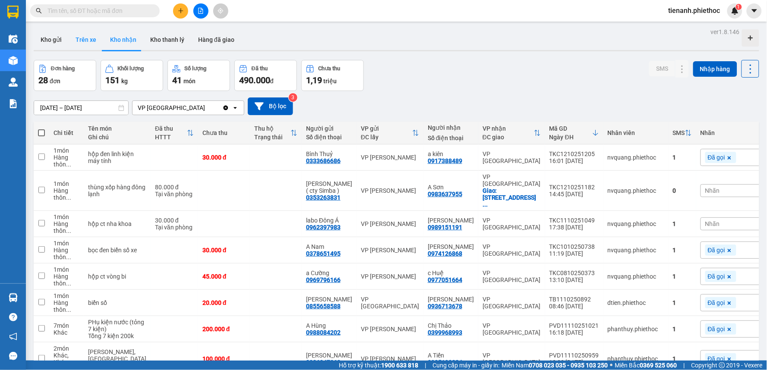
click at [87, 35] on button "Trên xe" at bounding box center [86, 39] width 35 height 21
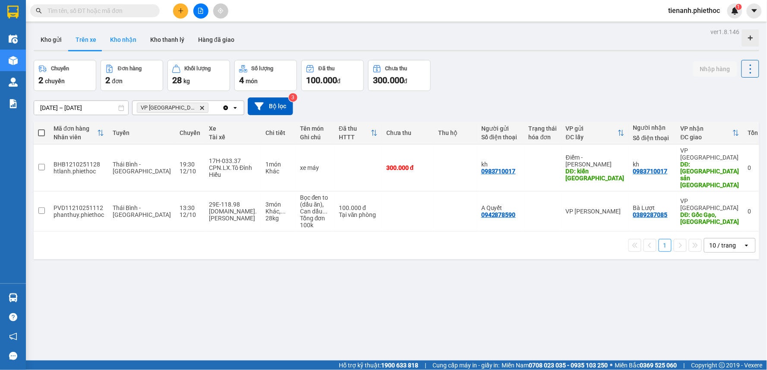
click at [111, 37] on button "Kho nhận" at bounding box center [123, 39] width 40 height 21
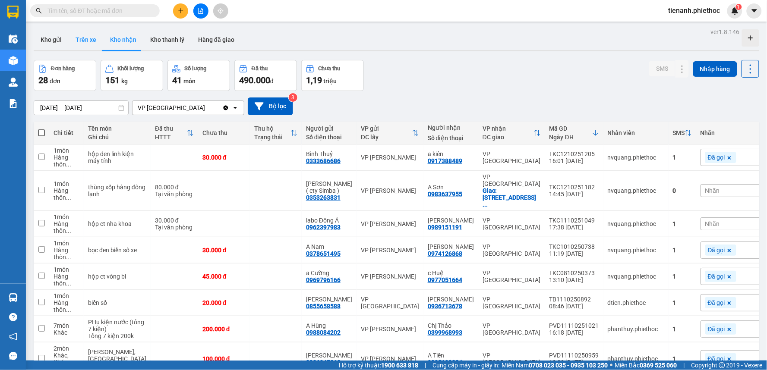
click at [72, 42] on button "Trên xe" at bounding box center [86, 39] width 35 height 21
type input "[DATE] – [DATE]"
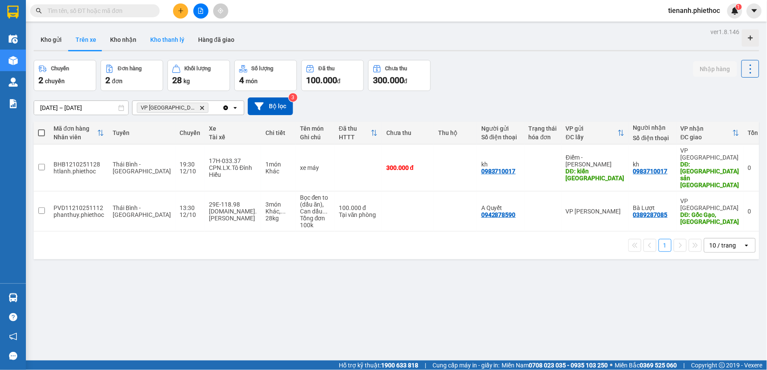
click at [144, 37] on button "Kho thanh lý" at bounding box center [167, 39] width 48 height 21
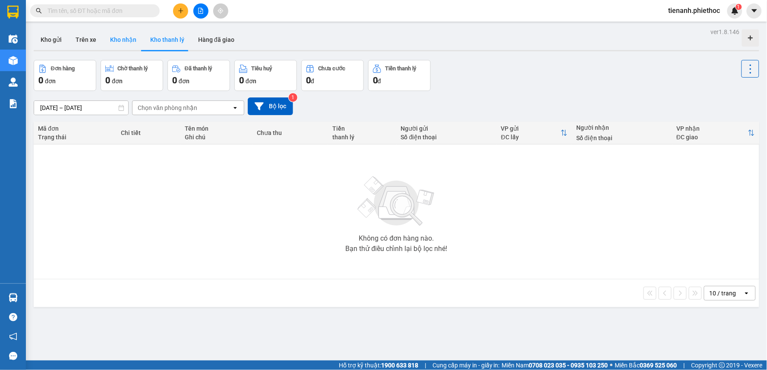
click at [126, 39] on button "Kho nhận" at bounding box center [123, 39] width 40 height 21
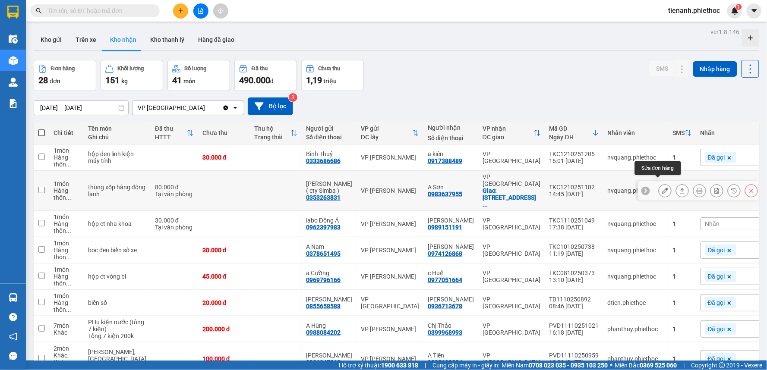
click at [659, 185] on button at bounding box center [665, 190] width 12 height 15
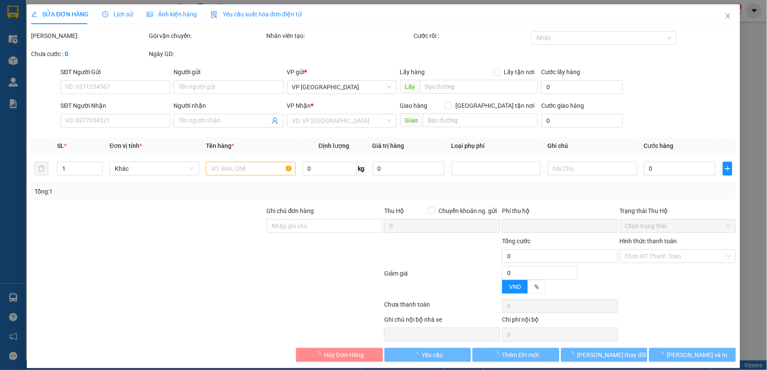
type input "0353263831"
type input "Bích Ngọc ( cty Simba )"
type input "0983637955"
type input "A Sơn"
checkbox input "true"
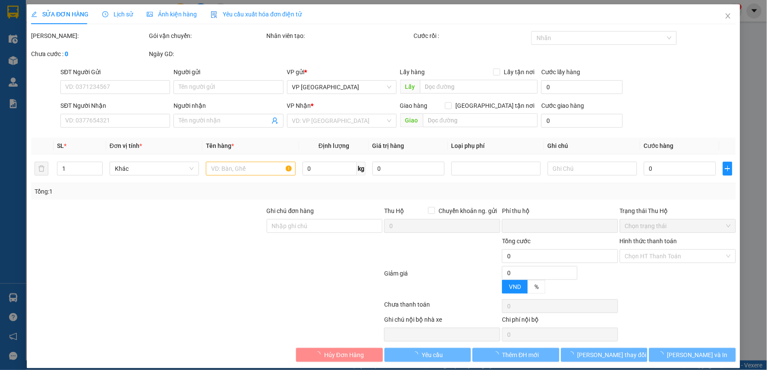
type input "120 đường 14/10 thi trấn Tiền Hải"
type input "0"
type input "80.000"
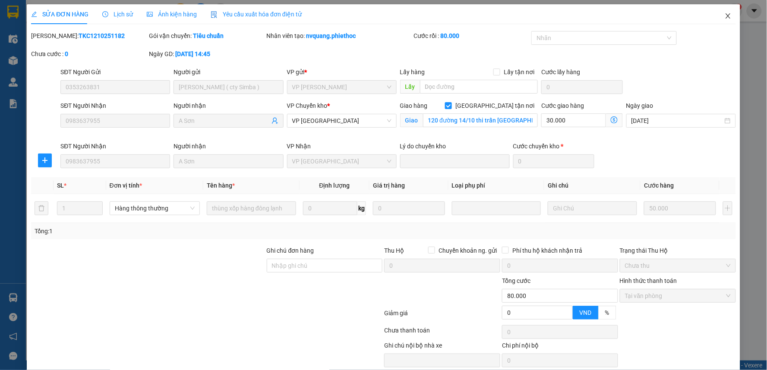
click at [724, 13] on icon "close" at bounding box center [727, 16] width 7 height 7
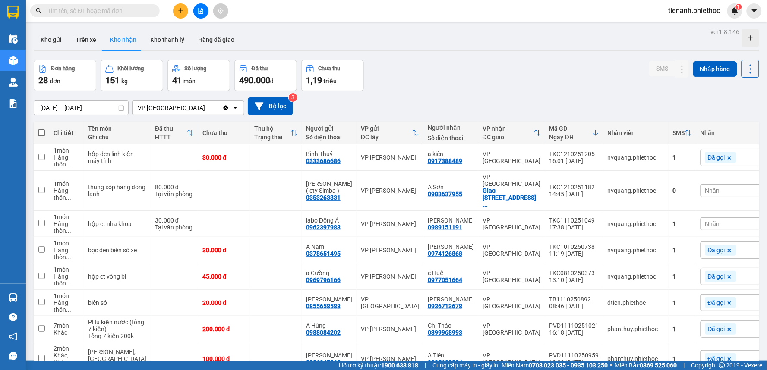
click at [700, 184] on div "Nhãn" at bounding box center [743, 190] width 87 height 13
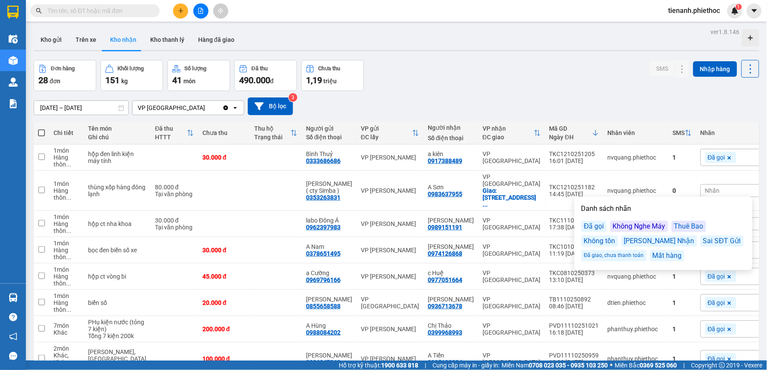
click at [595, 232] on div "Đã gọi Không Nghe Máy Thuê Bao Không tồn Sai SĐT Nhận Sai SĐT Gửi Đã giao, chưa…" at bounding box center [663, 241] width 164 height 41
click at [588, 229] on div "Đã gọi" at bounding box center [593, 226] width 25 height 11
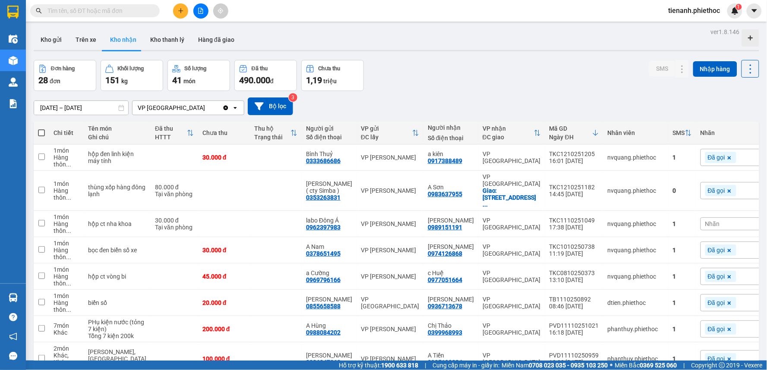
click at [544, 64] on div "Đơn hàng 28 đơn Khối lượng 151 kg Số lượng 41 món Đã thu 490.000 đ Chưa thu 1,1…" at bounding box center [396, 75] width 725 height 31
click at [72, 36] on button "Trên xe" at bounding box center [86, 39] width 35 height 21
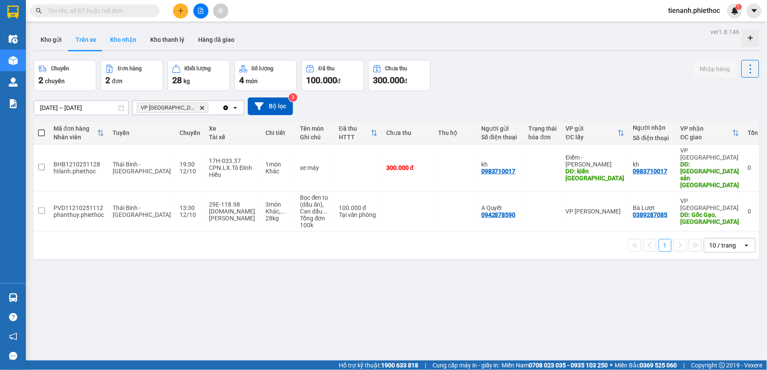
click at [123, 45] on button "Kho nhận" at bounding box center [123, 39] width 40 height 21
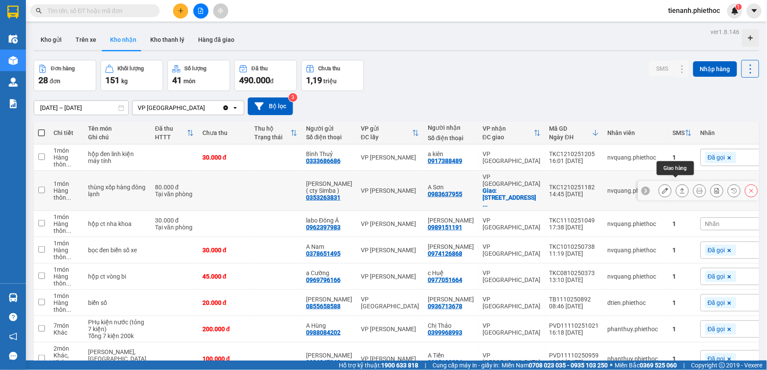
click at [679, 188] on icon at bounding box center [682, 191] width 6 height 6
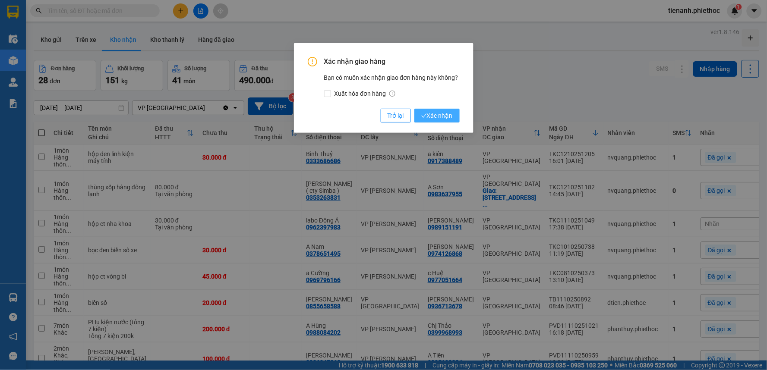
click at [433, 114] on span "Xác nhận" at bounding box center [436, 115] width 31 height 9
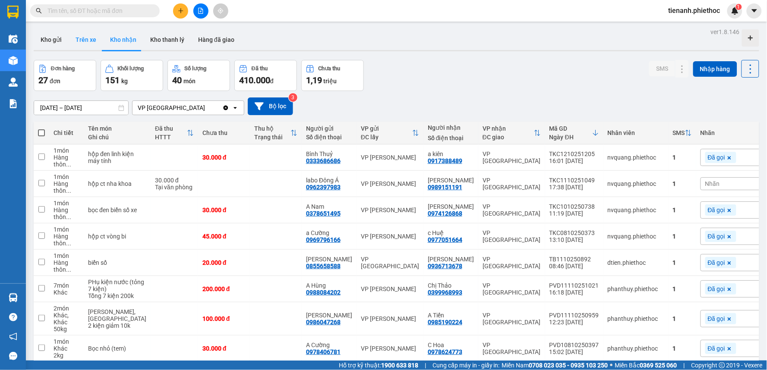
click at [80, 41] on button "Trên xe" at bounding box center [86, 39] width 35 height 21
type input "[DATE] – [DATE]"
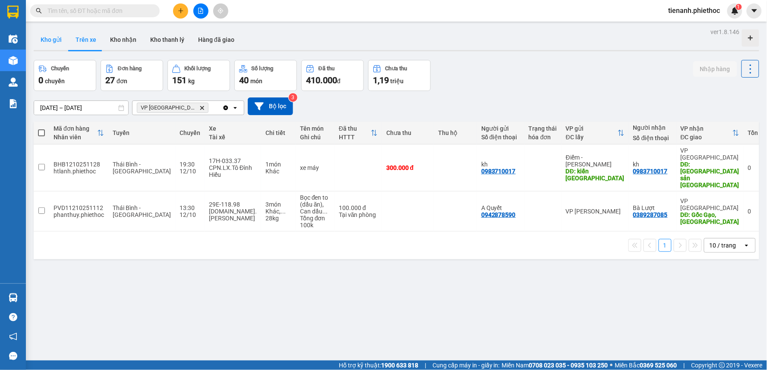
click at [53, 41] on button "Kho gửi" at bounding box center [51, 39] width 35 height 21
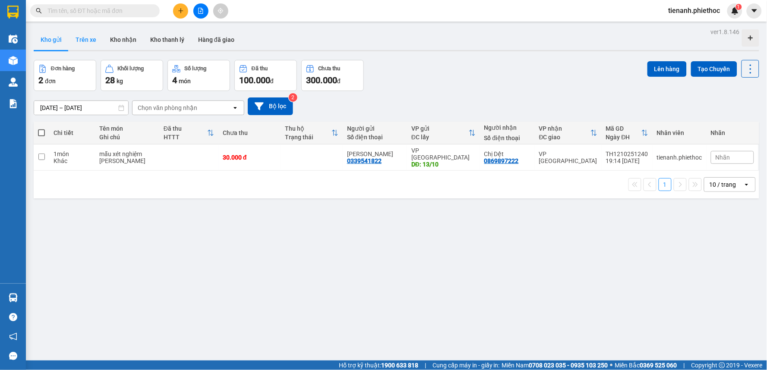
click at [85, 37] on button "Trên xe" at bounding box center [86, 39] width 35 height 21
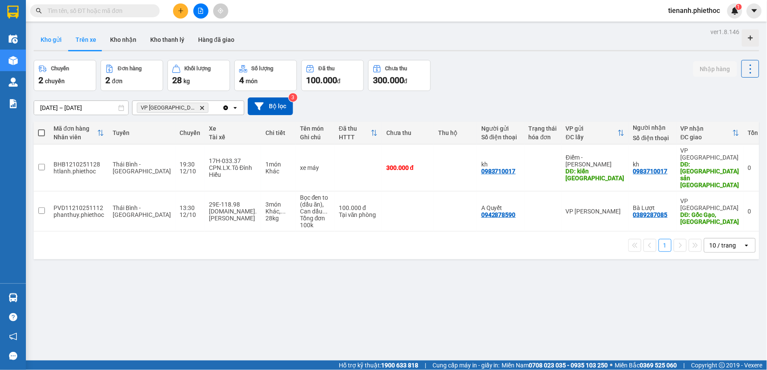
click at [61, 42] on button "Kho gửi" at bounding box center [51, 39] width 35 height 21
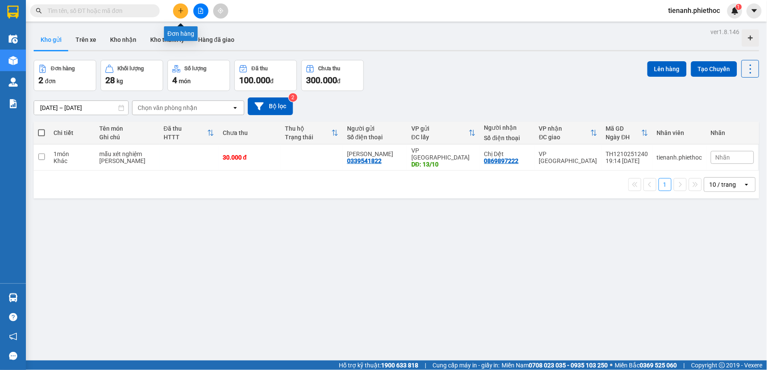
click at [178, 9] on icon "plus" at bounding box center [181, 11] width 6 height 6
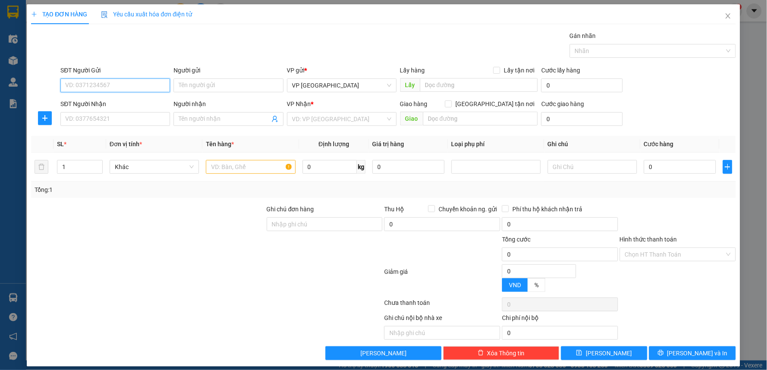
drag, startPoint x: 120, startPoint y: 91, endPoint x: 118, endPoint y: 86, distance: 5.6
click at [120, 91] on input "SĐT Người Gửi" at bounding box center [115, 86] width 110 height 14
click at [118, 86] on input "SĐT Người Gửi" at bounding box center [115, 86] width 110 height 14
click at [724, 13] on icon "close" at bounding box center [727, 16] width 7 height 7
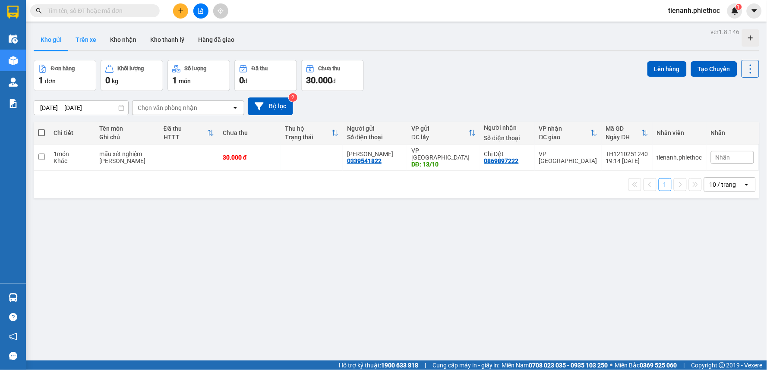
click at [88, 40] on button "Trên xe" at bounding box center [86, 39] width 35 height 21
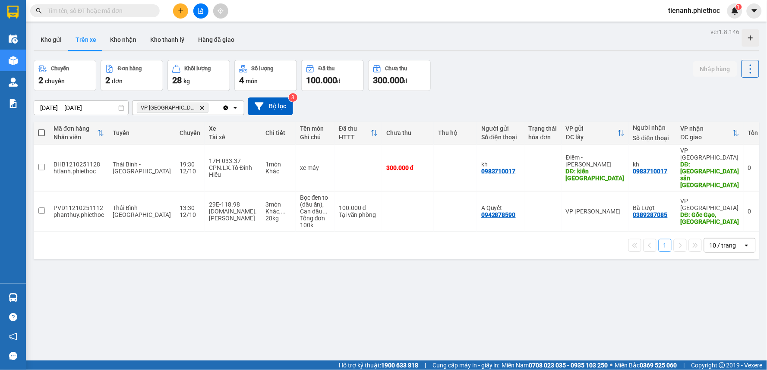
click at [182, 14] on button at bounding box center [180, 10] width 15 height 15
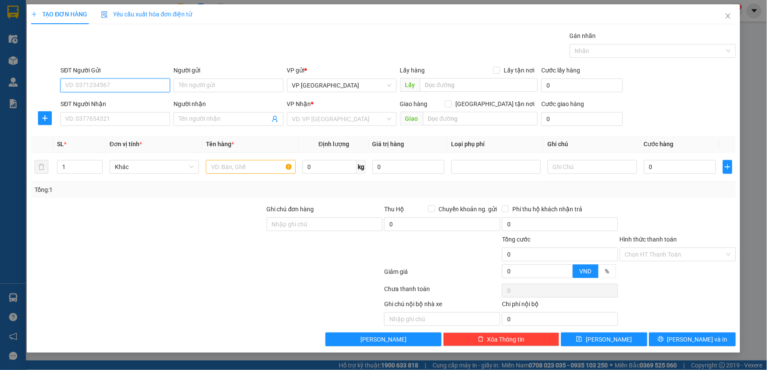
click at [100, 89] on input "SĐT Người Gửi" at bounding box center [115, 86] width 110 height 14
type input "0967246890"
click at [136, 101] on div "0967246890 - lương anh văn" at bounding box center [115, 102] width 99 height 9
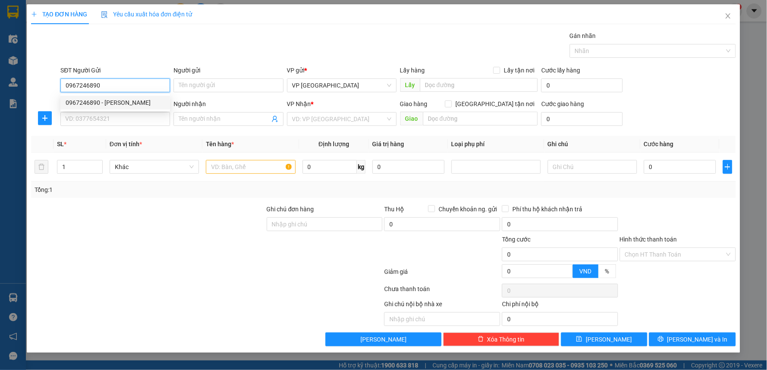
type input "[PERSON_NAME]"
drag, startPoint x: 120, startPoint y: 91, endPoint x: 32, endPoint y: 91, distance: 87.6
click at [32, 91] on div "SĐT Người Gửi 0967246890 0967246890 Người gửi lương anh văn VP gửi * VP Tiền Hả…" at bounding box center [383, 81] width 706 height 30
type input "0967246890"
click at [127, 118] on input "SĐT Người Nhận" at bounding box center [115, 119] width 110 height 14
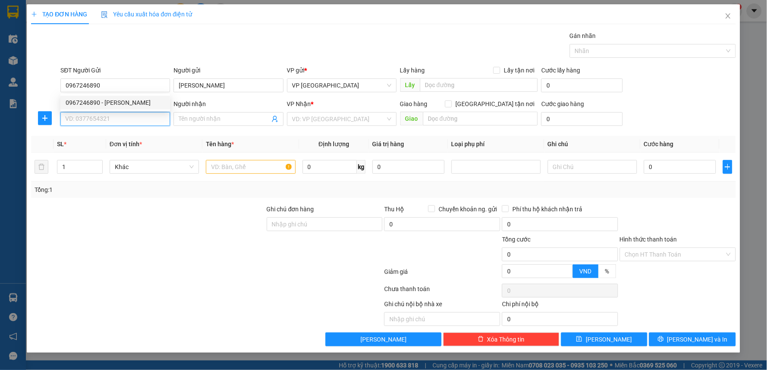
paste input "0967246890"
type input "0967246890"
click at [119, 138] on div "0967246890 - lương anh văn" at bounding box center [115, 136] width 99 height 9
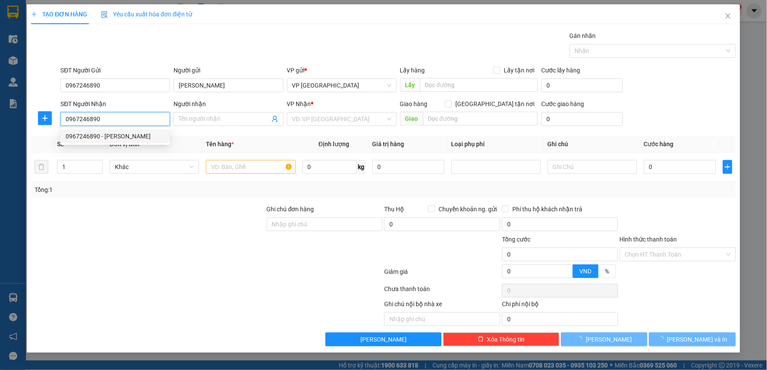
type input "[PERSON_NAME]"
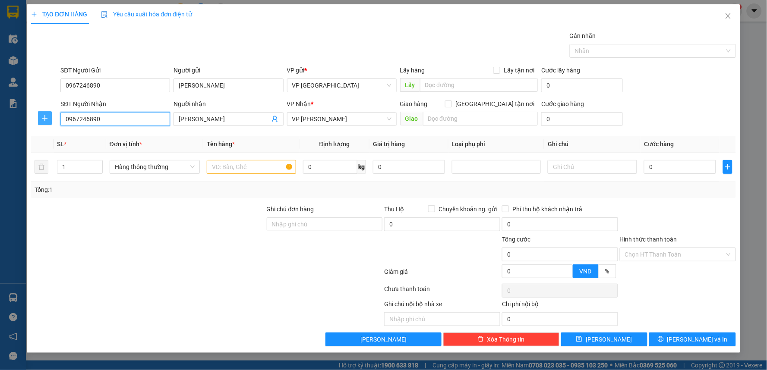
type input "0967246890"
click at [42, 118] on icon "plus" at bounding box center [44, 118] width 7 height 7
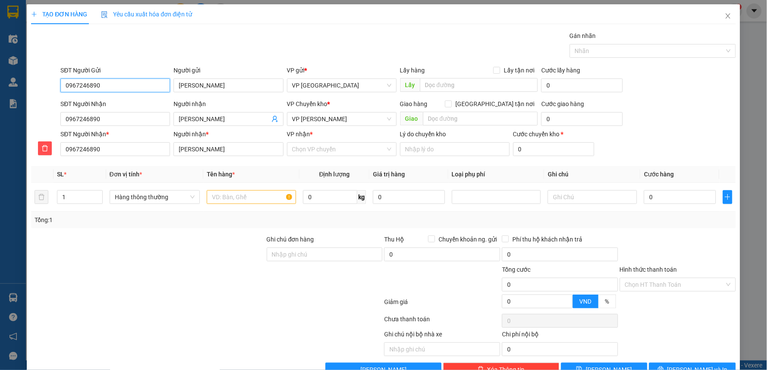
click at [105, 85] on input "0967246890" at bounding box center [115, 86] width 110 height 14
type input "0900000000"
click at [105, 85] on input "0900000000" at bounding box center [115, 86] width 110 height 14
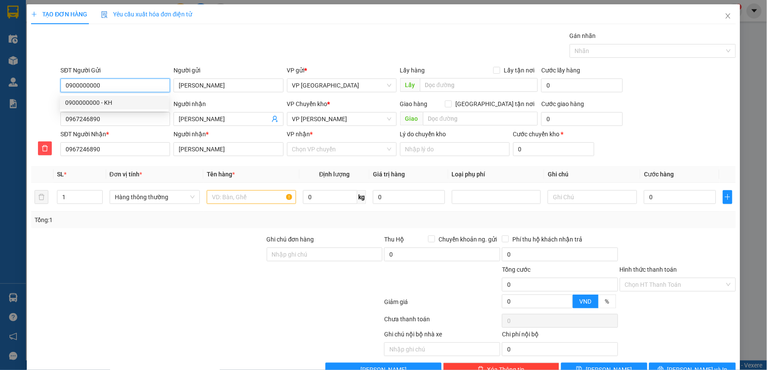
click at [105, 85] on input "0900000000" at bounding box center [115, 86] width 110 height 14
click at [110, 107] on div "0900000000 - KH" at bounding box center [114, 102] width 98 height 9
type input "KH"
click at [338, 115] on span "VP [PERSON_NAME]" at bounding box center [341, 119] width 99 height 13
type input "0900000000"
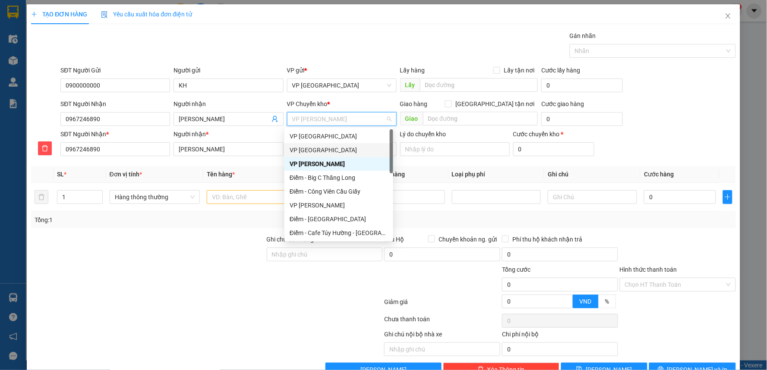
click at [327, 150] on div "VP [GEOGRAPHIC_DATA]" at bounding box center [339, 149] width 98 height 9
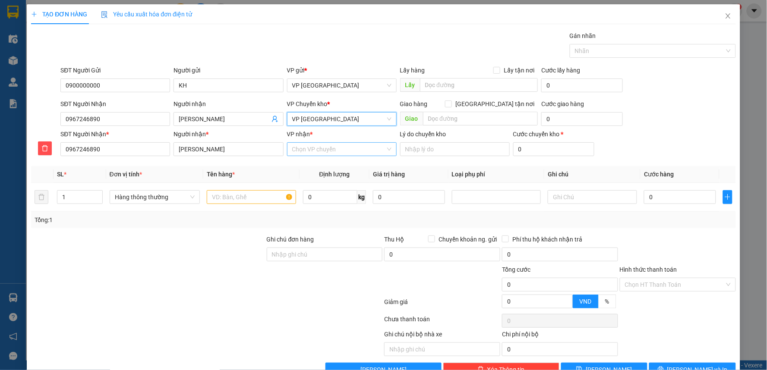
click at [326, 147] on input "VP nhận *" at bounding box center [338, 149] width 93 height 13
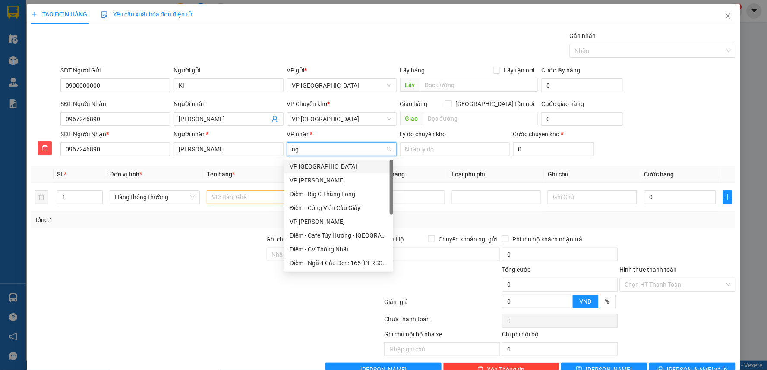
type input "ngu"
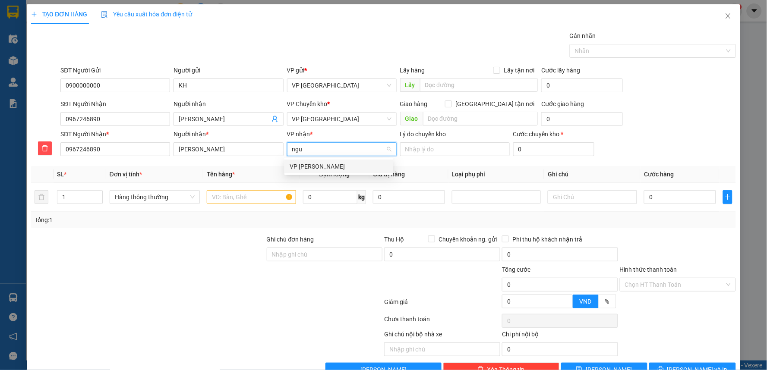
click at [318, 170] on div "VP [PERSON_NAME]" at bounding box center [339, 166] width 98 height 9
click at [81, 202] on input "1" at bounding box center [79, 197] width 45 height 13
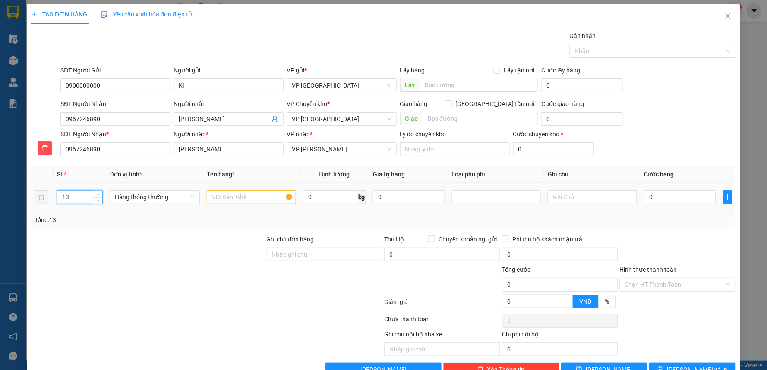
type input "1"
type input "3"
click at [251, 190] on input "text" at bounding box center [251, 197] width 89 height 14
type input "hct đồ trang trí"
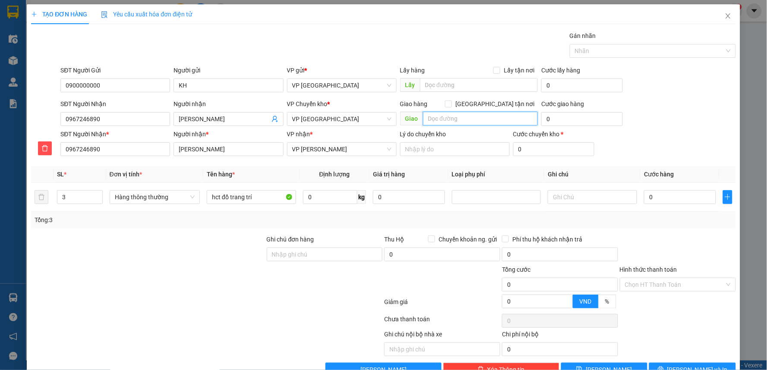
click at [469, 120] on input "text" at bounding box center [480, 119] width 115 height 14
type input "xe hàng"
click at [667, 202] on input "0" at bounding box center [680, 197] width 72 height 14
type input "1"
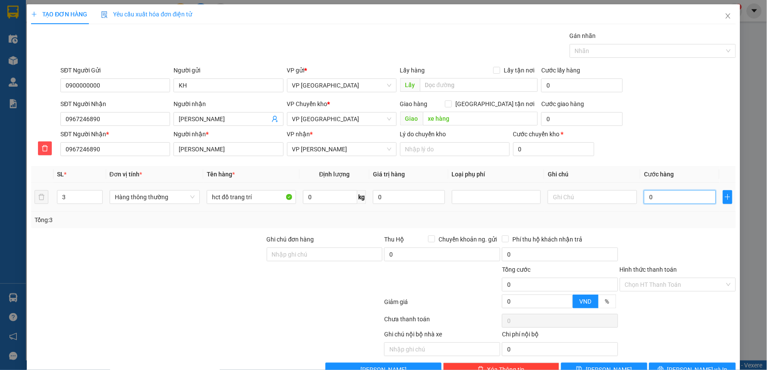
type input "1"
type input "15"
type input "150"
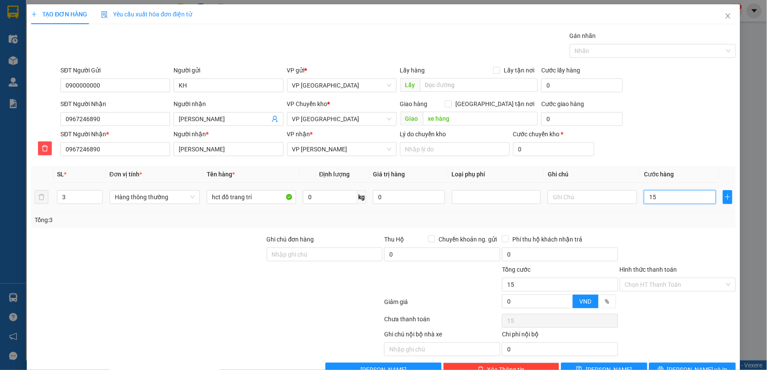
type input "150"
type input "150.000"
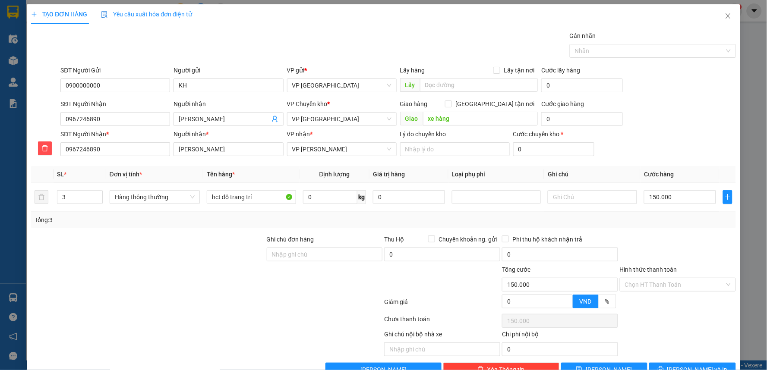
drag, startPoint x: 666, startPoint y: 244, endPoint x: 654, endPoint y: 240, distance: 13.0
click at [658, 243] on div at bounding box center [678, 250] width 118 height 30
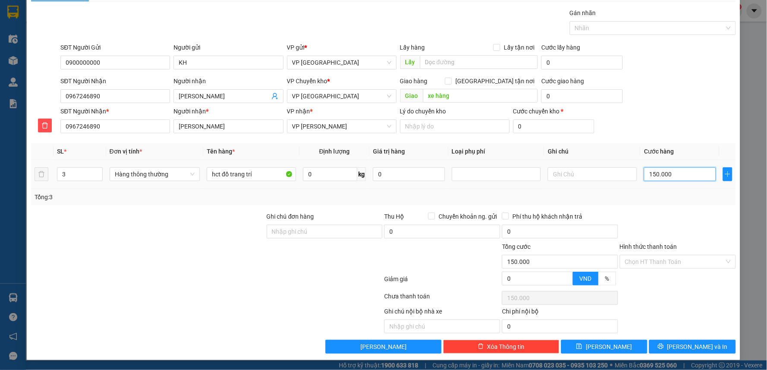
click at [676, 174] on input "150.000" at bounding box center [680, 174] width 72 height 14
type input "0"
type input "01"
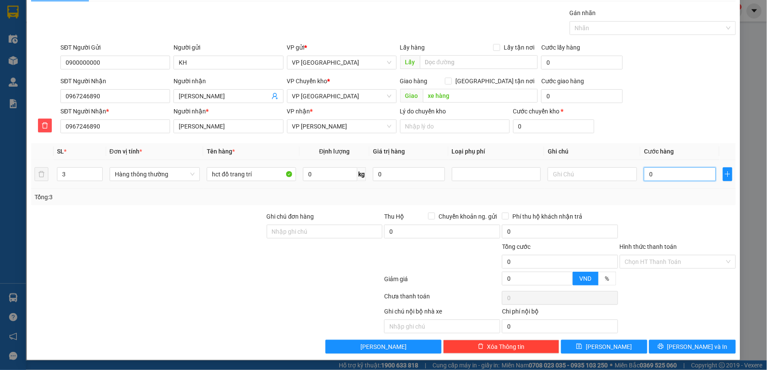
type input "1"
type input "014"
type input "14"
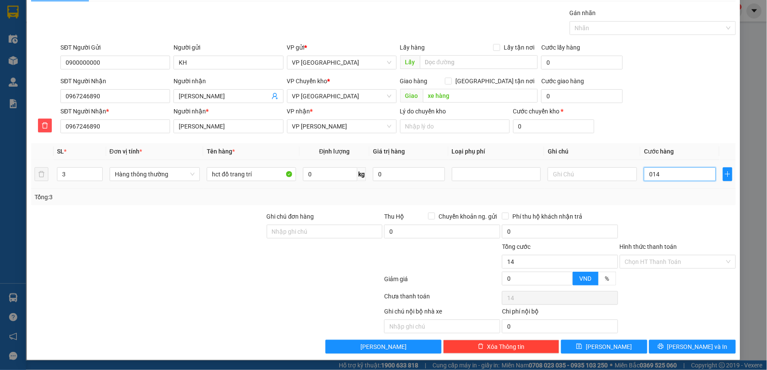
type input "0.140"
type input "140"
type input "014"
type input "14"
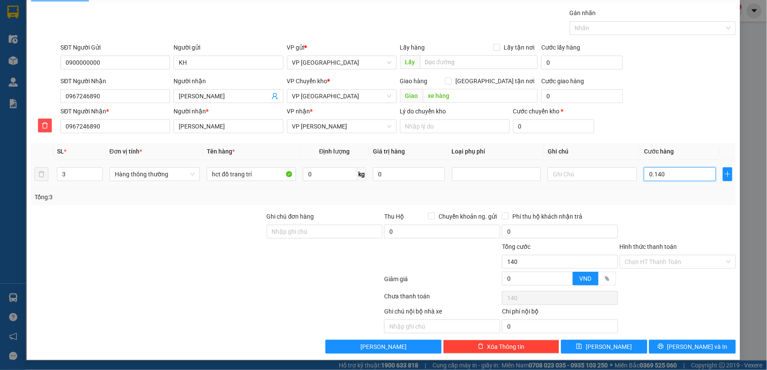
type input "14"
type input "01"
type input "1"
type input "0"
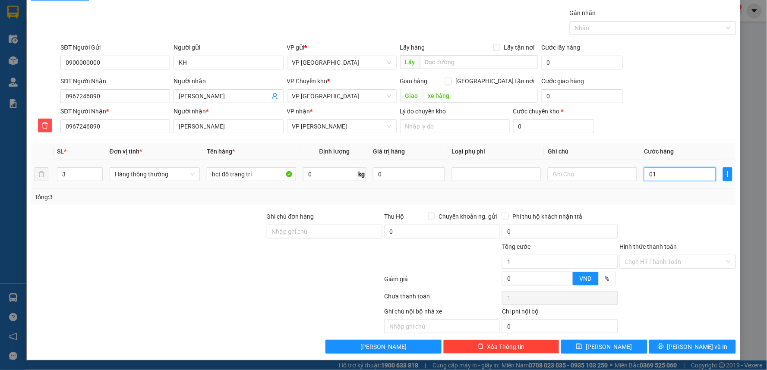
type input "0"
type input "10"
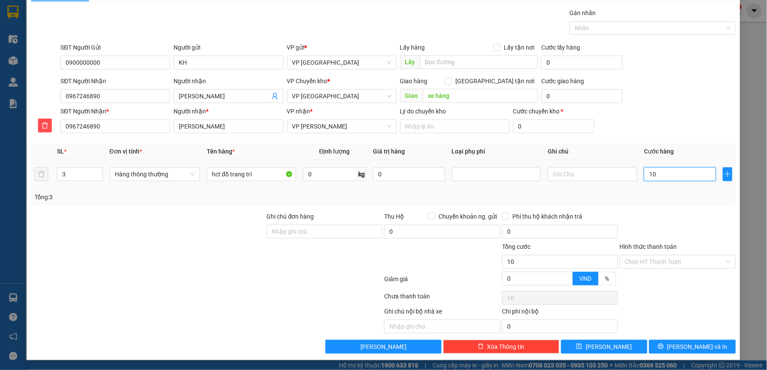
type input "140"
type input "140.000"
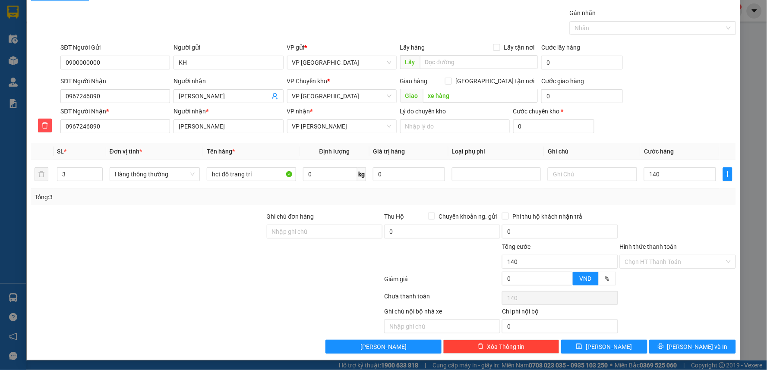
type input "140.000"
drag, startPoint x: 687, startPoint y: 207, endPoint x: 692, endPoint y: 214, distance: 9.2
click at [689, 212] on div "Transit Pickup Surcharge Ids Transit Deliver Surcharge Ids Transit Deliver Surc…" at bounding box center [383, 181] width 705 height 346
click at [689, 343] on span "[PERSON_NAME] và In" at bounding box center [697, 346] width 60 height 9
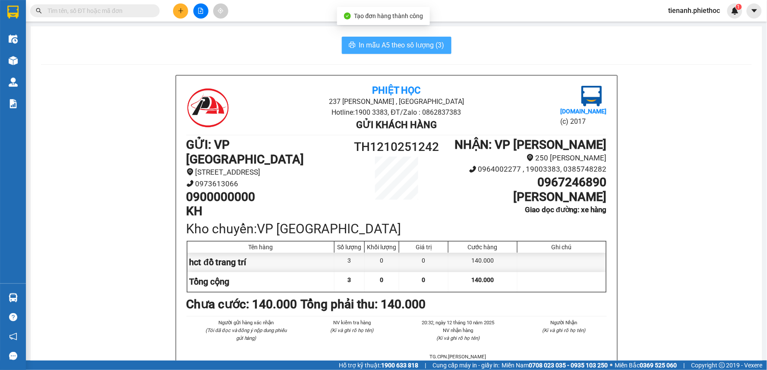
click at [389, 41] on span "In mẫu A5 theo số lượng (3)" at bounding box center [401, 45] width 85 height 11
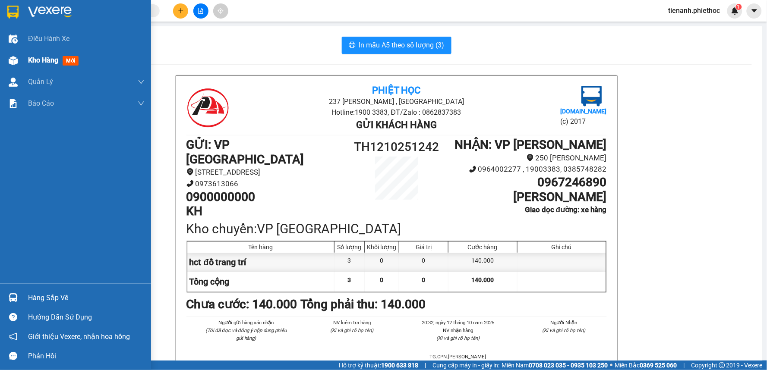
click at [54, 60] on span "Kho hàng" at bounding box center [43, 60] width 30 height 8
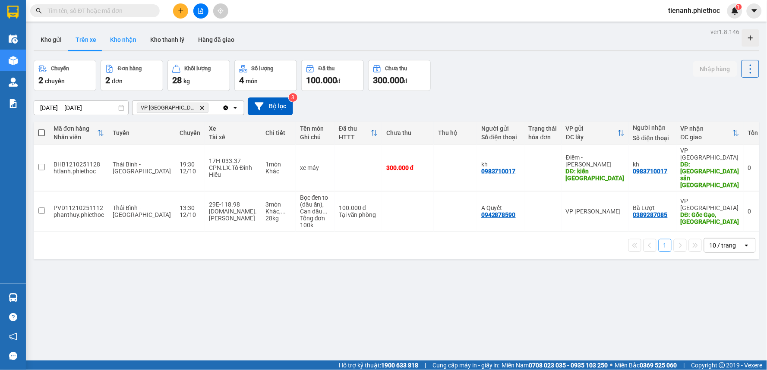
click at [123, 45] on button "Kho nhận" at bounding box center [123, 39] width 40 height 21
type input "[DATE] – [DATE]"
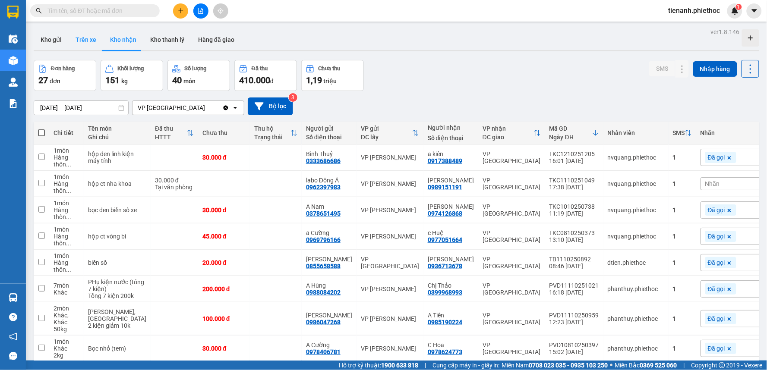
click at [61, 38] on button "Kho gửi" at bounding box center [51, 39] width 35 height 21
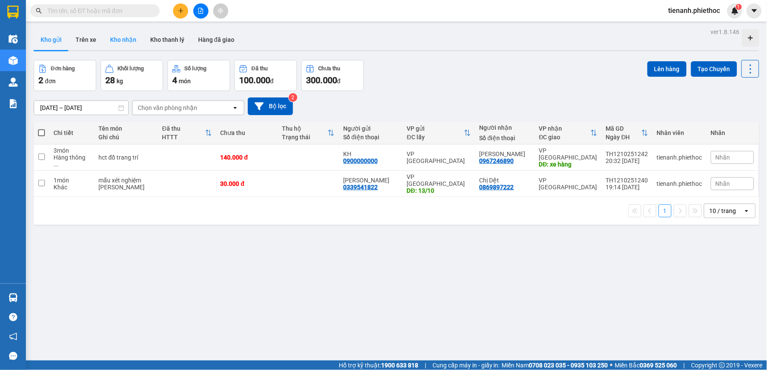
click at [123, 44] on button "Kho nhận" at bounding box center [123, 39] width 40 height 21
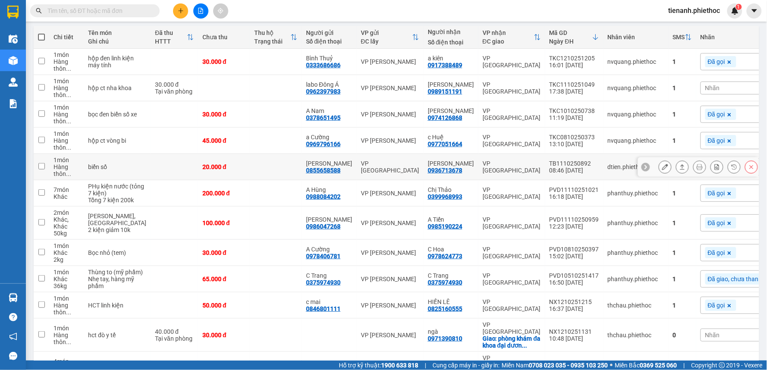
scroll to position [144, 0]
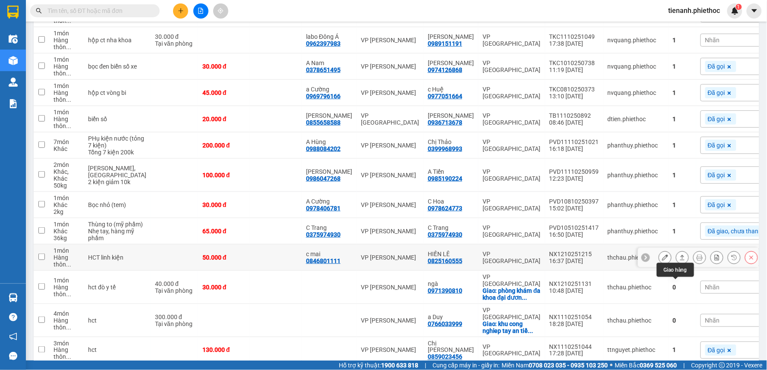
click at [680, 260] on icon at bounding box center [682, 257] width 5 height 5
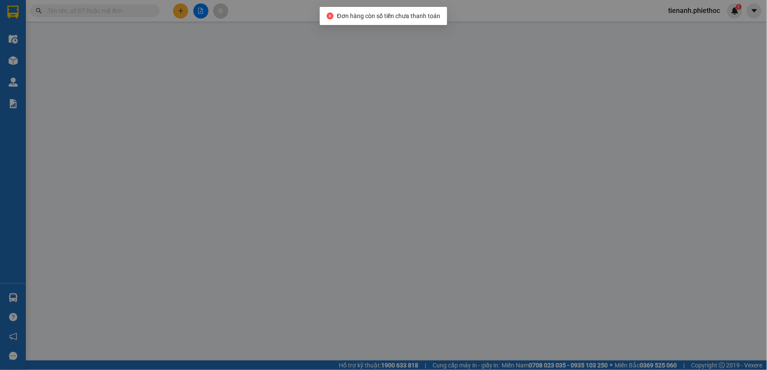
type input "0846801111"
type input "c mai"
type input "0825160555"
type input "HIỀN LÊ"
type input "0"
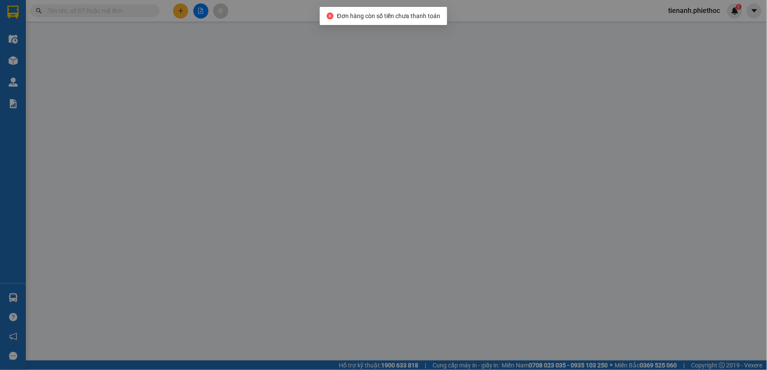
type input "50.000"
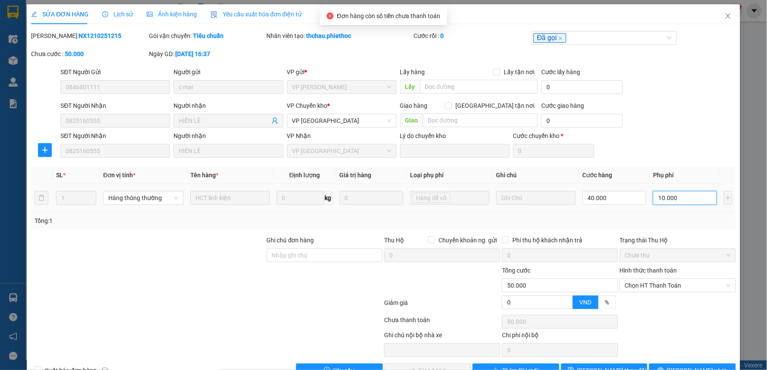
click at [675, 194] on input "10.000" at bounding box center [685, 198] width 64 height 14
click at [697, 151] on div "SĐT Người Nhận 0825160555 Người nhận HIỀN LÊ VP Nhận VP Tiền Hải Lý do chuyển k…" at bounding box center [398, 144] width 678 height 27
click at [683, 280] on span "Chọn HT Thanh Toán" at bounding box center [678, 285] width 106 height 13
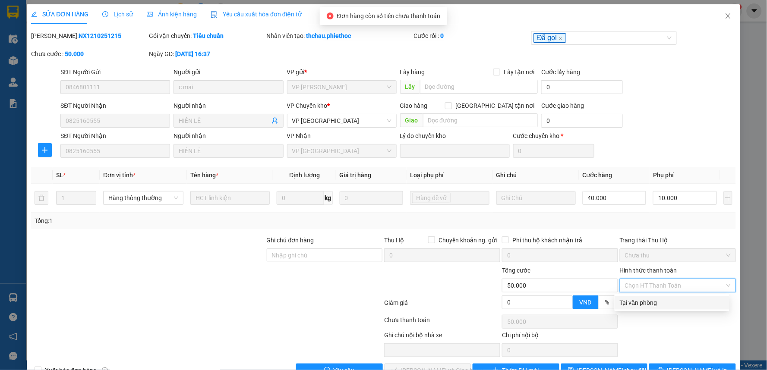
click at [675, 299] on div "Tại văn phòng" at bounding box center [672, 302] width 104 height 9
type input "0"
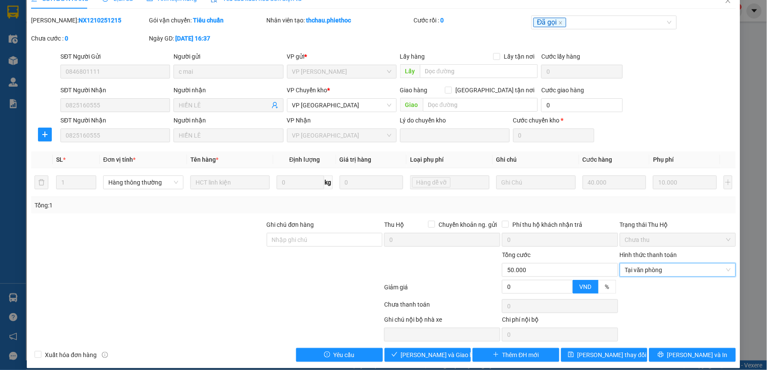
scroll to position [24, 0]
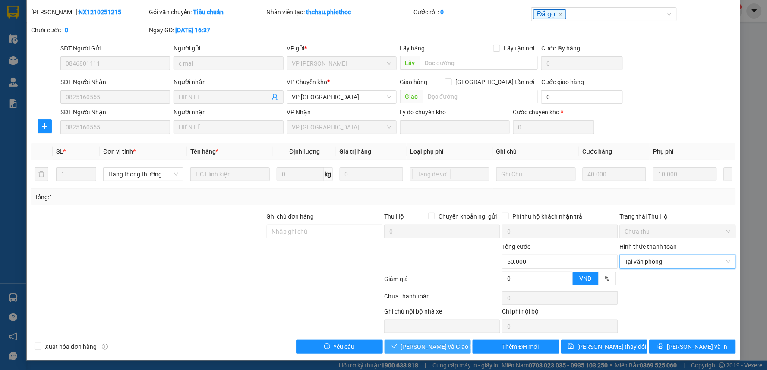
click at [433, 351] on span "[PERSON_NAME] và Giao hàng" at bounding box center [442, 346] width 83 height 9
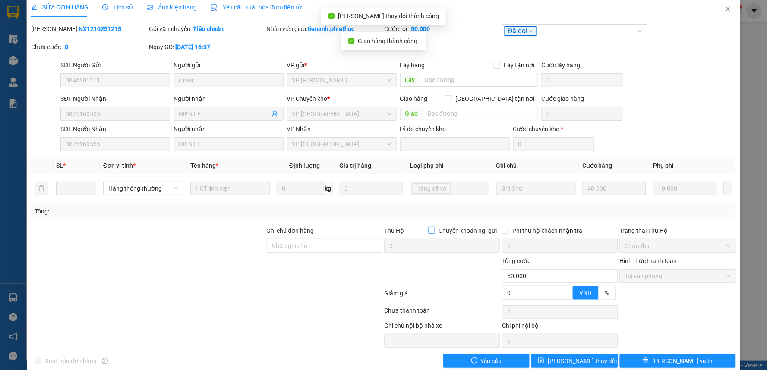
scroll to position [0, 0]
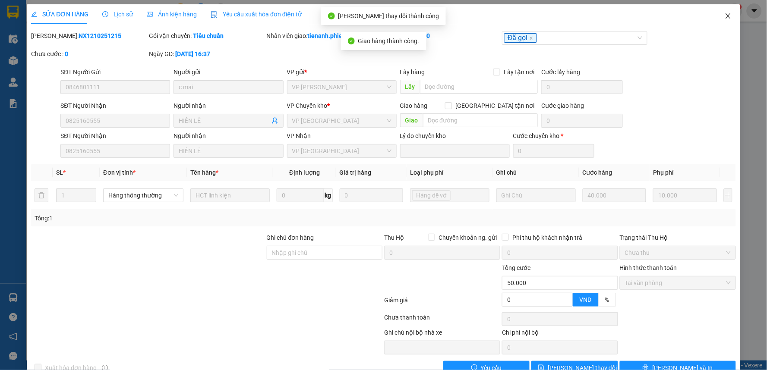
click at [721, 20] on span "Close" at bounding box center [728, 16] width 24 height 24
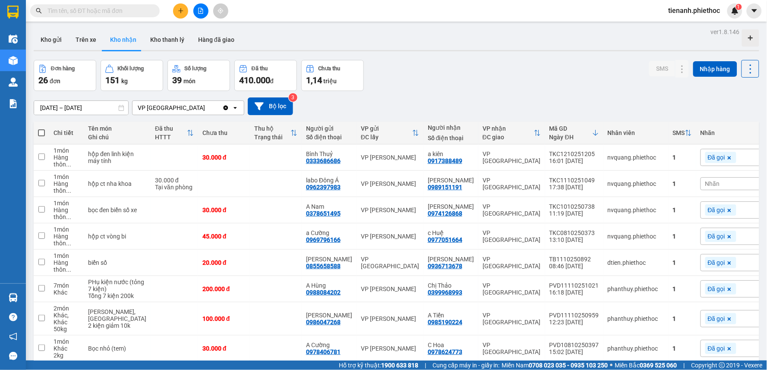
click at [491, 87] on div "Đơn hàng 26 đơn Khối lượng 151 kg Số lượng 39 món Đã thu 410.000 đ Chưa thu 1,1…" at bounding box center [396, 75] width 725 height 31
drag, startPoint x: 69, startPoint y: 42, endPoint x: 80, endPoint y: 41, distance: 10.4
click at [70, 42] on button "Trên xe" at bounding box center [86, 39] width 35 height 21
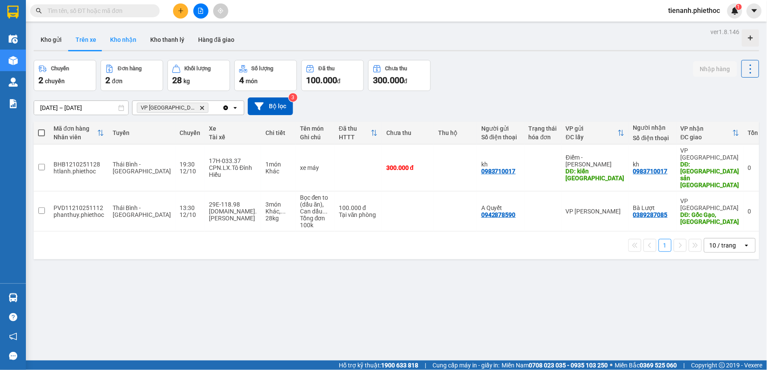
click at [118, 43] on button "Kho nhận" at bounding box center [123, 39] width 40 height 21
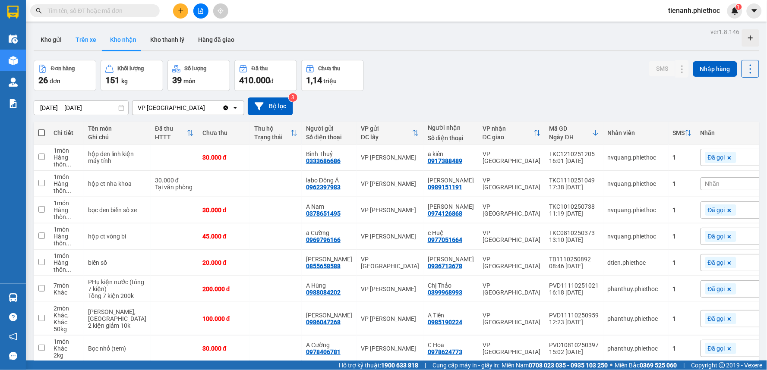
click at [89, 49] on button "Trên xe" at bounding box center [86, 39] width 35 height 21
type input "[DATE] – [DATE]"
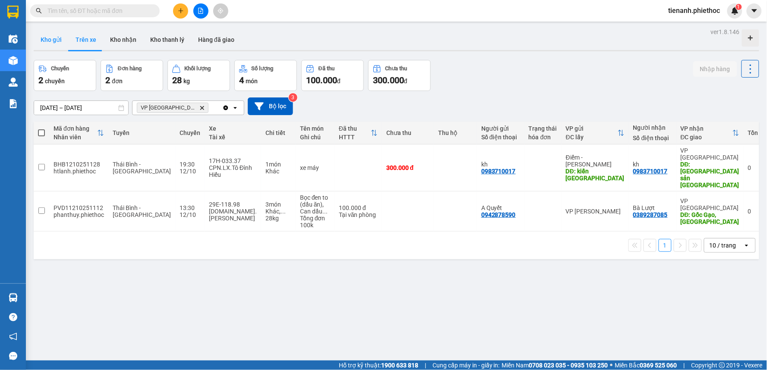
click at [65, 46] on button "Kho gửi" at bounding box center [51, 39] width 35 height 21
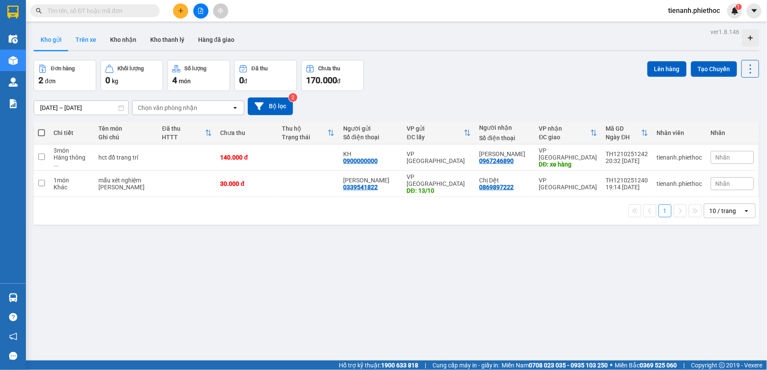
drag, startPoint x: 68, startPoint y: 38, endPoint x: 87, endPoint y: 44, distance: 20.3
click at [69, 38] on button "Trên xe" at bounding box center [86, 39] width 35 height 21
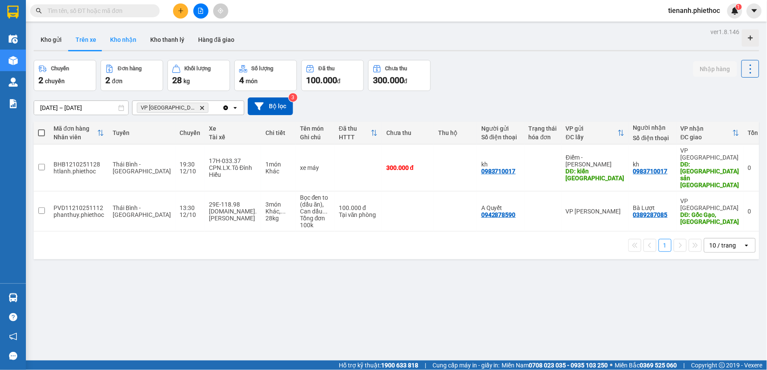
click at [110, 37] on button "Kho nhận" at bounding box center [123, 39] width 40 height 21
type input "[DATE] – [DATE]"
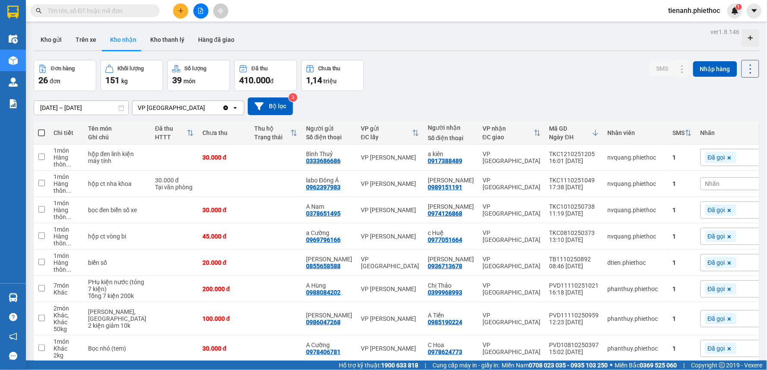
click at [110, 8] on input "text" at bounding box center [98, 10] width 102 height 9
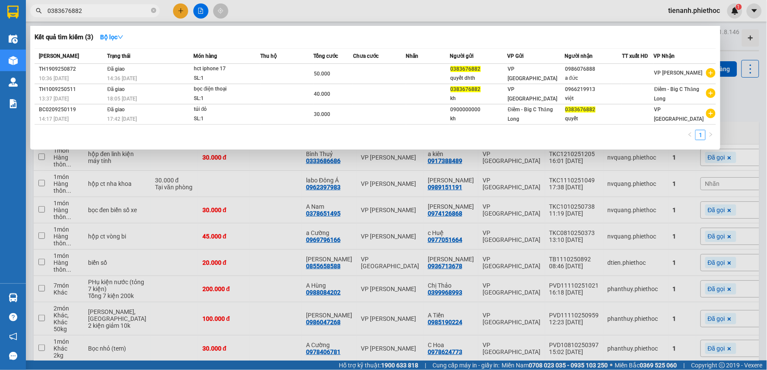
type input "0383676882"
click at [245, 204] on div at bounding box center [383, 185] width 767 height 370
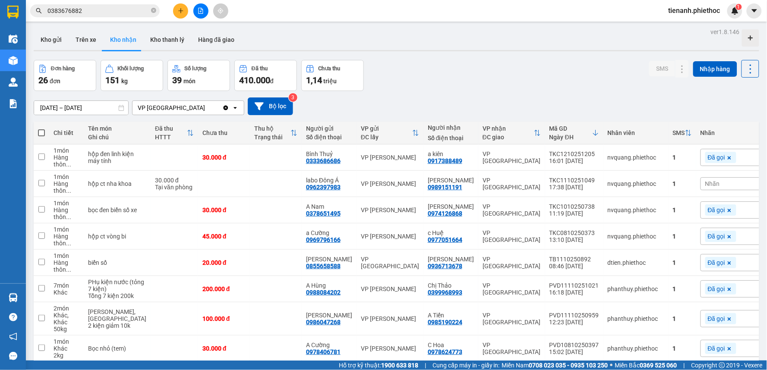
drag, startPoint x: 74, startPoint y: 37, endPoint x: 91, endPoint y: 60, distance: 29.6
click at [74, 38] on button "Trên xe" at bounding box center [86, 39] width 35 height 21
type input "[DATE] – [DATE]"
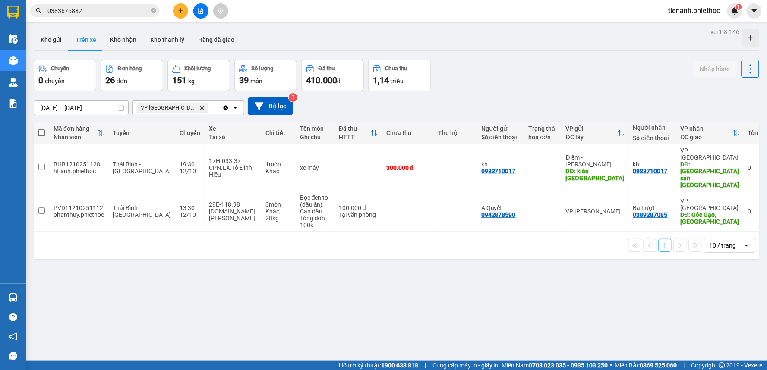
click at [171, 108] on span "VP Tiền Hải Delete" at bounding box center [173, 108] width 72 height 10
click at [180, 107] on span "VP Tiền Hải Delete" at bounding box center [173, 108] width 72 height 10
click at [199, 110] on icon "Delete" at bounding box center [201, 107] width 5 height 5
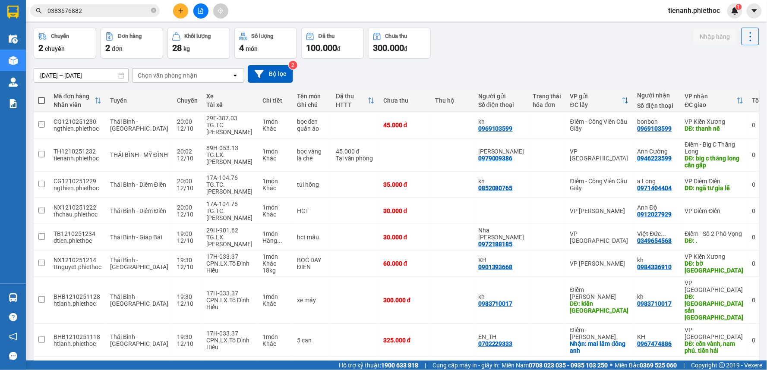
scroll to position [83, 0]
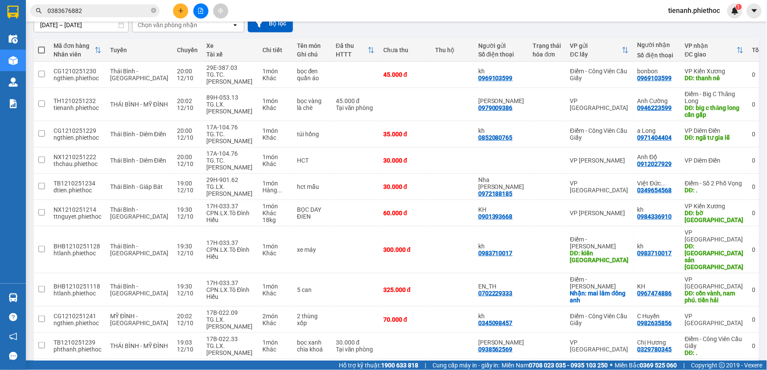
click at [731, 366] on div "10 / trang" at bounding box center [723, 373] width 39 height 14
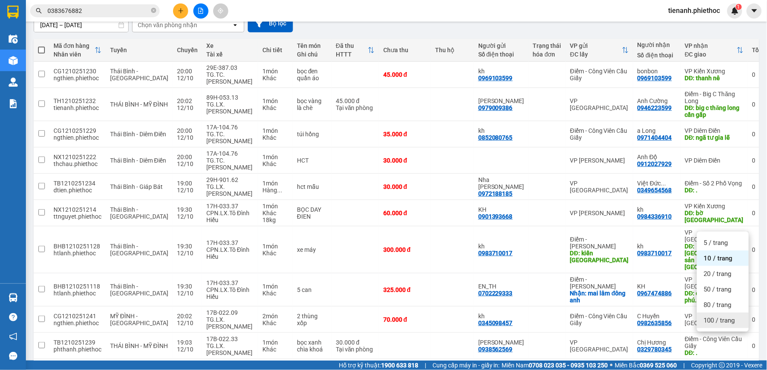
click at [714, 322] on span "100 / trang" at bounding box center [719, 320] width 31 height 9
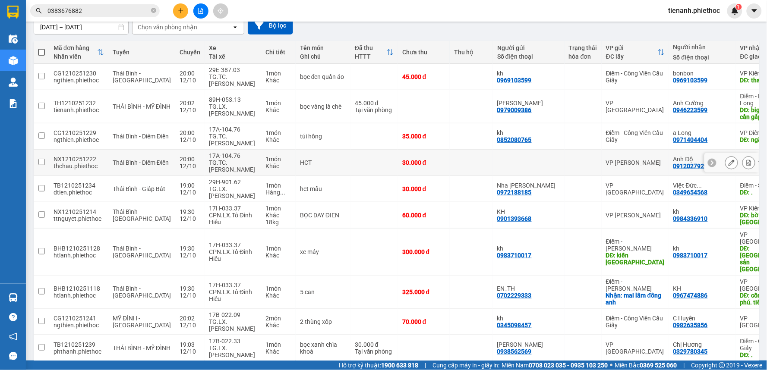
scroll to position [0, 0]
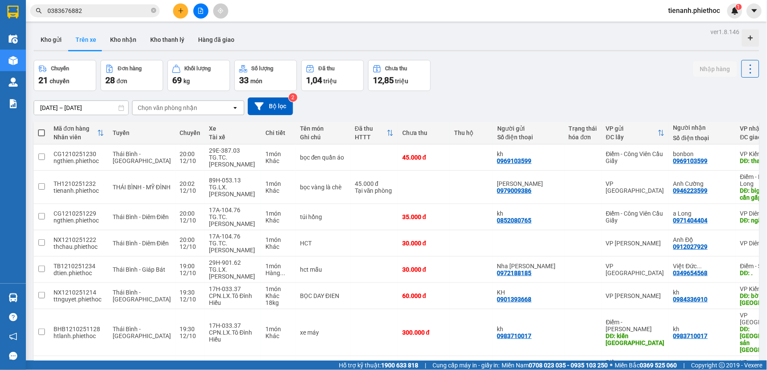
click at [192, 111] on div "Chọn văn phòng nhận" at bounding box center [168, 108] width 60 height 9
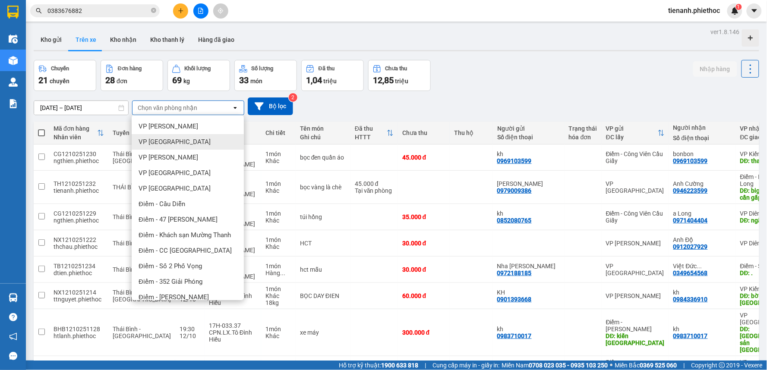
click at [187, 144] on div "VP [GEOGRAPHIC_DATA]" at bounding box center [188, 142] width 112 height 16
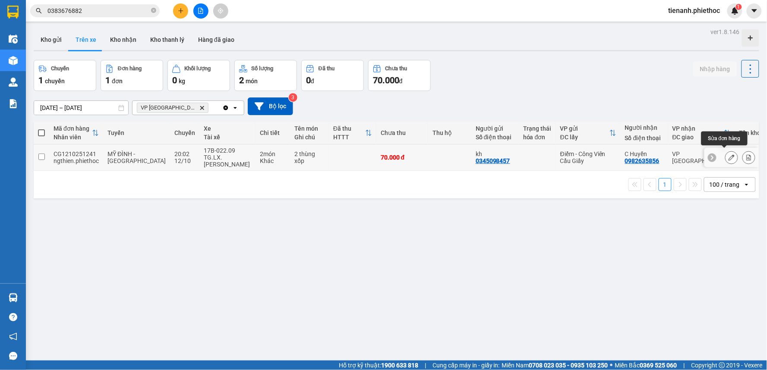
click at [728, 154] on icon at bounding box center [731, 157] width 6 height 6
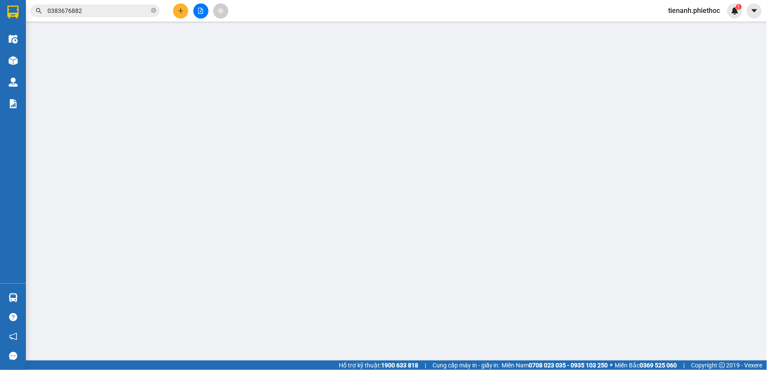
type input "0345098457"
type input "kh"
type input "0982635856"
type input "C Huyền"
type input "0"
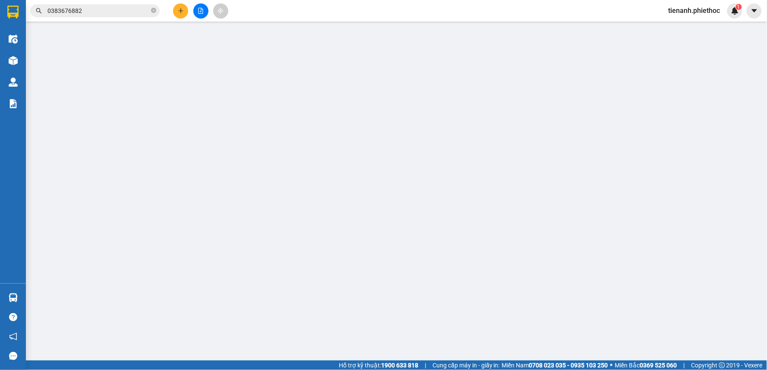
type input "70.000"
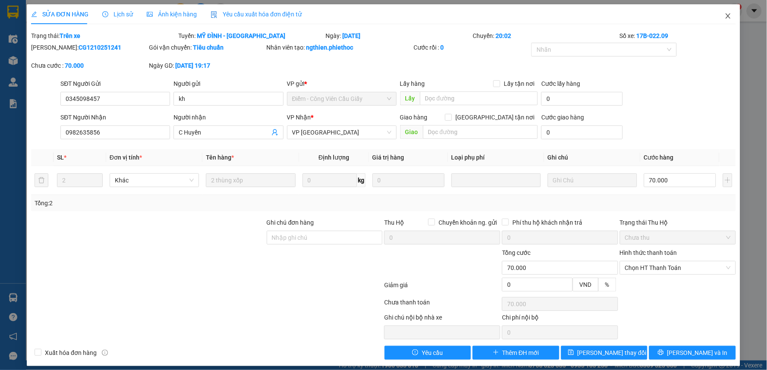
click at [724, 19] on icon "close" at bounding box center [727, 16] width 7 height 7
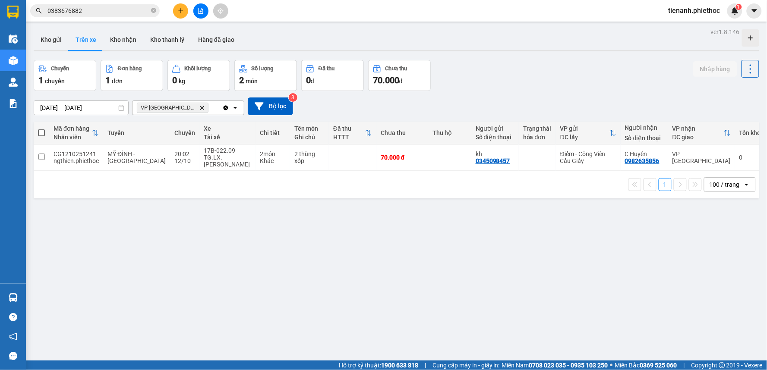
click at [175, 109] on span "VP Thái Bình Delete" at bounding box center [173, 108] width 72 height 10
click at [199, 110] on icon "Delete" at bounding box center [201, 107] width 5 height 5
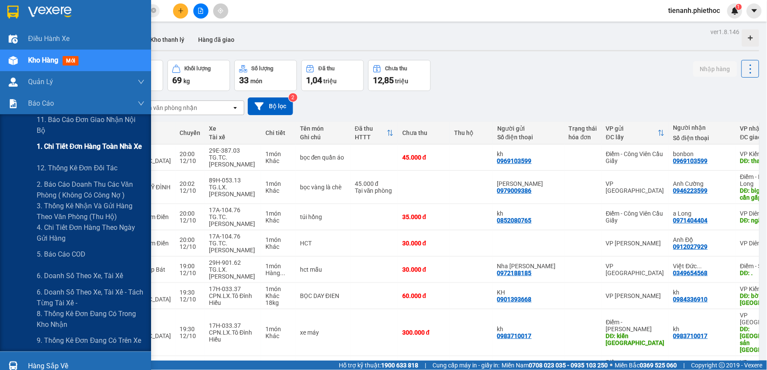
click at [101, 150] on span "1. Chi tiết đơn hàng toàn nhà xe" at bounding box center [90, 146] width 106 height 11
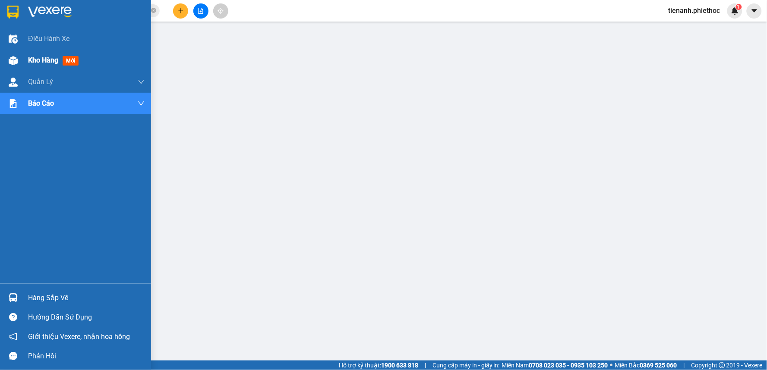
click at [27, 60] on div "Kho hàng mới" at bounding box center [75, 61] width 151 height 22
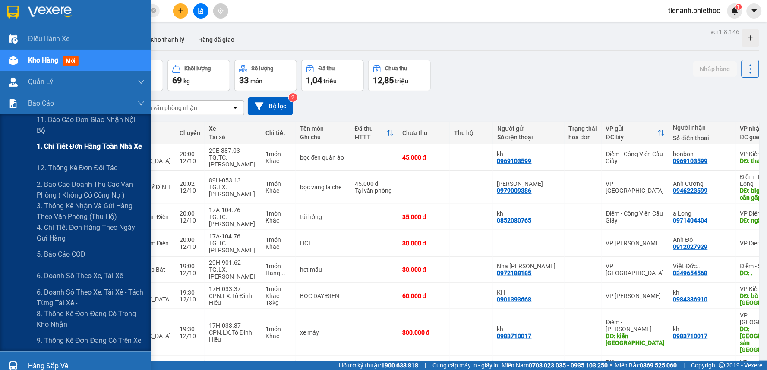
click at [68, 148] on span "1. Chi tiết đơn hàng toàn nhà xe" at bounding box center [90, 146] width 106 height 11
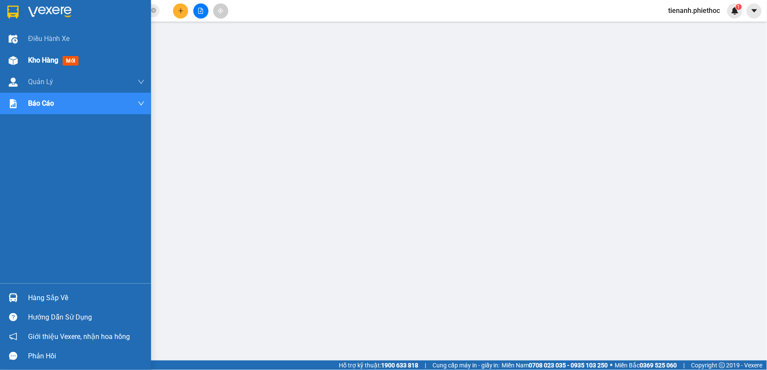
click at [41, 59] on span "Kho hàng" at bounding box center [43, 60] width 30 height 8
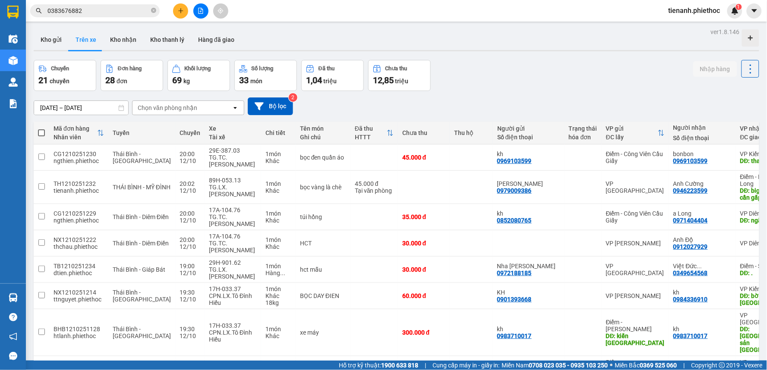
click at [187, 107] on div "Chọn văn phòng nhận" at bounding box center [168, 108] width 60 height 9
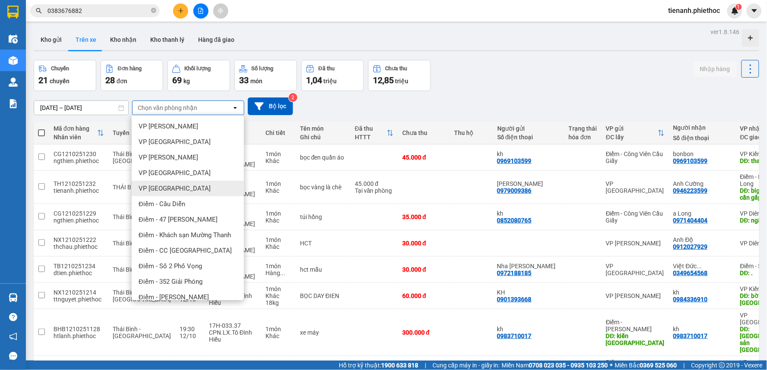
click at [168, 188] on span "VP [GEOGRAPHIC_DATA]" at bounding box center [175, 188] width 72 height 9
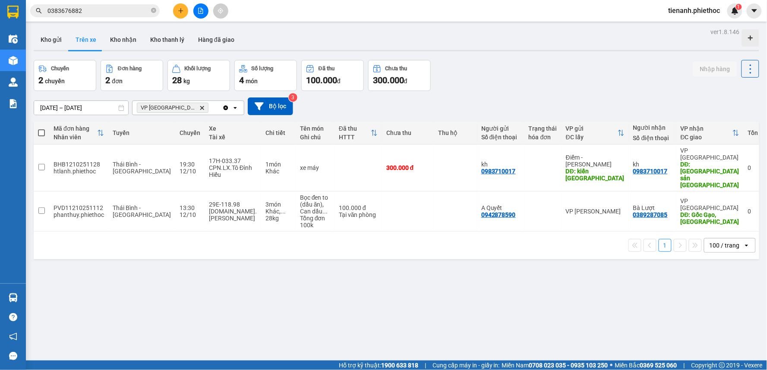
click at [31, 40] on div "ver 1.8.146 Kho gửi Trên xe Kho nhận Kho thanh lý Hàng đã giao Chuyến 2 chuyến …" at bounding box center [396, 211] width 732 height 370
click at [48, 40] on button "Kho gửi" at bounding box center [51, 39] width 35 height 21
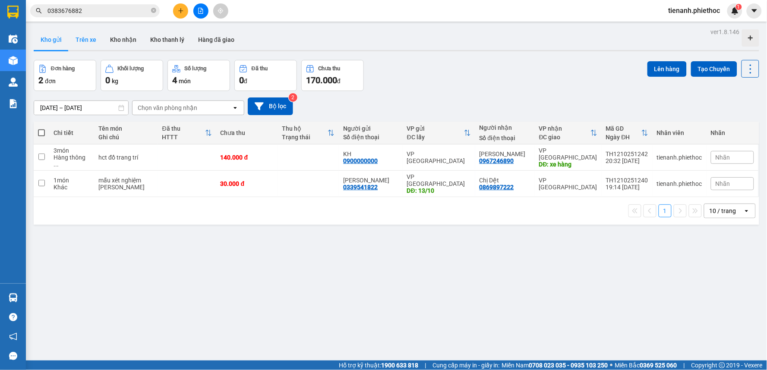
click at [93, 44] on button "Trên xe" at bounding box center [86, 39] width 35 height 21
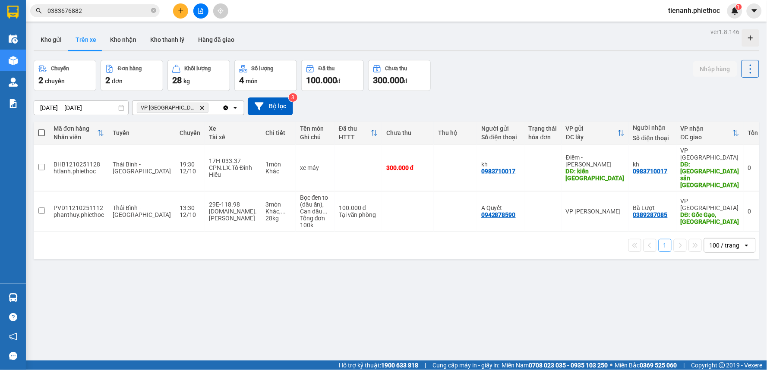
drag, startPoint x: 85, startPoint y: 41, endPoint x: 110, endPoint y: 39, distance: 25.2
click at [85, 42] on button "Trên xe" at bounding box center [86, 39] width 35 height 21
click at [115, 38] on button "Kho nhận" at bounding box center [123, 39] width 40 height 21
type input "[DATE] – [DATE]"
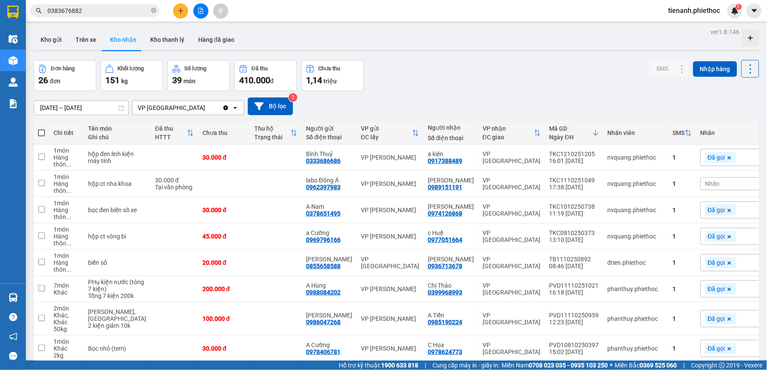
click at [88, 41] on button "Trên xe" at bounding box center [86, 39] width 35 height 21
type input "[DATE] – [DATE]"
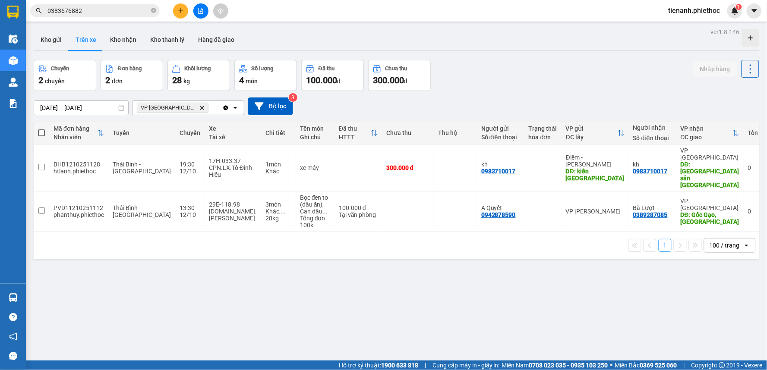
click at [179, 108] on span "VP Tiền Hải Delete" at bounding box center [173, 108] width 72 height 10
click at [200, 108] on icon "VP Tiền Hải, close by backspace" at bounding box center [202, 108] width 4 height 4
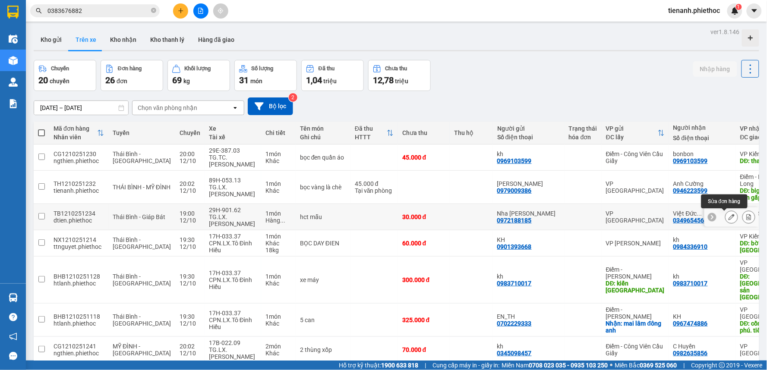
click at [728, 218] on icon at bounding box center [731, 217] width 6 height 6
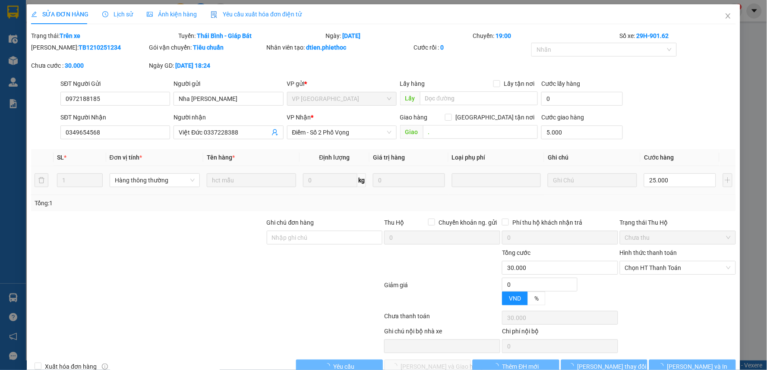
type input "0972188185"
type input "Nha [PERSON_NAME]"
type input "0349654568"
type input "Việt Đức 0337228388"
type input "."
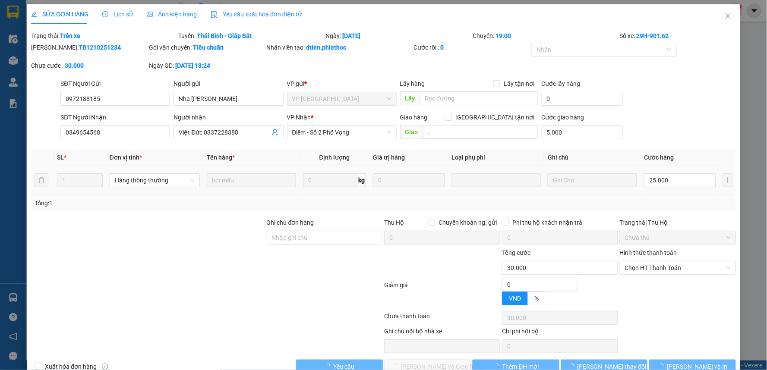
type input "5.000"
type input "0"
type input "30.000"
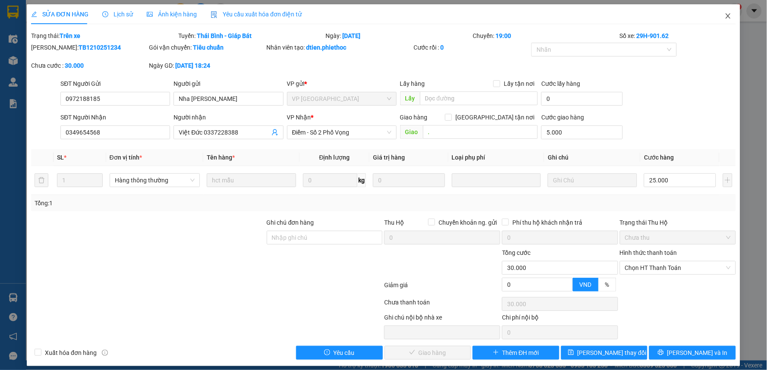
click at [724, 13] on icon "close" at bounding box center [727, 16] width 7 height 7
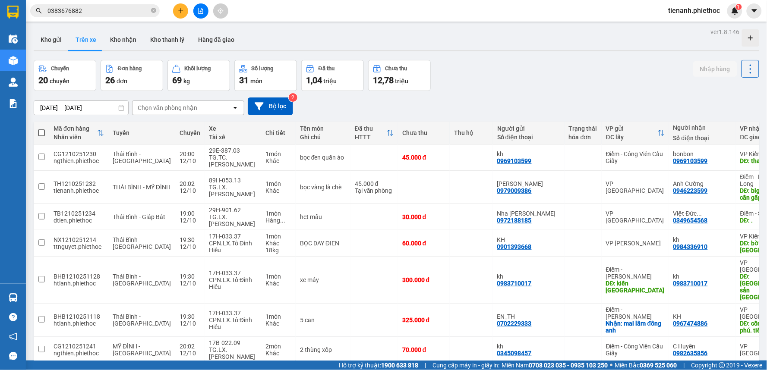
click at [165, 108] on div "Chọn văn phòng nhận" at bounding box center [168, 108] width 60 height 9
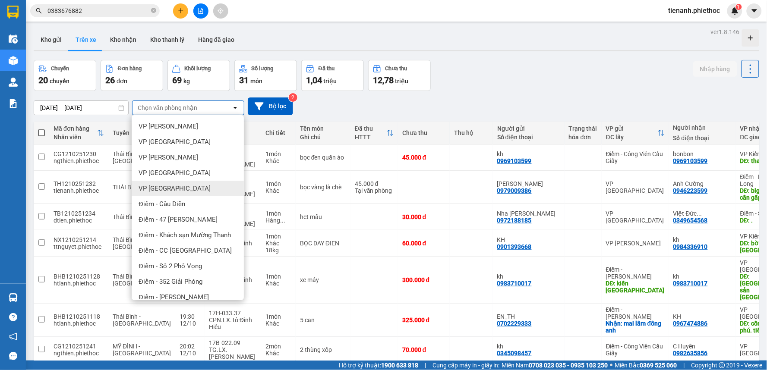
click at [177, 188] on div "VP [GEOGRAPHIC_DATA]" at bounding box center [188, 189] width 112 height 16
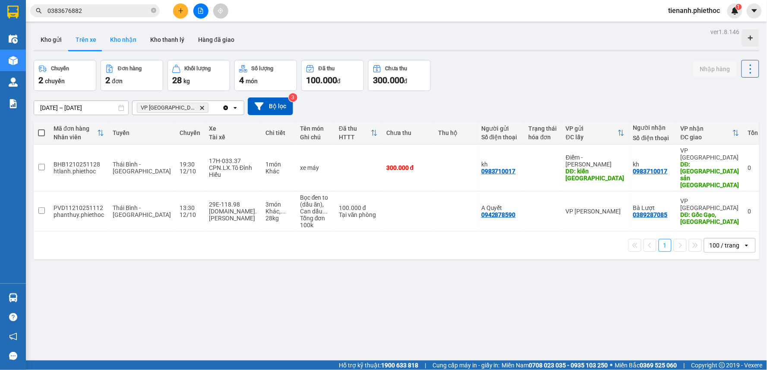
click at [119, 41] on button "Kho nhận" at bounding box center [123, 39] width 40 height 21
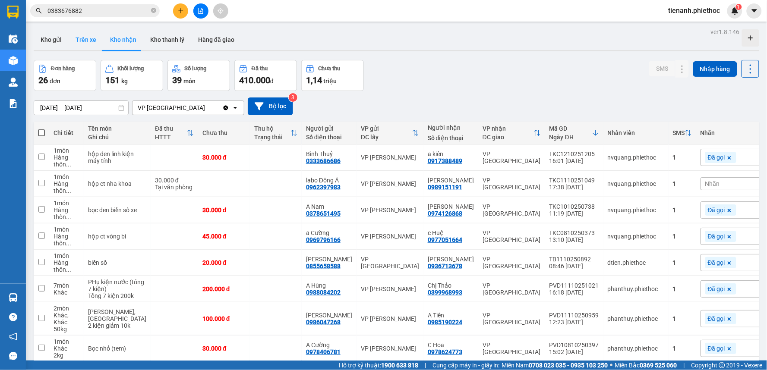
click at [98, 38] on button "Trên xe" at bounding box center [86, 39] width 35 height 21
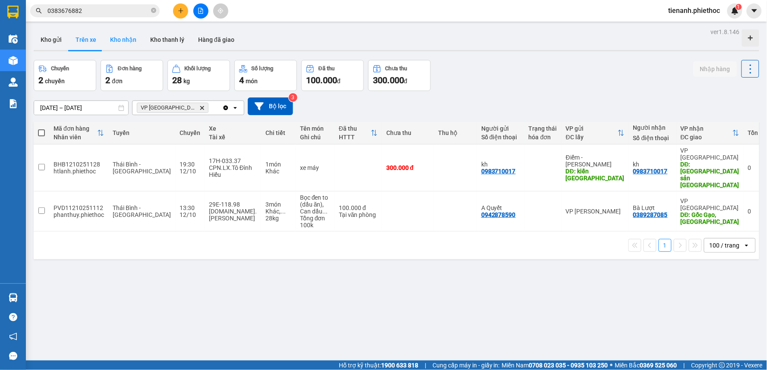
click at [106, 41] on button "Kho nhận" at bounding box center [123, 39] width 40 height 21
type input "[DATE] – [DATE]"
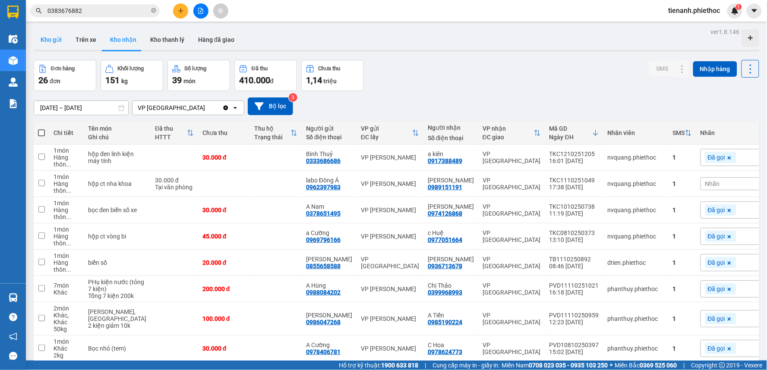
click at [65, 38] on button "Kho gửi" at bounding box center [51, 39] width 35 height 21
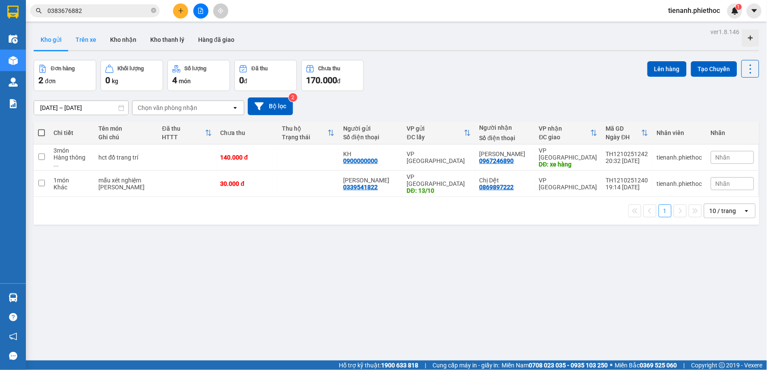
click at [86, 40] on button "Trên xe" at bounding box center [86, 39] width 35 height 21
